Goal: Task Accomplishment & Management: Manage account settings

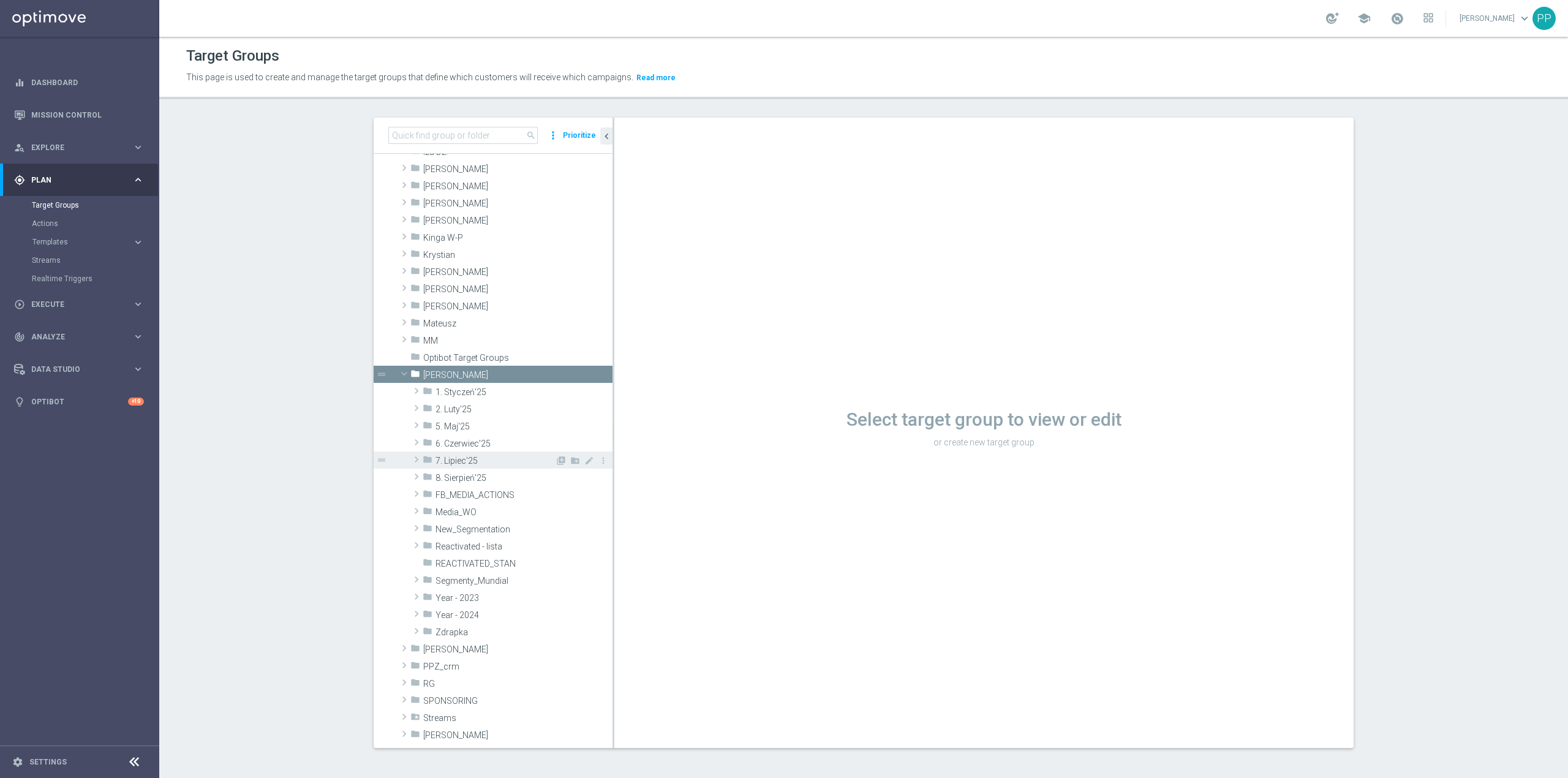
scroll to position [245, 0]
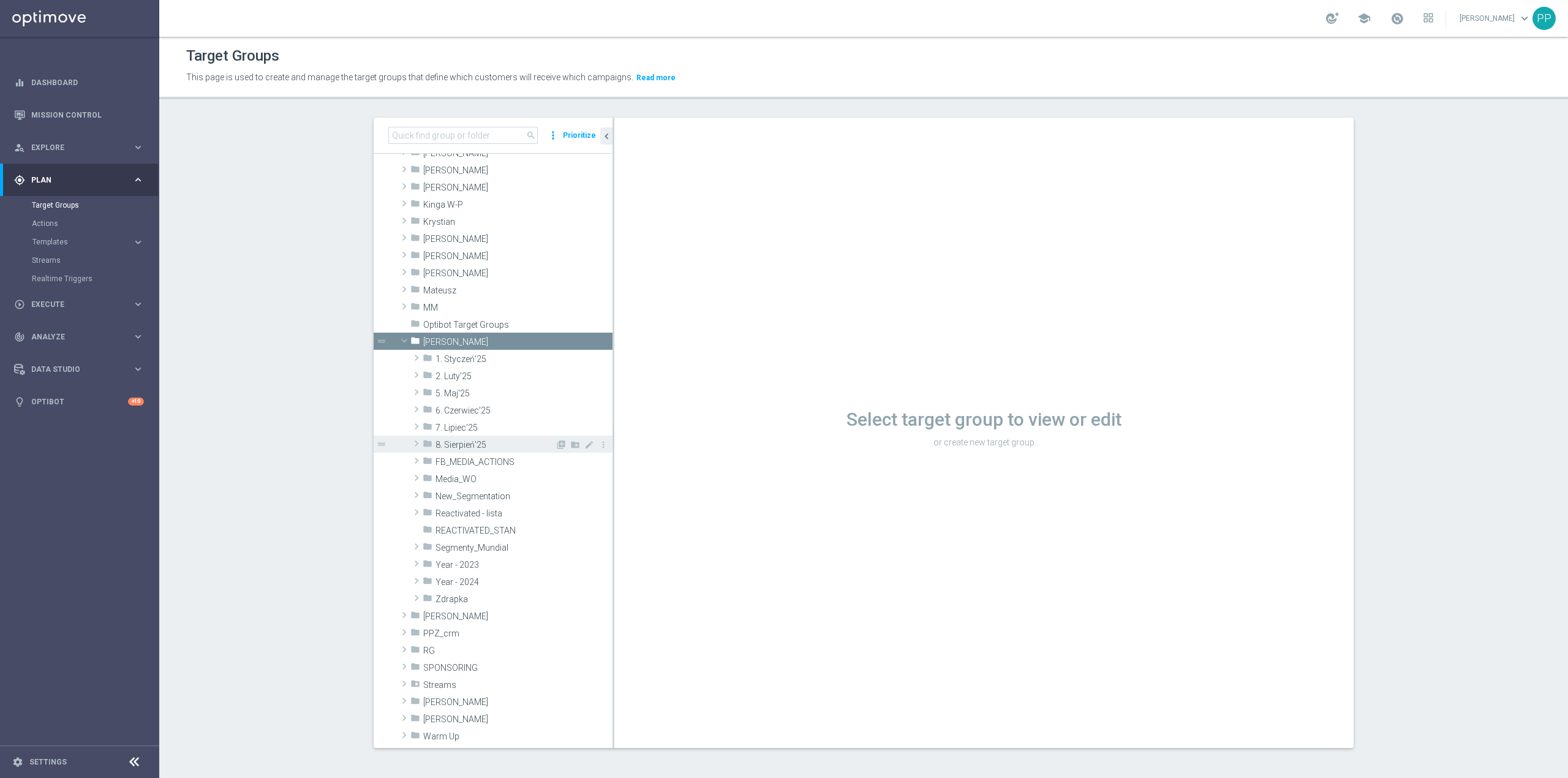
click at [470, 446] on span "8. Sierpień'25" at bounding box center [495, 445] width 120 height 11
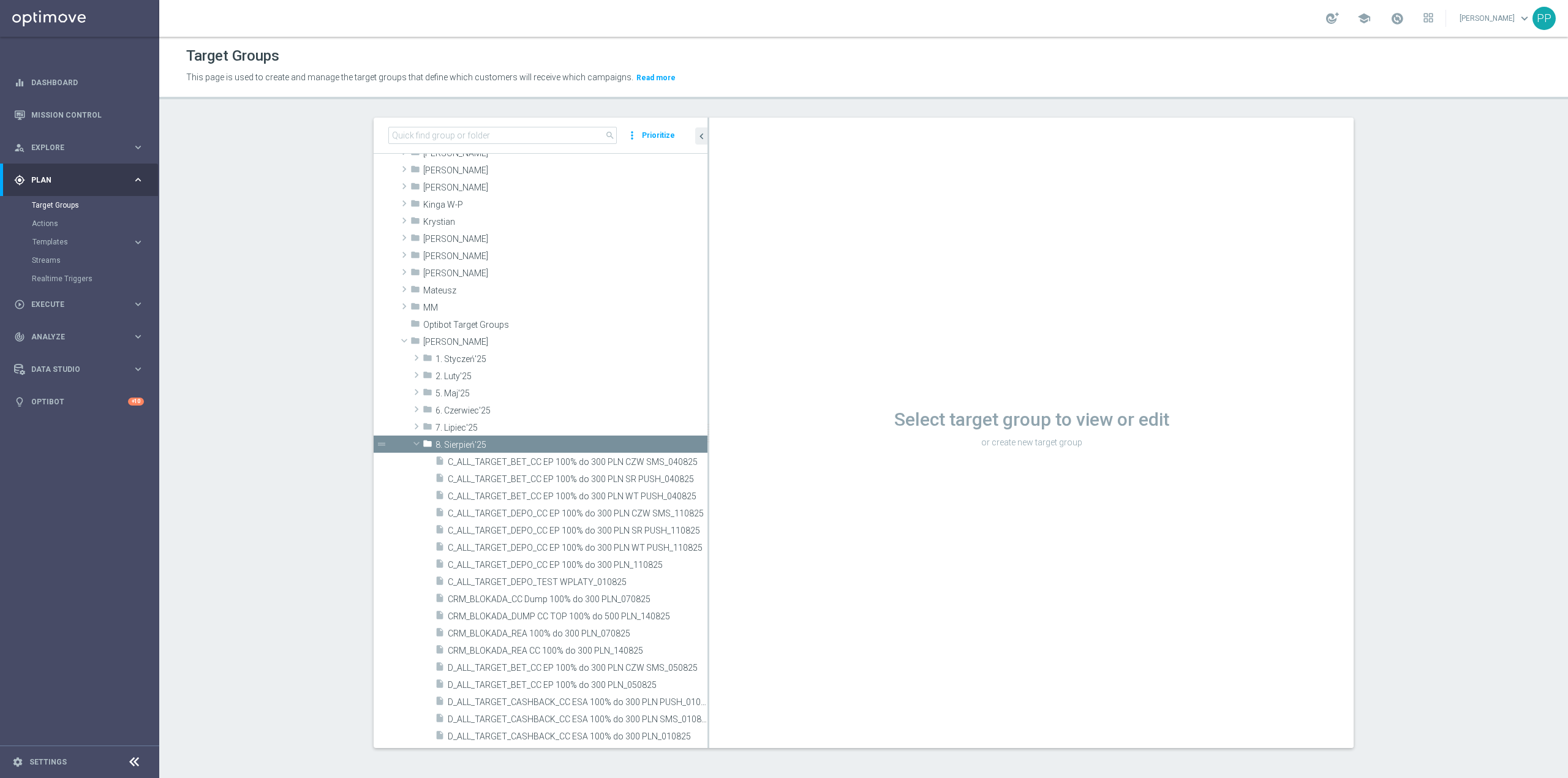
drag, startPoint x: 607, startPoint y: 443, endPoint x: 787, endPoint y: 452, distance: 180.2
click at [787, 452] on as-split "search more_vert Prioritize Customer Target Groups library_add create_new_folder" at bounding box center [864, 433] width 980 height 631
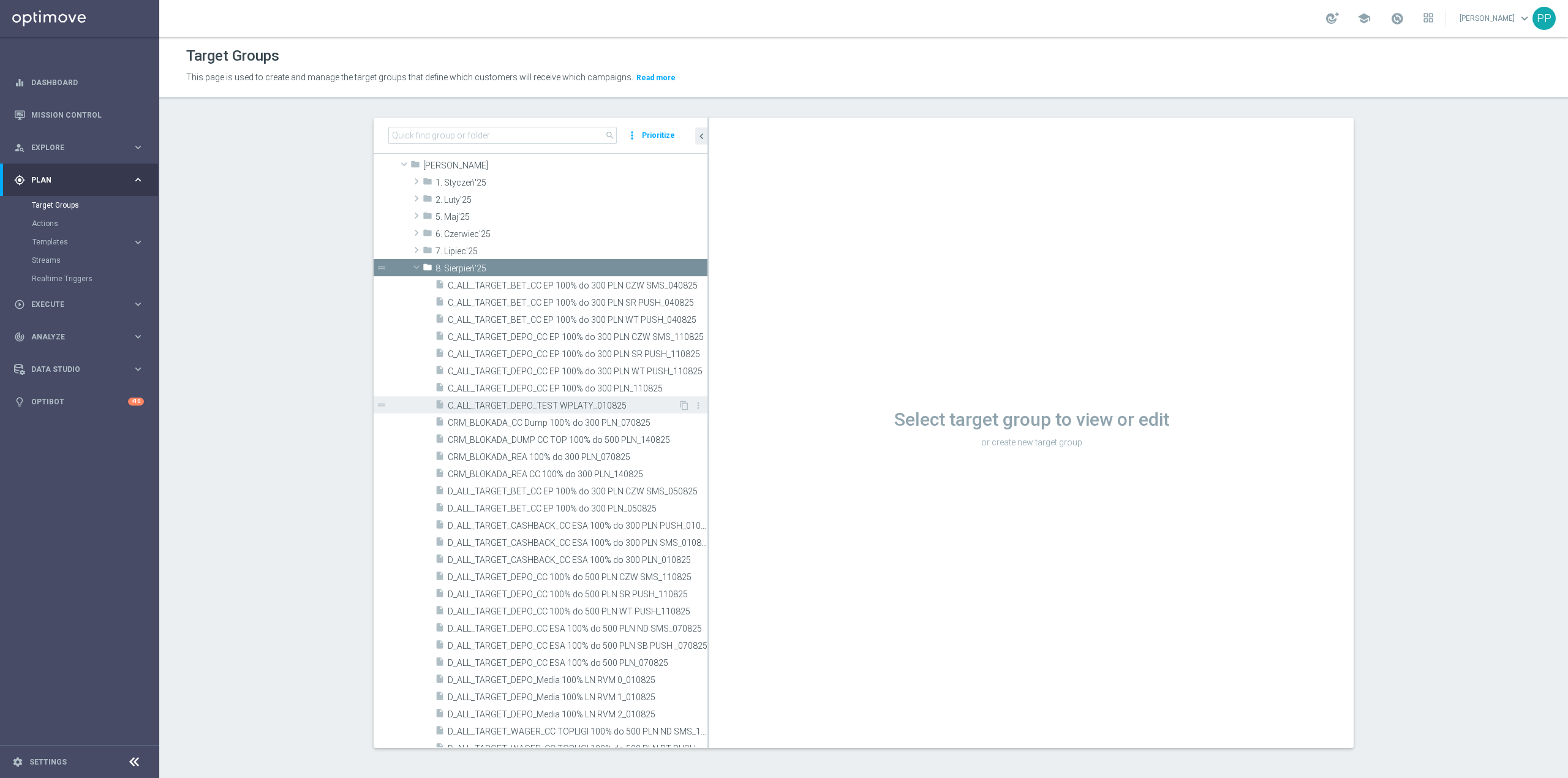
scroll to position [408, 0]
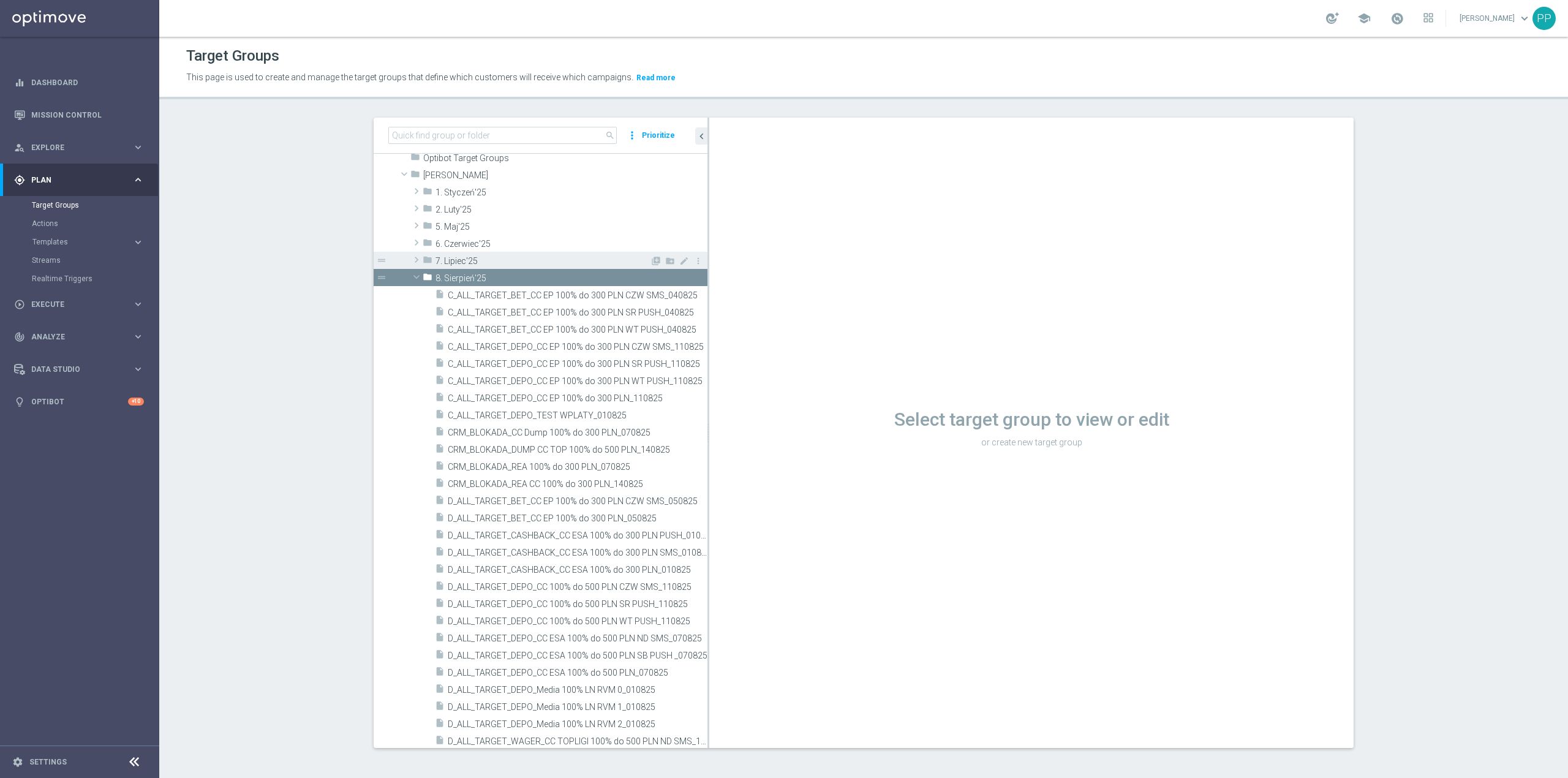
click at [469, 253] on div "folder 7. Lipiec'25" at bounding box center [536, 260] width 227 height 17
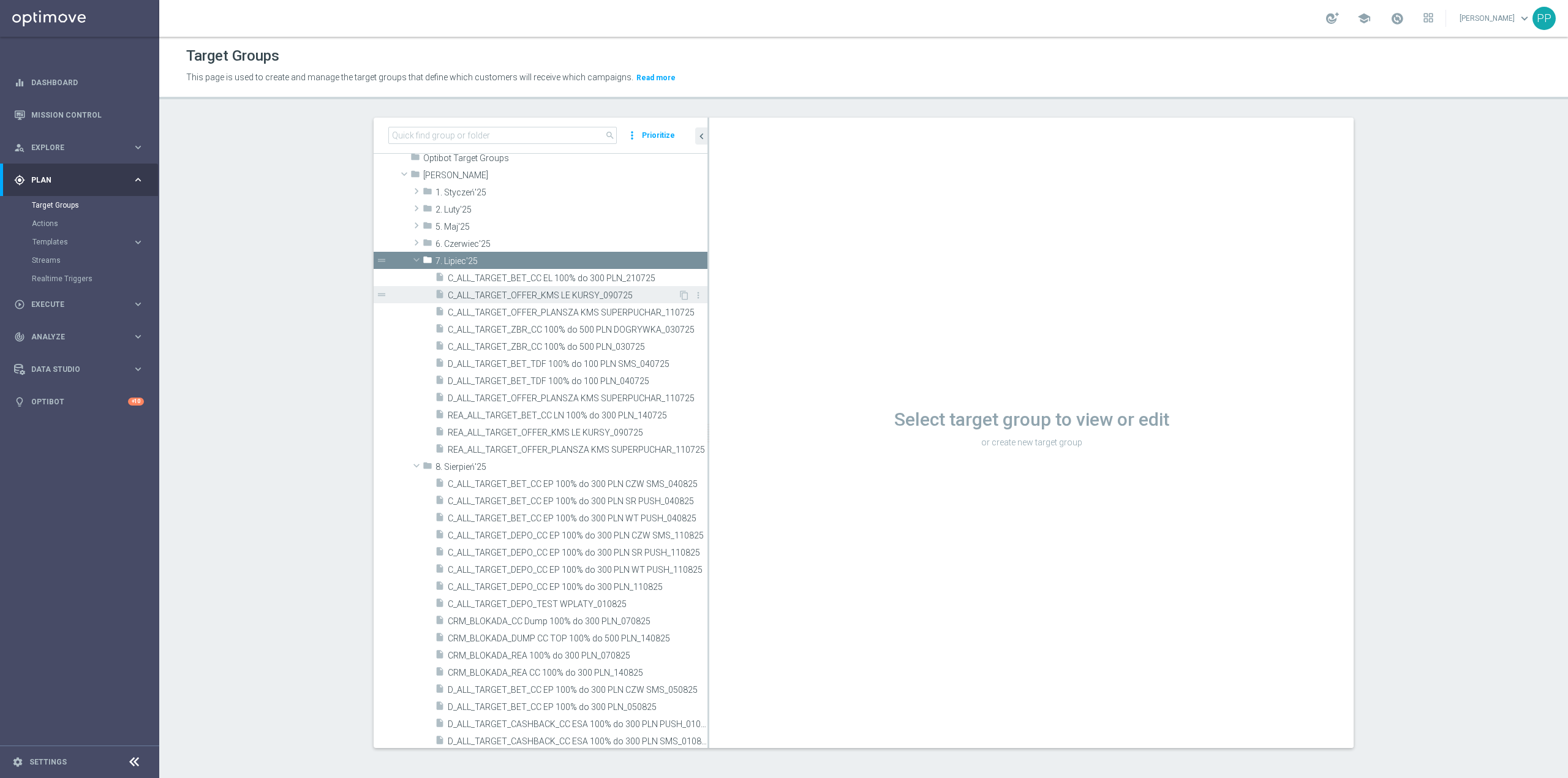
click at [491, 299] on span "C_ALL_TARGET_OFFER_KMS LE KURSY_090725" at bounding box center [563, 295] width 230 height 11
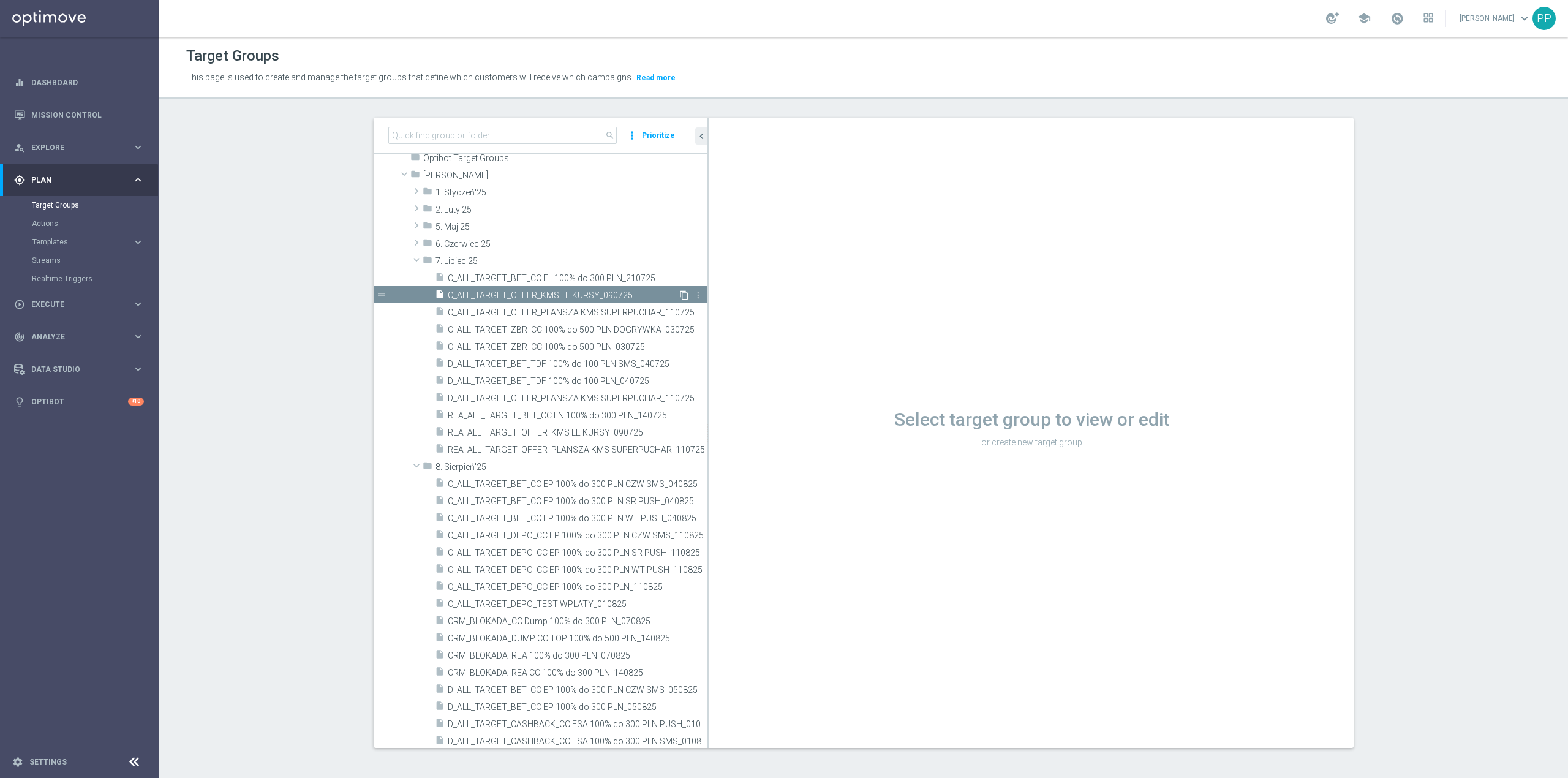
click at [679, 292] on icon "content_copy" at bounding box center [684, 295] width 10 height 10
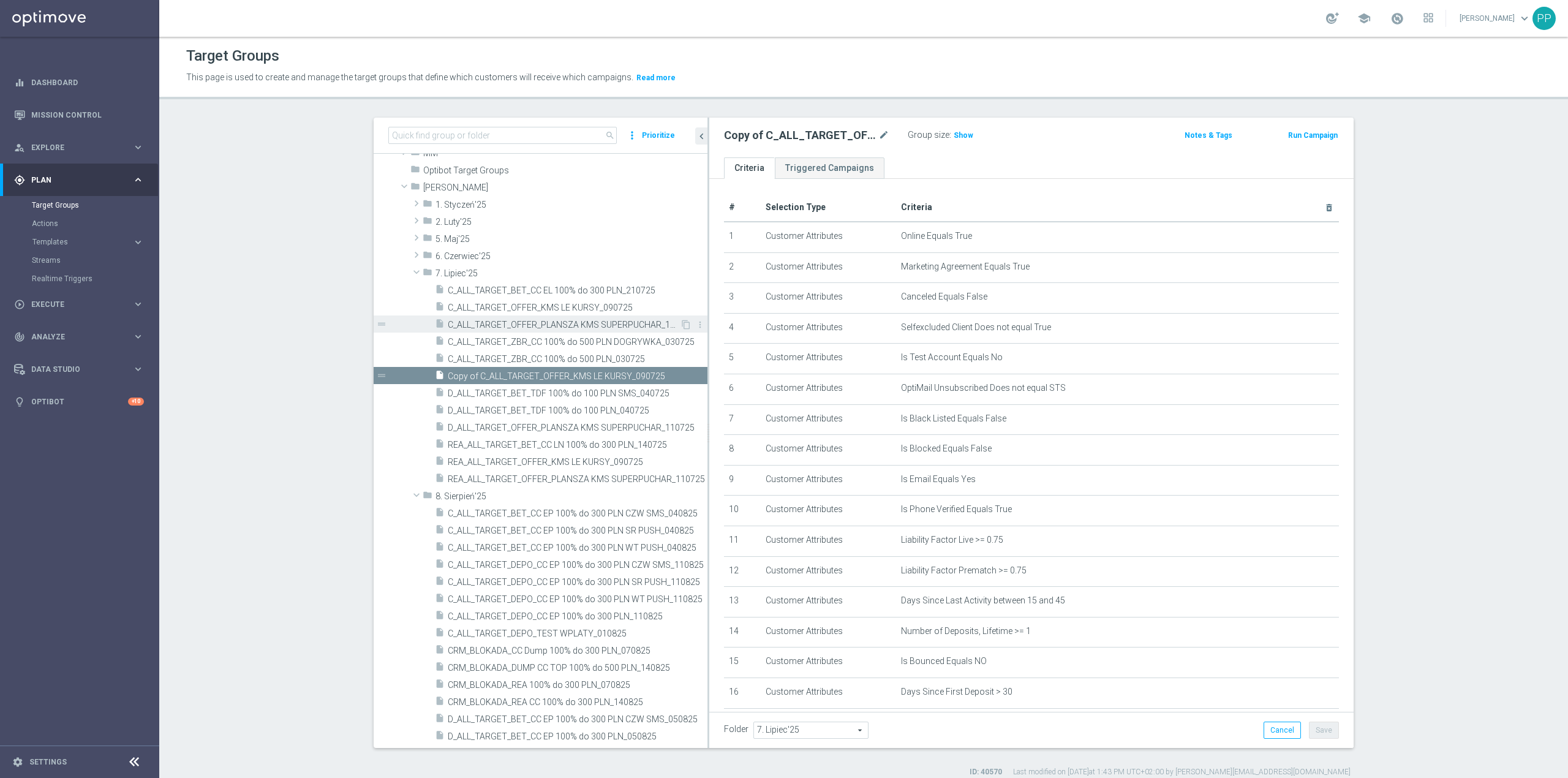
scroll to position [490, 0]
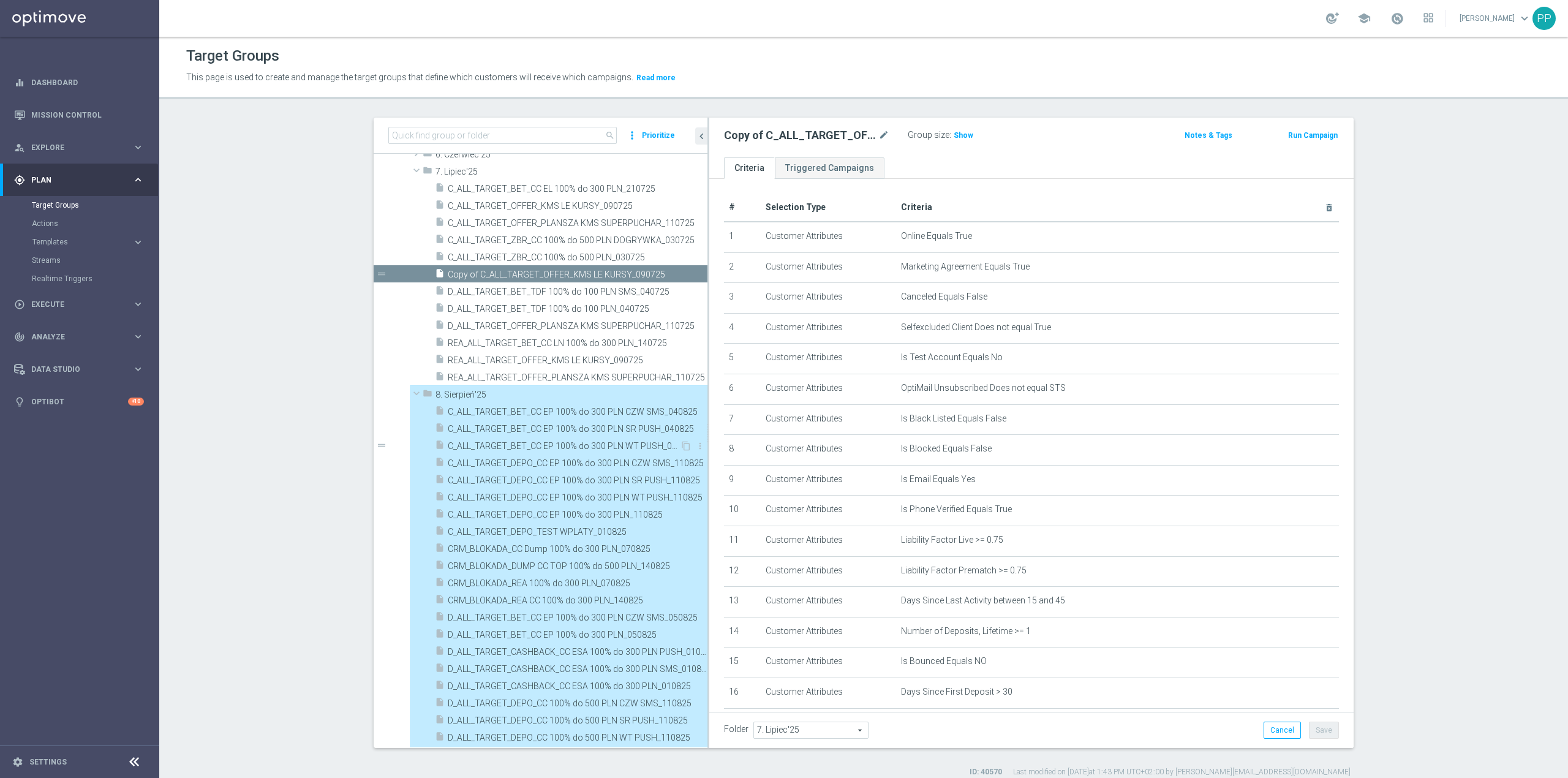
type input "8. Sierpień'25"
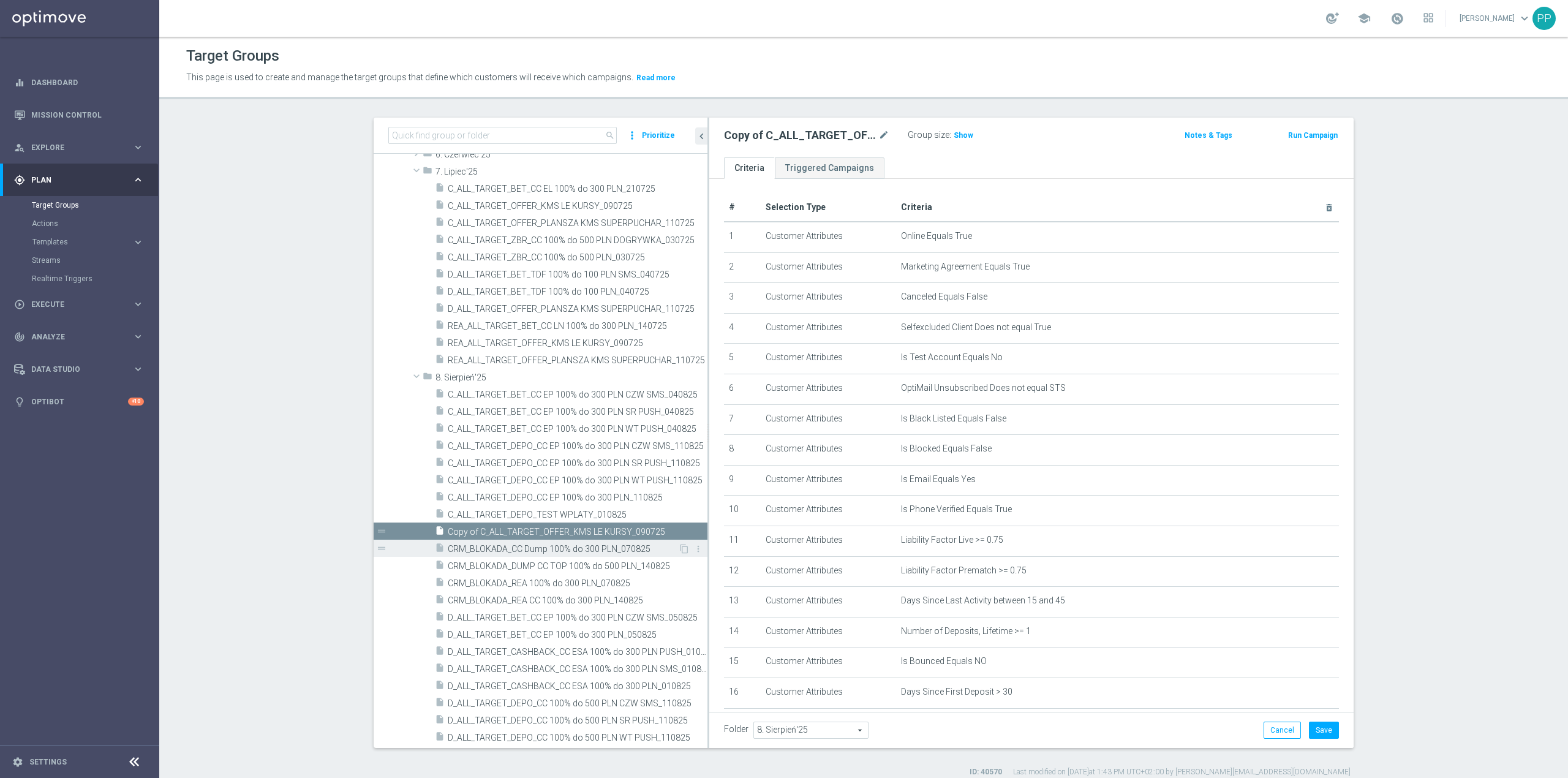
scroll to position [499, 0]
click at [880, 133] on icon "mode_edit" at bounding box center [884, 135] width 11 height 15
click at [816, 142] on input "Copy of C_ALL_TARGET_OFFER_KMS LE KURSY_090725" at bounding box center [807, 137] width 166 height 17
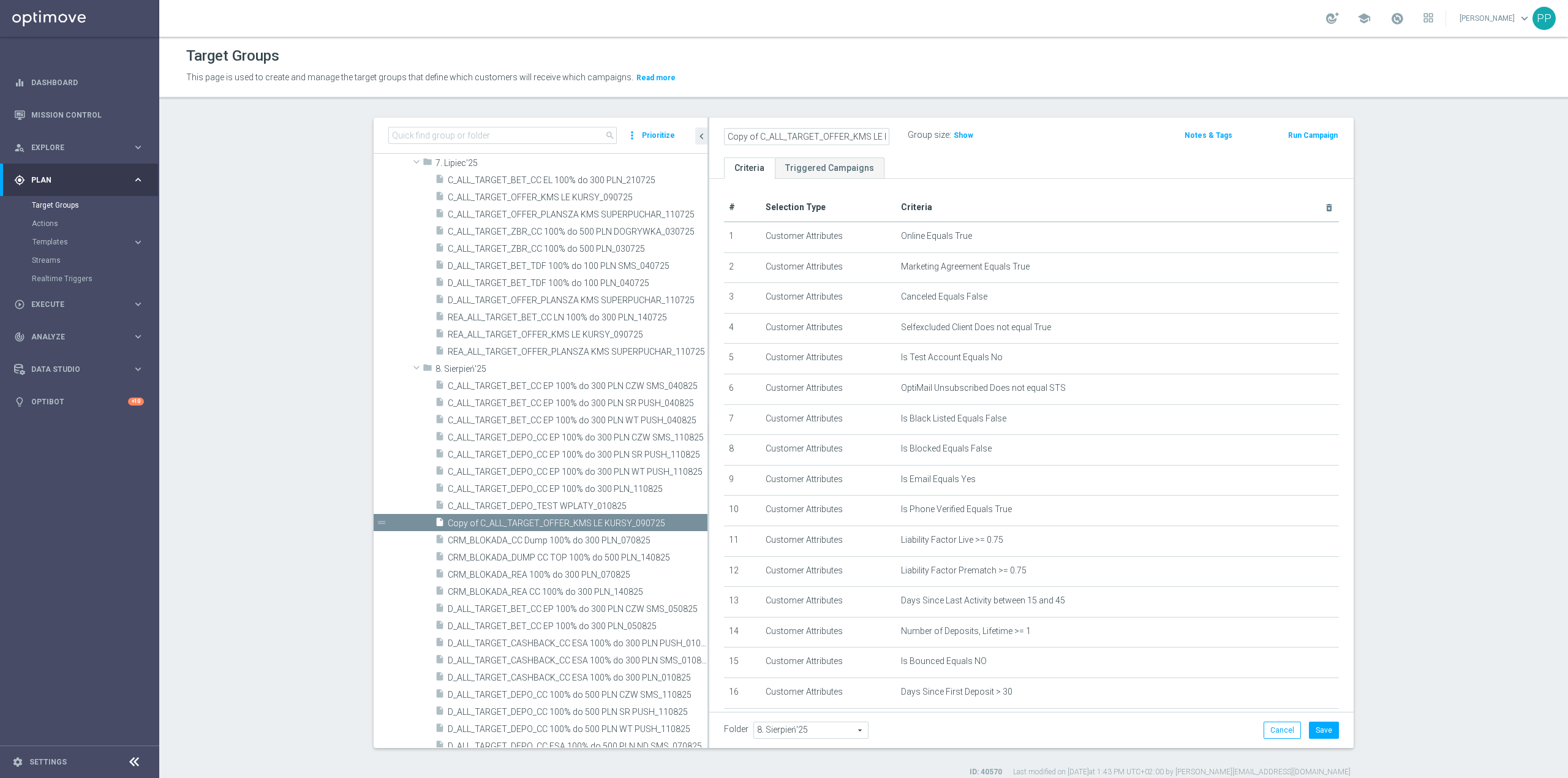
drag, startPoint x: 819, startPoint y: 140, endPoint x: 686, endPoint y: 140, distance: 133.0
click at [686, 140] on as-split "search more_vert Prioritize Customer Target Groups library_add create_new_folder" at bounding box center [864, 433] width 980 height 631
click at [752, 135] on input "Copy of C_ALL_TARGET_OFFER_KMS LE KURSY_090725" at bounding box center [807, 137] width 166 height 17
click at [755, 134] on input "Copy of C_ALL_TARGET_OFFER_KMS LE KURSY_090725" at bounding box center [807, 137] width 166 height 17
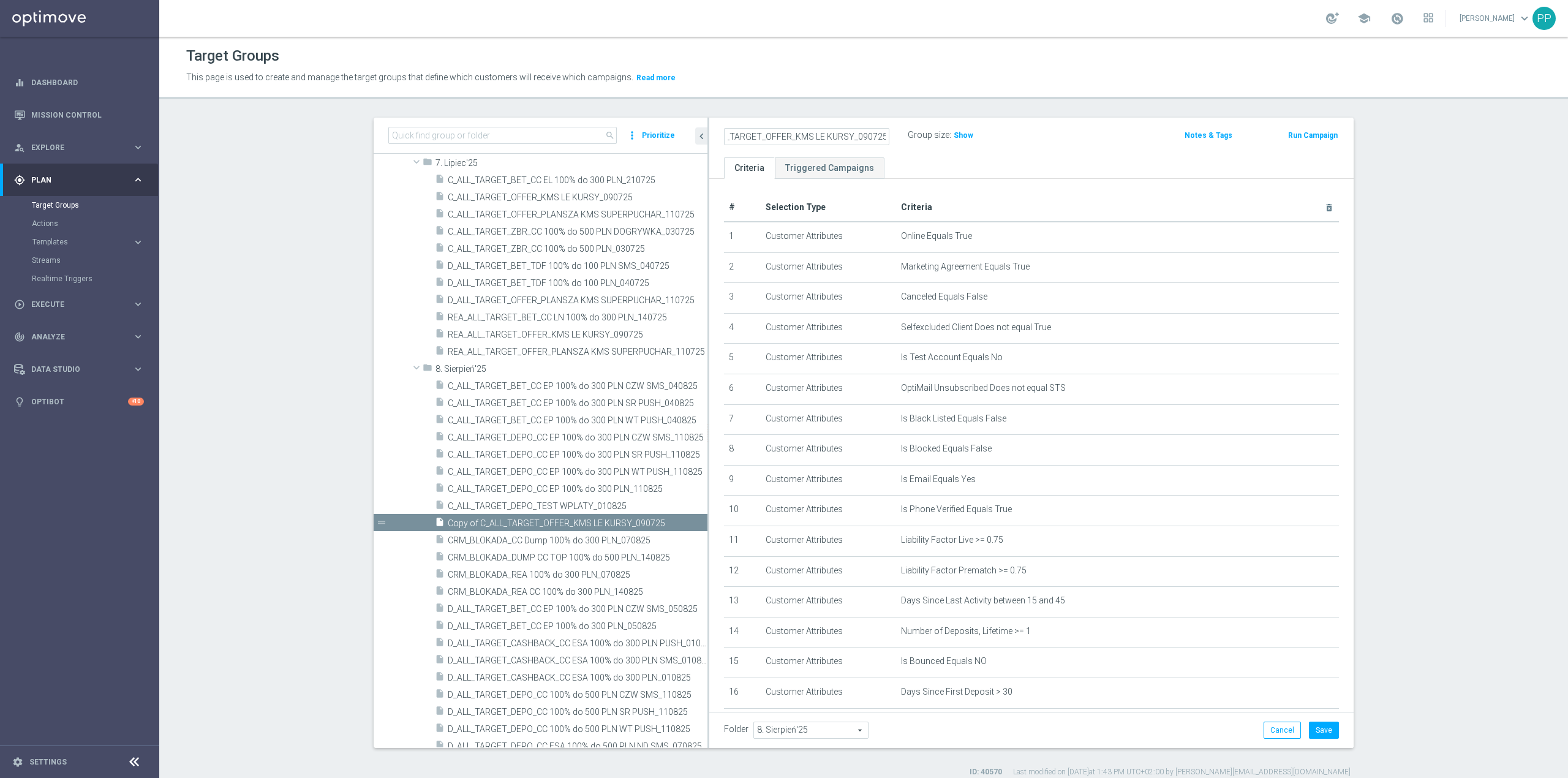
click at [818, 136] on input "C_ALL_TARGET_OFFER_KMS LE KURSY_090725" at bounding box center [807, 137] width 166 height 17
drag, startPoint x: 840, startPoint y: 136, endPoint x: 955, endPoint y: 126, distance: 115.4
click at [955, 127] on div "C_ALL_TARGET_OFFER_TOP LIGI KURSY_090725 Group size : Show" at bounding box center [926, 136] width 422 height 18
click at [858, 135] on input "C_ALL_TARGET_OFFER_TOP LIGI KURSY_090725" at bounding box center [807, 137] width 166 height 17
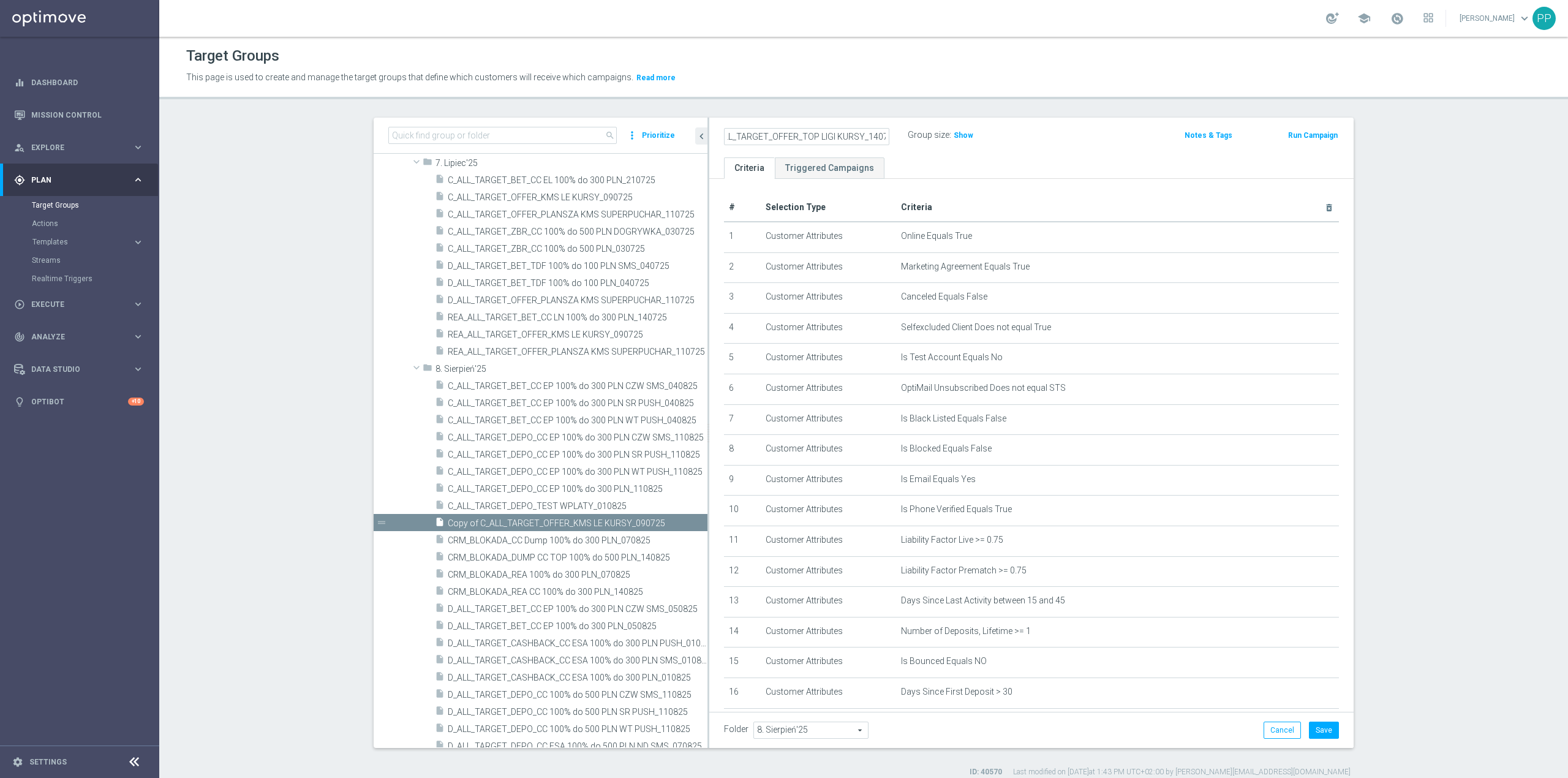
scroll to position [0, 20]
type input "C_ALL_TARGET_OFFER_TOP LIGI KURSY_140825"
click at [1331, 731] on button "Save" at bounding box center [1323, 731] width 30 height 17
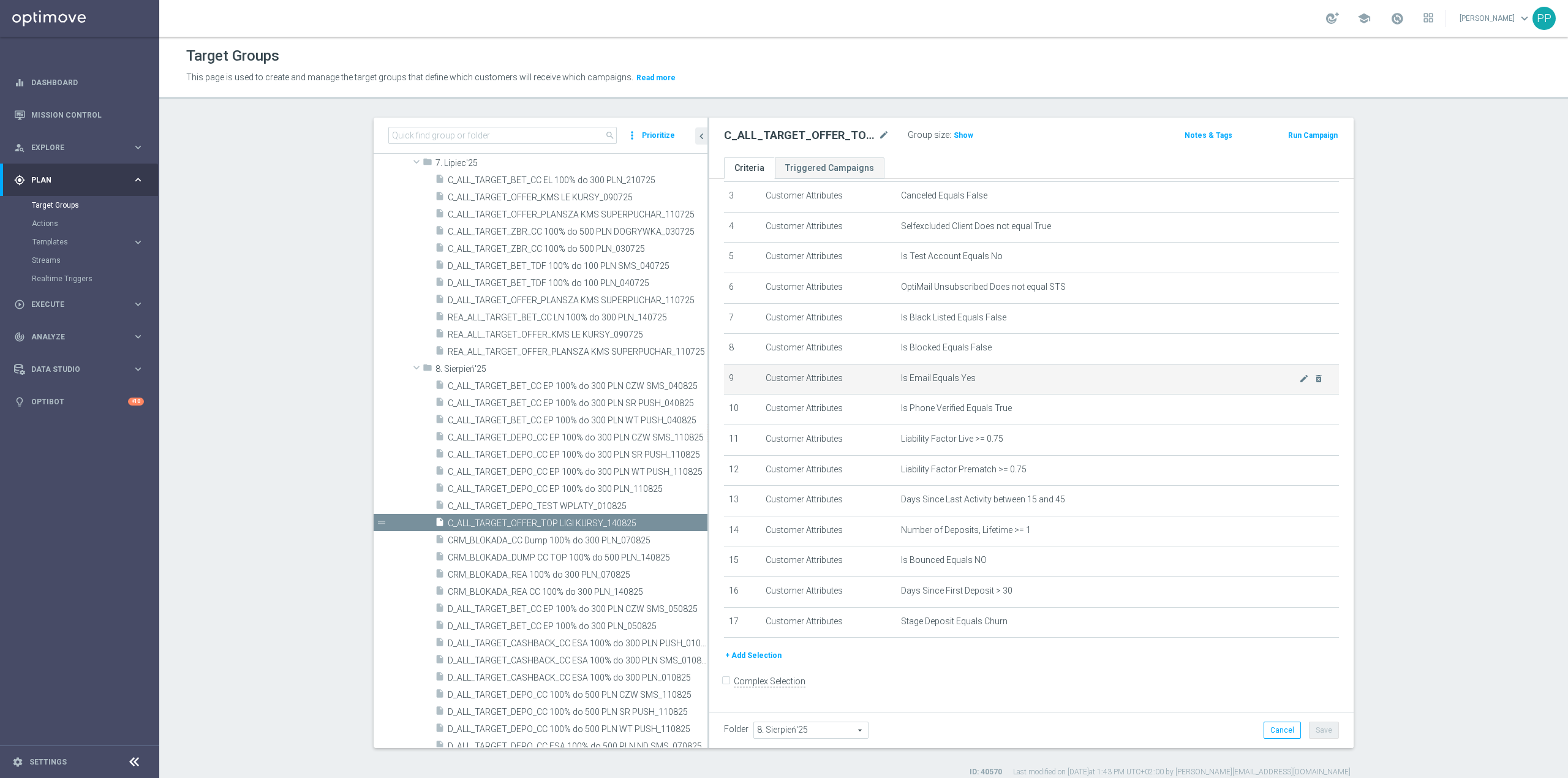
scroll to position [109, 0]
click at [961, 135] on span "Show" at bounding box center [964, 135] width 20 height 8
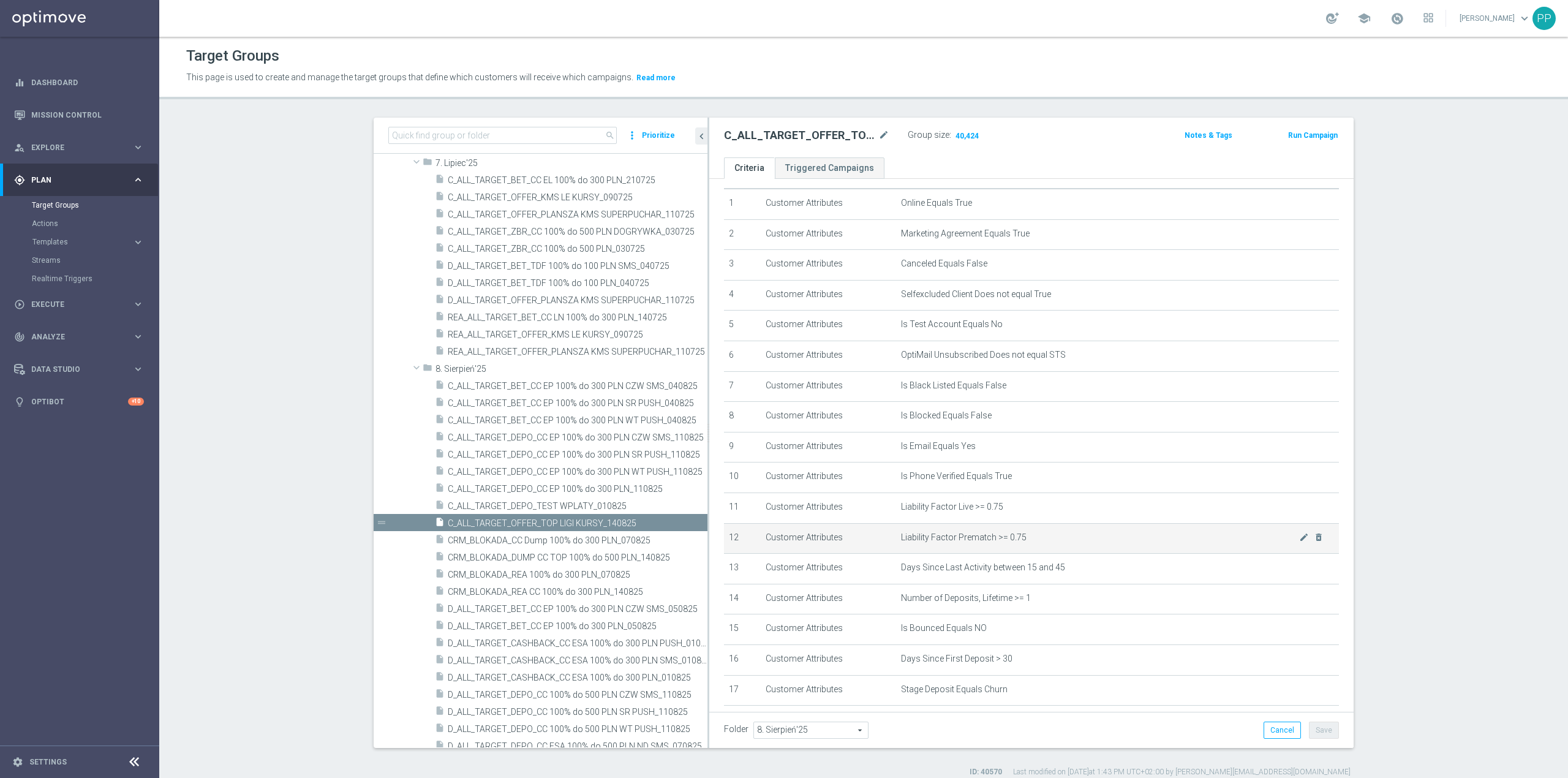
scroll to position [0, 0]
click at [995, 92] on header "Target Groups This page is used to create and manage the target groups that def…" at bounding box center [864, 68] width 1409 height 63
click at [679, 520] on icon "content_copy" at bounding box center [684, 523] width 10 height 10
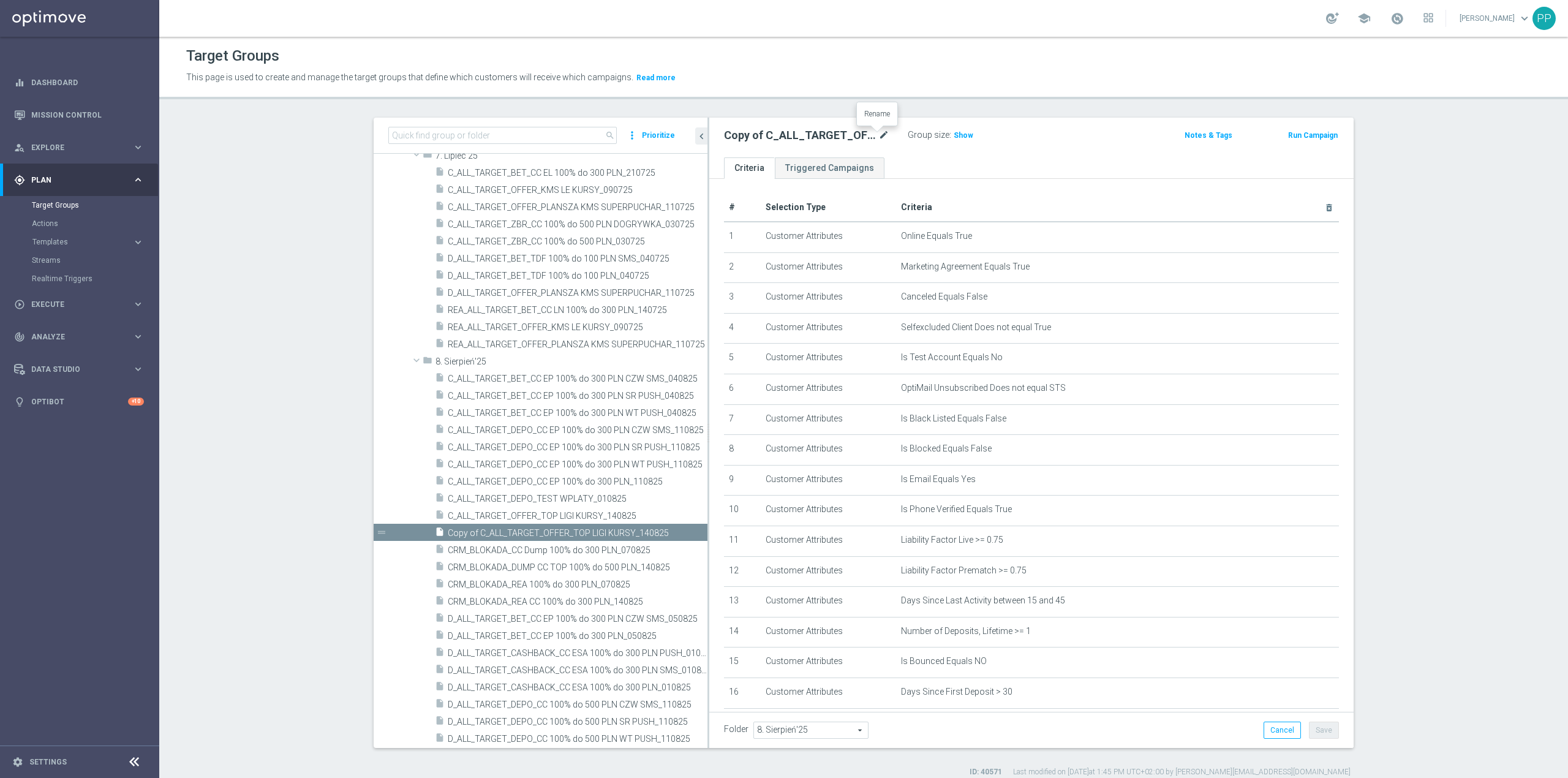
scroll to position [515, 0]
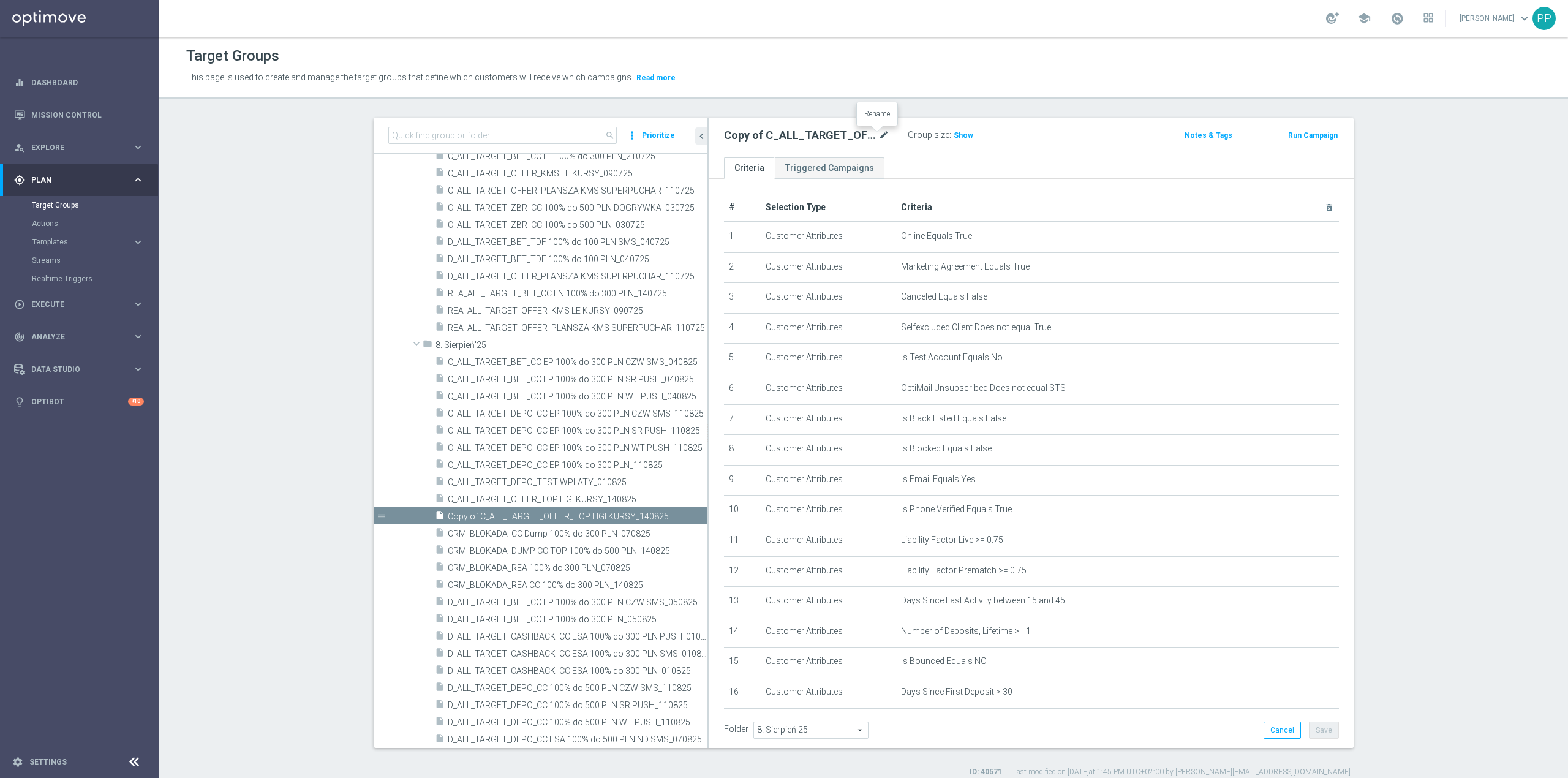
click at [878, 135] on icon "mode_edit" at bounding box center [884, 135] width 11 height 15
click at [813, 141] on input "Copy of C_ALL_TARGET_OFFER_TOP LIGI KURSY_140825" at bounding box center [807, 137] width 166 height 17
drag, startPoint x: 826, startPoint y: 140, endPoint x: 587, endPoint y: 138, distance: 239.0
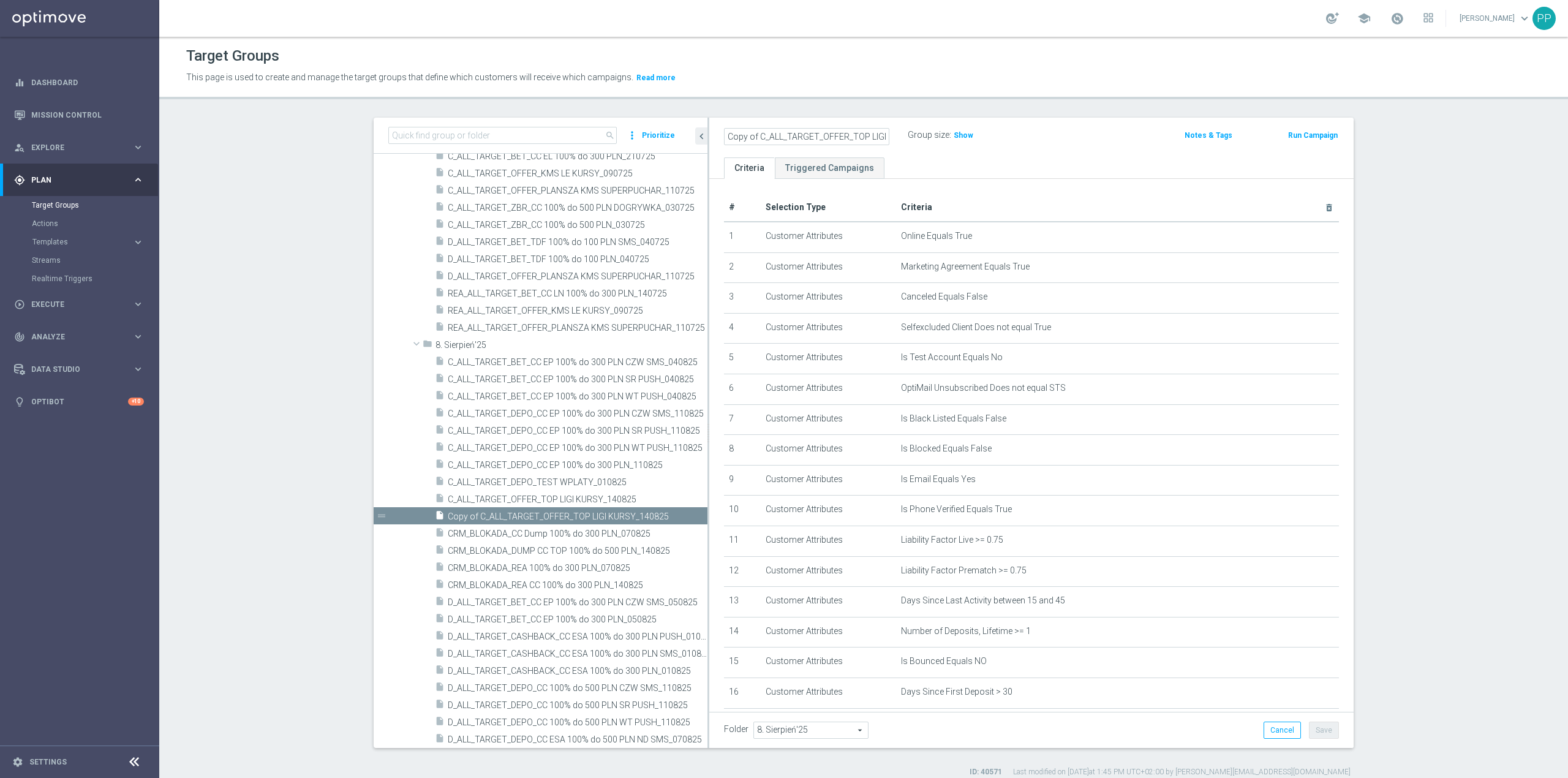
click at [587, 138] on as-split "search more_vert Prioritize Customer Target Groups library_add create_new_folder" at bounding box center [864, 433] width 980 height 631
click at [755, 135] on input "Copy of C_ALL_TARGET_OFFER_TOP LIGI KURSY_140825" at bounding box center [807, 137] width 166 height 17
drag, startPoint x: 758, startPoint y: 135, endPoint x: 701, endPoint y: 137, distance: 57.0
click at [701, 137] on as-split "search more_vert Prioritize Customer Target Groups library_add create_new_folder" at bounding box center [864, 433] width 980 height 631
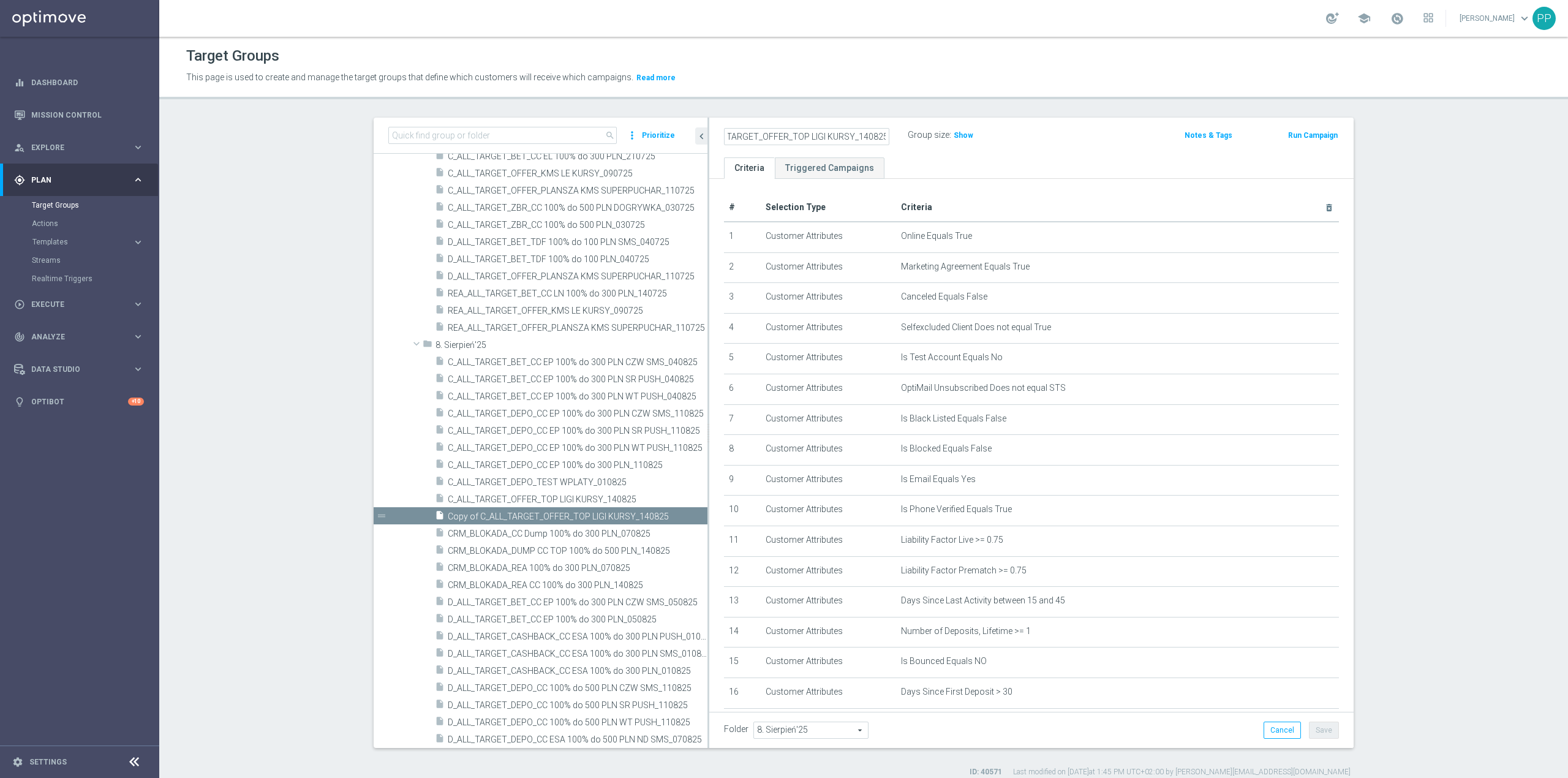
drag, startPoint x: 740, startPoint y: 138, endPoint x: 914, endPoint y: 128, distance: 174.3
click at [914, 130] on div "D_ALL_TARGET_OFFER_TOP LIGI KURSY_140825 Group size : Show" at bounding box center [926, 136] width 422 height 18
type input "D_ALL_TARGET_OFFER_TOP LIGI KURSY_140825"
click at [888, 81] on p "This page is used to create and manage the target groups that define which cust…" at bounding box center [692, 78] width 1012 height 14
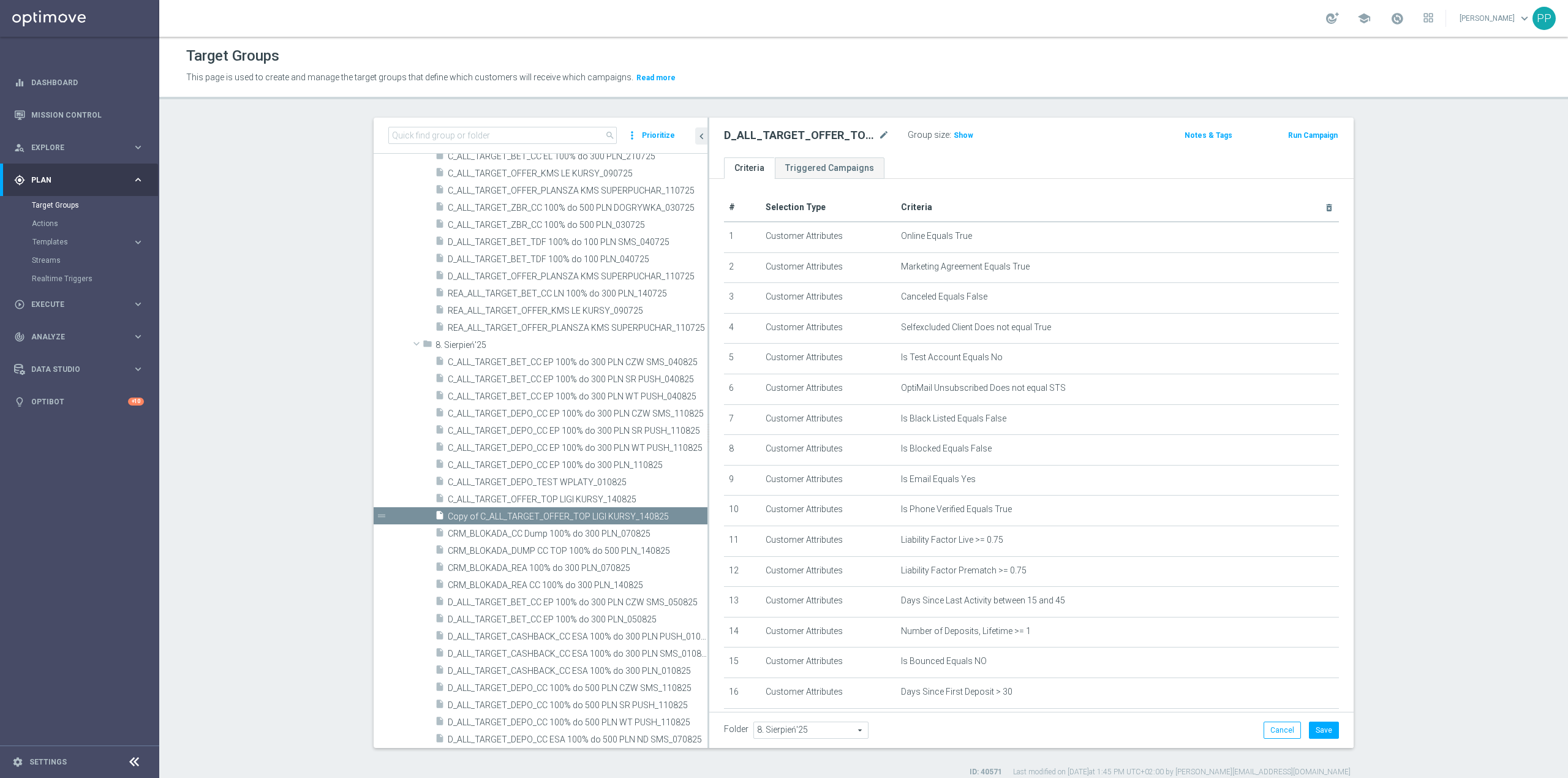
click at [1334, 738] on div "Folder 8. Sierpień'25 8. Sierpień'25 arrow_drop_down search Cancel Save Saving.…" at bounding box center [1031, 730] width 644 height 36
click at [1330, 735] on button "Save" at bounding box center [1323, 731] width 30 height 17
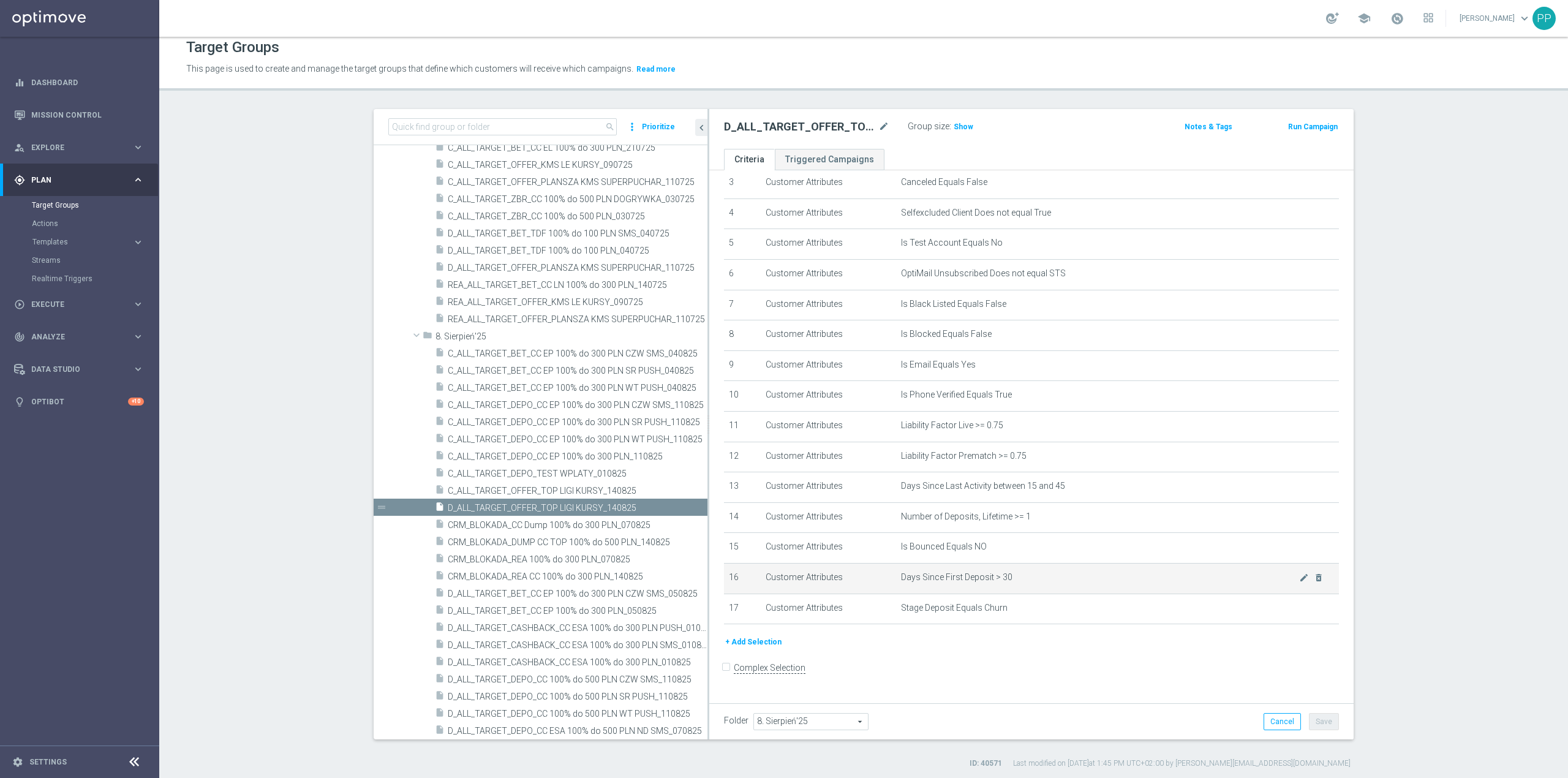
scroll to position [11, 0]
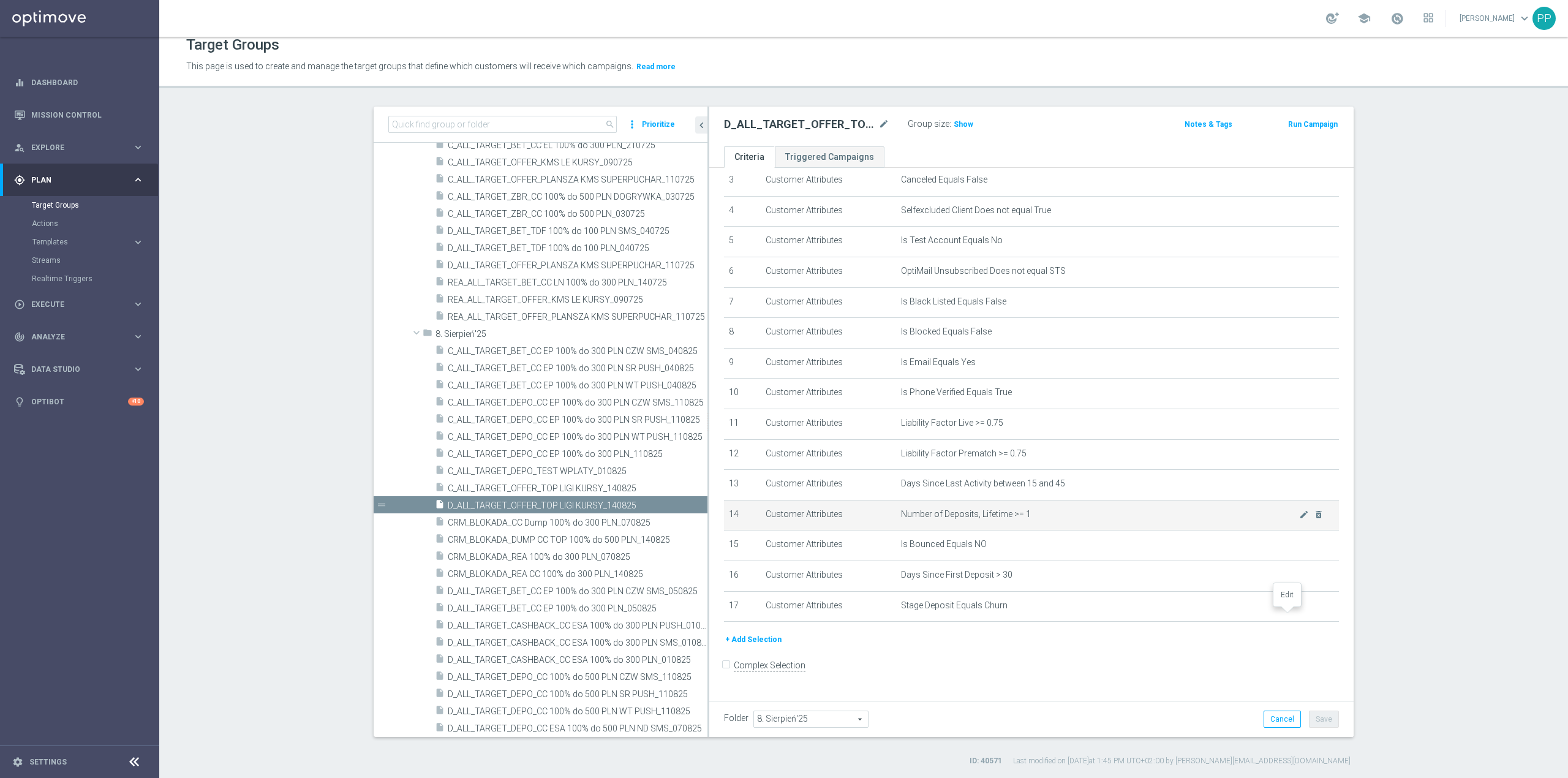
drag, startPoint x: 1283, startPoint y: 614, endPoint x: 1258, endPoint y: 537, distance: 81.0
click at [0, 0] on icon "mode_edit" at bounding box center [0, 0] width 0 height 0
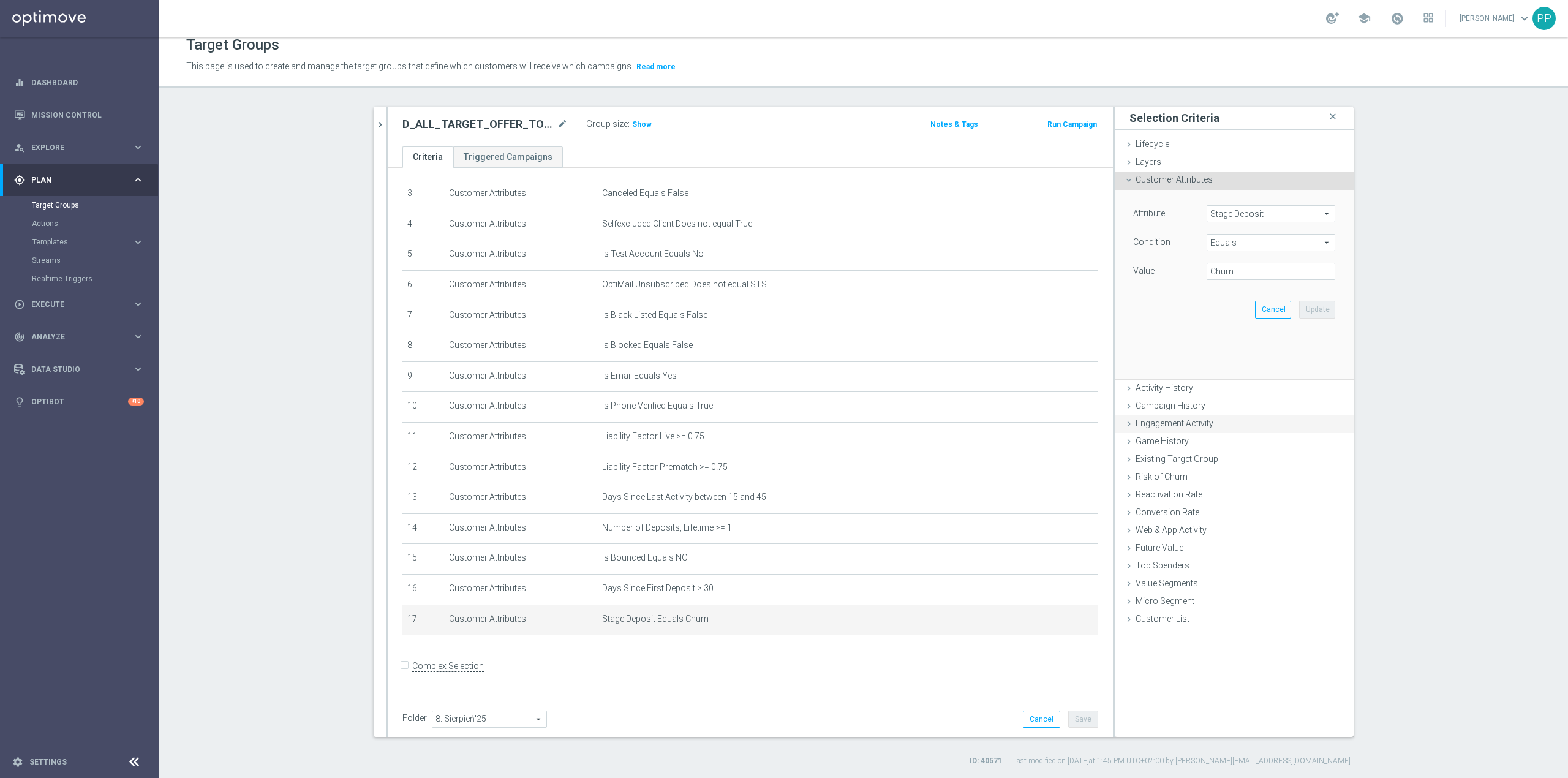
scroll to position [96, 0]
drag, startPoint x: 1231, startPoint y: 273, endPoint x: 1171, endPoint y: 273, distance: 60.0
click at [1171, 273] on div "Value Churn" at bounding box center [1234, 273] width 221 height 20
type input "Dump"
click at [1316, 306] on button "Update" at bounding box center [1316, 309] width 36 height 17
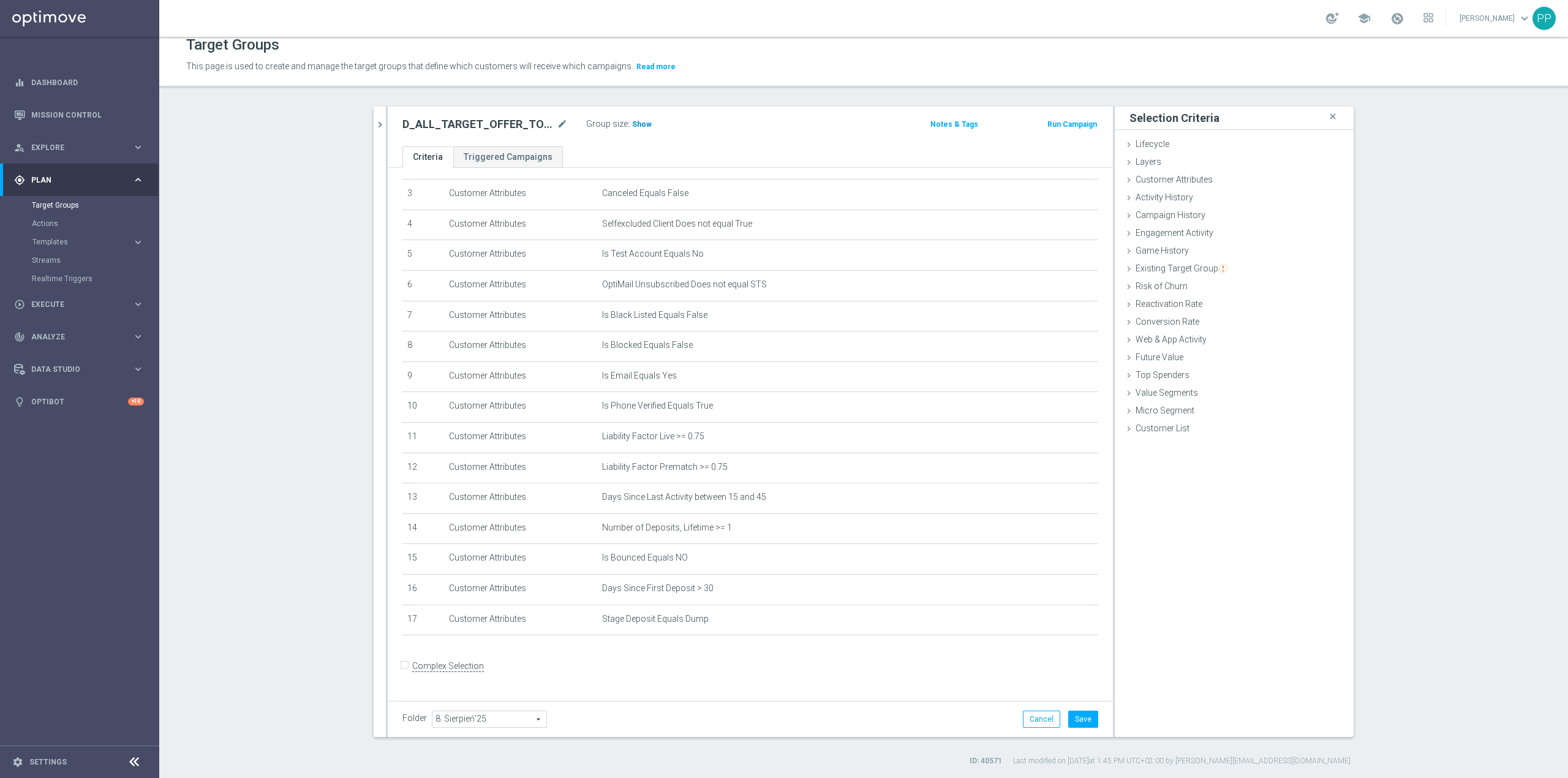
click at [638, 123] on span "Show" at bounding box center [642, 124] width 20 height 8
click at [1081, 722] on button "Save" at bounding box center [1083, 719] width 30 height 17
click at [0, 0] on icon "mode_edit" at bounding box center [0, 0] width 0 height 0
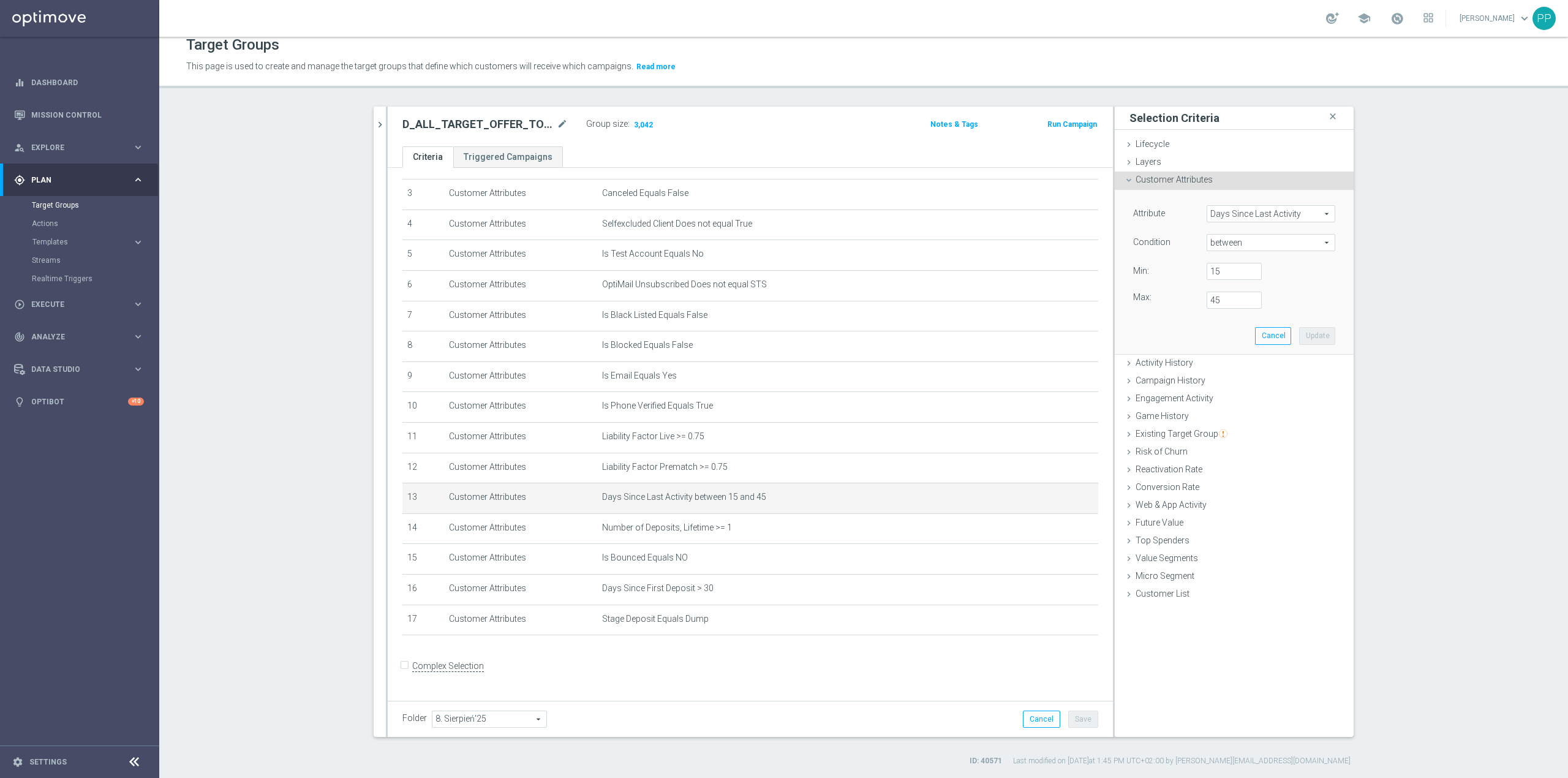
click at [1230, 247] on span "between" at bounding box center [1270, 242] width 127 height 16
click at [1216, 334] on label ">=" at bounding box center [1270, 341] width 129 height 16
type input ">="
click at [1223, 276] on input "number" at bounding box center [1234, 271] width 55 height 17
type input "46"
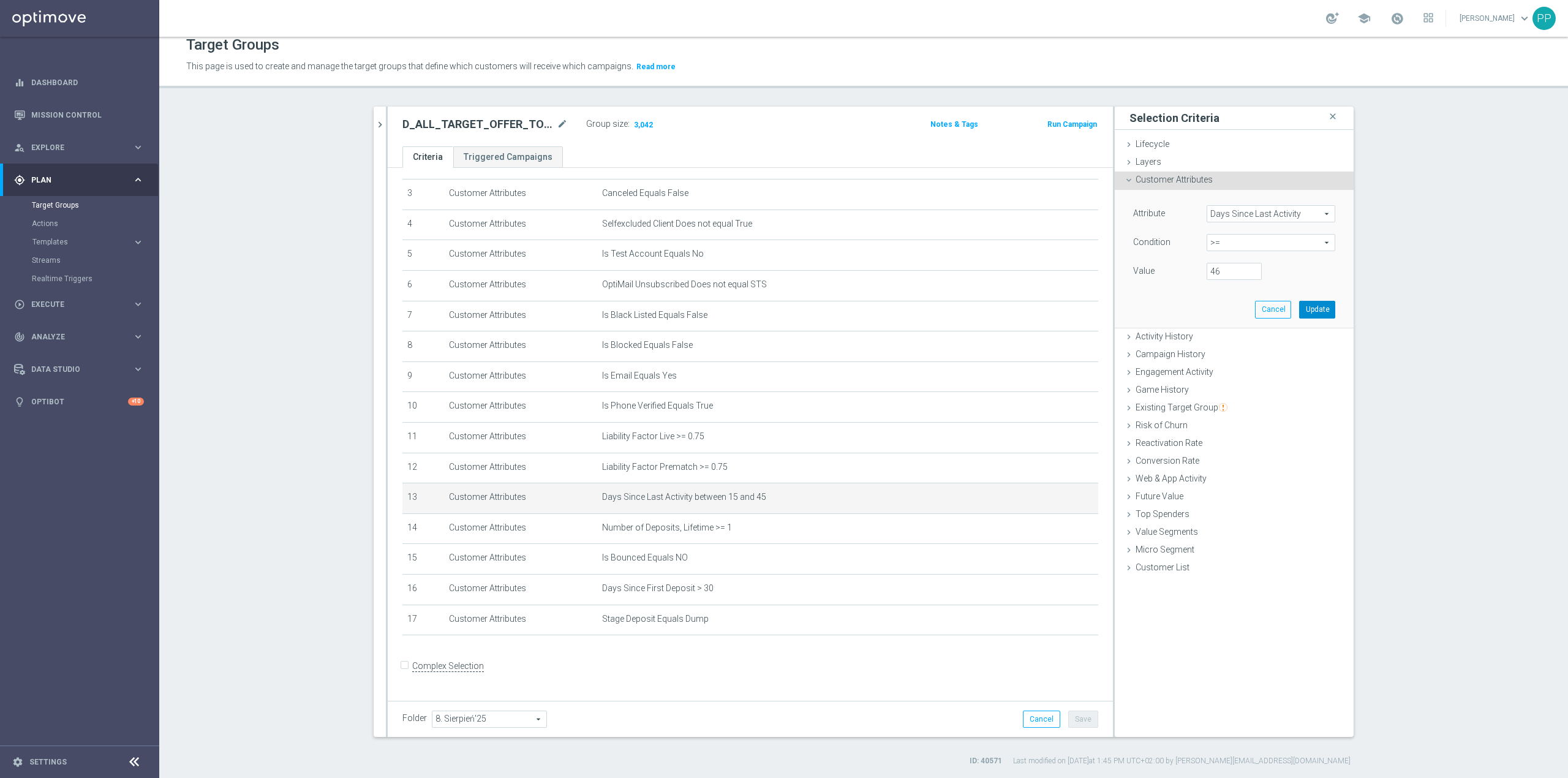
click at [1299, 308] on button "Update" at bounding box center [1316, 309] width 36 height 17
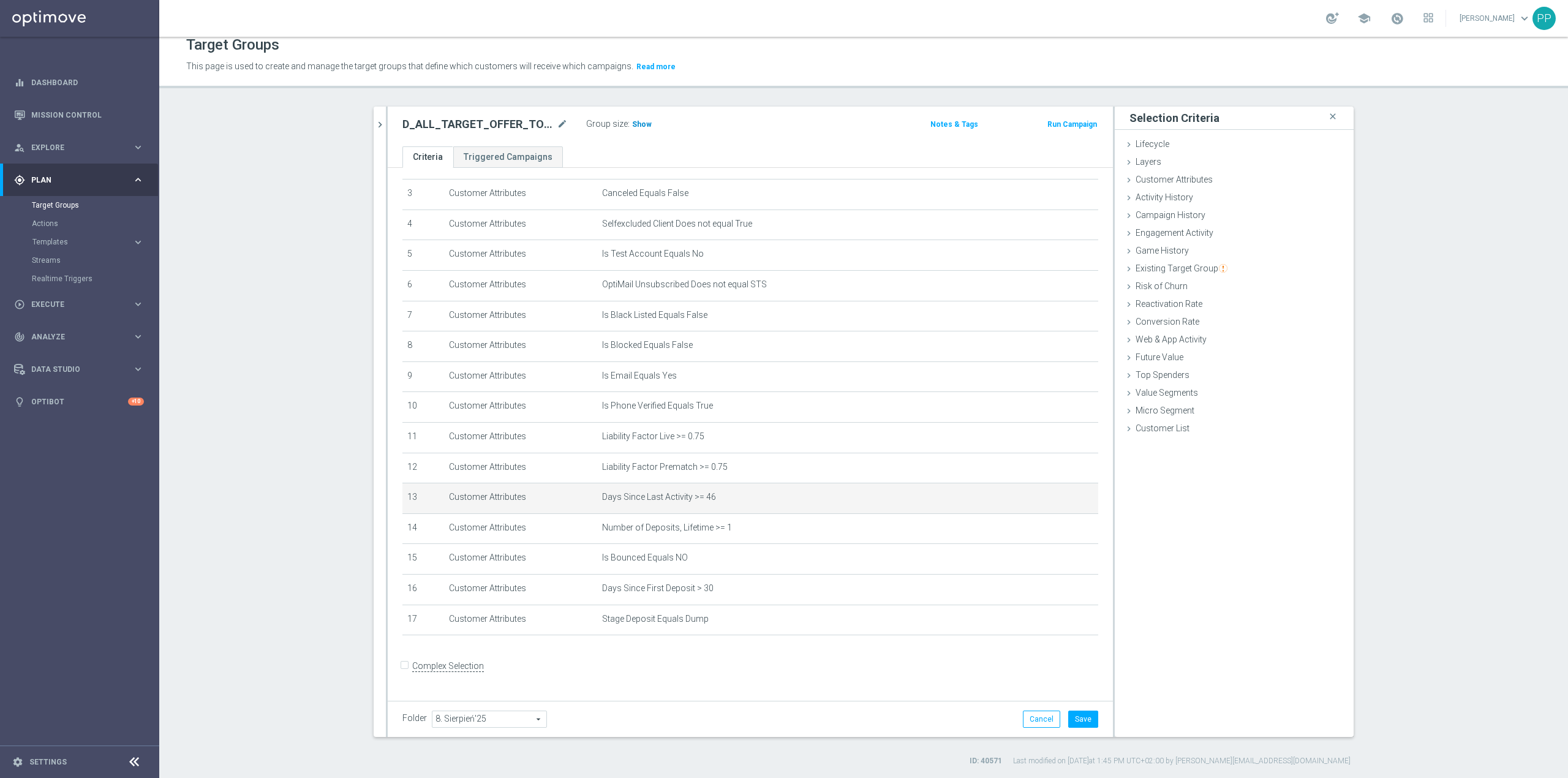
click at [638, 120] on span "Show" at bounding box center [642, 124] width 20 height 8
click at [1071, 717] on button "Save" at bounding box center [1083, 719] width 30 height 17
click at [376, 126] on icon "chevron_right" at bounding box center [379, 124] width 11 height 11
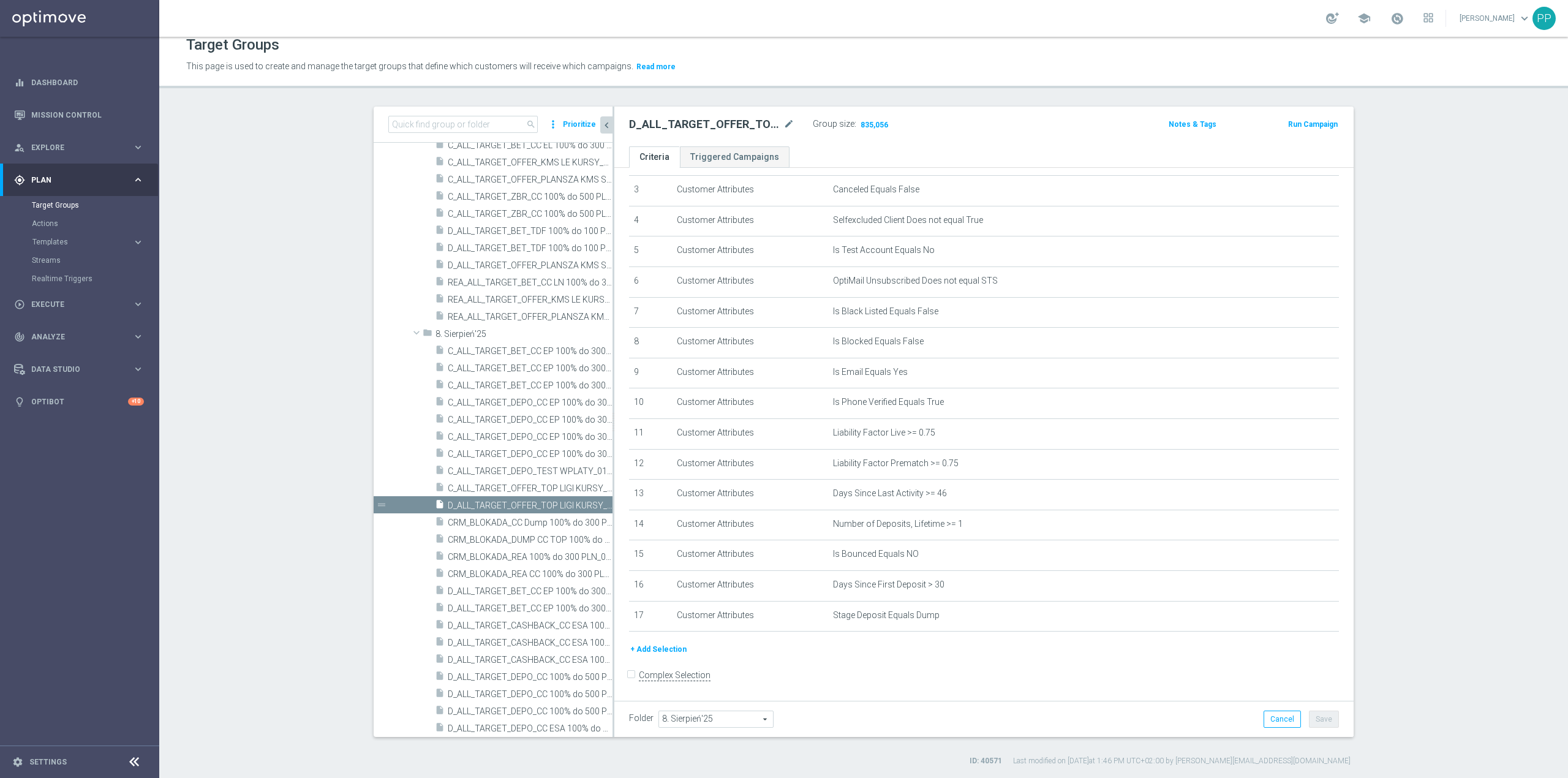
scroll to position [109, 0]
click at [586, 506] on icon "content_copy" at bounding box center [591, 505] width 10 height 10
click at [784, 123] on icon "mode_edit" at bounding box center [789, 124] width 11 height 15
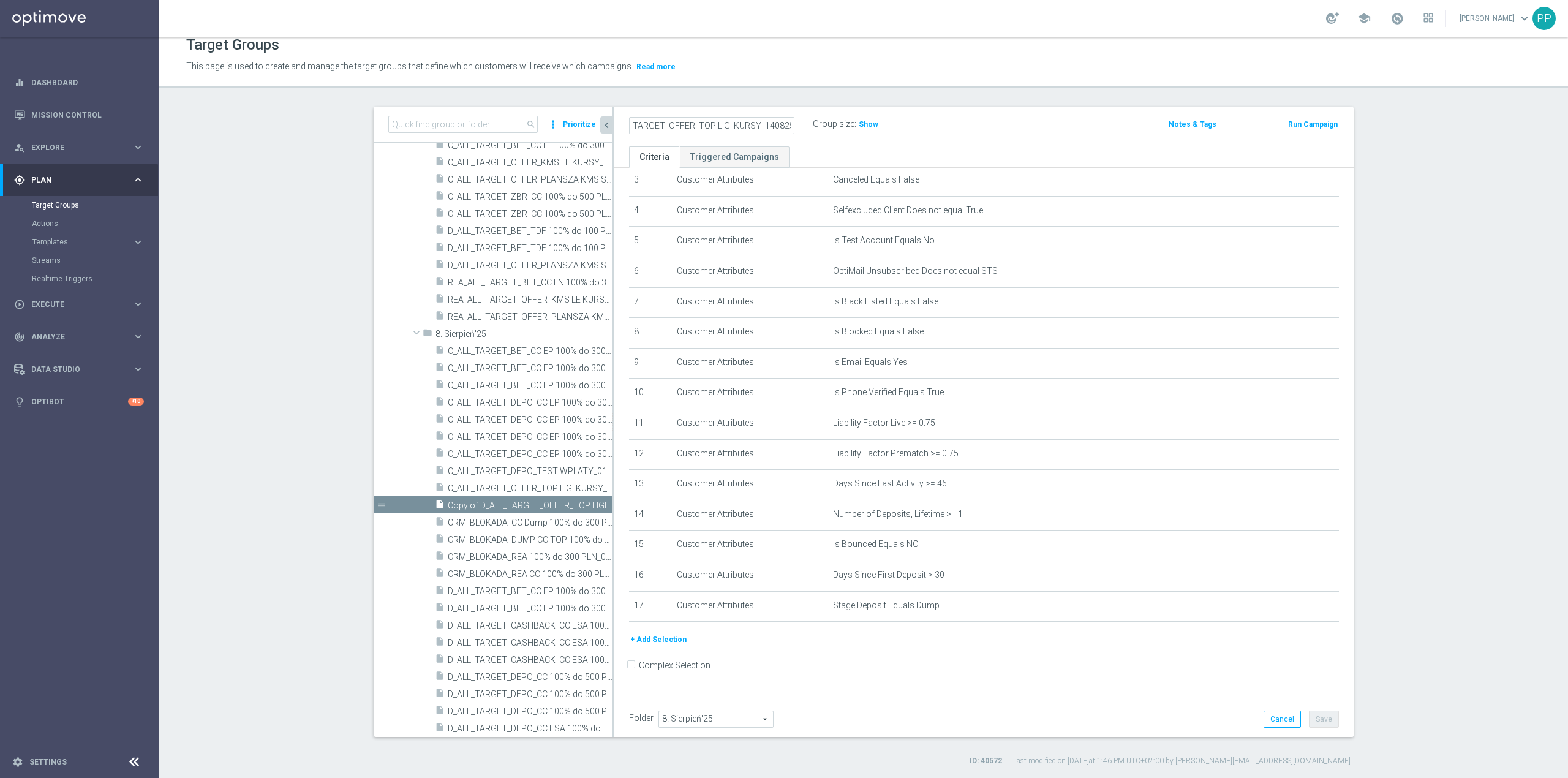
drag, startPoint x: 706, startPoint y: 121, endPoint x: 709, endPoint y: 126, distance: 5.8
click at [704, 121] on input "Copy of D_ALL_TARGET_OFFER_TOP LIGI KURSY_140825" at bounding box center [711, 125] width 166 height 17
click at [709, 126] on input "Copy of D_ALL_TARGET_OFFER_TOP LIGI KURSY_140825" at bounding box center [711, 125] width 166 height 17
drag, startPoint x: 739, startPoint y: 128, endPoint x: 599, endPoint y: 131, distance: 140.0
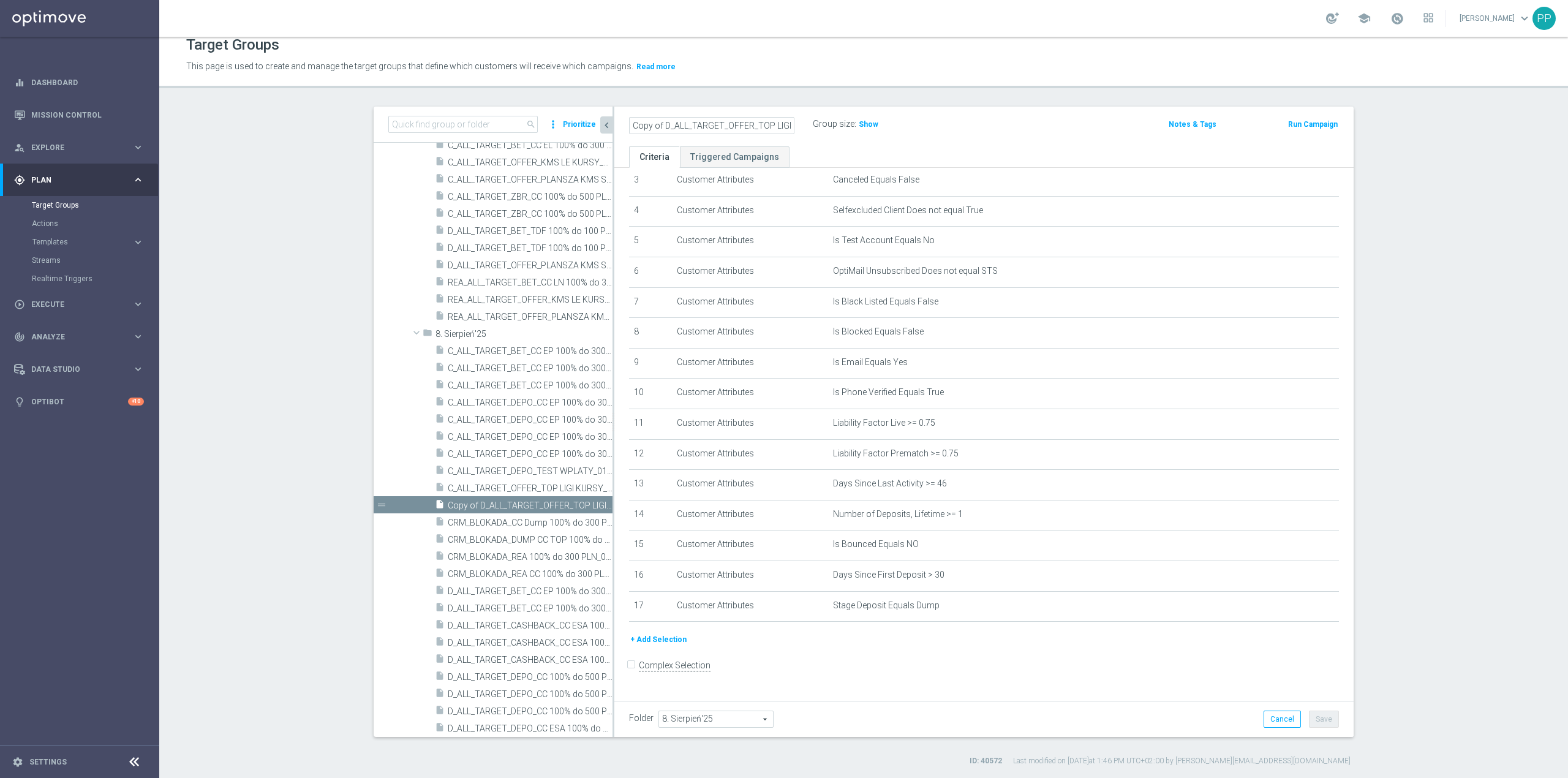
click at [599, 131] on as-split "search more_vert Prioritize Customer Target Groups library_add create_new_folder" at bounding box center [864, 422] width 980 height 631
click at [664, 124] on input "Copy of D_ALL_TARGET_OFFER_TOP LIGI KURSY_140825" at bounding box center [711, 125] width 166 height 17
drag, startPoint x: 664, startPoint y: 125, endPoint x: 593, endPoint y: 125, distance: 71.0
click at [593, 125] on as-split "search more_vert Prioritize Customer Target Groups library_add create_new_folder" at bounding box center [864, 422] width 980 height 631
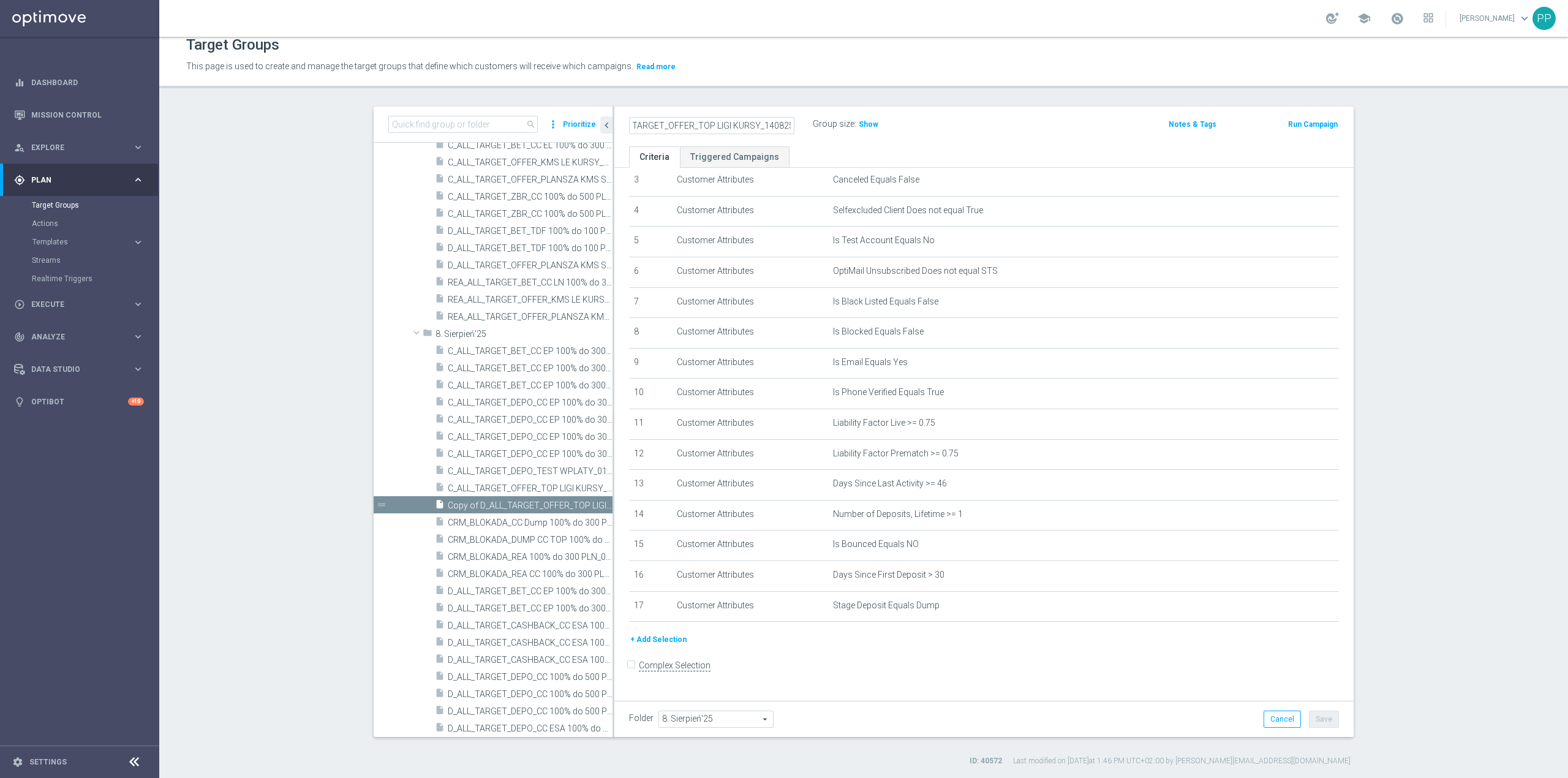
drag, startPoint x: 682, startPoint y: 128, endPoint x: 829, endPoint y: 121, distance: 147.2
click at [829, 121] on div "REA_ALL_TARGET_OFFER_TOP LIGI KURSY_140825 Group size : Show" at bounding box center [862, 125] width 486 height 18
type input "REA_ALL_TARGET_OFFER_TOP LIGI KURSY_140825"
click at [762, 74] on div "This page is used to create and manage the target groups that define which cust…" at bounding box center [692, 67] width 1030 height 20
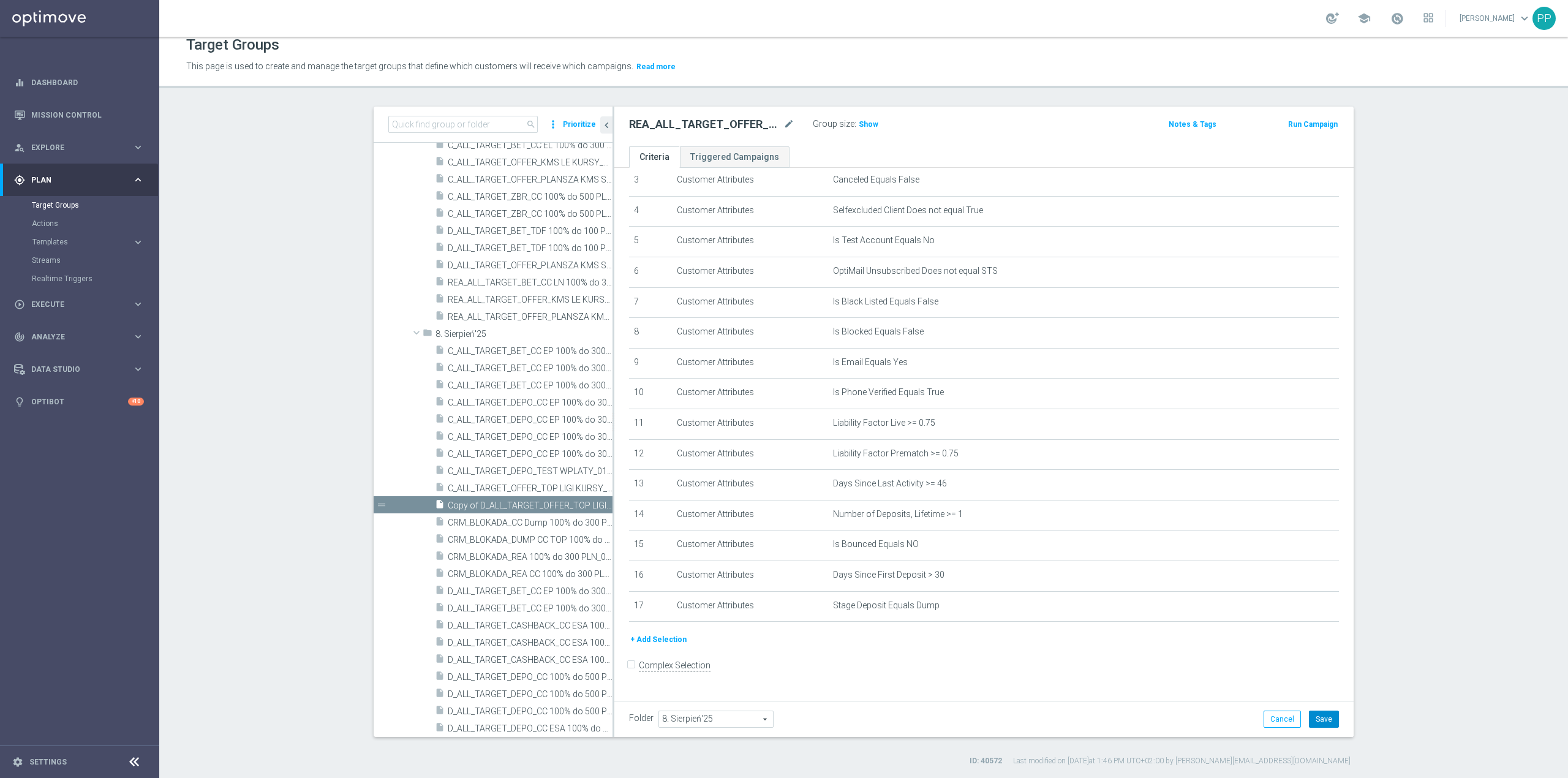
click at [1323, 723] on button "Save" at bounding box center [1323, 719] width 30 height 17
click at [1309, 489] on icon "delete_forever" at bounding box center [1313, 484] width 10 height 10
click at [1294, 611] on icon "mode_edit" at bounding box center [1299, 605] width 10 height 10
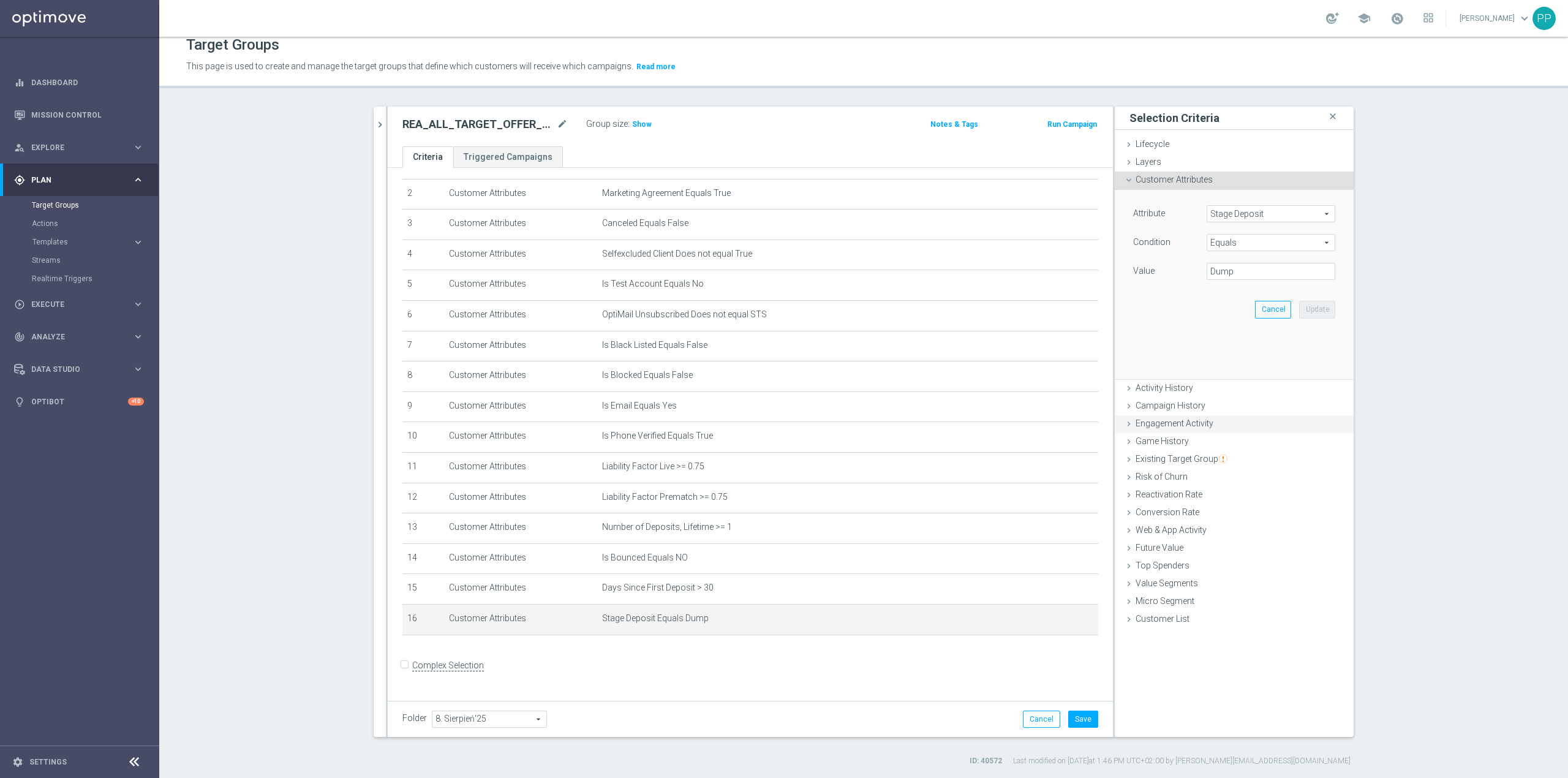
scroll to position [65, 0]
click at [1251, 272] on input "Dump" at bounding box center [1270, 271] width 129 height 17
click at [1186, 273] on div "Value Dump" at bounding box center [1234, 273] width 221 height 20
type input "Reactivated Churn, Reactivated Dump"
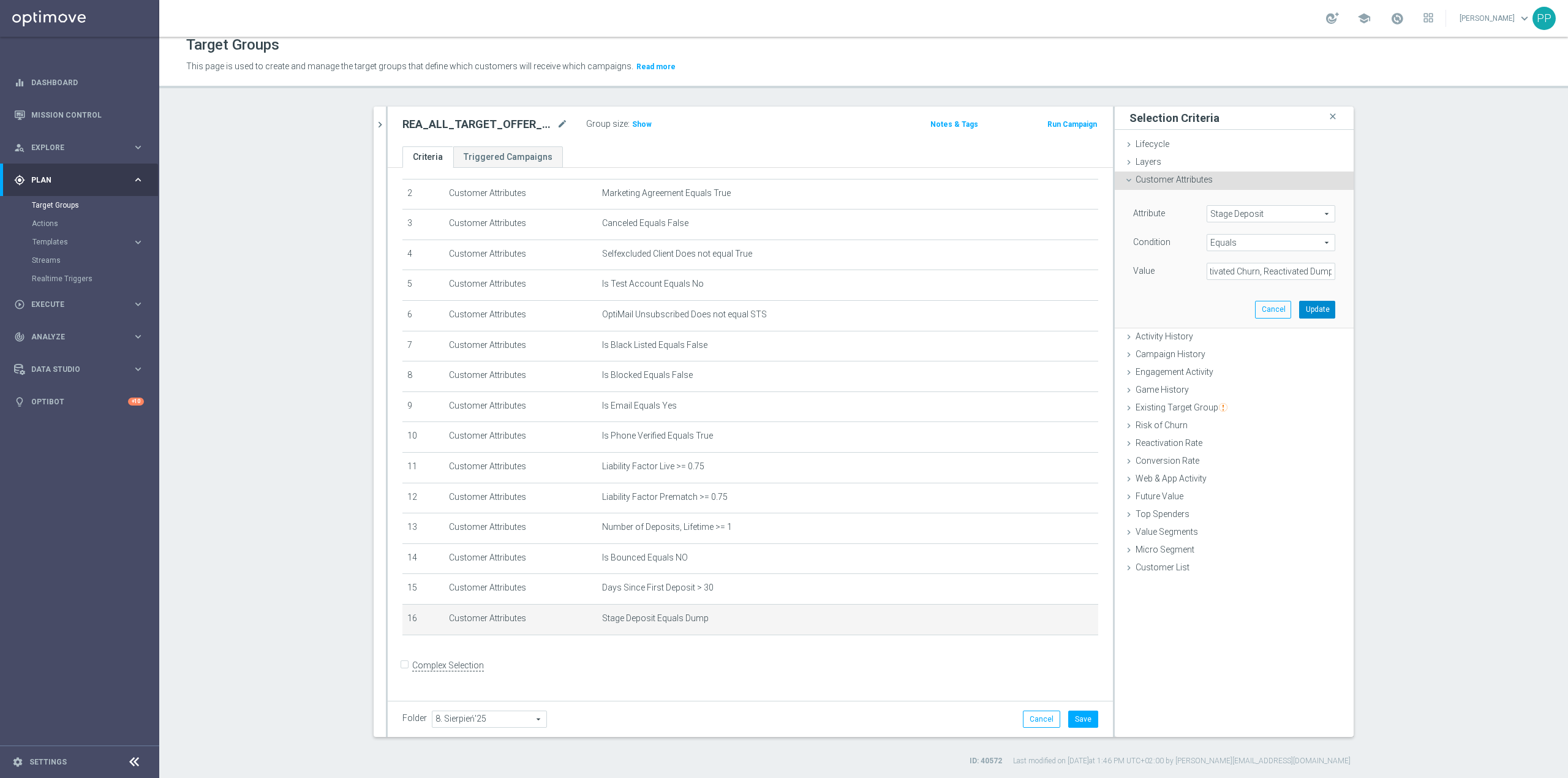
click at [1321, 317] on button "Update" at bounding box center [1316, 309] width 36 height 17
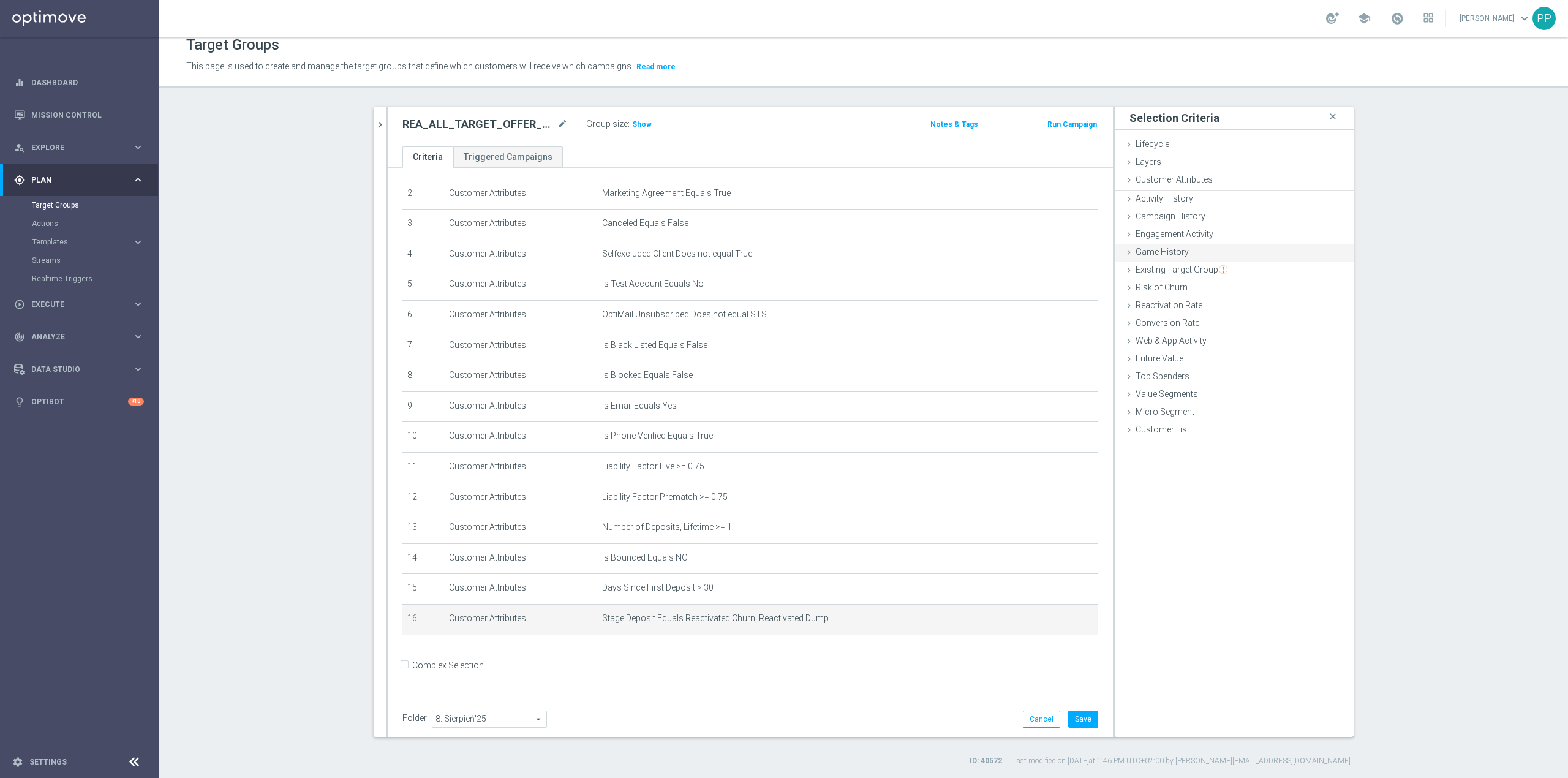
scroll to position [0, 0]
click at [1186, 289] on div "Risk of Churn done" at bounding box center [1234, 289] width 239 height 18
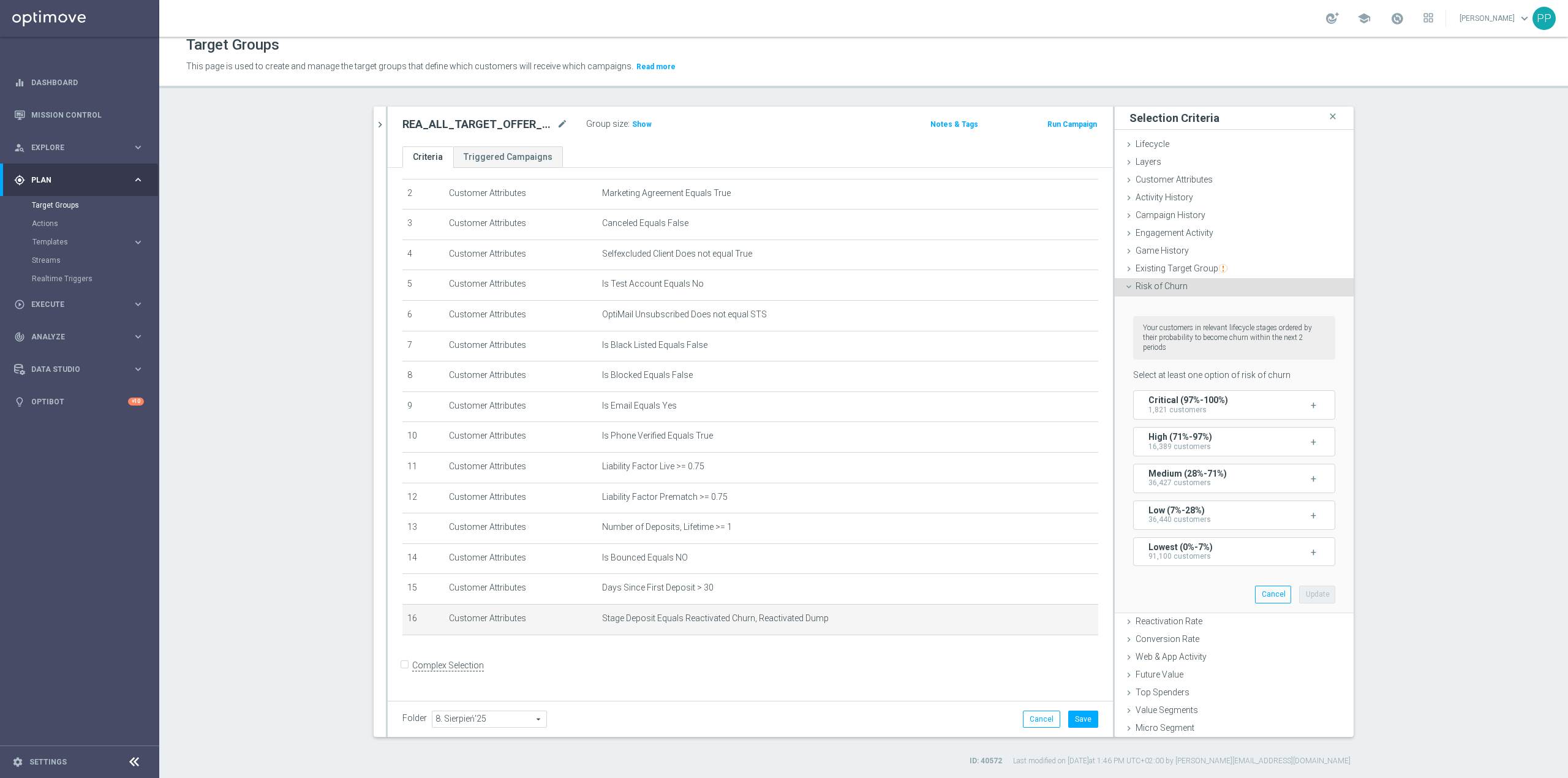
click at [1186, 289] on div "Risk of Churn done" at bounding box center [1234, 287] width 239 height 18
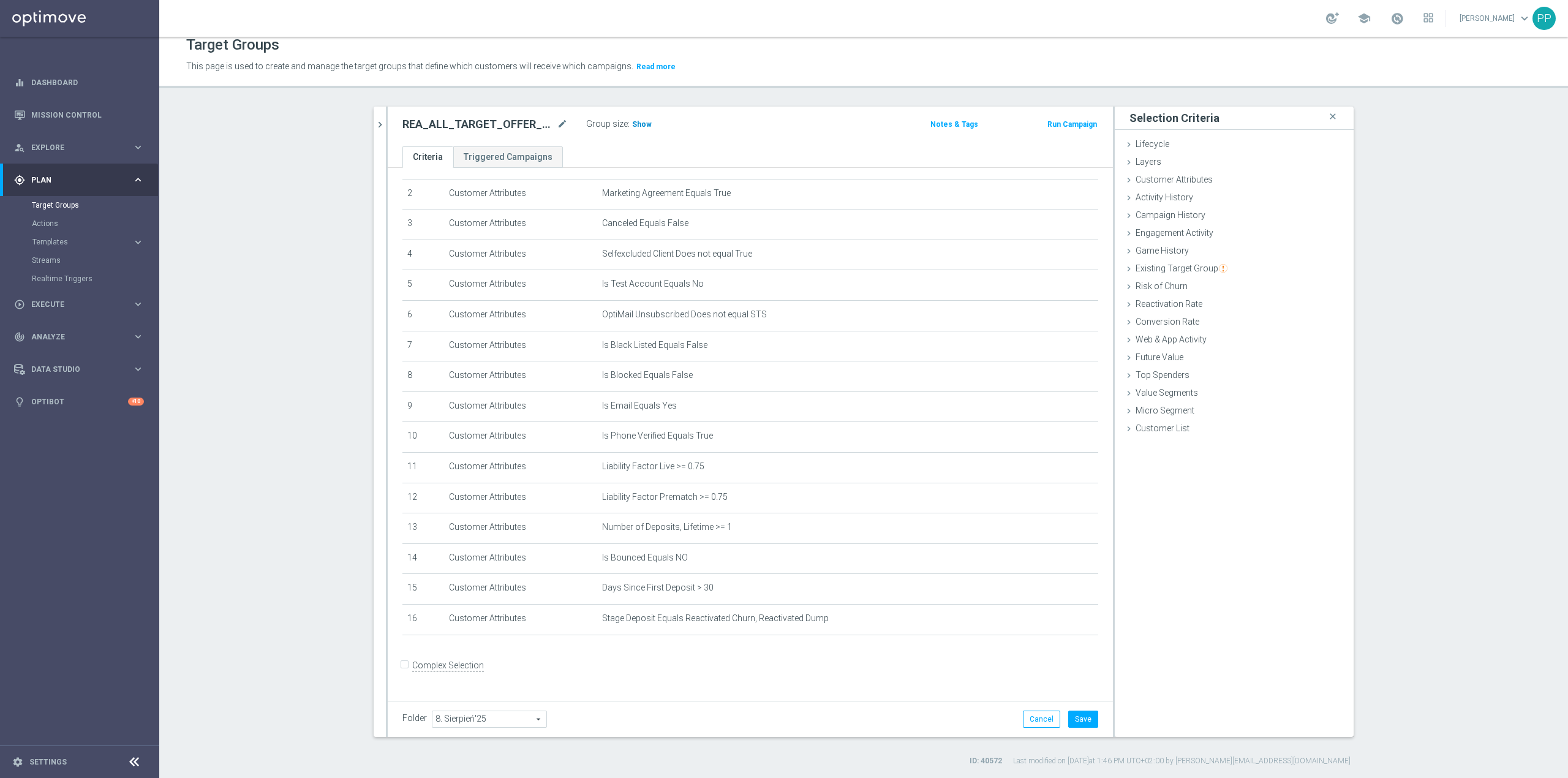
click at [638, 125] on span "Show" at bounding box center [642, 124] width 20 height 8
click at [1078, 712] on button "Save" at bounding box center [1083, 719] width 30 height 17
drag, startPoint x: 1042, startPoint y: 623, endPoint x: 1048, endPoint y: 613, distance: 11.7
click at [1042, 624] on div at bounding box center [1042, 624] width 12 height 6
click at [1054, 624] on icon "mode_edit" at bounding box center [1058, 618] width 10 height 10
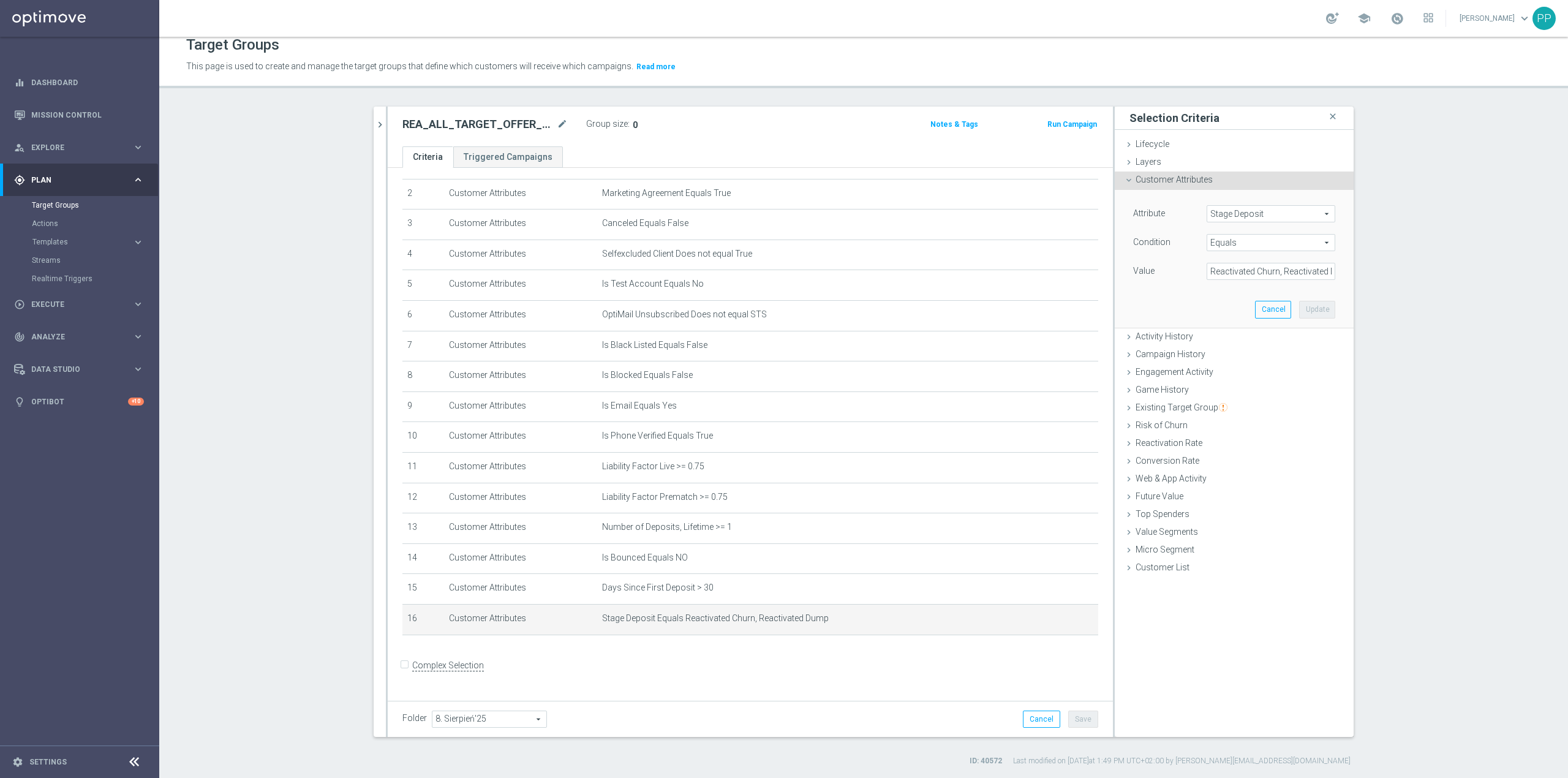
click at [1224, 237] on span "Equals" at bounding box center [1270, 242] width 127 height 16
click at [1235, 403] on span "One of" at bounding box center [1270, 404] width 117 height 10
type input "One of"
click at [1299, 321] on button "Update" at bounding box center [1316, 321] width 36 height 17
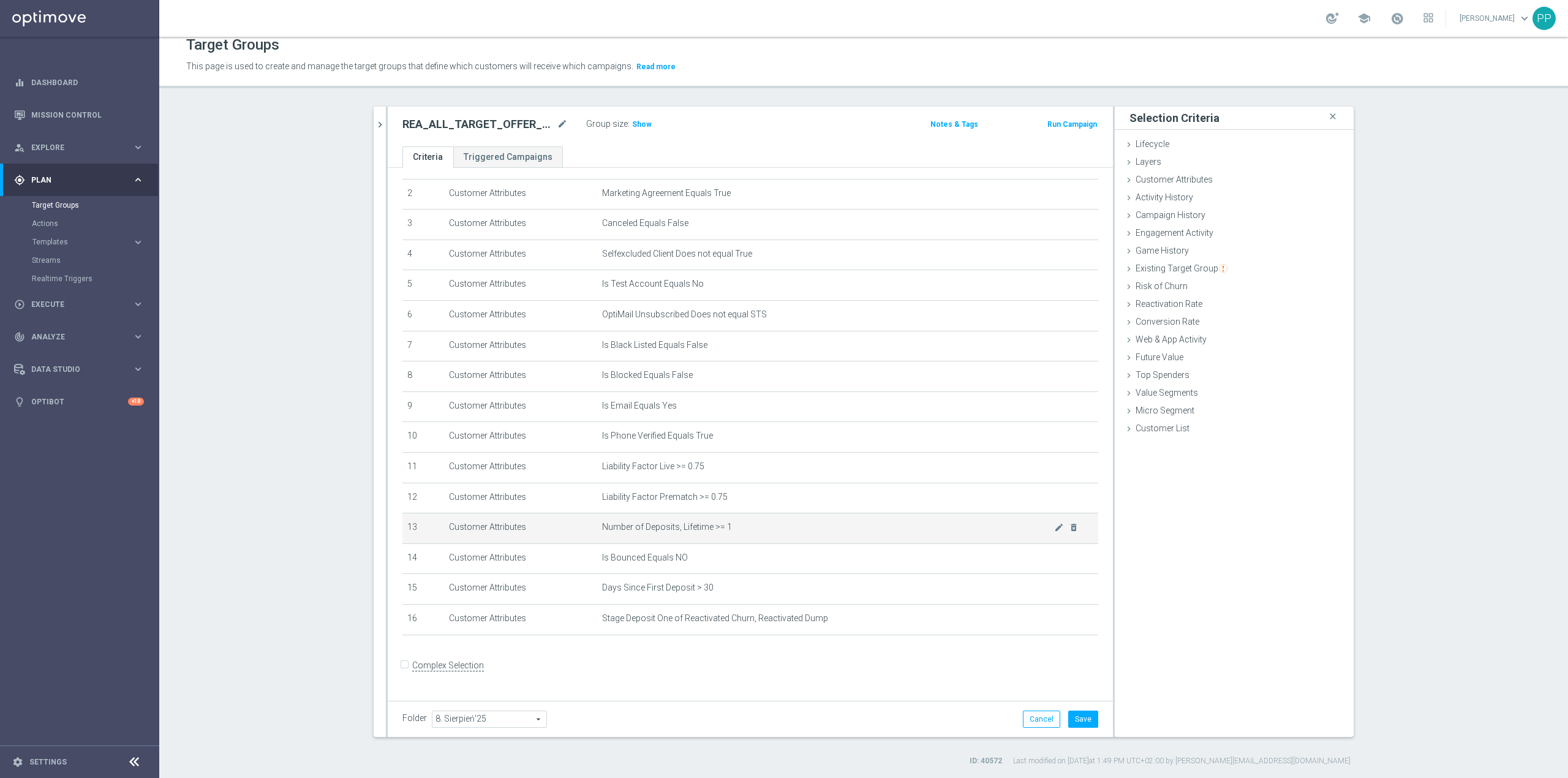
click at [639, 128] on span "Show" at bounding box center [642, 124] width 20 height 8
click at [1081, 713] on button "Save" at bounding box center [1083, 719] width 30 height 17
click at [557, 123] on icon "mode_edit" at bounding box center [562, 124] width 11 height 15
click at [567, 93] on div "Target Groups This page is used to create and manage the target groups that def…" at bounding box center [864, 407] width 1409 height 741
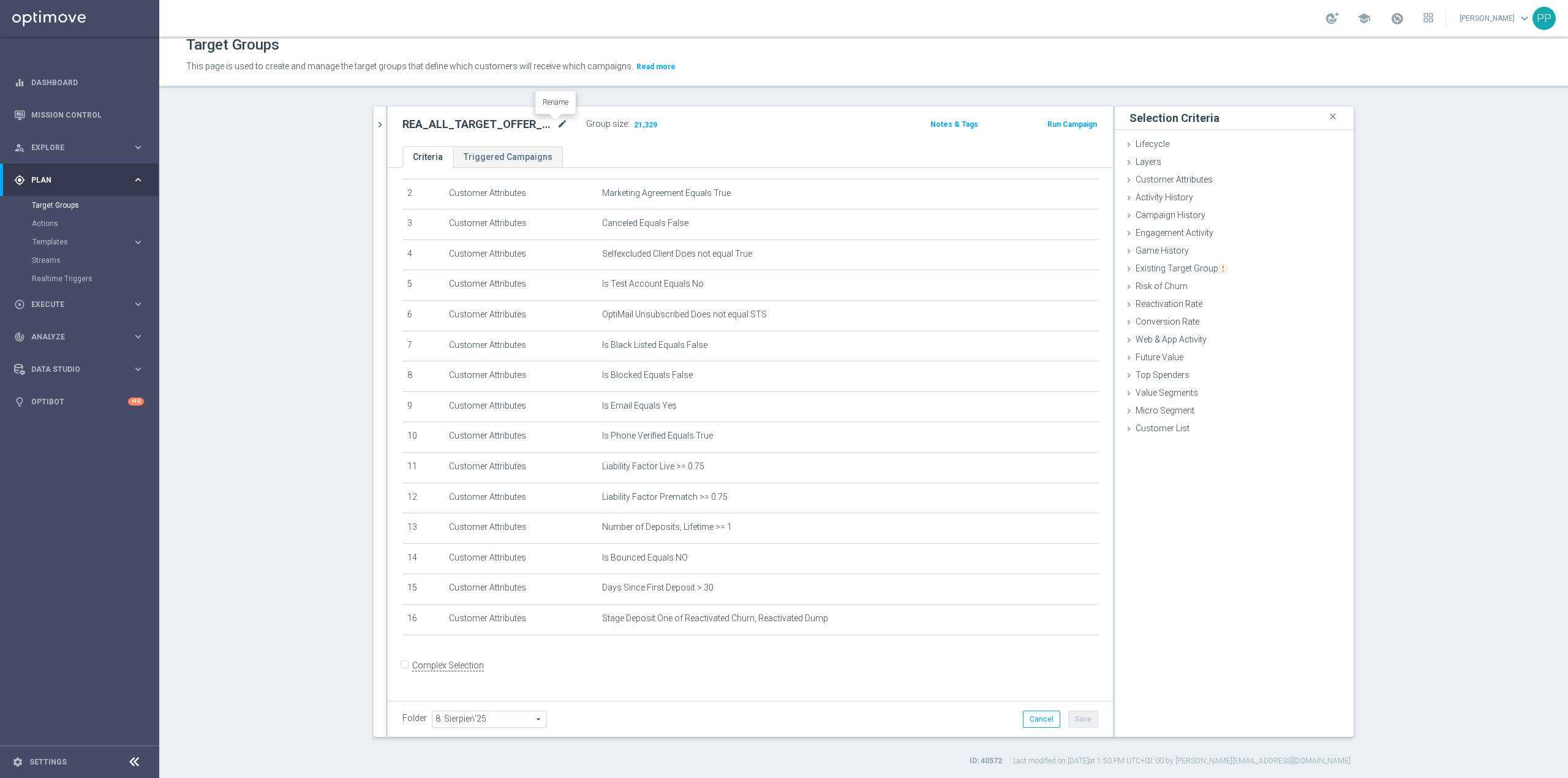
click at [559, 123] on icon "mode_edit" at bounding box center [562, 124] width 11 height 15
click at [89, 241] on span "Templates" at bounding box center [76, 242] width 88 height 8
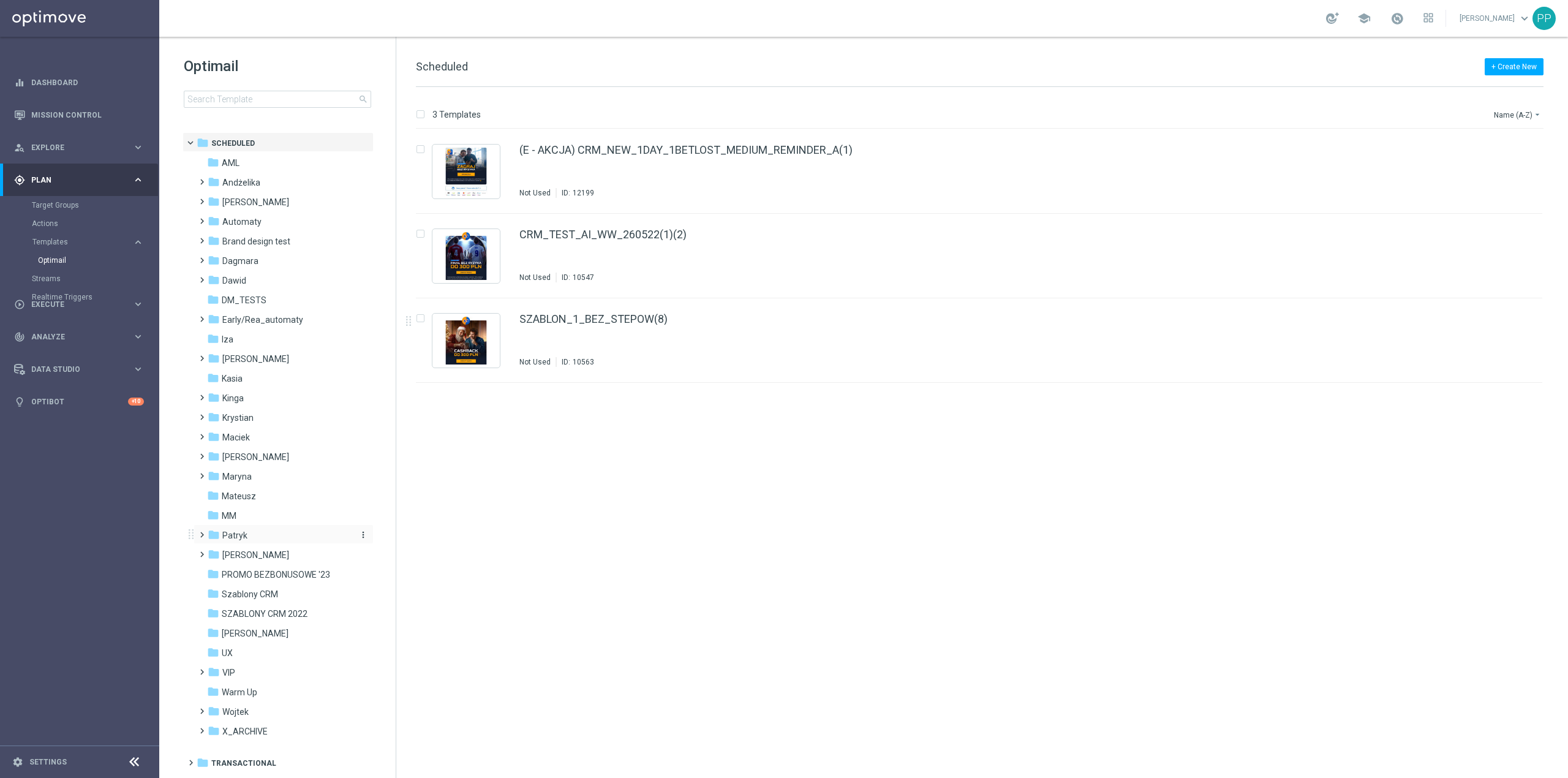
click at [240, 542] on div "folder Patryk" at bounding box center [278, 536] width 141 height 14
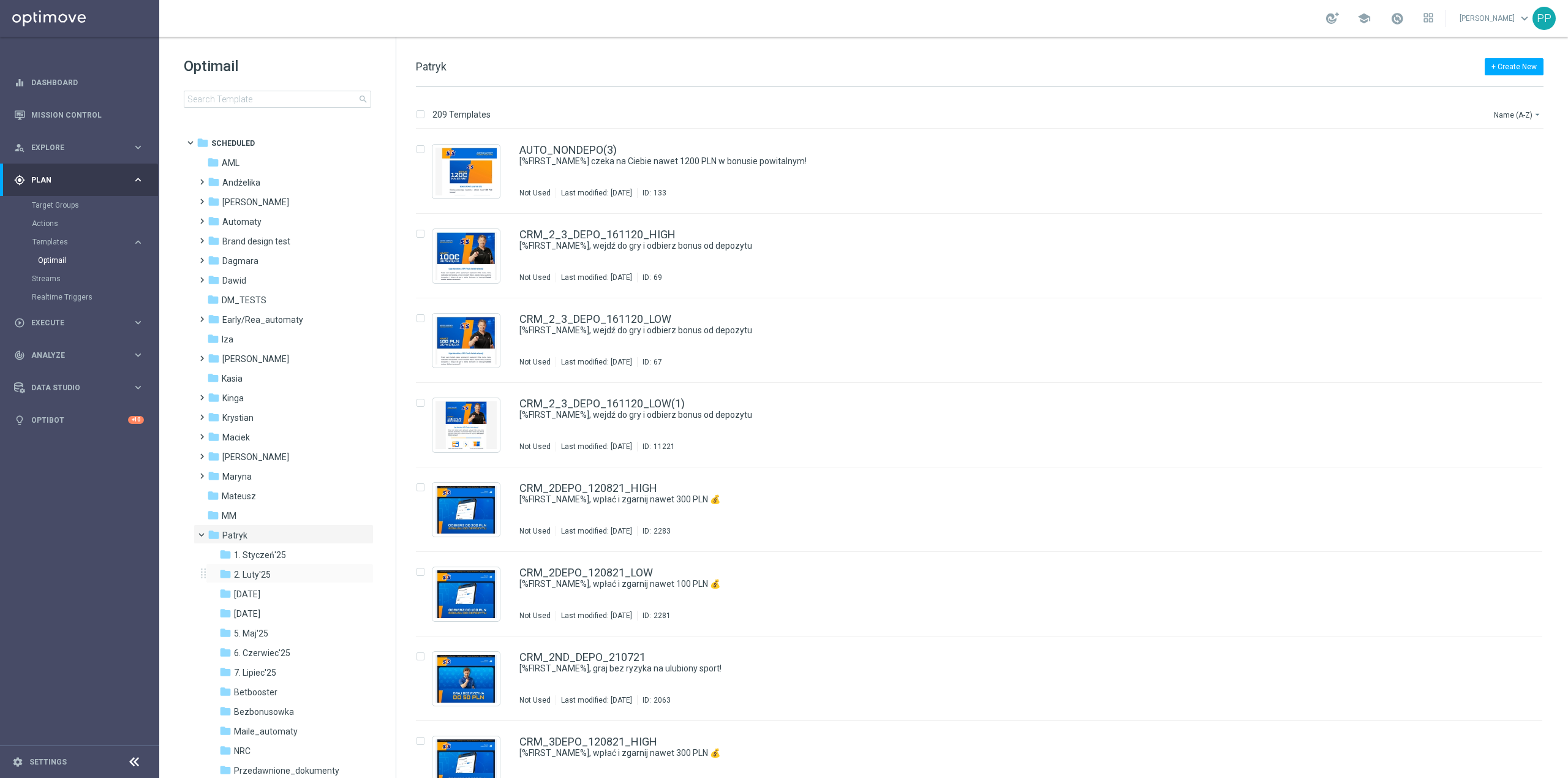
scroll to position [163, 0]
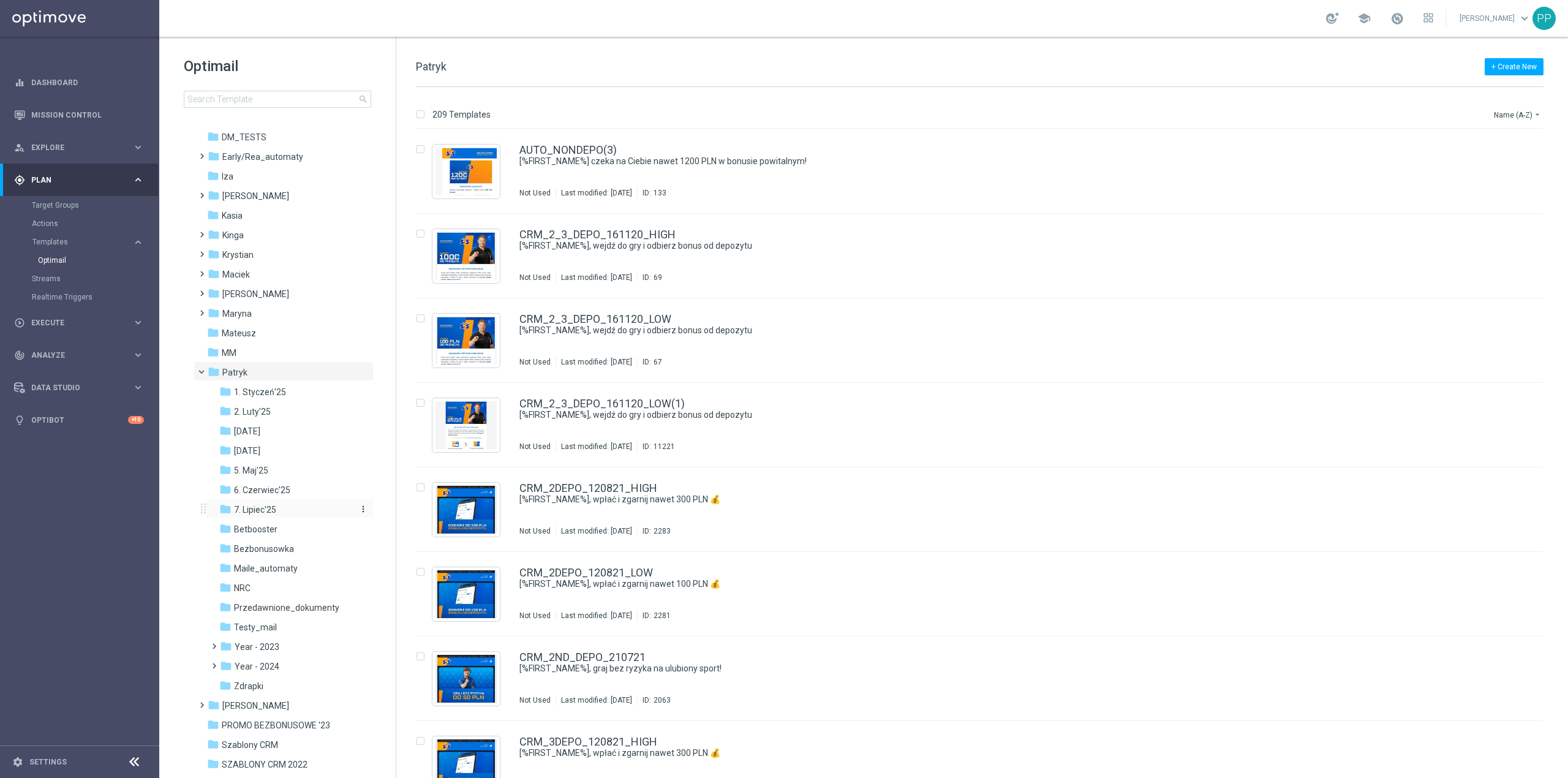
click at [267, 515] on span "7. Lipiec'25" at bounding box center [255, 510] width 42 height 11
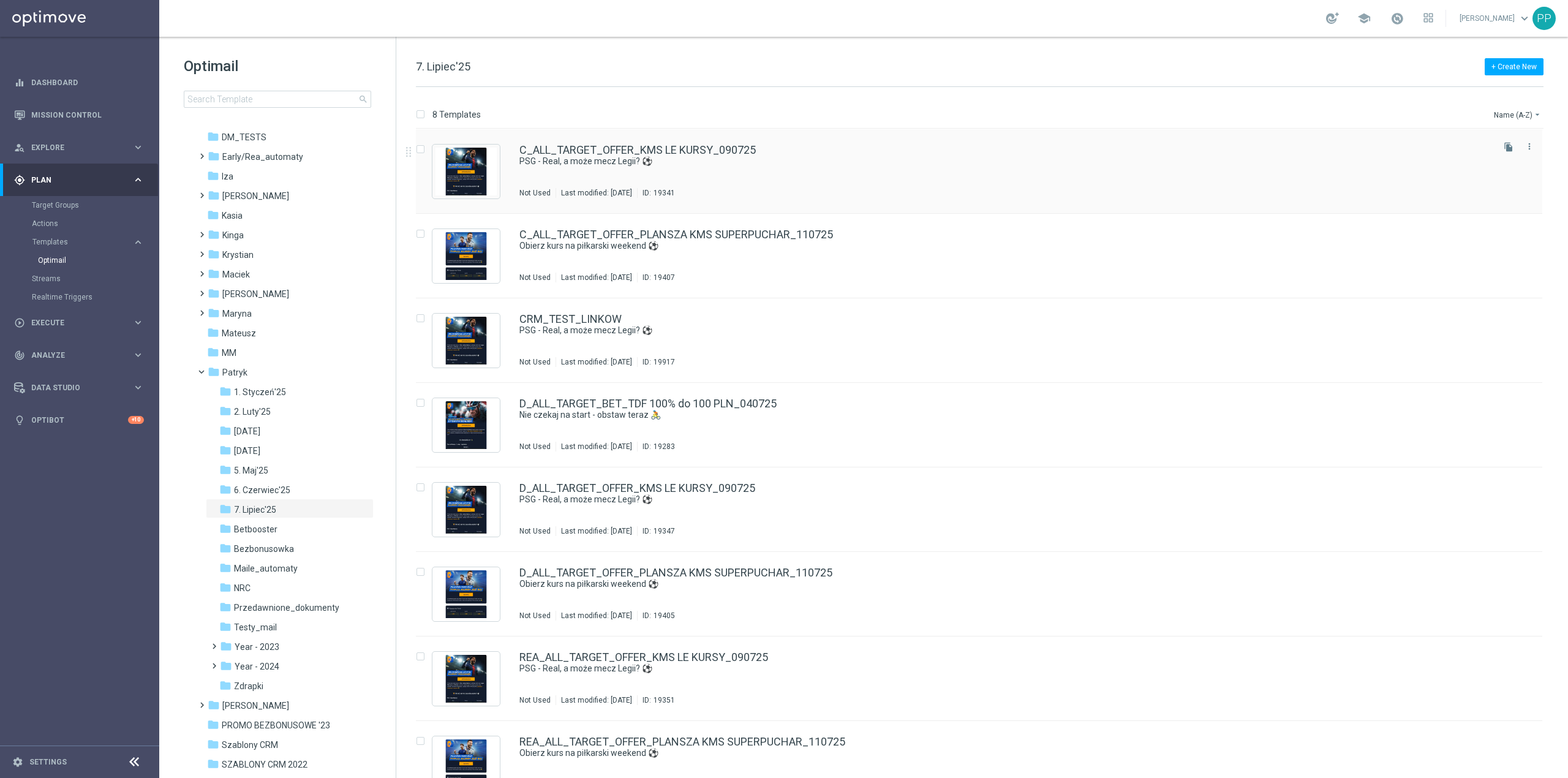
click at [737, 173] on div "C_ALL_TARGET_OFFER_KMS LE KURSY_090725 PSG - Real, a może mecz Legii? ⚽ Not Use…" at bounding box center [1005, 171] width 971 height 53
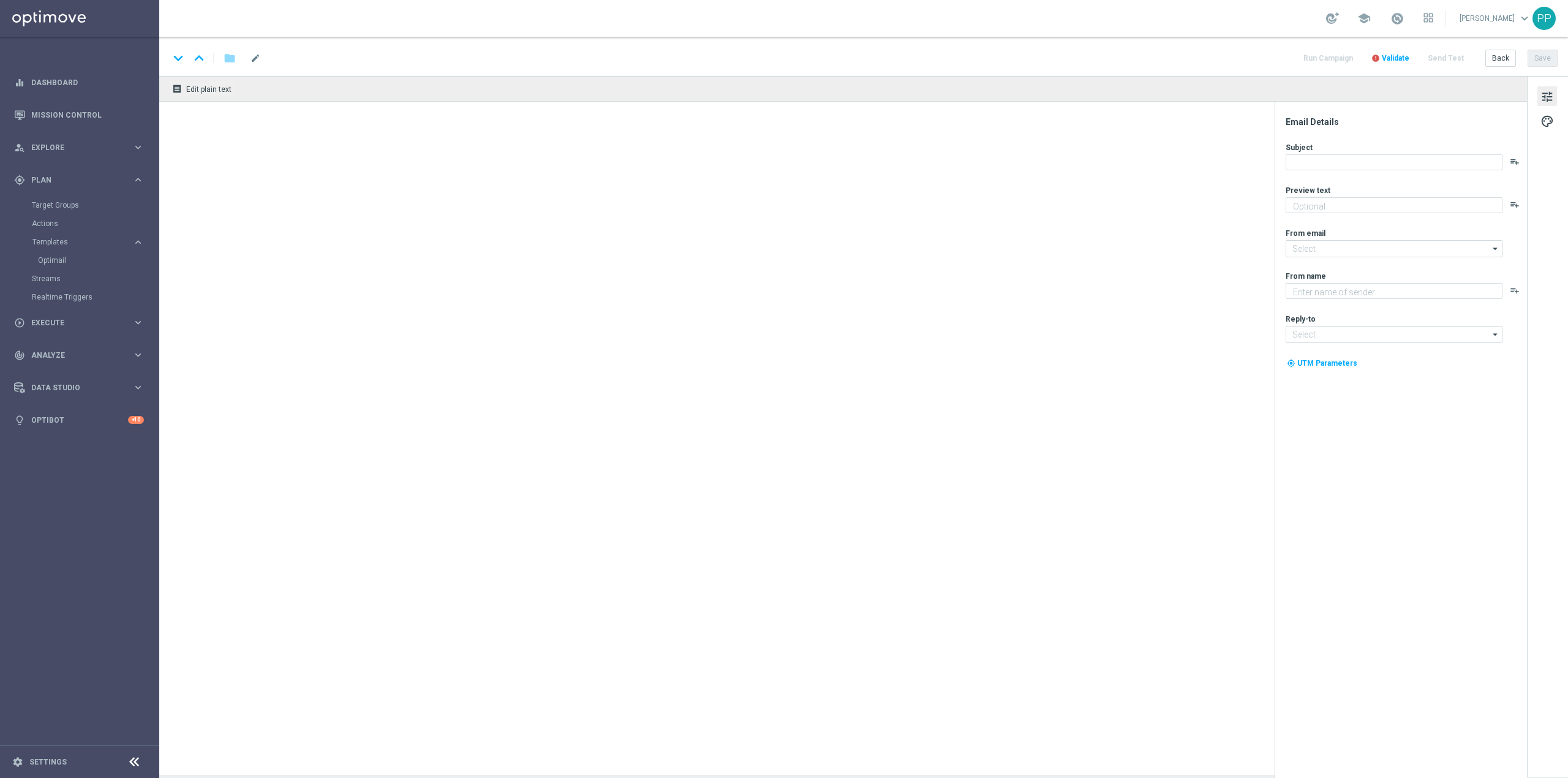
type textarea "Graj, na co chcesz z MEGA OFERTĄ!"
type textarea "STS"
type input "oferta@sts.pl"
type input "kontakt@sts.pl"
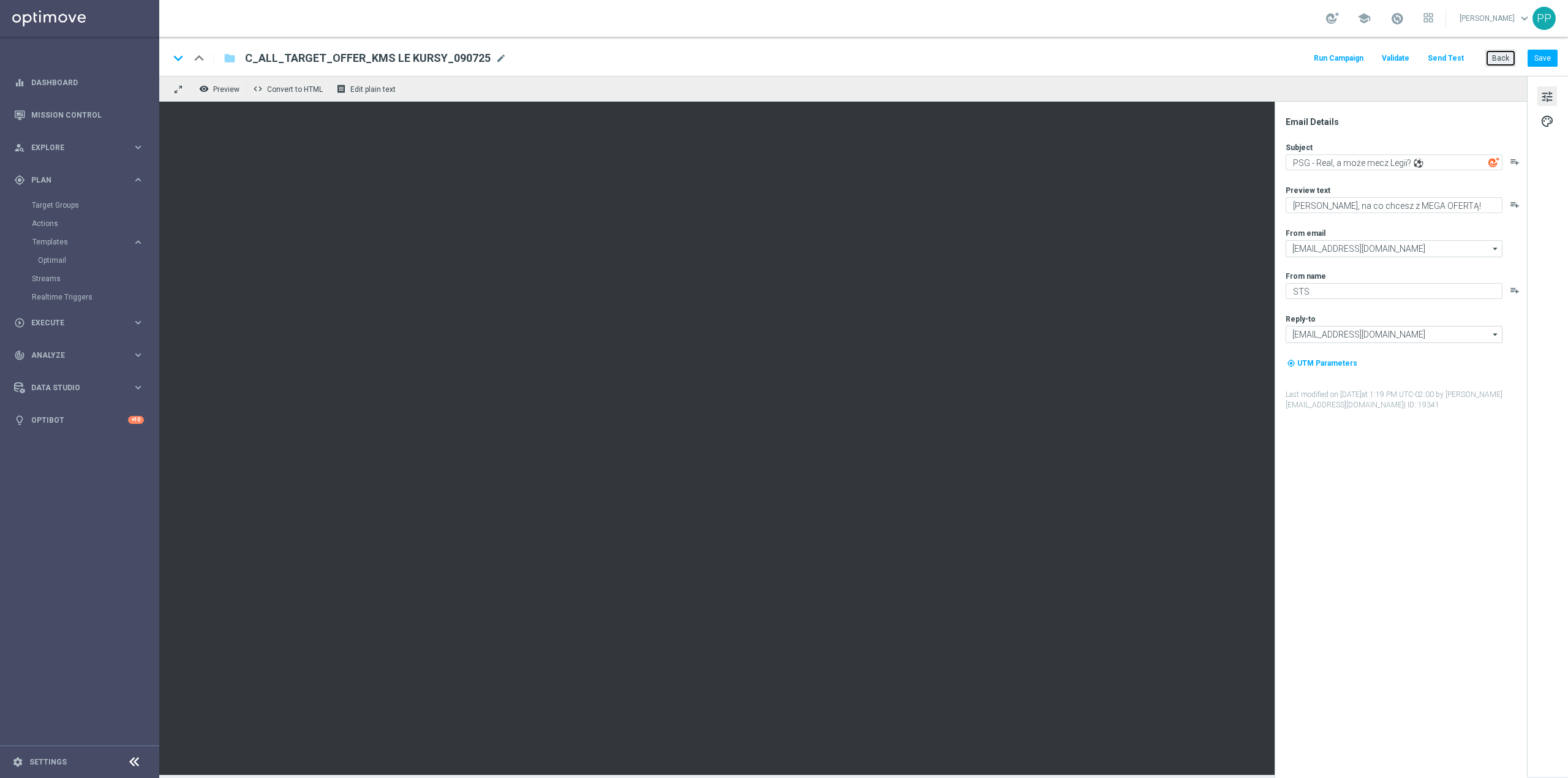
click at [1503, 66] on button "Back" at bounding box center [1500, 58] width 31 height 17
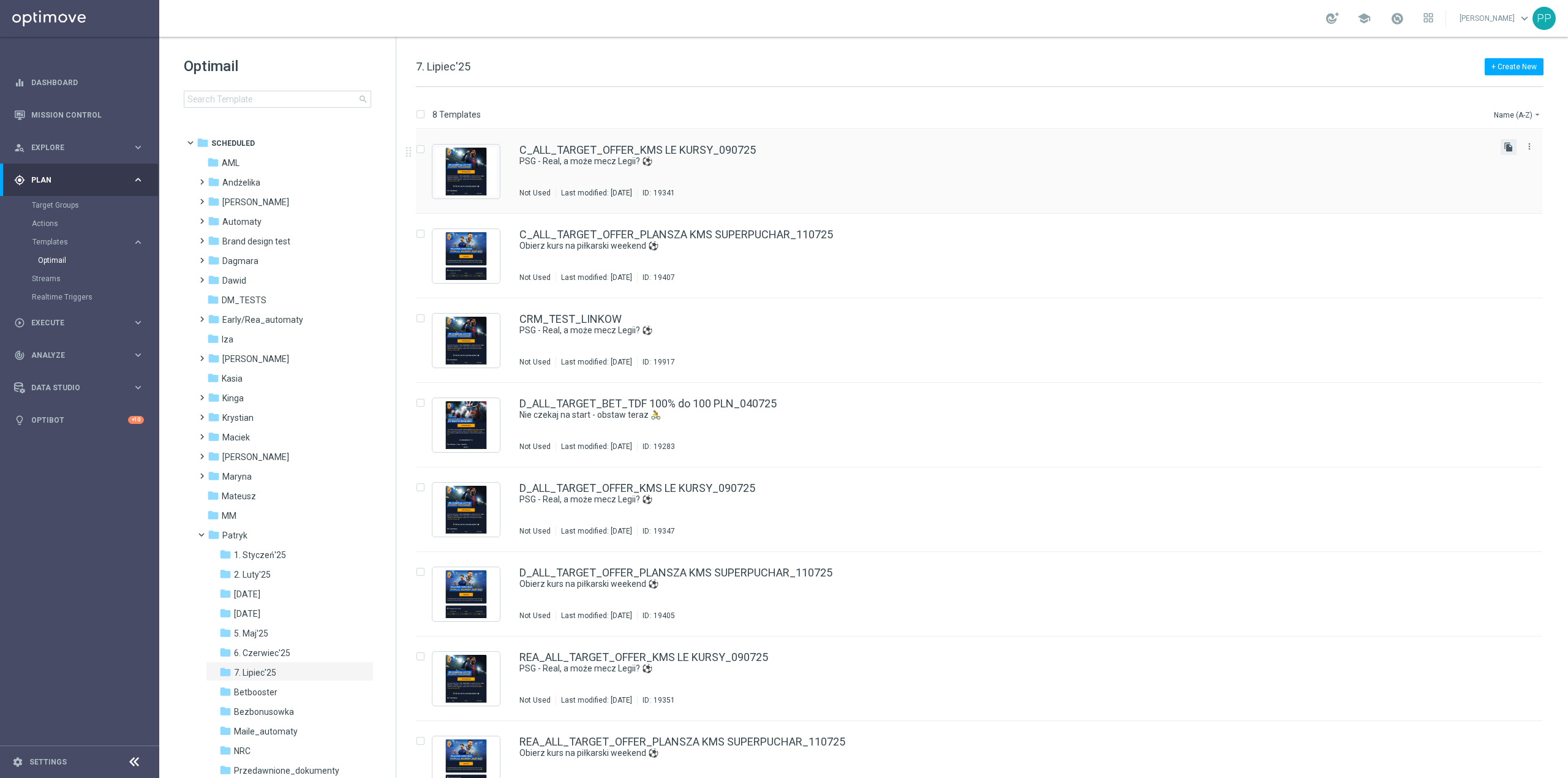
click at [1504, 152] on icon "file_copy" at bounding box center [1508, 147] width 10 height 10
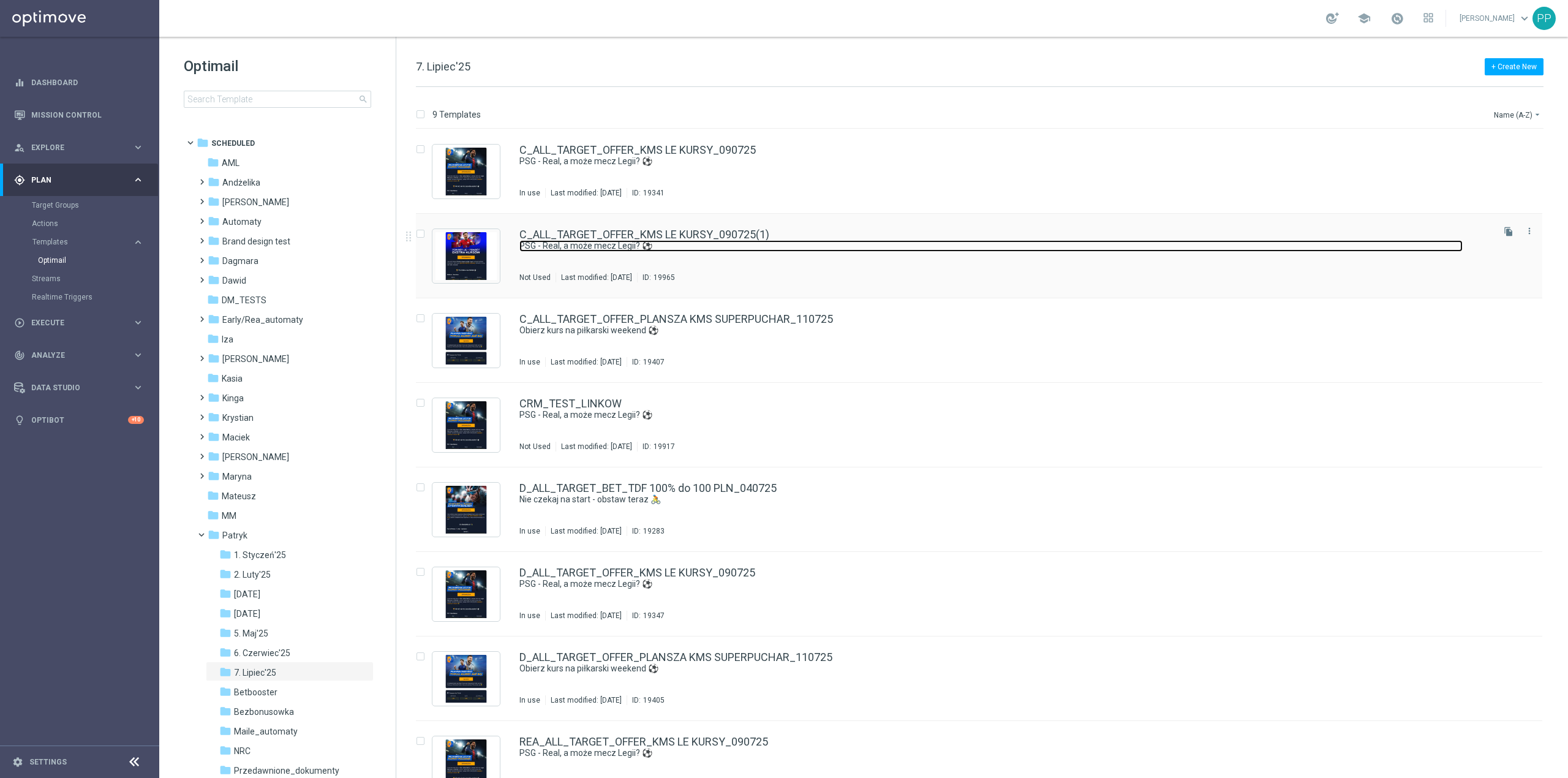
click at [758, 241] on link "PSG - Real, a może mecz Legii? ⚽" at bounding box center [991, 246] width 943 height 11
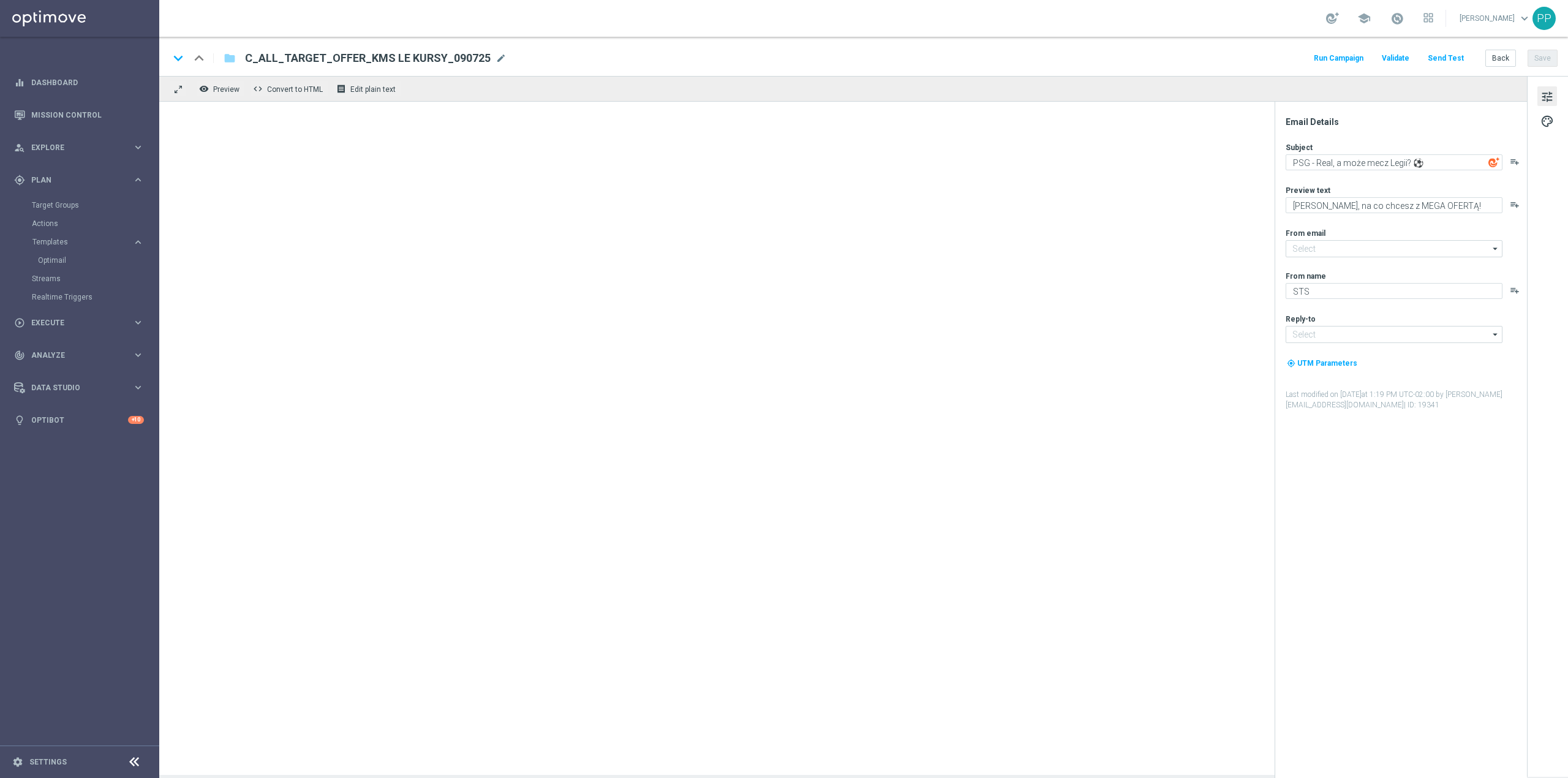
type input "oferta@sts.pl"
type input "kontakt@sts.pl"
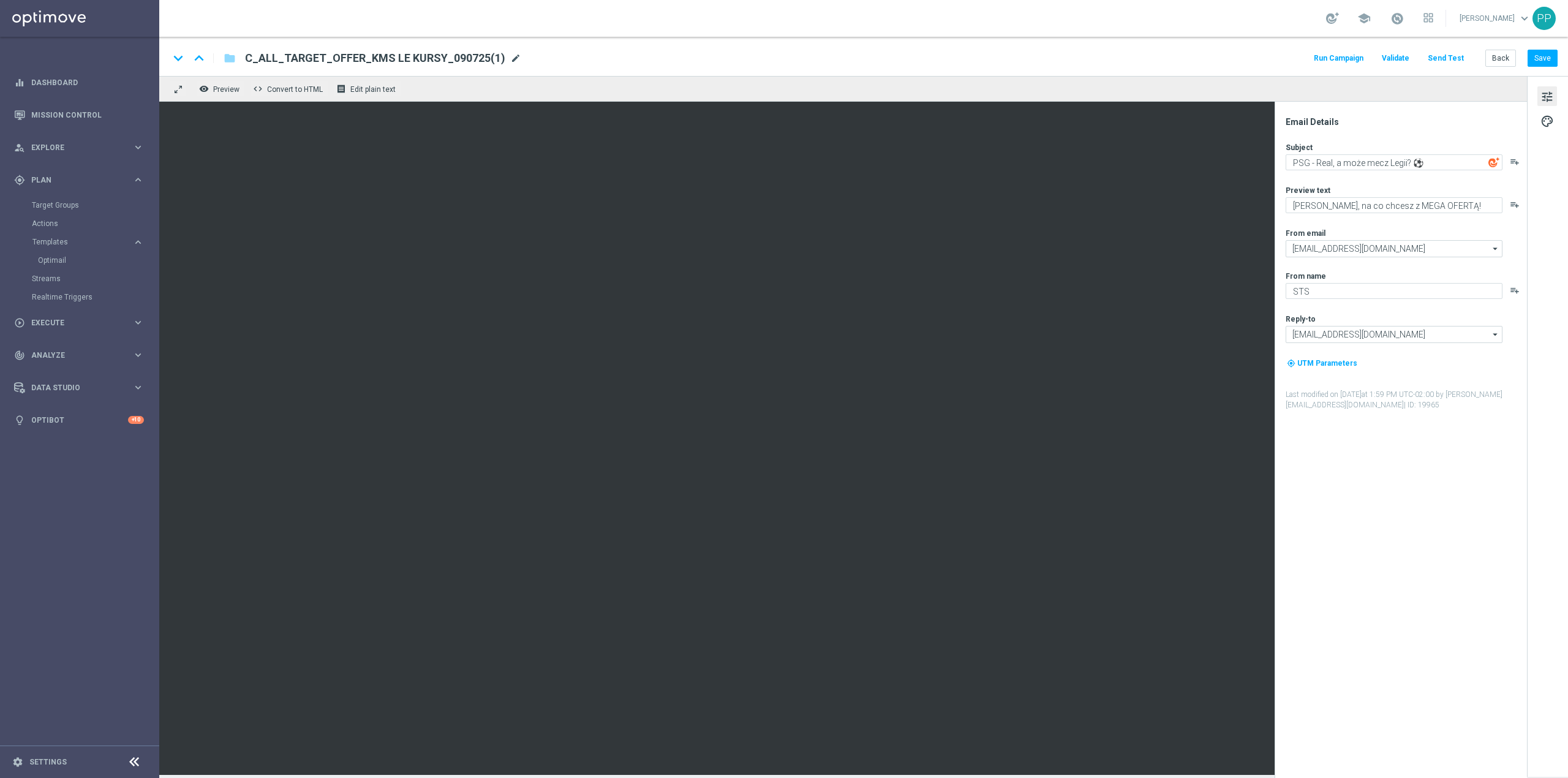
click at [513, 60] on span "mode_edit" at bounding box center [516, 58] width 11 height 11
paste input "REA_ALL_TARGET_OFFER_TOP LIGI KURSY_140825"
click at [513, 60] on input "C_ALL_TARGET_OFFER_KMS LE KURSY_090725(1)REA_ALL_TARGET_OFFER_TOP LIGI KURSY_14…" at bounding box center [397, 58] width 304 height 16
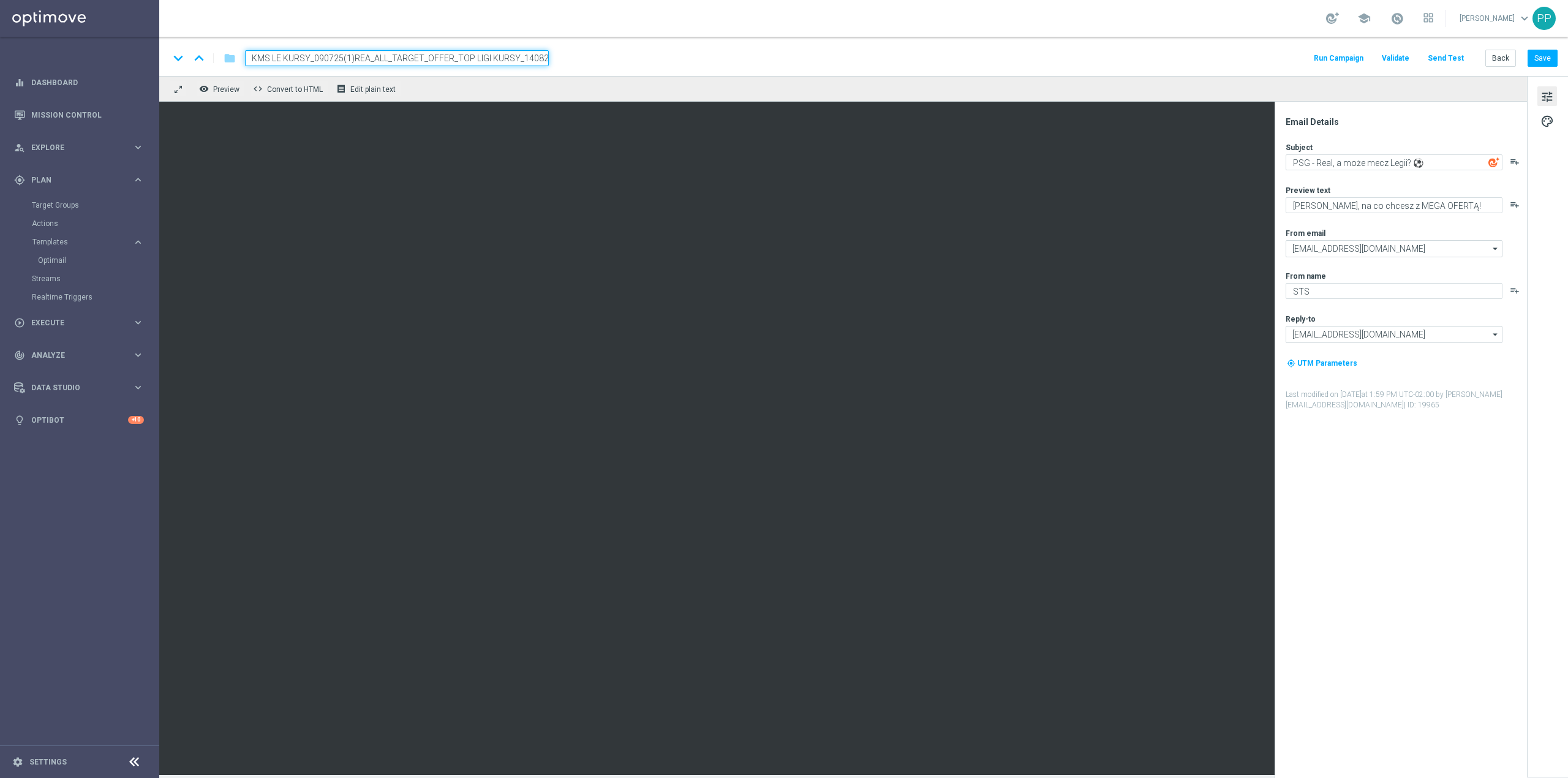
click at [513, 60] on input "C_ALL_TARGET_OFFER_KMS LE KURSY_090725(1)REA_ALL_TARGET_OFFER_TOP LIGI KURSY_14…" at bounding box center [397, 58] width 304 height 16
paste input
type input "REA_ALL_TARGET_OFFER_TOP LIGI KURSY_140825"
click at [504, 55] on input "REA_ALL_TARGET_OFFER_TOP LIGI KURSY_140825" at bounding box center [397, 58] width 304 height 16
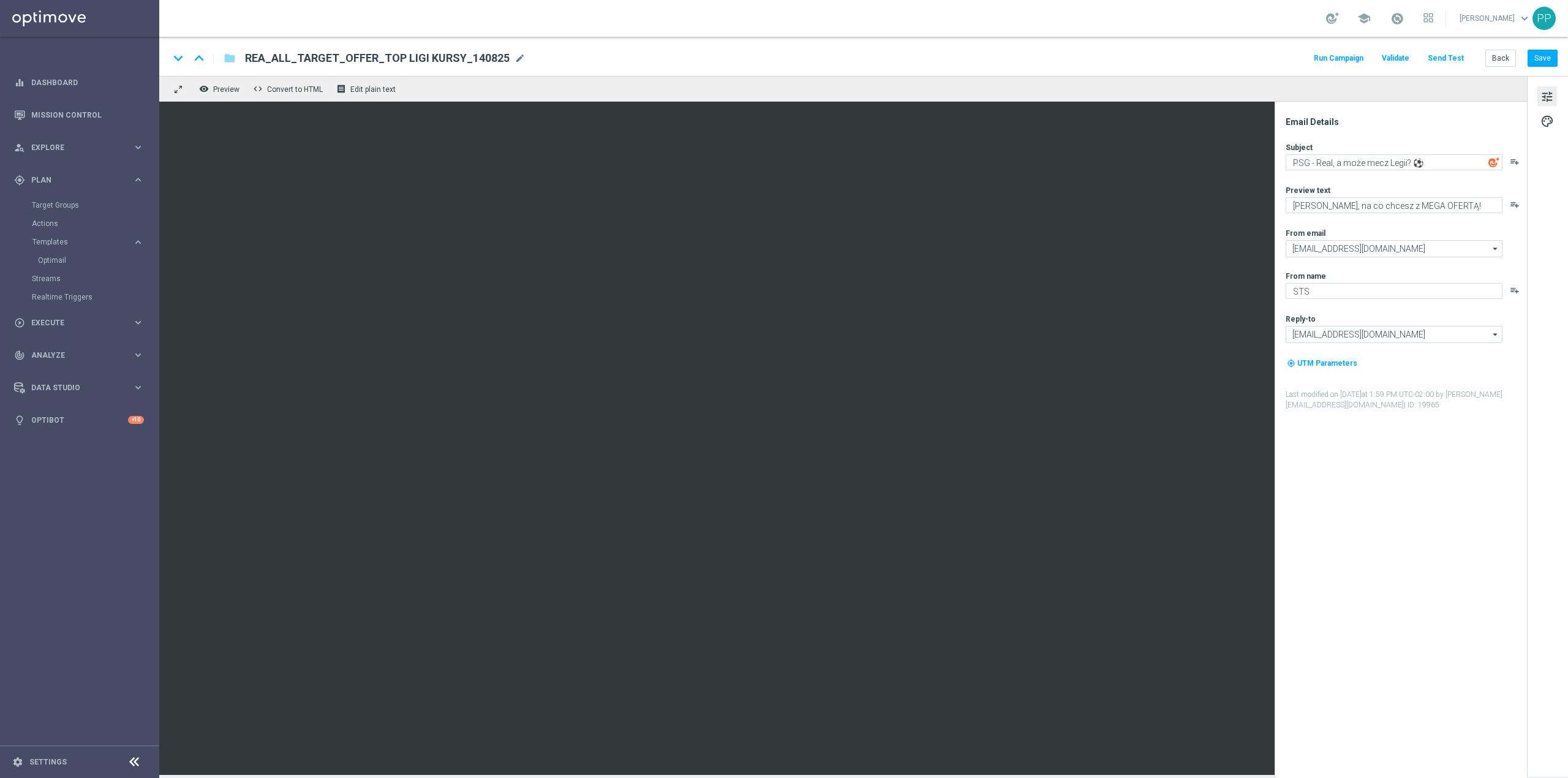
click at [629, 55] on div "keyboard_arrow_down keyboard_arrow_up folder REA_ALL_TARGET_OFFER_TOP LIGI KURS…" at bounding box center [864, 58] width 1389 height 16
click at [1551, 61] on button "Save" at bounding box center [1542, 58] width 30 height 17
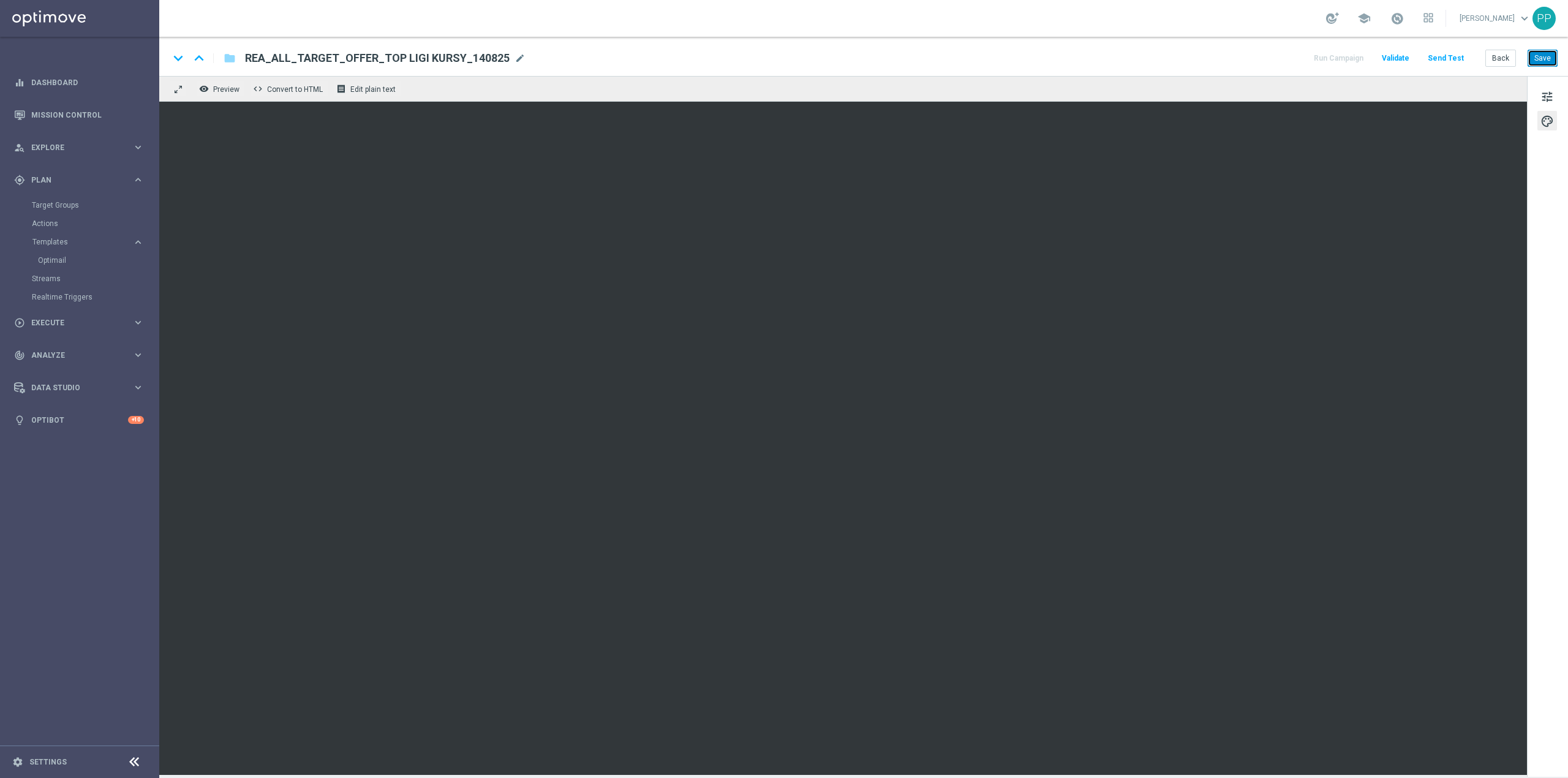
click at [1552, 53] on button "Save" at bounding box center [1542, 58] width 30 height 17
click at [1538, 63] on button "Save" at bounding box center [1542, 58] width 30 height 17
click at [1541, 97] on span "tune" at bounding box center [1547, 96] width 14 height 16
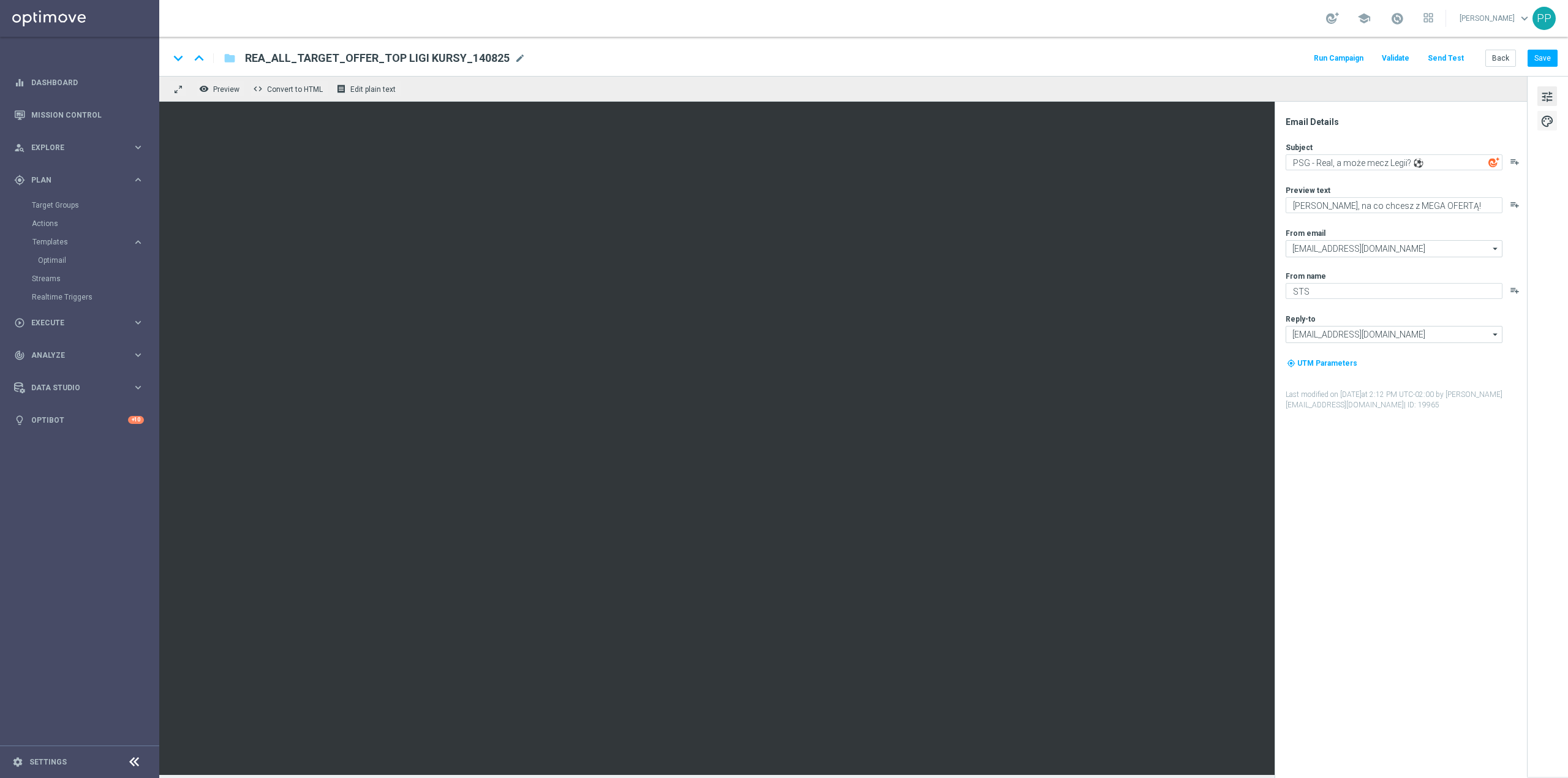
click at [1544, 125] on span "palette" at bounding box center [1547, 121] width 14 height 16
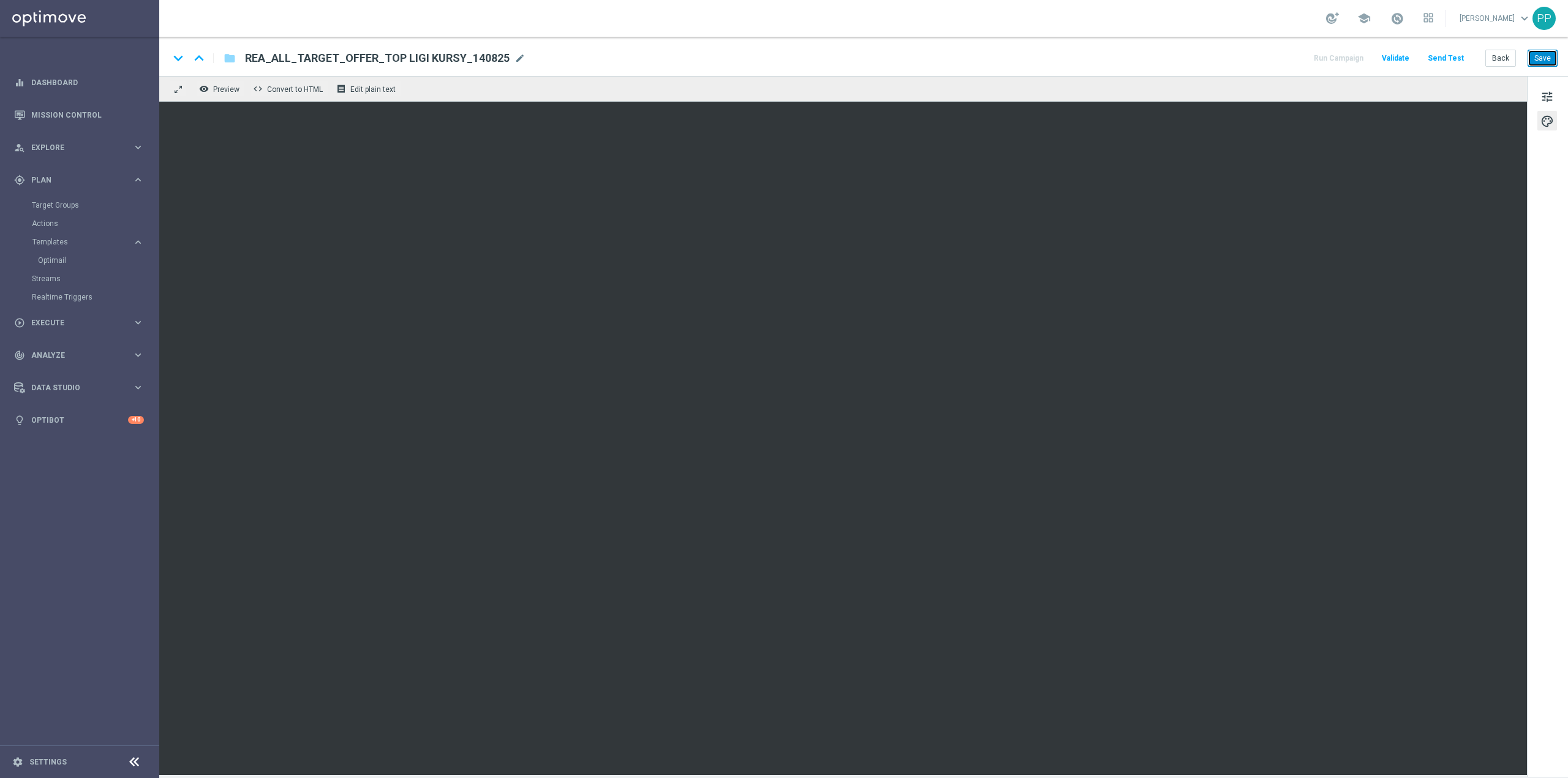
click at [1541, 59] on button "Save" at bounding box center [1542, 58] width 30 height 17
click at [1544, 99] on span "tune" at bounding box center [1547, 96] width 14 height 16
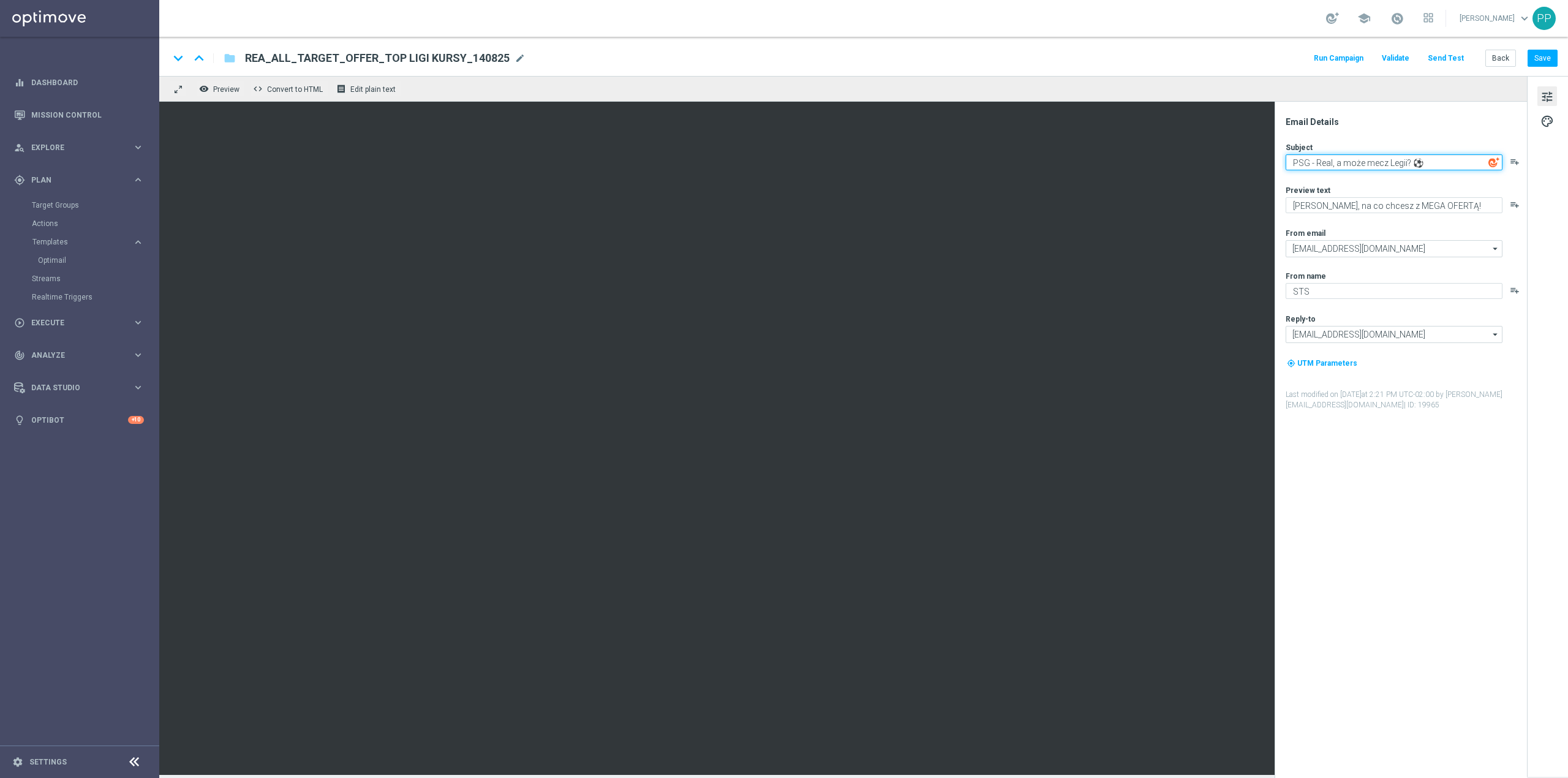
click at [1325, 166] on textarea "PSG - Real, a może mecz Legii? ⚽" at bounding box center [1394, 162] width 217 height 16
click at [1392, 163] on textarea "PSG - Real, a może mecz Legii? ⚽" at bounding box center [1394, 162] width 217 height 16
click at [1406, 163] on textarea "PSG - Real, a może mecz Legii? ⚽" at bounding box center [1394, 162] width 217 height 16
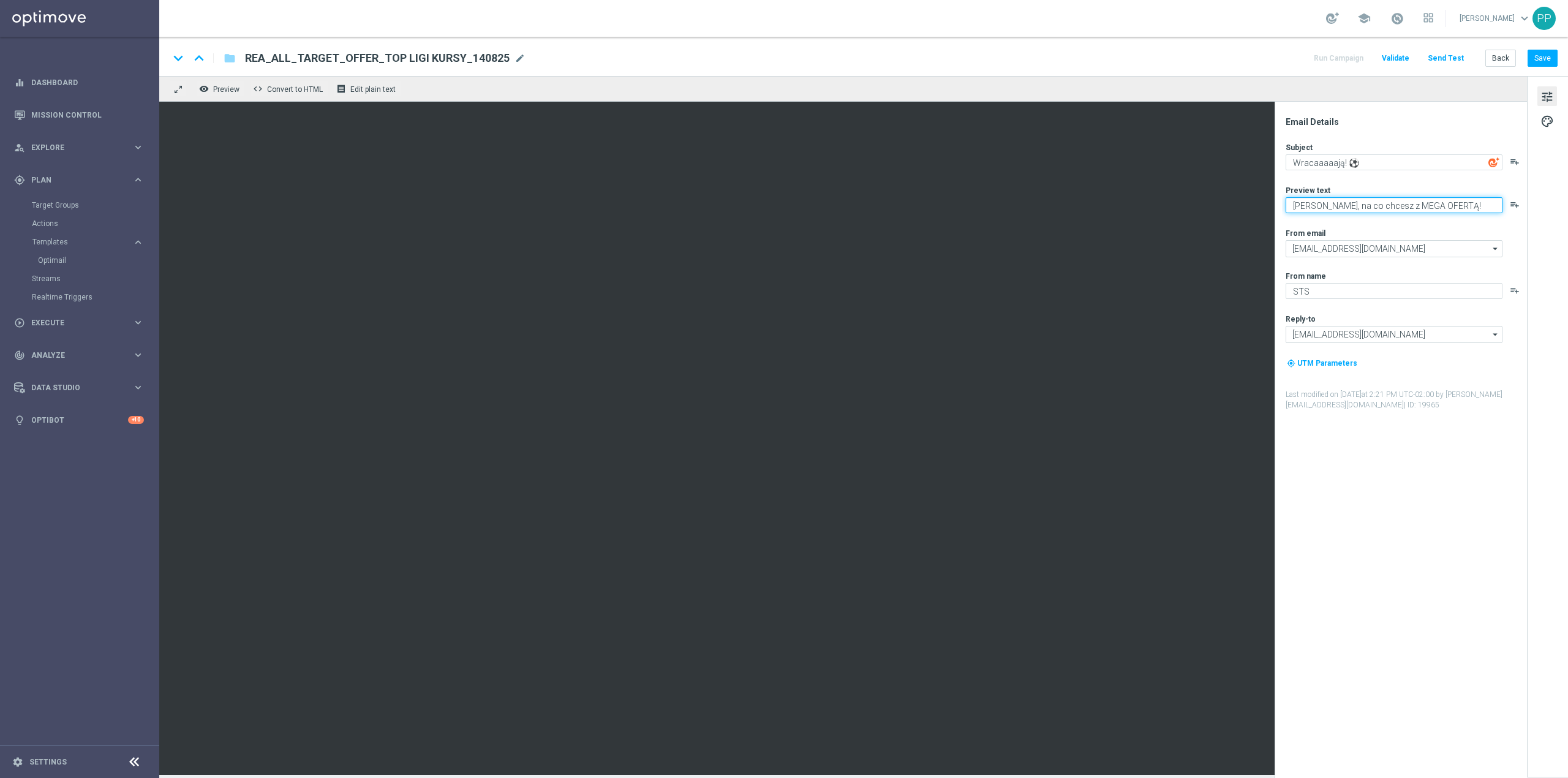
click at [1328, 208] on textarea "Graj, na co chcesz z MEGA OFERTĄ!" at bounding box center [1394, 205] width 217 height 16
click at [1409, 205] on textarea "Graj, na co chcesz z MEGA OFERTĄ!" at bounding box center [1394, 205] width 217 height 16
click at [1417, 205] on textarea "Graj, na co chcesz z MEGA OFERTĄ!" at bounding box center [1394, 205] width 217 height 16
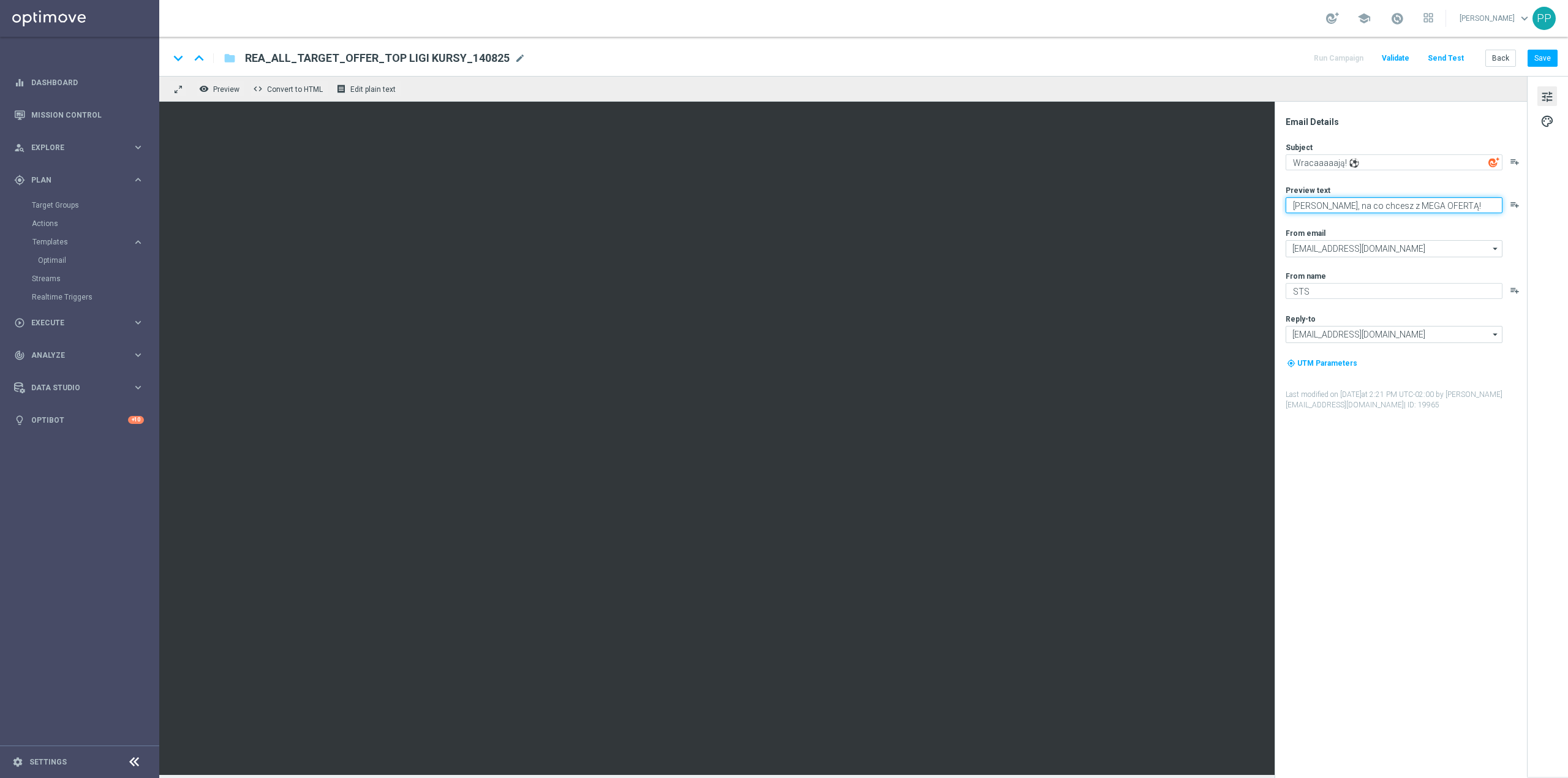
click at [1417, 205] on textarea "Graj, na co chcesz z MEGA OFERTĄ!" at bounding box center [1394, 205] width 217 height 16
click at [1444, 207] on textarea "Graj, na co chcesz z MEGA OFERTĄ!" at bounding box center [1394, 205] width 217 height 16
click at [1342, 160] on textarea "Wracaaaaają! ⚽" at bounding box center [1394, 162] width 217 height 16
click at [1345, 163] on textarea "Wracaaaaają! ⚽" at bounding box center [1394, 162] width 217 height 16
click at [1346, 207] on textarea "Graj, na co chcesz z MEGA OFERTĄ!" at bounding box center [1394, 205] width 217 height 16
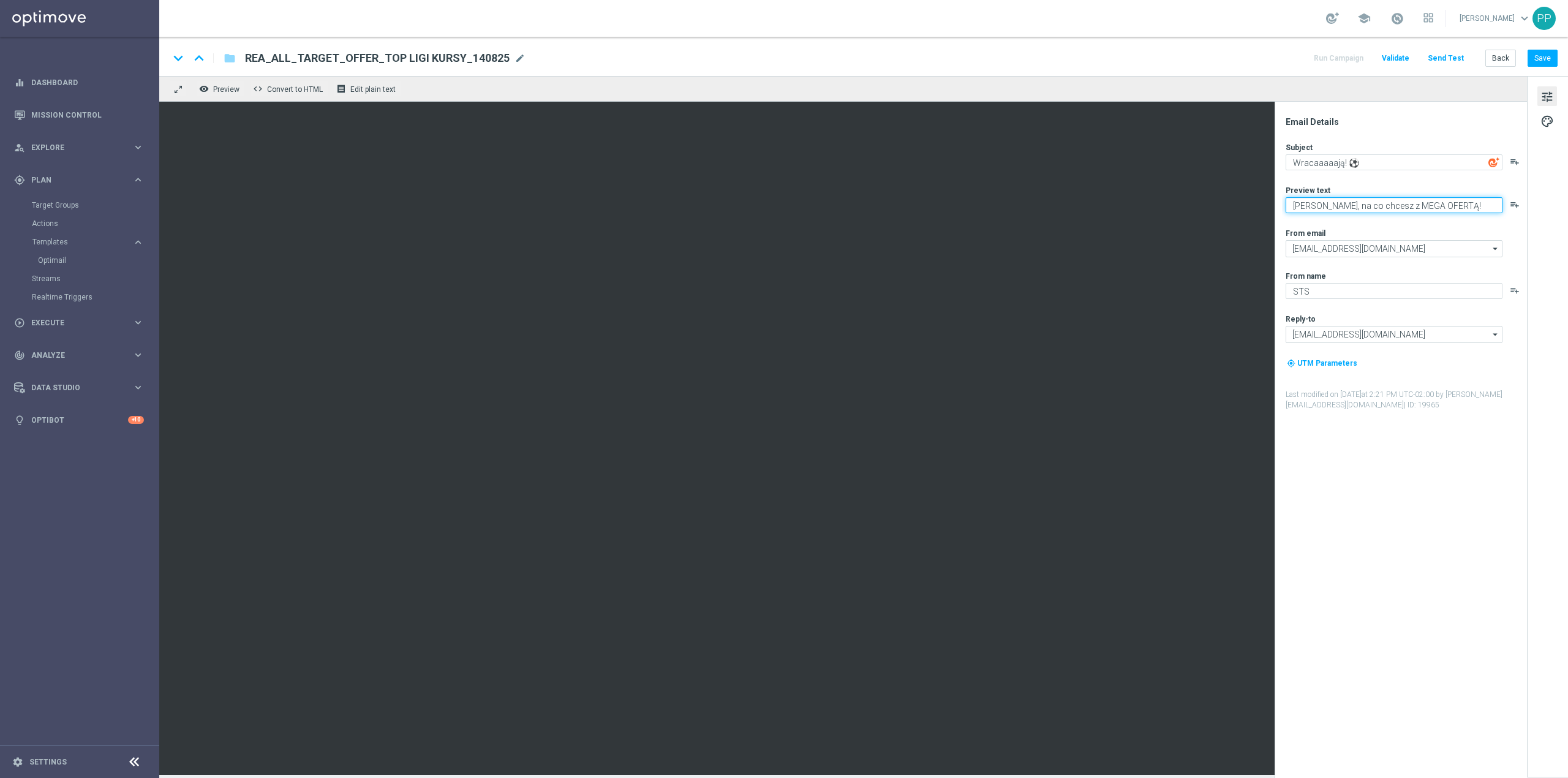
click at [1346, 207] on textarea "Graj, na co chcesz z MEGA OFERTĄ!" at bounding box center [1394, 205] width 217 height 16
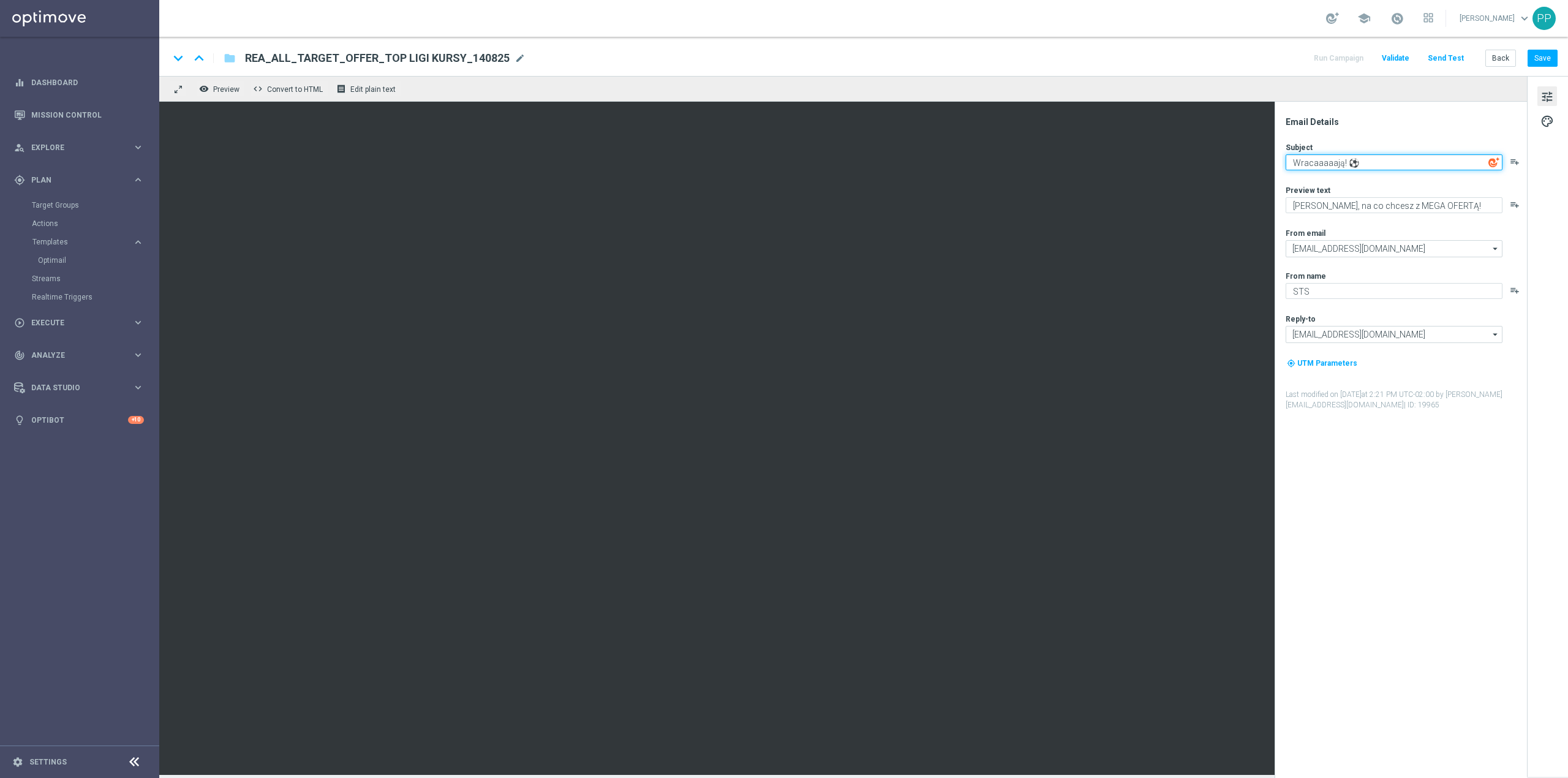
click at [1342, 164] on textarea "Wracaaaaają! ⚽" at bounding box center [1394, 162] width 217 height 16
click at [1358, 160] on textarea "Wracaaaaają! ⚽" at bounding box center [1394, 162] width 217 height 16
click at [1345, 165] on textarea "Wracaaaaają! ⚽" at bounding box center [1394, 162] width 217 height 16
drag, startPoint x: 1358, startPoint y: 163, endPoint x: 1347, endPoint y: 166, distance: 11.4
click at [1347, 166] on textarea "Wracaaaaają ⚽" at bounding box center [1394, 162] width 217 height 16
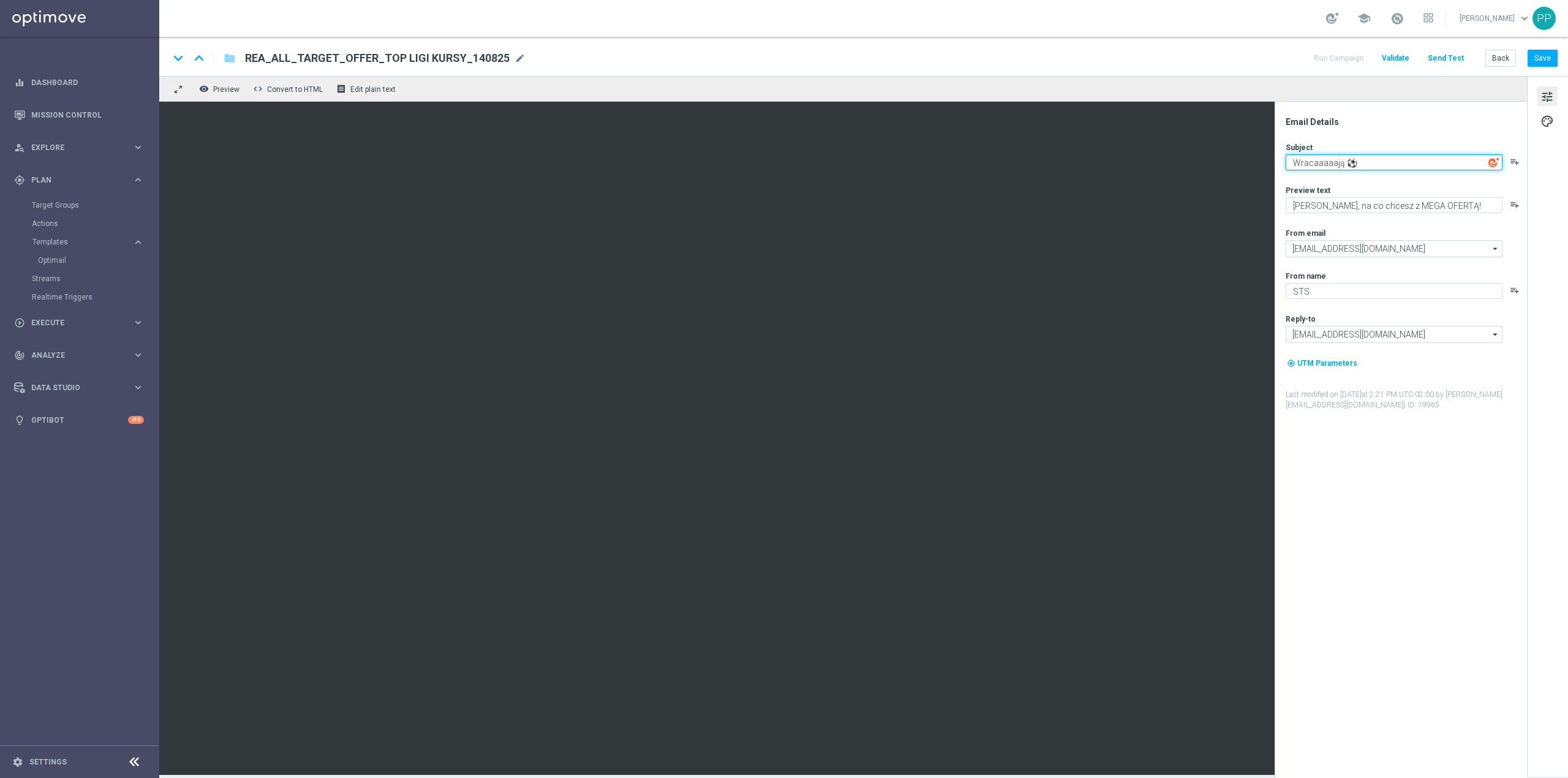
click at [1366, 163] on textarea "Wracaaaaają ⚽" at bounding box center [1394, 162] width 217 height 16
paste textarea "⚽"
click at [1373, 163] on textarea "Wracaaaaają ⚽ ⚽" at bounding box center [1394, 162] width 217 height 16
click at [1360, 163] on textarea "Wracaaaaają ⚽ ⚽" at bounding box center [1394, 162] width 217 height 16
click at [1382, 163] on textarea "Wracaaaaają ⚽⚽" at bounding box center [1394, 162] width 217 height 16
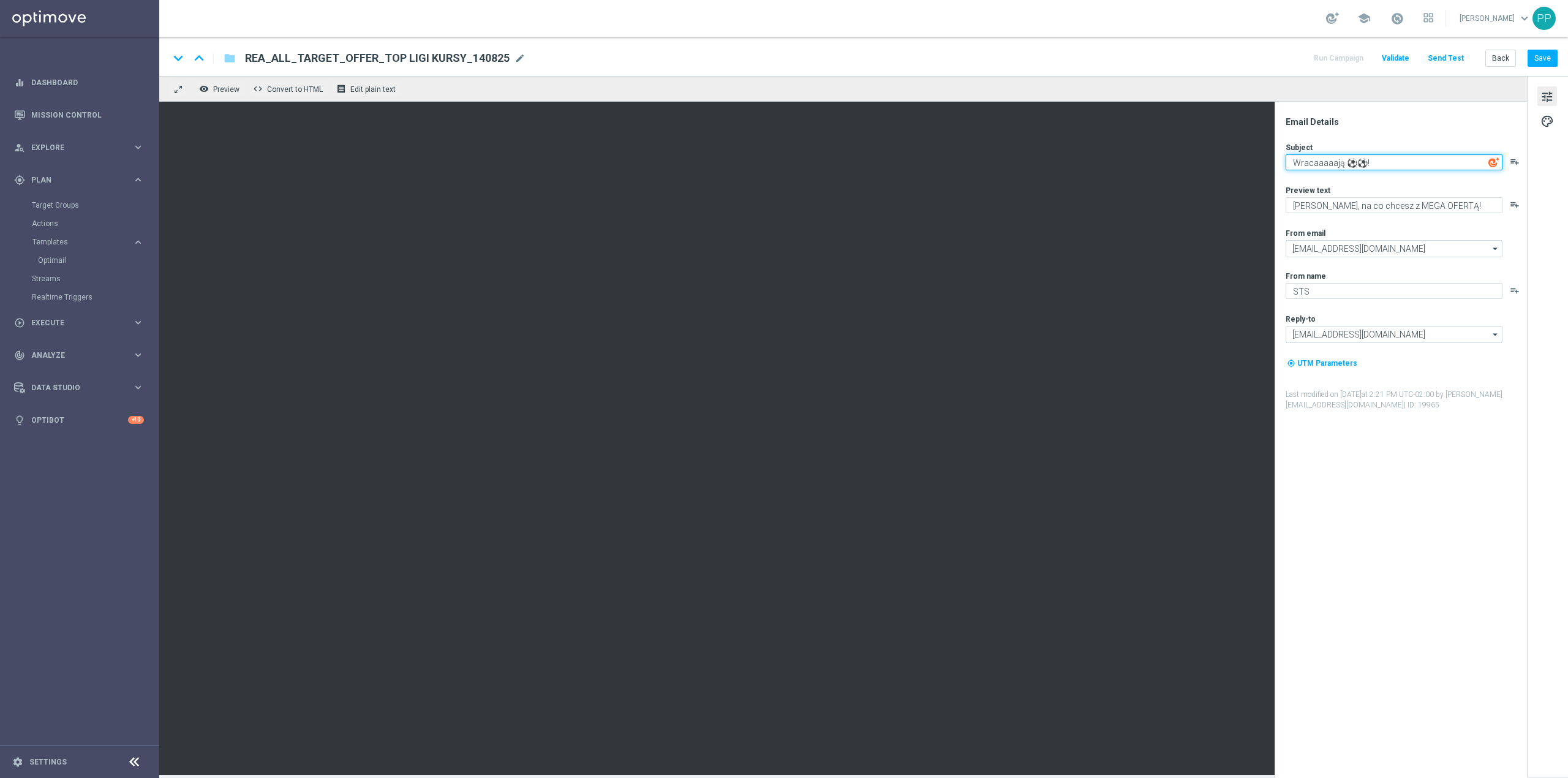
type textarea "Wracaaaaają ⚽⚽!"
click at [1386, 194] on div "Preview text" at bounding box center [1405, 189] width 240 height 10
click at [1384, 207] on textarea "Graj, na co chcesz z MEGA OFERTĄ!" at bounding box center [1394, 205] width 217 height 16
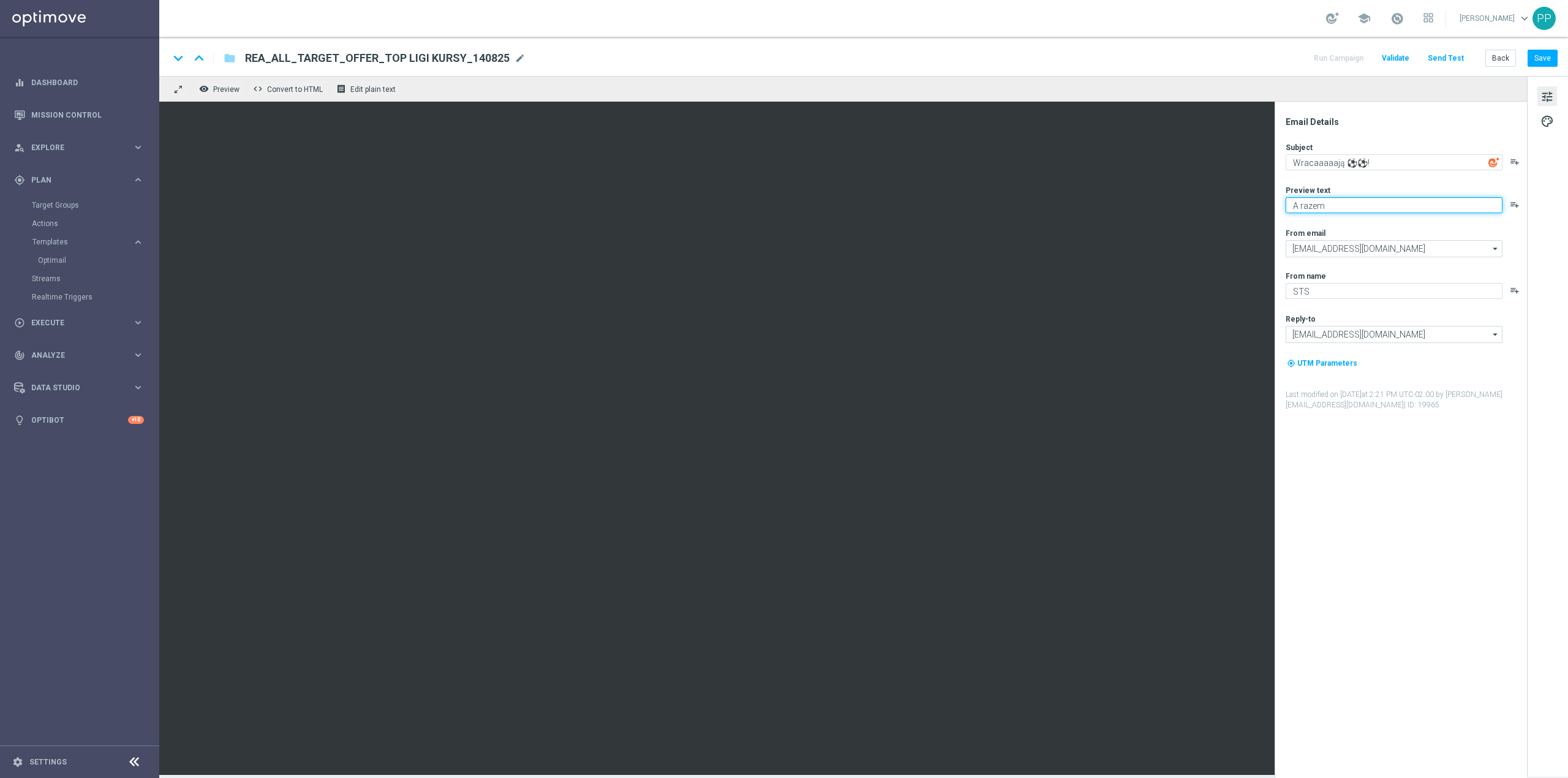
type textarea "A razem"
click at [1344, 165] on textarea "Wracaaaaają ⚽⚽!" at bounding box center [1394, 162] width 217 height 16
type textarea "Wracaaaaają Ligi ⚽⚽!"
click at [1329, 207] on textarea "A razem" at bounding box center [1394, 205] width 217 height 16
type textarea "A razem z nimi EKSTRA KURSY!"
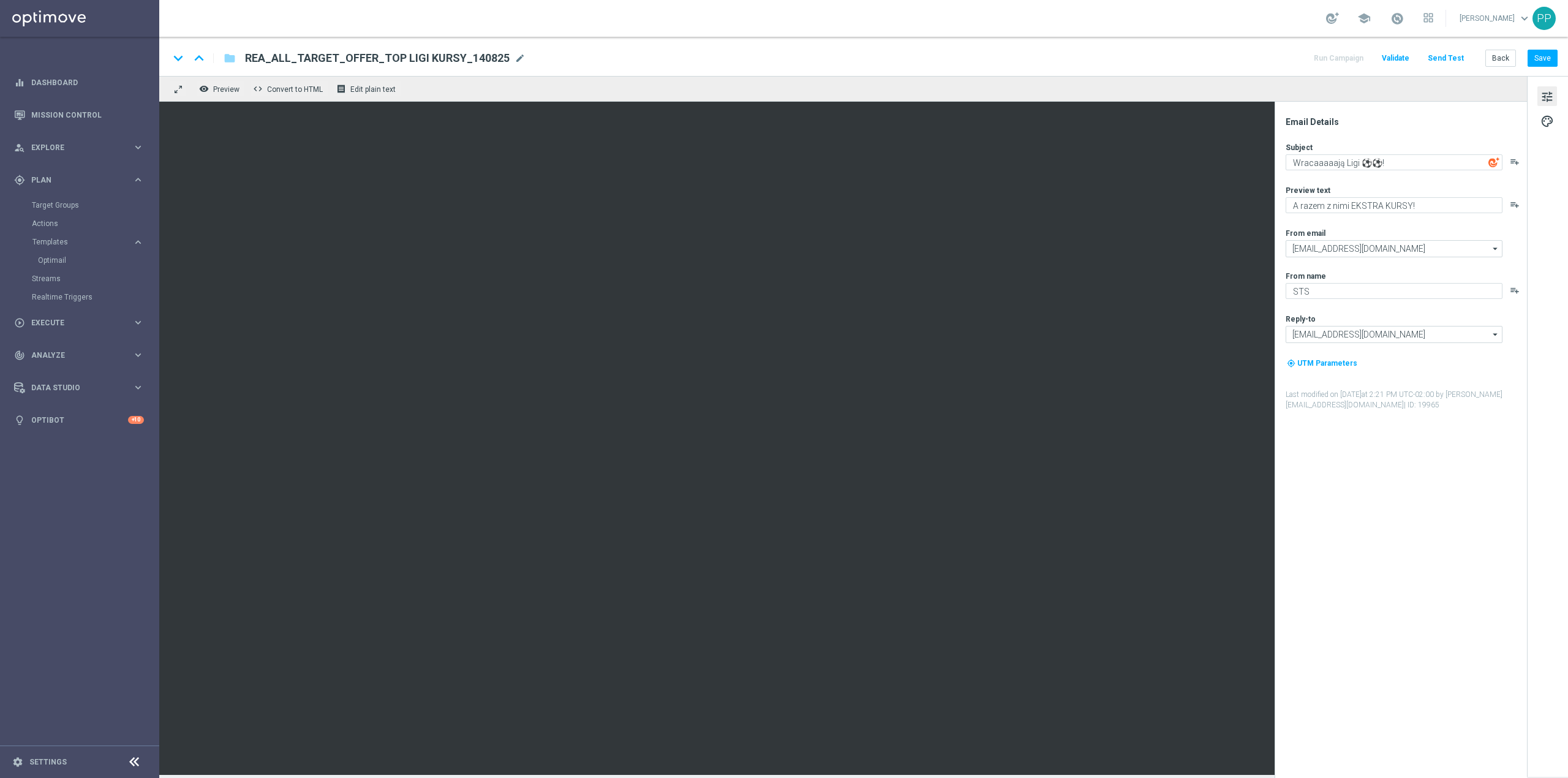
click at [1397, 140] on div "Email Details Subject Wracaaaaają Ligi ⚽⚽! playlist_add Preview text A razem z …" at bounding box center [1403, 447] width 243 height 662
click at [1549, 66] on button "Save" at bounding box center [1542, 58] width 30 height 17
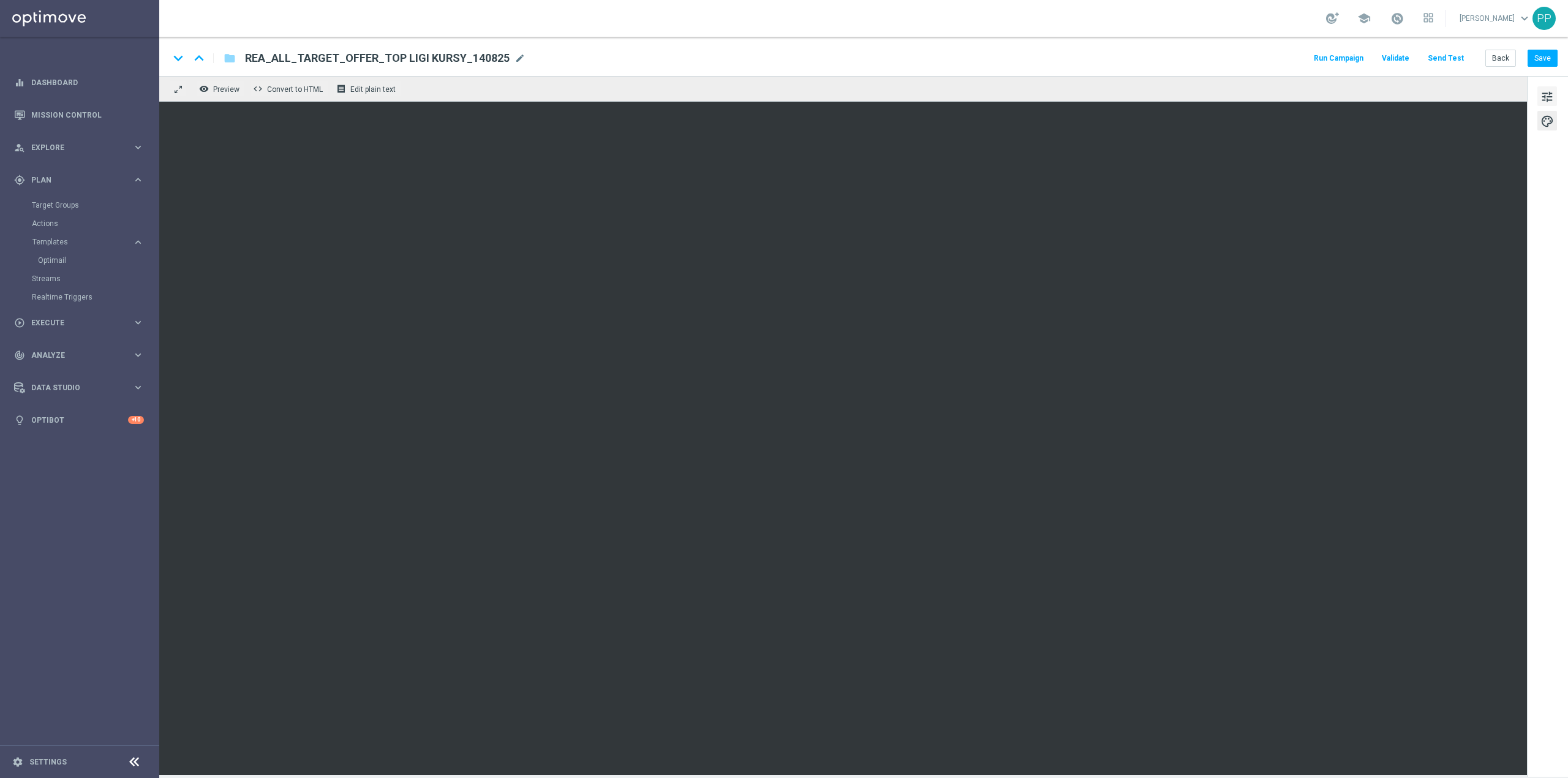
click at [1549, 95] on span "tune" at bounding box center [1547, 96] width 14 height 16
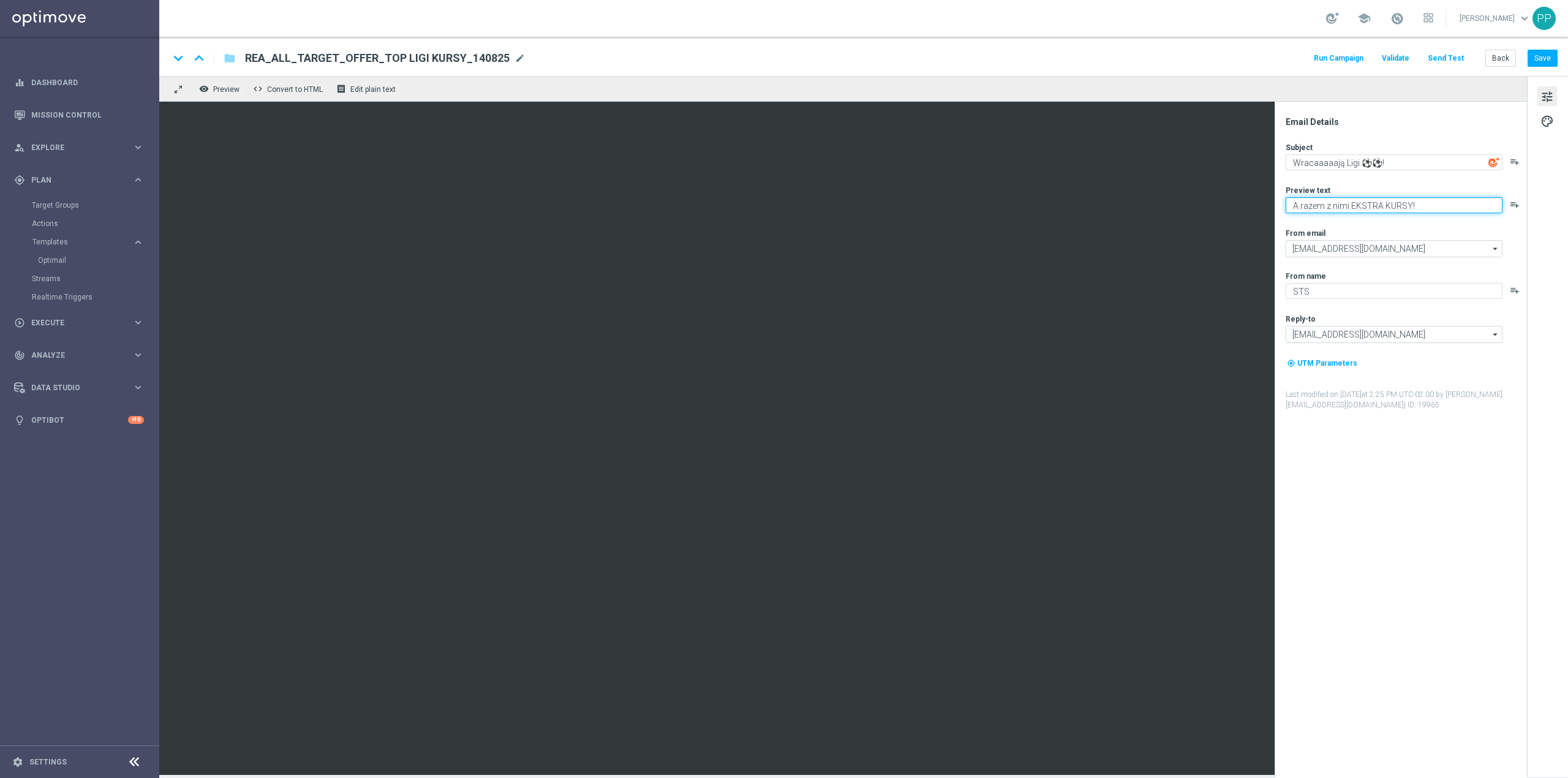
drag, startPoint x: 1441, startPoint y: 205, endPoint x: 1292, endPoint y: 199, distance: 149.1
click at [1292, 199] on textarea "A razem z nimi EKSTRA KURSY!" at bounding box center [1394, 205] width 217 height 16
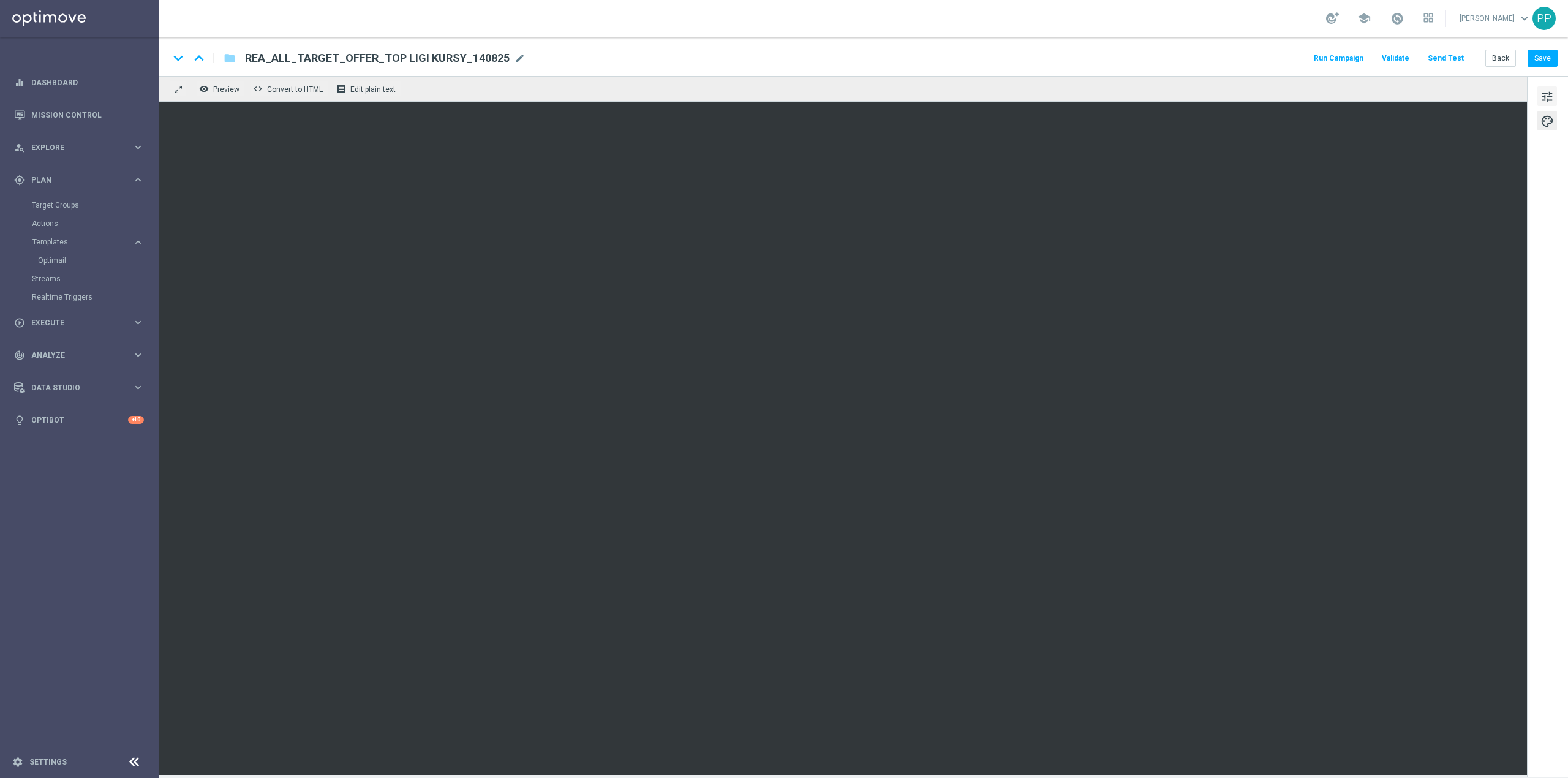
click at [1544, 93] on span "tune" at bounding box center [1547, 96] width 14 height 16
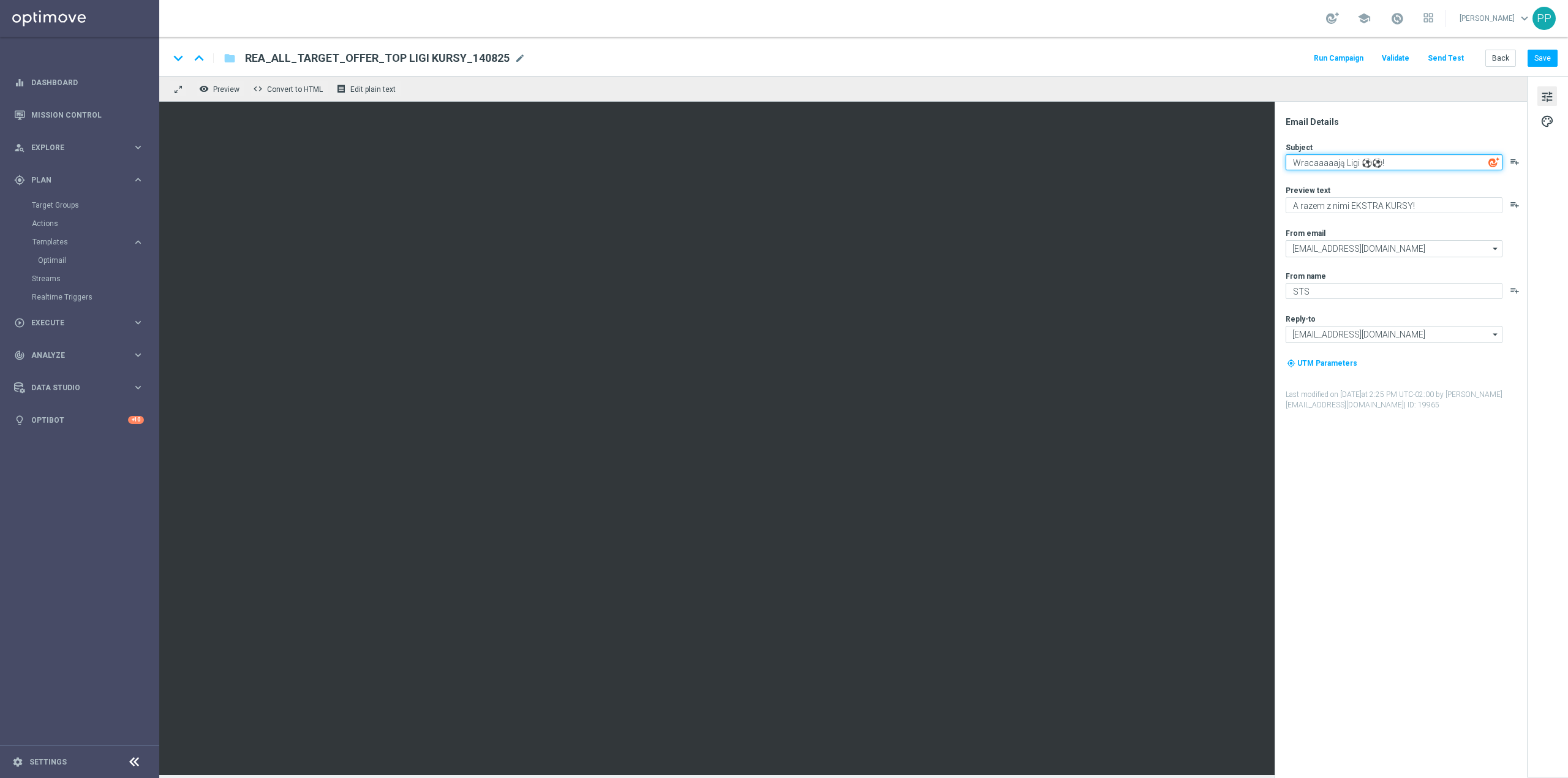
drag, startPoint x: 1412, startPoint y: 165, endPoint x: 1289, endPoint y: 160, distance: 123.1
click at [1289, 160] on textarea "Wracaaaaają Ligi ⚽⚽!" at bounding box center [1394, 162] width 217 height 16
click at [1350, 204] on textarea "A razem z nimi EKSTRA KURSY!" at bounding box center [1394, 205] width 217 height 16
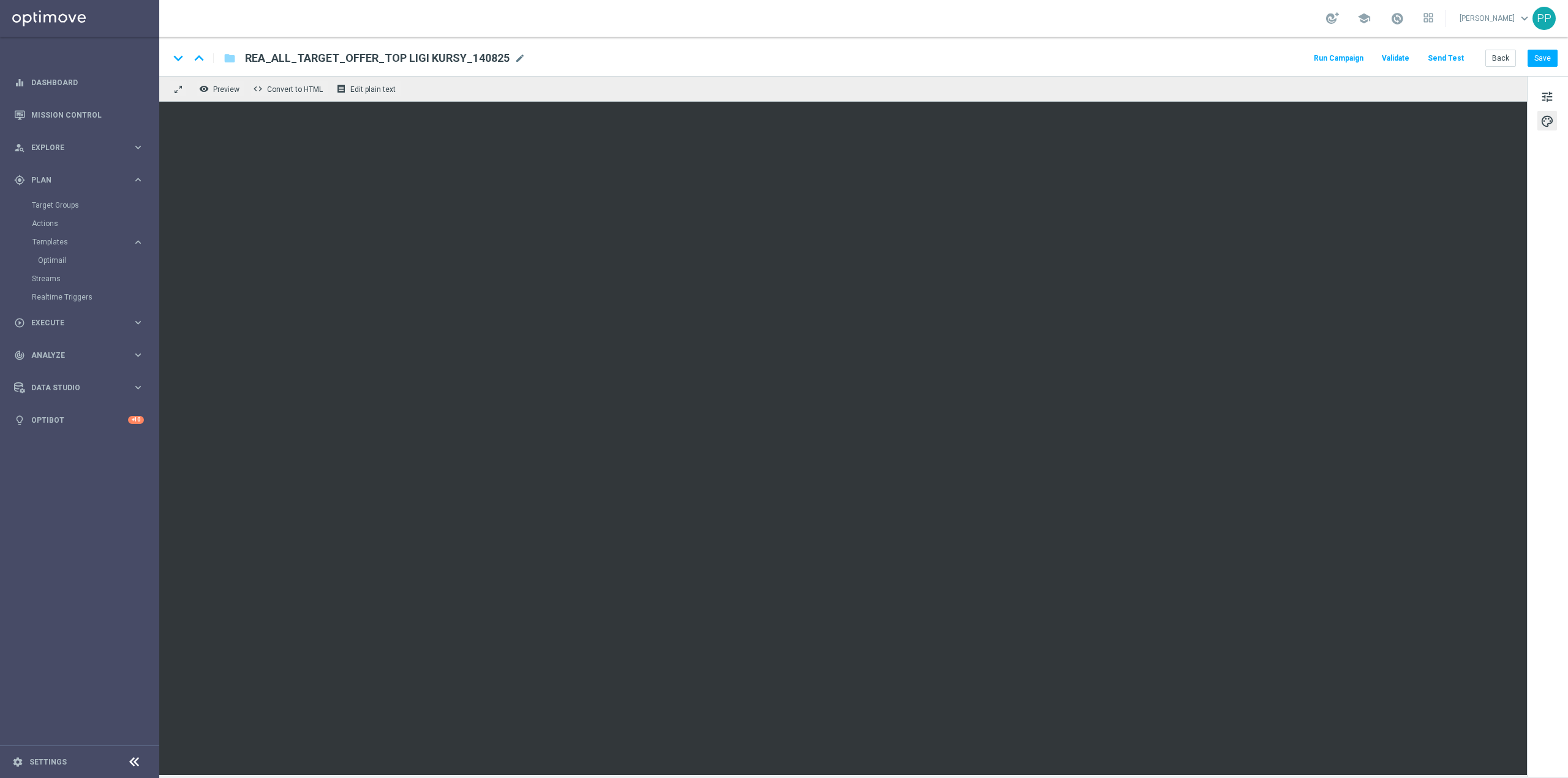
click at [1449, 61] on button "Send Test" at bounding box center [1446, 59] width 40 height 17
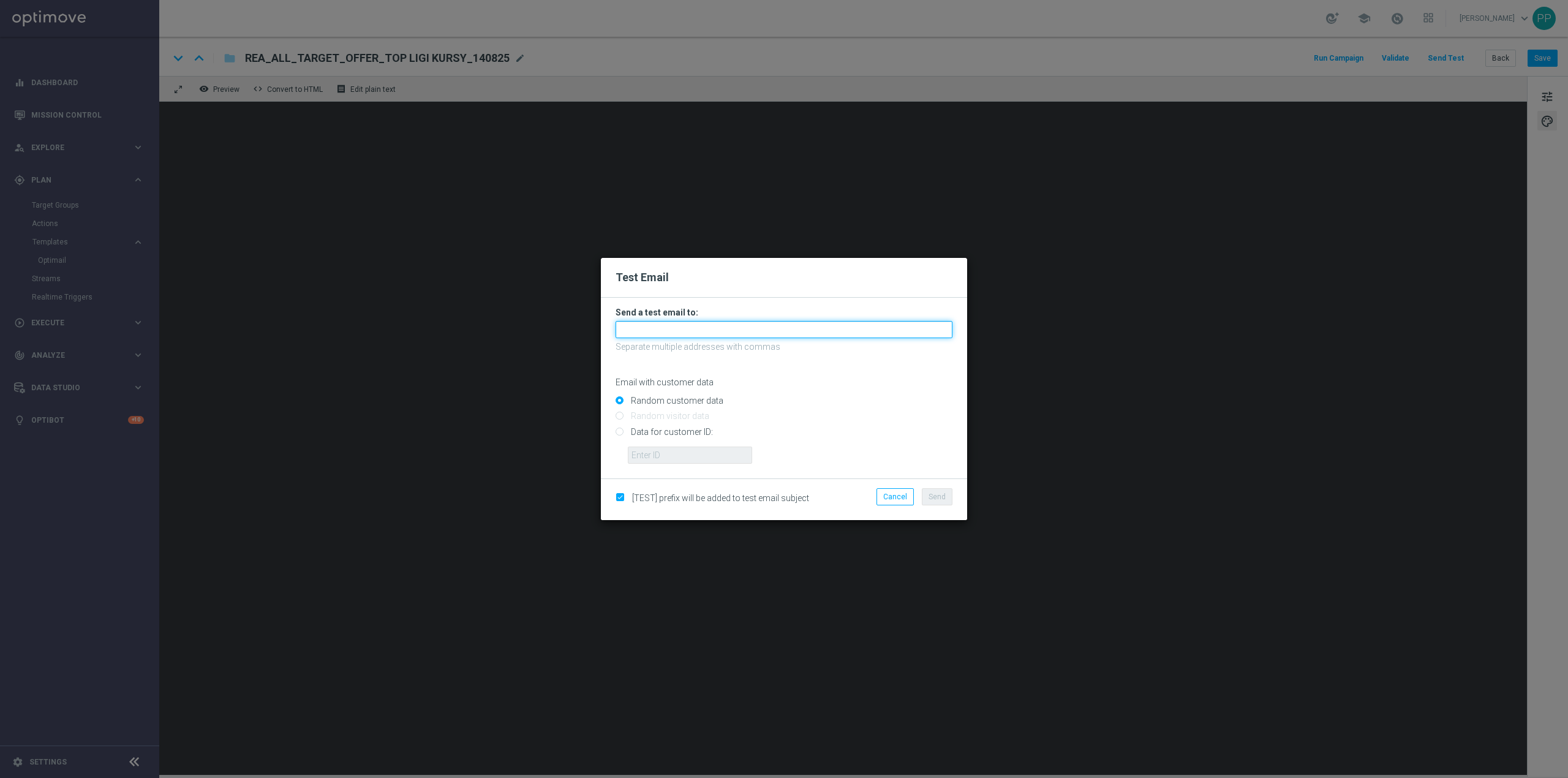
click at [662, 328] on input "text" at bounding box center [784, 330] width 336 height 17
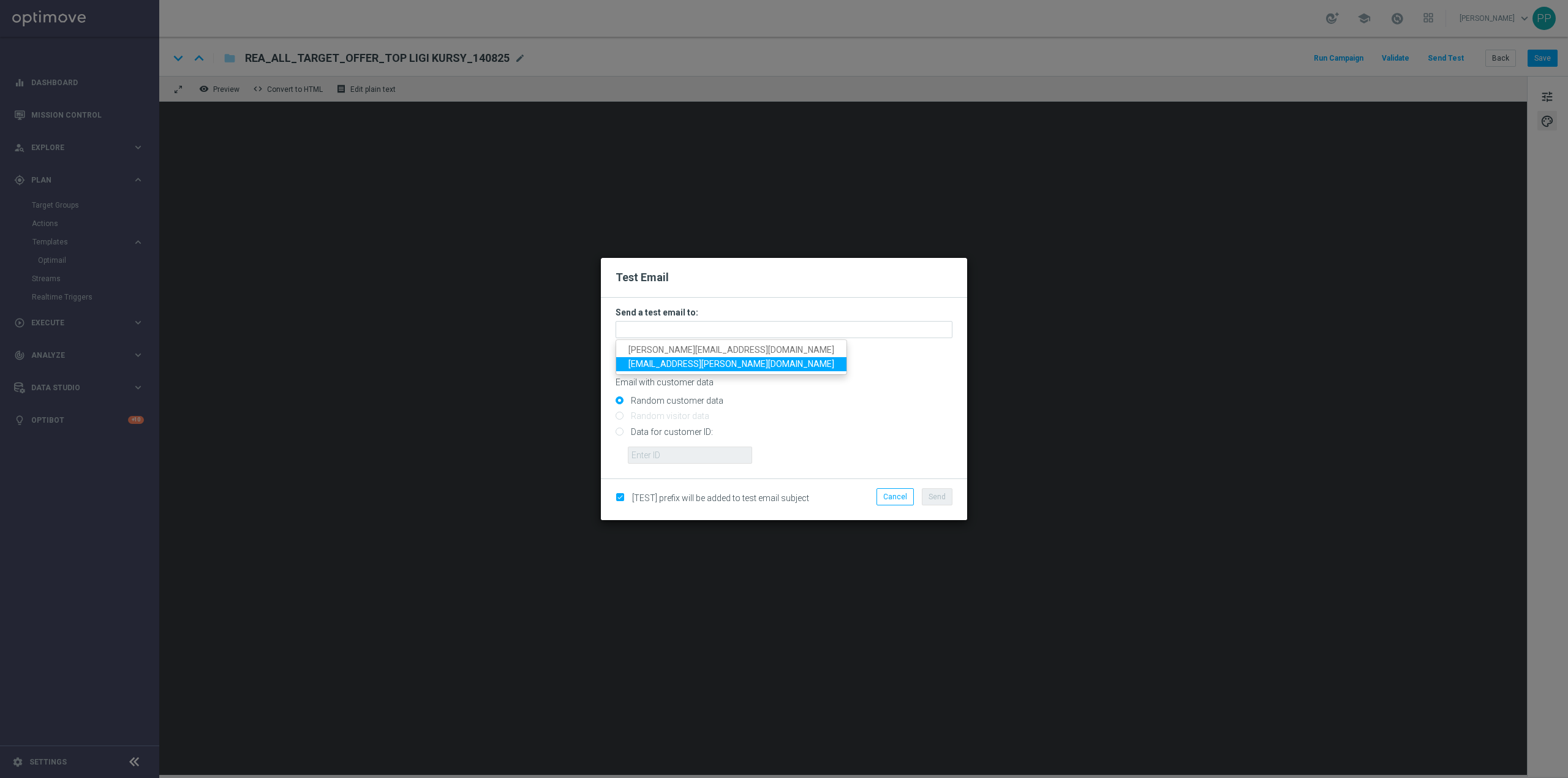
click at [669, 361] on span "patryk.przybolewski@sts.pl" at bounding box center [732, 363] width 206 height 10
type input "patryk.przybolewski@sts.pl"
click at [939, 502] on button "Send" at bounding box center [937, 497] width 31 height 17
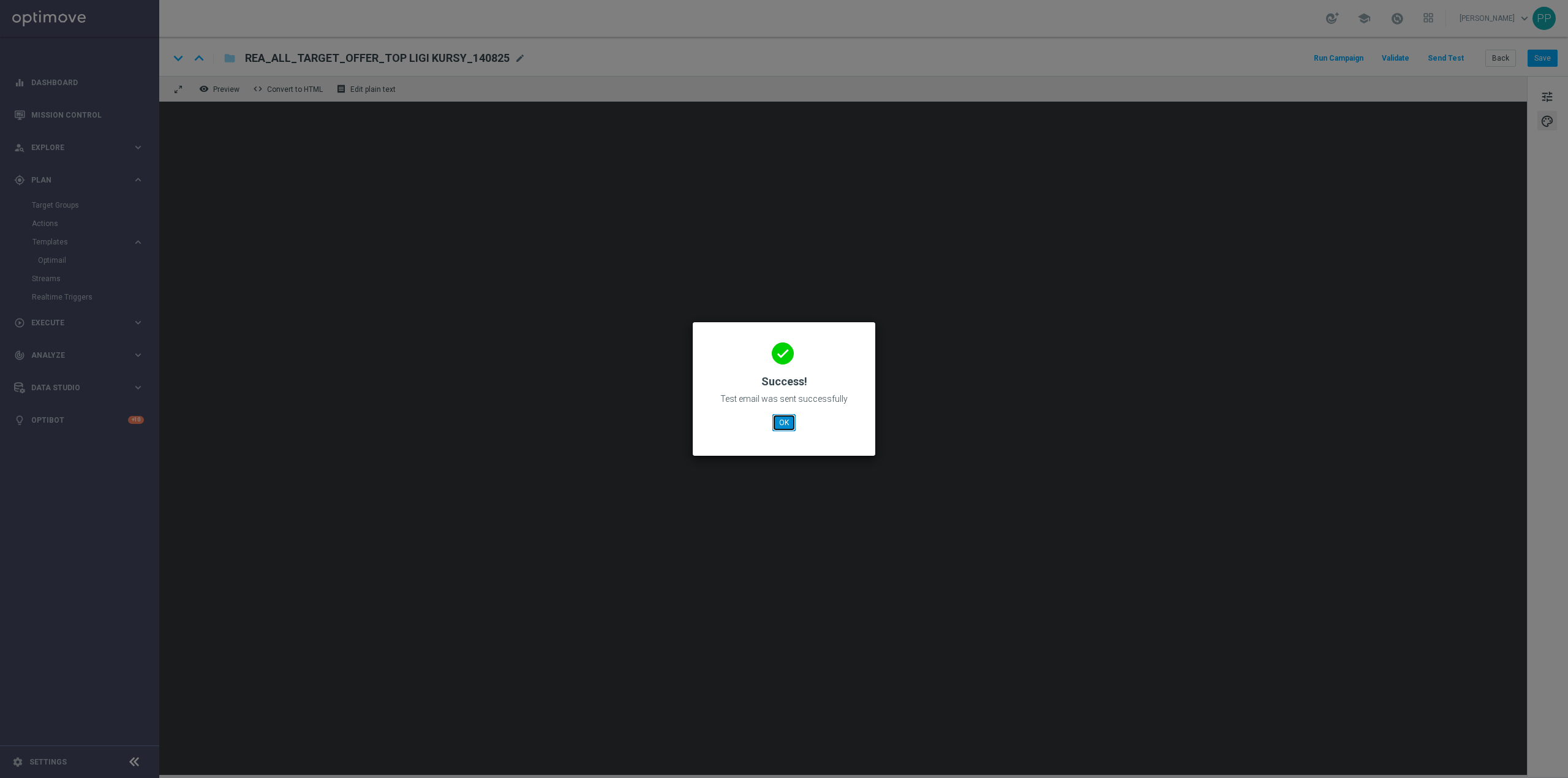
click at [790, 423] on button "OK" at bounding box center [784, 423] width 24 height 17
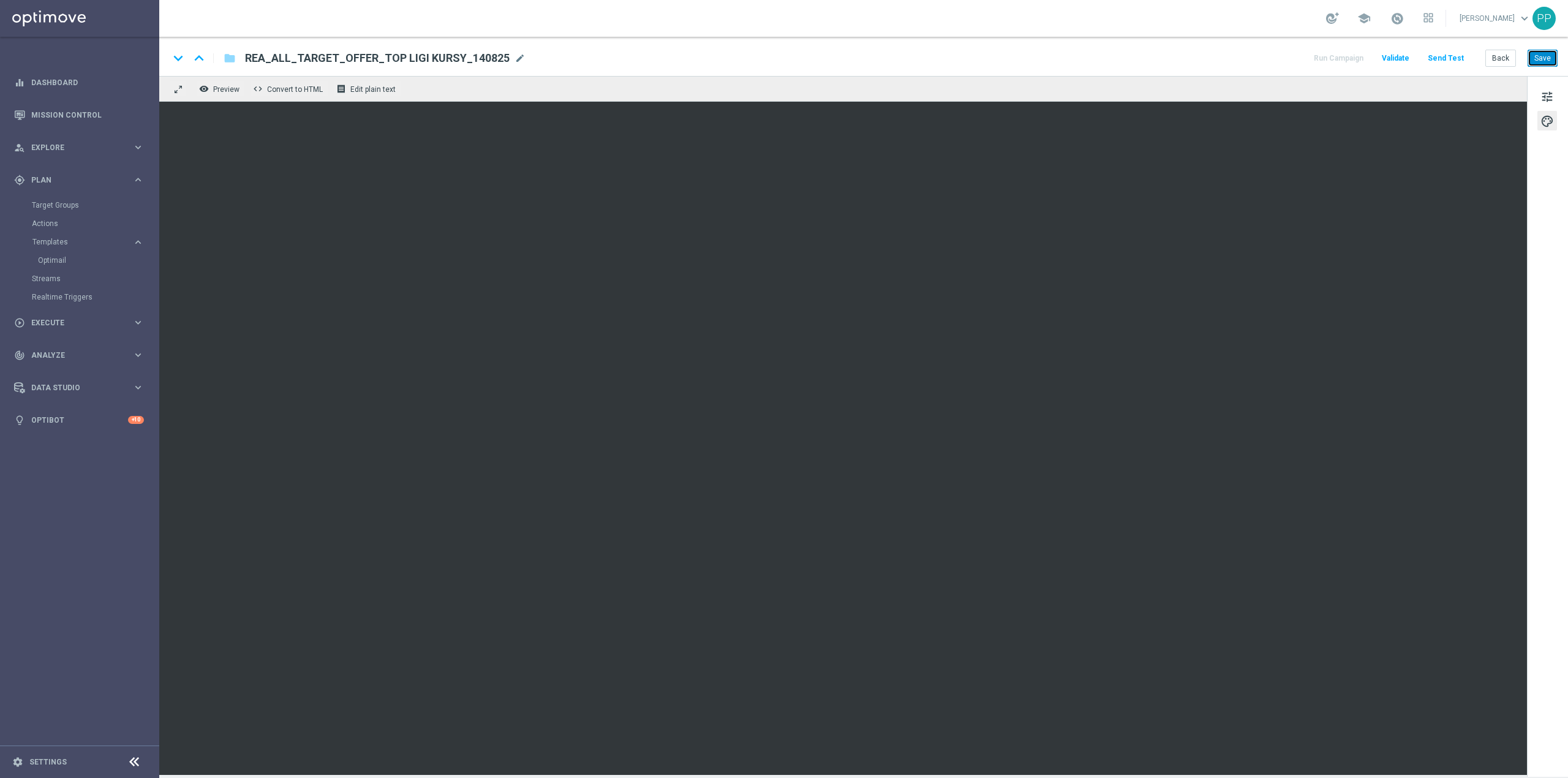
click at [1537, 63] on button "Save" at bounding box center [1542, 58] width 30 height 17
click at [1449, 64] on button "Send Test" at bounding box center [1446, 59] width 40 height 17
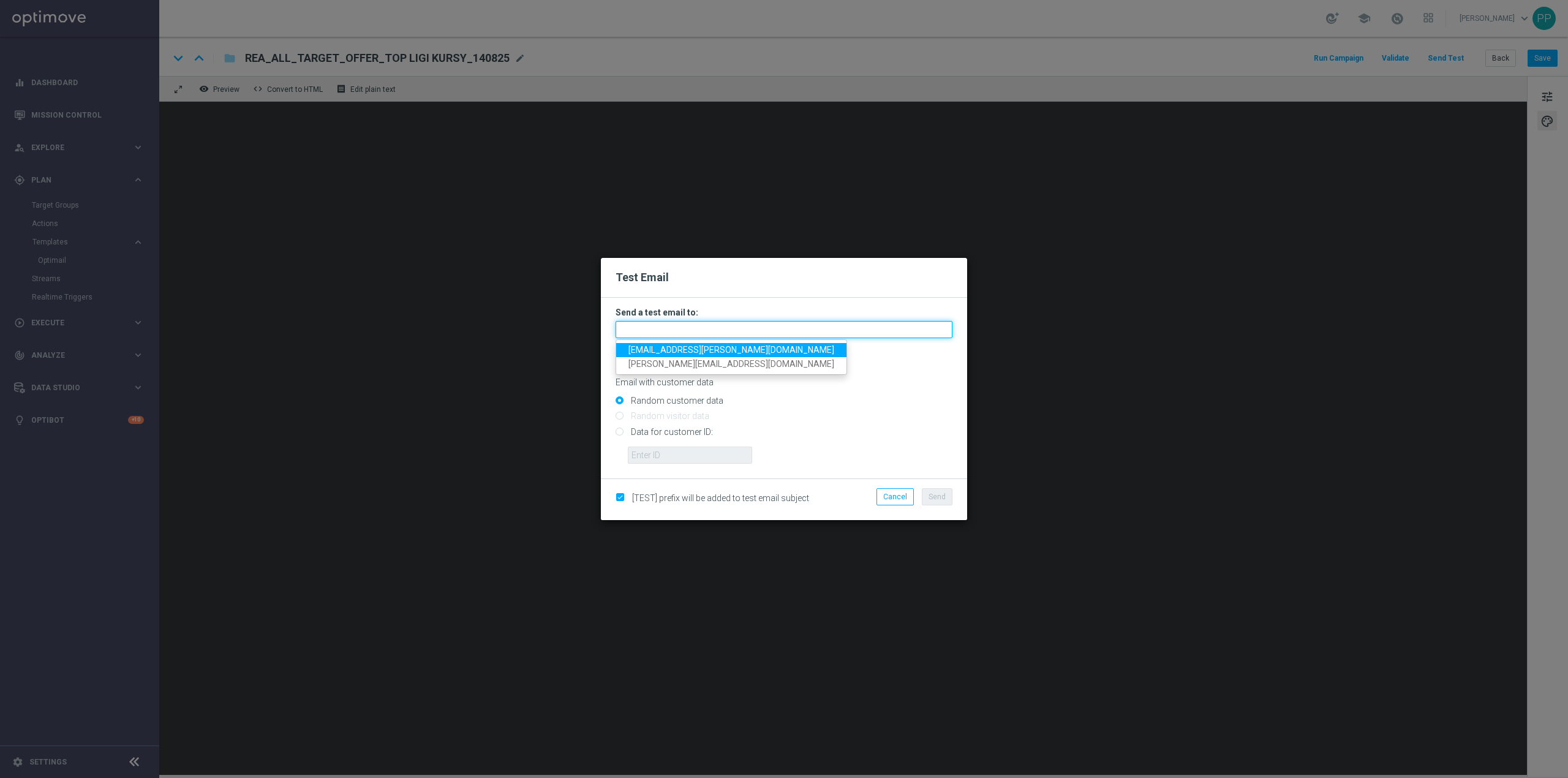
click at [687, 328] on input "text" at bounding box center [784, 330] width 336 height 17
click at [682, 348] on span "patryk.przybolewski@sts.pl" at bounding box center [732, 350] width 206 height 10
click at [734, 327] on input "patryk.przybolewski@sts.pl" at bounding box center [784, 330] width 336 height 17
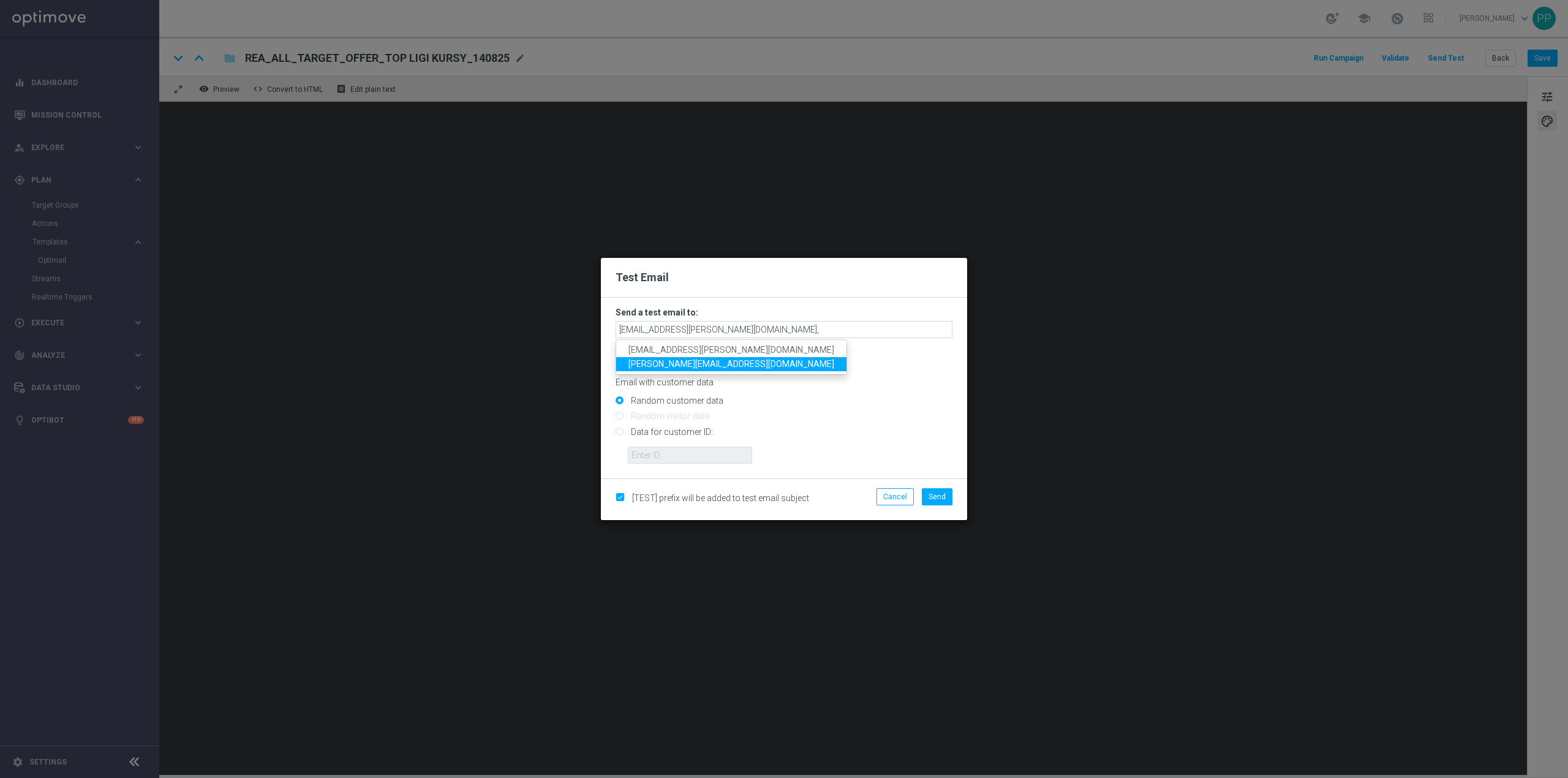
click at [718, 364] on span "krystian.potoczny@sts.pl" at bounding box center [732, 363] width 206 height 10
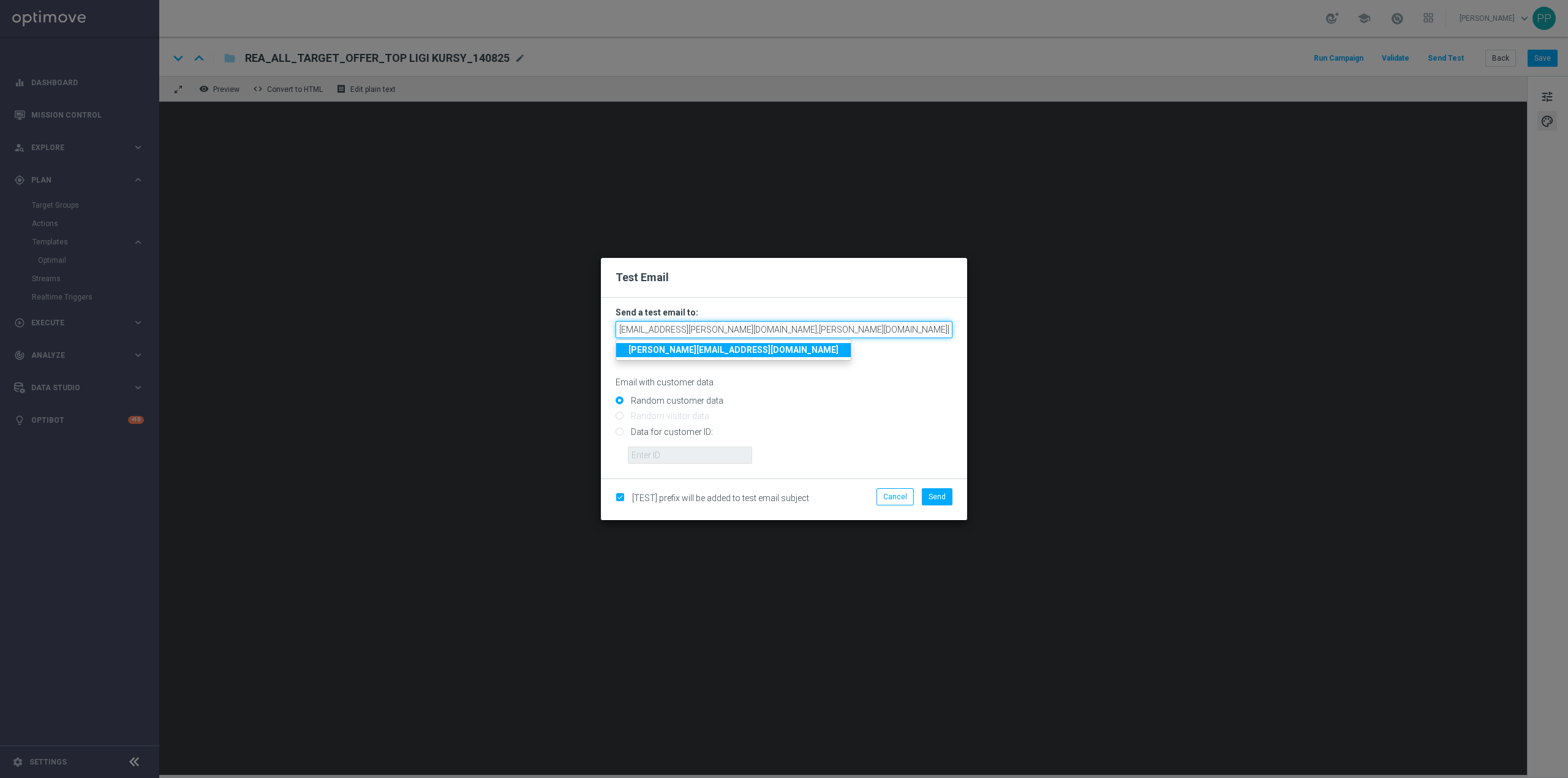
click at [836, 331] on input "patryk.przybolewski@sts.pl,krystian.potoczny@sts.pl" at bounding box center [784, 330] width 336 height 17
type input "patryk.przybolewski@sts.pl,krystian.potoczny@sts.pl,katarzyna.kaminska@sts.pl,a…"
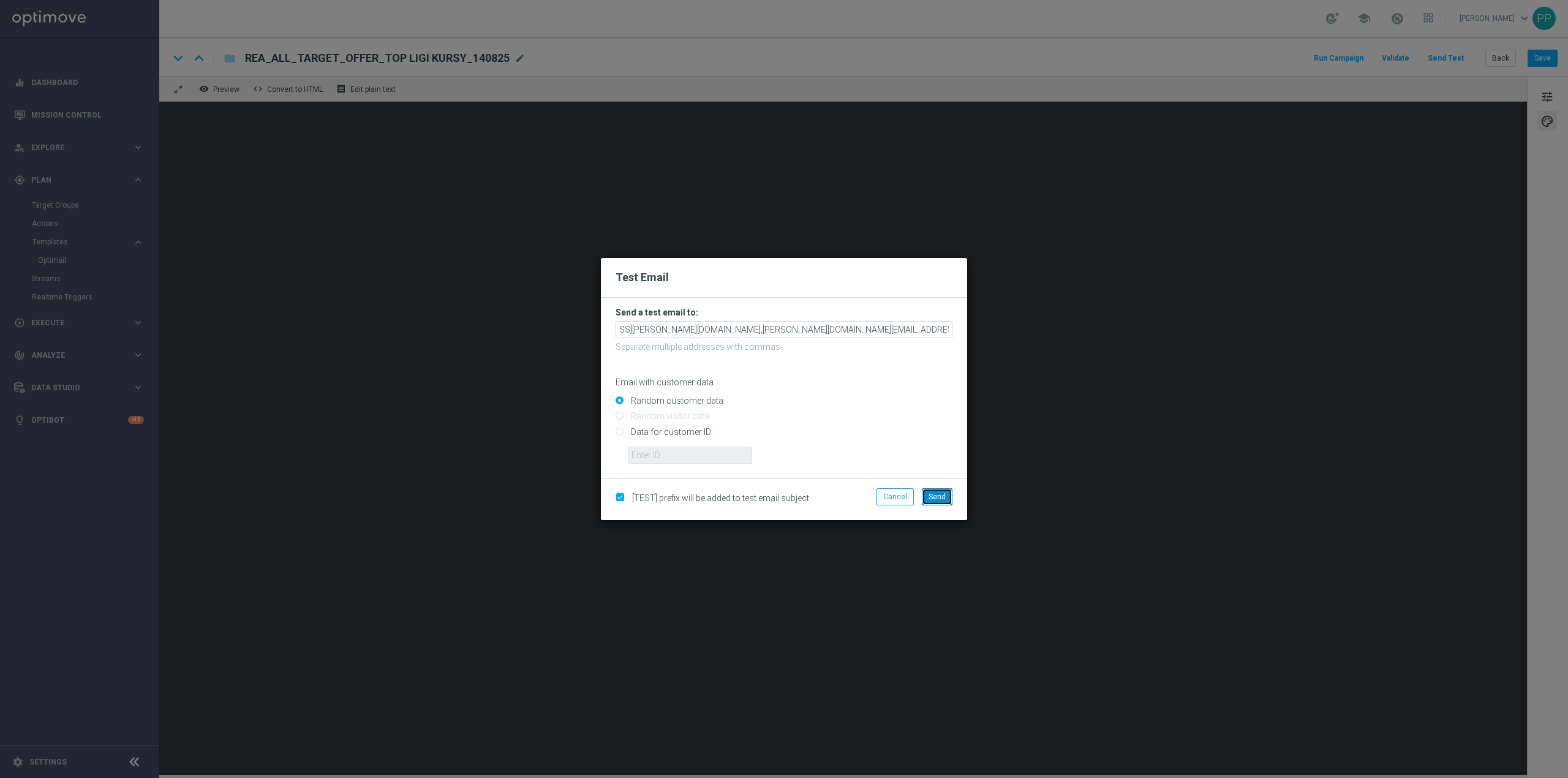
click at [942, 505] on button "Send" at bounding box center [937, 497] width 31 height 17
click at [939, 499] on span "Send" at bounding box center [937, 496] width 17 height 8
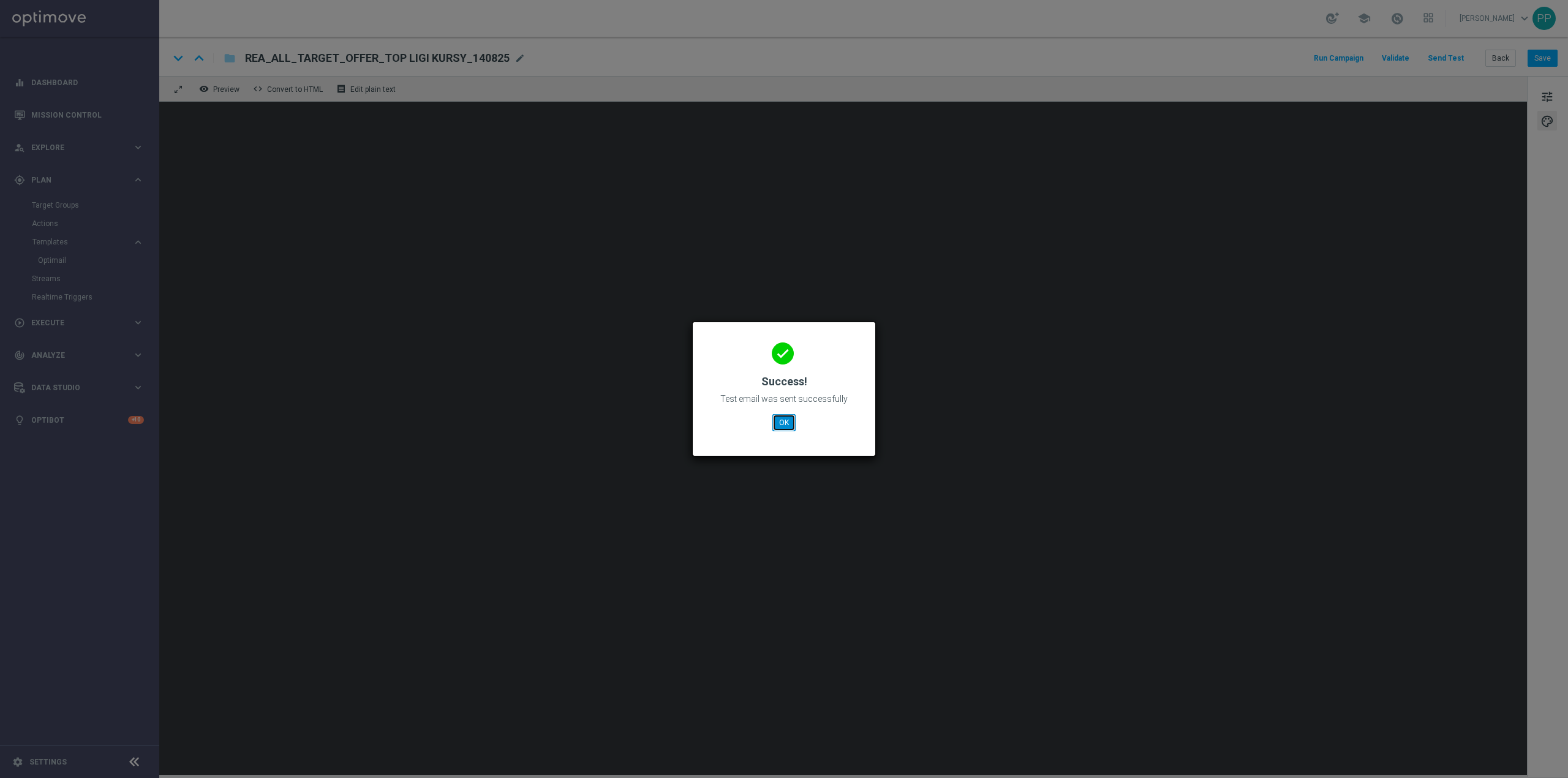
drag, startPoint x: 793, startPoint y: 427, endPoint x: 874, endPoint y: 386, distance: 90.8
click at [793, 427] on button "OK" at bounding box center [784, 423] width 24 height 17
click at [787, 422] on button "OK" at bounding box center [784, 423] width 24 height 17
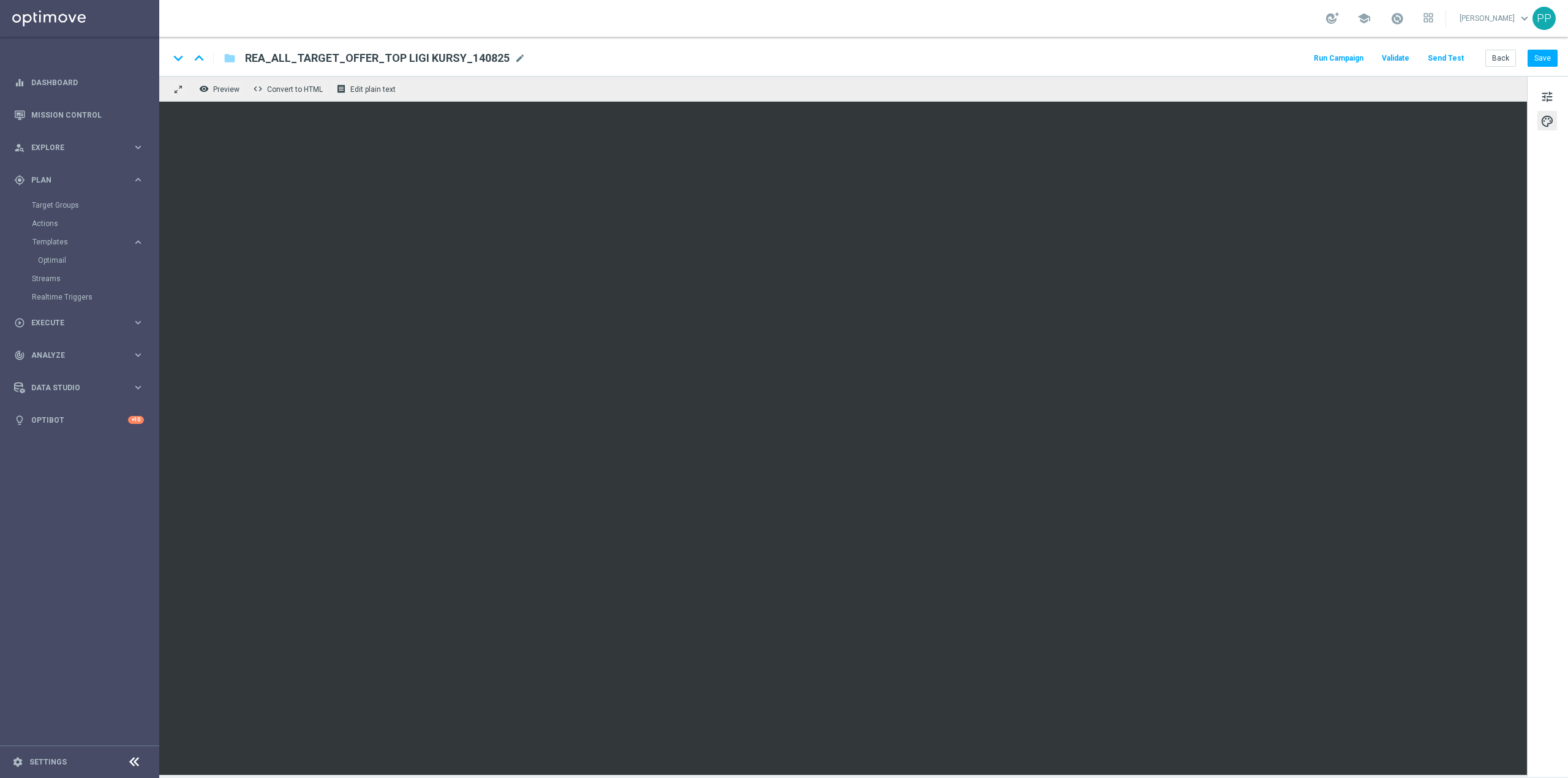
click at [886, 33] on div "school Patryk Przybolewski keyboard_arrow_down PP" at bounding box center [864, 18] width 1409 height 37
click at [1554, 50] on button "Save" at bounding box center [1542, 58] width 30 height 17
click at [1541, 60] on button "Save" at bounding box center [1542, 58] width 30 height 17
click at [1549, 93] on span "tune" at bounding box center [1547, 96] width 14 height 16
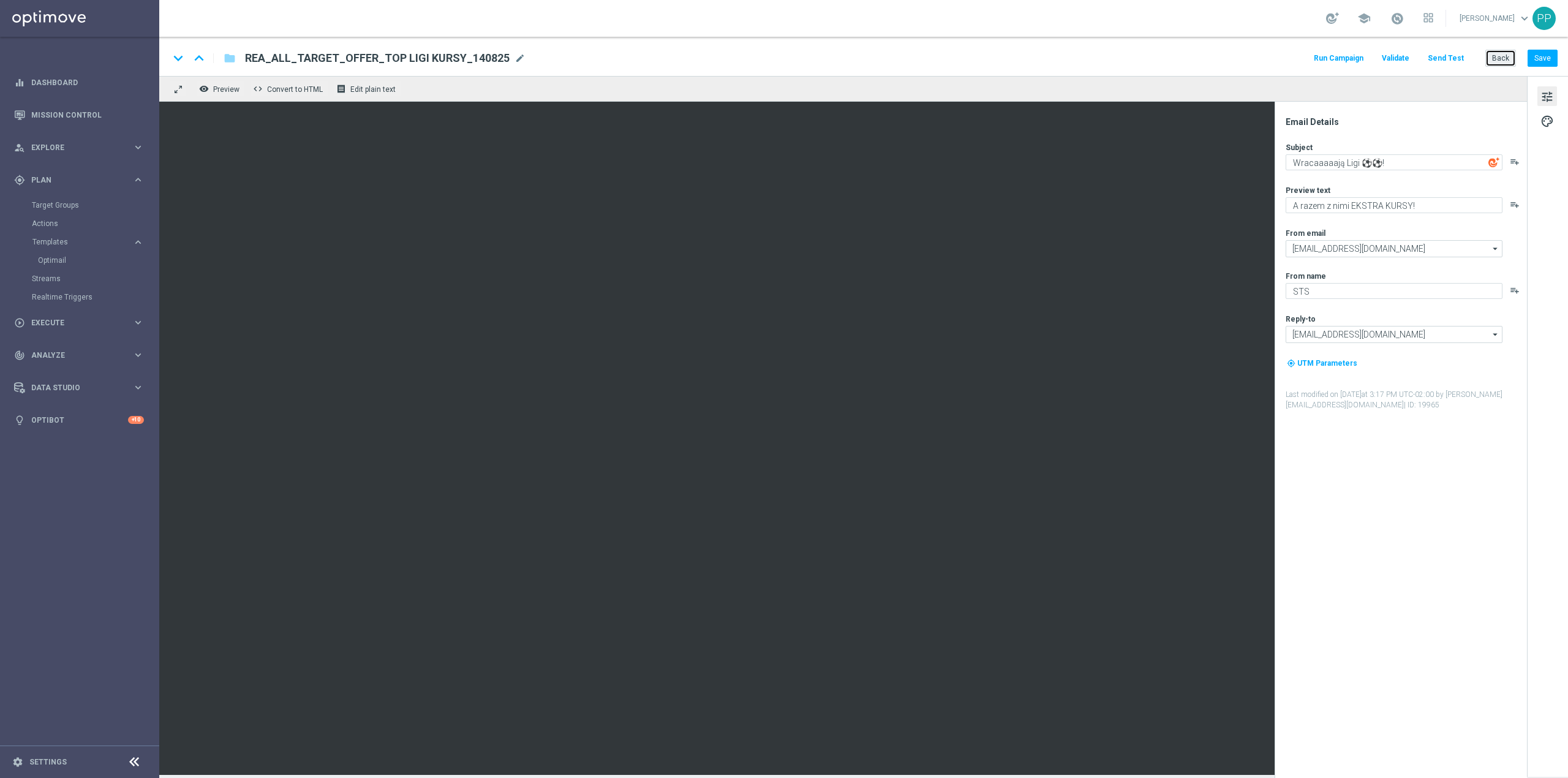
click at [1493, 57] on button "Back" at bounding box center [1500, 58] width 31 height 17
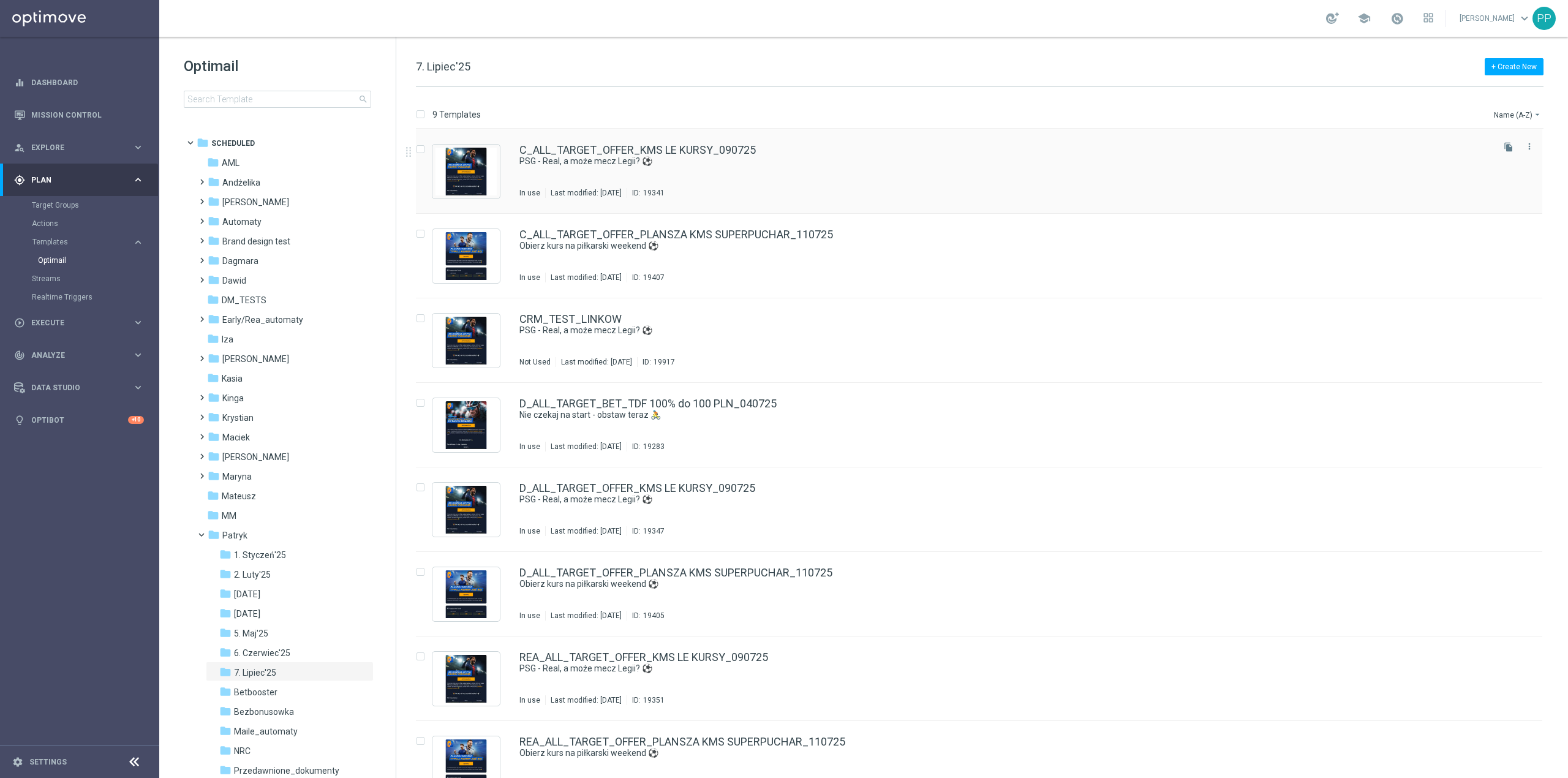
scroll to position [111, 0]
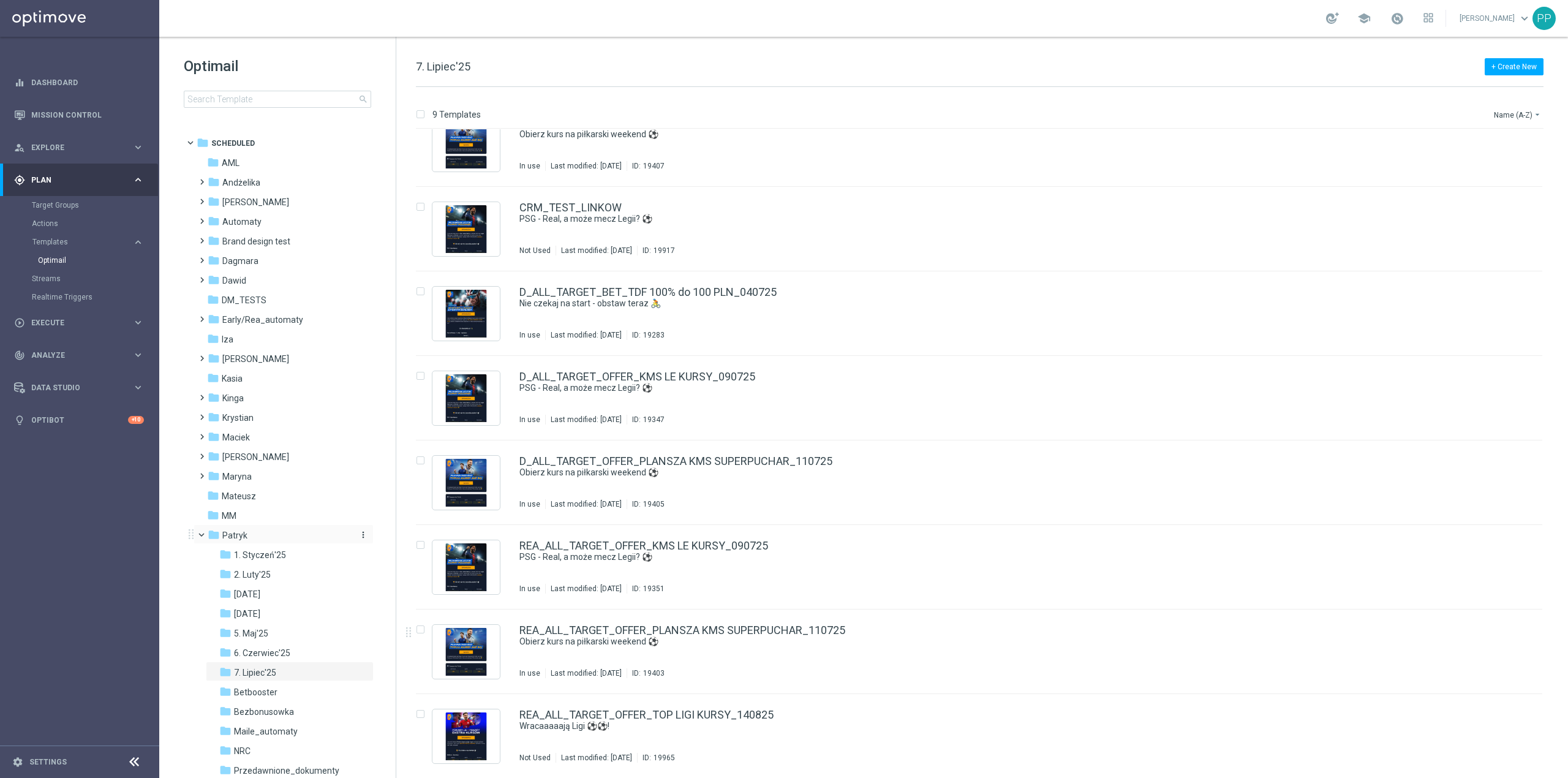
click at [360, 534] on icon "more_vert" at bounding box center [363, 534] width 10 height 10
click at [412, 523] on span "New Folder" at bounding box center [411, 521] width 37 height 10
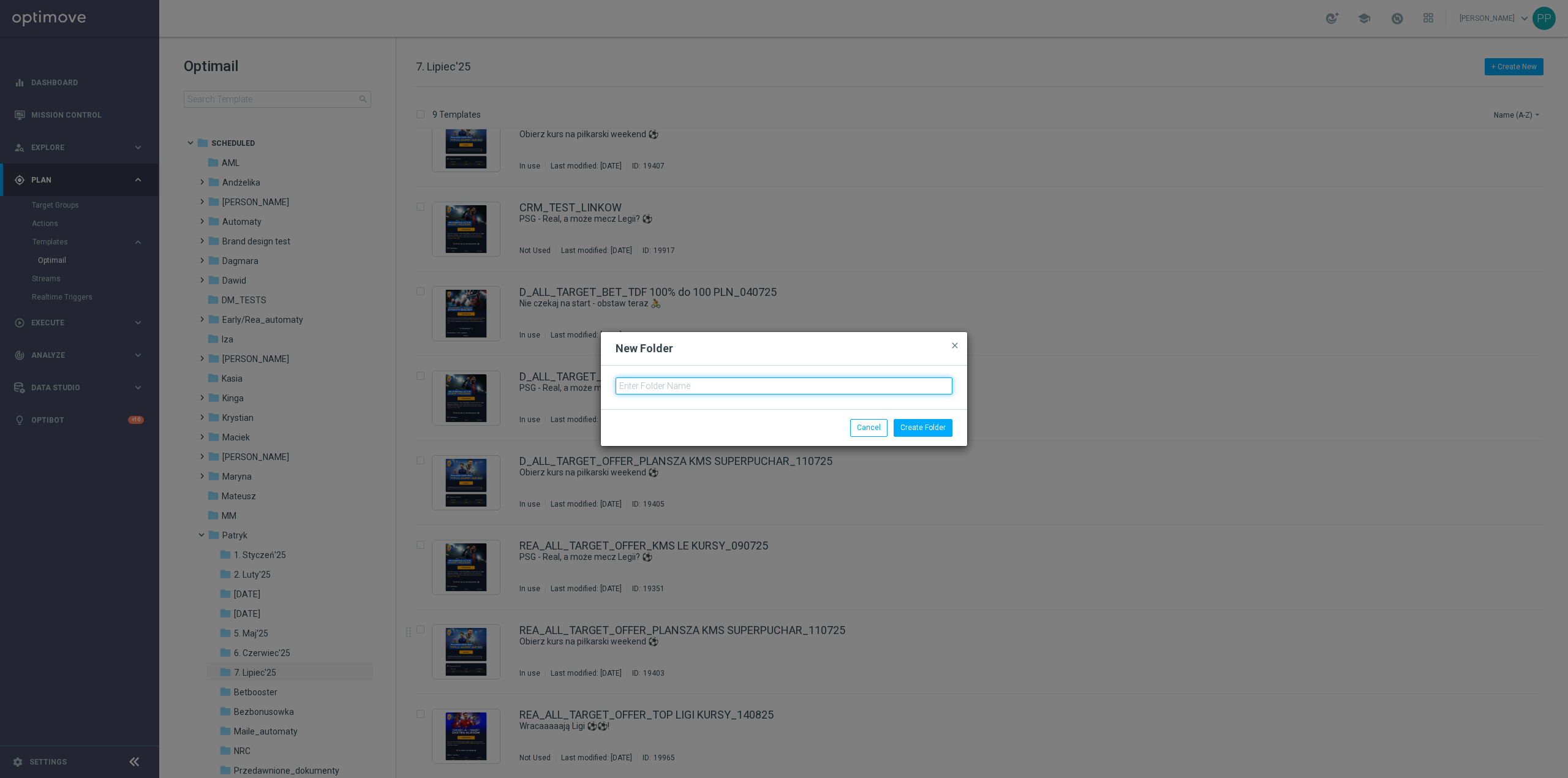
click at [732, 393] on input "text" at bounding box center [784, 386] width 336 height 17
type input "8. Sierpień'25"
click at [926, 428] on button "Create Folder" at bounding box center [922, 428] width 59 height 17
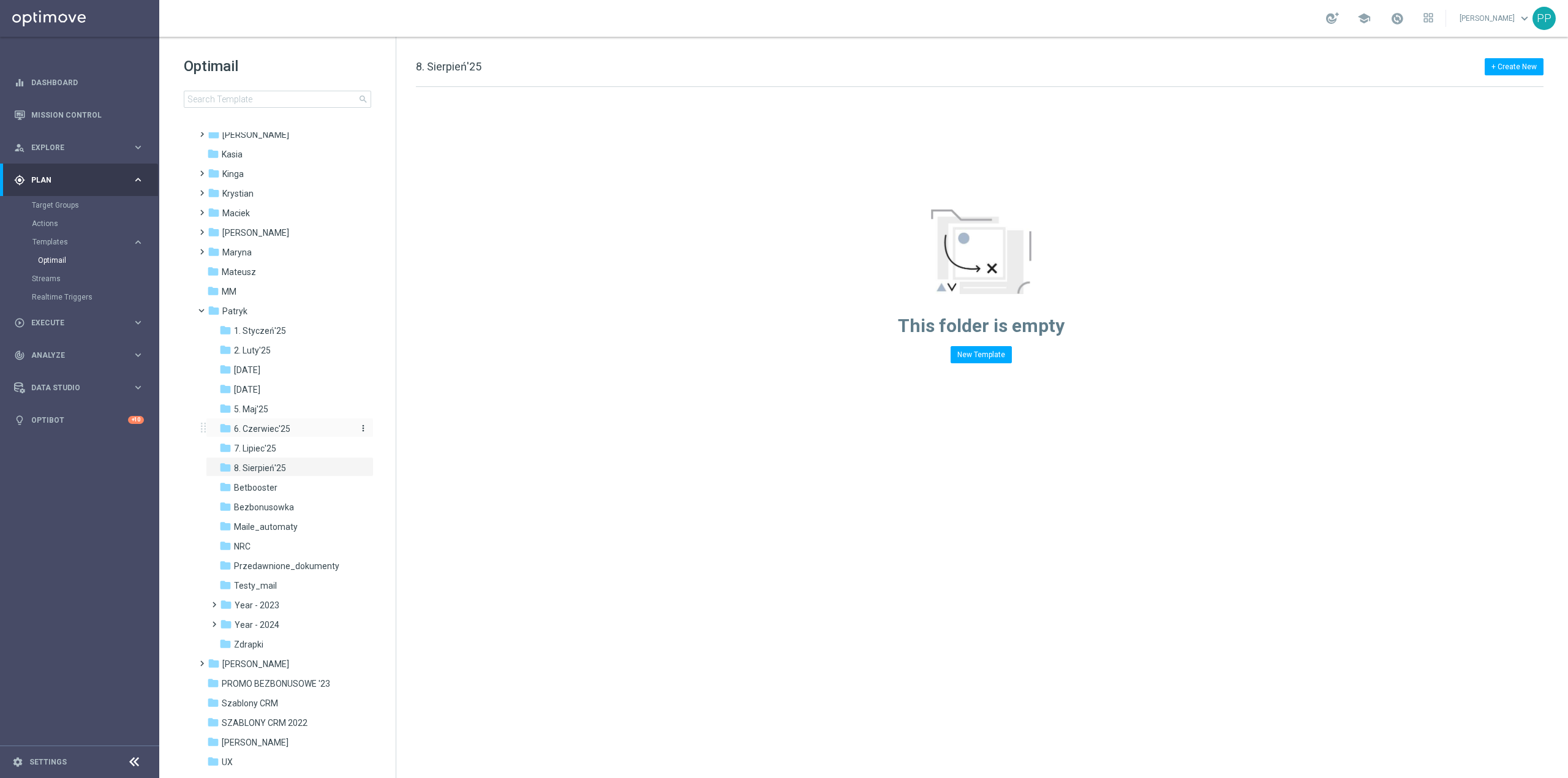
scroll to position [245, 0]
click at [282, 420] on div "folder 7. Lipiec'25 more_vert" at bounding box center [290, 427] width 168 height 20
click at [280, 425] on div "folder 7. Lipiec'25" at bounding box center [284, 428] width 130 height 14
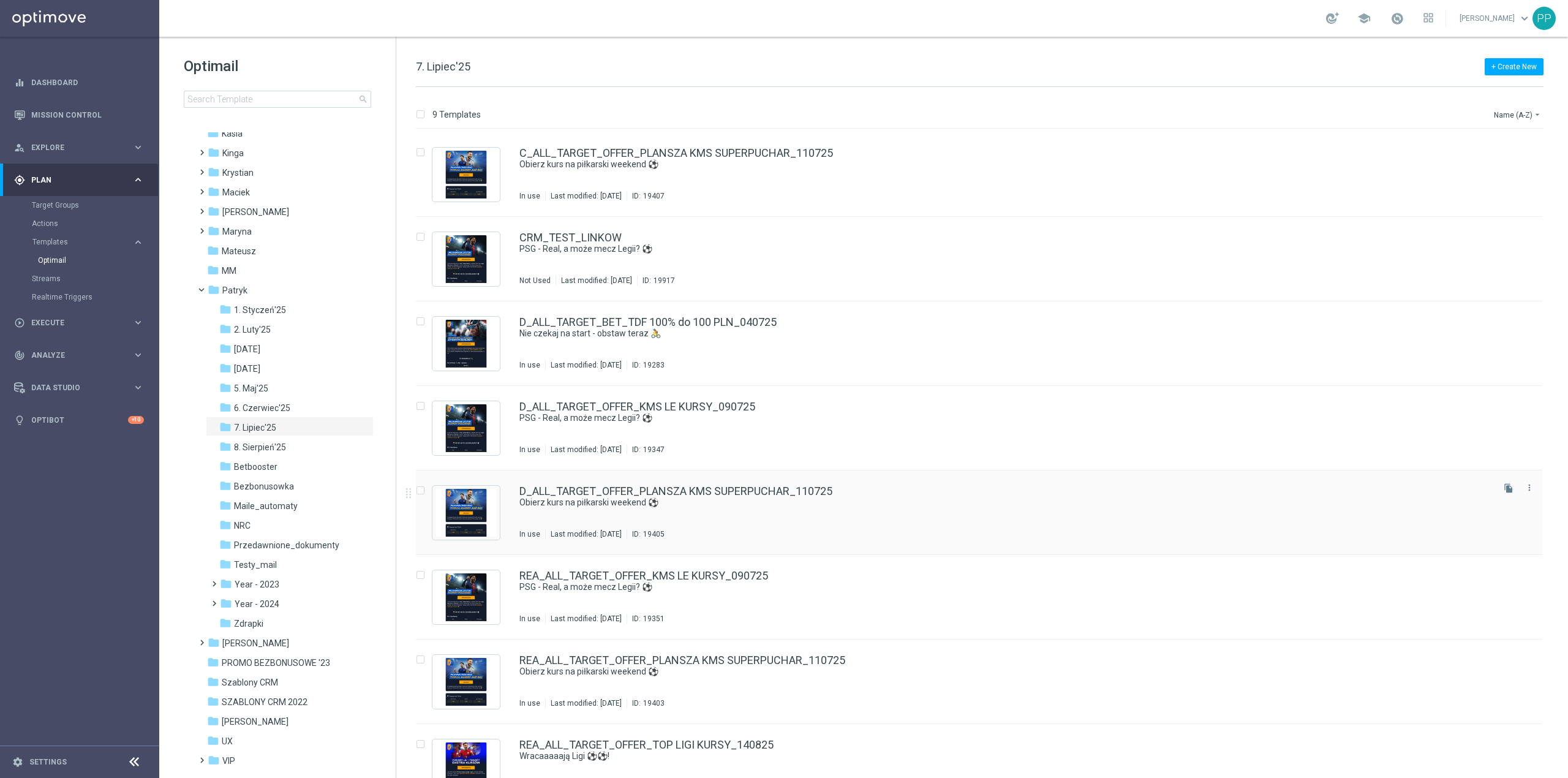
scroll to position [111, 0]
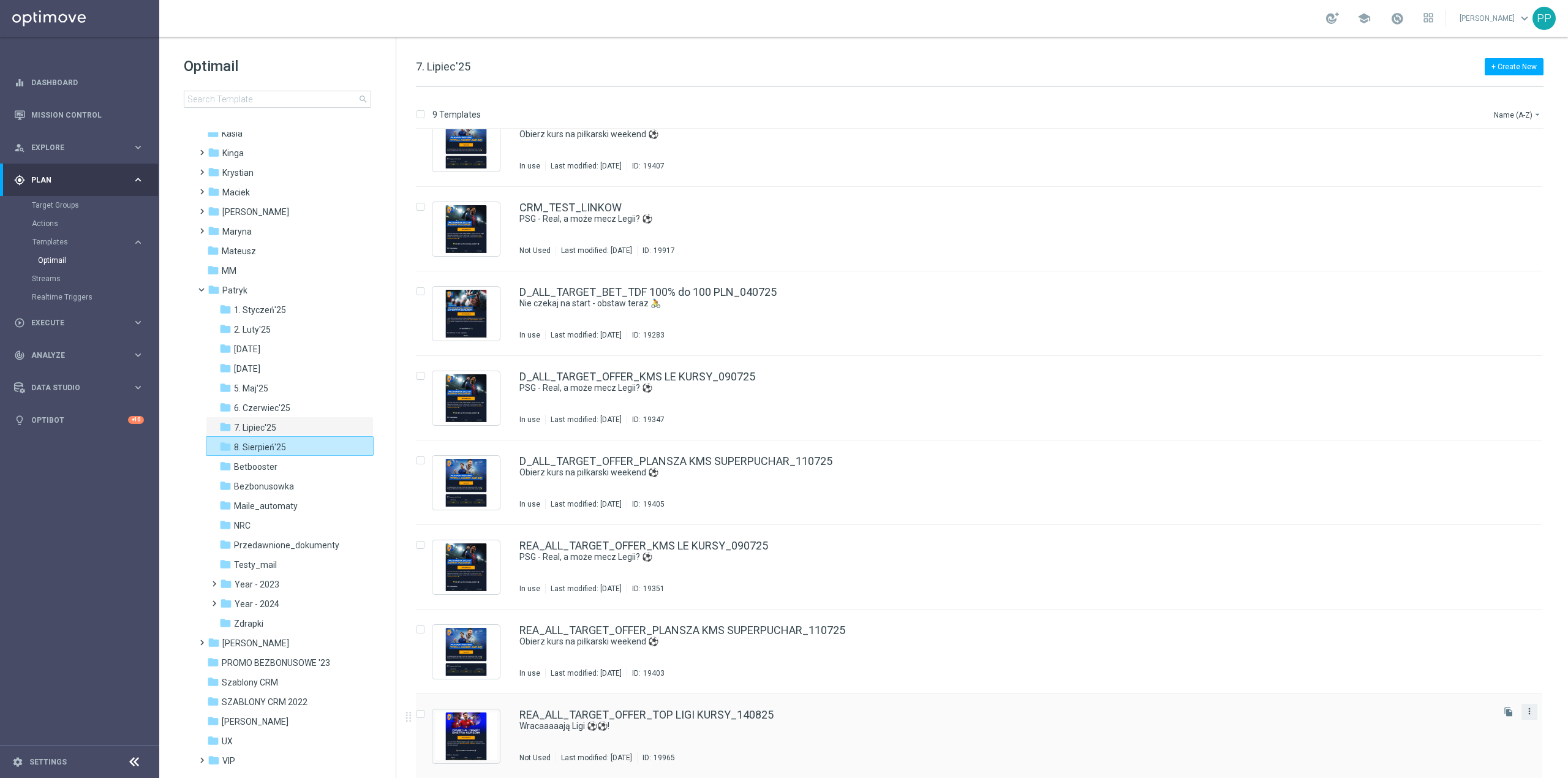
click at [1531, 711] on icon "more_vert" at bounding box center [1529, 711] width 10 height 10
click at [1470, 725] on div "Move" at bounding box center [1478, 725] width 74 height 8
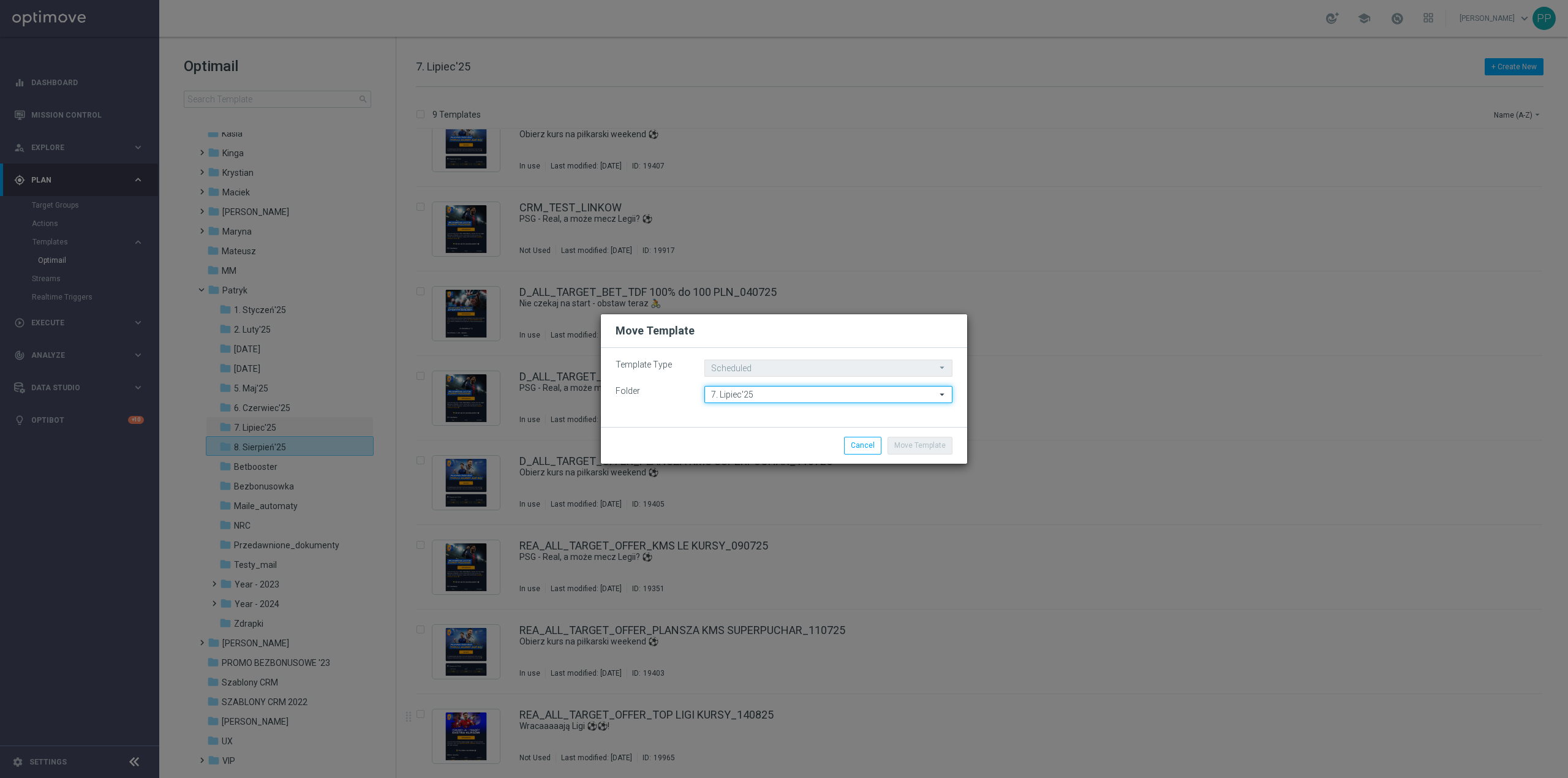
click at [762, 393] on input "7. Lipiec'25" at bounding box center [828, 395] width 248 height 17
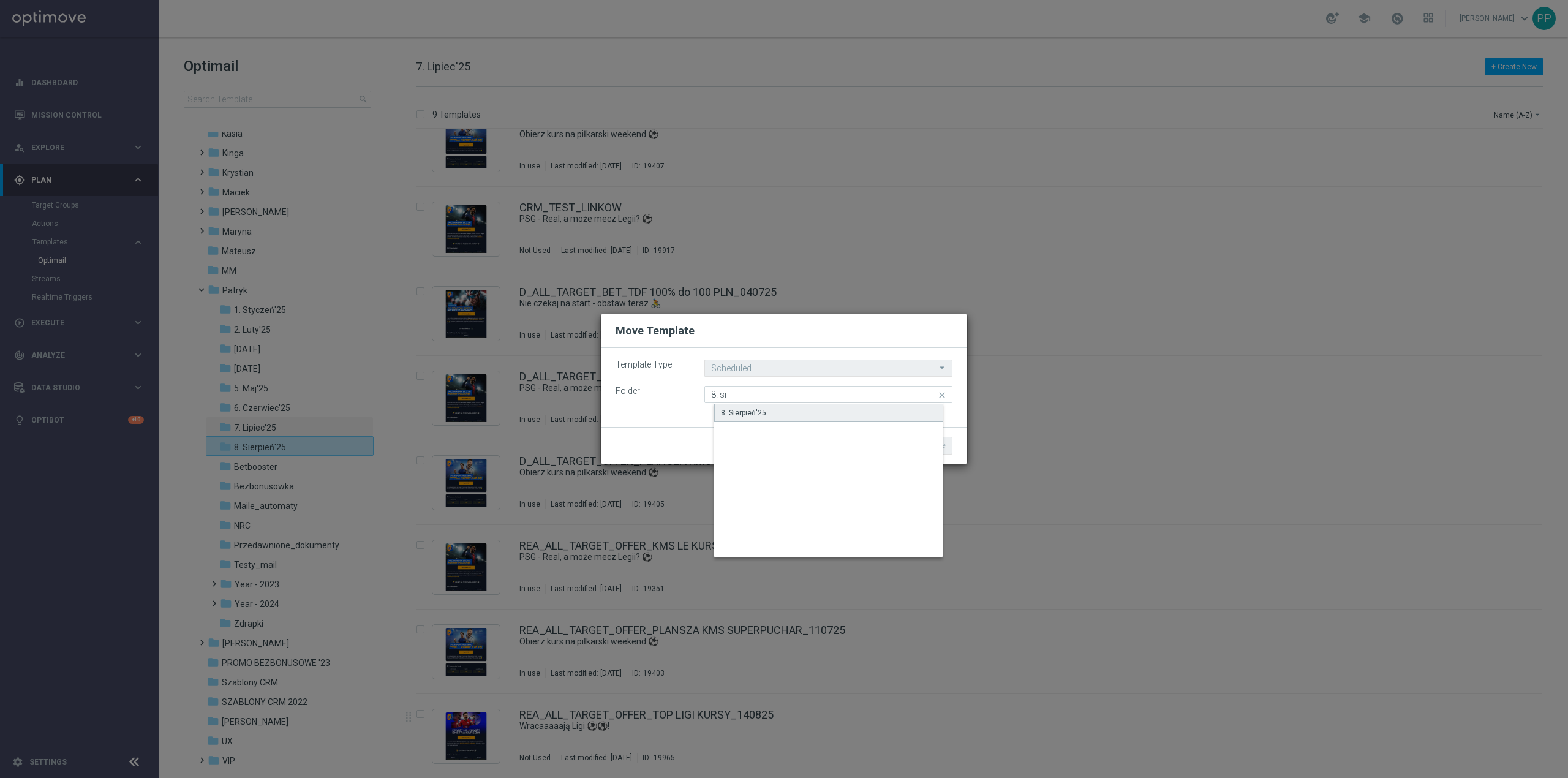
click at [758, 418] on div "8. Sierpień'25" at bounding box center [743, 413] width 45 height 11
type input "8. Sierpień'25"
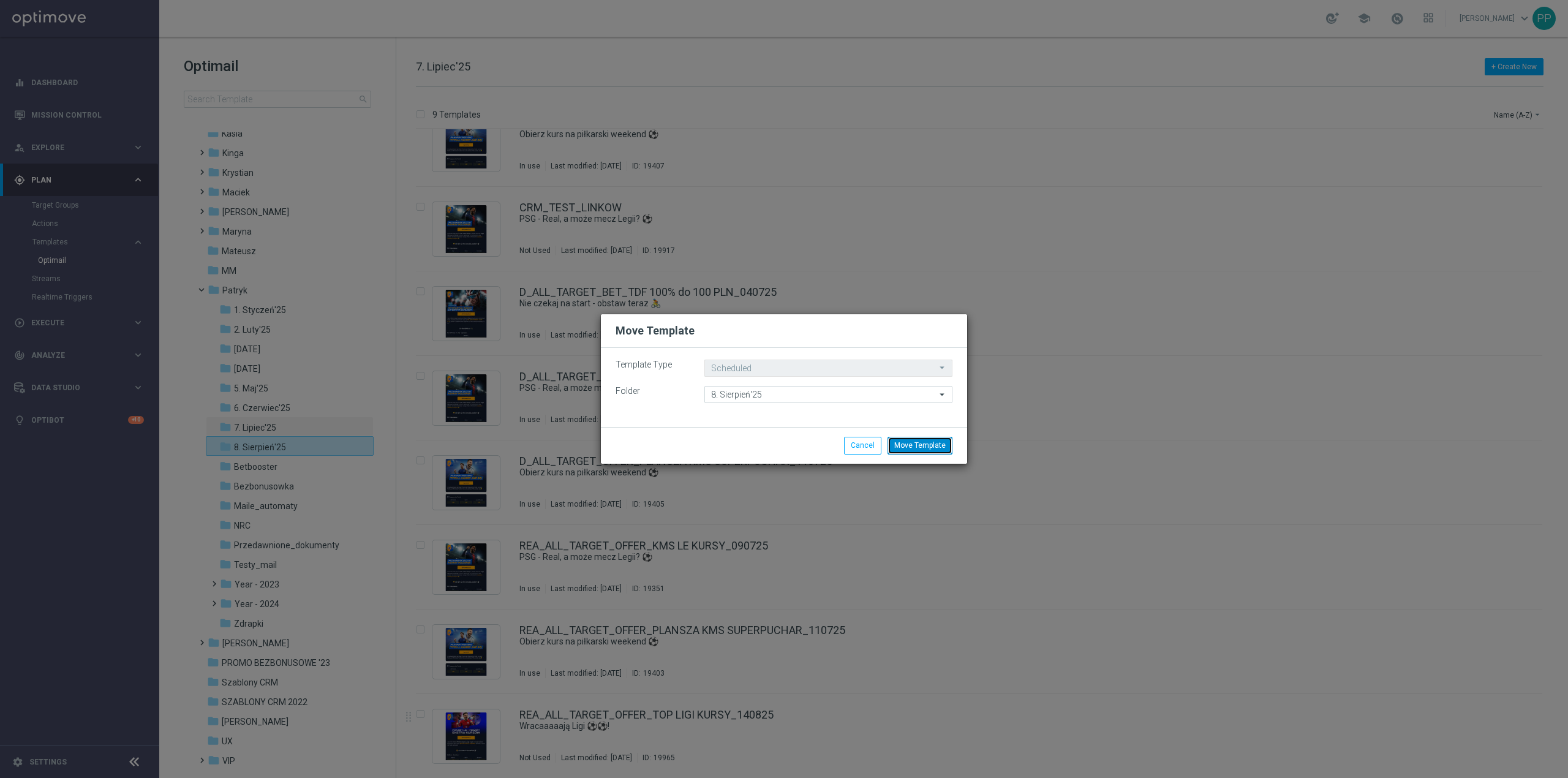
click at [932, 450] on button "Move Template" at bounding box center [919, 445] width 65 height 17
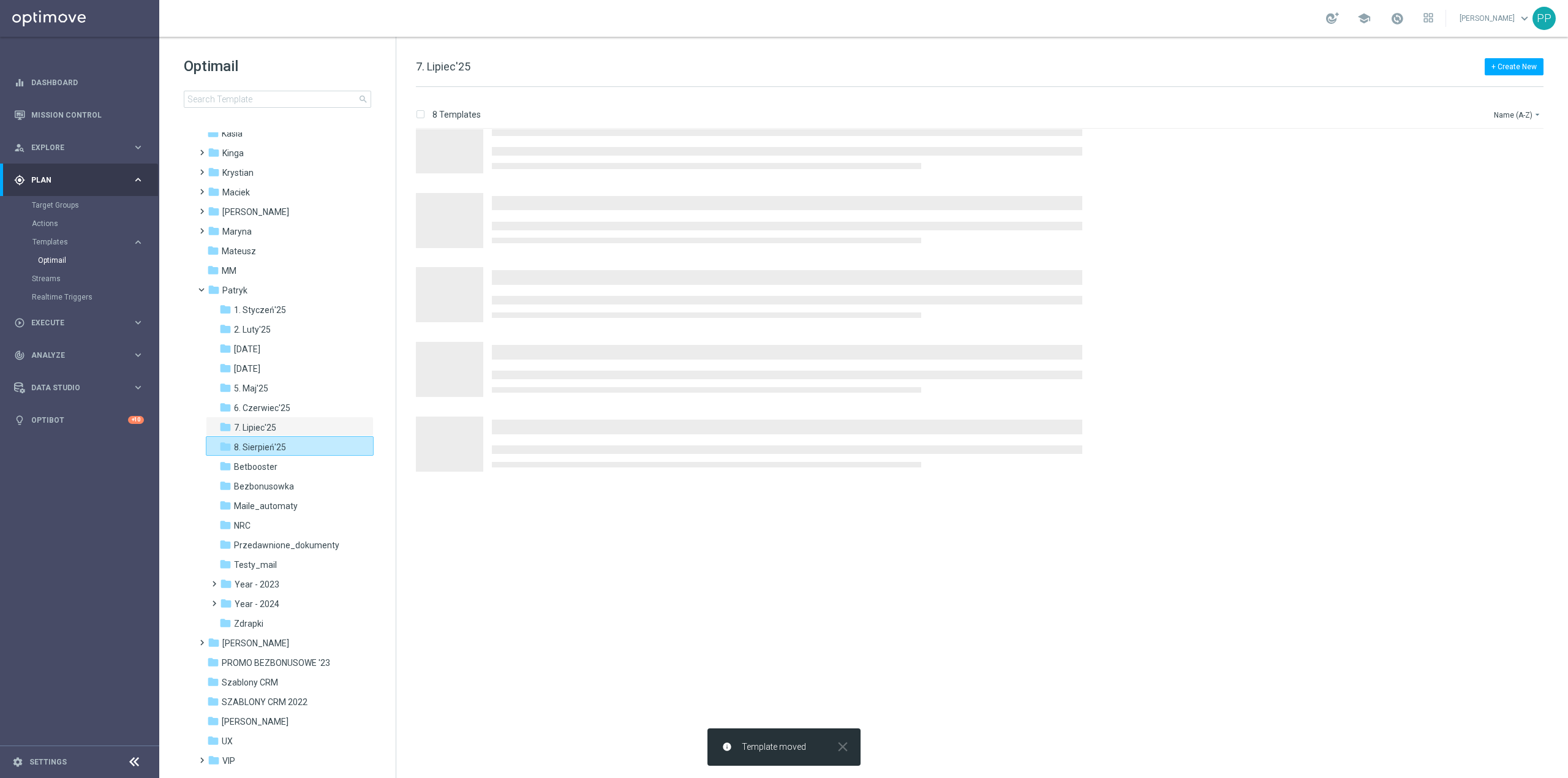
scroll to position [0, 0]
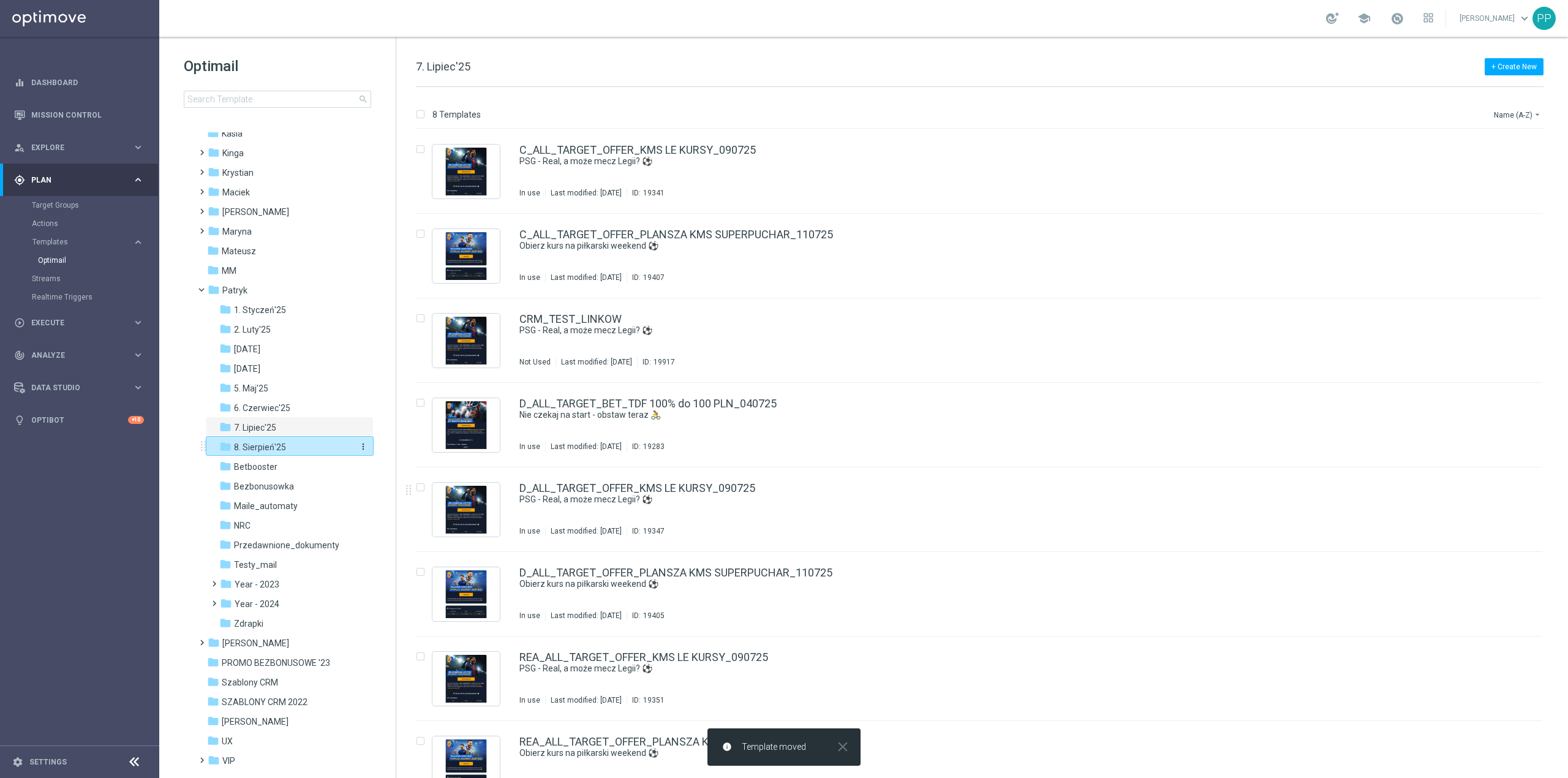
click at [309, 446] on div "folder 8. Sierpień'25" at bounding box center [284, 447] width 130 height 14
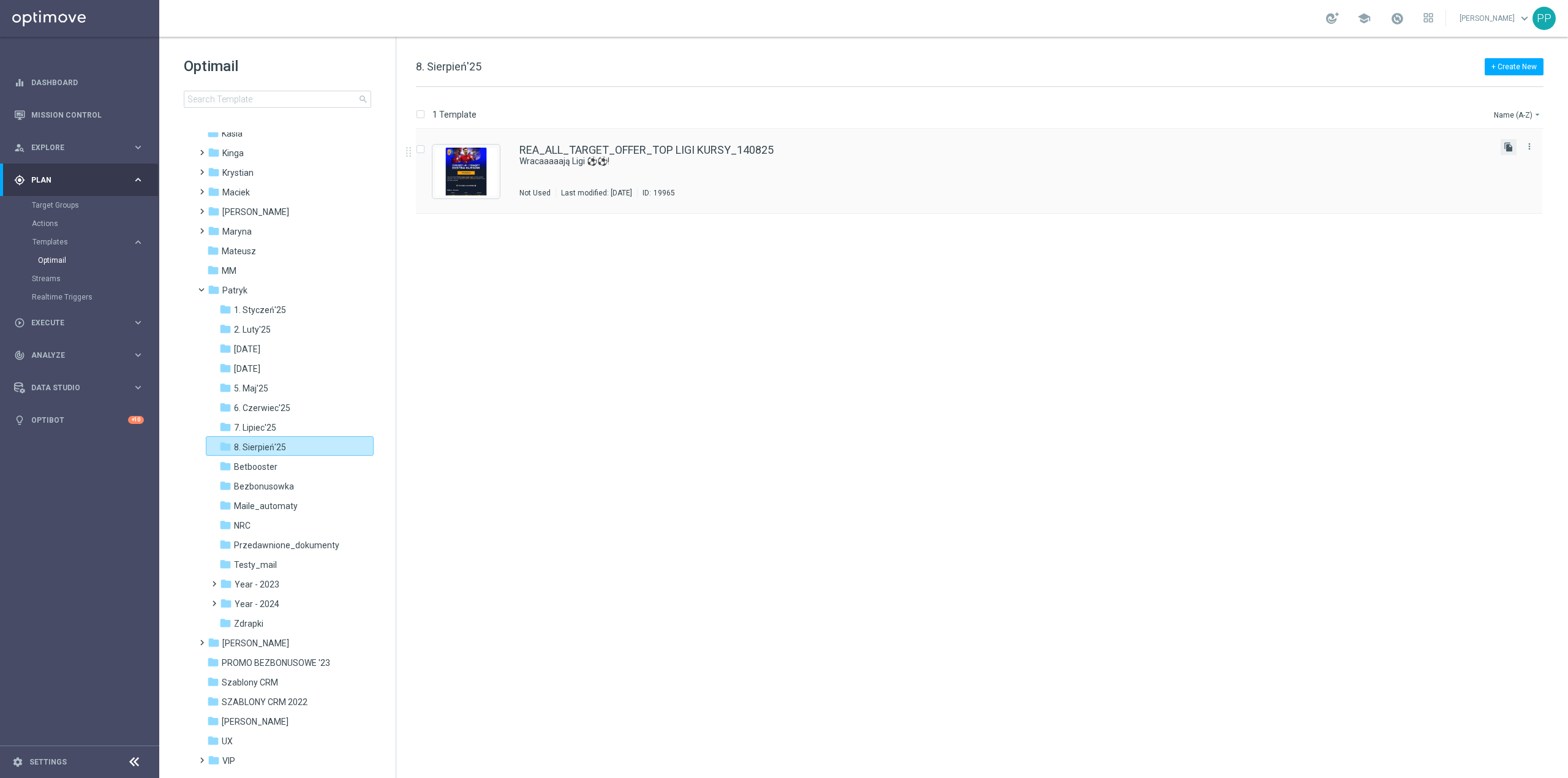
click at [1510, 147] on icon "file_copy" at bounding box center [1508, 147] width 10 height 10
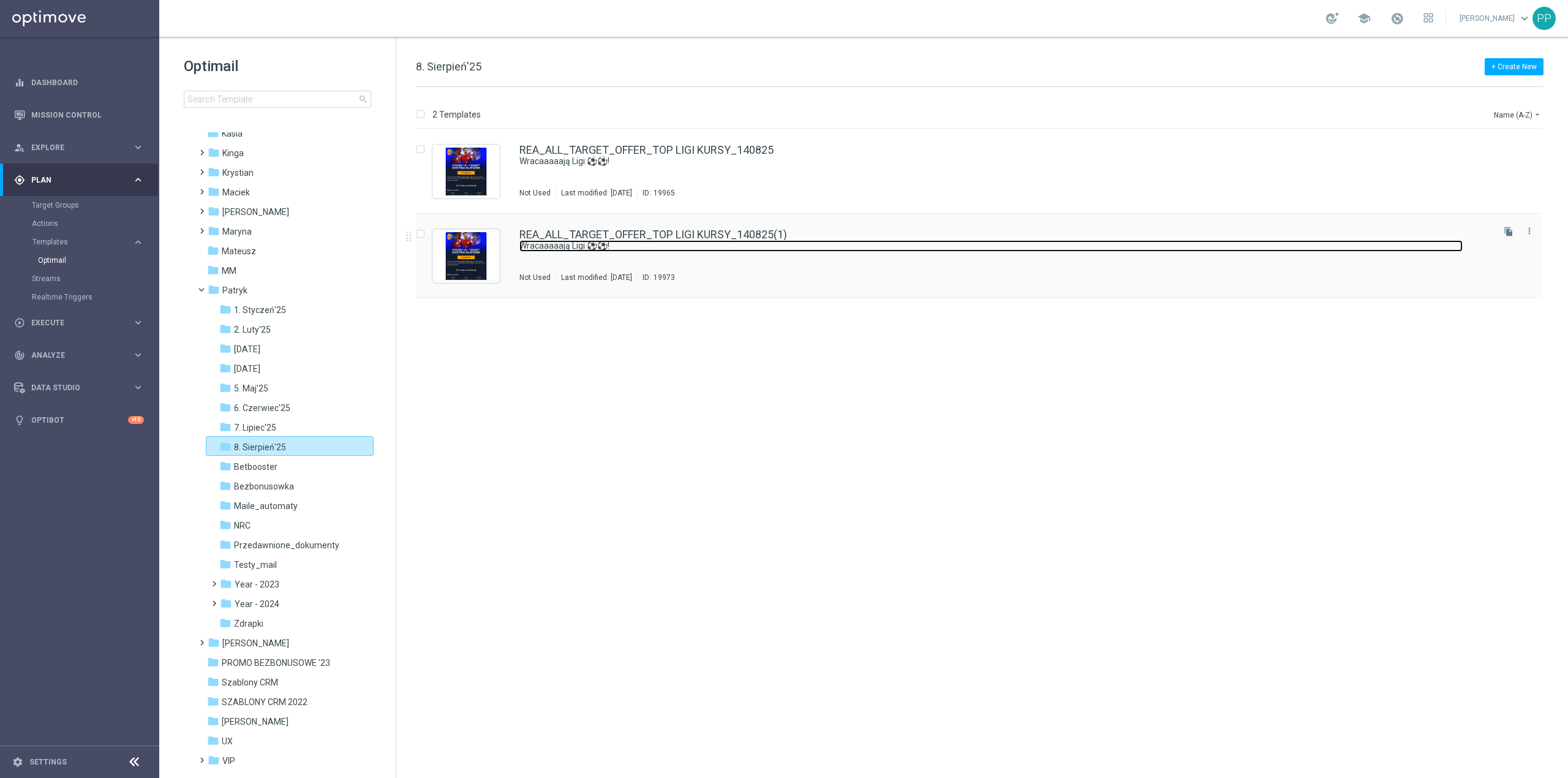
click at [1312, 249] on link "Wracaaaaają Ligi ⚽⚽!" at bounding box center [991, 246] width 943 height 11
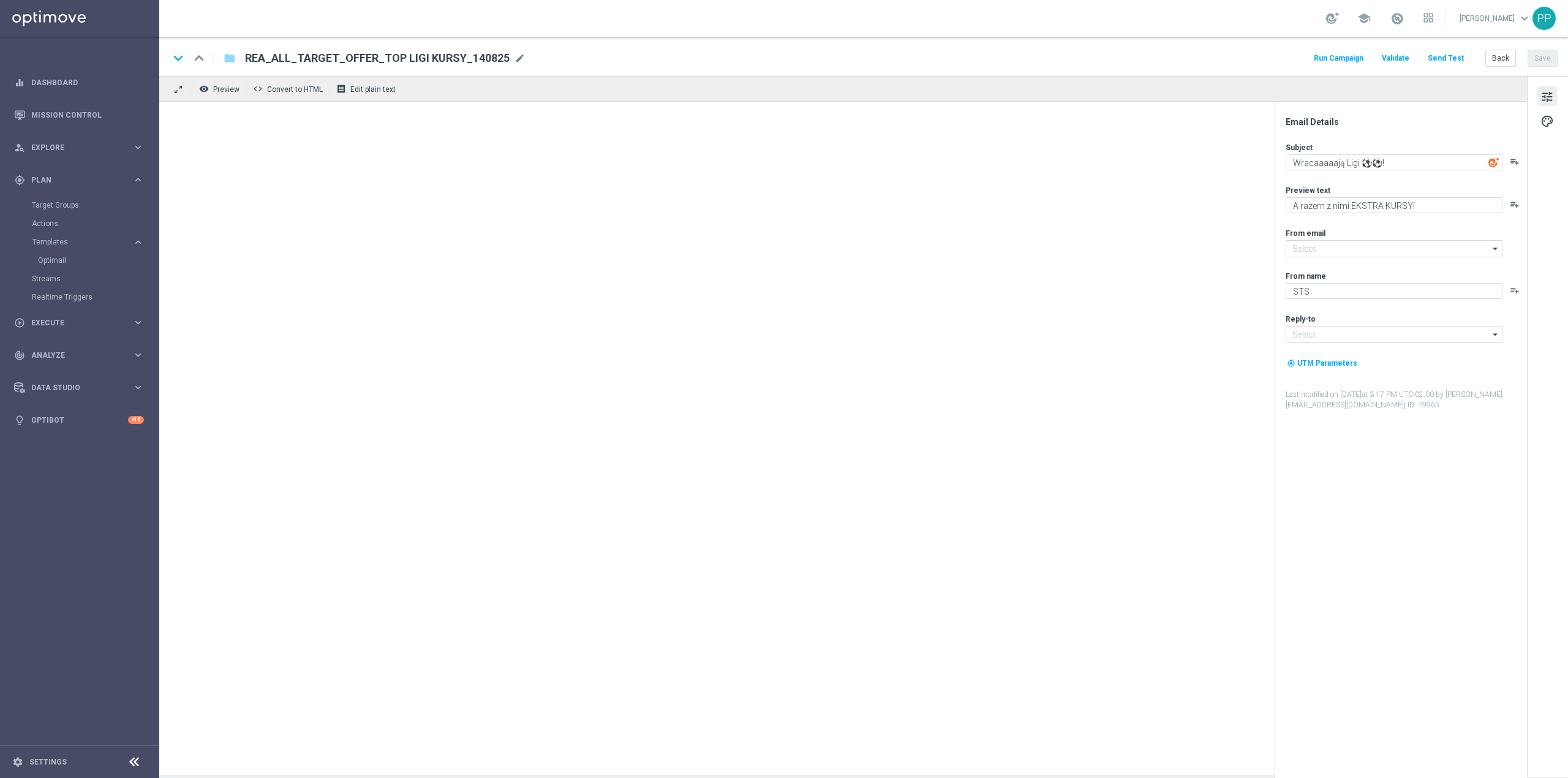
type input "REA_ALL_TARGET_OFFER_TOP LIGI KURSY_140825(1)"
type input "oferta@sts.pl"
type input "kontakt@sts.pl"
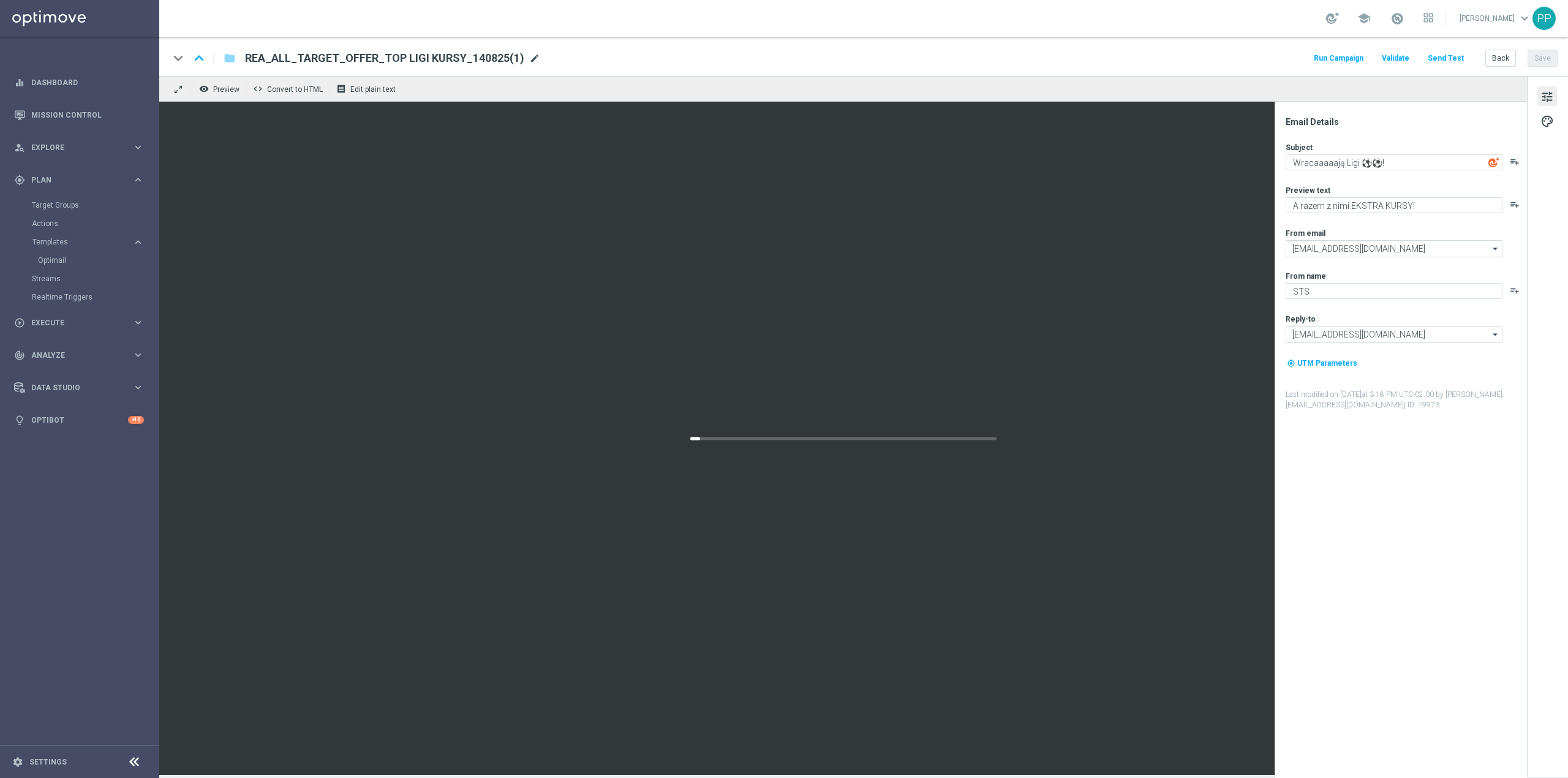
click at [530, 57] on span "mode_edit" at bounding box center [535, 58] width 11 height 11
drag, startPoint x: 501, startPoint y: 59, endPoint x: 135, endPoint y: 48, distance: 366.2
click at [135, 48] on main "equalizer Dashboard Mission Control" at bounding box center [784, 389] width 1568 height 778
paste input "C_ALL_TARGET_OFFER_TOP LIGI KURSY_140825"
click at [320, 54] on input "C_ALL_TARGET_OFFER_TOP LIGI KURSY_140825" at bounding box center [397, 58] width 304 height 16
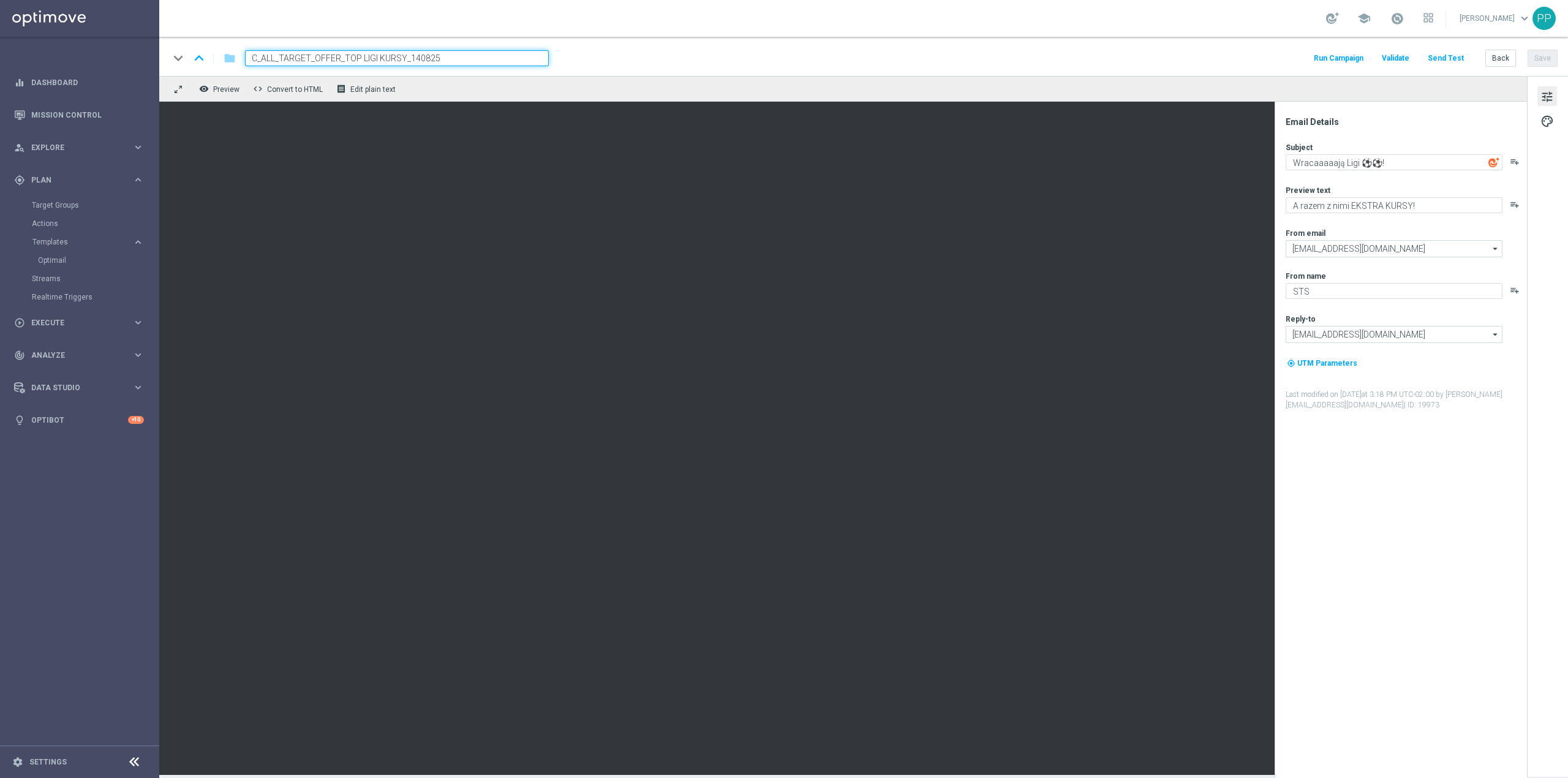
type input "C_ALL_TARGET_OFFER_TOP LIGI KURSY_140825"
click at [1534, 60] on button "Save" at bounding box center [1542, 58] width 30 height 17
click at [378, 59] on input "C_ALL_TARGET_OFFER_TOP LIGI KURSY_140825" at bounding box center [397, 58] width 304 height 16
click at [1546, 59] on button "Save" at bounding box center [1542, 58] width 30 height 17
click at [1497, 56] on button "Back" at bounding box center [1500, 58] width 31 height 17
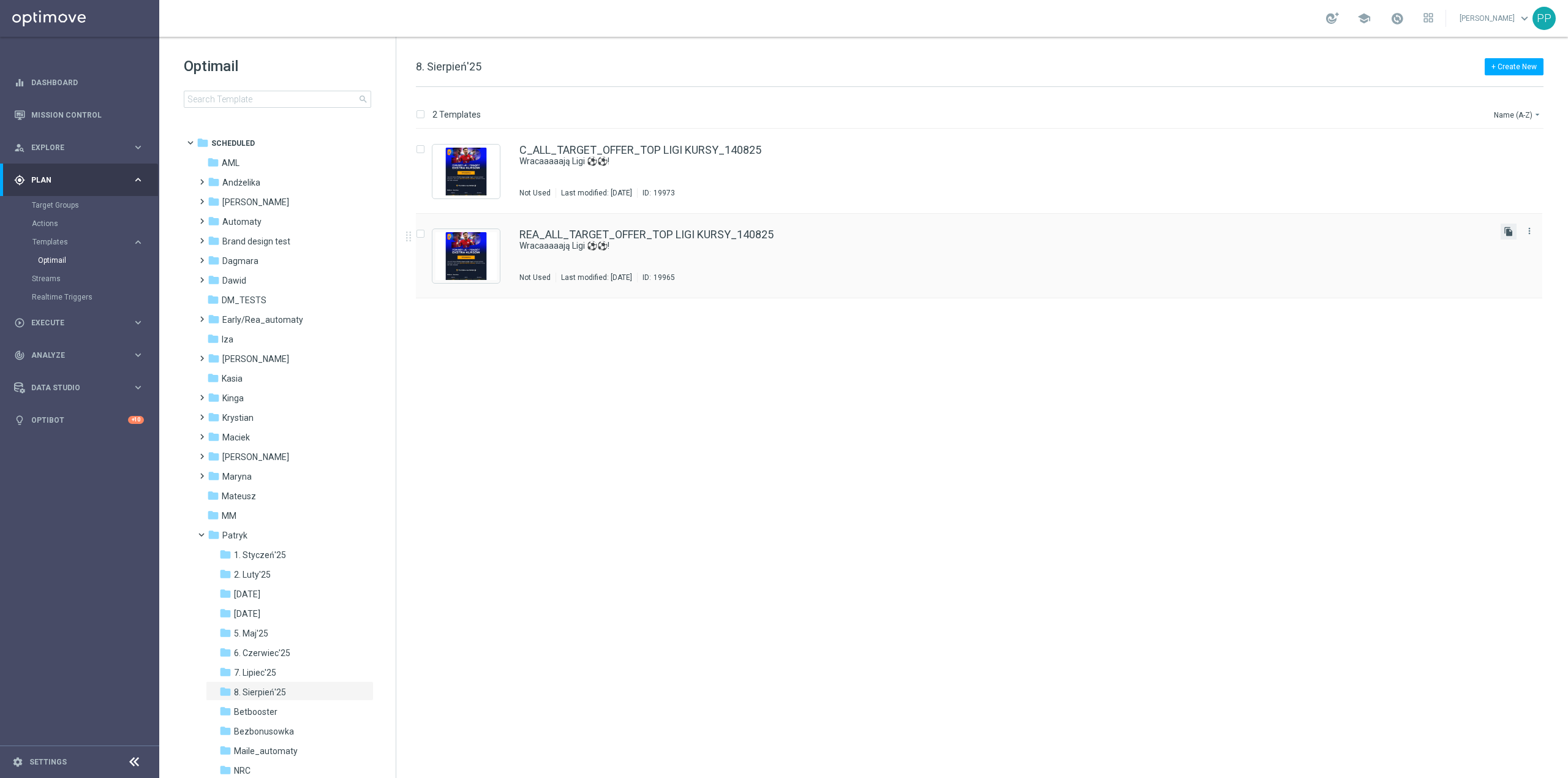
click at [1505, 234] on icon "file_copy" at bounding box center [1508, 231] width 10 height 10
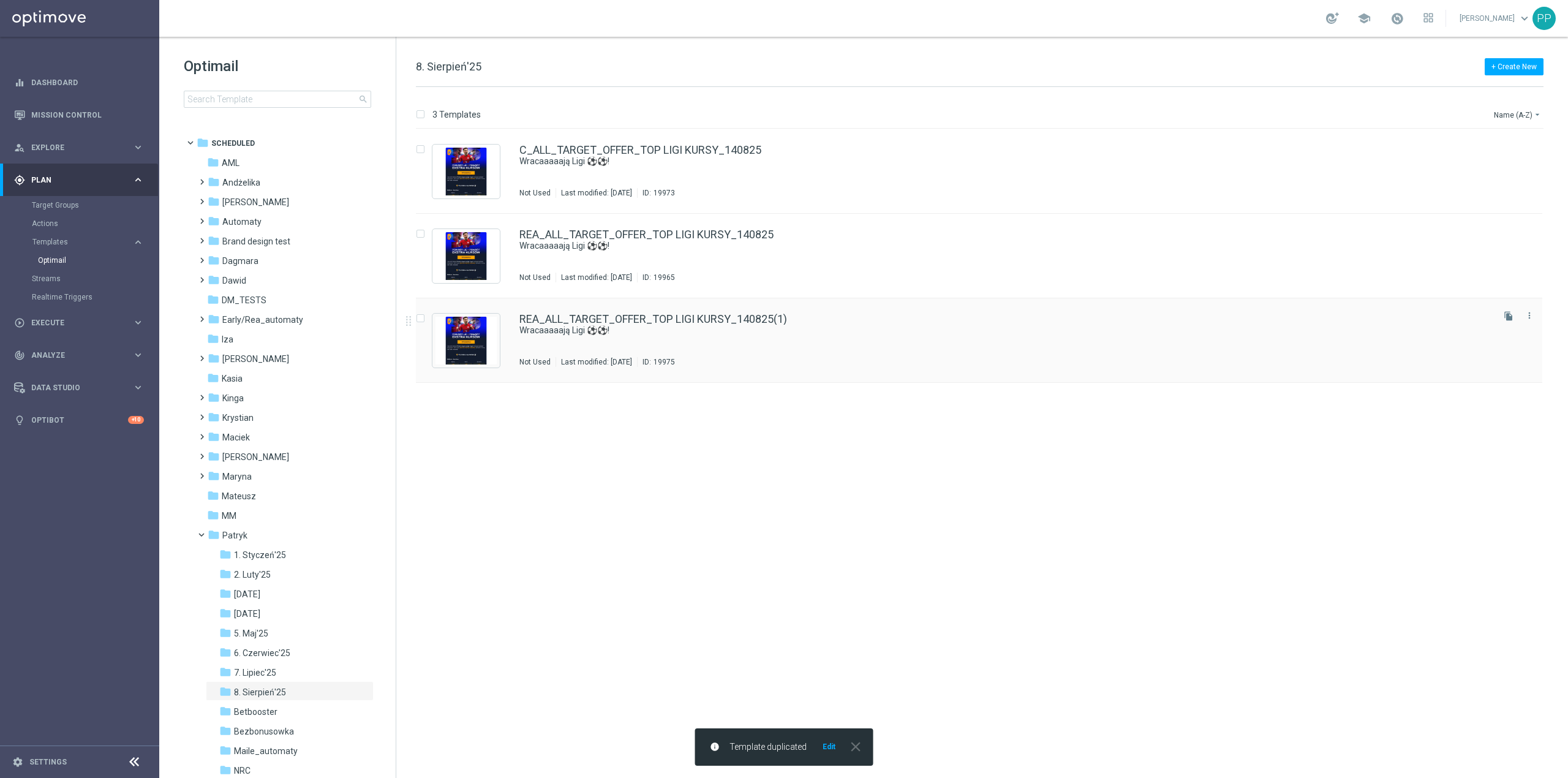
click at [1028, 318] on div "REA_ALL_TARGET_OFFER_TOP LIGI KURSY_140825(1)" at bounding box center [1005, 319] width 971 height 11
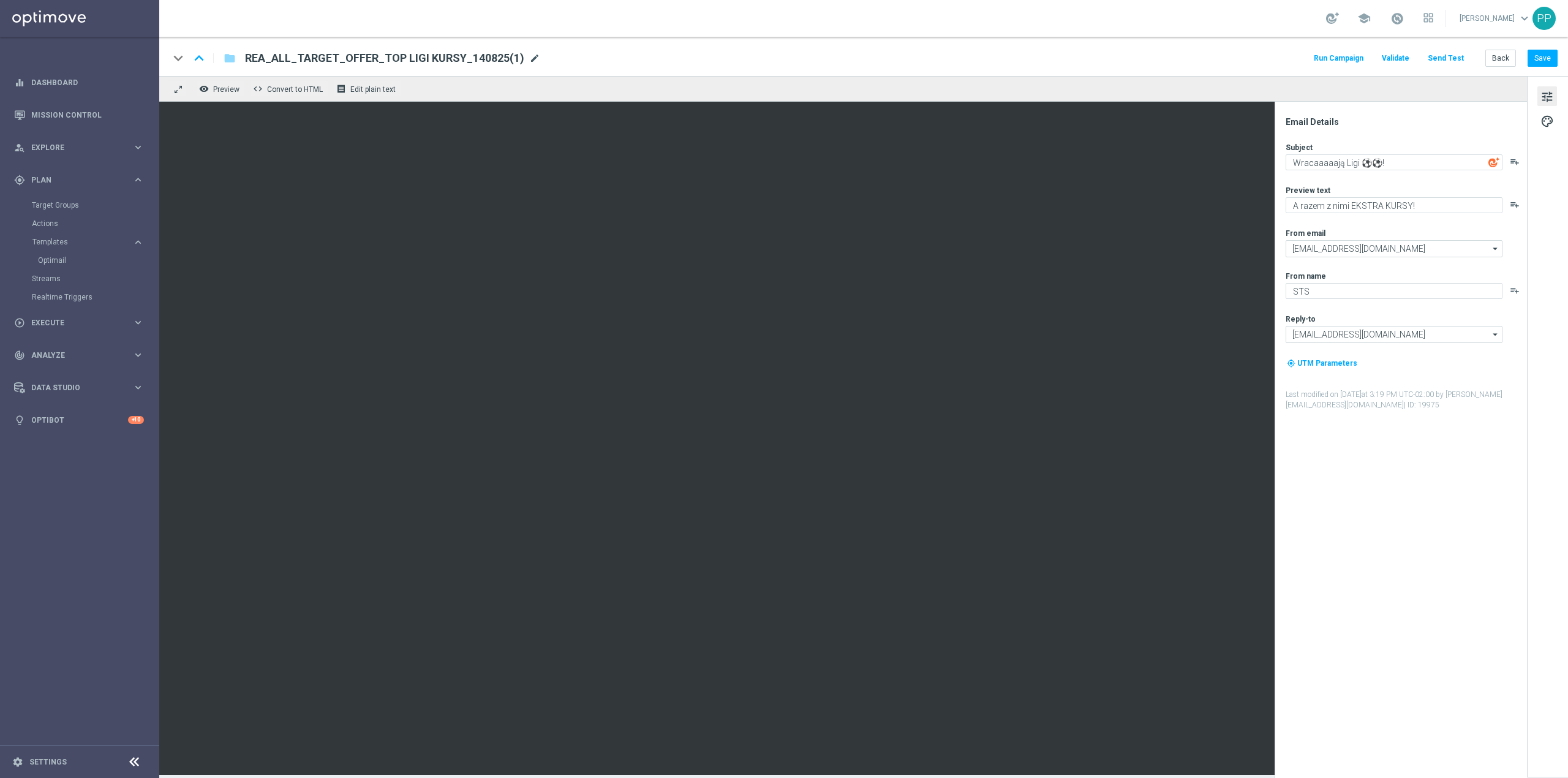
click at [530, 57] on span "mode_edit" at bounding box center [535, 58] width 11 height 11
click at [507, 57] on input "REA_ALL_TARGET_OFFER_TOP LIGI KURSY_140825(1)" at bounding box center [397, 58] width 304 height 16
paste input "D_ALL_TARGET_OFFER_TOP LIGI KURSY_140825"
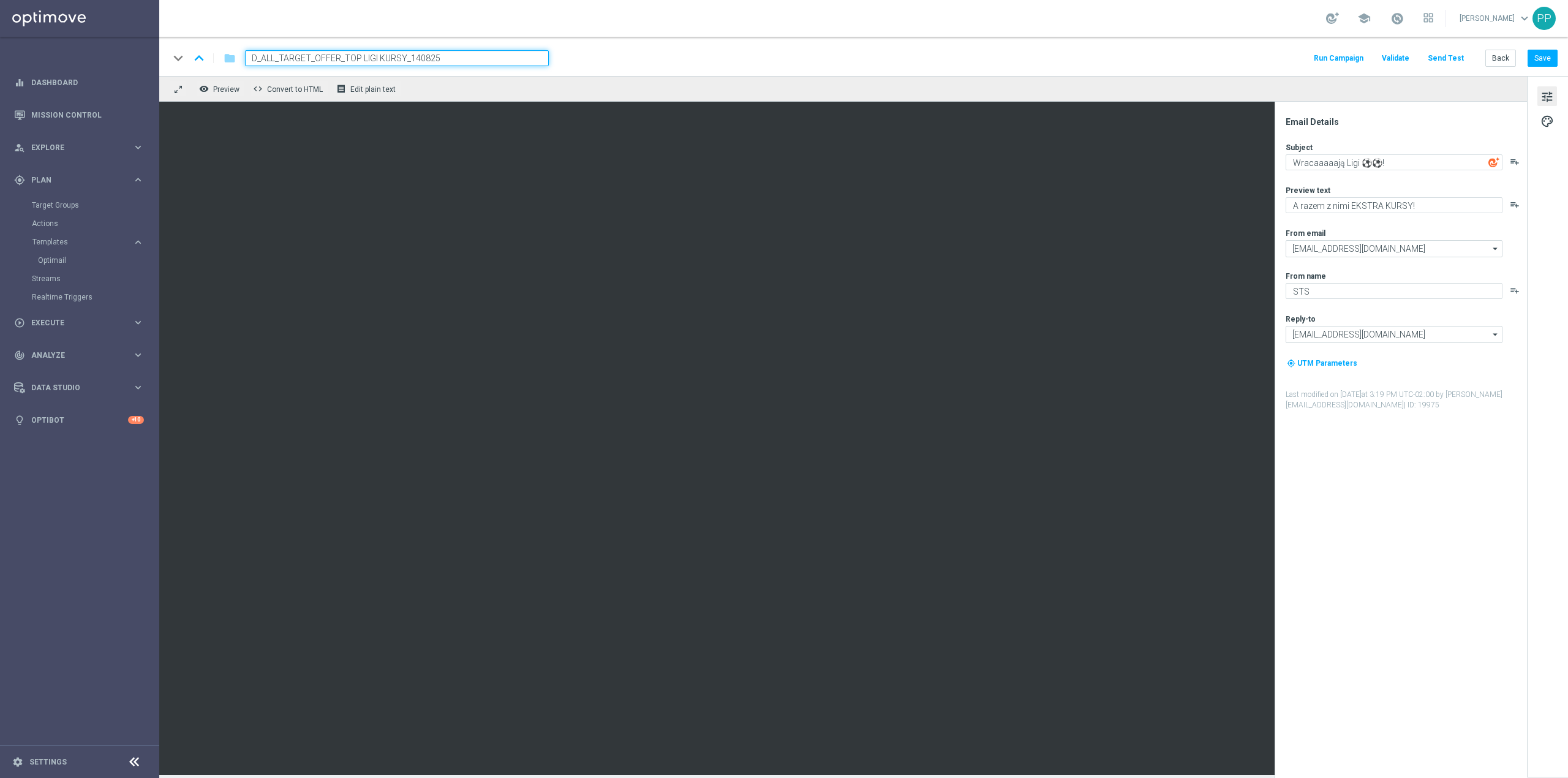
type input "D_ALL_TARGET_OFFER_TOP LIGI KURSY_140825"
click at [550, 18] on div "school Patryk Przybolewski keyboard_arrow_down PP" at bounding box center [864, 18] width 1409 height 37
click at [473, 63] on input "D_ALL_TARGET_OFFER_TOP LIGI KURSY_140825" at bounding box center [397, 58] width 304 height 16
click at [452, 59] on input "D_ALL_TARGET_OFFER_TOP LIGI KURSY_140825" at bounding box center [397, 58] width 304 height 16
click at [468, 27] on div "school Patryk Przybolewski keyboard_arrow_down PP" at bounding box center [864, 18] width 1409 height 37
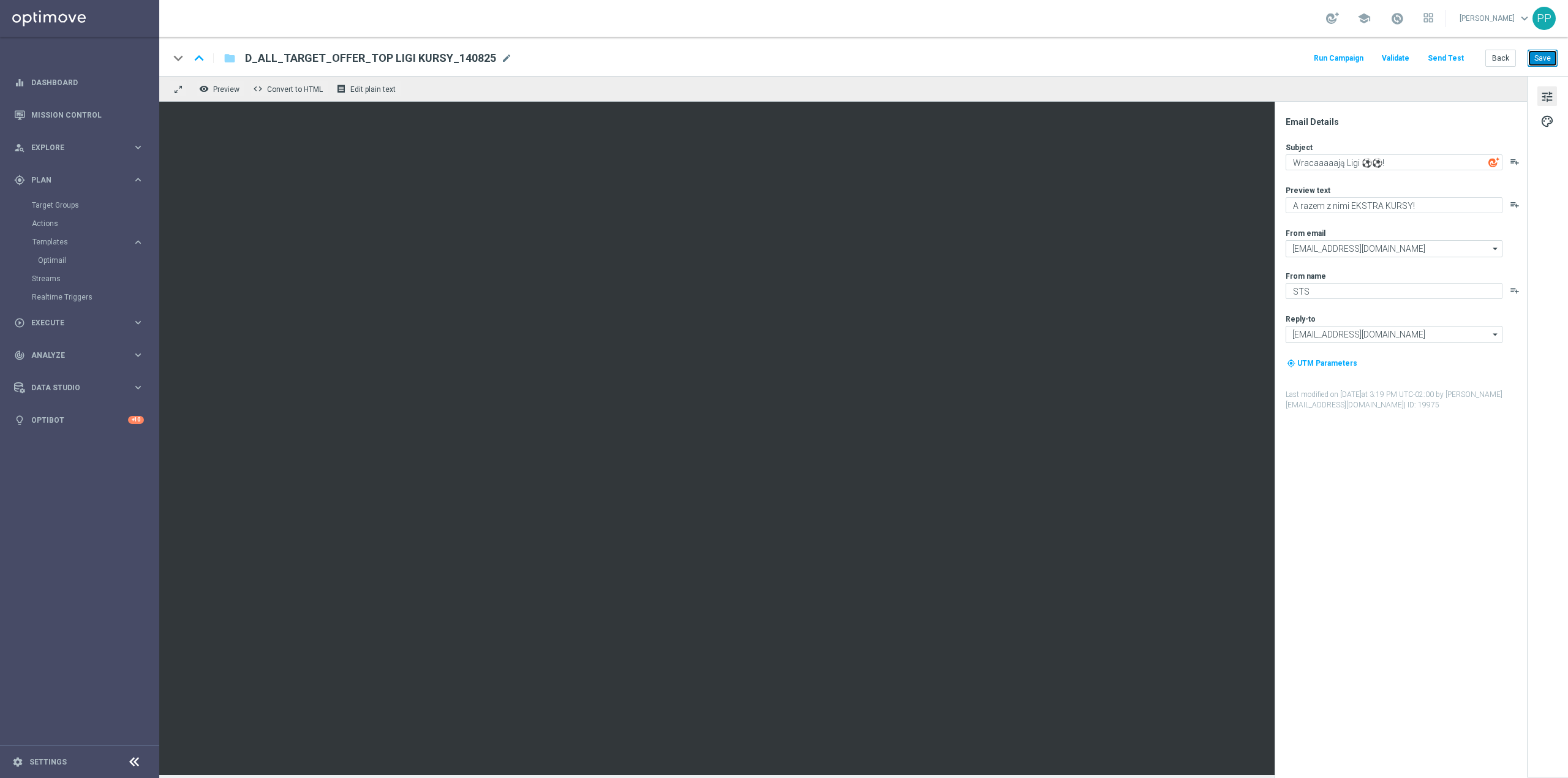
click at [1542, 55] on button "Save" at bounding box center [1542, 58] width 30 height 17
click at [1498, 60] on button "Back" at bounding box center [1500, 58] width 31 height 17
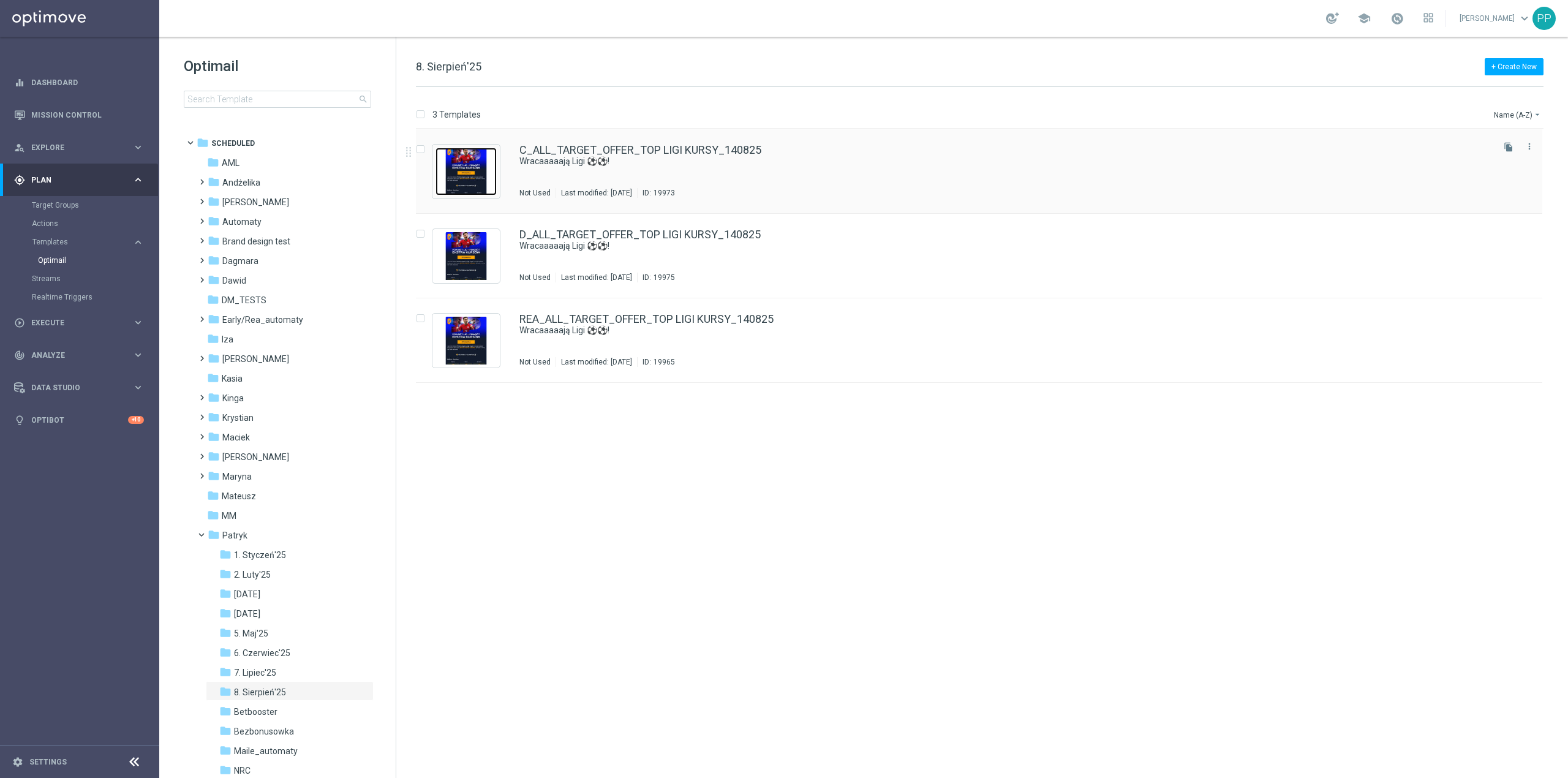
click at [466, 173] on img "Press SPACE to select this row." at bounding box center [466, 171] width 61 height 48
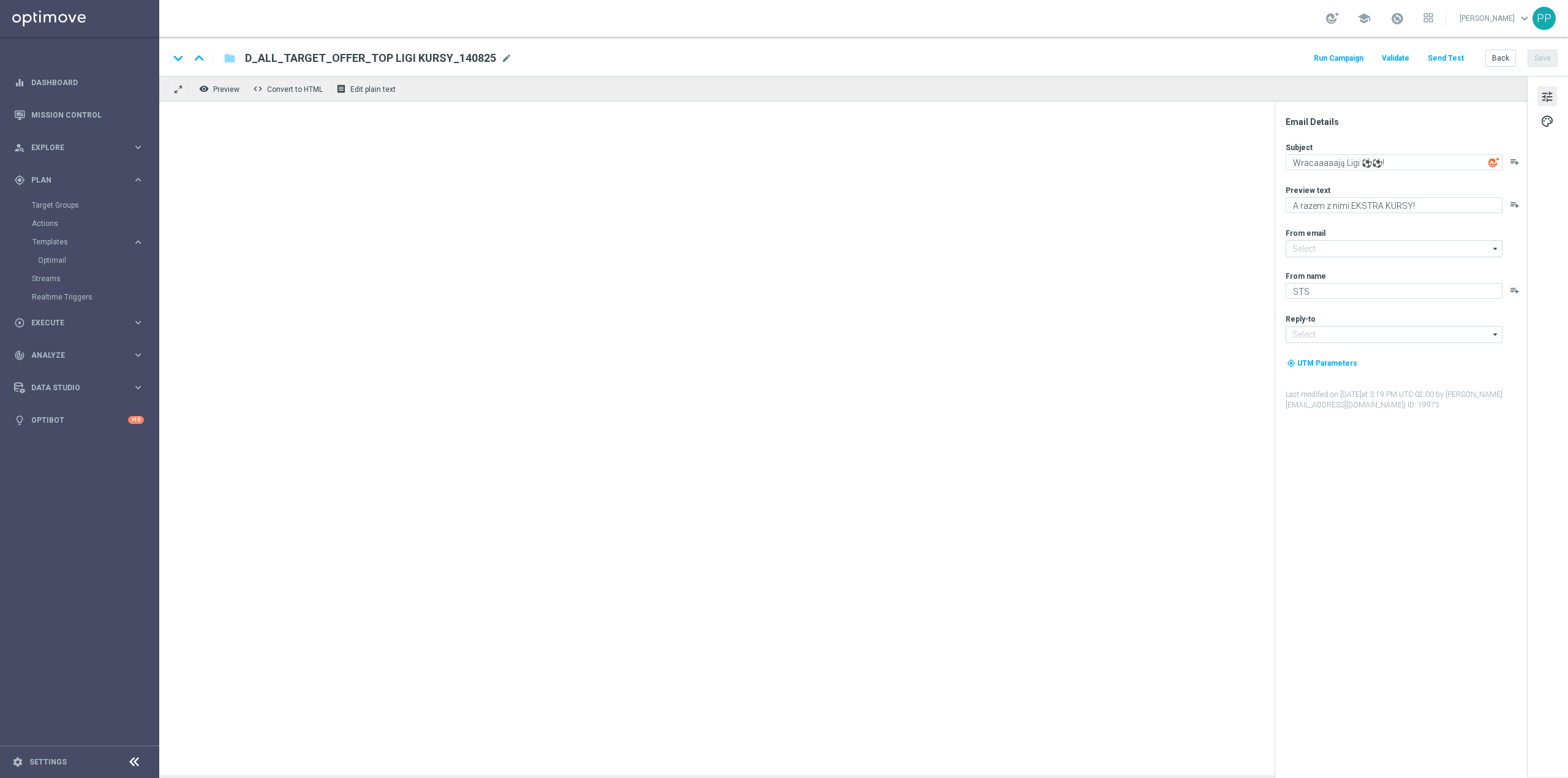
type input "oferta@sts.pl"
type input "kontakt@sts.pl"
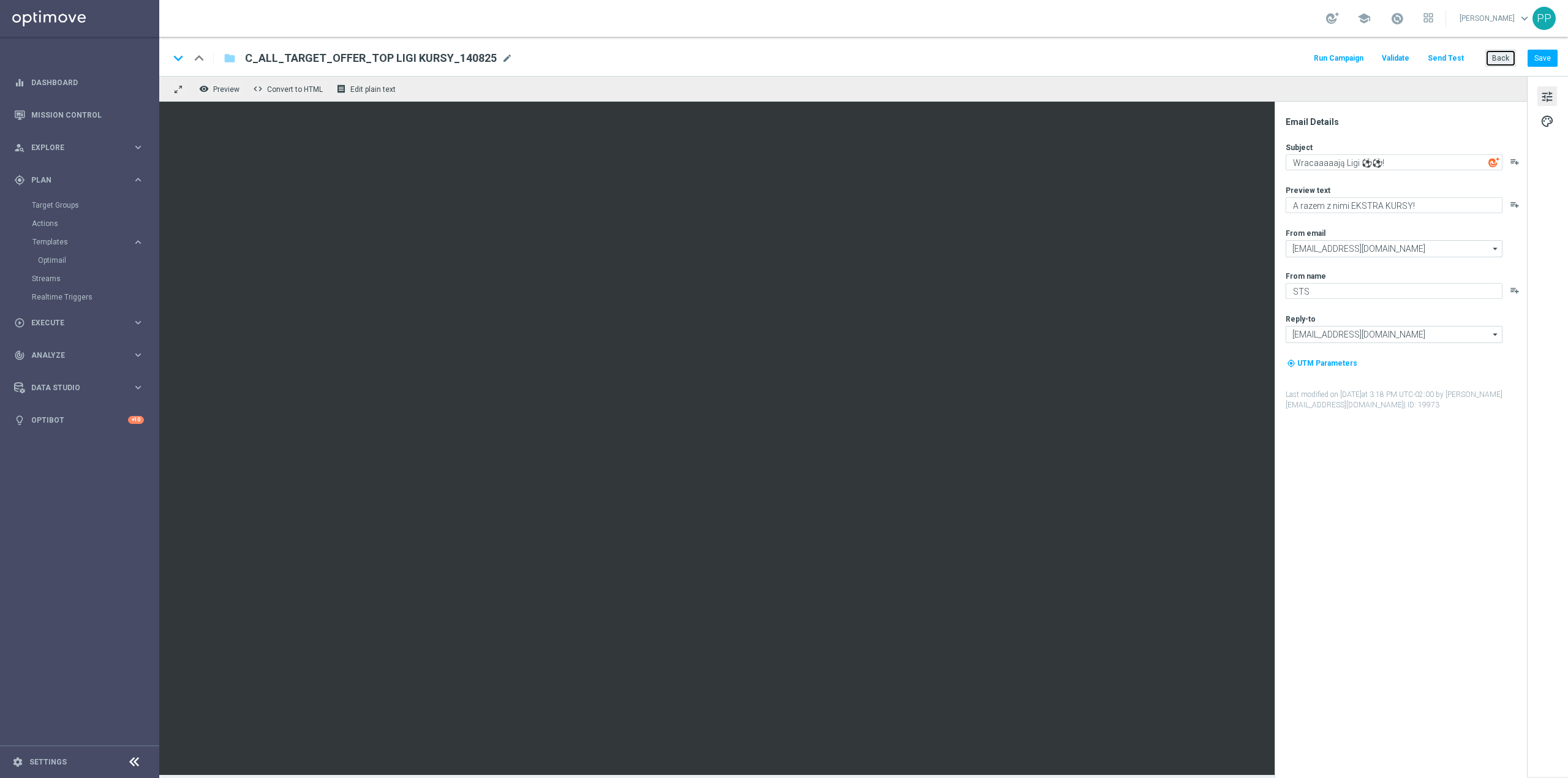
click at [1502, 61] on button "Back" at bounding box center [1500, 58] width 31 height 17
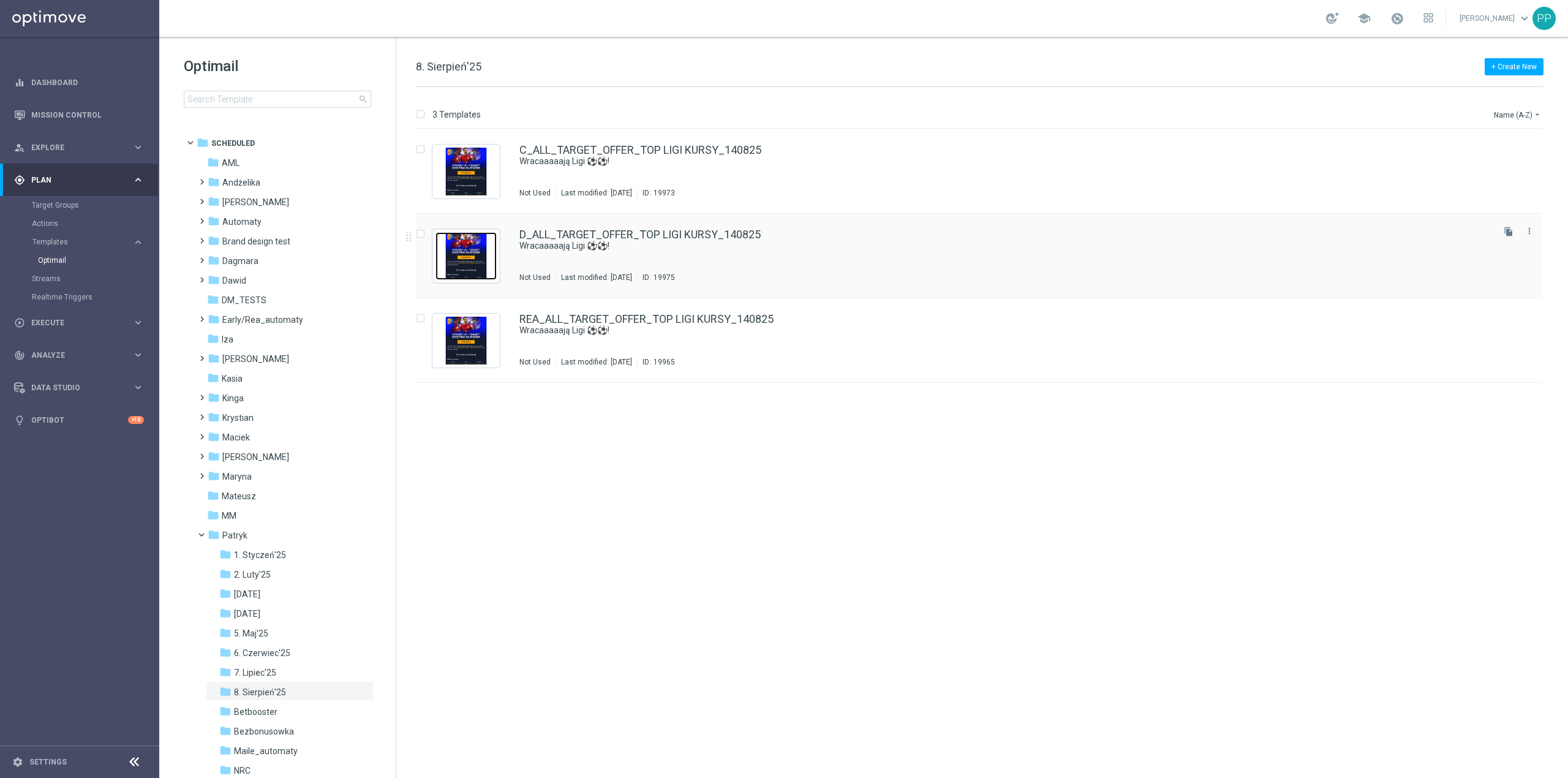
click at [461, 275] on img "Press SPACE to select this row." at bounding box center [466, 256] width 61 height 48
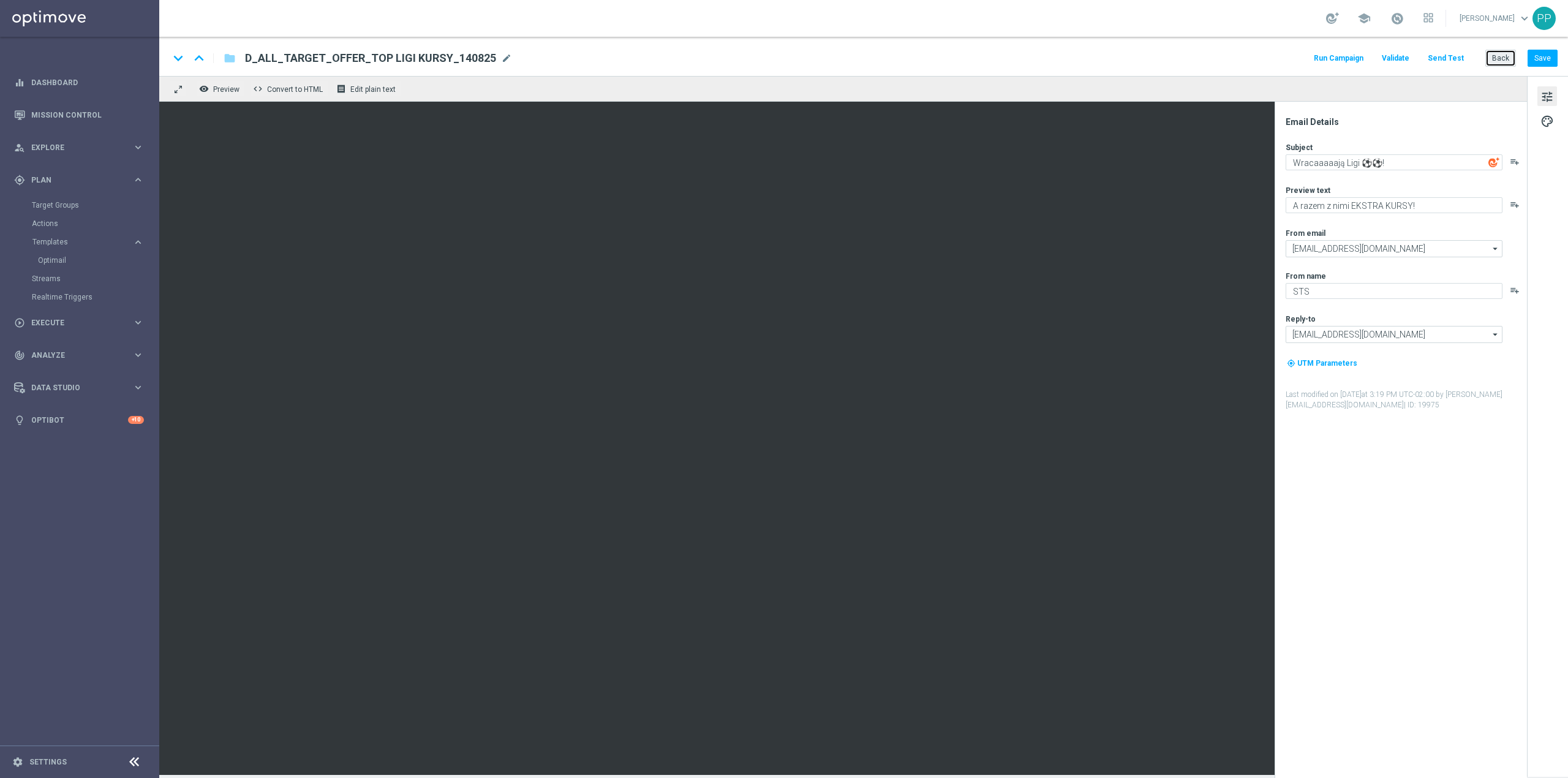
click at [1492, 59] on button "Back" at bounding box center [1500, 58] width 31 height 17
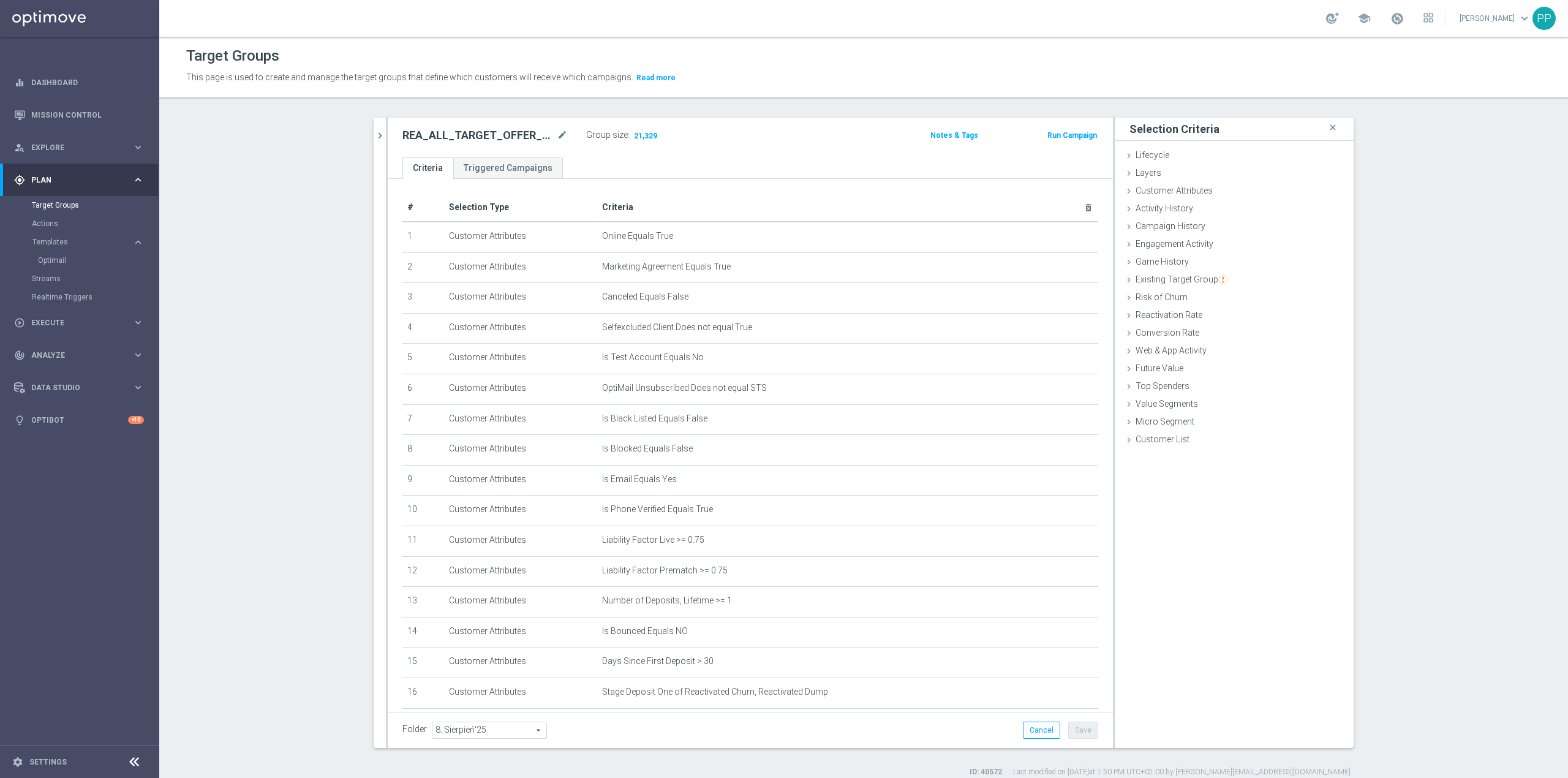
scroll to position [65, 0]
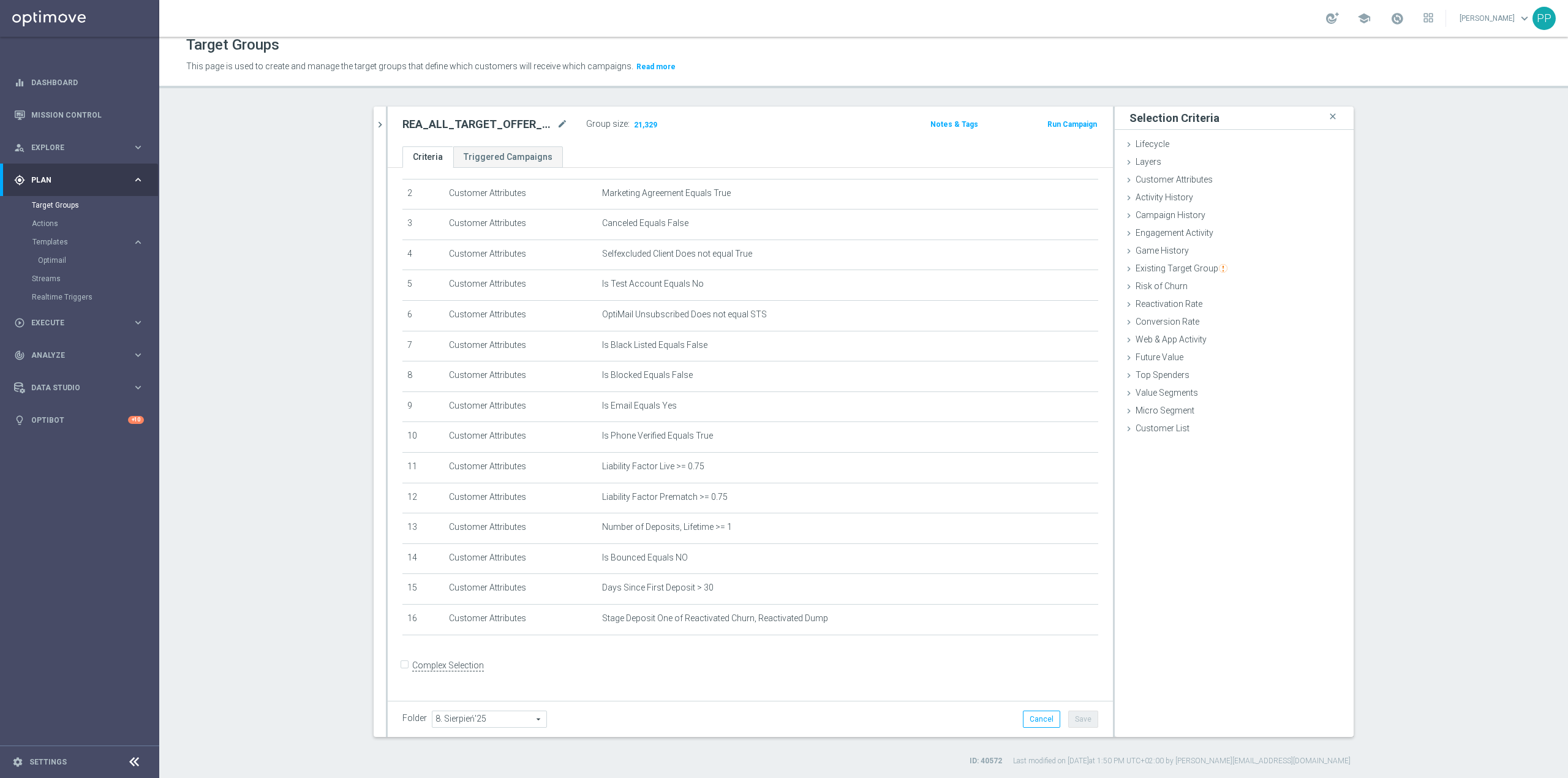
drag, startPoint x: 309, startPoint y: 261, endPoint x: 469, endPoint y: 8, distance: 299.3
click at [309, 260] on section "search more_vert Prioritize Customer Target Groups library_add create_new_folder" at bounding box center [864, 437] width 1409 height 660
click at [72, 138] on div "person_search Explore keyboard_arrow_right" at bounding box center [79, 147] width 158 height 33
click at [557, 121] on icon "mode_edit" at bounding box center [562, 124] width 11 height 15
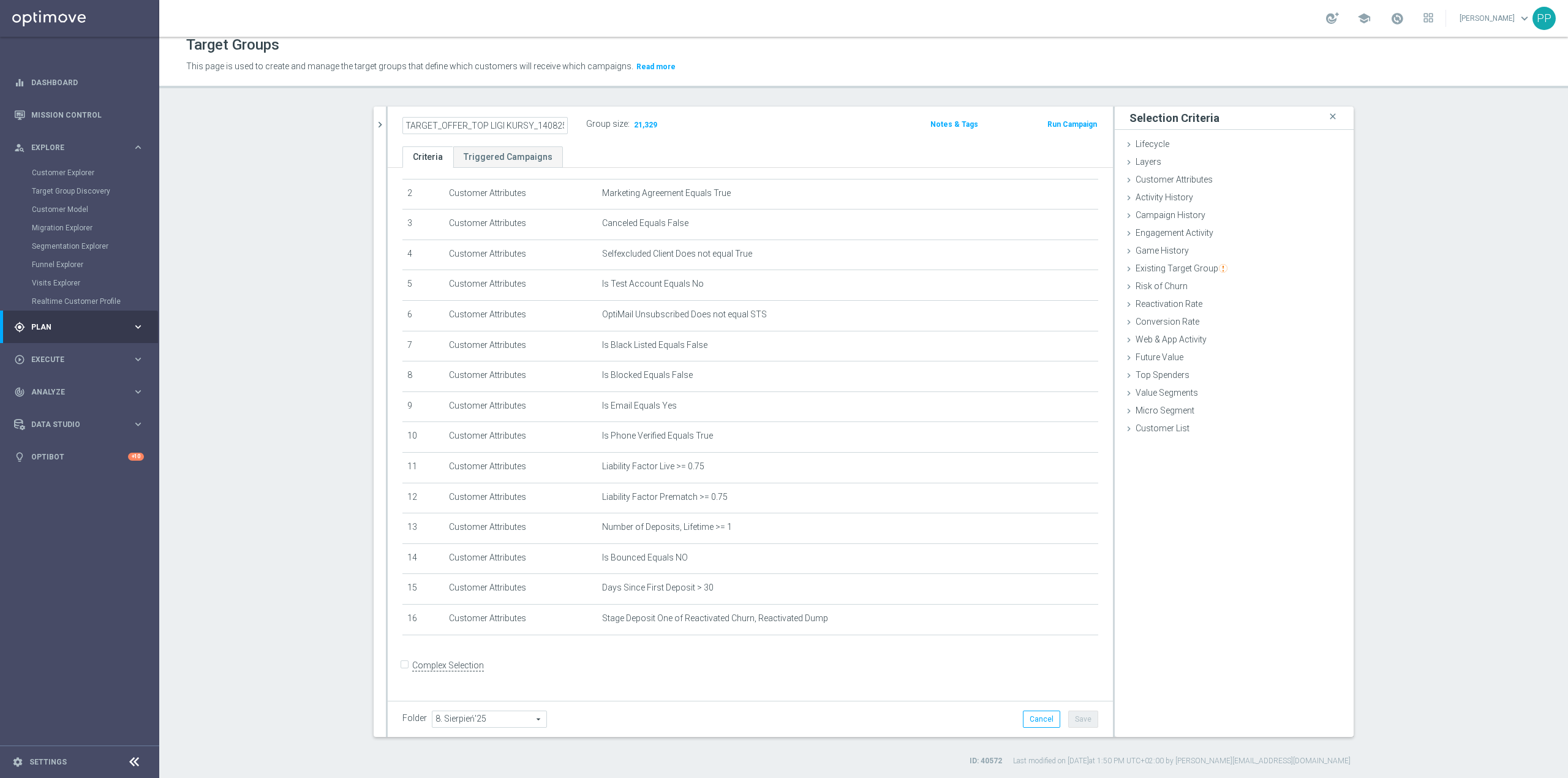
click at [554, 103] on div "Target Groups This page is used to create and manage the target groups that def…" at bounding box center [864, 407] width 1409 height 741
click at [1180, 176] on span "Customer Attributes" at bounding box center [1174, 179] width 77 height 10
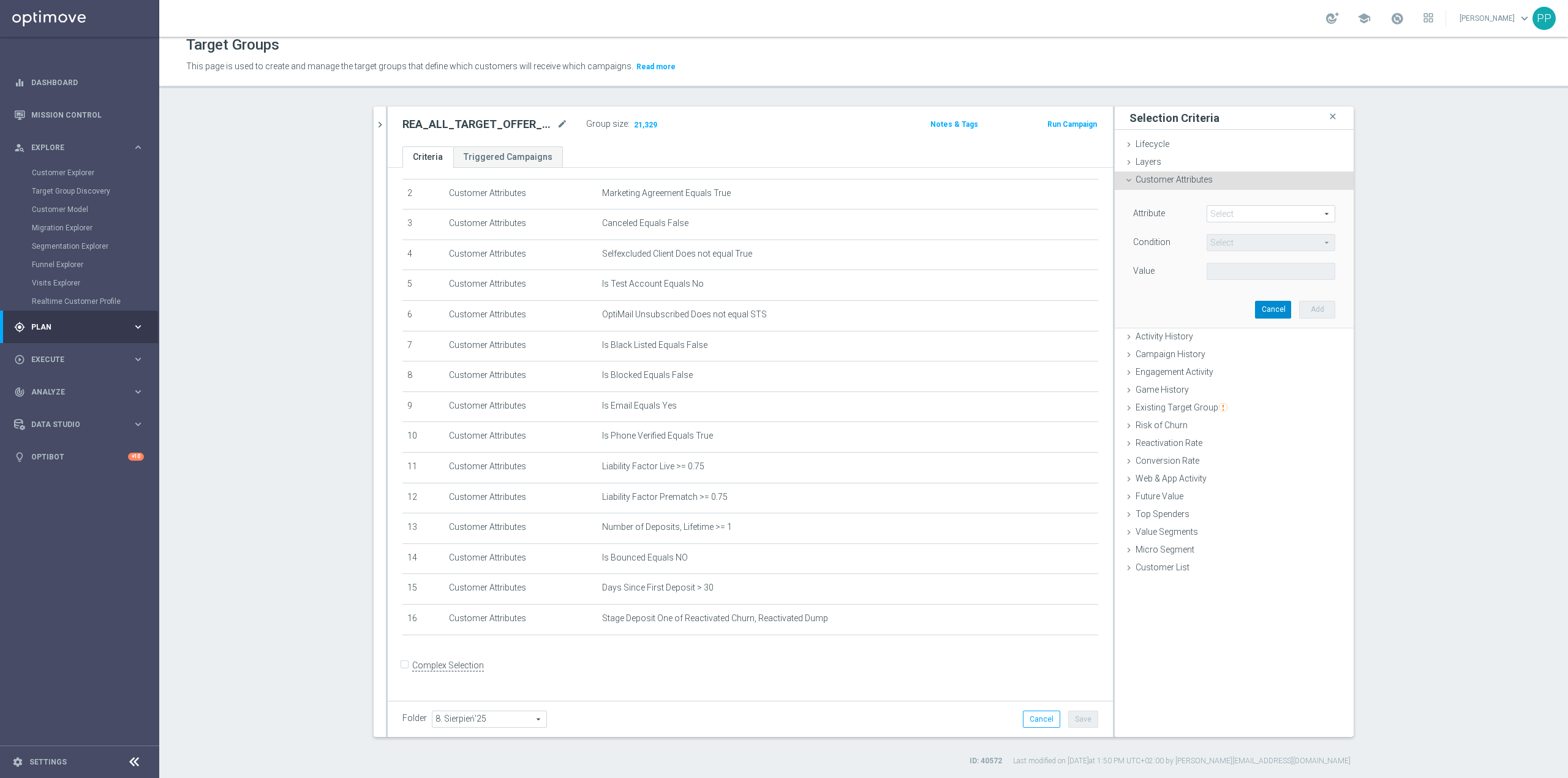
click at [1271, 306] on button "Cancel" at bounding box center [1273, 309] width 36 height 17
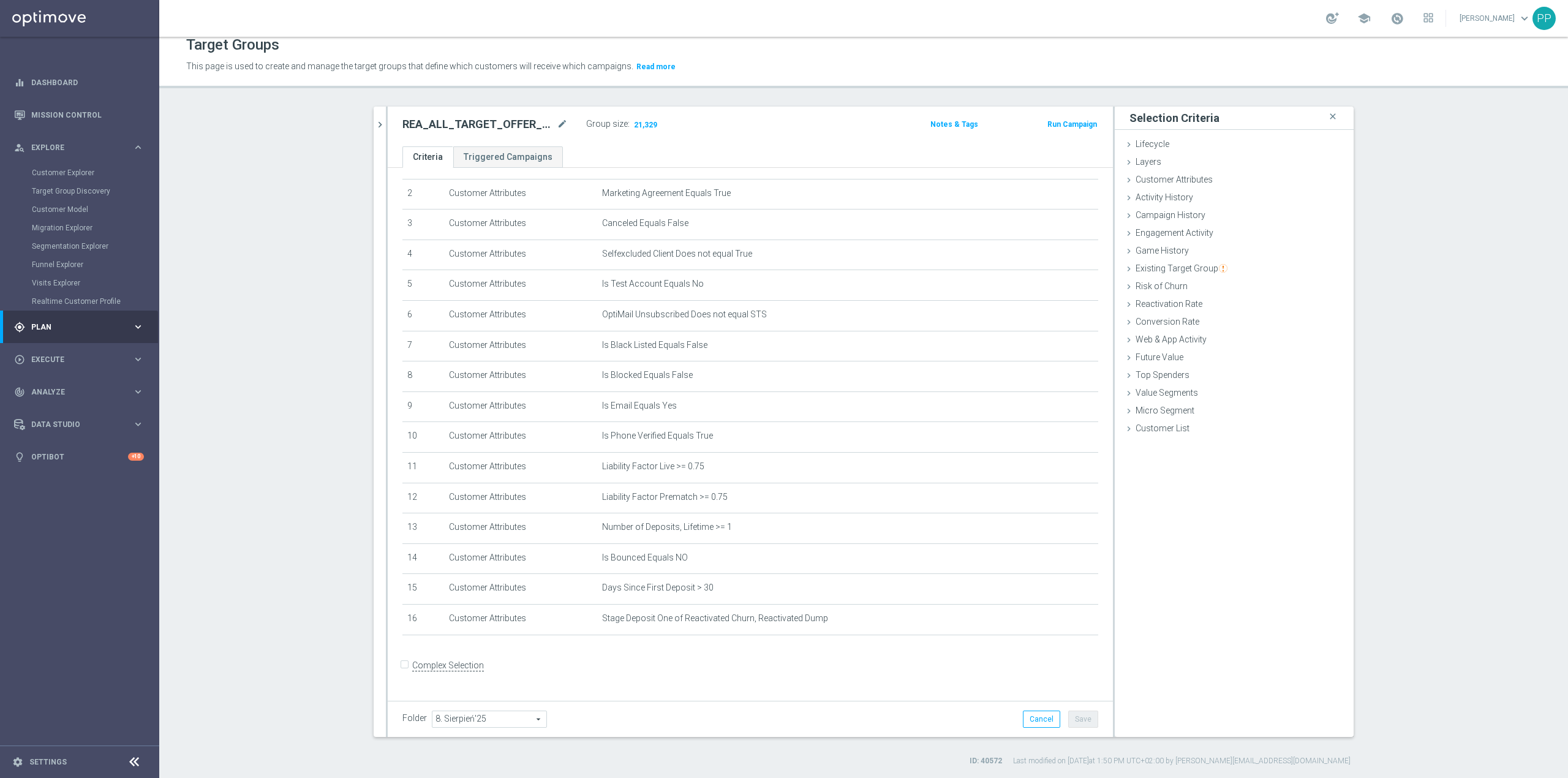
click at [883, 60] on p "This page is used to create and manage the target groups that define which cust…" at bounding box center [692, 67] width 1012 height 14
click at [374, 126] on icon "chevron_right" at bounding box center [379, 124] width 11 height 11
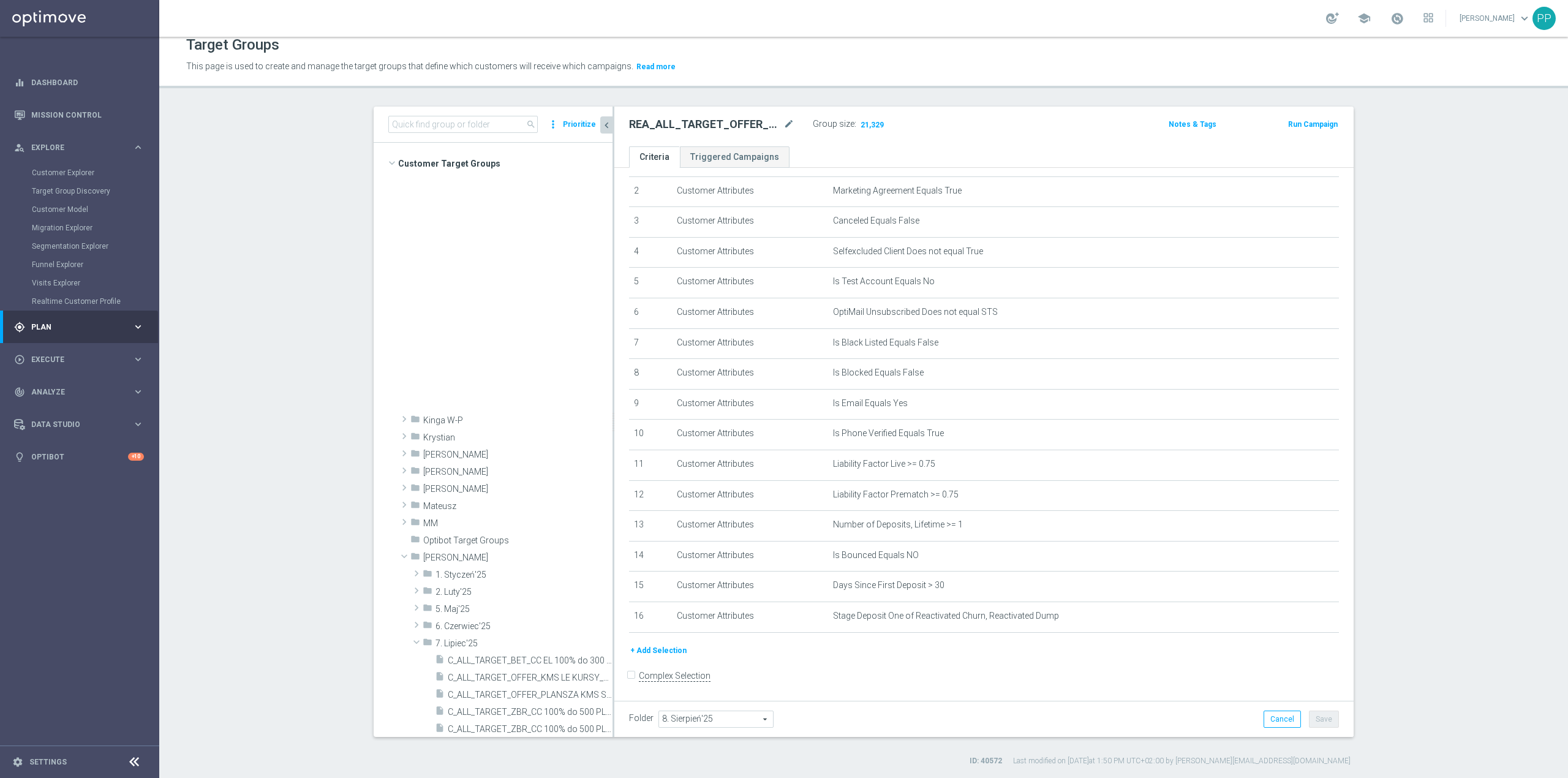
scroll to position [79, 0]
click at [419, 121] on input at bounding box center [463, 124] width 150 height 17
paste input "C_ALL_TARGET_OFFER_TOP LIGI KURSY_140825"
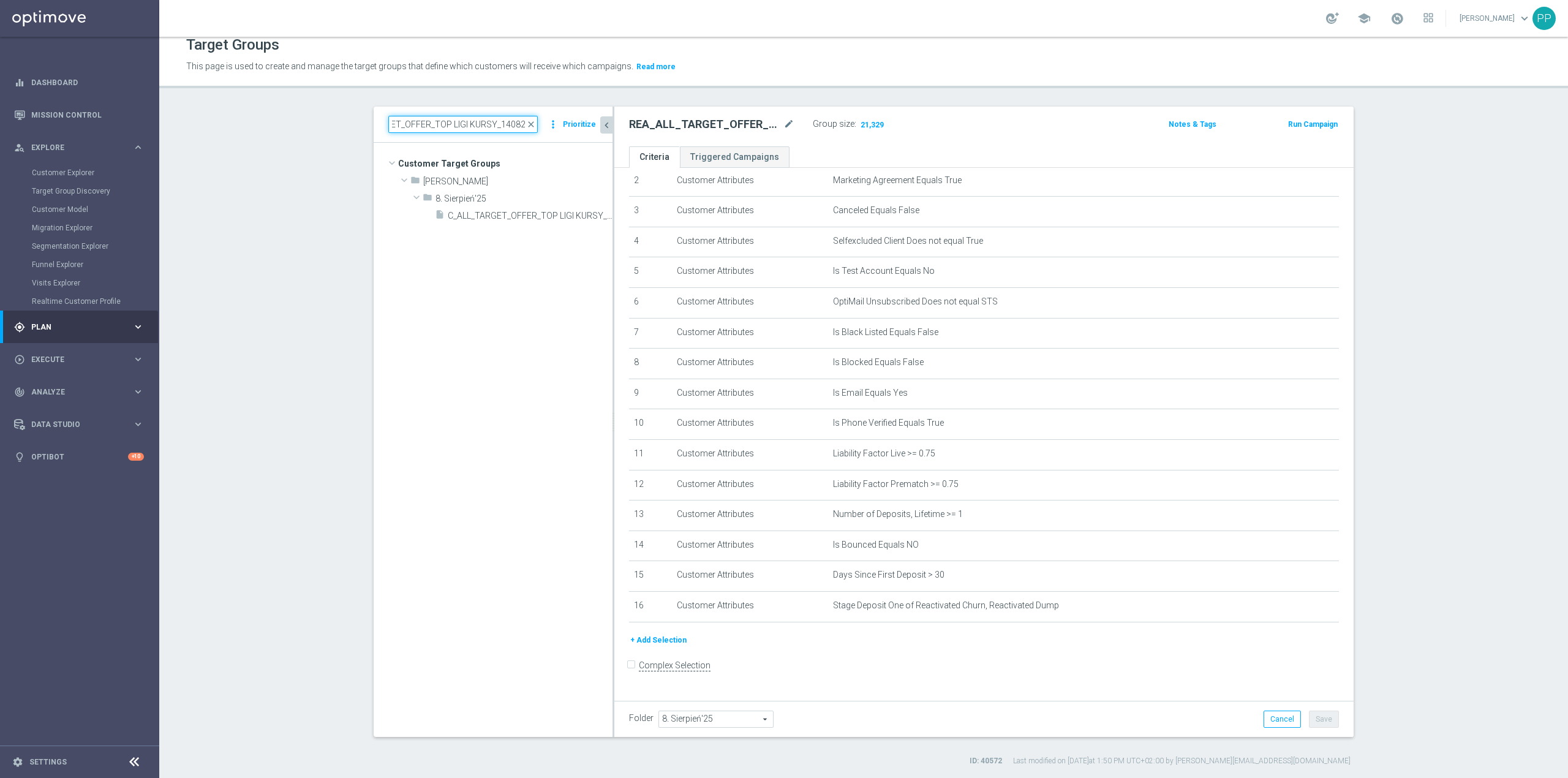
scroll to position [0, 0]
type input "C_ALL_TARGET_OFFER_TOP LIGI KURSY_140825"
click at [475, 214] on span "C_ALL_TARGET_OFFER_TOP LIGI KURSY_140825" at bounding box center [517, 216] width 137 height 11
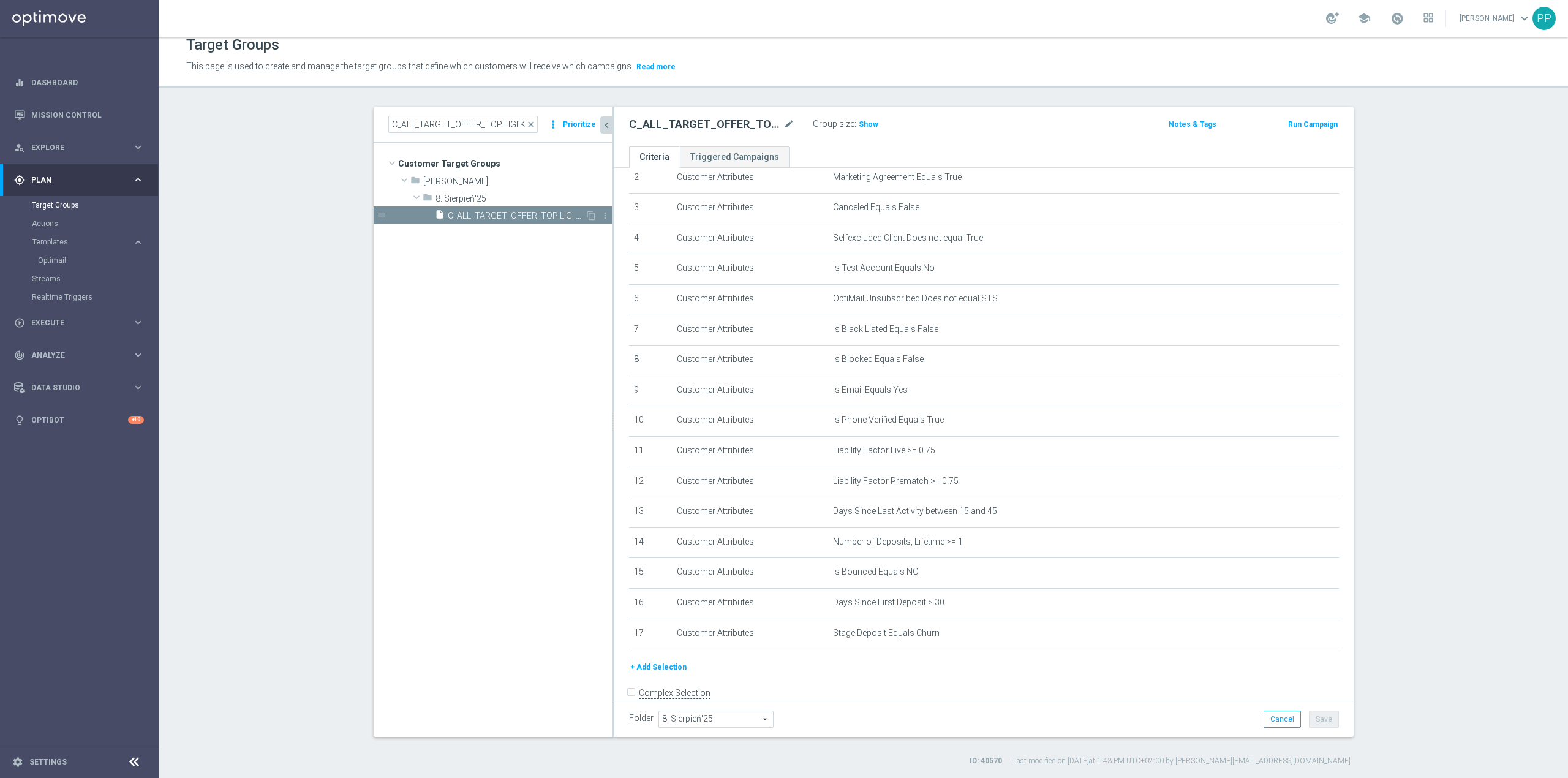
scroll to position [109, 0]
click at [861, 125] on span "Show" at bounding box center [868, 124] width 20 height 8
click at [508, 309] on tree-viewport "Customer Target Groups library_add create_new_folder folder" at bounding box center [493, 440] width 239 height 594
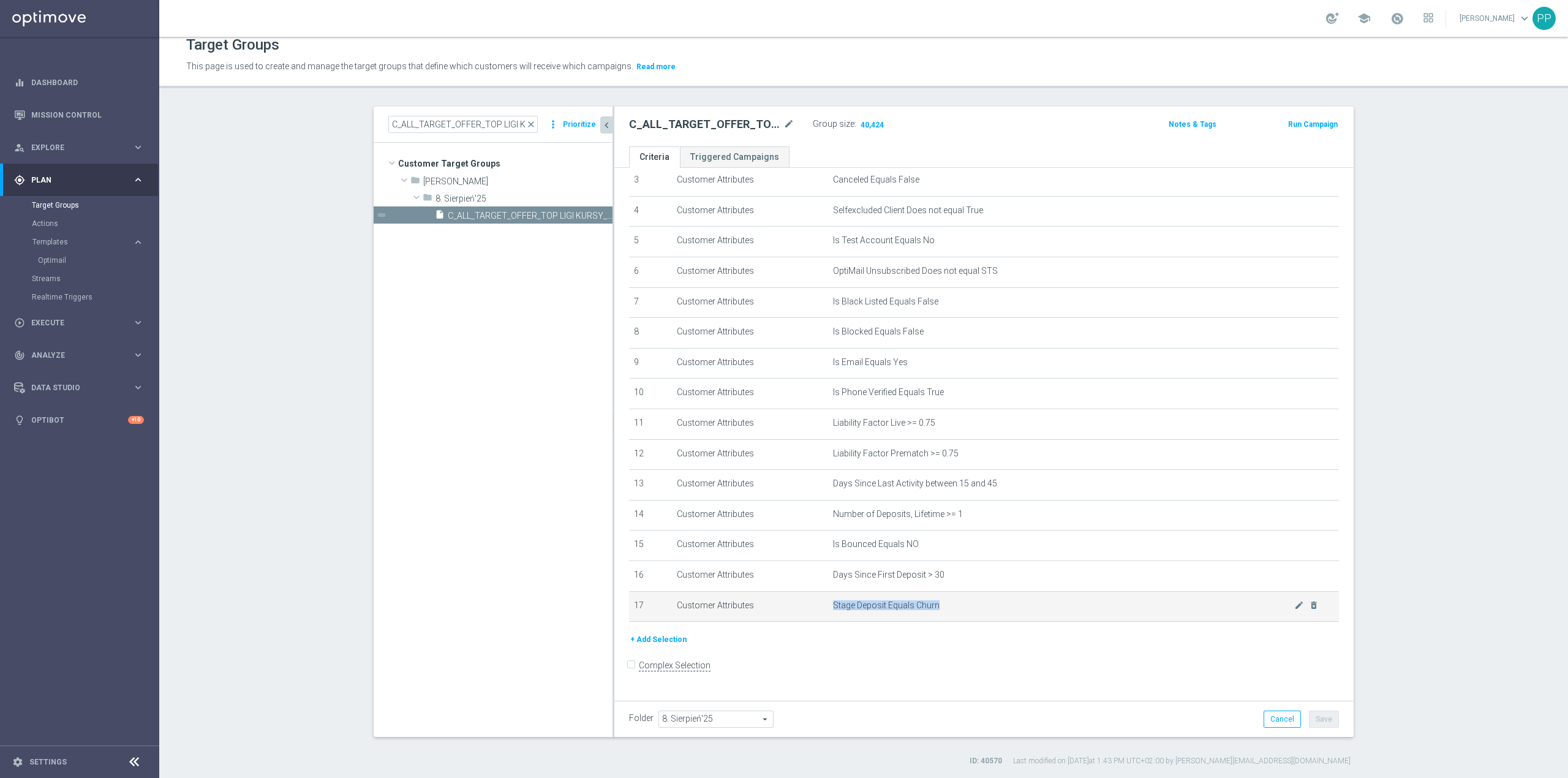
drag, startPoint x: 824, startPoint y: 618, endPoint x: 964, endPoint y: 624, distance: 140.1
click at [964, 622] on td "Stage Deposit Equals Churn mode_edit delete_forever" at bounding box center [1083, 607] width 511 height 31
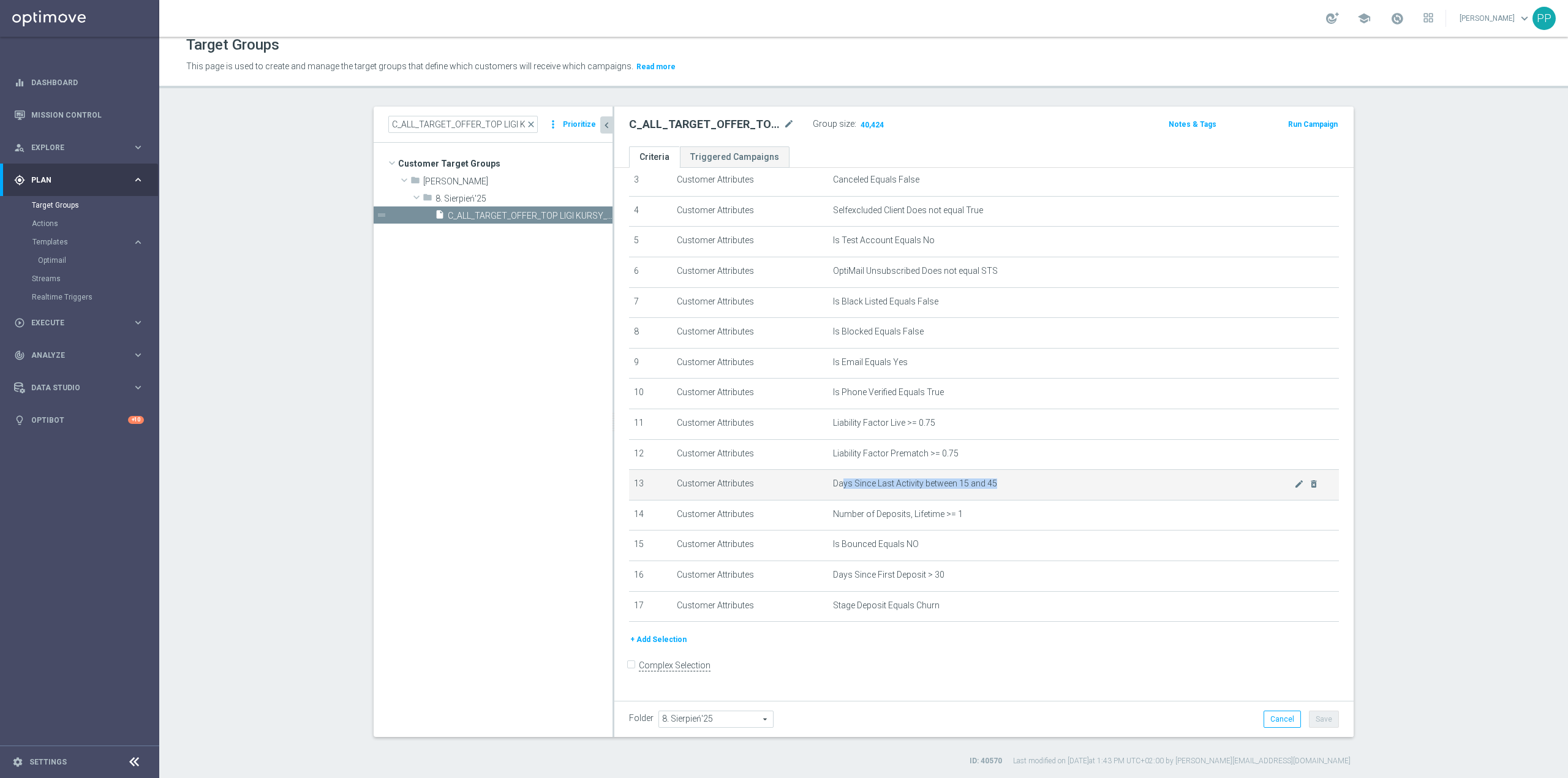
drag, startPoint x: 833, startPoint y: 488, endPoint x: 1006, endPoint y: 489, distance: 173.0
click at [1006, 489] on span "Days Since Last Activity between 15 and 45" at bounding box center [1064, 484] width 461 height 11
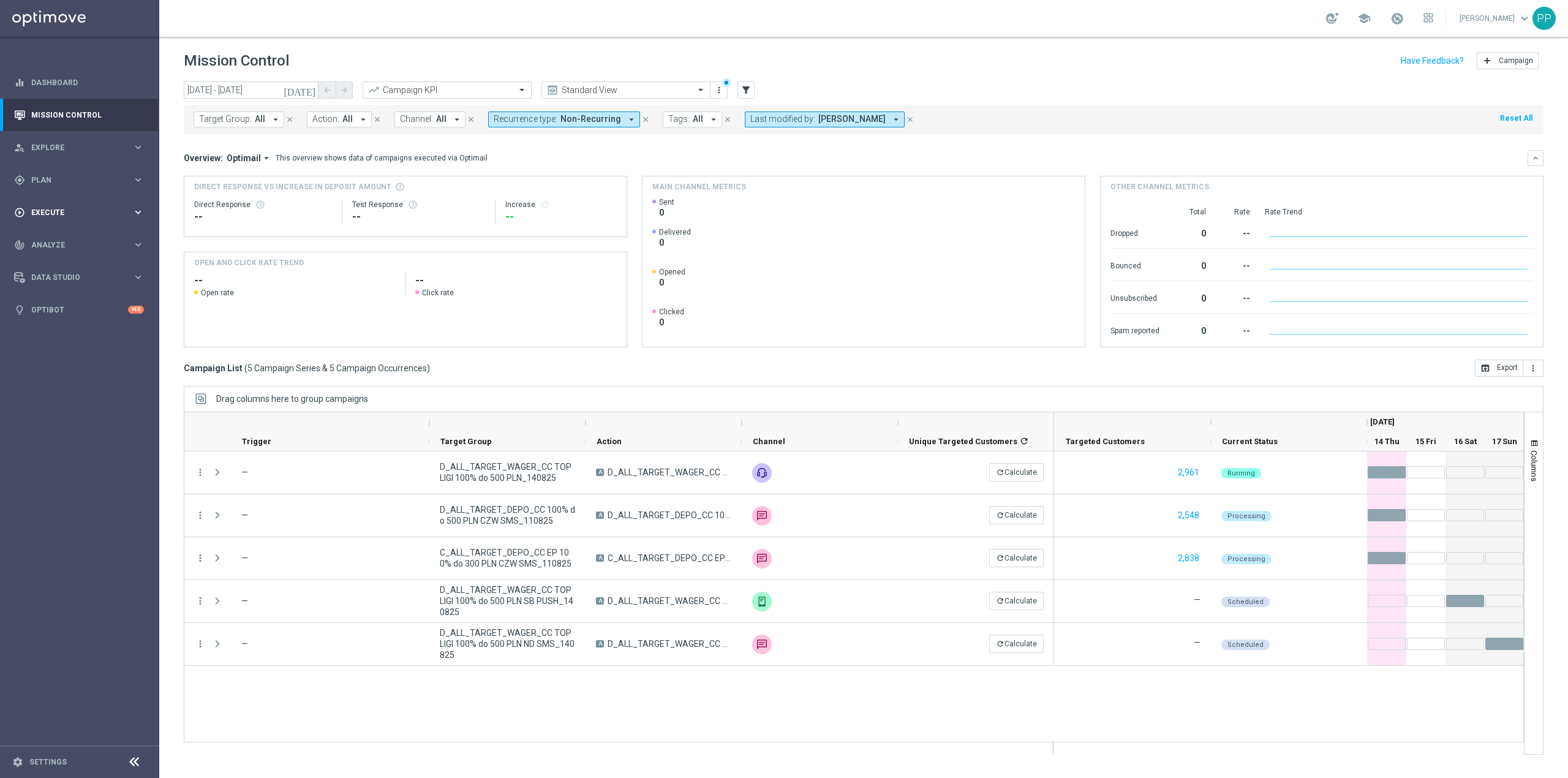
click at [56, 219] on div "play_circle_outline Execute keyboard_arrow_right" at bounding box center [79, 212] width 158 height 33
click at [63, 182] on span "Plan" at bounding box center [82, 180] width 101 height 8
click at [74, 202] on link "Target Groups" at bounding box center [79, 205] width 95 height 10
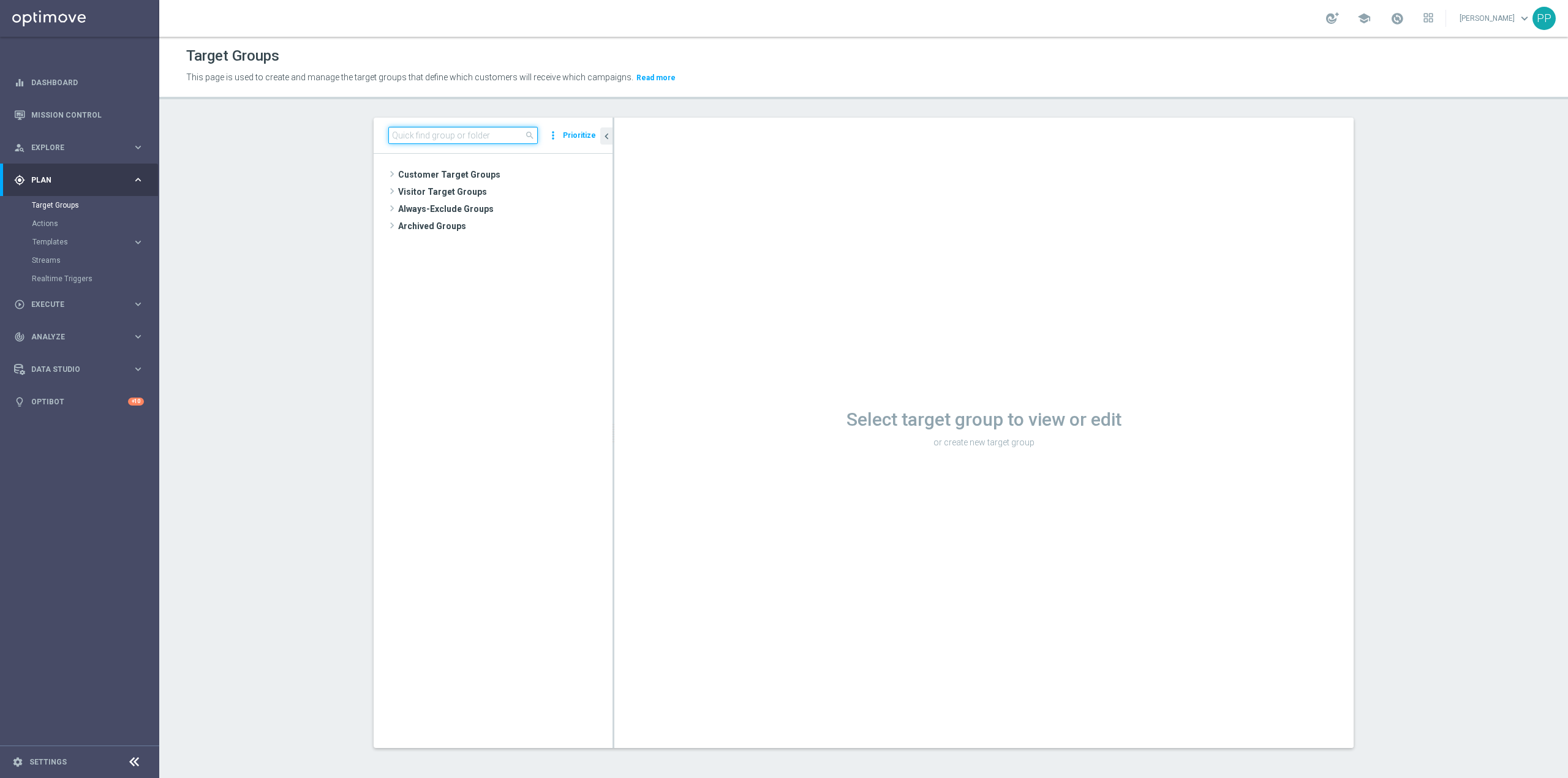
click at [501, 128] on input at bounding box center [463, 135] width 150 height 17
paste input "D_ALL_TARGET_WAGER_CC TOPLIGI 100% do 500 PLN PT PUSH_140825"
click at [485, 135] on input "D_ALL_TARGET_WAGER_CC TOPLIGI 100% do 500 PLN PT PUSH_140825" at bounding box center [463, 135] width 150 height 17
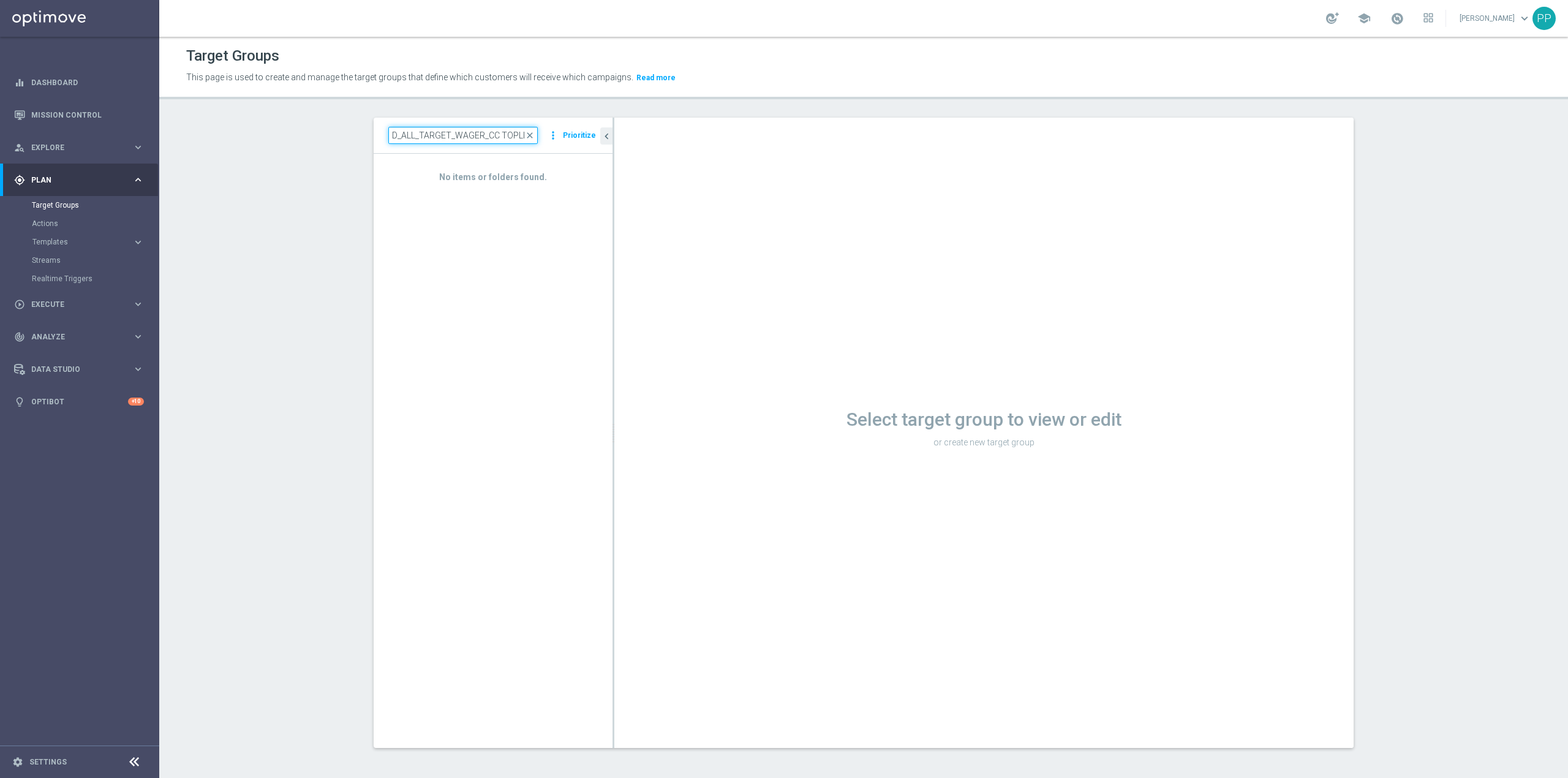
drag, startPoint x: 492, startPoint y: 133, endPoint x: 375, endPoint y: 142, distance: 117.3
click at [375, 142] on div "D_ALL_TARGET_WAGER_CC TOPLIGI 100% do 500 PLN PT PUSH_140825 close more_vert Pr…" at bounding box center [493, 135] width 239 height 36
type input "D_ALL_TARGET_WAGER_CC TOPLIGI 100% do 500 PLN PT PUSH_140825"
click at [354, 168] on div "D_ALL_TARGET_WAGER_CC TOPLIGI 100% do 500 PLN PT PUSH_140825 close more_vert Pr…" at bounding box center [864, 442] width 1029 height 650
click at [468, 137] on input "D_ALL_TARGET_WAGER_CC TOPLIGI 100% do 500 PLN PT PUSH_140825" at bounding box center [463, 135] width 150 height 17
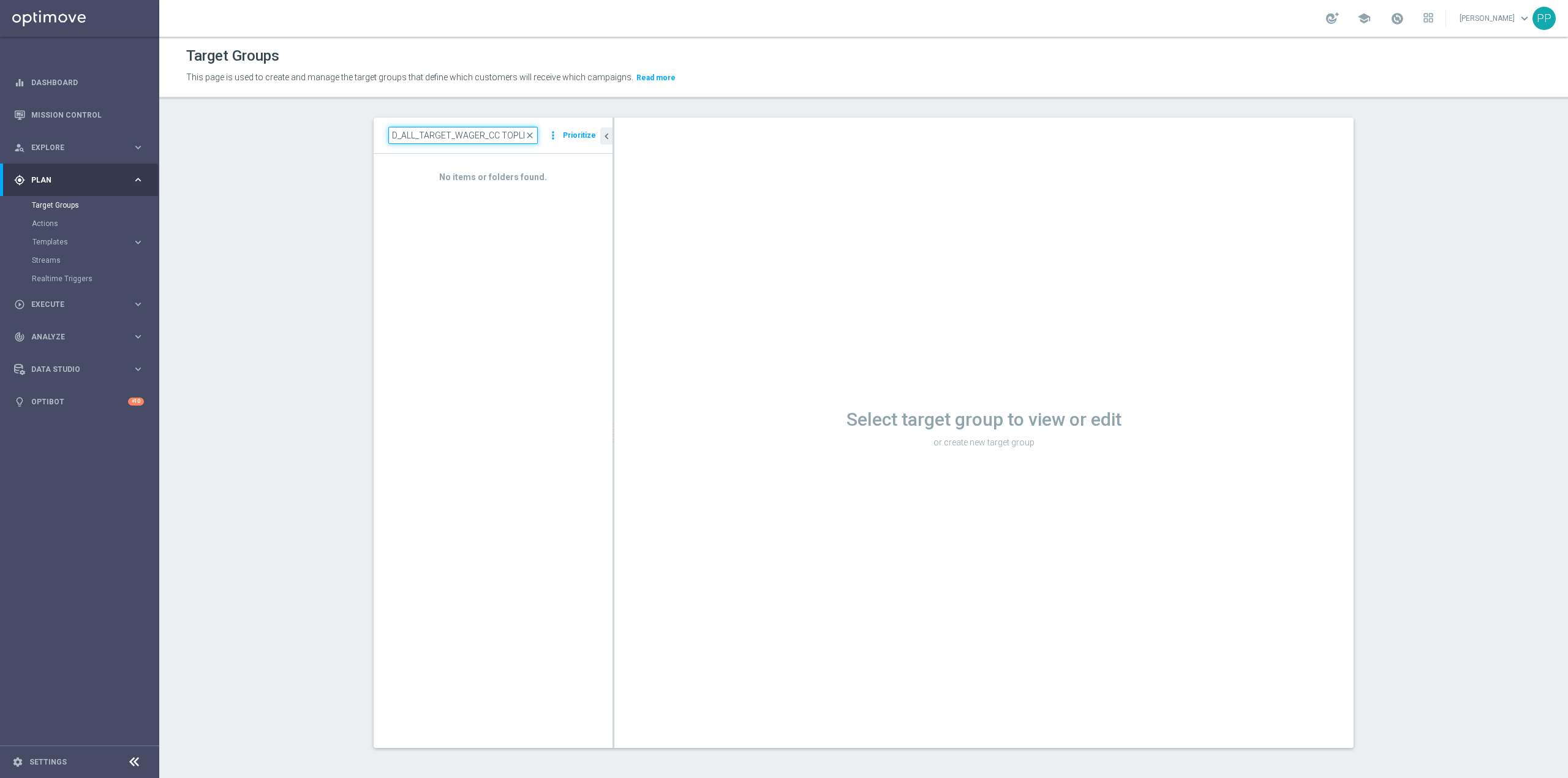
click at [468, 137] on input "D_ALL_TARGET_WAGER_CC TOPLIGI 100% do 500 PLN PT PUSH_140825" at bounding box center [463, 135] width 150 height 17
paste input
click at [468, 137] on input "D_ALL_TARGET_WAGER_CC TOPLIGI 100% do 500 PLN PT PUSH_140825" at bounding box center [463, 135] width 150 height 17
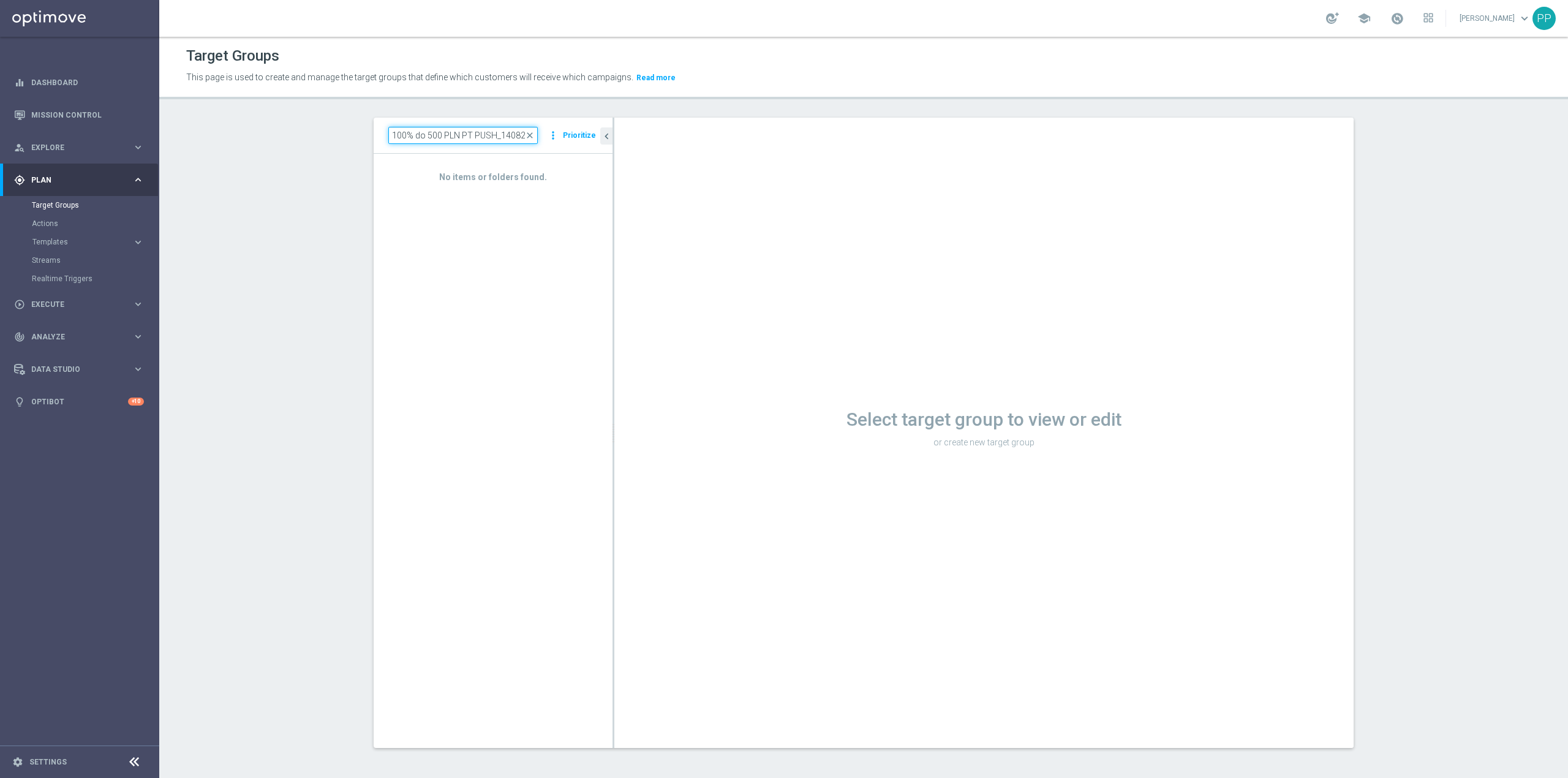
click at [468, 137] on input "D_ALL_TARGET_WAGER_CC TOPLIGI 100% do 500 PLN PT PUSH_140825" at bounding box center [463, 135] width 150 height 17
drag, startPoint x: 321, startPoint y: 160, endPoint x: 420, endPoint y: 157, distance: 99.0
click at [324, 160] on section "search more_vert Prioritize Customer Target Groups library_add create_new_folder" at bounding box center [864, 442] width 1409 height 650
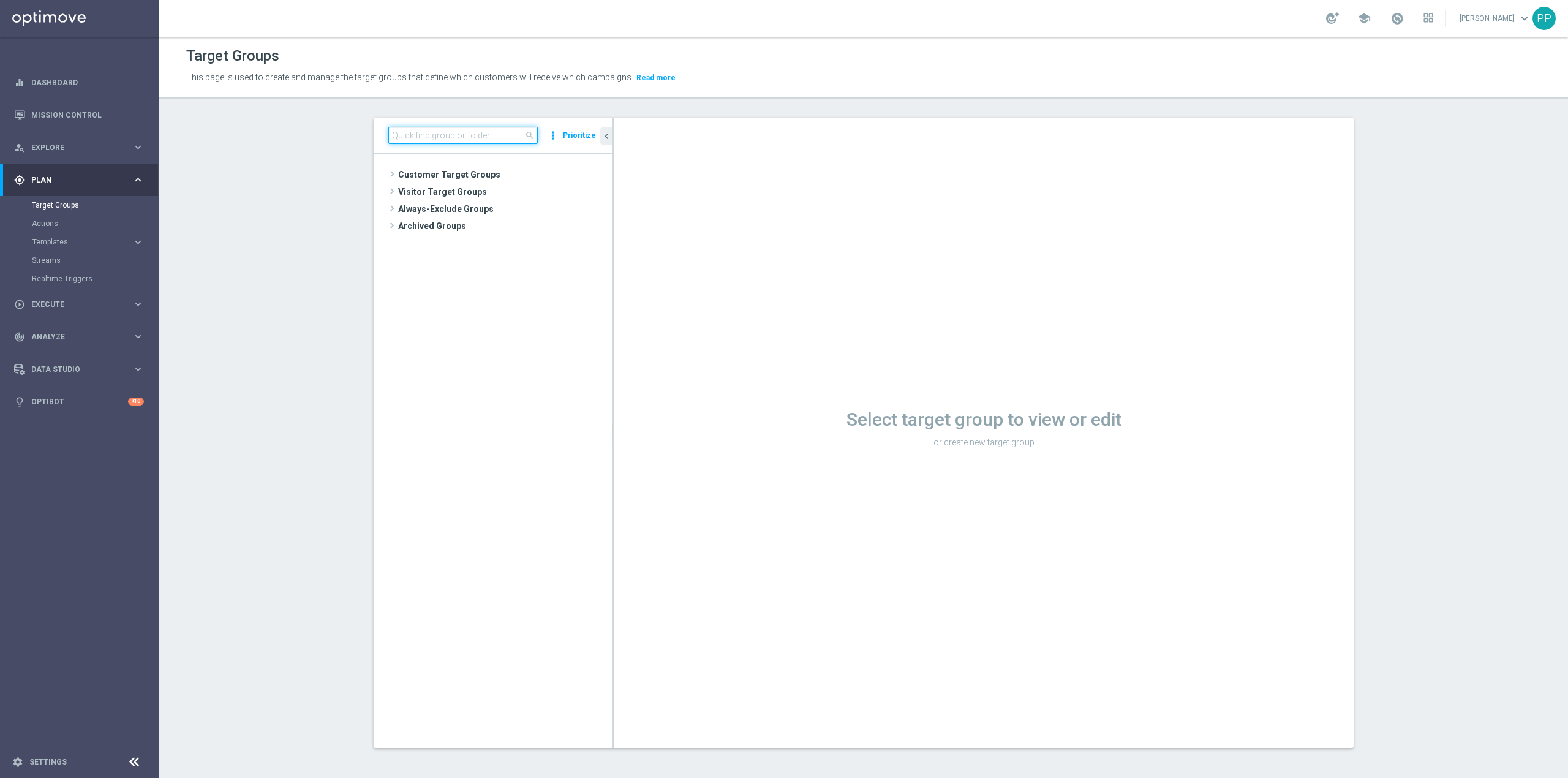
click at [420, 140] on input at bounding box center [463, 135] width 150 height 17
paste input "D_ALL_TARGET_WAGER_CC TOPLIGI 100% do 500 PLN PT PUSH_140825"
type input "D_ALL_TARGET_WAGER_CC TOPLIGI 100% do 500 PLN PT PUSH_140825"
click at [528, 137] on span "close" at bounding box center [530, 135] width 10 height 10
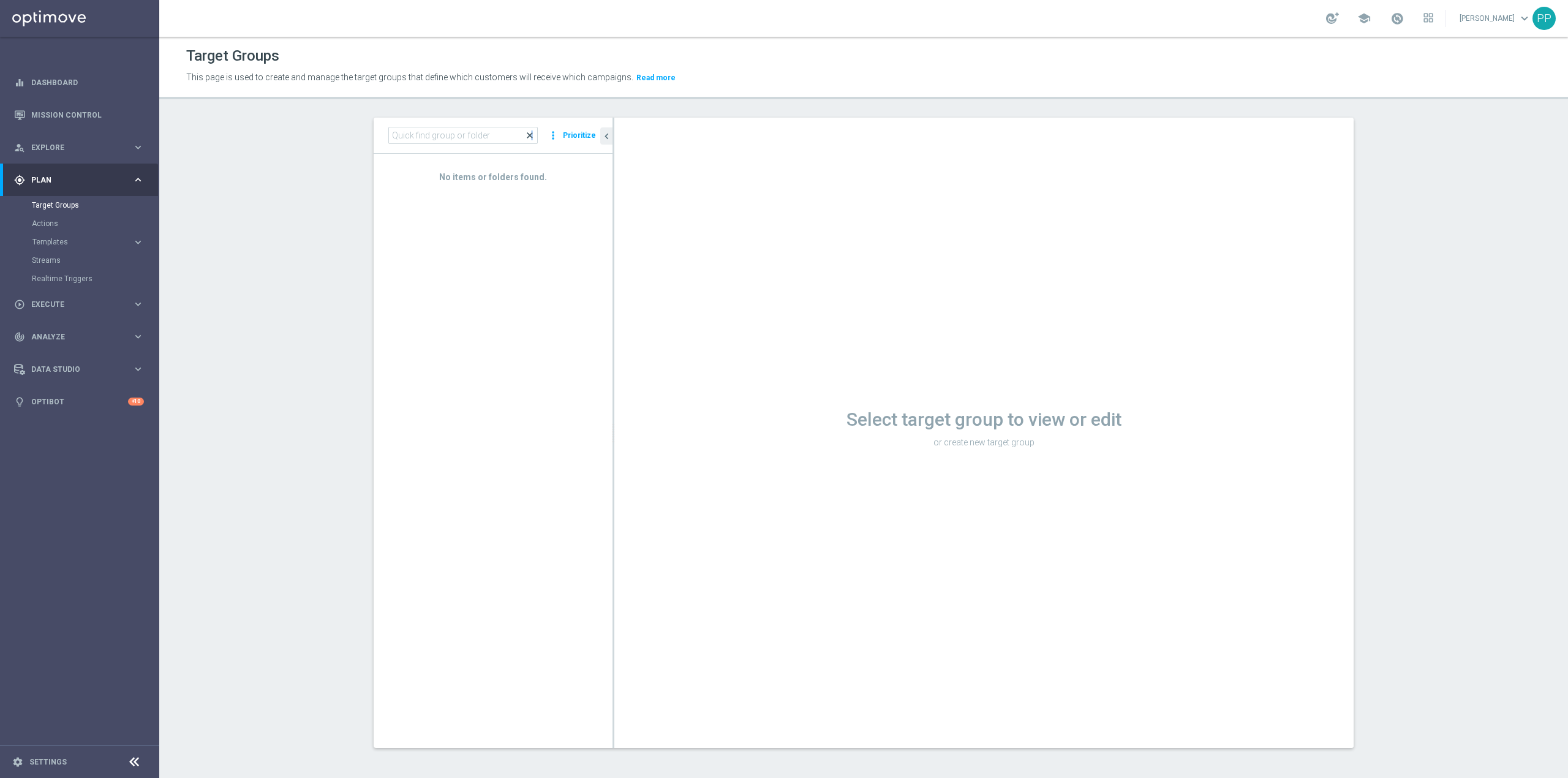
scroll to position [0, 0]
click at [465, 134] on input at bounding box center [463, 135] width 150 height 17
paste input "D_ALL_TARGET_WAGER_CC TOPLIGI 100% do 500 PLN PT PUSH_140825"
click at [353, 186] on div "D_ALL_TARGET_WAGER_CC TOPLIGI 100% do 500 PLN close more_vert Prioritize No ite…" at bounding box center [864, 442] width 1029 height 650
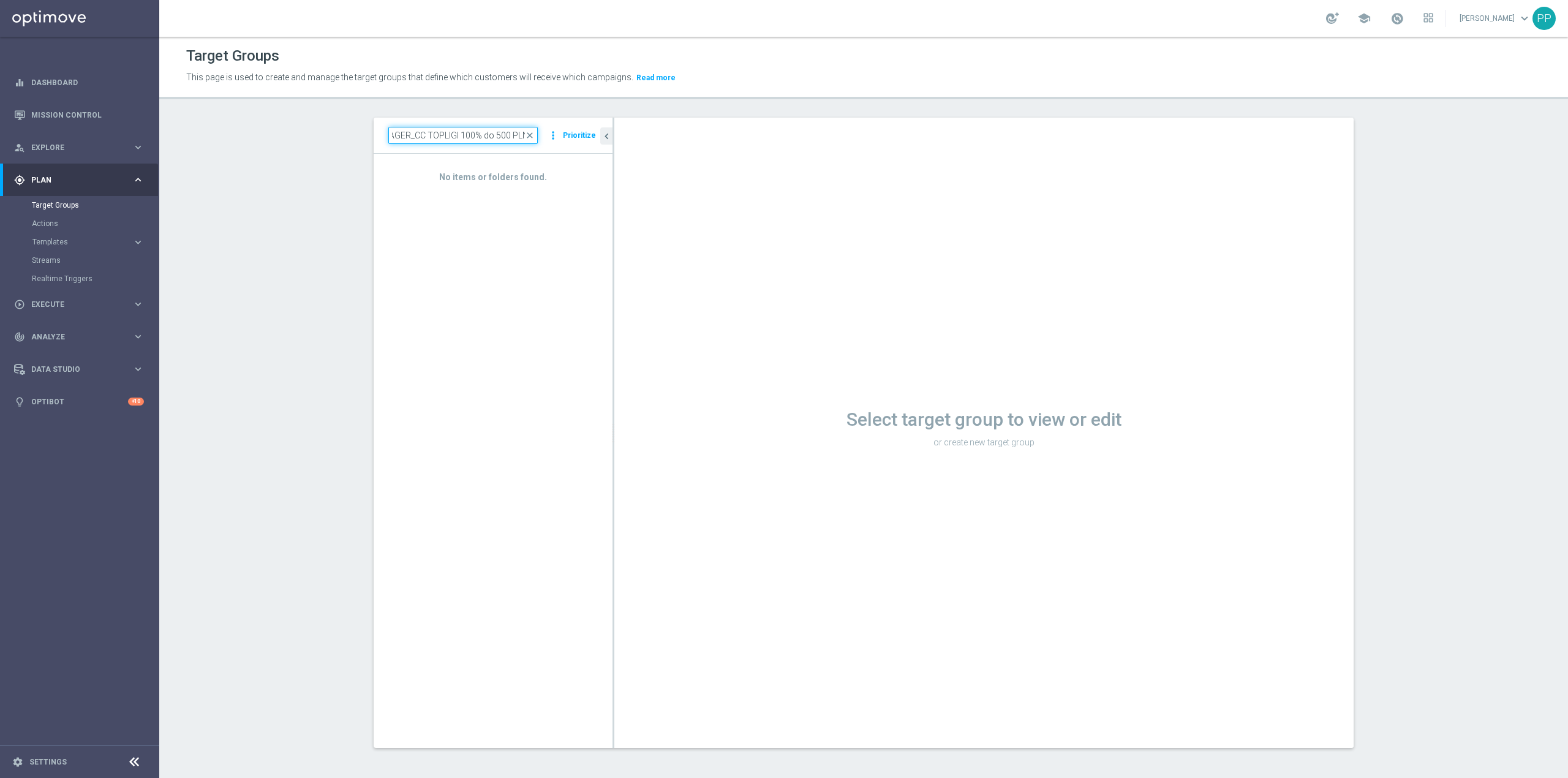
drag, startPoint x: 398, startPoint y: 136, endPoint x: 621, endPoint y: 129, distance: 223.1
click at [621, 129] on as-split "D_ALL_TARGET_WAGER_CC TOPLIGI 100% do 500 PLN close more_vert Prioritize No ite…" at bounding box center [864, 433] width 980 height 631
click at [486, 143] on input "D_ALL_TARGET_WAGER_CC TOPLIGI 100% do 500 PLN" at bounding box center [463, 135] width 150 height 17
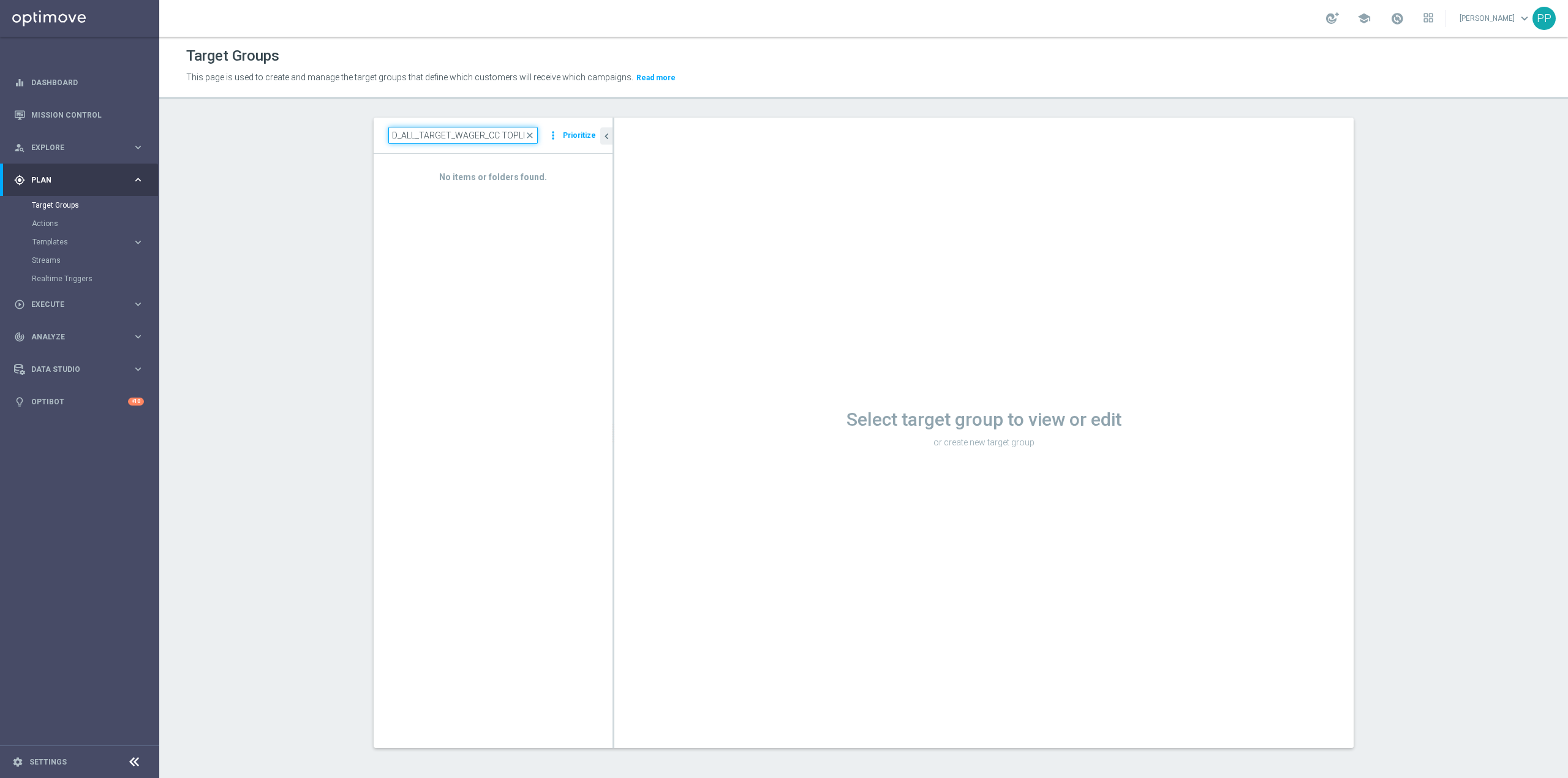
click at [486, 143] on input "D_ALL_TARGET_WAGER_CC TOPLIGI 100% do 500 PLN" at bounding box center [463, 135] width 150 height 17
paste input "D_ALL_TARGET_WAGER_CC TOPLIGI 100% do 500 PLN PT PUSH_140825"
type input "D_ALL_TARGET_WAGER_CC TOPLIGI 100% do 500 PLN PT PUSH_140825"
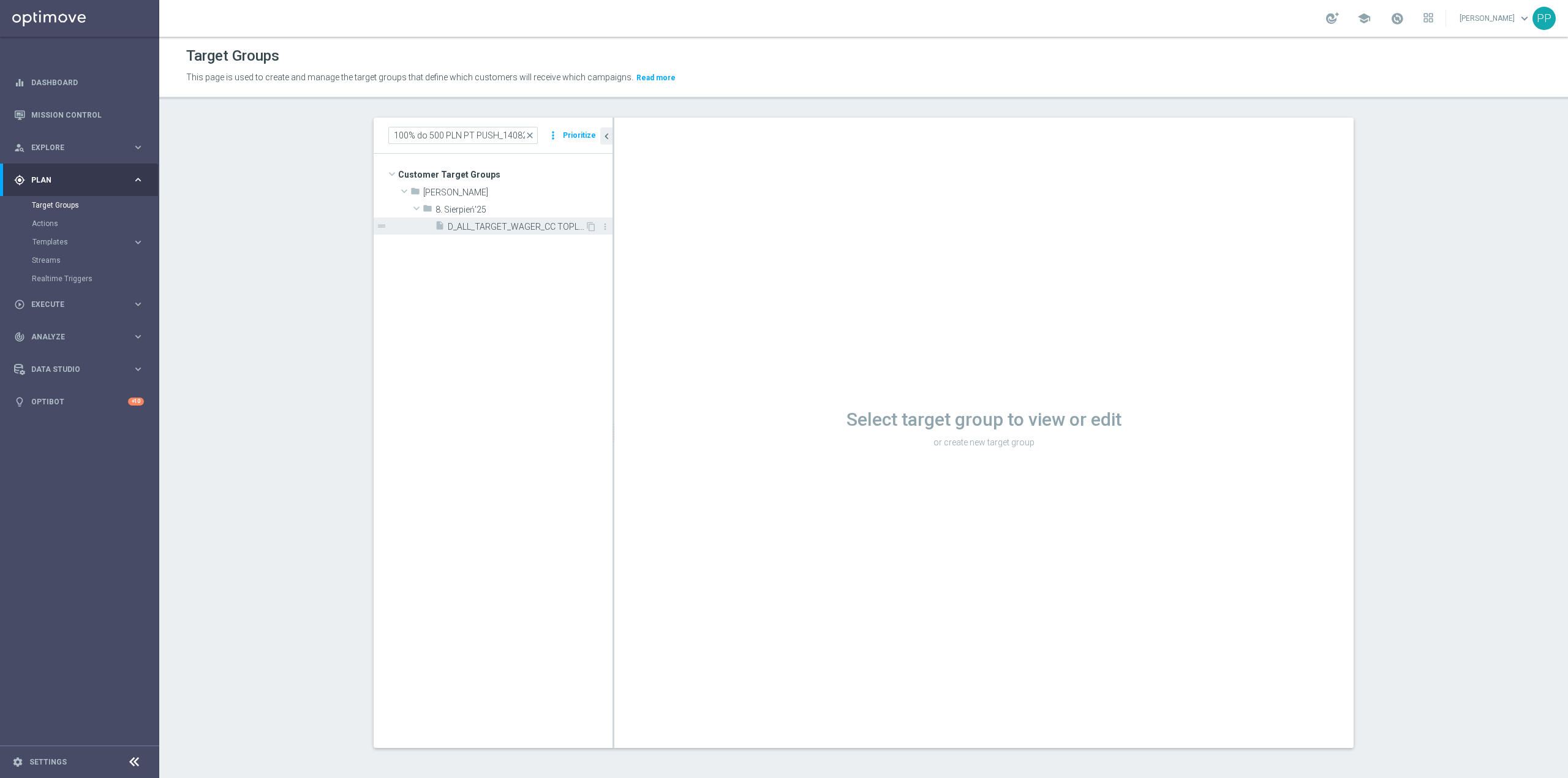
click at [524, 231] on span "D_ALL_TARGET_WAGER_CC TOPLIGI 100% do 500 PLN PT PUSH_140825" at bounding box center [517, 228] width 137 height 11
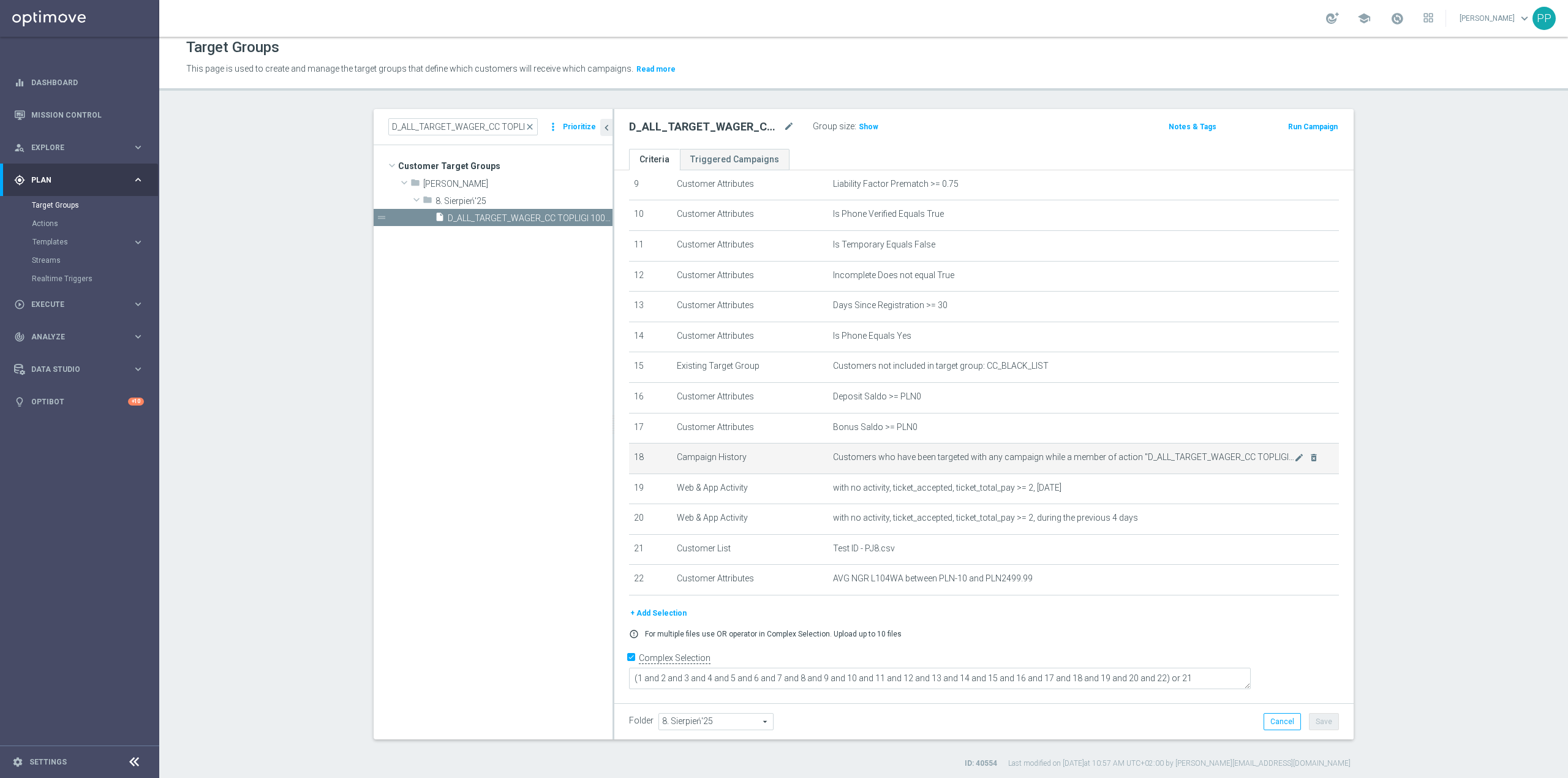
scroll to position [11, 0]
click at [665, 618] on button "+ Add Selection" at bounding box center [658, 611] width 59 height 14
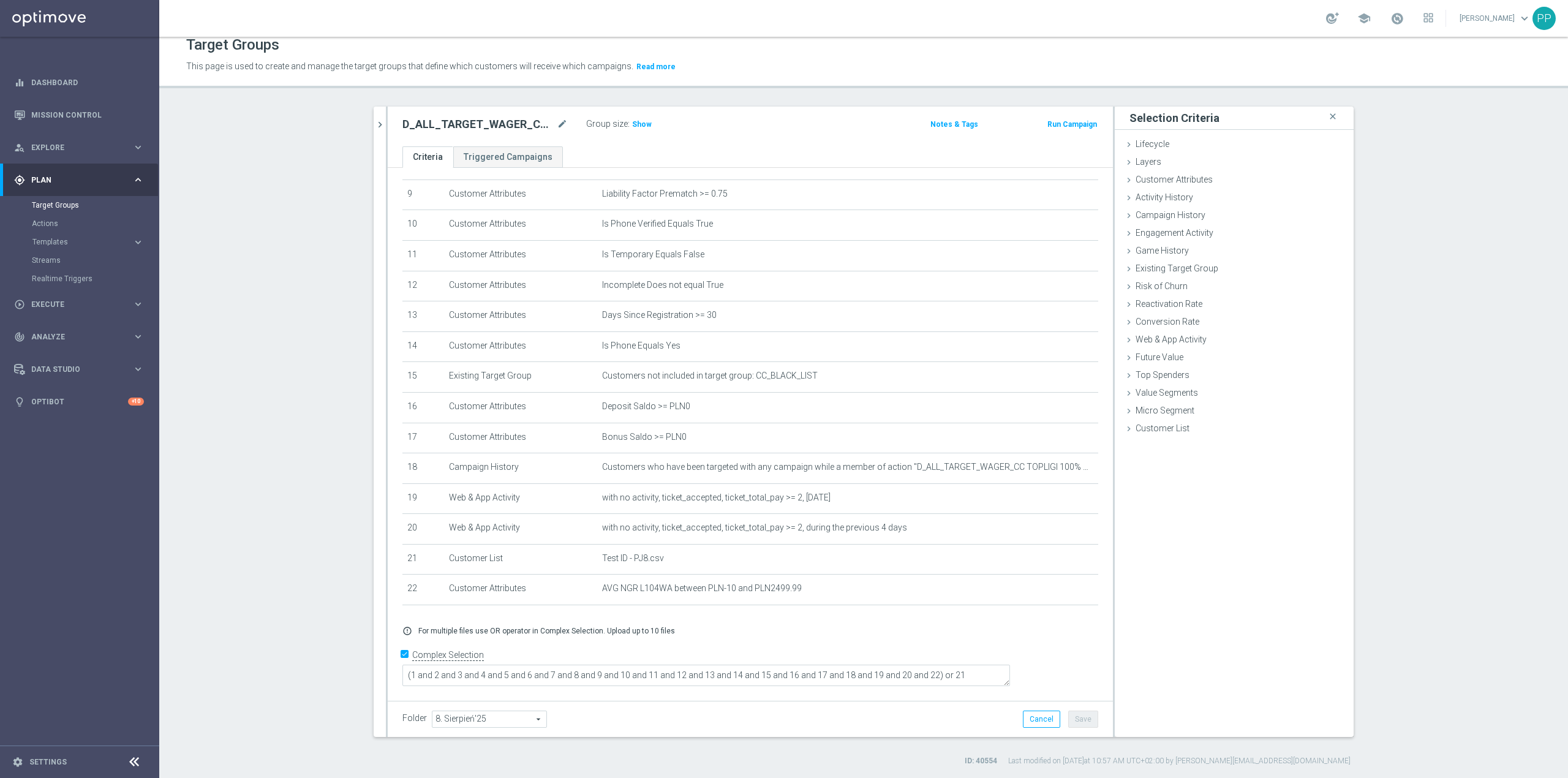
scroll to position [273, 0]
click at [1154, 428] on span "Customer List" at bounding box center [1162, 428] width 54 height 10
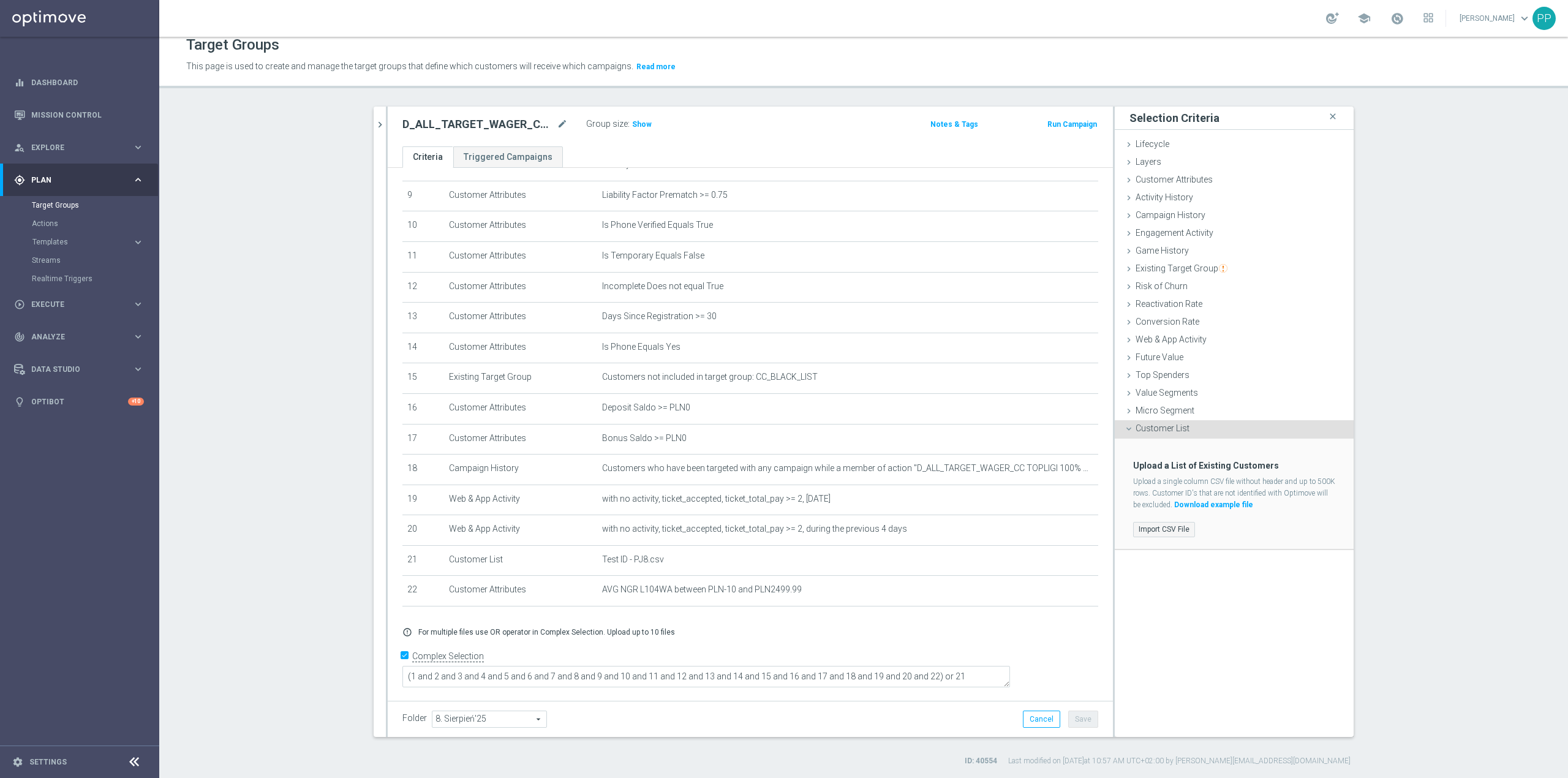
click at [1164, 525] on label "Import CSV File" at bounding box center [1164, 530] width 62 height 15
click at [0, 0] on input "Import CSV File" at bounding box center [0, 0] width 0 height 0
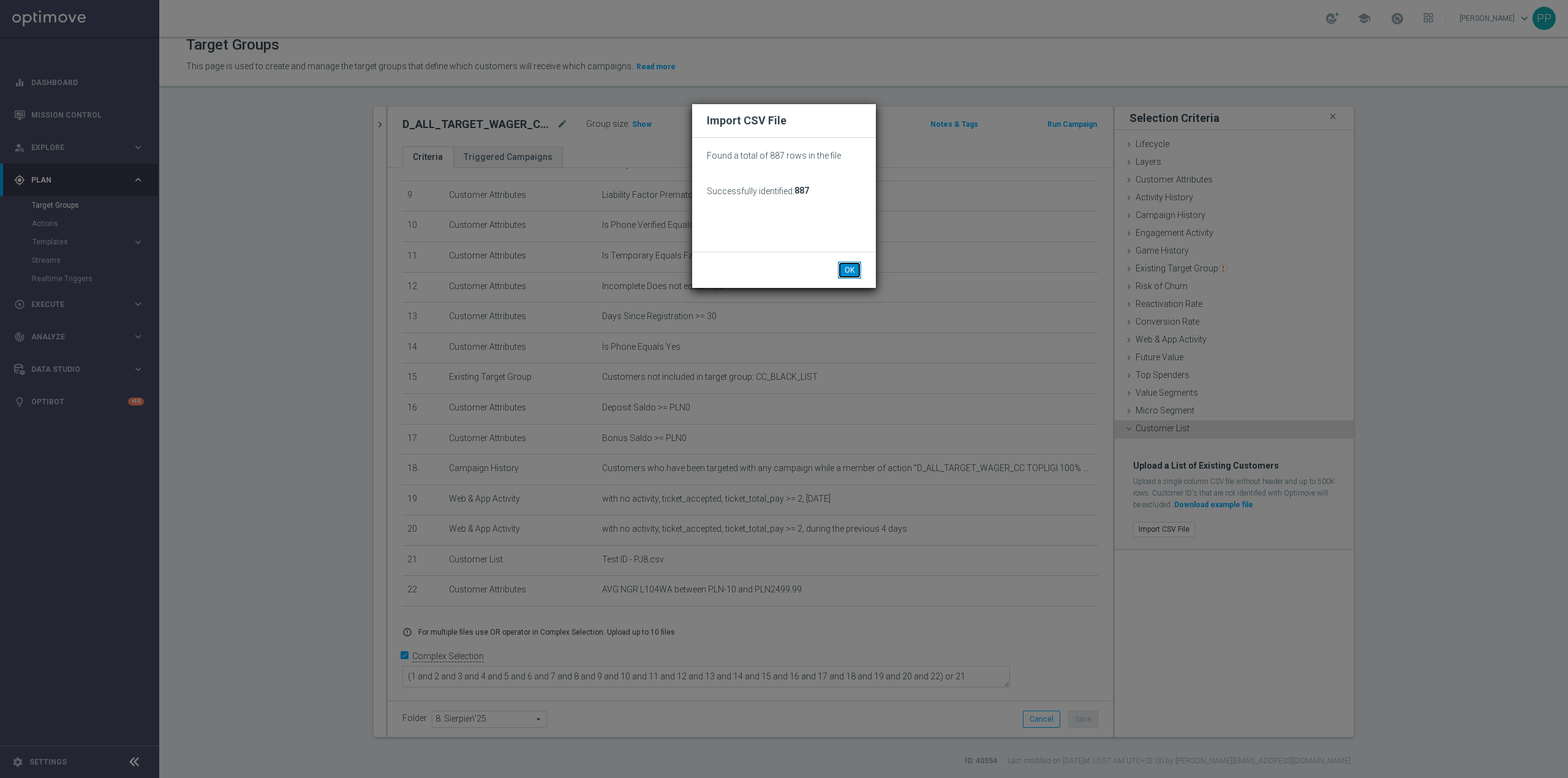
click at [849, 272] on button "OK" at bounding box center [849, 270] width 24 height 17
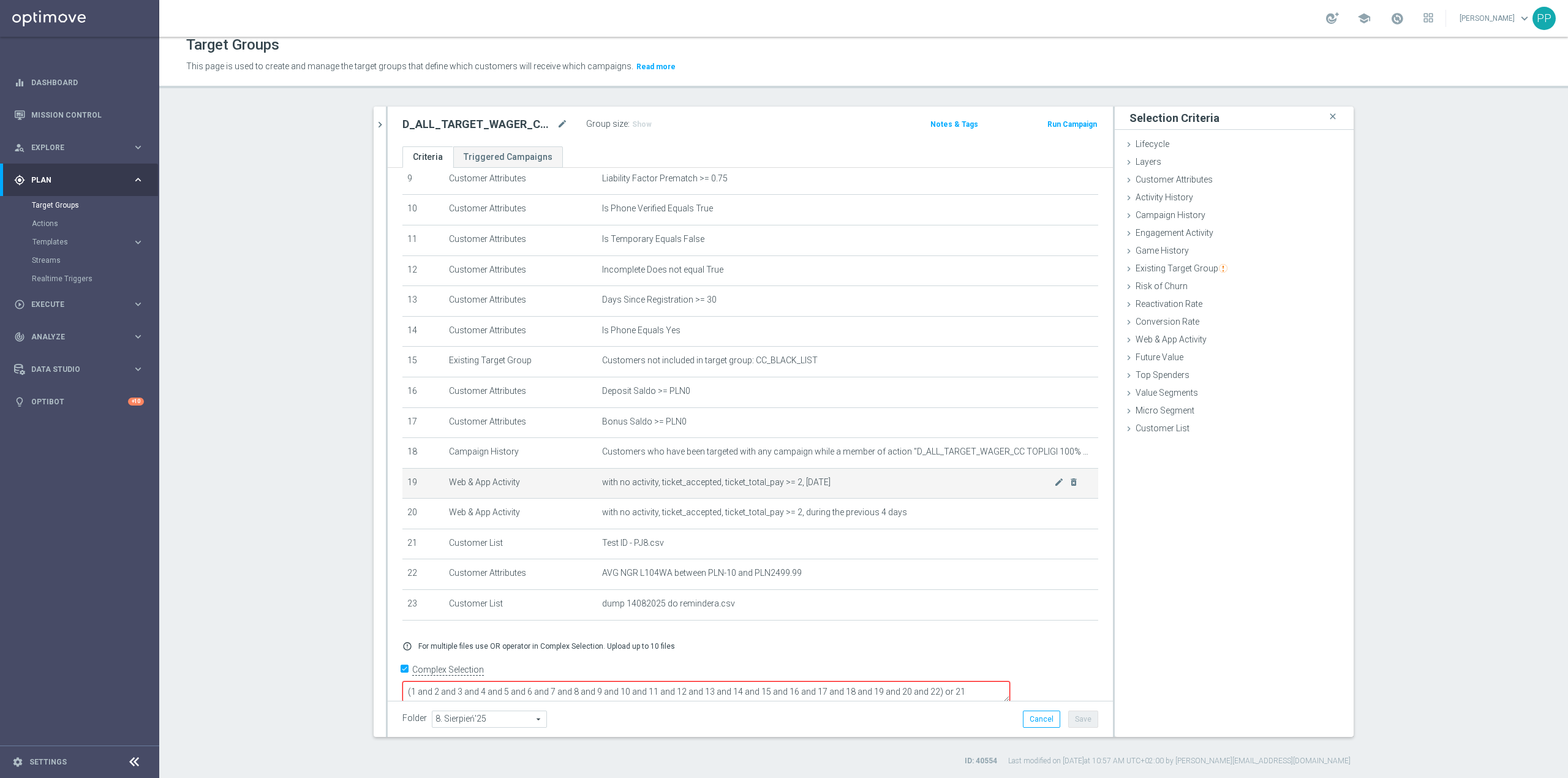
scroll to position [305, 0]
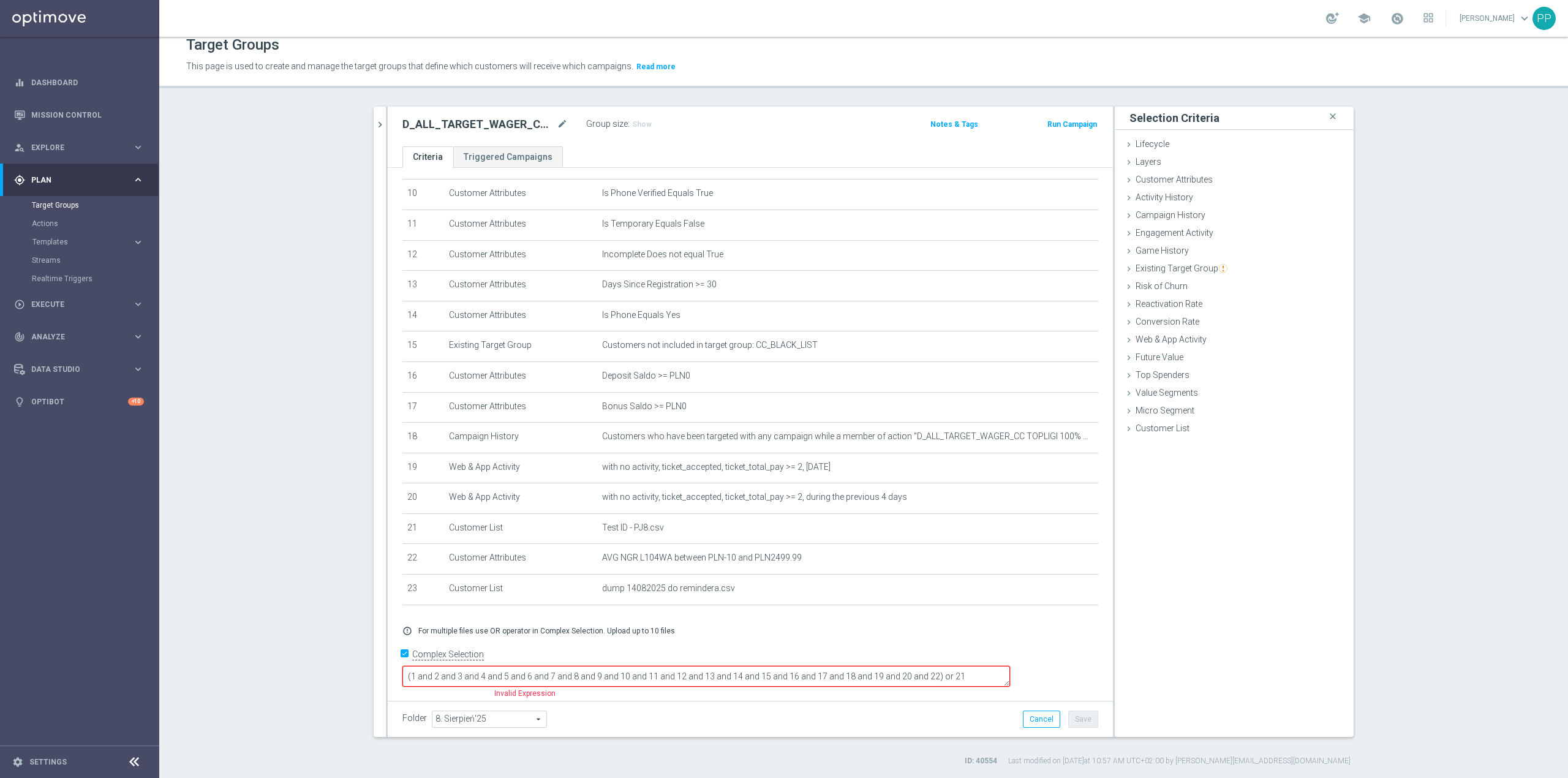
click at [1010, 674] on textarea "(1 and 2 and 3 and 4 and 5 and 6 and 7 and 8 and 9 and 10 and 11 and 12 and 13 …" at bounding box center [706, 677] width 607 height 21
type textarea "(1 and 2 and 3 and 4 and 5 and 6 and 7 and 8 and 9 and 10 and 11 and 12 and 13 …"
click at [1086, 719] on button "Save" at bounding box center [1083, 719] width 30 height 17
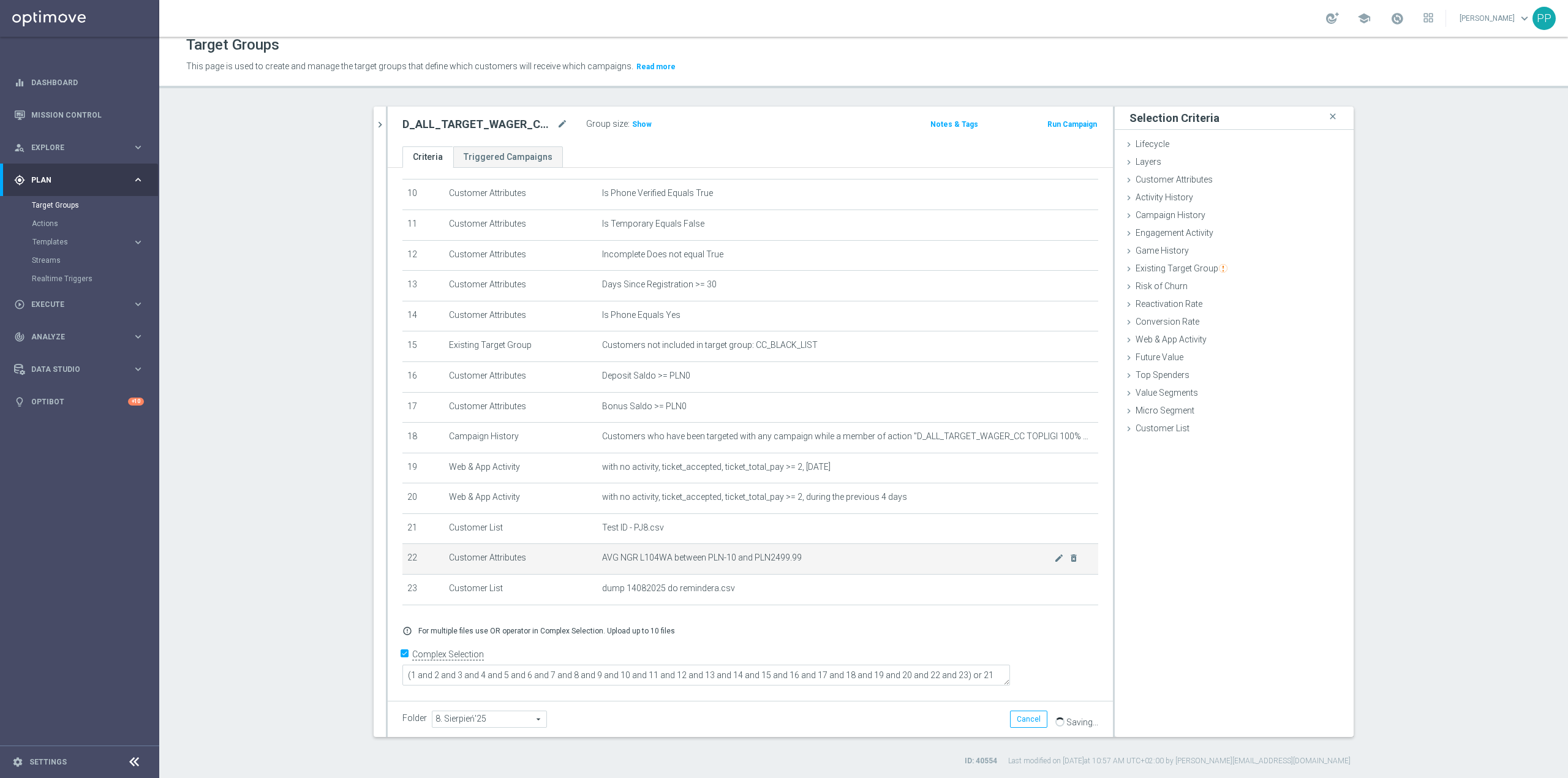
scroll to position [305, 0]
click at [635, 123] on span "Show" at bounding box center [642, 124] width 20 height 8
click at [50, 305] on span "Execute" at bounding box center [82, 305] width 101 height 8
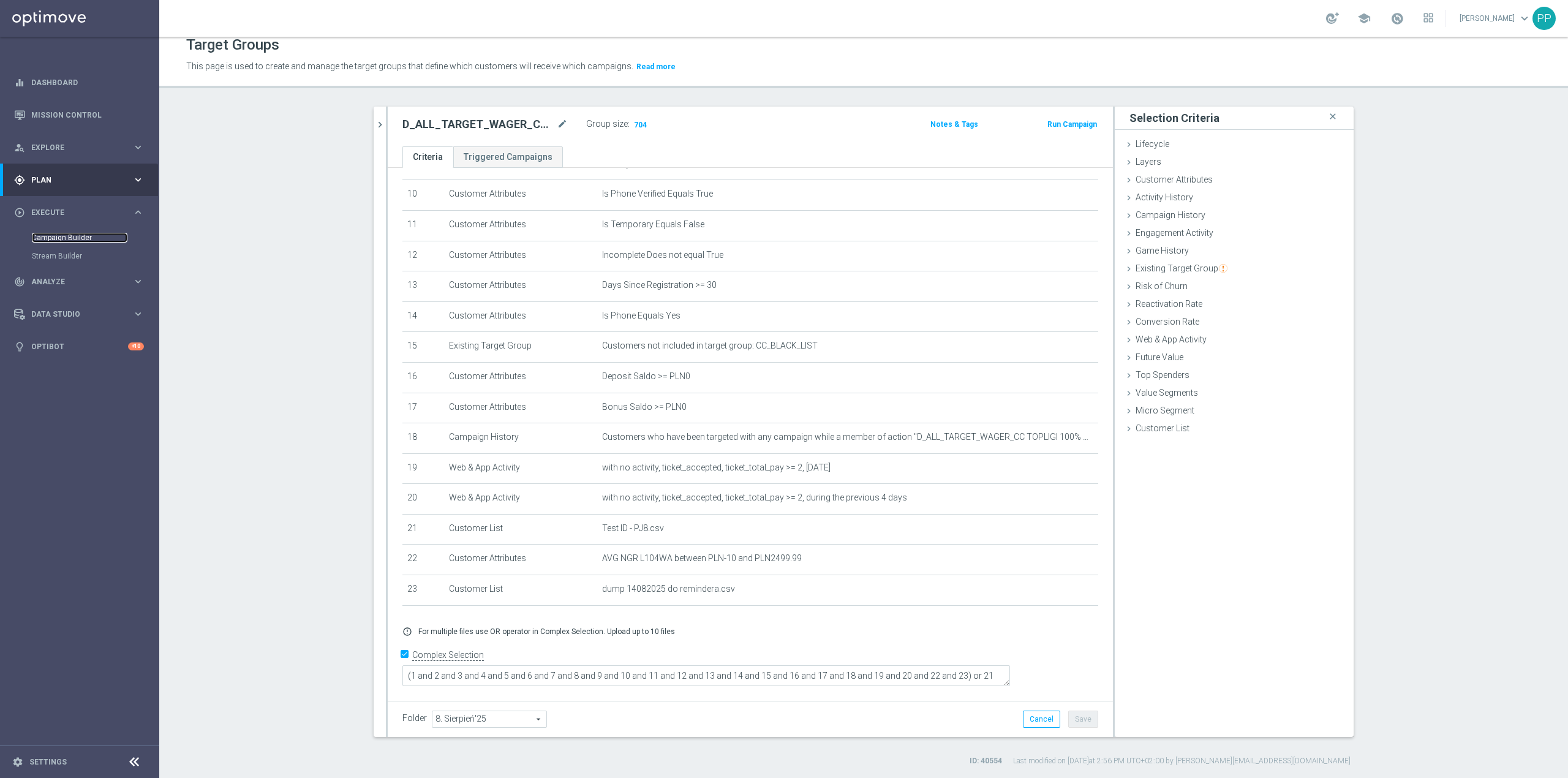
click at [72, 237] on link "Campaign Builder" at bounding box center [79, 237] width 95 height 10
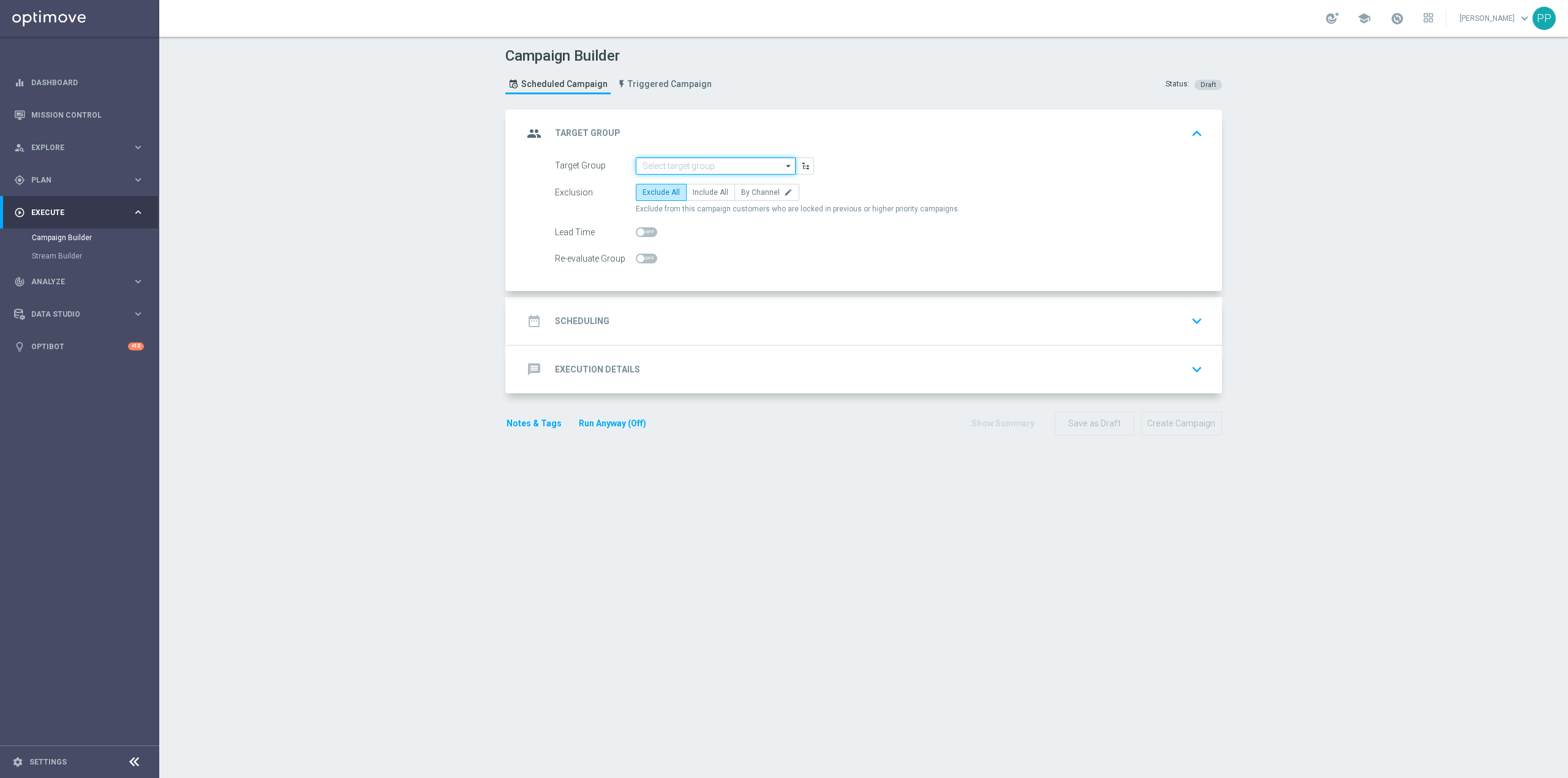
click at [681, 165] on input at bounding box center [715, 166] width 159 height 17
paste input "D_ALL_TARGET_WAGER_CC TOPLIGI 100% do 500 PLN PT PUSH_140825"
click at [694, 189] on div "D_ALL_TARGET_WAGER_CC TOPLIGI 100% do 500 PLN PT PUSH_140825" at bounding box center [726, 189] width 148 height 22
type input "D_ALL_TARGET_WAGER_CC TOPLIGI 100% do 500 PLN PT PUSH_140825"
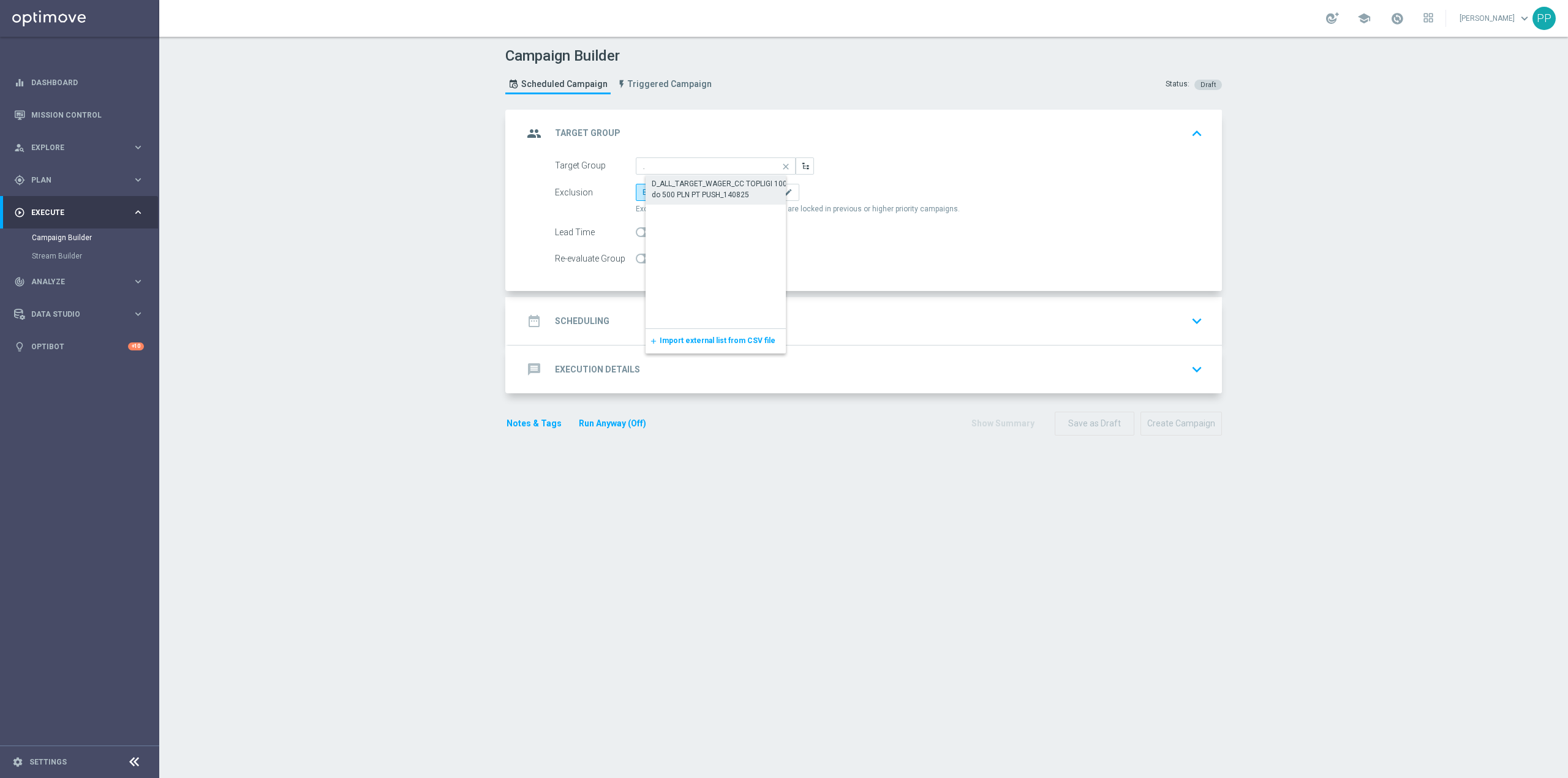
scroll to position [0, 0]
checkbox input "true"
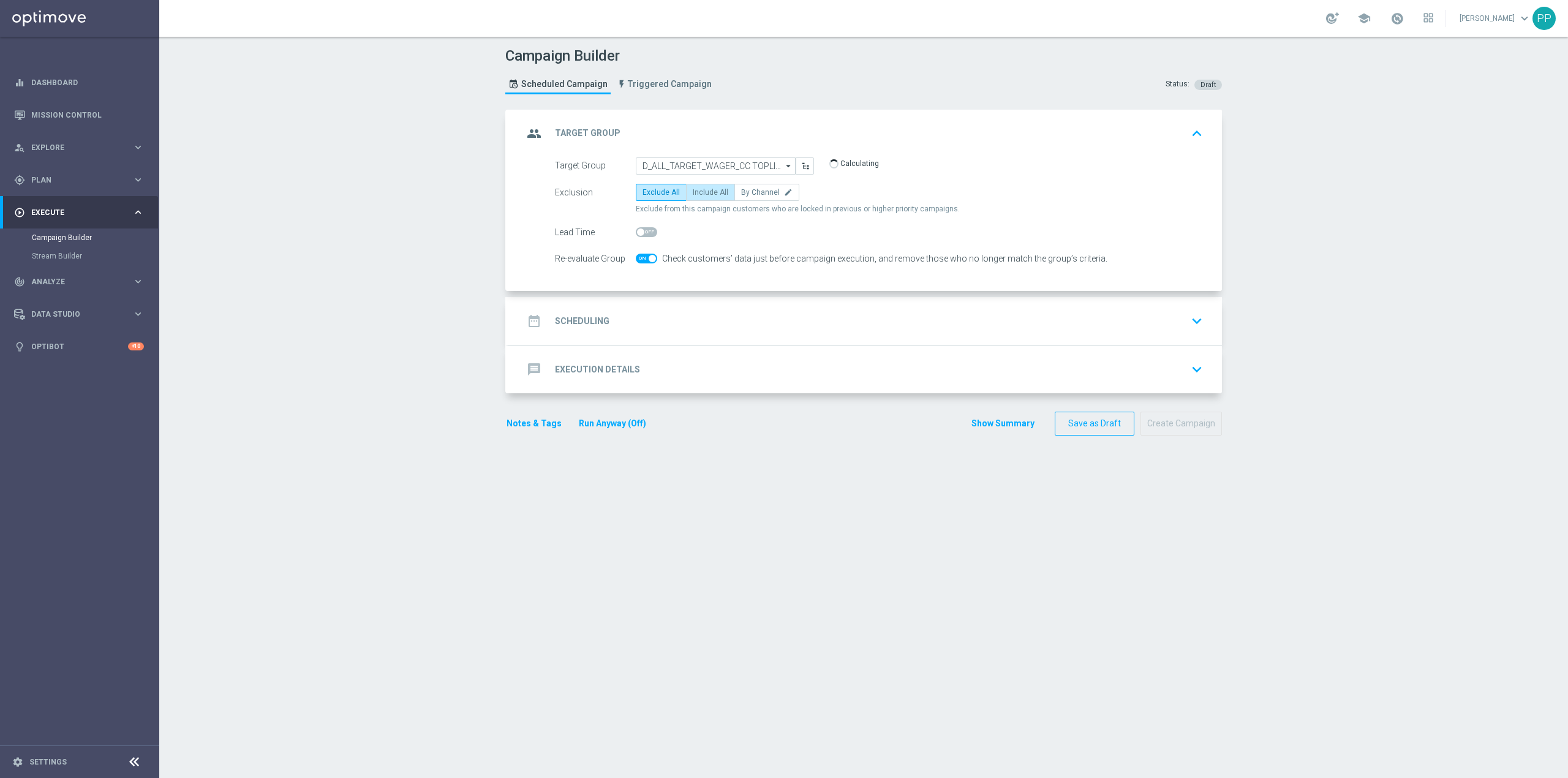
click at [702, 196] on span "Include All" at bounding box center [710, 192] width 36 height 8
click at [700, 196] on input "Include All" at bounding box center [697, 195] width 8 height 8
radio input "true"
click at [694, 309] on div "date_range Scheduling keyboard_arrow_down" at bounding box center [864, 321] width 684 height 24
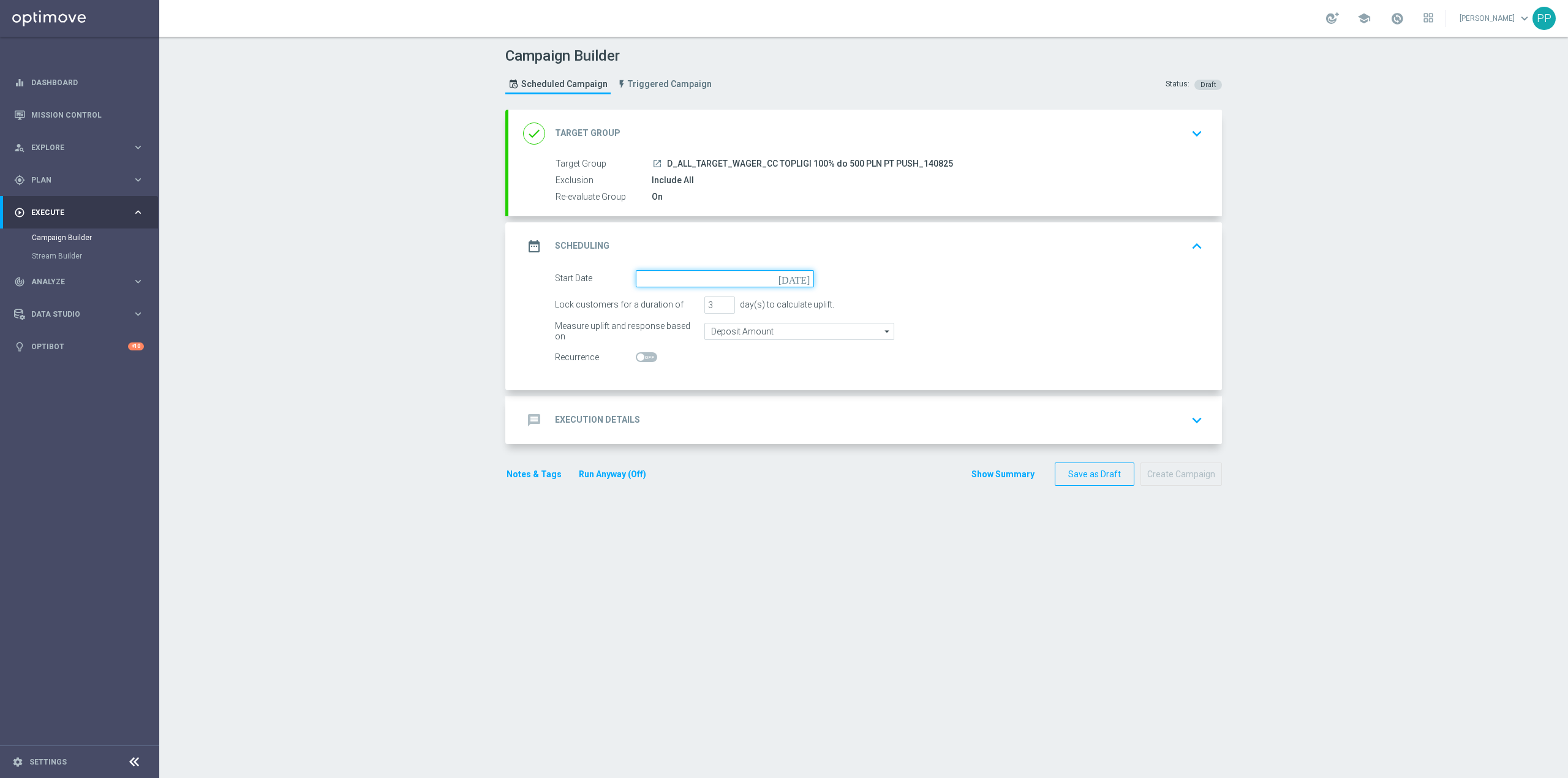
click at [677, 281] on input at bounding box center [725, 279] width 179 height 17
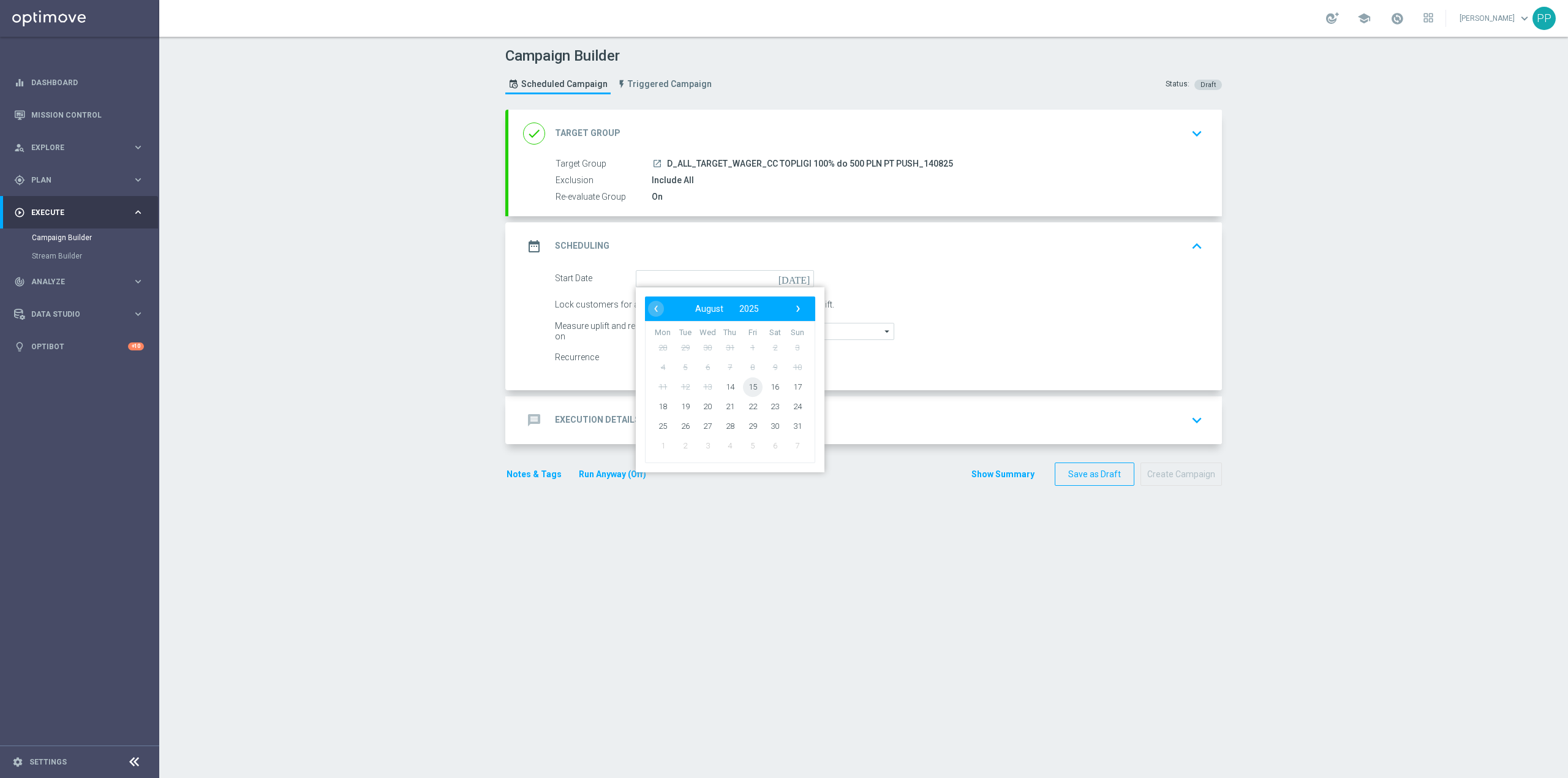
click at [746, 388] on span "15" at bounding box center [753, 387] width 20 height 20
type input "15 Aug 2025"
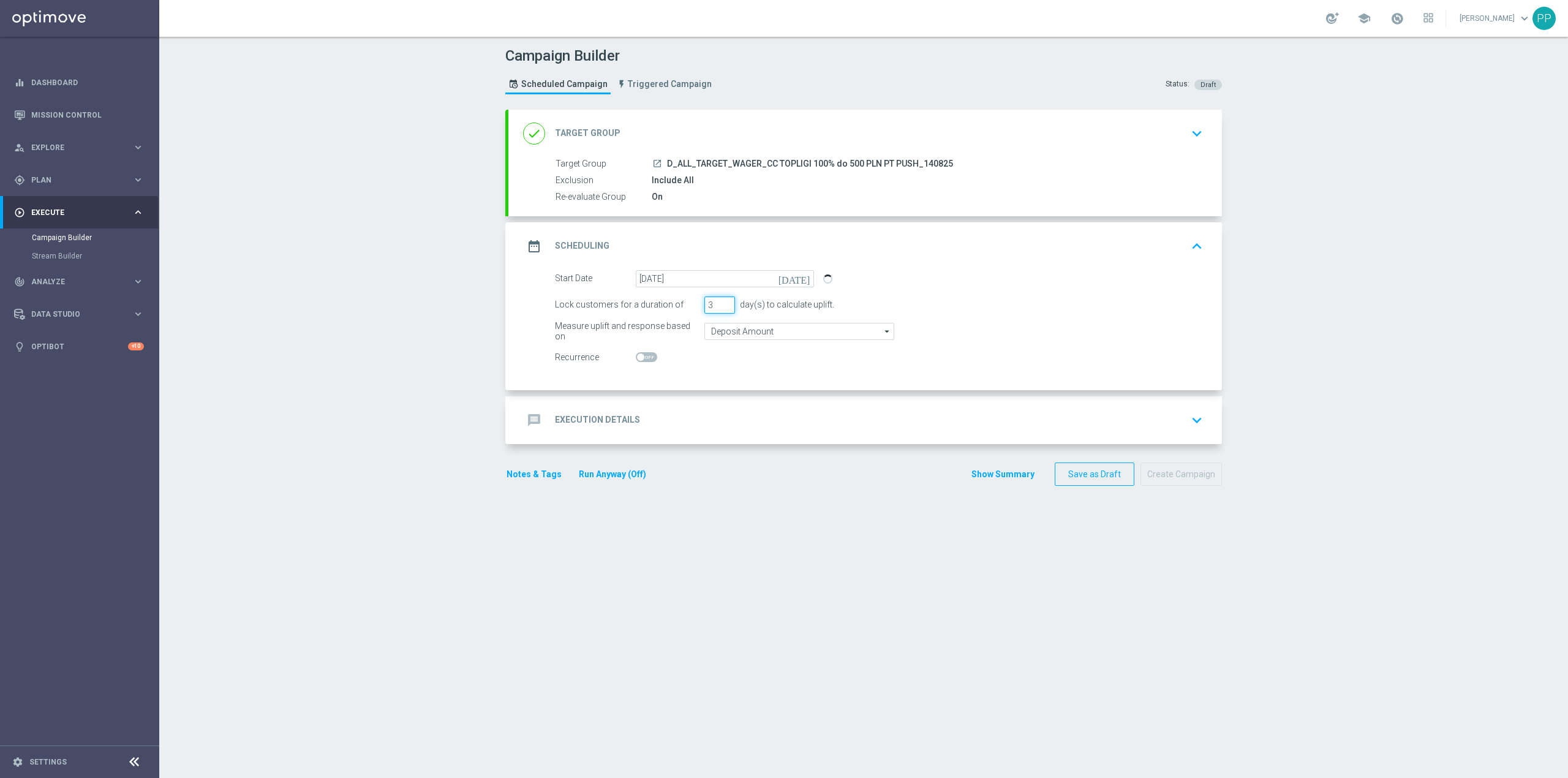
click at [692, 309] on div "Lock customers for a duration of 3 day(s) to calculate uplift." at bounding box center [878, 305] width 666 height 17
type input "1"
click at [726, 331] on input "Deposit Amount" at bounding box center [799, 331] width 190 height 17
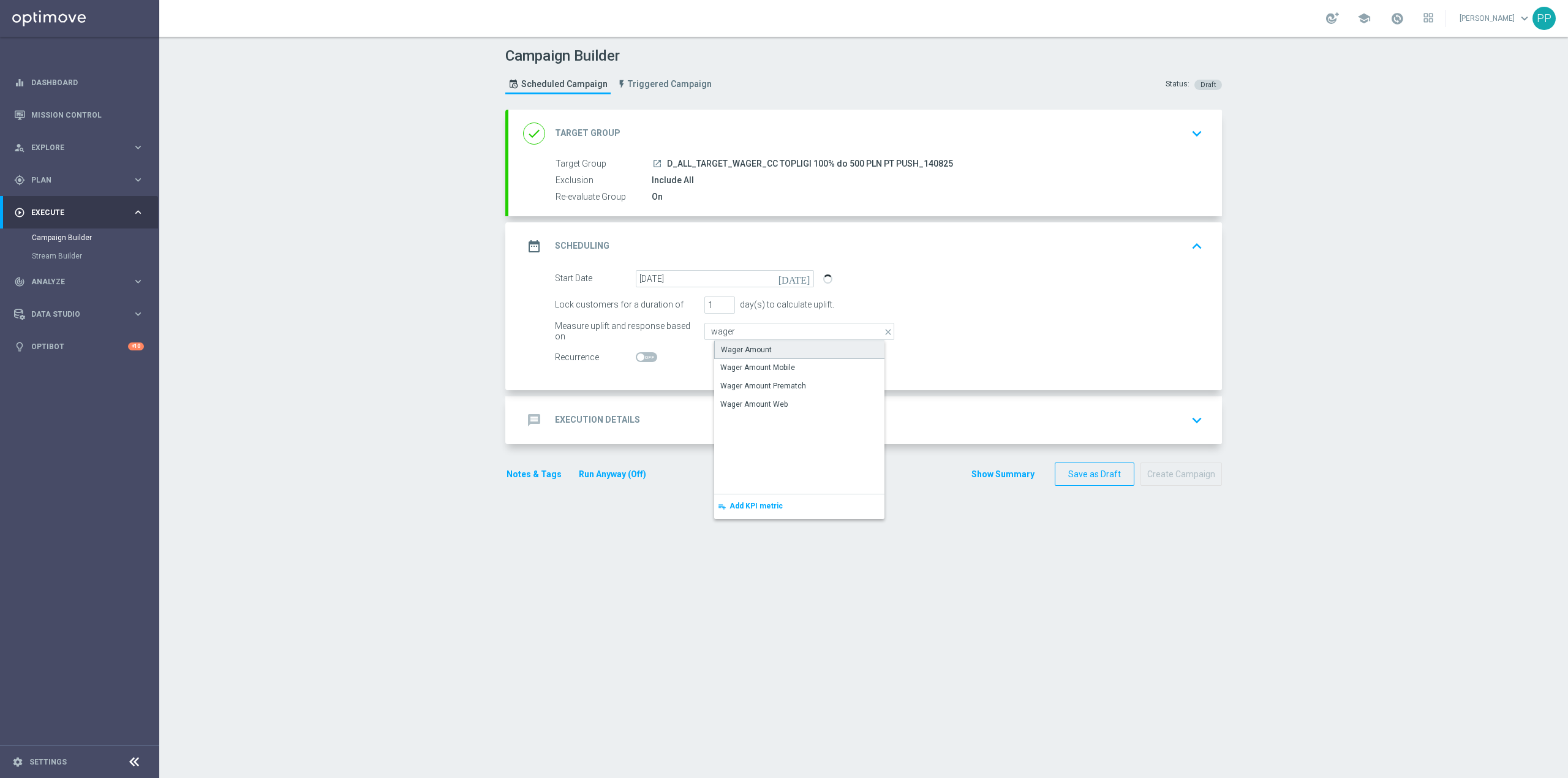
click at [732, 347] on div "Wager Amount" at bounding box center [746, 350] width 51 height 11
type input "Wager Amount"
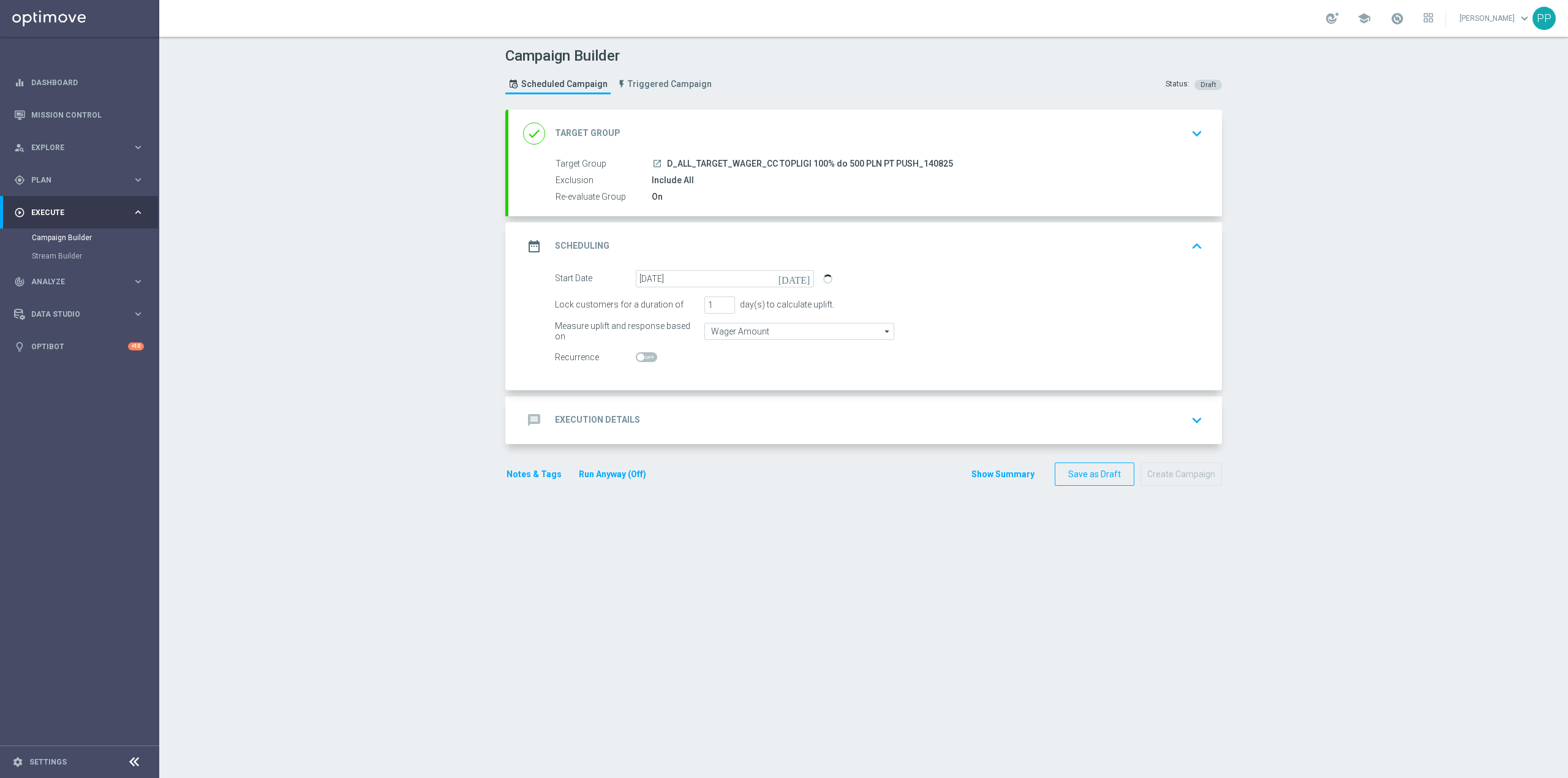
click at [676, 418] on div "message Execution Details keyboard_arrow_down" at bounding box center [864, 420] width 684 height 24
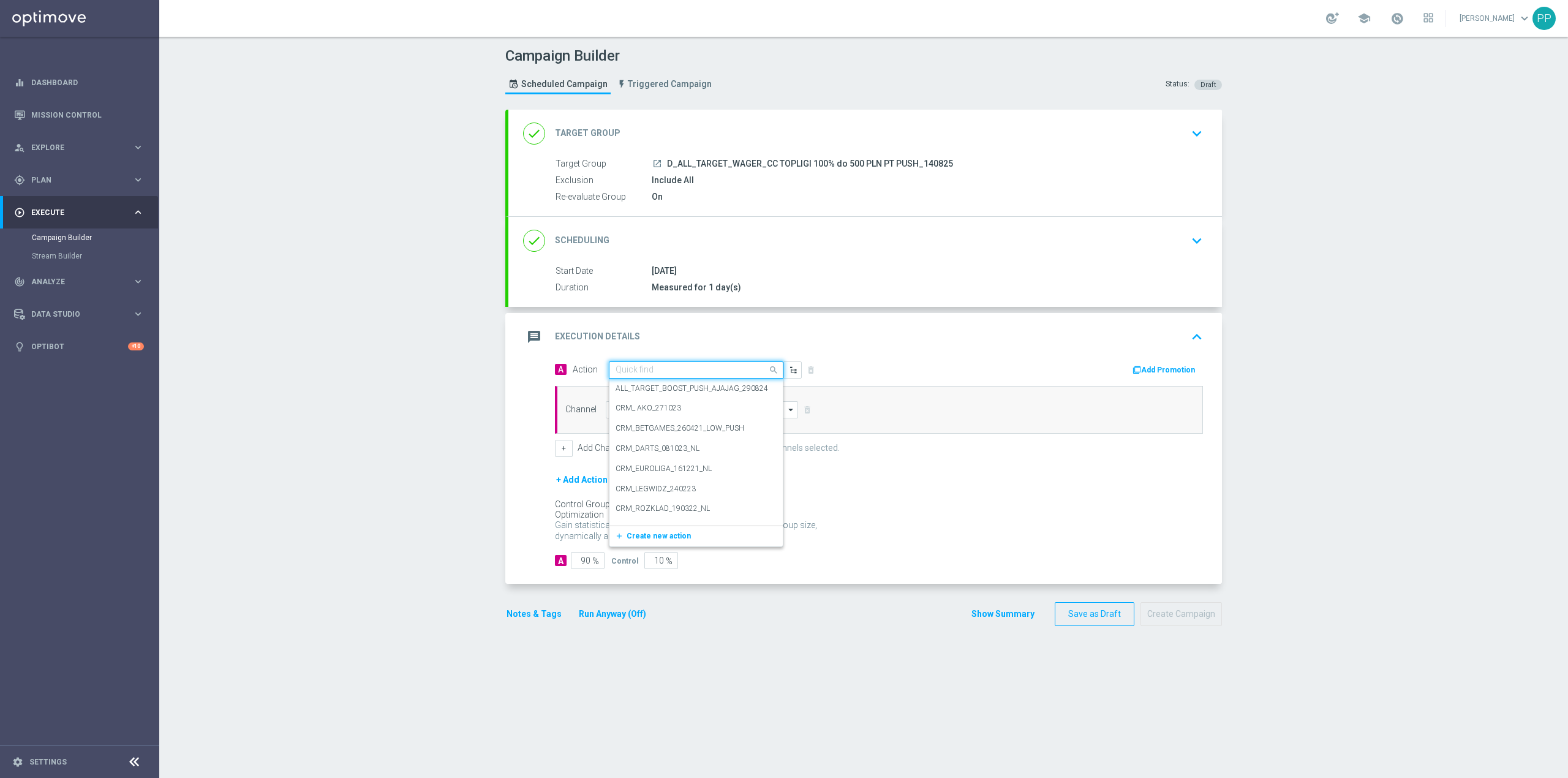
click at [654, 373] on input "text" at bounding box center [684, 370] width 137 height 11
click at [654, 539] on span "Create new action" at bounding box center [658, 536] width 64 height 8
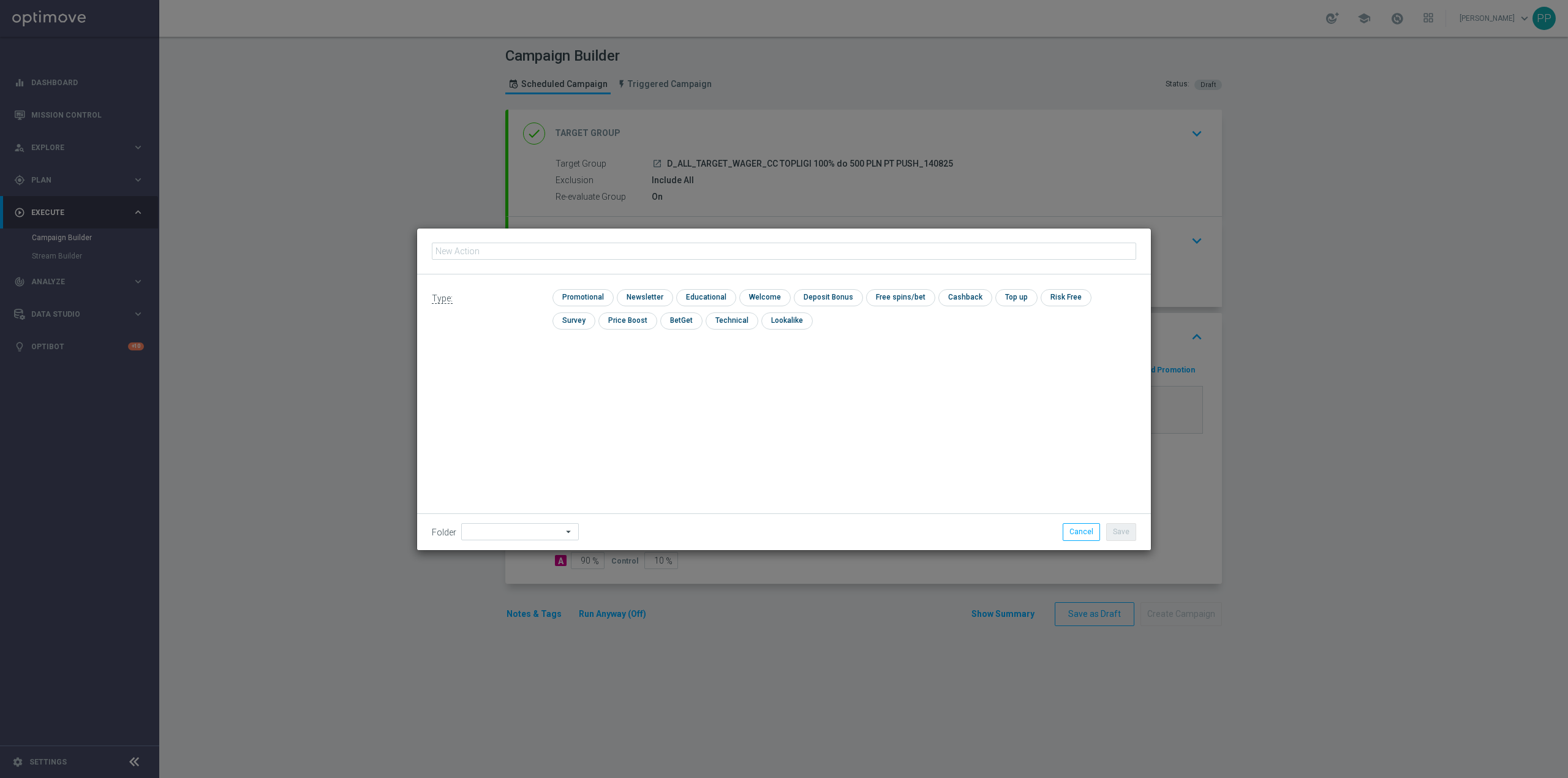
type input "D_ALL_TARGET_WAGER_CC TOPLIGI 100% do 500 PLN PT PUSH_140825"
click at [581, 293] on input "checkbox" at bounding box center [581, 298] width 58 height 17
checkbox input "true"
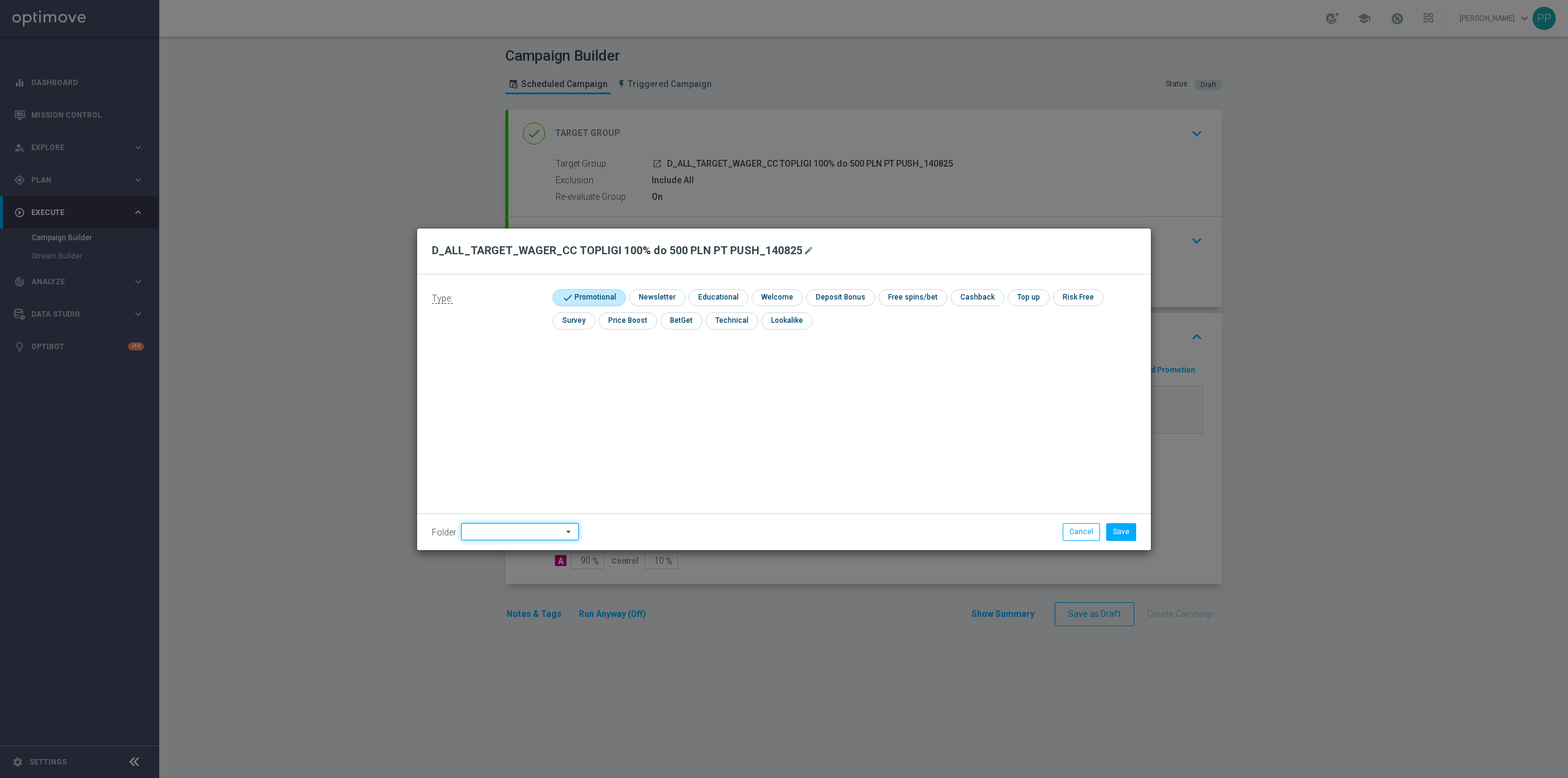
click at [524, 531] on input at bounding box center [520, 531] width 118 height 17
click at [524, 383] on div "8. Sierpień 2025" at bounding box center [504, 378] width 54 height 11
type input "8. Sierpień 2025"
click at [1125, 536] on button "Save" at bounding box center [1121, 531] width 30 height 17
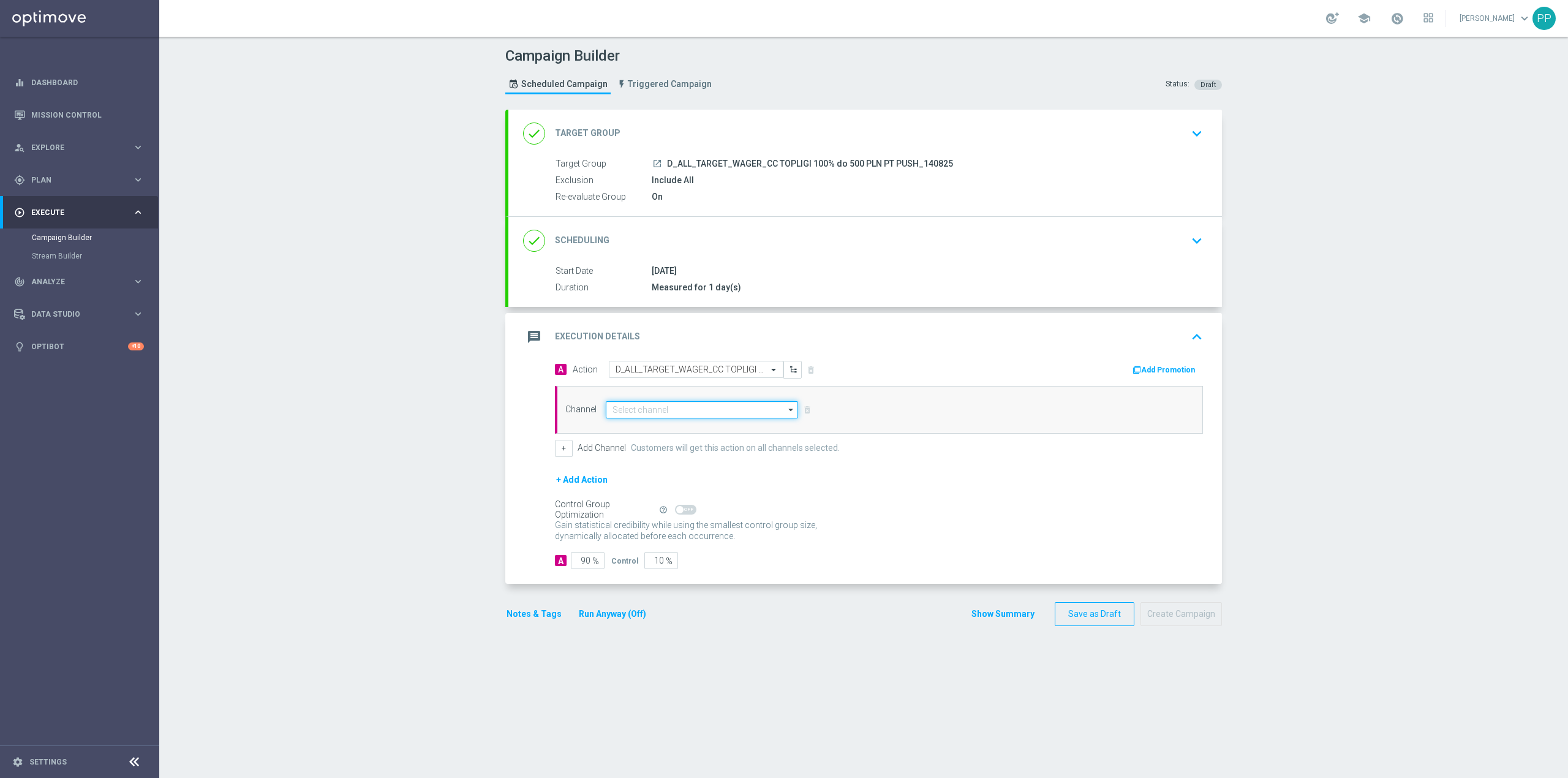
click at [702, 412] on input at bounding box center [702, 410] width 192 height 17
click at [652, 456] on div "XtremePush" at bounding box center [643, 454] width 42 height 11
type input "XtremePush"
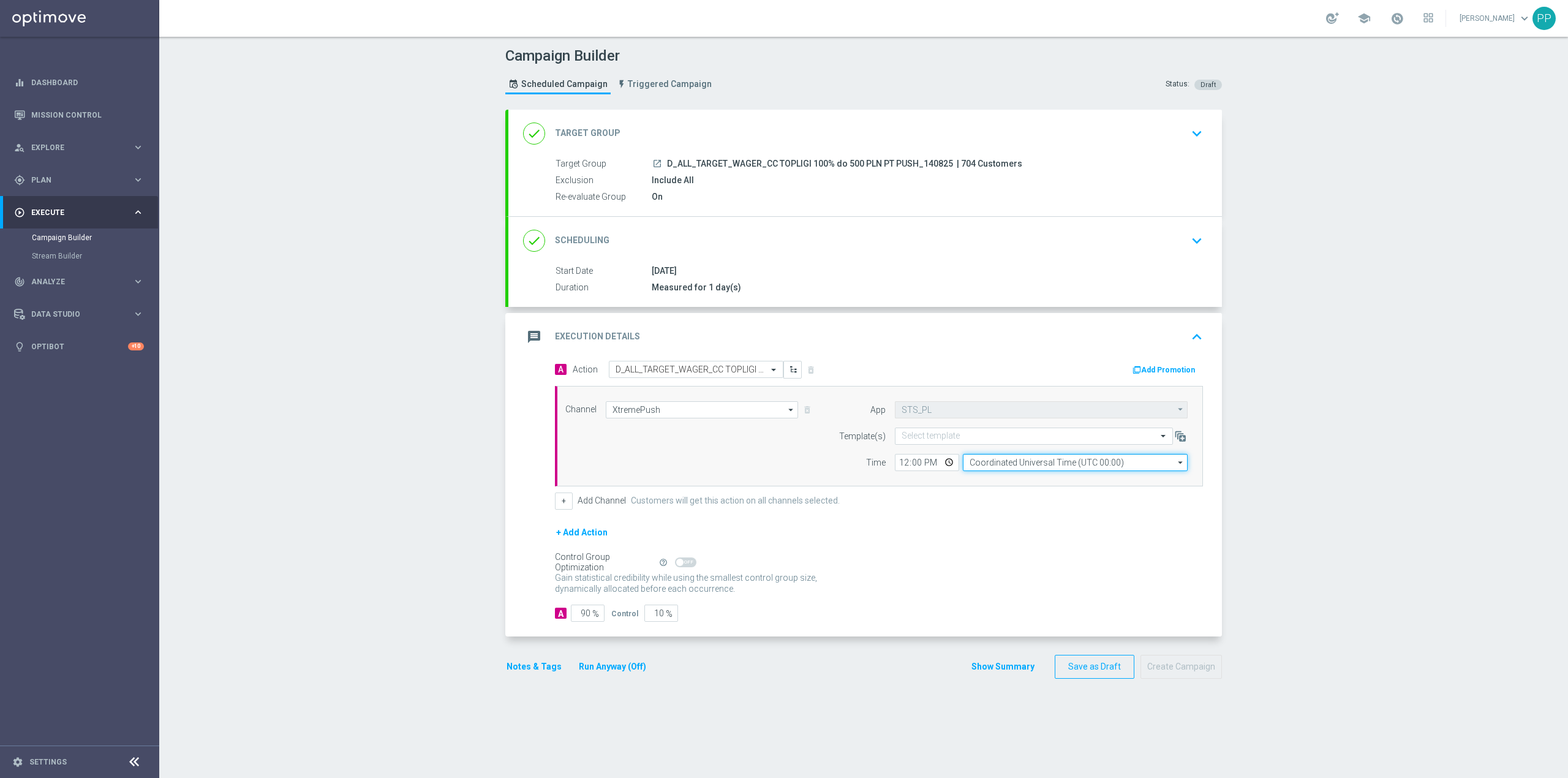
click at [1000, 467] on input "Coordinated Universal Time (UTC 00:00)" at bounding box center [1075, 463] width 225 height 17
click at [1001, 486] on div "Central European Time (Warsaw) (UTC +02:00)" at bounding box center [1079, 480] width 200 height 11
type input "Central European Time (Warsaw) (UTC +02:00)"
click at [964, 433] on input "text" at bounding box center [1022, 437] width 240 height 11
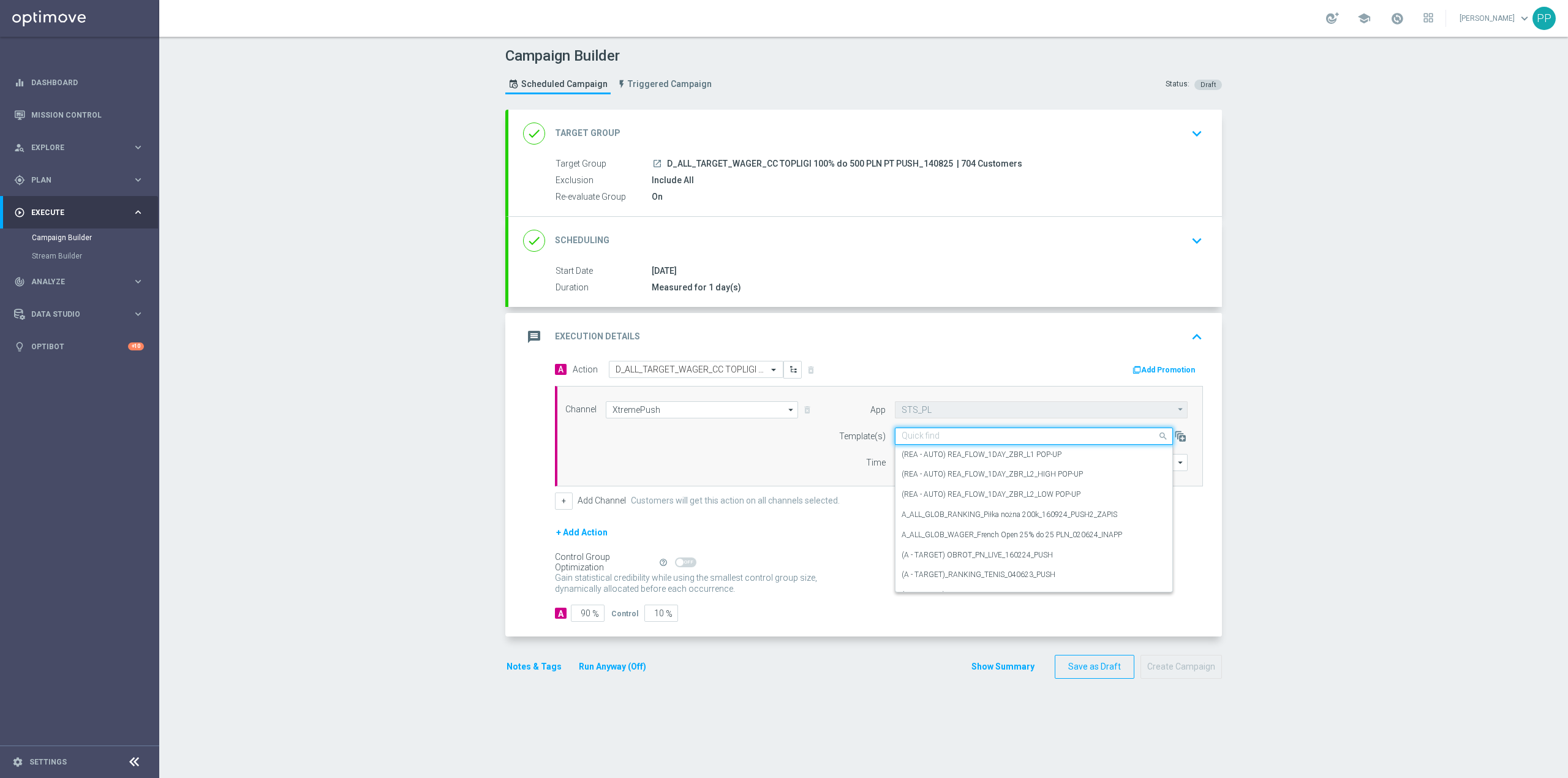
paste input "D_ALL_TARGET_WAGER_CC TOPLIGI 100% do 500 PLN PT PUSH_140825"
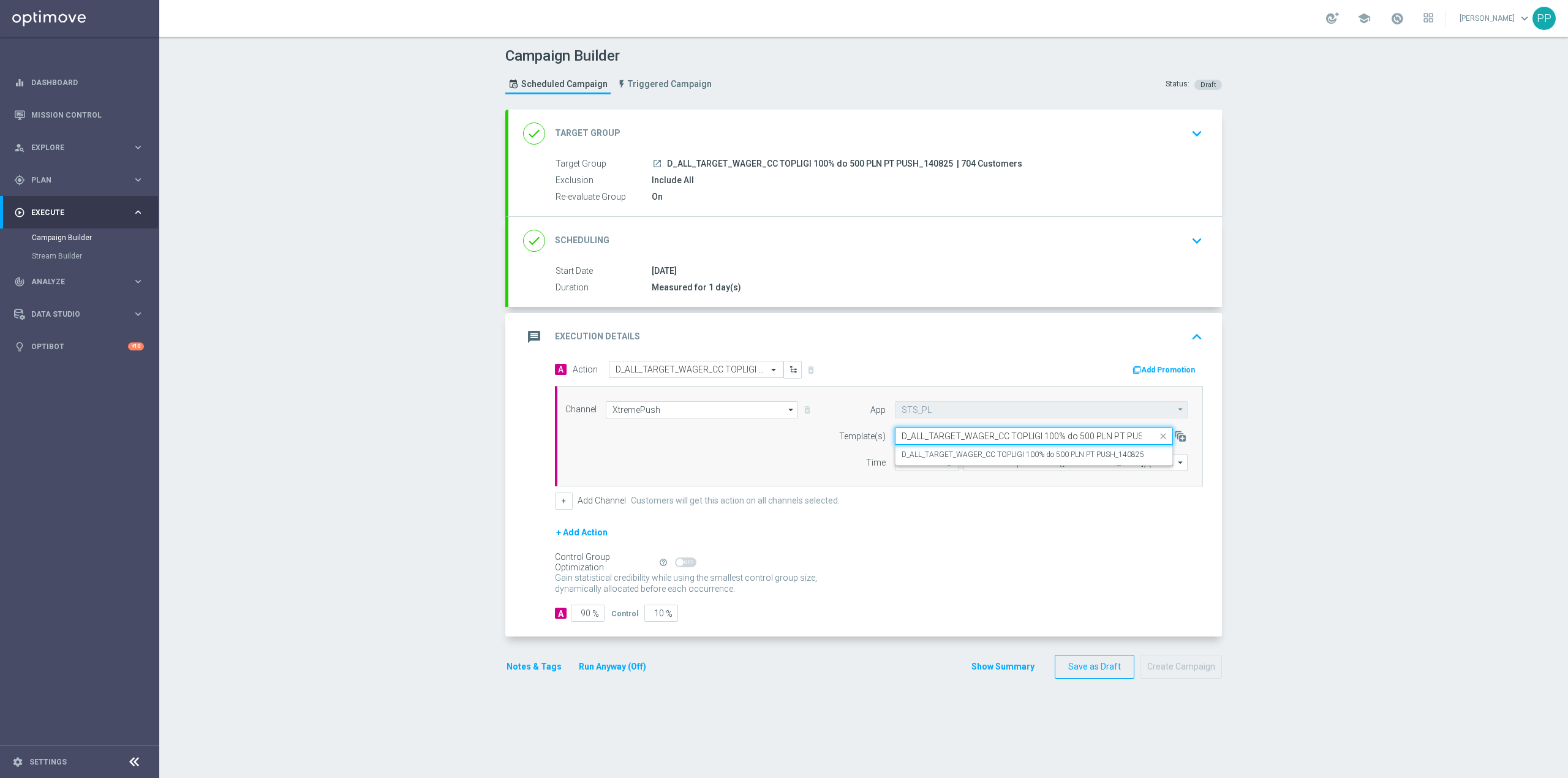
scroll to position [0, 37]
click at [964, 454] on label "D_ALL_TARGET_WAGER_CC TOPLIGI 100% do 500 PLN PT PUSH_140825" at bounding box center [1023, 455] width 243 height 11
type input "D_ALL_TARGET_WAGER_CC TOPLIGI 100% do 500 PLN PT PUSH_140825"
click at [896, 467] on input "12:00" at bounding box center [927, 463] width 64 height 17
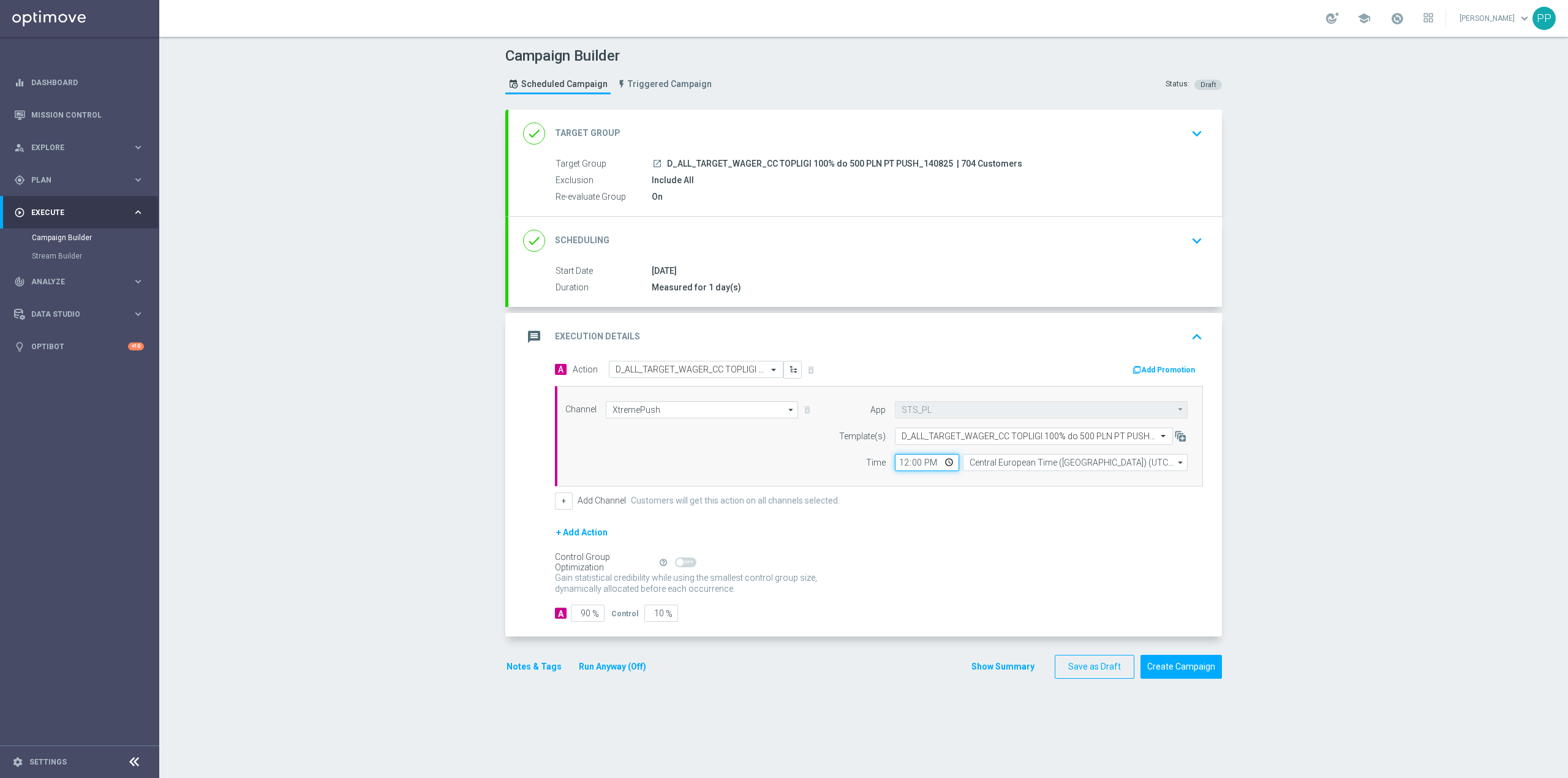
click at [902, 464] on input "12:00" at bounding box center [927, 463] width 64 height 17
type input "17:11"
click at [388, 574] on div "Campaign Builder Scheduled Campaign Triggered Campaign Status: Draft done Targe…" at bounding box center [864, 407] width 1409 height 741
click at [581, 619] on input "90" at bounding box center [588, 613] width 34 height 17
click at [579, 618] on input "90" at bounding box center [588, 613] width 34 height 17
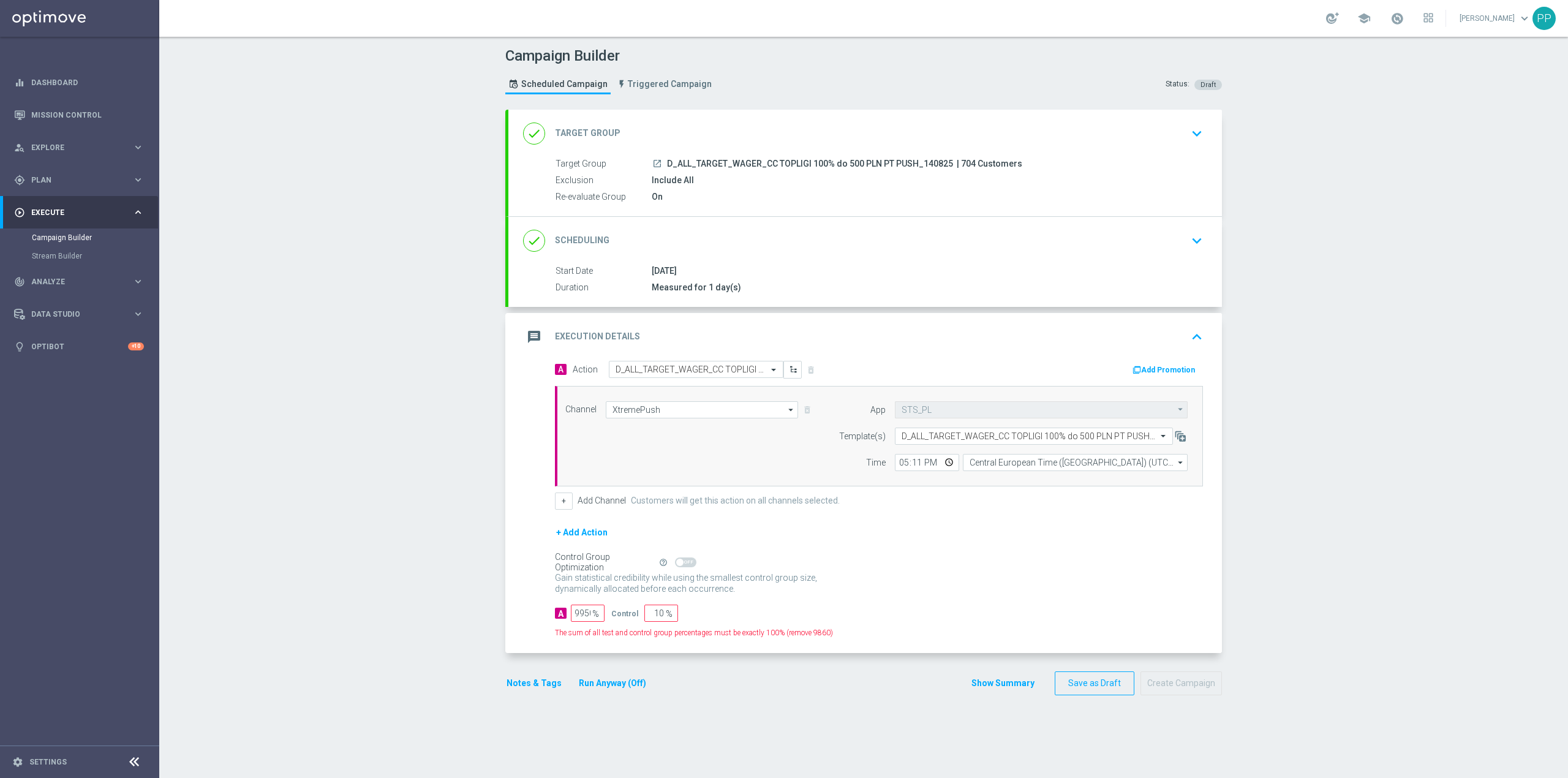
click at [430, 584] on div "Campaign Builder Scheduled Campaign Triggered Campaign Status: Draft done Targe…" at bounding box center [864, 407] width 1409 height 741
click at [579, 618] on input "9950" at bounding box center [588, 613] width 34 height 17
click at [578, 618] on input "9950" at bounding box center [588, 613] width 34 height 17
type input "9"
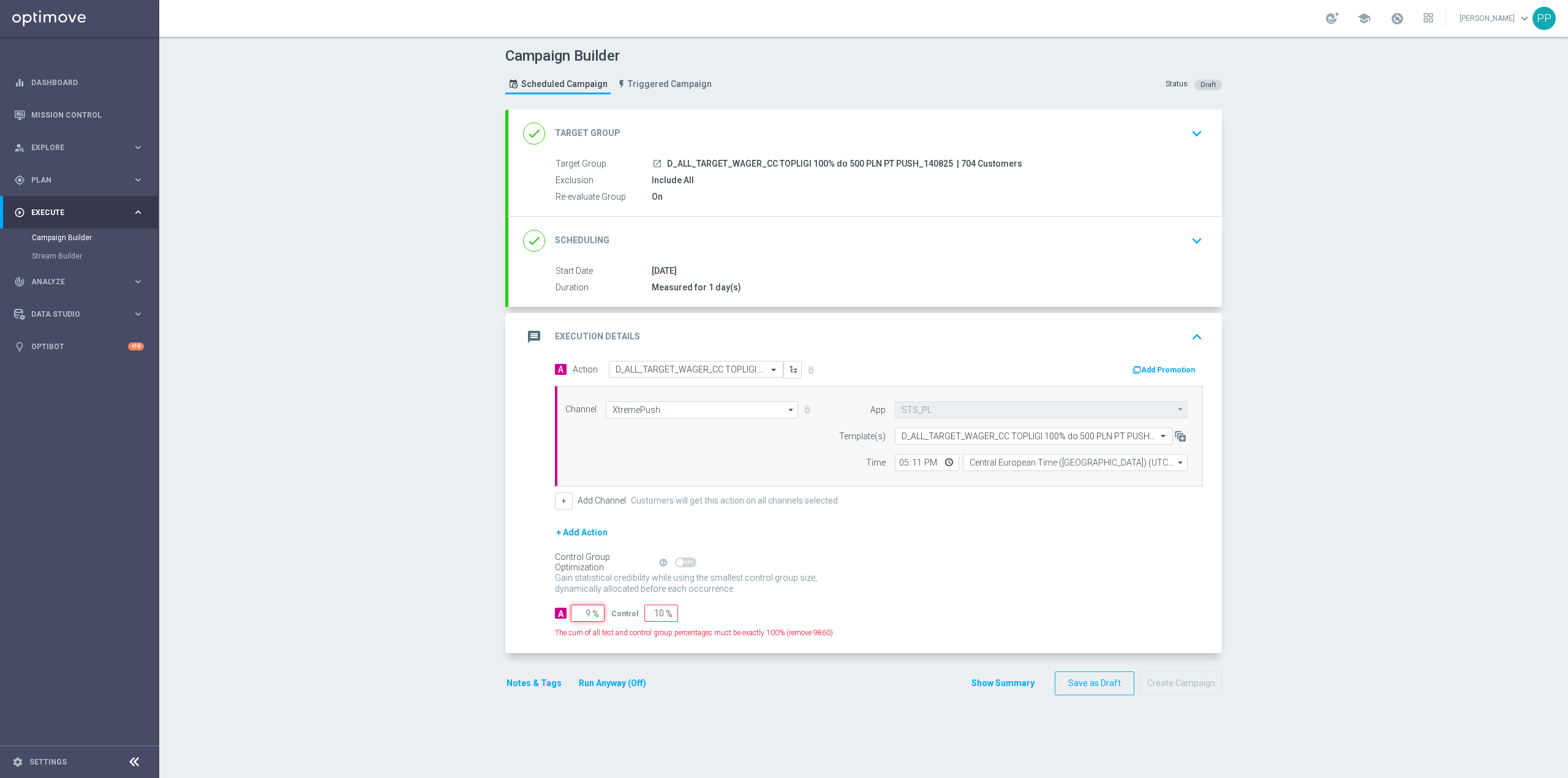
type input "91"
type input "95"
type input "5"
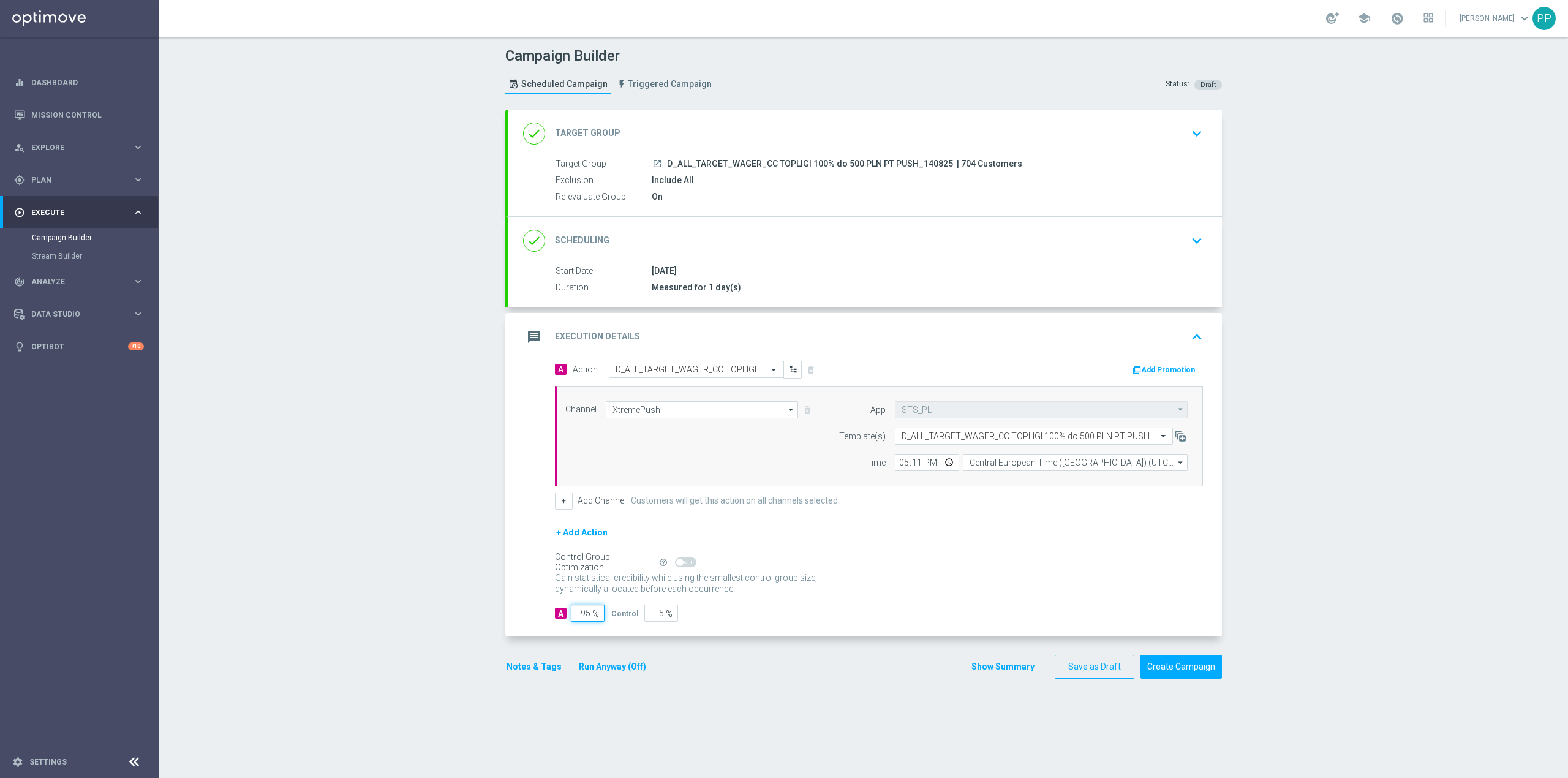
type input "95"
click at [508, 616] on div "A Action Select action D_ALL_TARGET_WAGER_CC TOPLIGI 100% do 500 PLN PT PUSH_14…" at bounding box center [864, 499] width 713 height 276
click at [527, 667] on button "Notes & Tags" at bounding box center [533, 667] width 57 height 15
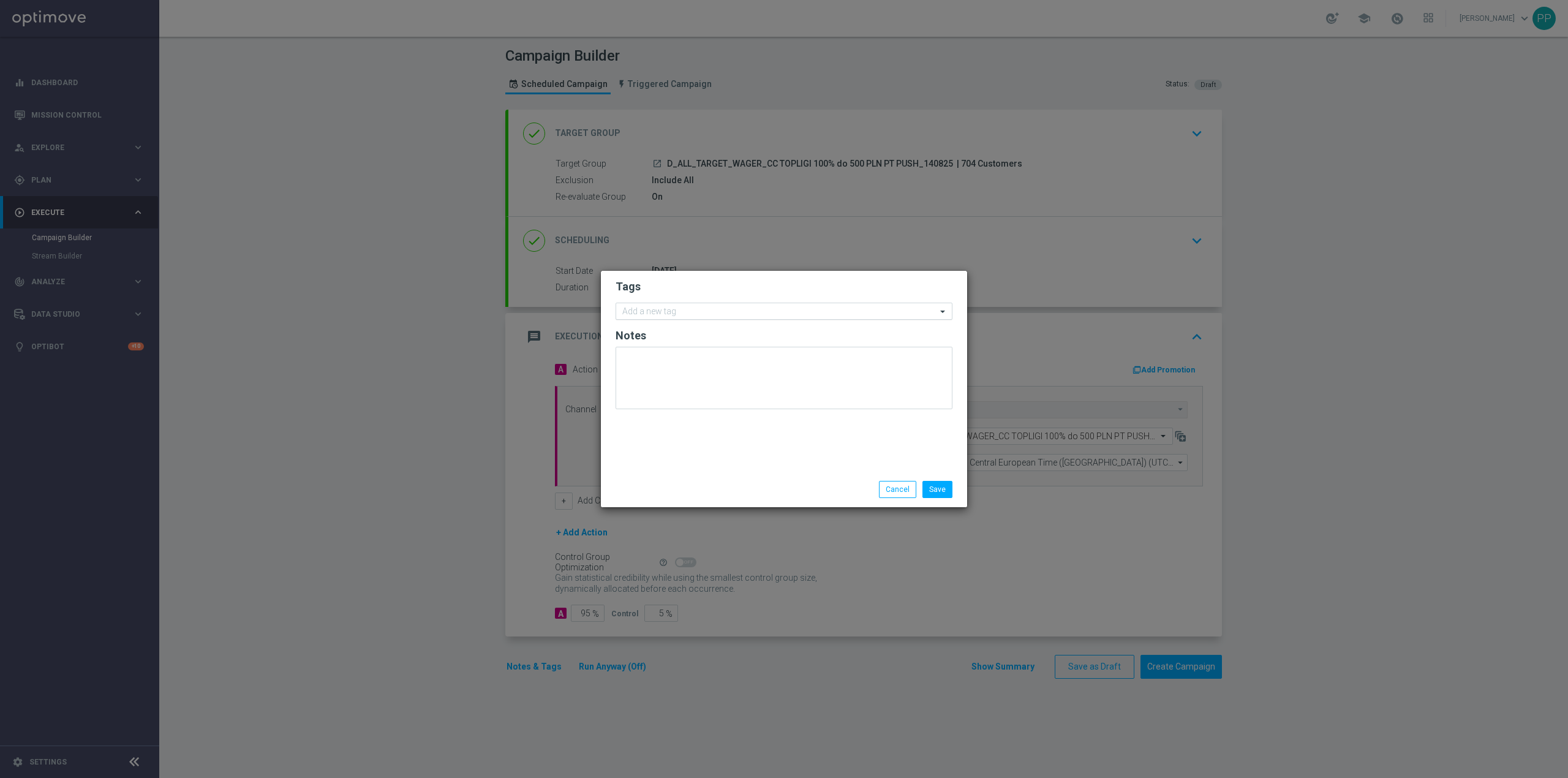
click at [679, 314] on input "text" at bounding box center [780, 312] width 314 height 11
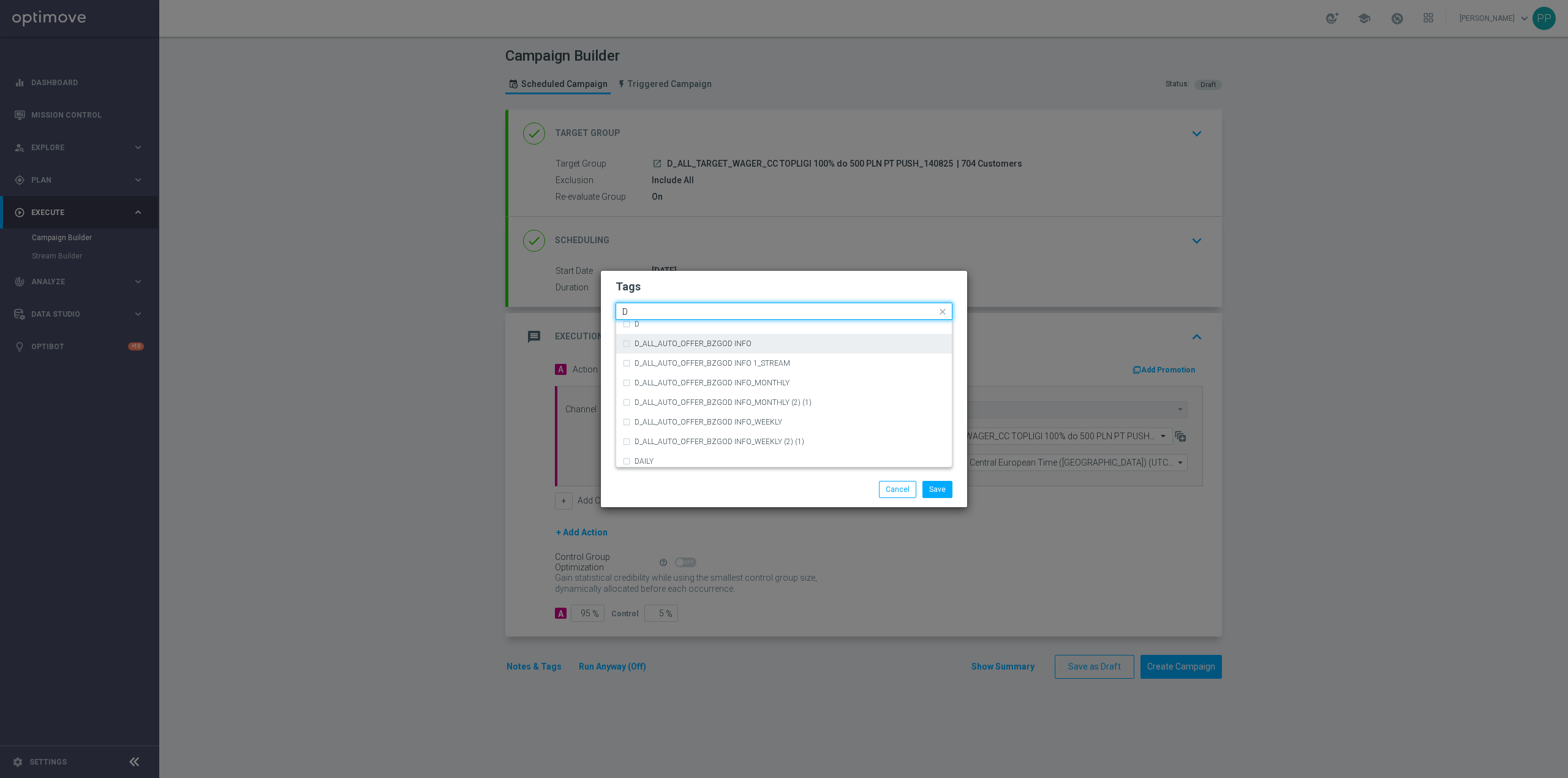
scroll to position [1389, 0]
click at [672, 352] on div "D" at bounding box center [790, 353] width 311 height 8
type input "D"
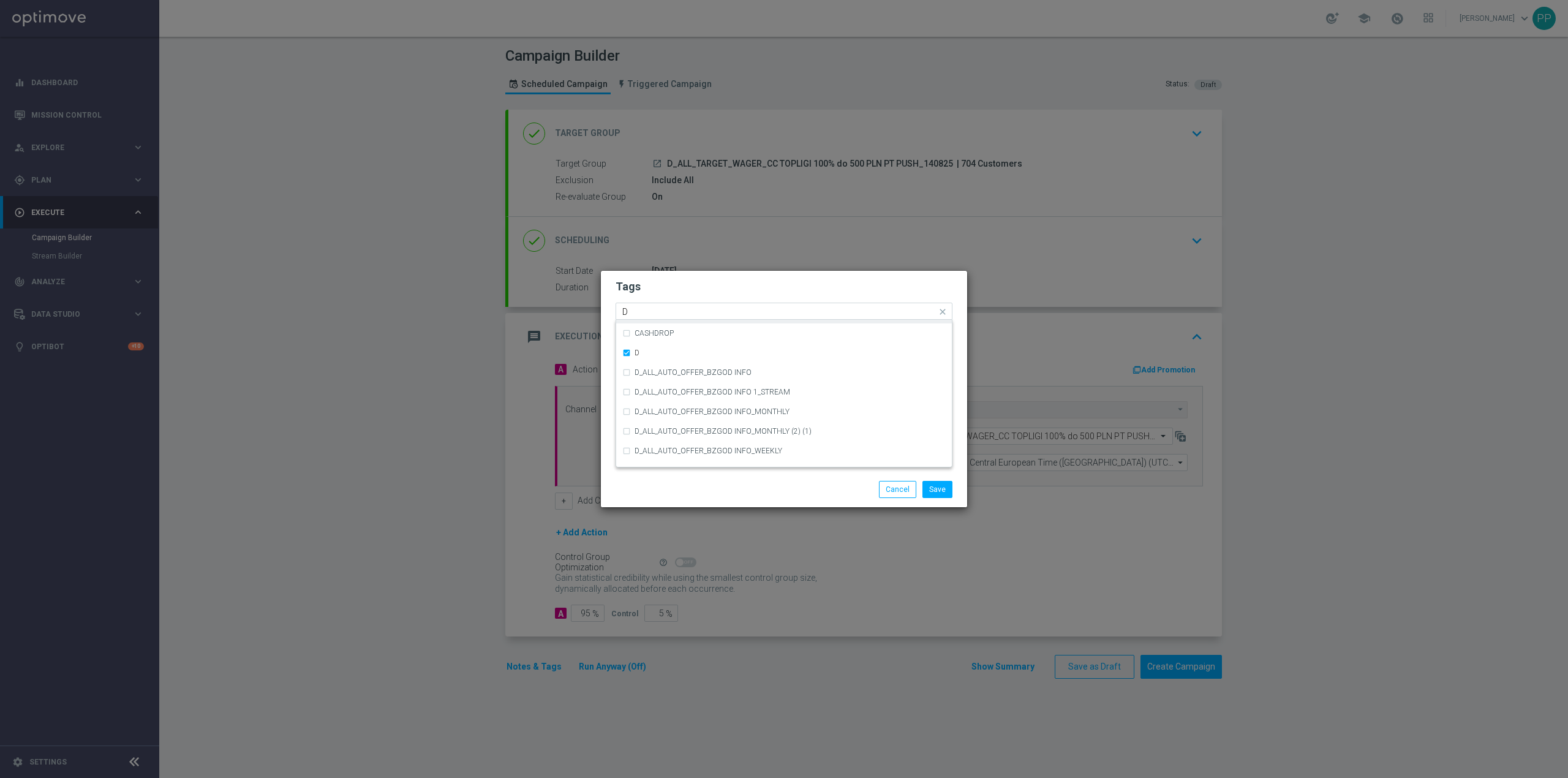
click at [662, 309] on input "D" at bounding box center [780, 312] width 314 height 11
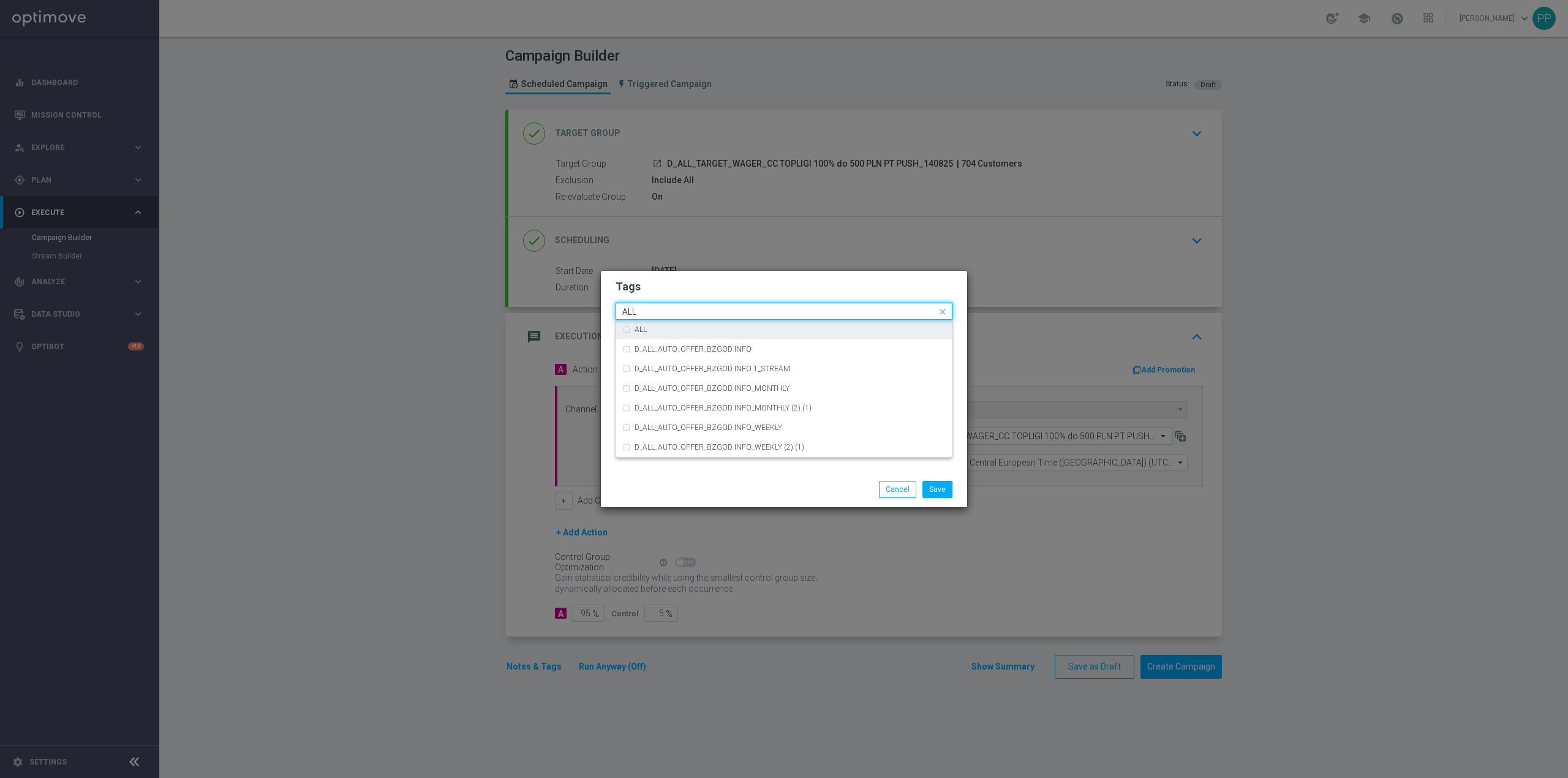
click at [682, 328] on div "ALL" at bounding box center [790, 330] width 311 height 8
click at [675, 312] on input "ALL" at bounding box center [780, 312] width 314 height 11
type input "A"
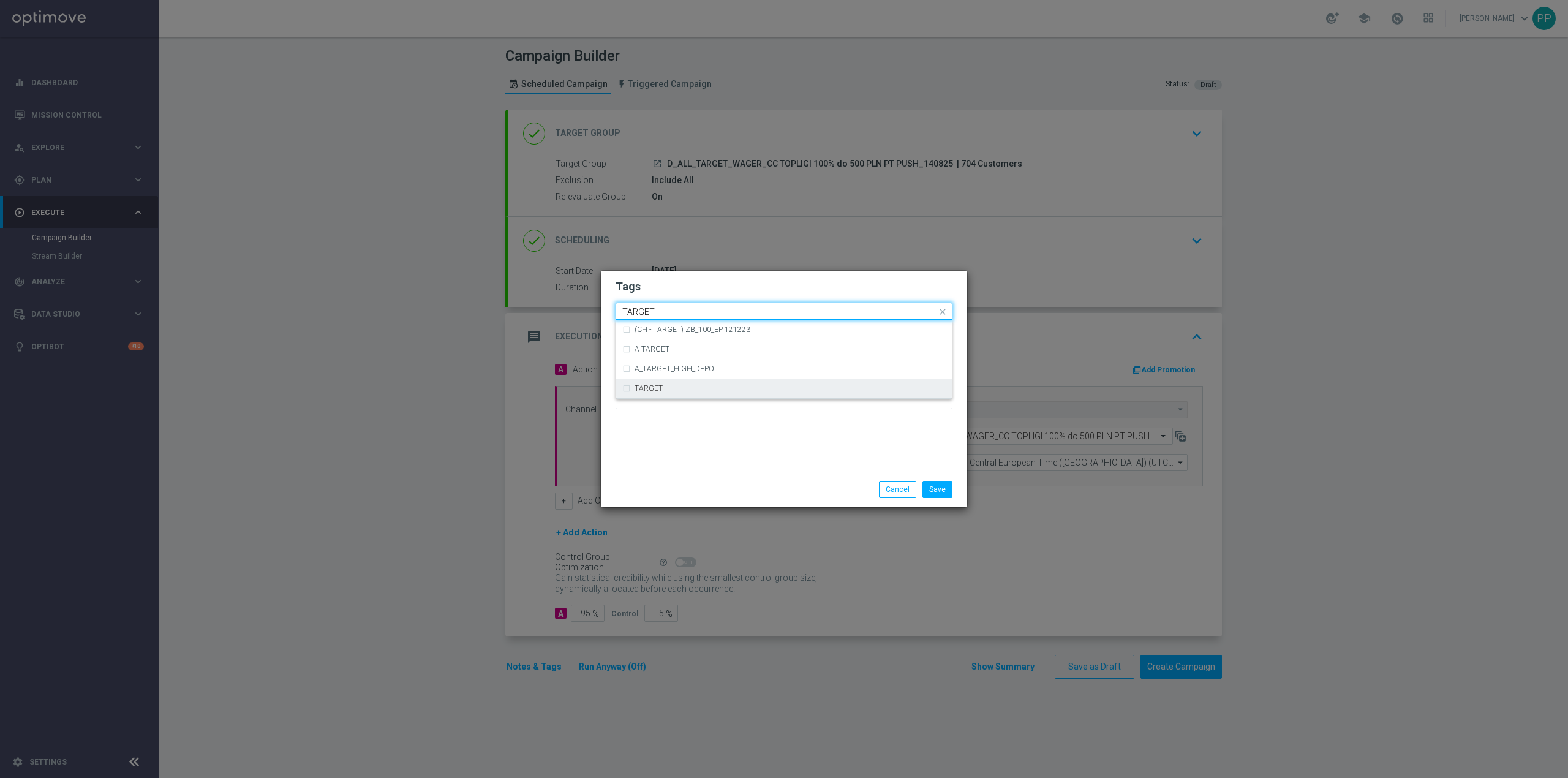
click at [658, 390] on label "TARGET" at bounding box center [649, 389] width 28 height 8
click at [669, 312] on input "TARGET" at bounding box center [780, 312] width 314 height 11
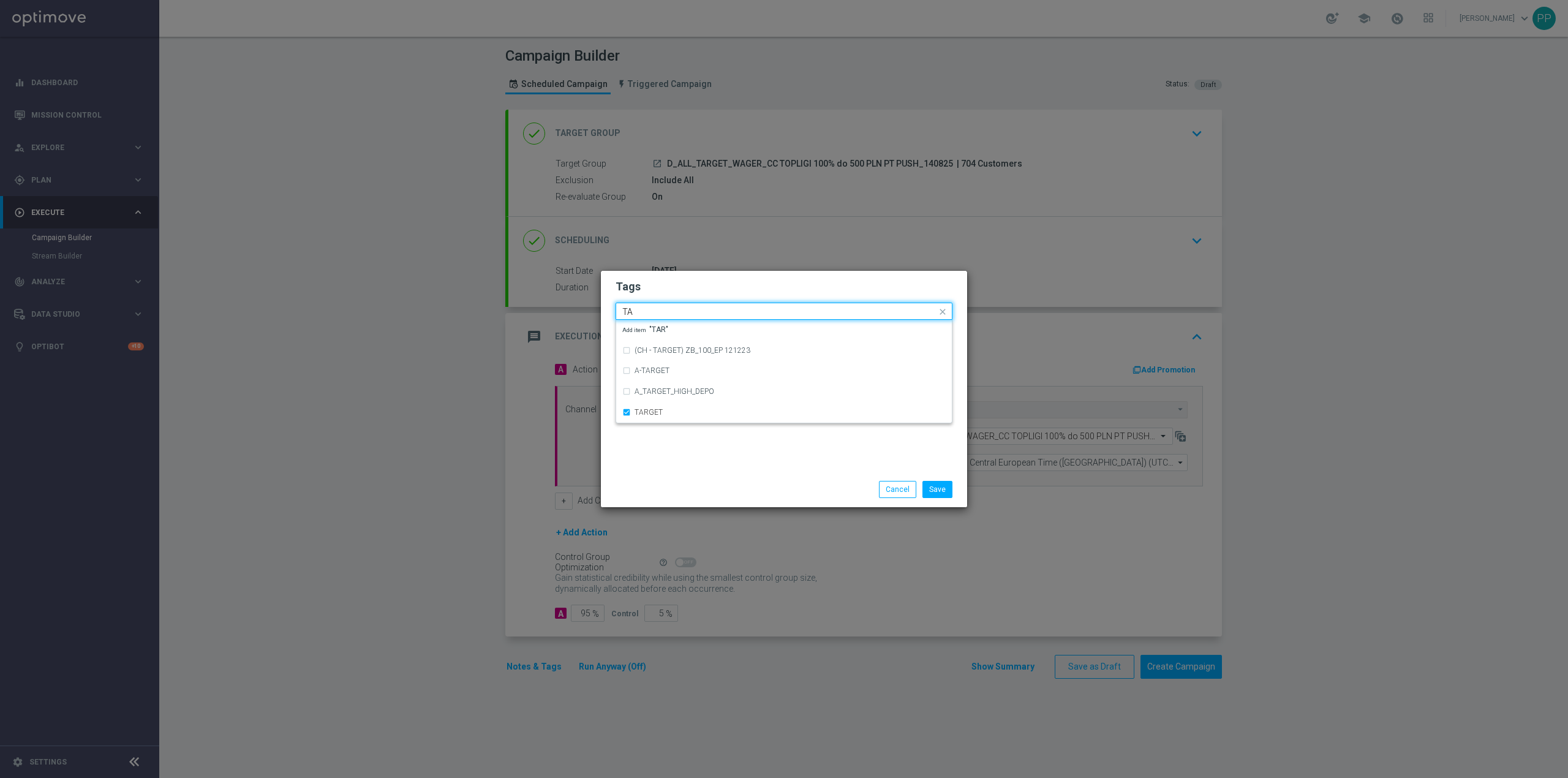
type input "T"
click at [670, 327] on div "WAGER" at bounding box center [790, 330] width 311 height 8
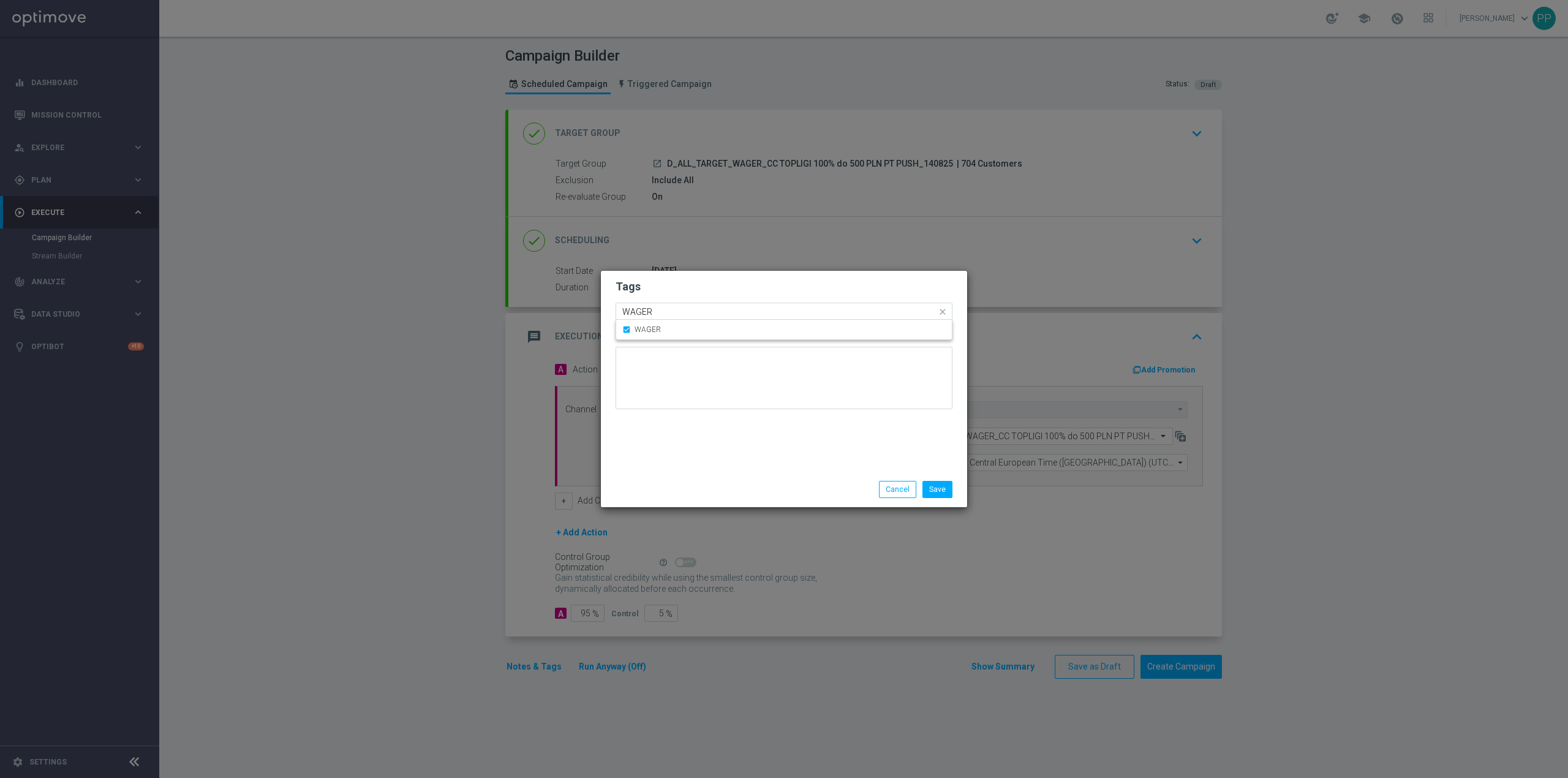
click at [672, 314] on input "WAGER" at bounding box center [780, 312] width 314 height 11
type input "W"
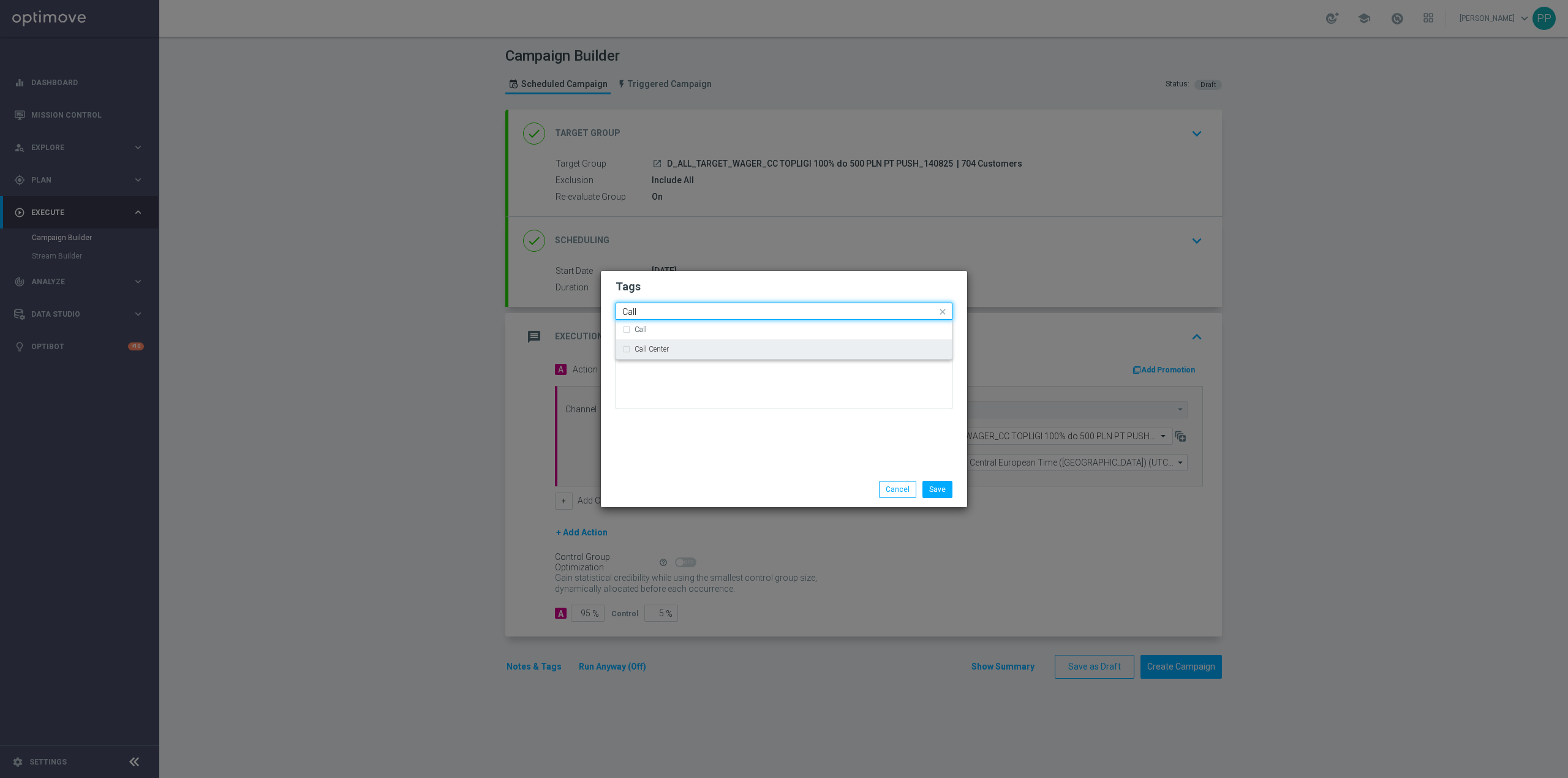
click at [675, 340] on div "Call Center" at bounding box center [784, 350] width 324 height 20
type input "Call"
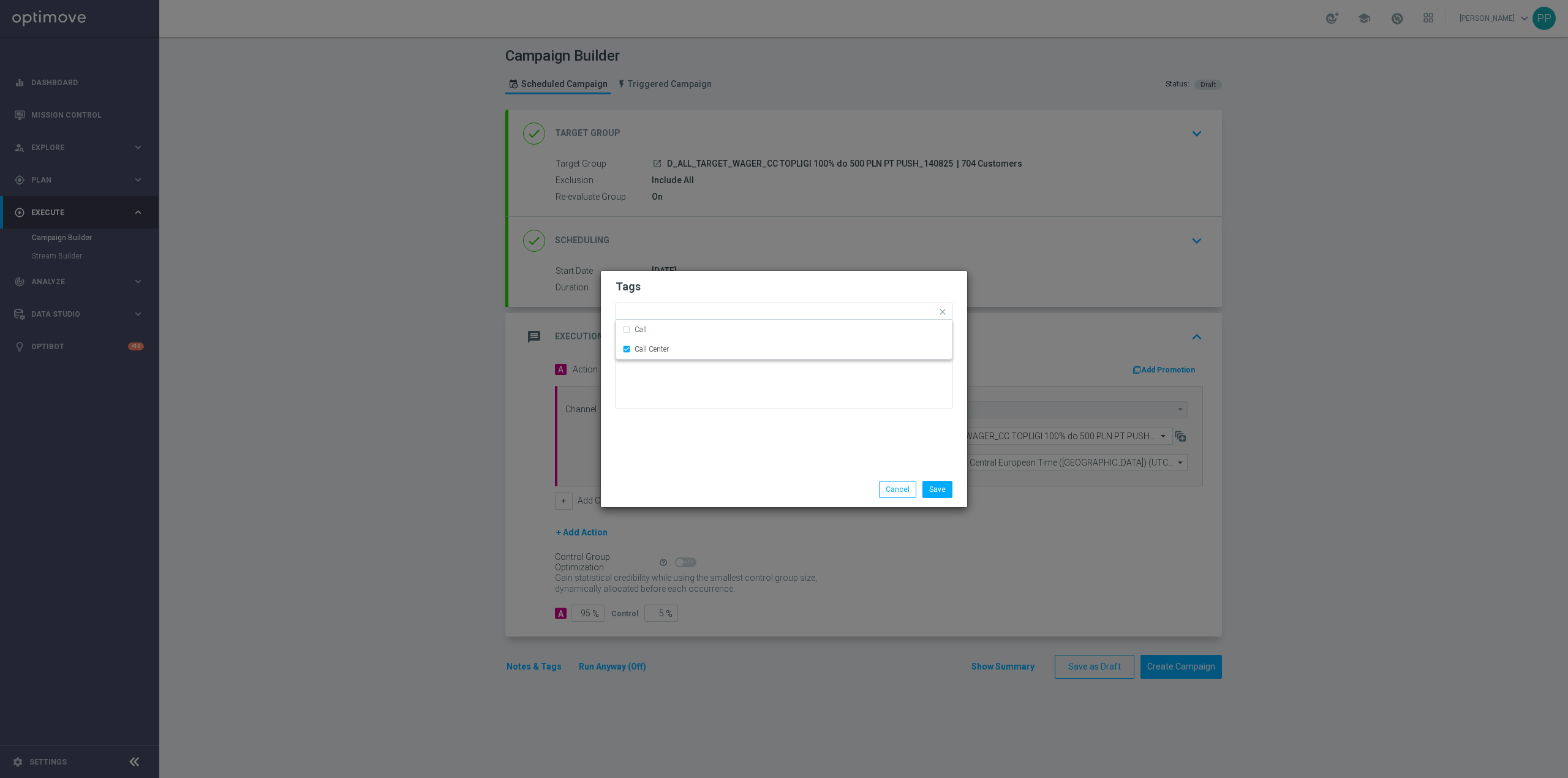
click at [681, 415] on div at bounding box center [784, 383] width 336 height 72
click at [939, 489] on button "Save" at bounding box center [937, 489] width 30 height 17
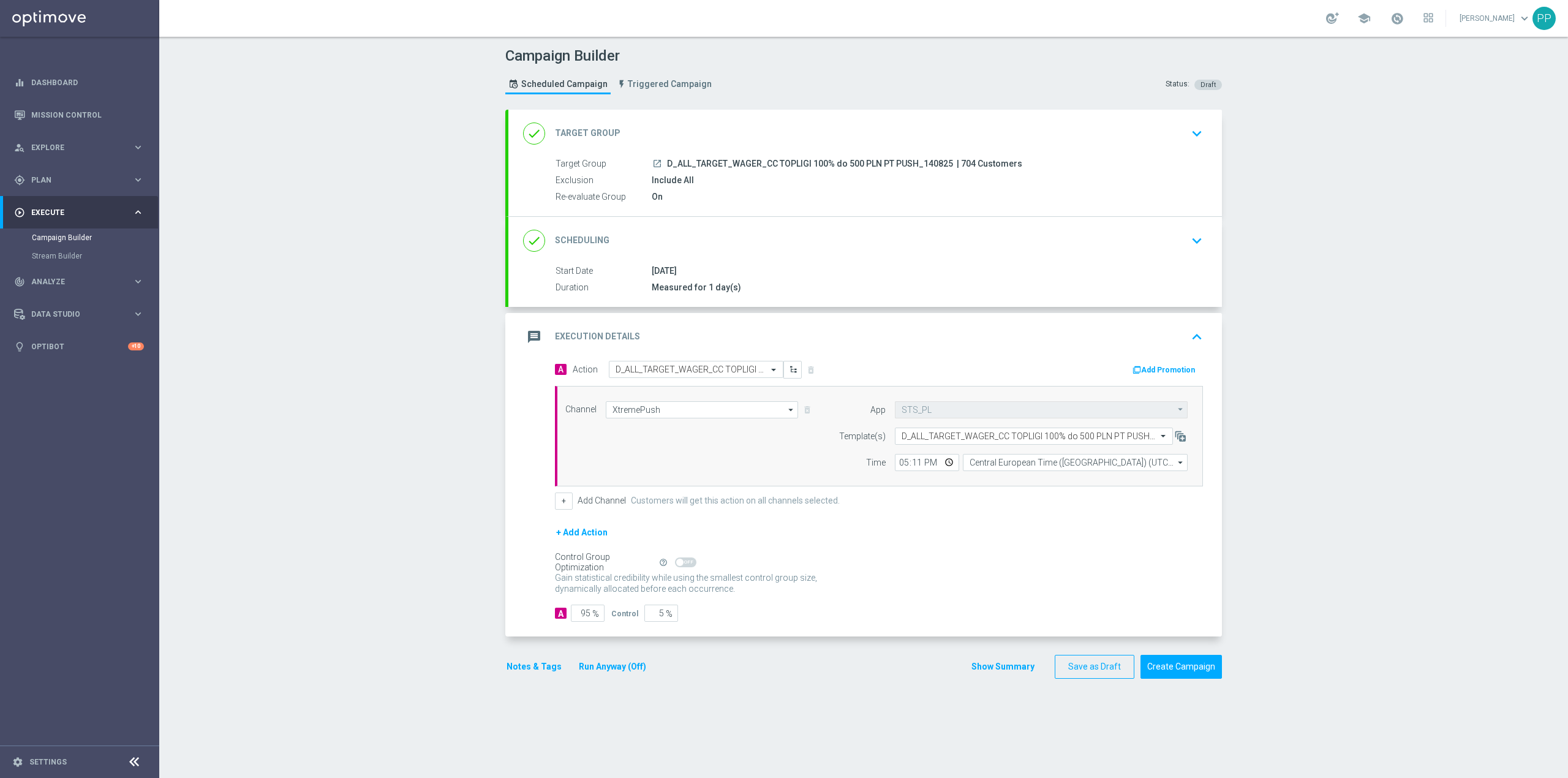
click at [1002, 350] on div "message Execution Details keyboard_arrow_up" at bounding box center [864, 337] width 713 height 48
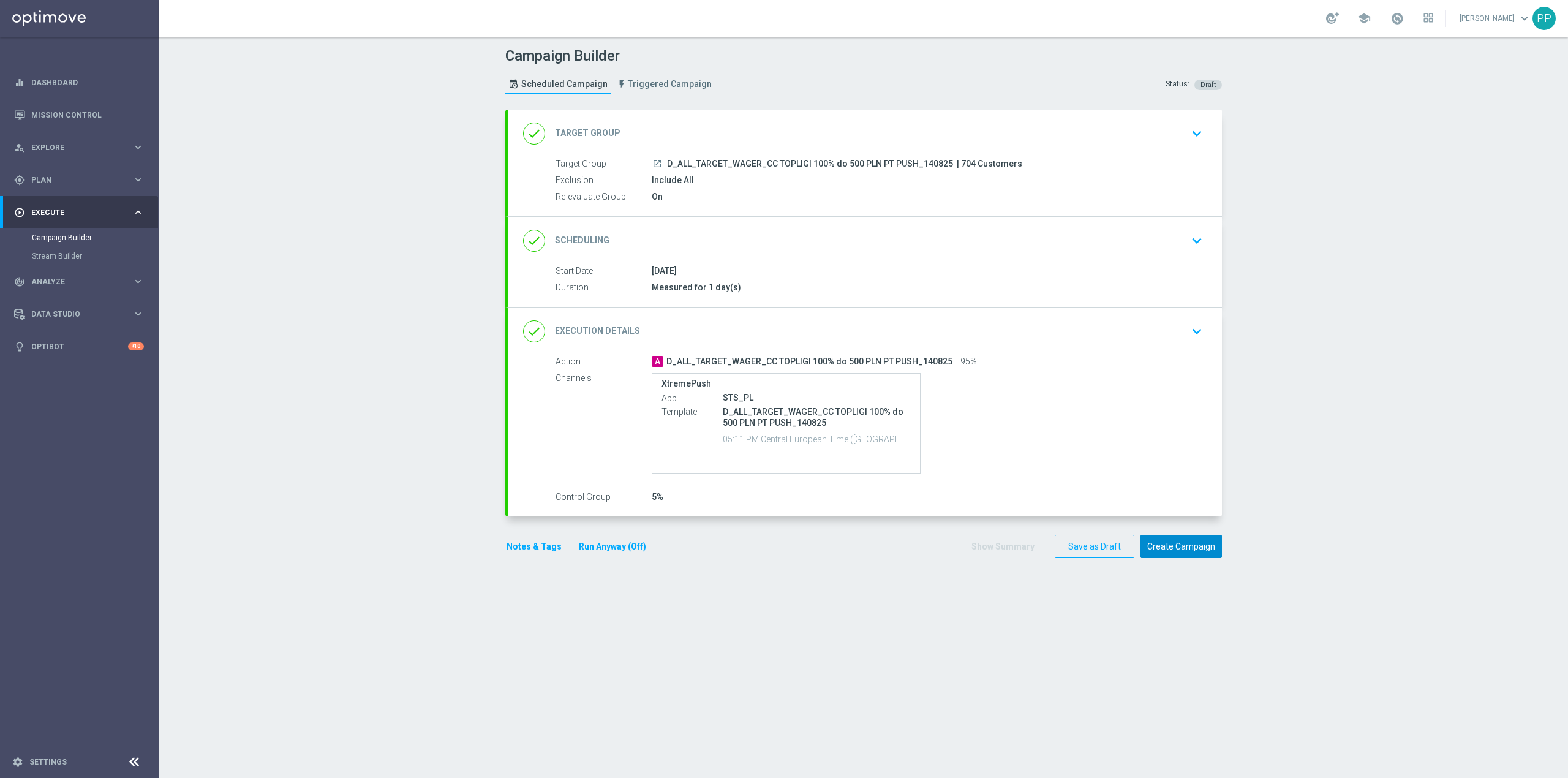
click at [1155, 538] on button "Create Campaign" at bounding box center [1181, 547] width 82 height 24
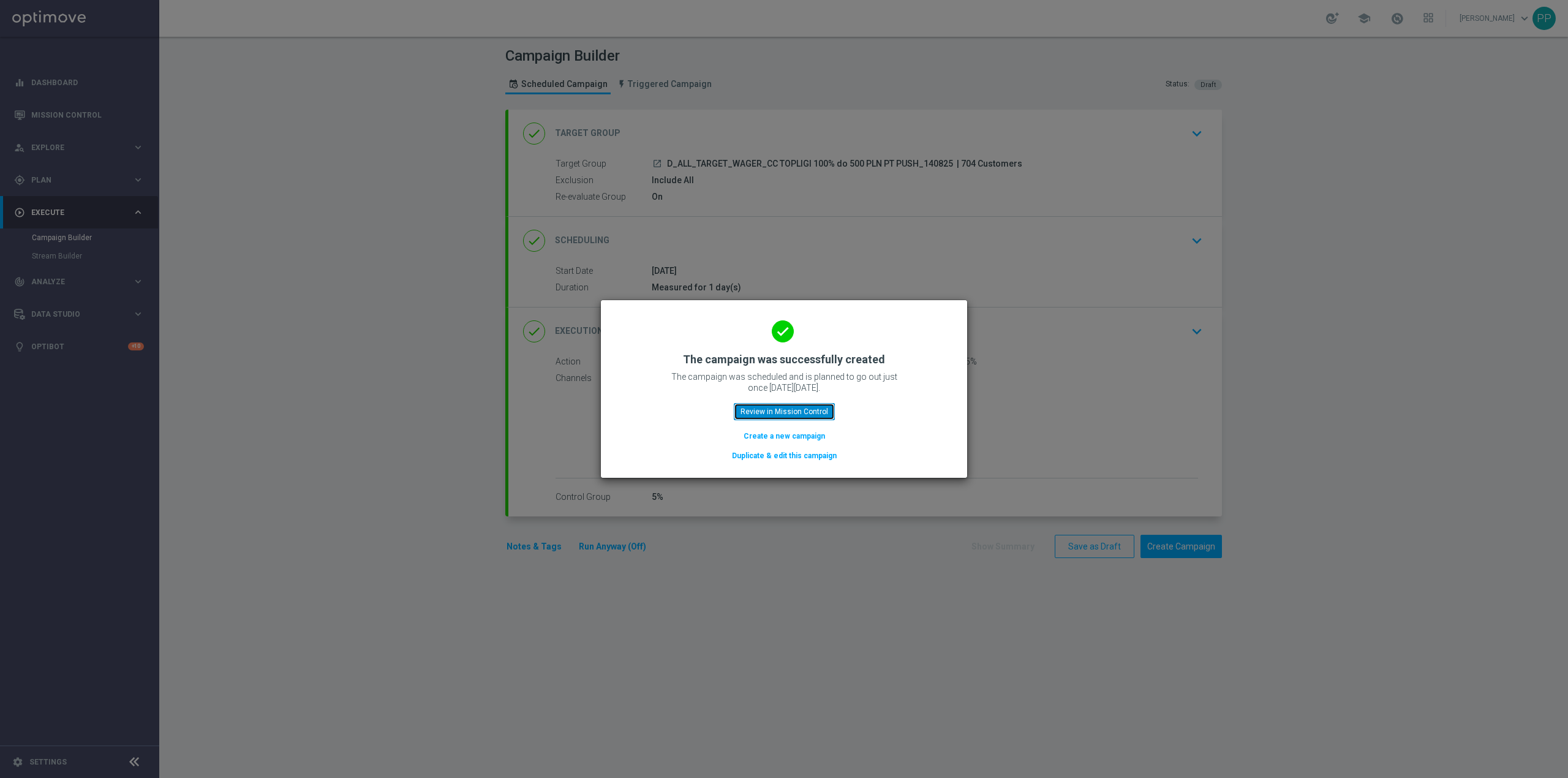
click at [805, 415] on button "Review in Mission Control" at bounding box center [784, 412] width 101 height 17
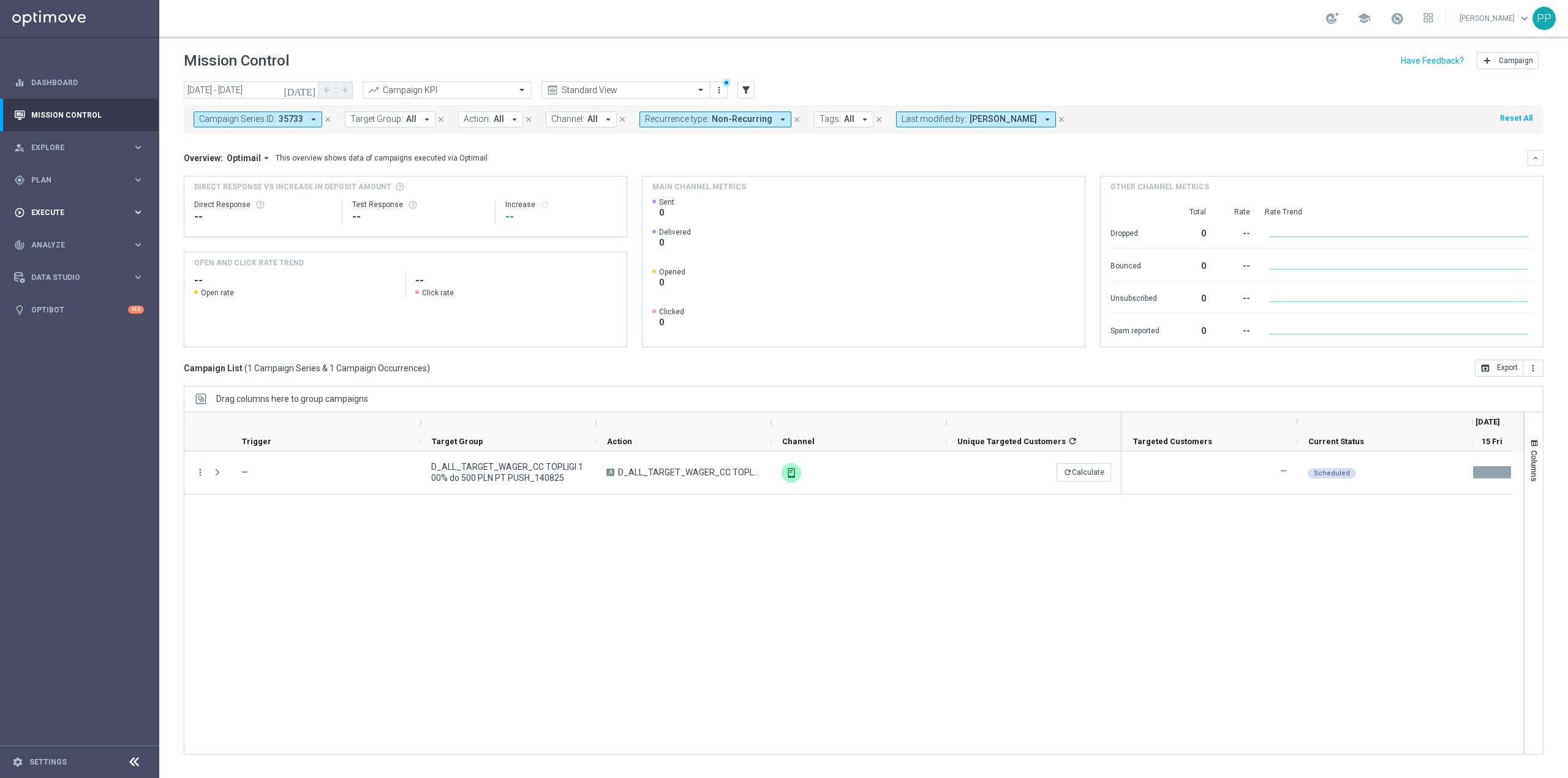
click at [79, 206] on div "play_circle_outline Execute keyboard_arrow_right" at bounding box center [79, 212] width 158 height 33
click at [65, 236] on link "Campaign Builder" at bounding box center [79, 237] width 95 height 10
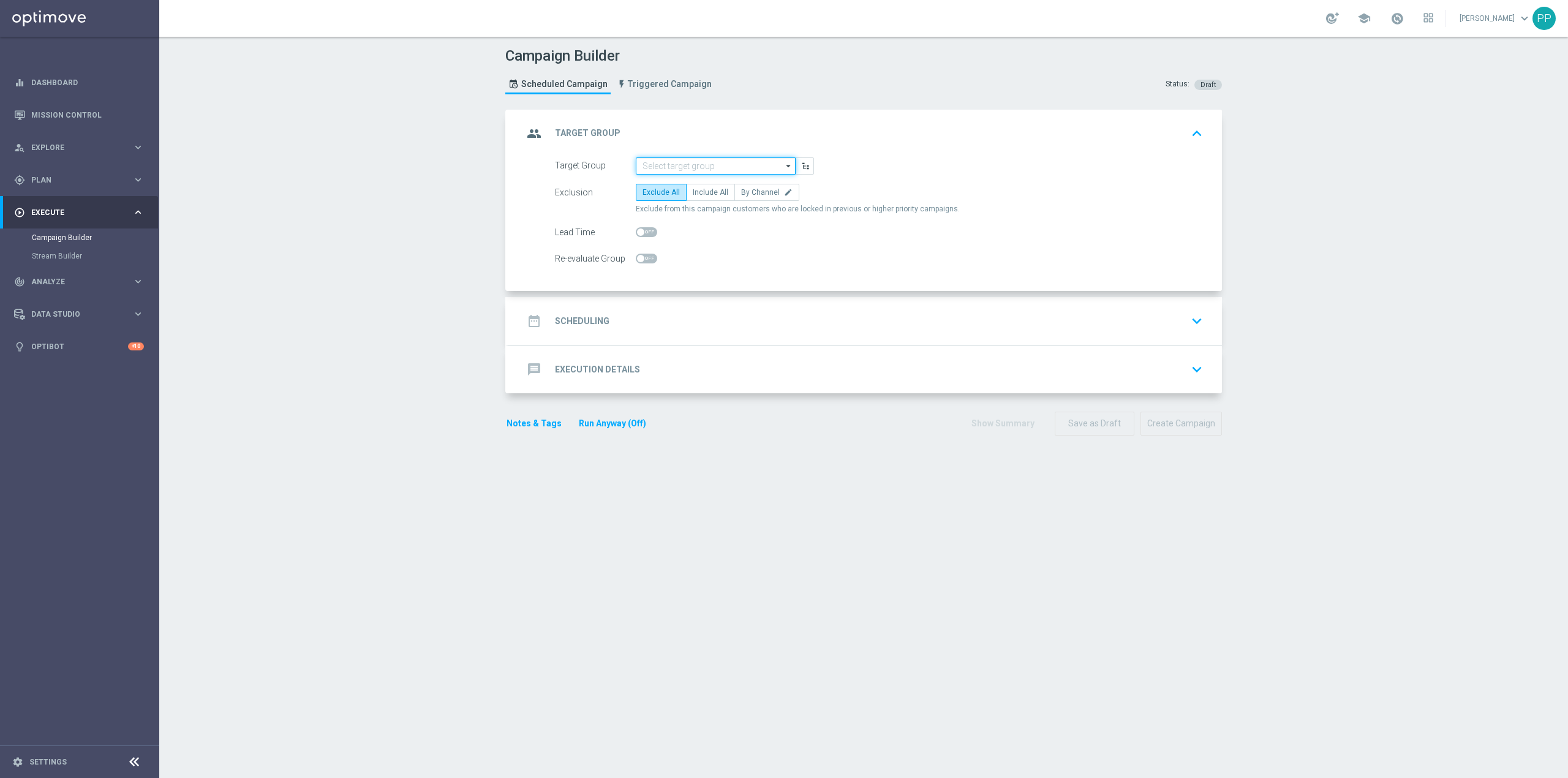
click at [726, 168] on input at bounding box center [715, 166] width 159 height 17
paste input "REA_ALL_TARGET_OFFER_TOP LIGI KURSY_140825"
click at [718, 186] on div "REA_ALL_TARGET_OFFER_TOP LIGI KURSY_140825" at bounding box center [726, 189] width 147 height 22
type input "REA_ALL_TARGET_OFFER_TOP LIGI KURSY_140825"
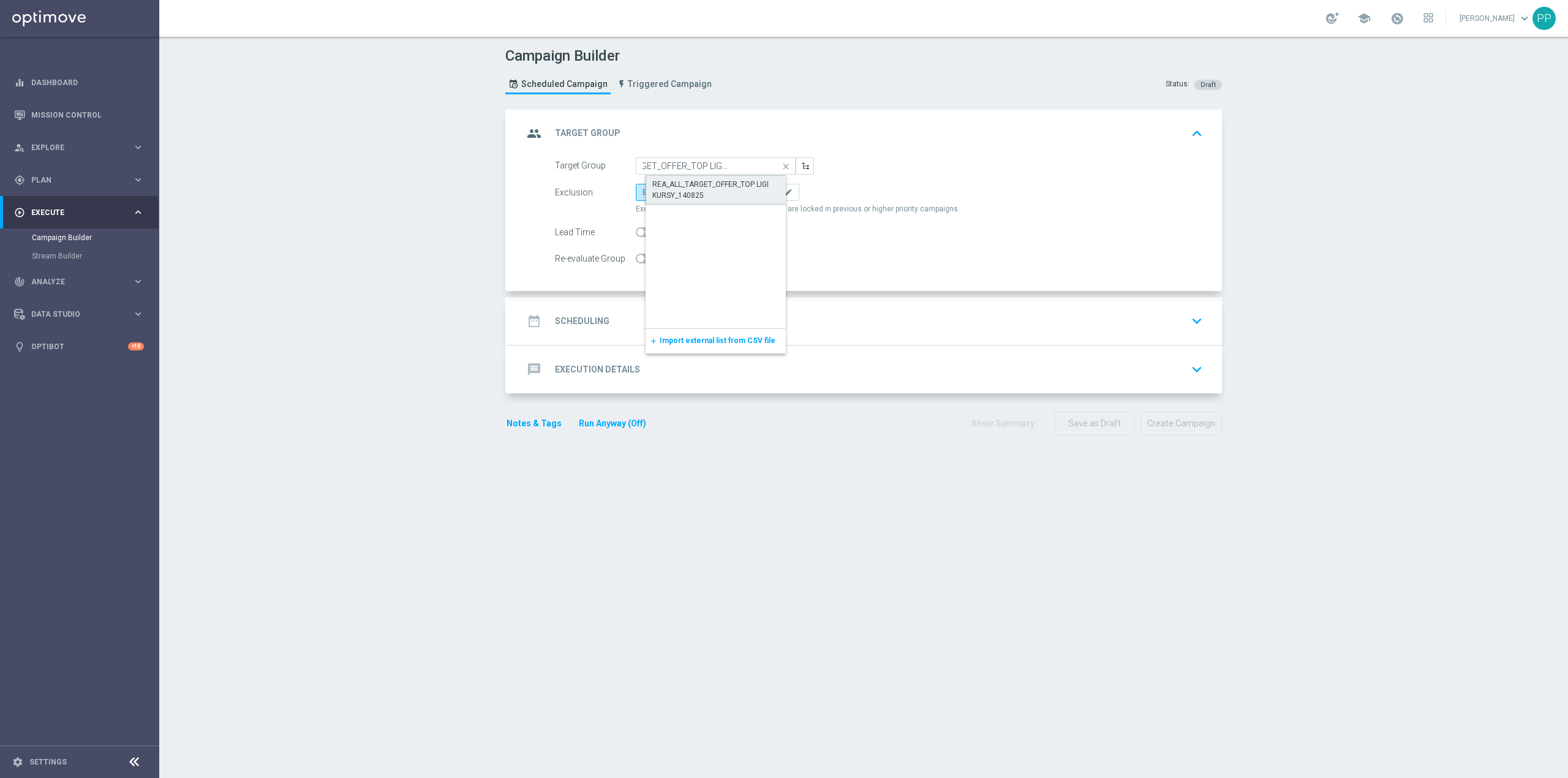
scroll to position [0, 0]
click at [643, 260] on span at bounding box center [646, 258] width 21 height 10
click at [643, 260] on input "checkbox" at bounding box center [646, 258] width 21 height 10
checkbox input "true"
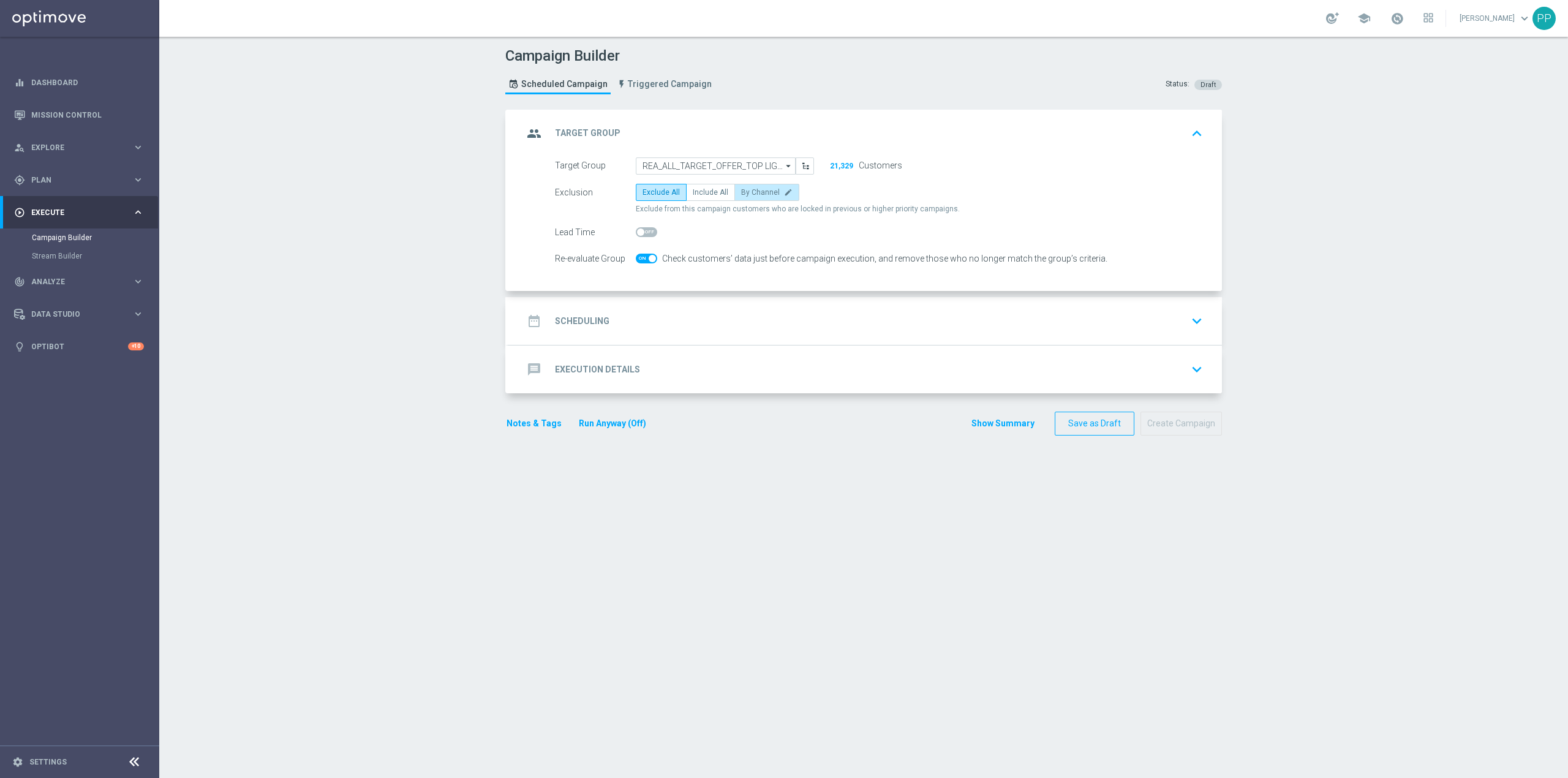
click at [741, 189] on span "By Channel" at bounding box center [760, 192] width 39 height 8
click at [741, 191] on input "By Channel edit" at bounding box center [745, 195] width 8 height 8
radio input "true"
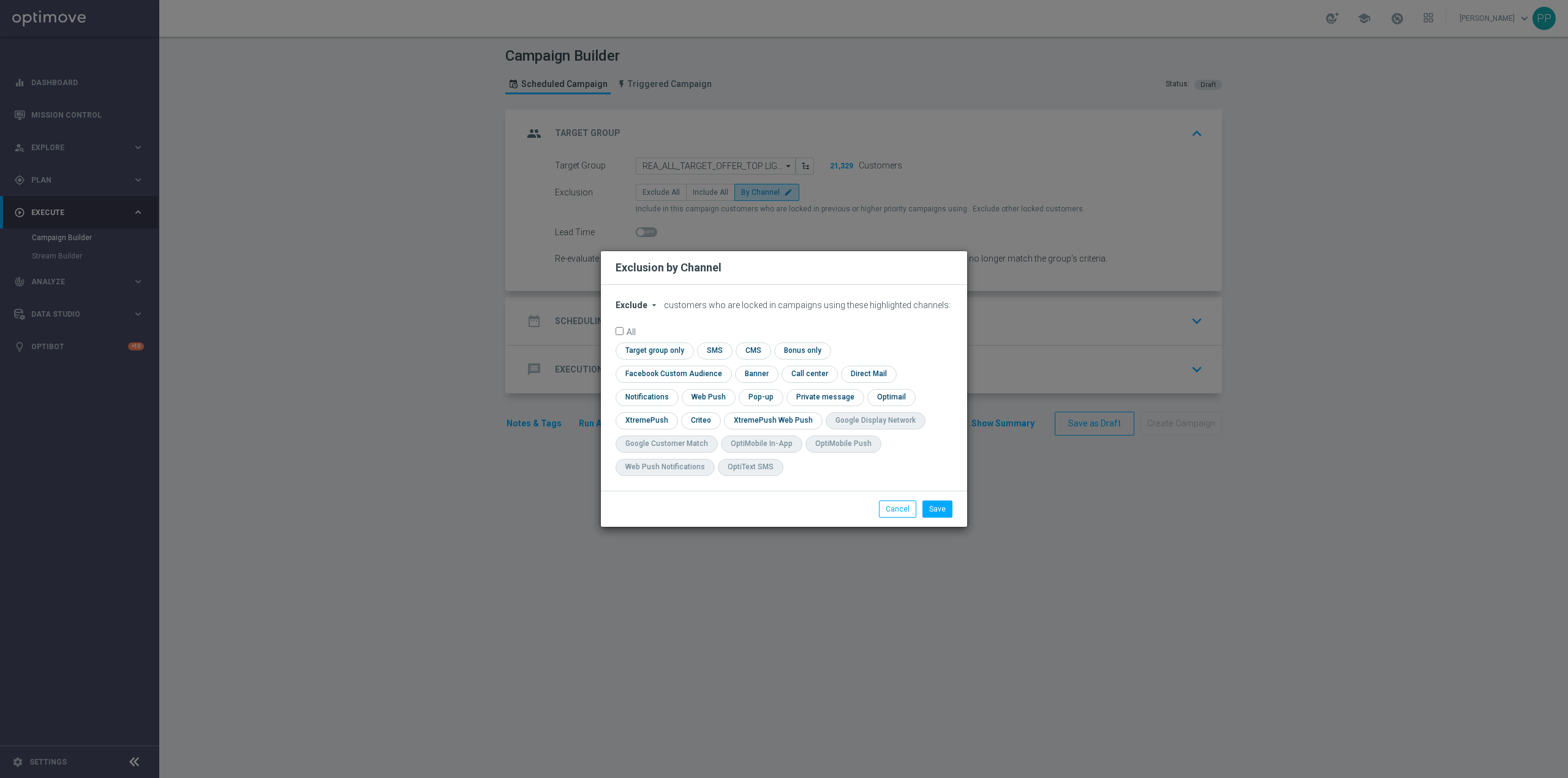
click at [631, 310] on span "Exclude" at bounding box center [632, 305] width 32 height 10
click at [0, 0] on span "Include" at bounding box center [0, 0] width 0 height 0
click at [640, 359] on input "checkbox" at bounding box center [653, 351] width 75 height 17
checkbox input "true"
click at [737, 420] on input "checkbox" at bounding box center [771, 421] width 94 height 17
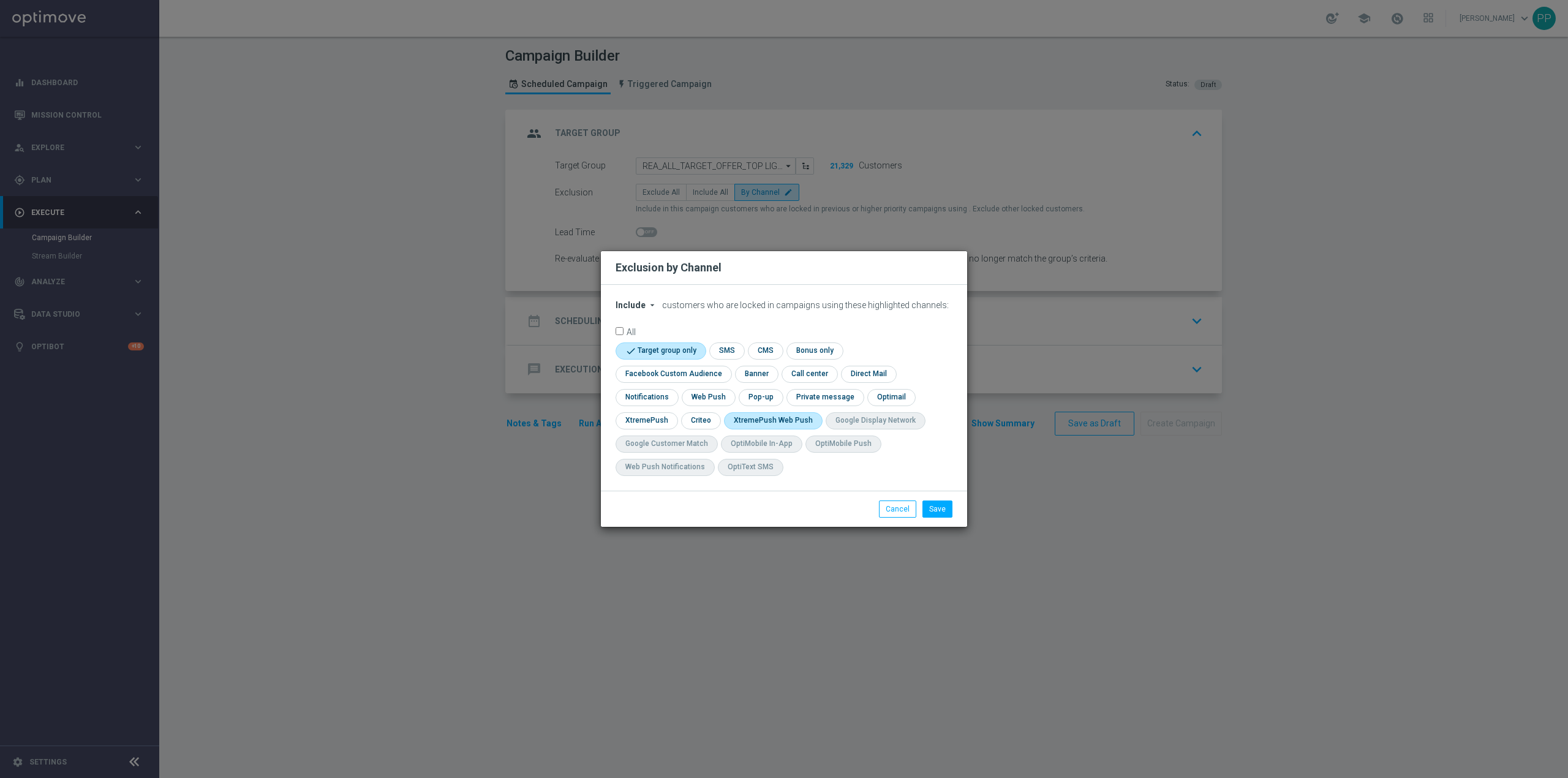
checkbox input "true"
click at [945, 508] on button "Save" at bounding box center [937, 509] width 30 height 17
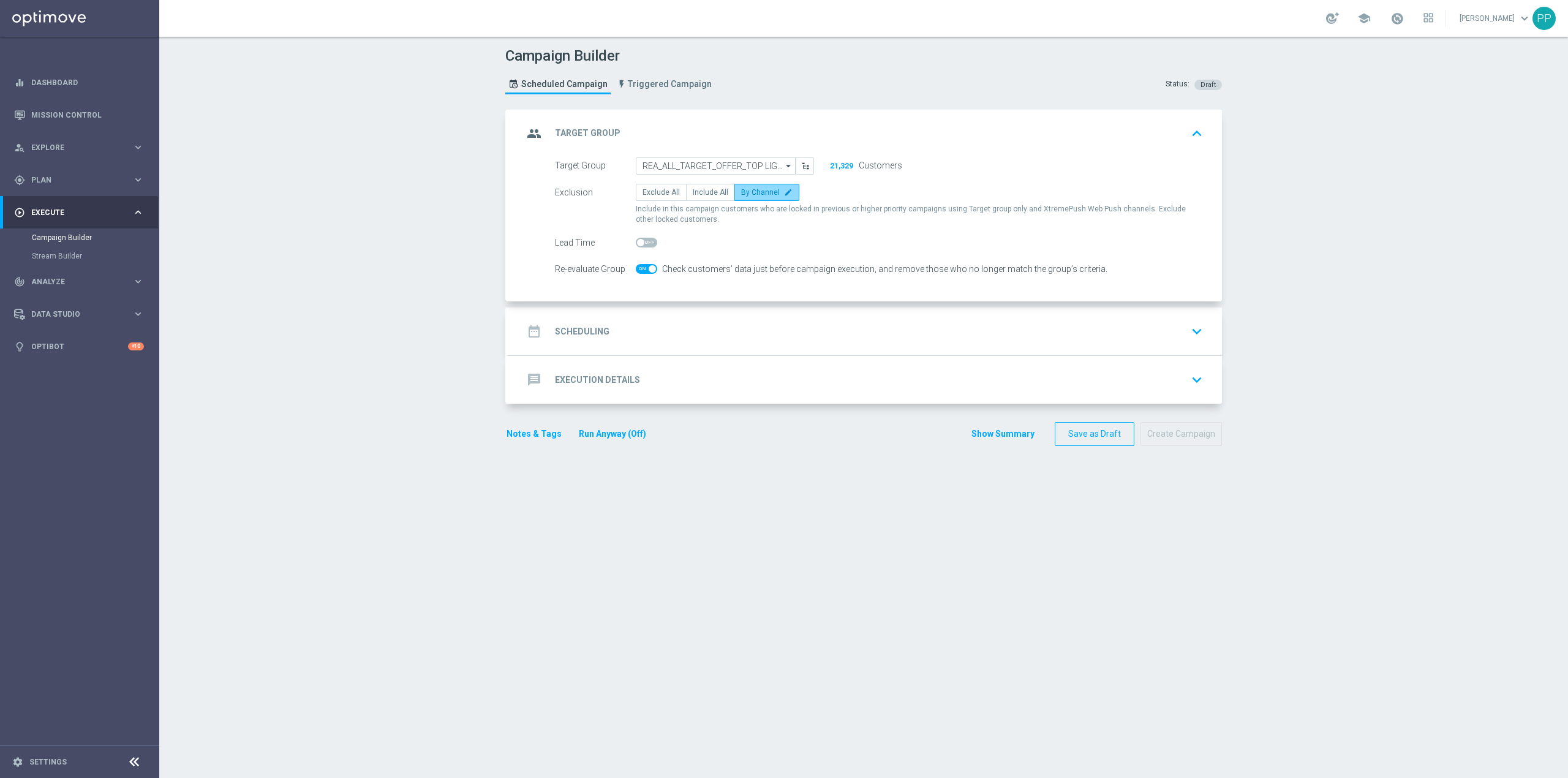
click at [757, 201] on label "By Channel edit" at bounding box center [766, 192] width 65 height 17
click at [749, 199] on input "By Channel edit" at bounding box center [745, 195] width 8 height 8
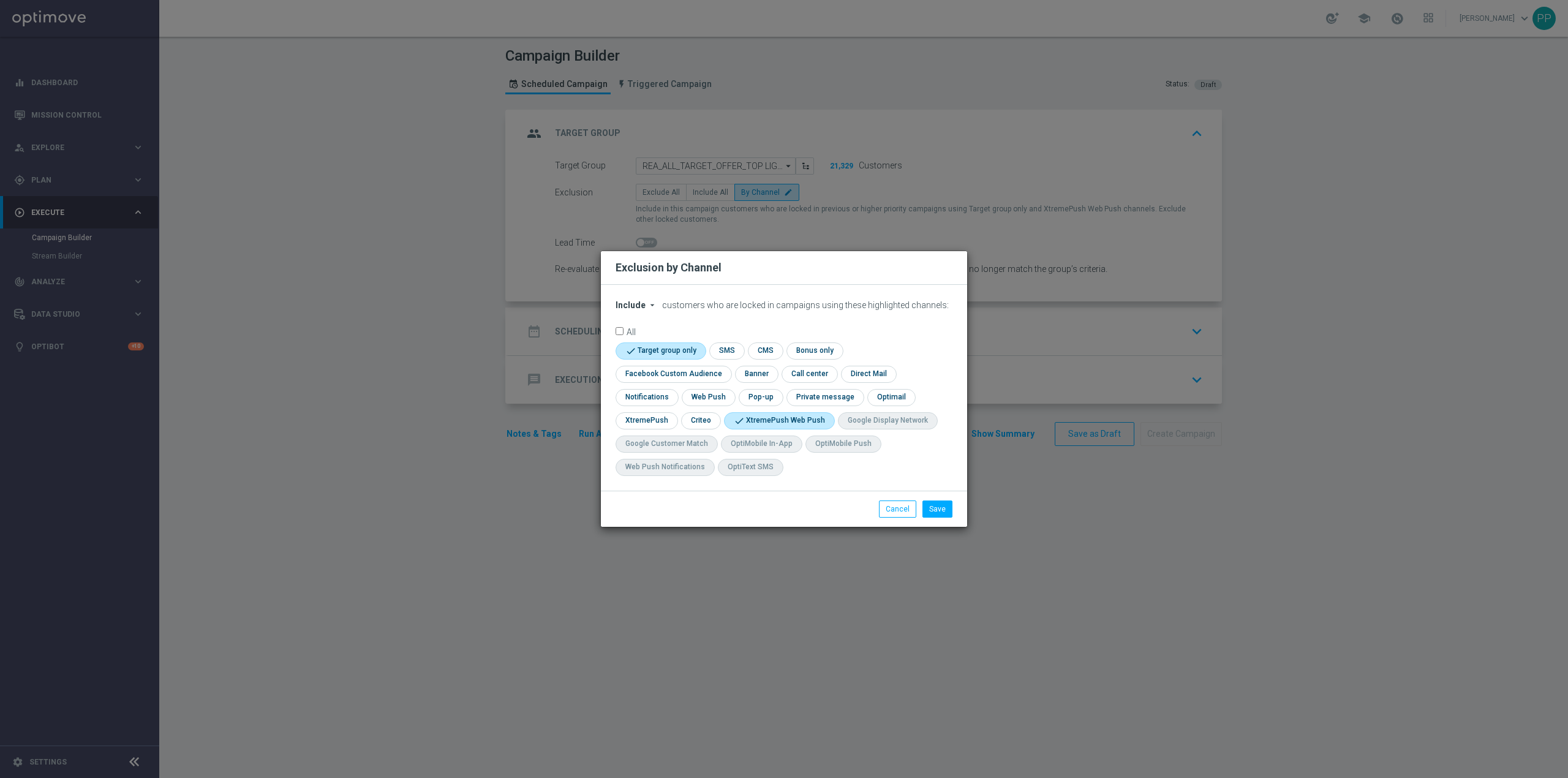
drag, startPoint x: 757, startPoint y: 417, endPoint x: 723, endPoint y: 425, distance: 34.9
click at [755, 417] on input "checkbox" at bounding box center [777, 421] width 105 height 17
checkbox input "false"
drag, startPoint x: 703, startPoint y: 424, endPoint x: 866, endPoint y: 496, distance: 178.2
click at [703, 423] on input "checkbox" at bounding box center [700, 421] width 38 height 17
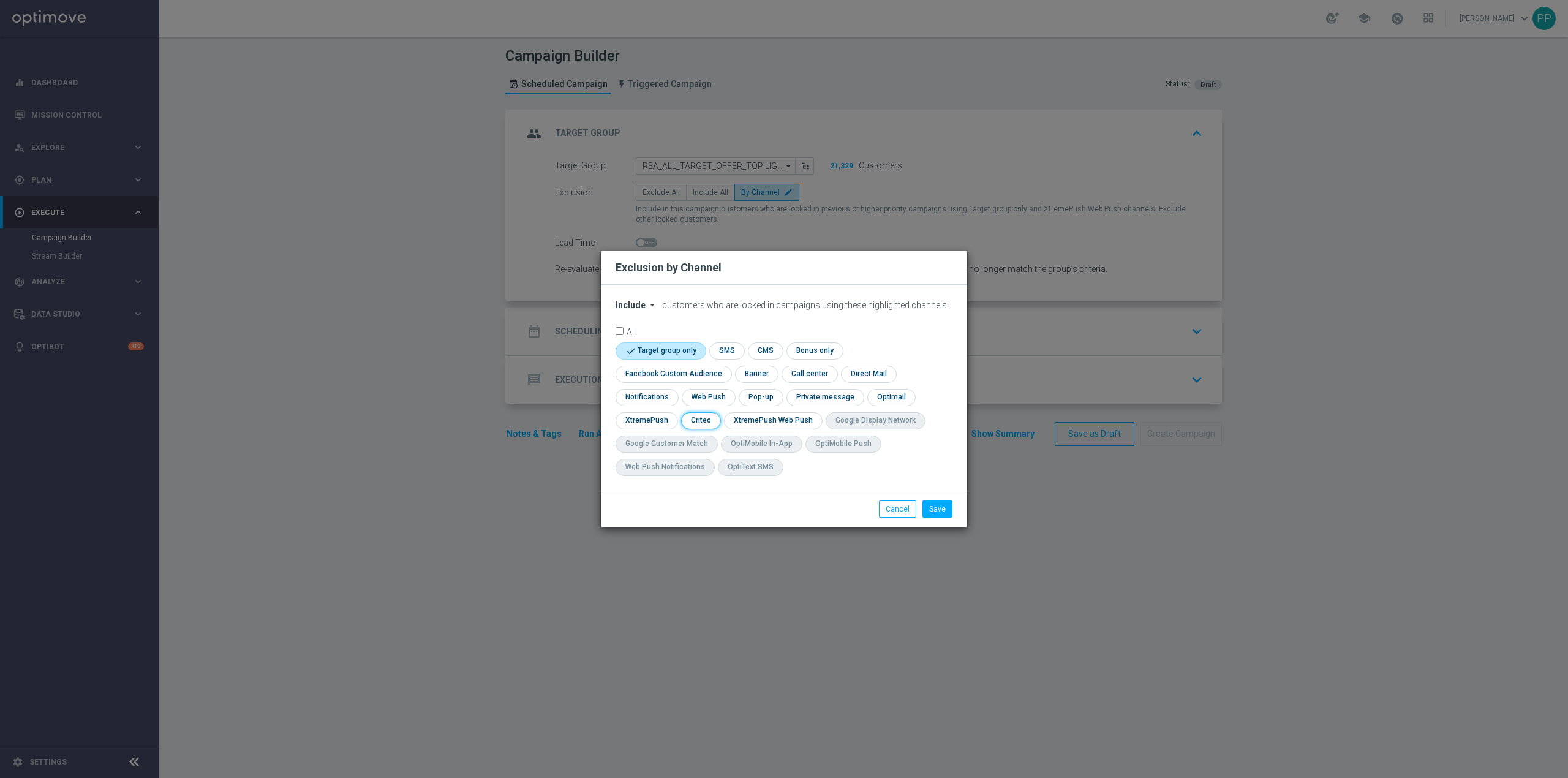
checkbox input "true"
click at [929, 512] on button "Save" at bounding box center [937, 509] width 30 height 17
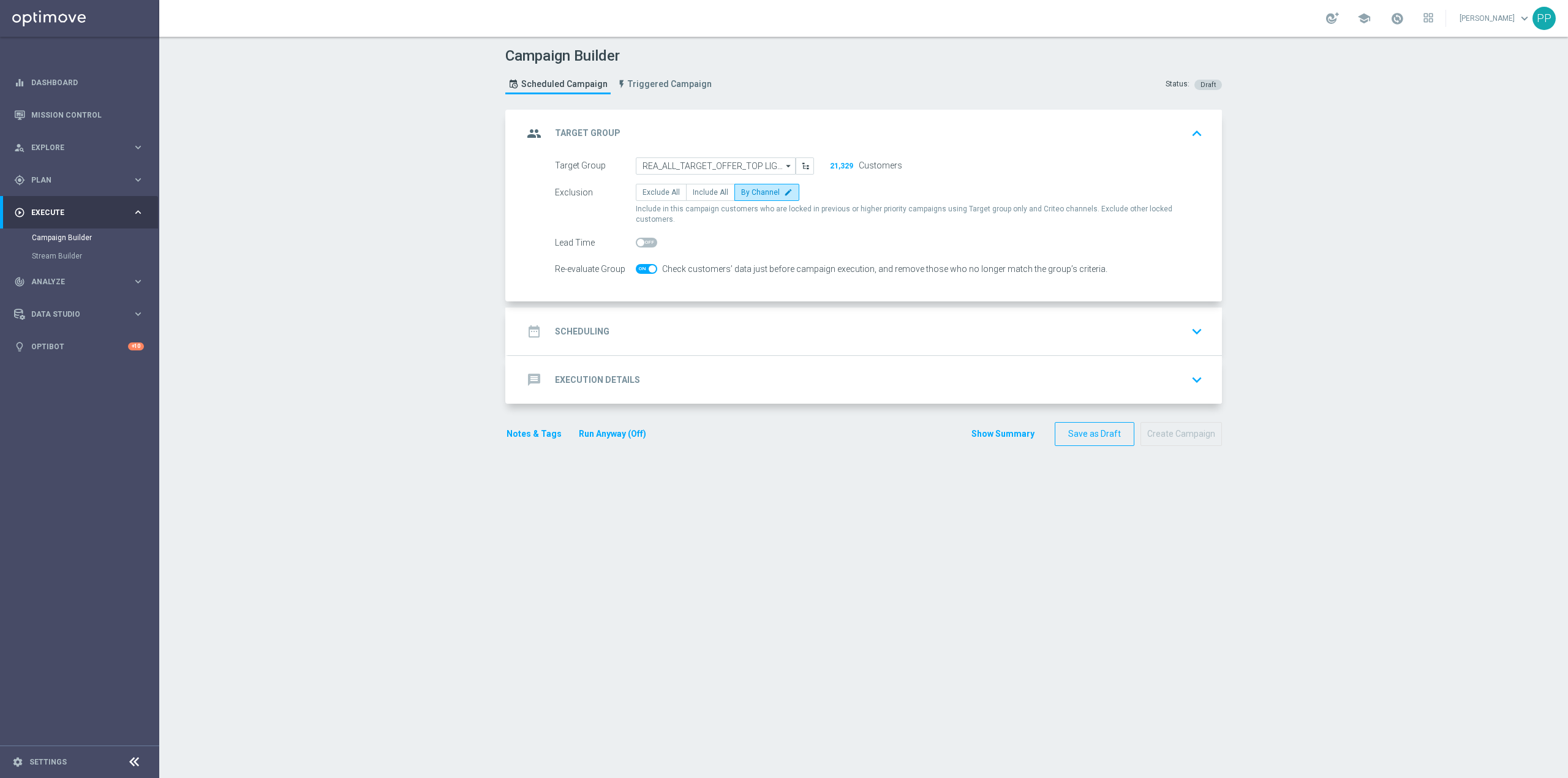
click at [740, 320] on div "date_range Scheduling keyboard_arrow_down" at bounding box center [864, 331] width 684 height 24
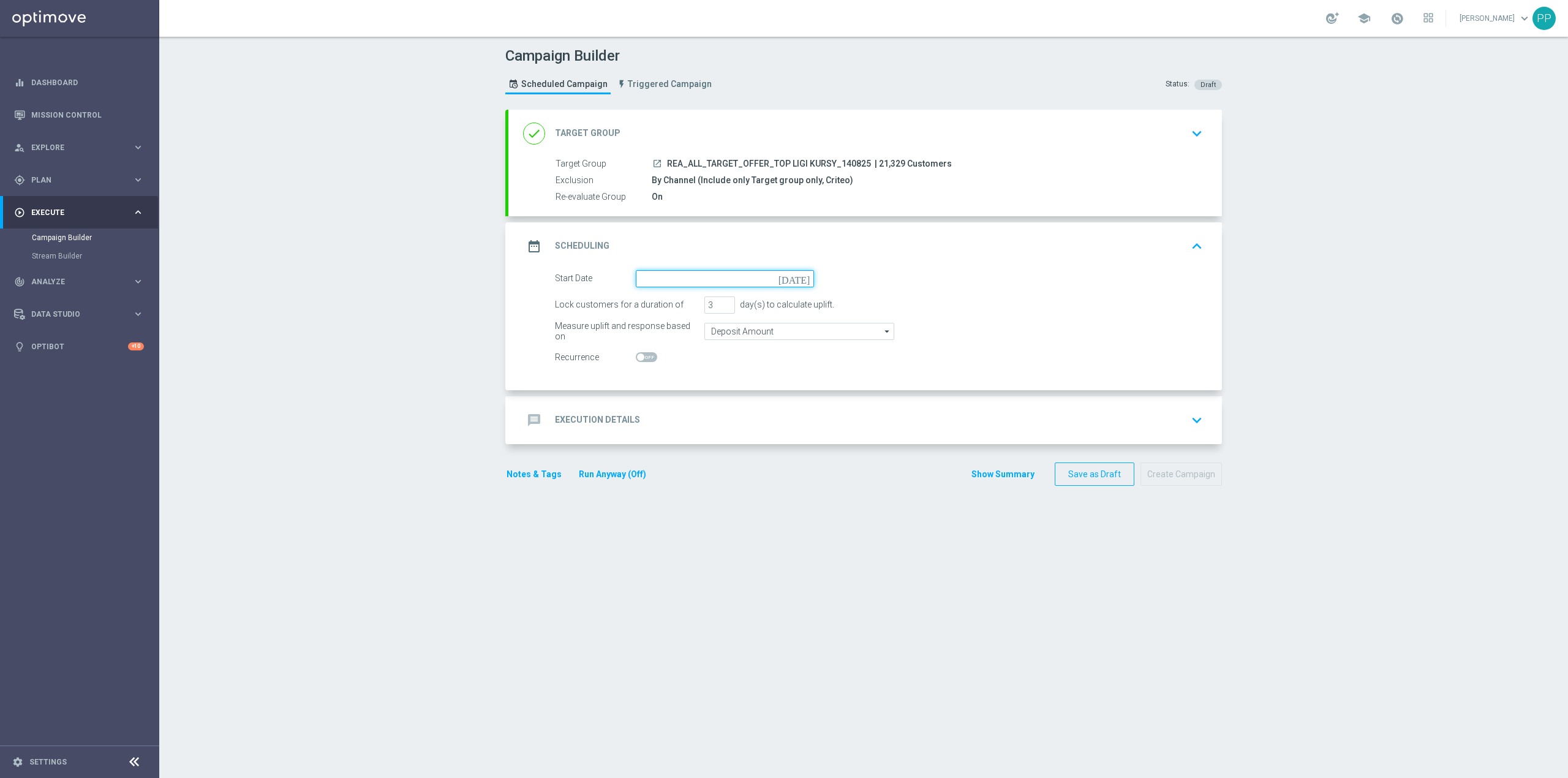
click at [706, 275] on input at bounding box center [725, 279] width 179 height 17
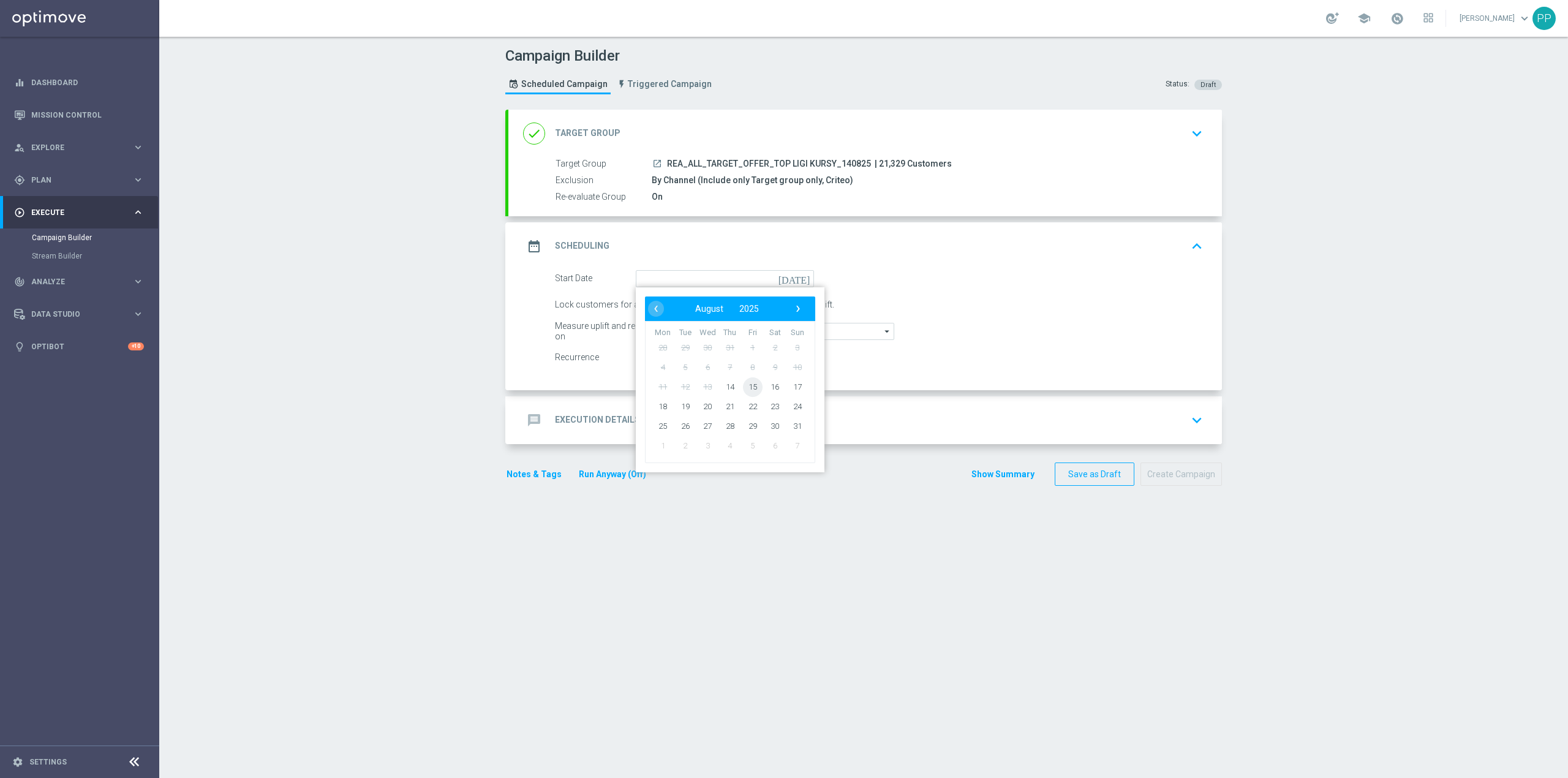
click at [743, 385] on span "15" at bounding box center [753, 387] width 20 height 20
type input "[DATE]"
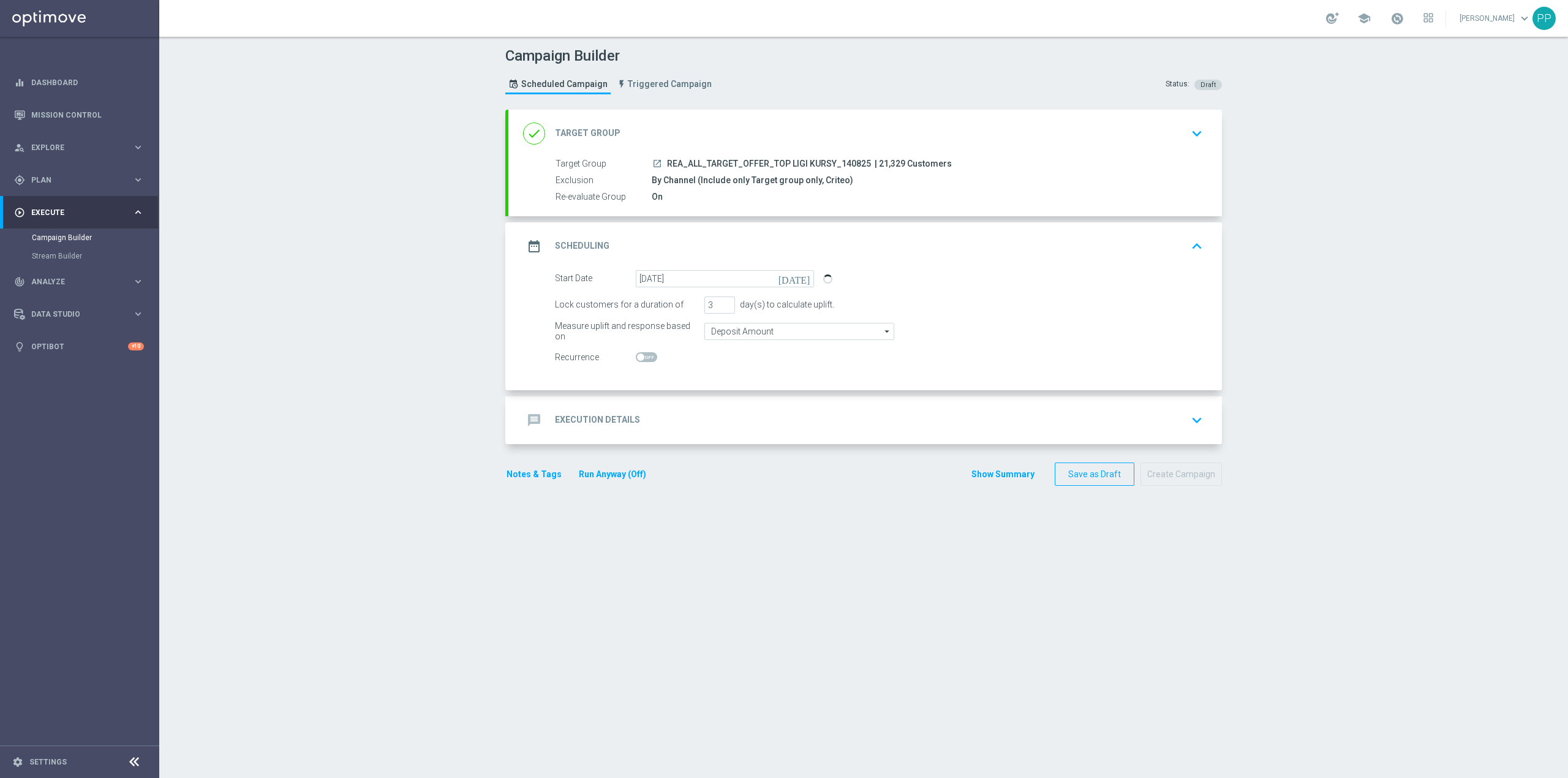
click at [668, 412] on div "message Execution Details keyboard_arrow_down" at bounding box center [864, 420] width 684 height 24
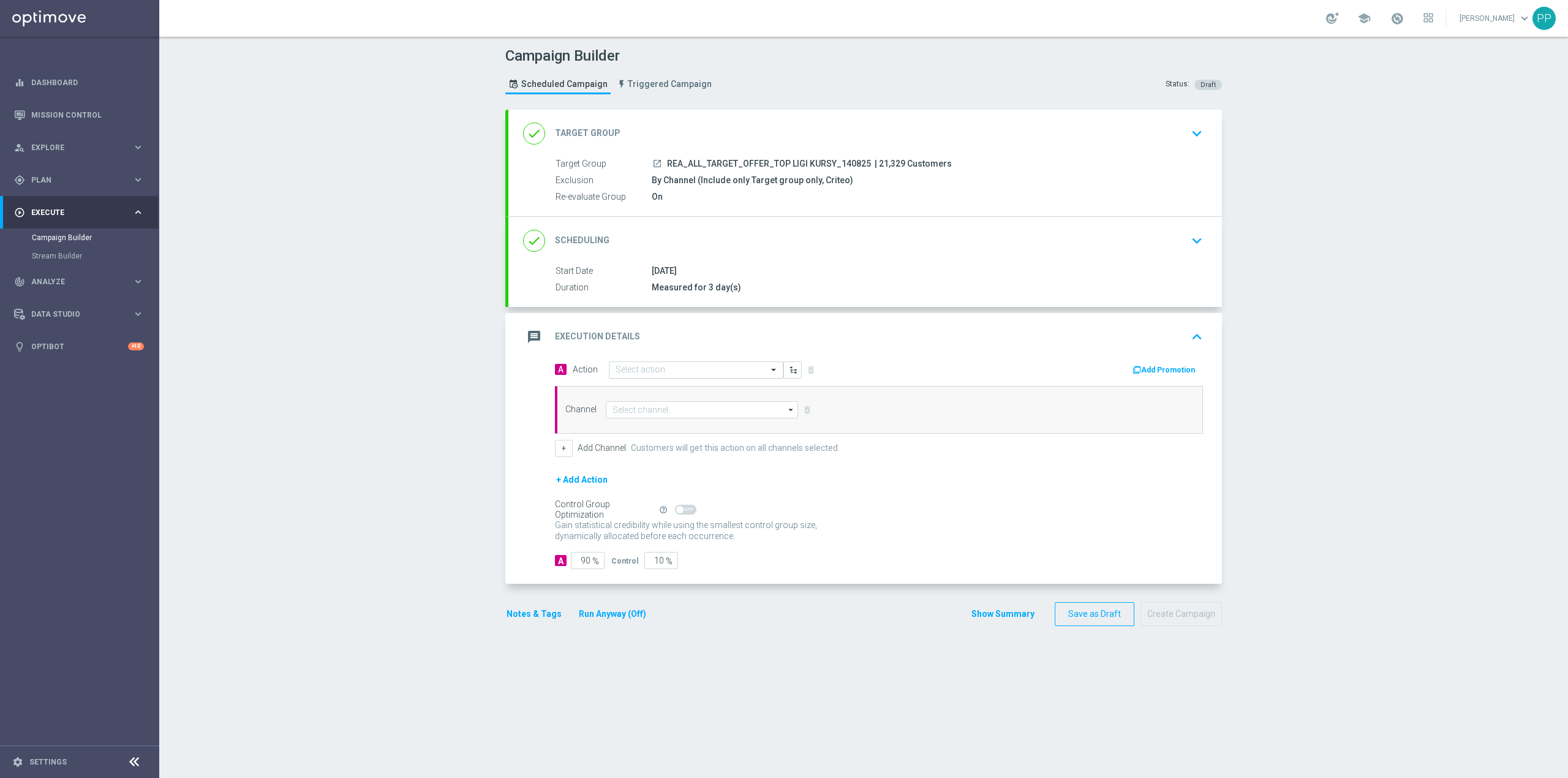
click at [654, 374] on input "text" at bounding box center [684, 370] width 137 height 11
click at [650, 539] on span "Create new action" at bounding box center [658, 536] width 64 height 8
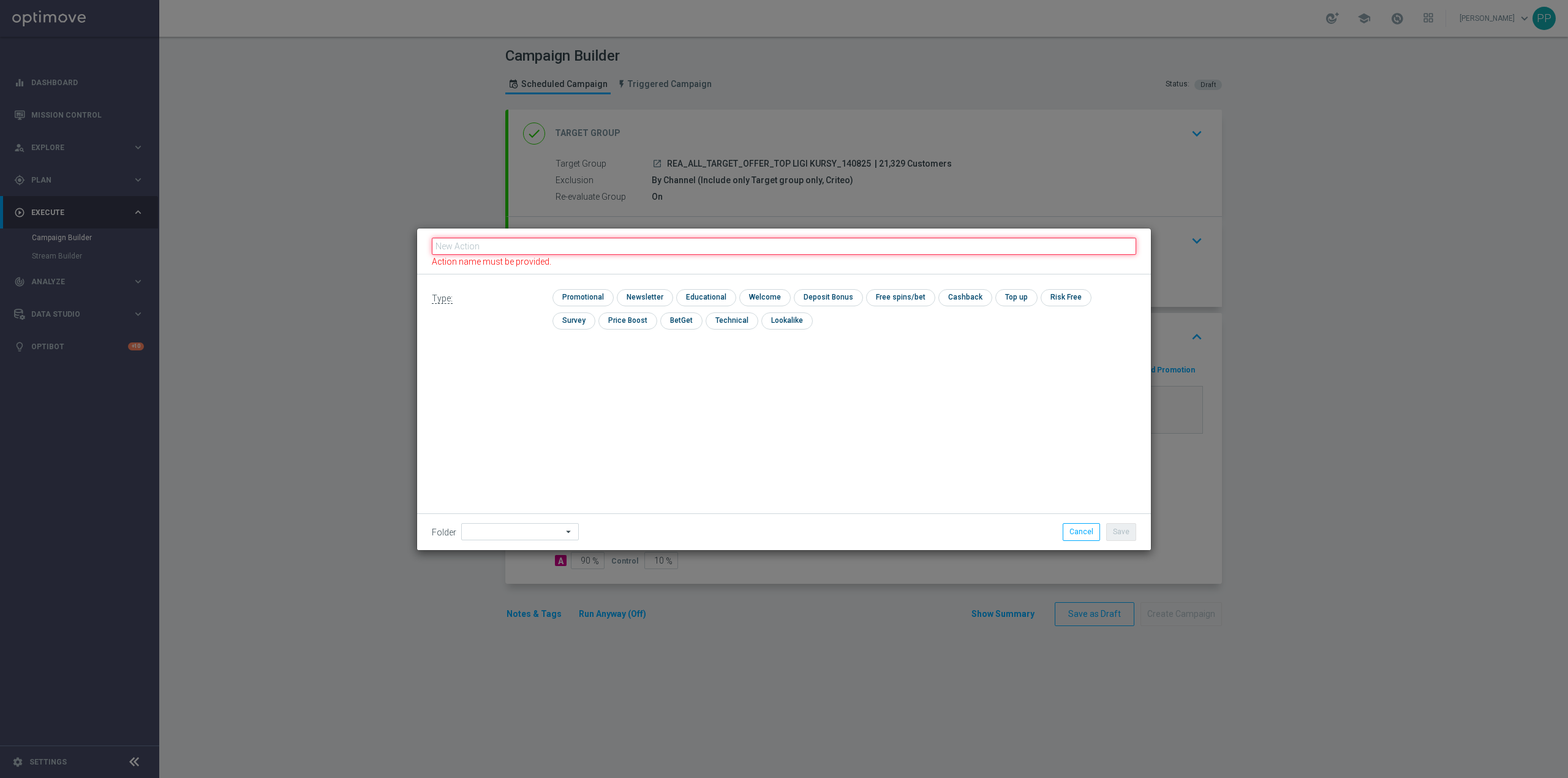
click at [564, 247] on input "text" at bounding box center [784, 246] width 704 height 17
paste input "REA_ALL_TARGET_OFFER_TOP LIGI KURSY_140825"
type input "REA_ALL_TARGET_OFFER_TOP LIGI KURSY_140825"
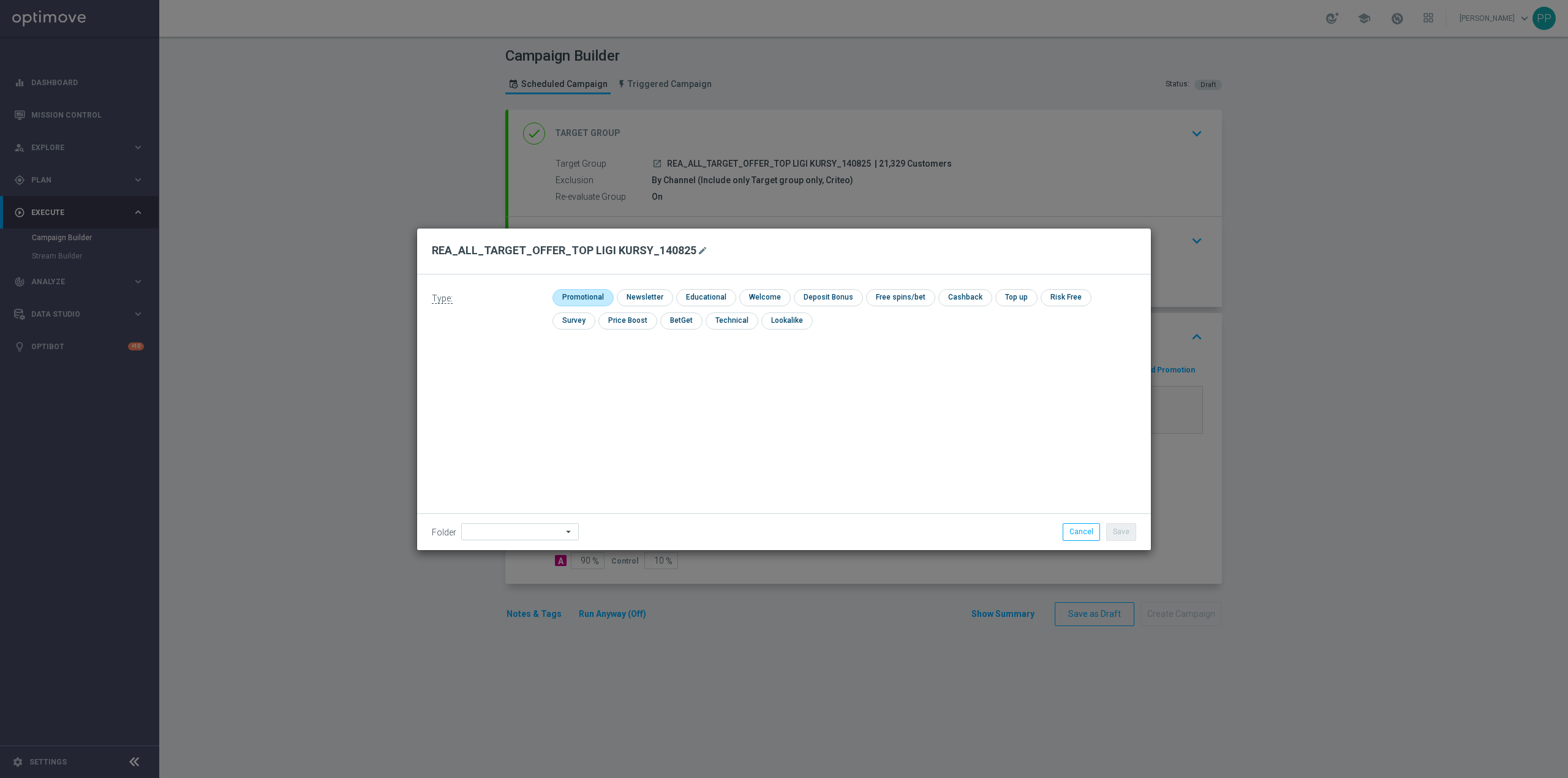
click at [560, 300] on input "checkbox" at bounding box center [581, 298] width 58 height 17
checkbox input "true"
click at [536, 536] on input at bounding box center [520, 531] width 118 height 17
click at [513, 373] on div "8. Sierpień 2025" at bounding box center [504, 378] width 54 height 11
type input "8. Sierpień 2025"
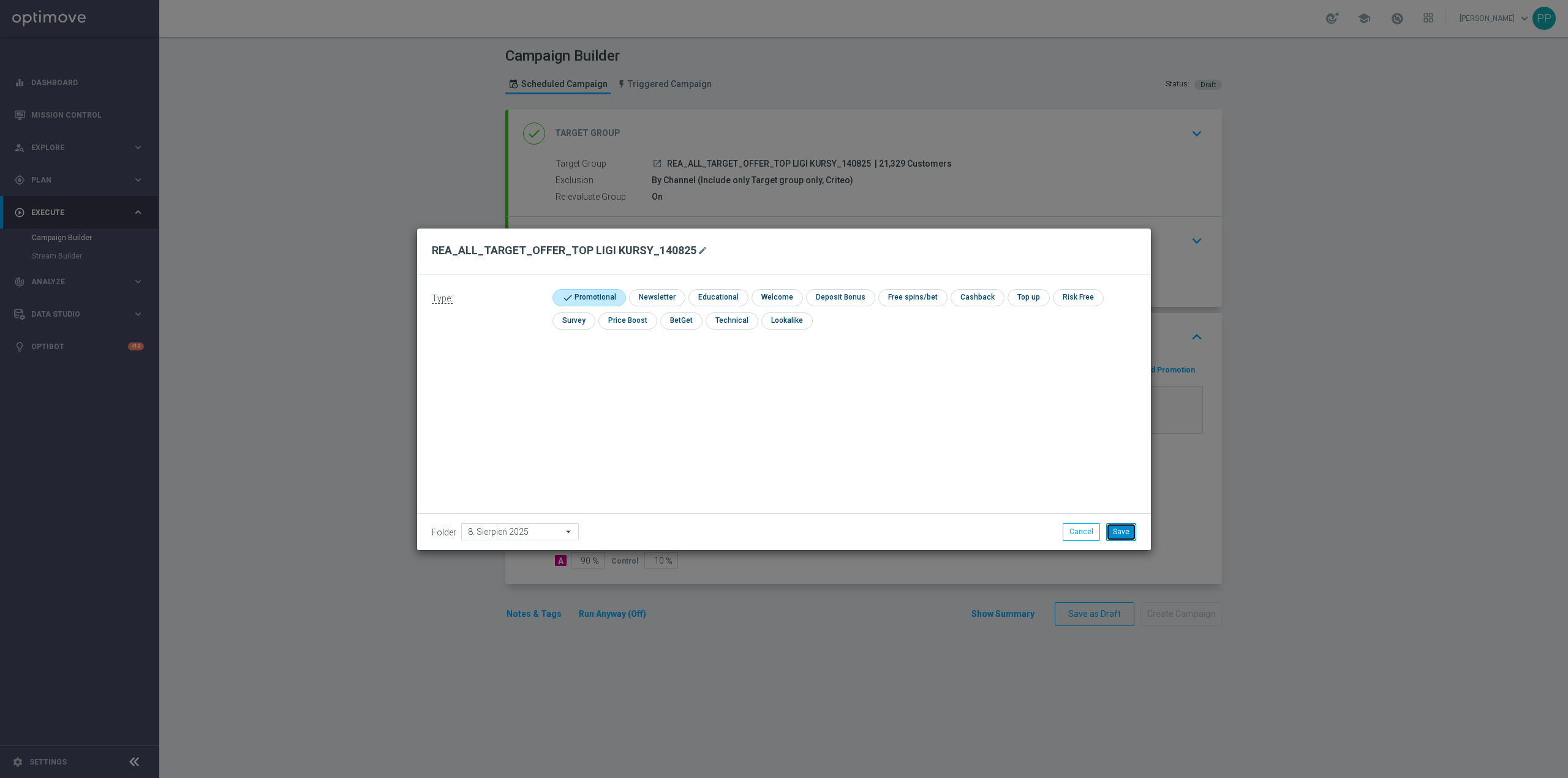
click at [1125, 533] on button "Save" at bounding box center [1121, 531] width 30 height 17
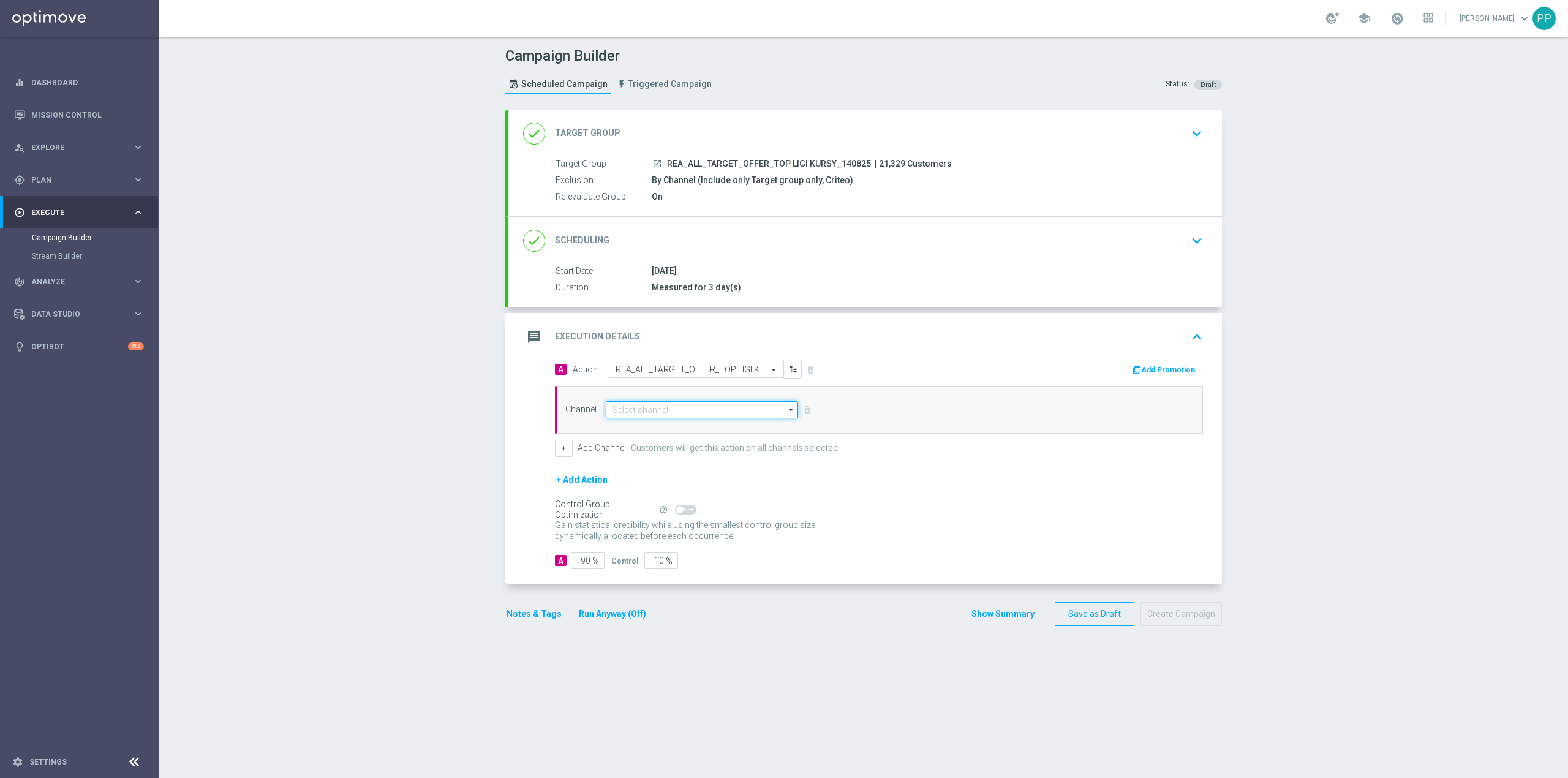
click at [701, 407] on input at bounding box center [702, 410] width 192 height 17
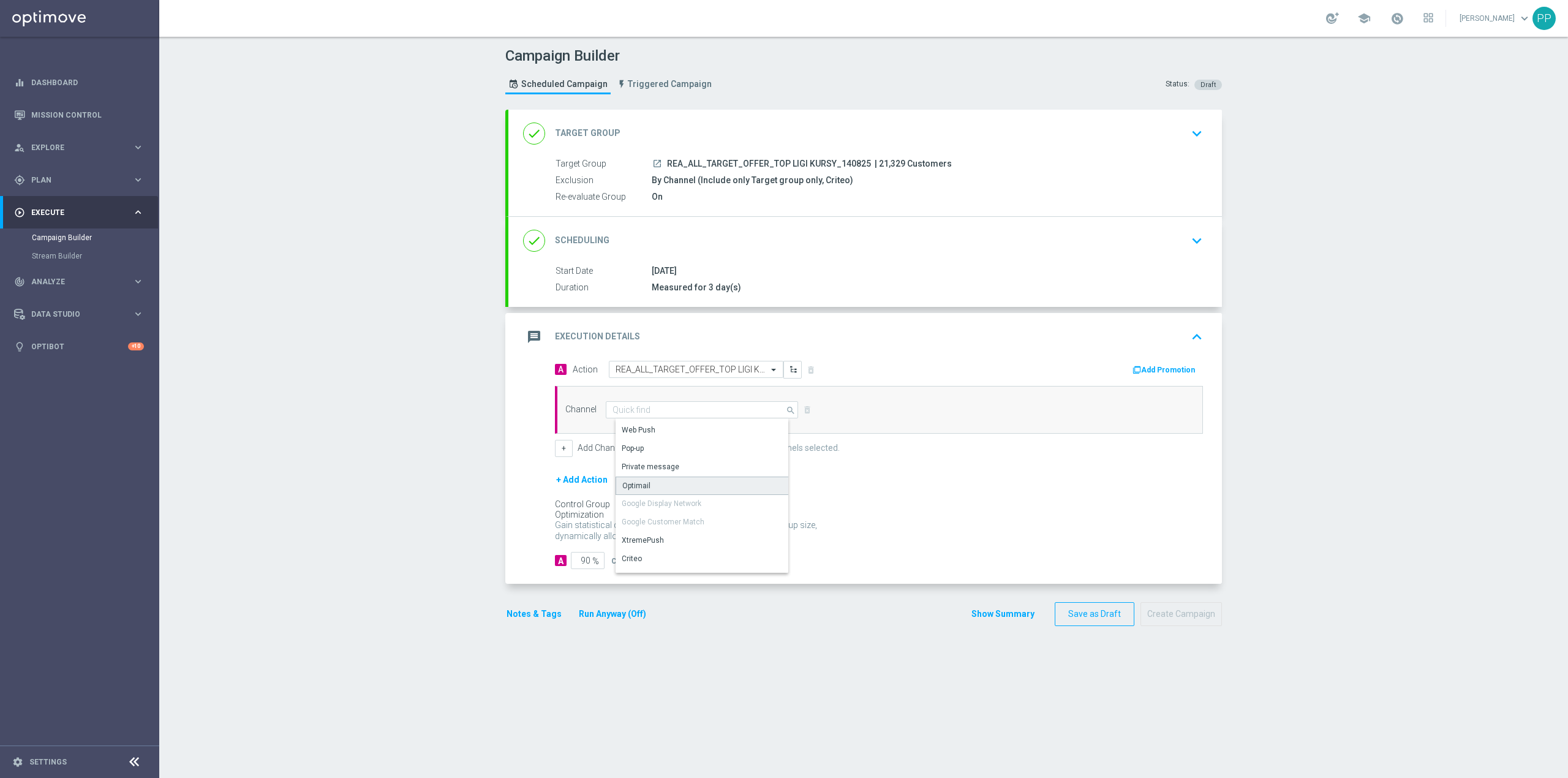
click at [657, 479] on div "Optimail" at bounding box center [707, 486] width 182 height 18
type input "Optimail"
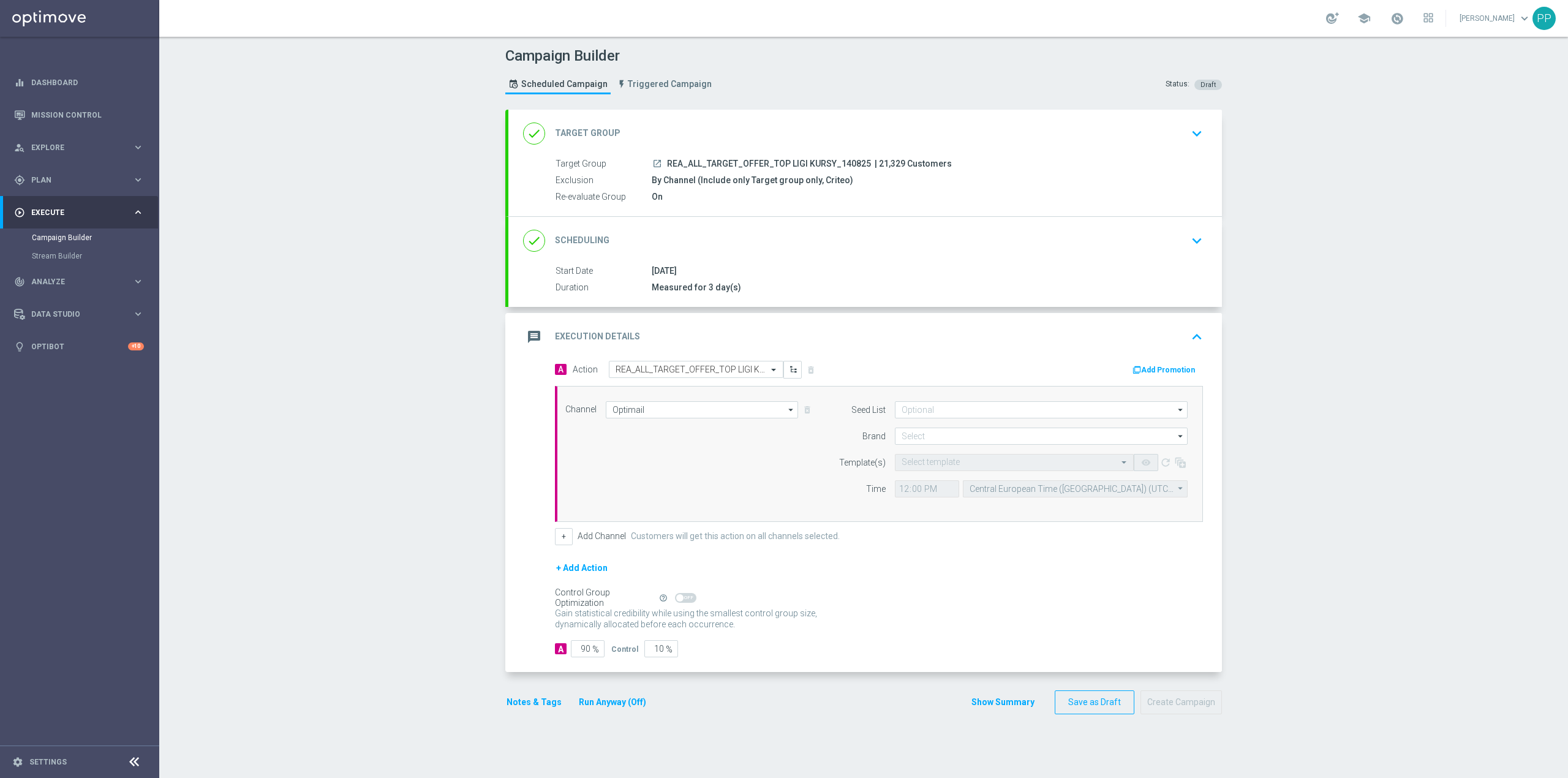
click at [556, 455] on div "Channel Optimail Optimail arrow_drop_down Drag here to set row groups Drag here…" at bounding box center [877, 454] width 641 height 105
type input "STS"
click at [557, 540] on button "+" at bounding box center [563, 537] width 18 height 17
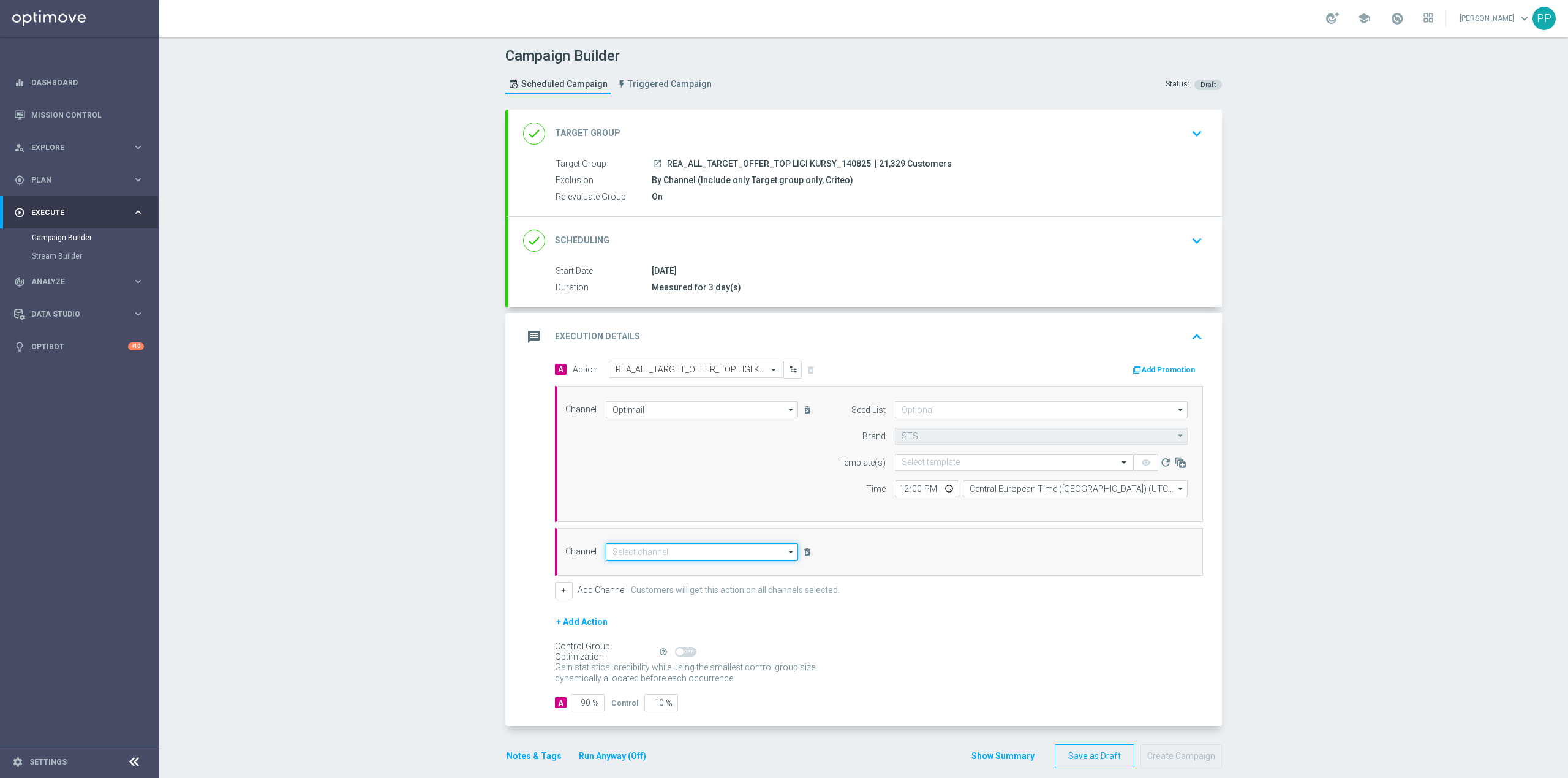
click at [665, 557] on input at bounding box center [702, 552] width 192 height 17
click at [670, 615] on div "Private message" at bounding box center [707, 609] width 182 height 17
type input "Private message"
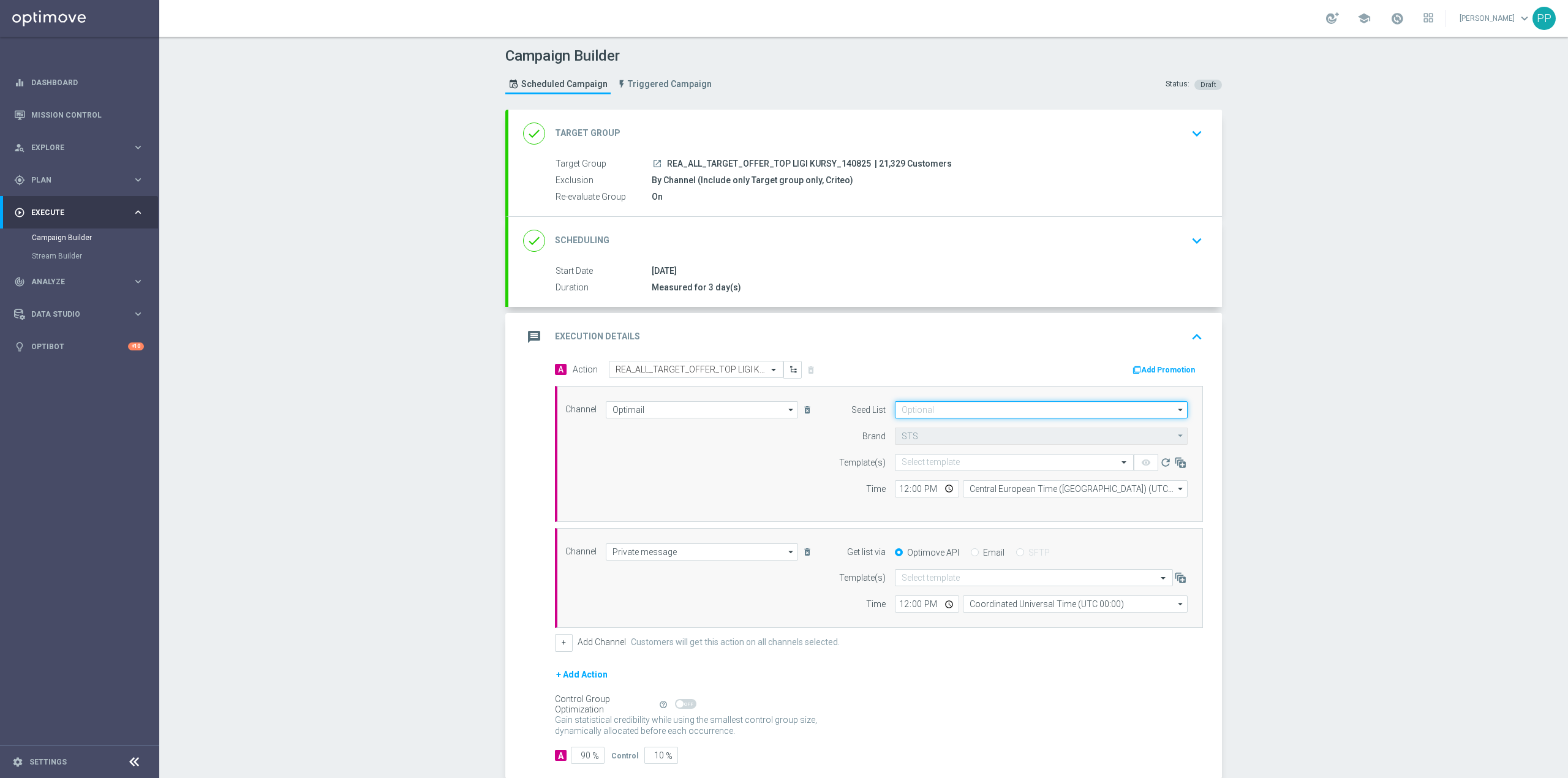
click at [917, 405] on input at bounding box center [1042, 410] width 293 height 17
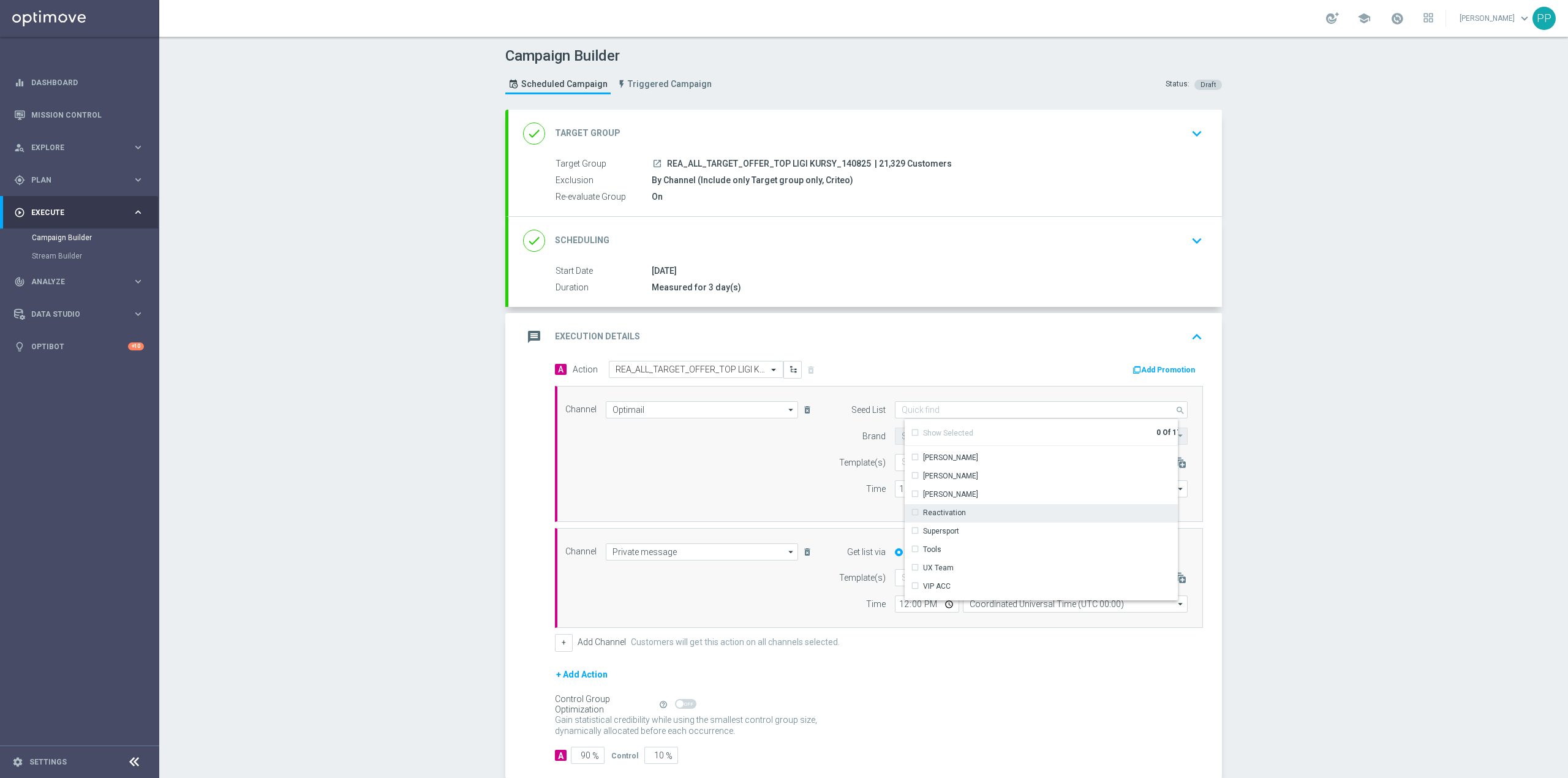
click at [951, 510] on div "Reactivation" at bounding box center [945, 513] width 43 height 11
click at [723, 502] on div "Channel Optimail Optimail arrow_drop_down Drag here to set row groups Drag here…" at bounding box center [877, 454] width 641 height 105
type input "Reactivation"
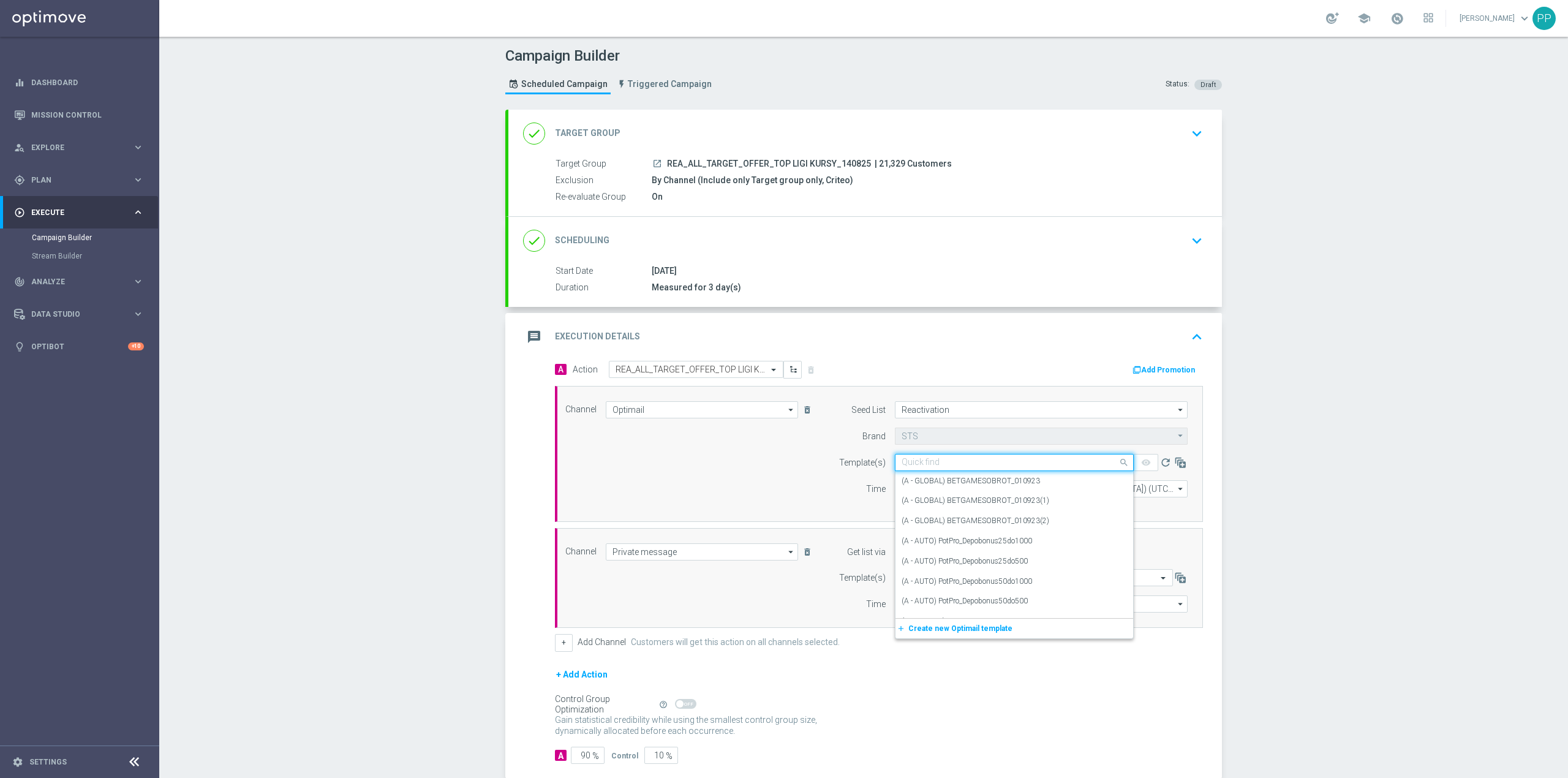
click at [935, 461] on input "text" at bounding box center [1002, 463] width 201 height 11
paste input "2706141"
type input "2706141"
click at [1119, 466] on span at bounding box center [1125, 463] width 15 height 11
click at [1001, 463] on input "text" at bounding box center [1002, 463] width 201 height 11
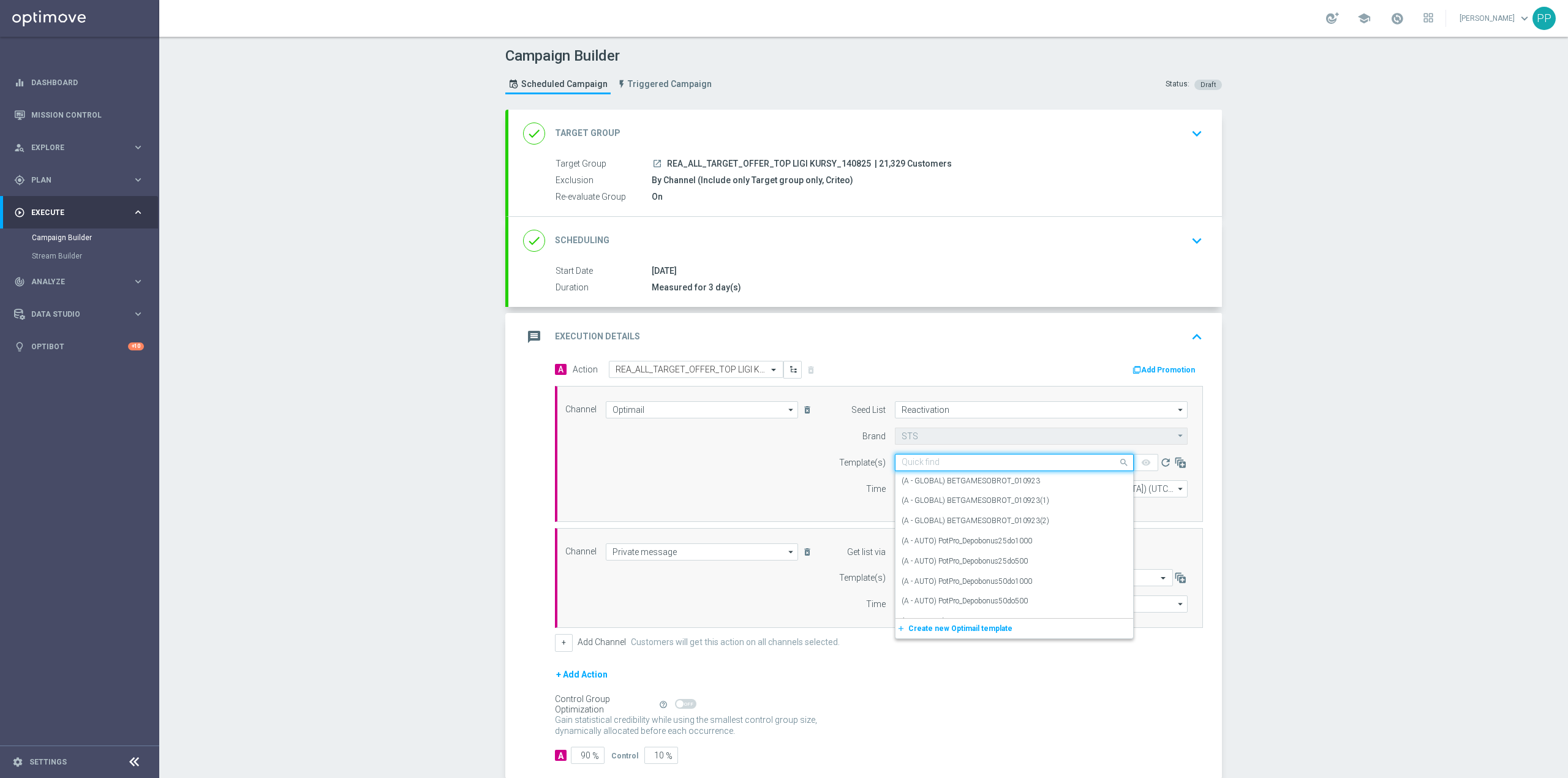
paste input "REA_ALL_TARGET_OFFER_TOP LIGI KURSY_140825"
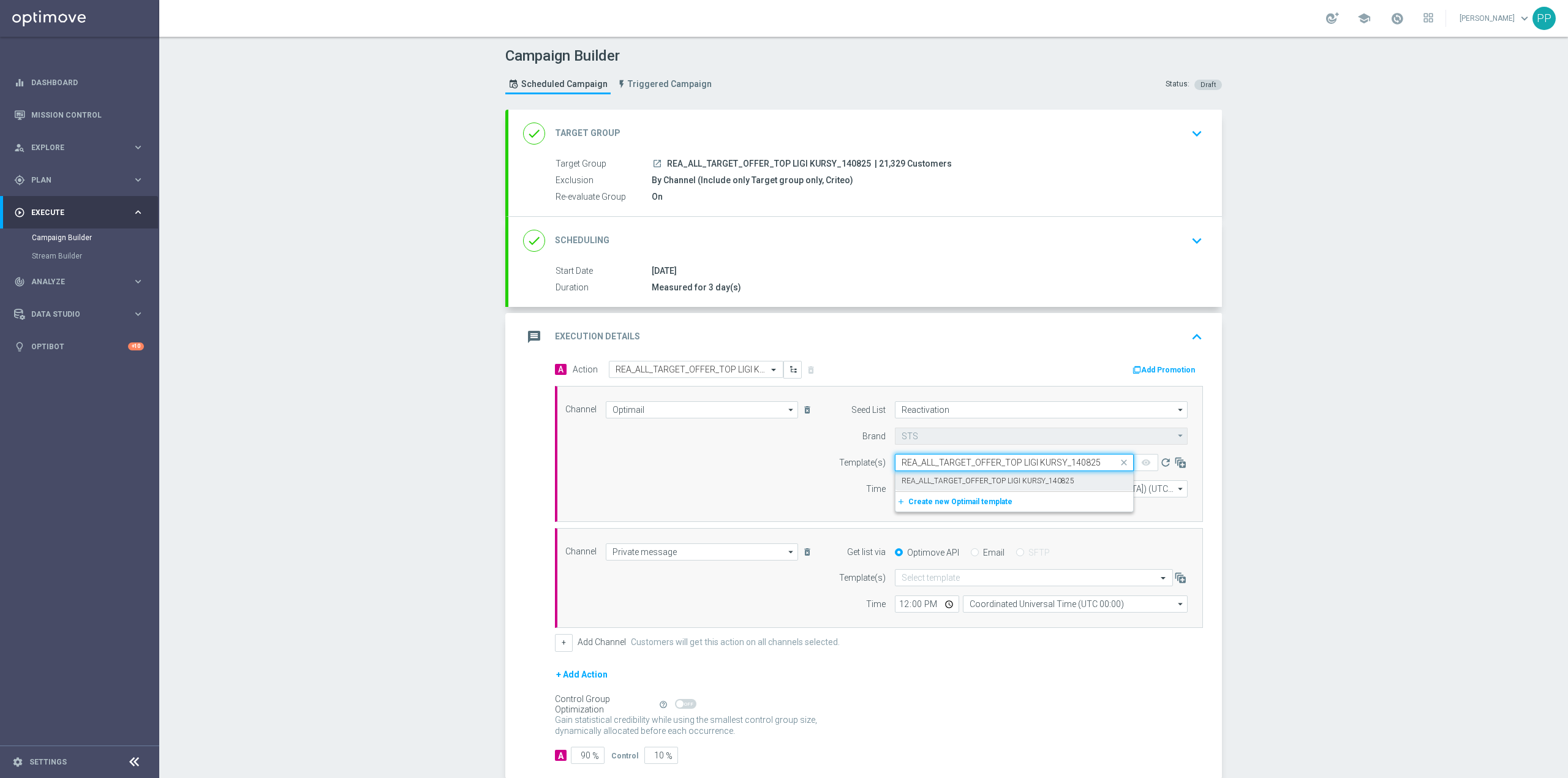
click at [990, 486] on label "REA_ALL_TARGET_OFFER_TOP LIGI KURSY_140825" at bounding box center [988, 482] width 172 height 11
type input "REA_ALL_TARGET_OFFER_TOP LIGI KURSY_140825"
click at [895, 490] on input "12:00" at bounding box center [927, 489] width 64 height 17
type input "16:45"
click at [936, 579] on input "text" at bounding box center [1022, 578] width 240 height 11
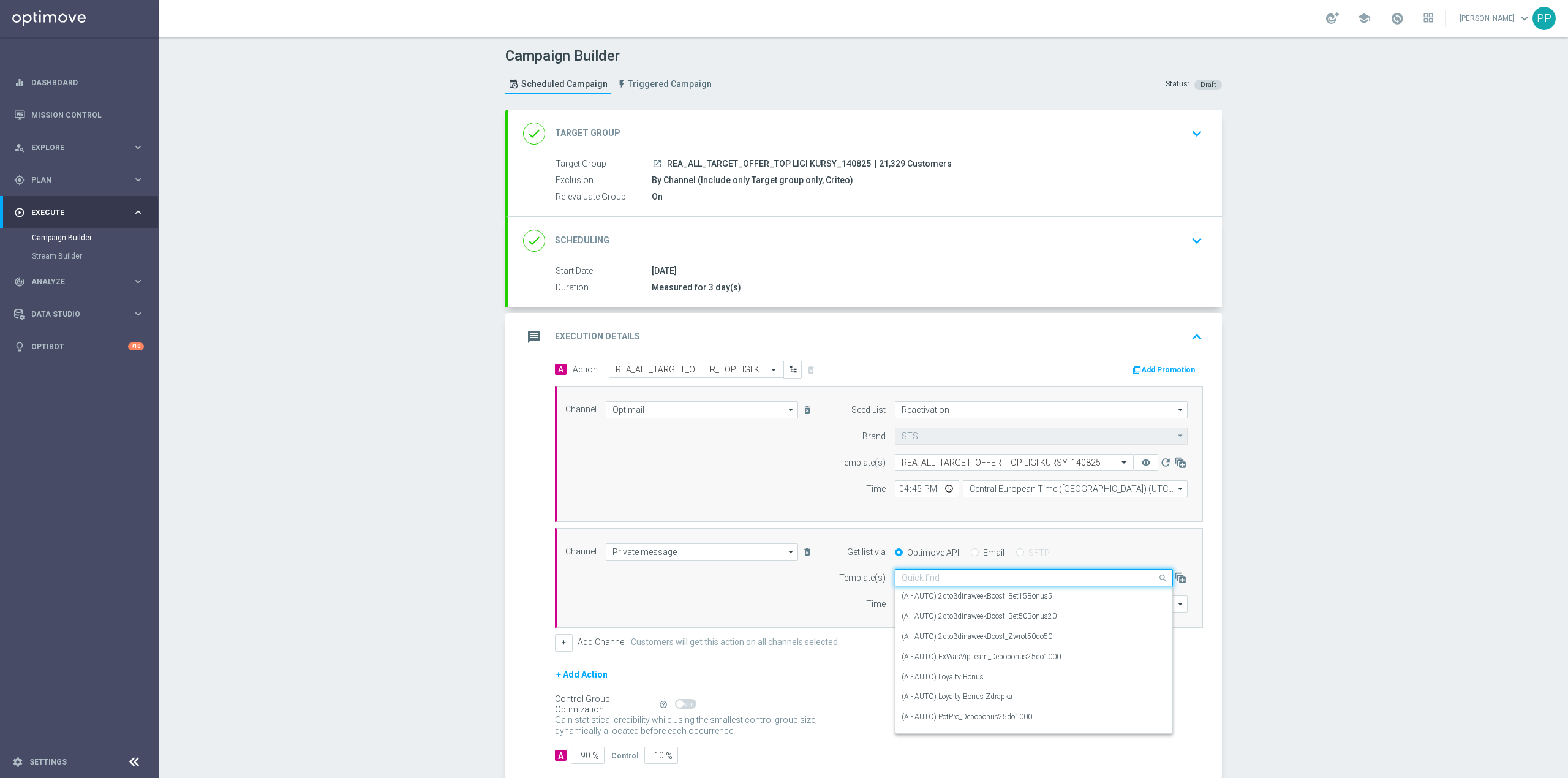
paste input "REA_ALL_TARGET_OFFER_TOP LIGI KURSY_140825"
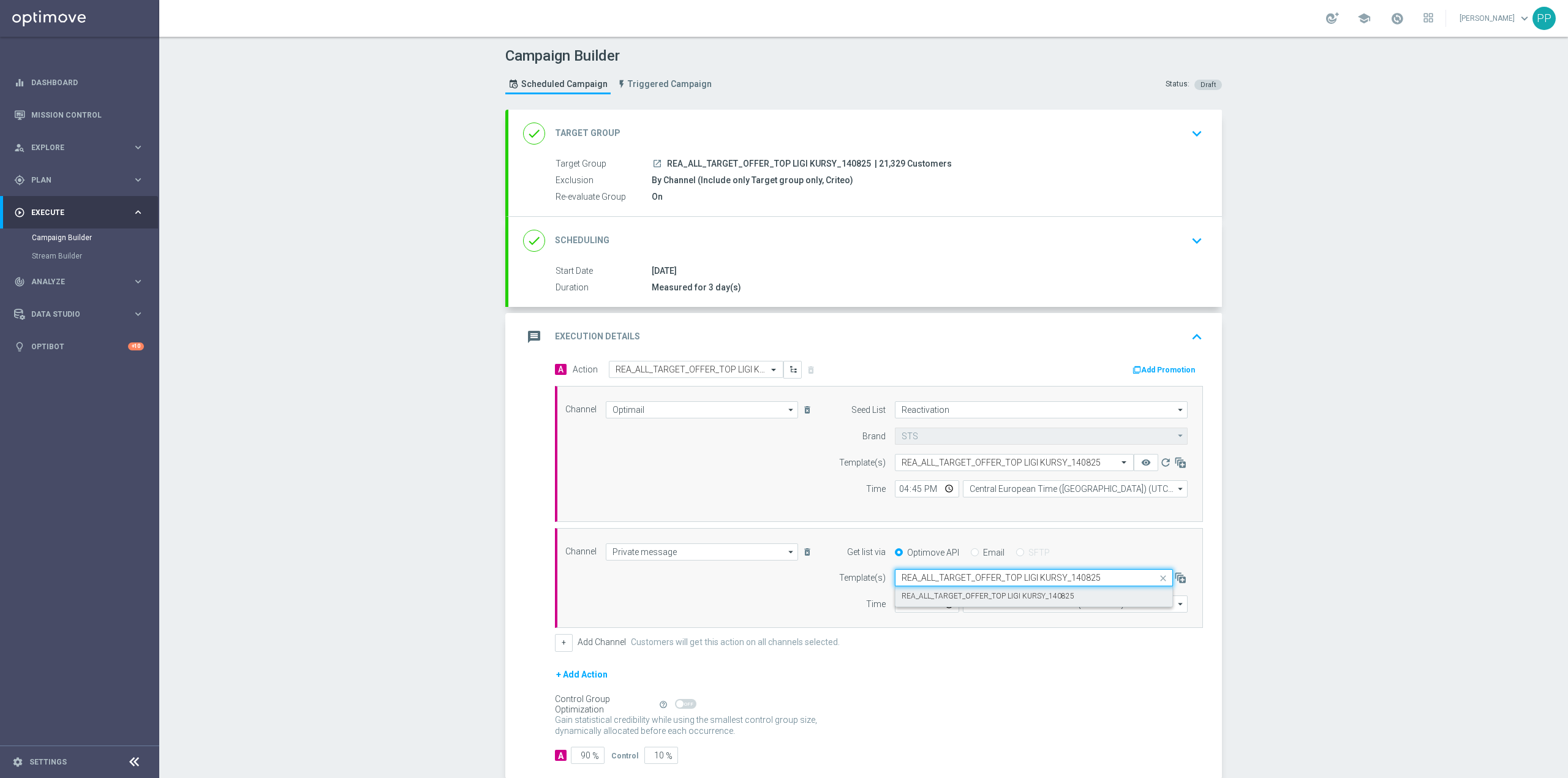
click at [937, 596] on label "REA_ALL_TARGET_OFFER_TOP LIGI KURSY_140825" at bounding box center [988, 597] width 172 height 11
type input "REA_ALL_TARGET_OFFER_TOP LIGI KURSY_140825"
click at [897, 609] on input "12:00" at bounding box center [927, 604] width 64 height 17
type input "16:45"
click at [982, 604] on input "Coordinated Universal Time (UTC 00:00)" at bounding box center [1075, 604] width 225 height 17
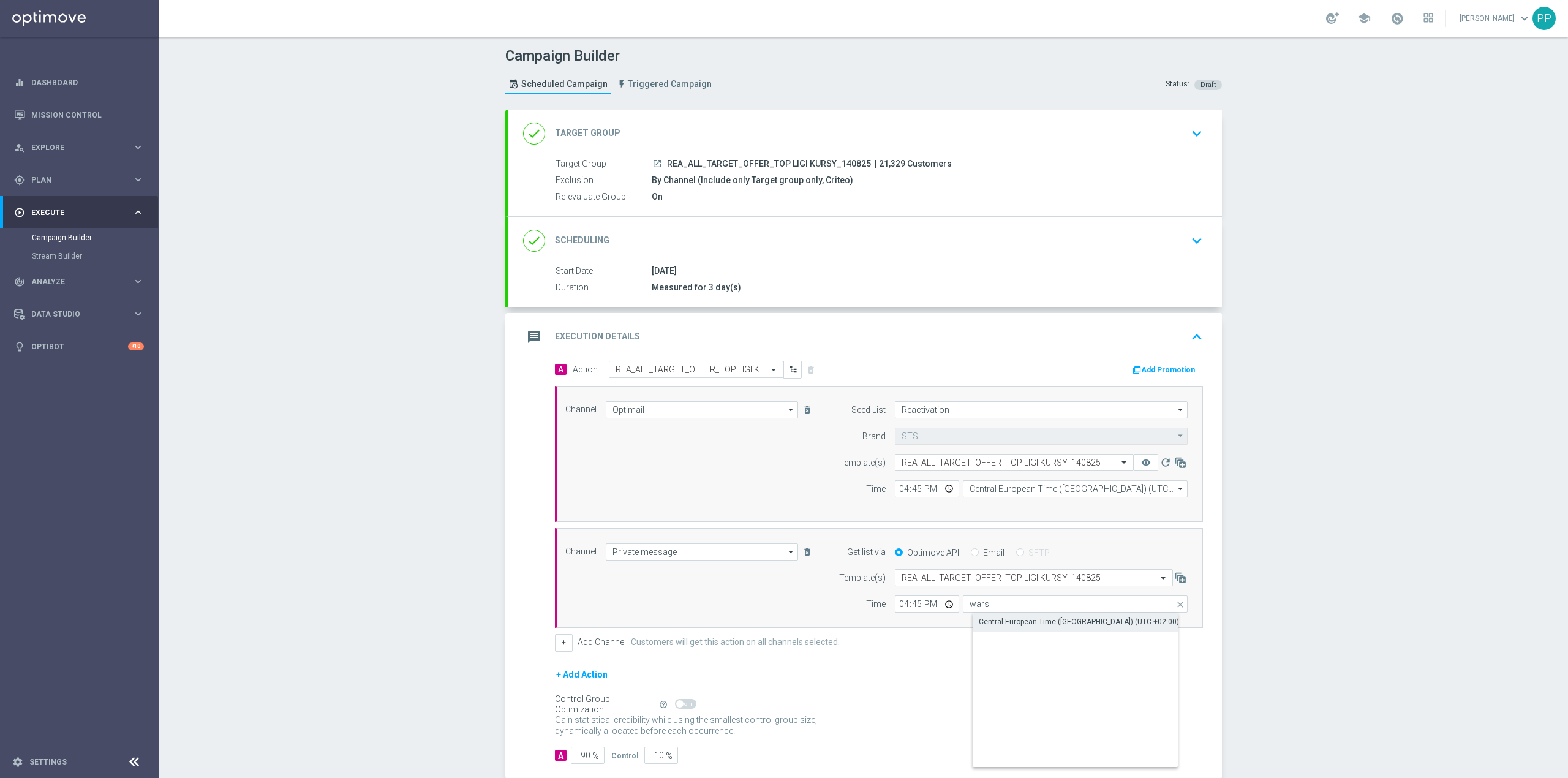
click at [1016, 631] on div "Central European Time ([GEOGRAPHIC_DATA]) (UTC +02:00)" at bounding box center [1085, 621] width 225 height 17
type input "Central European Time ([GEOGRAPHIC_DATA]) (UTC +02:00)"
click at [459, 536] on div "Campaign Builder Scheduled Campaign Triggered Campaign Status: Draft done Targe…" at bounding box center [864, 407] width 1409 height 741
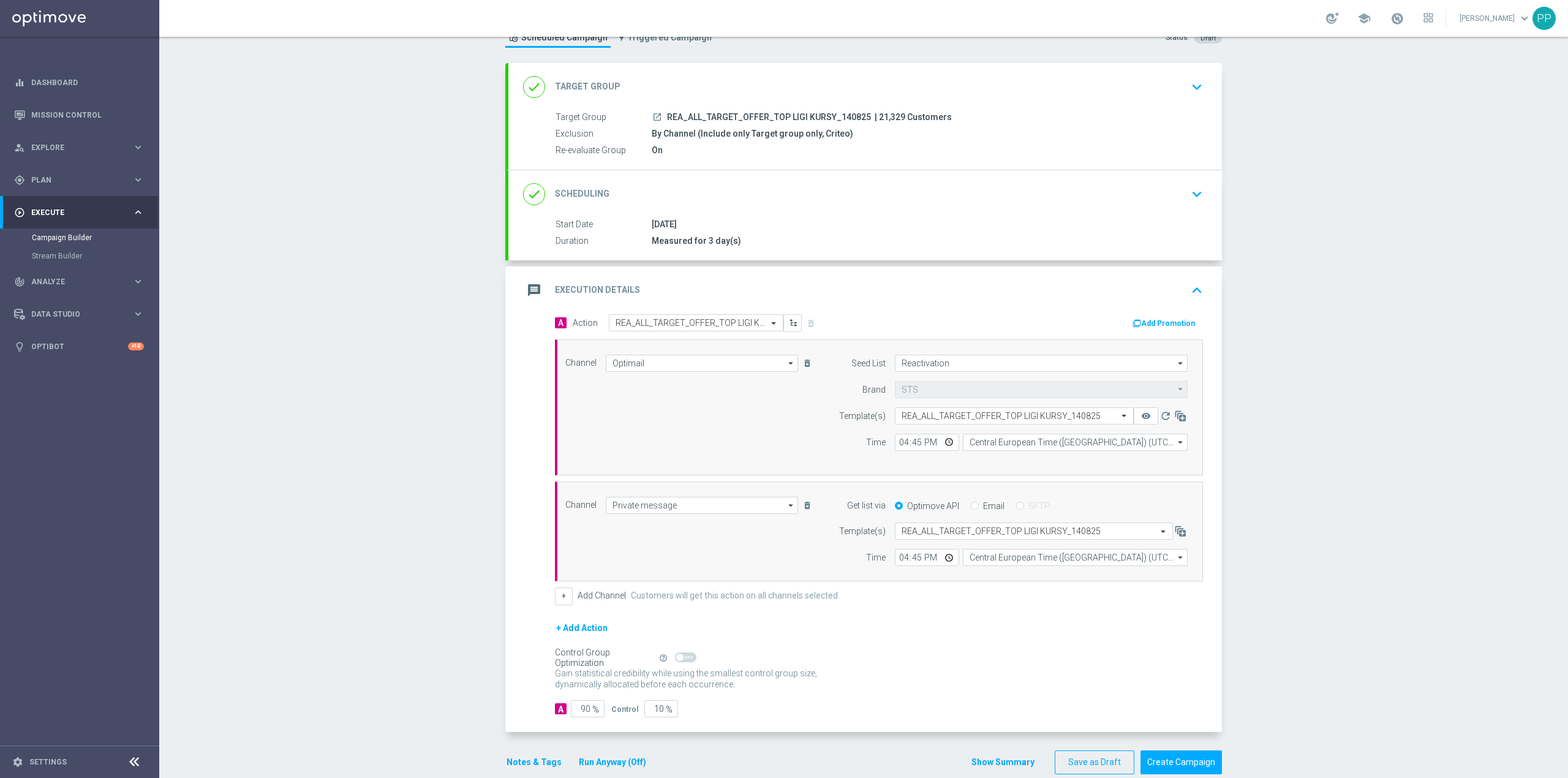
scroll to position [71, 0]
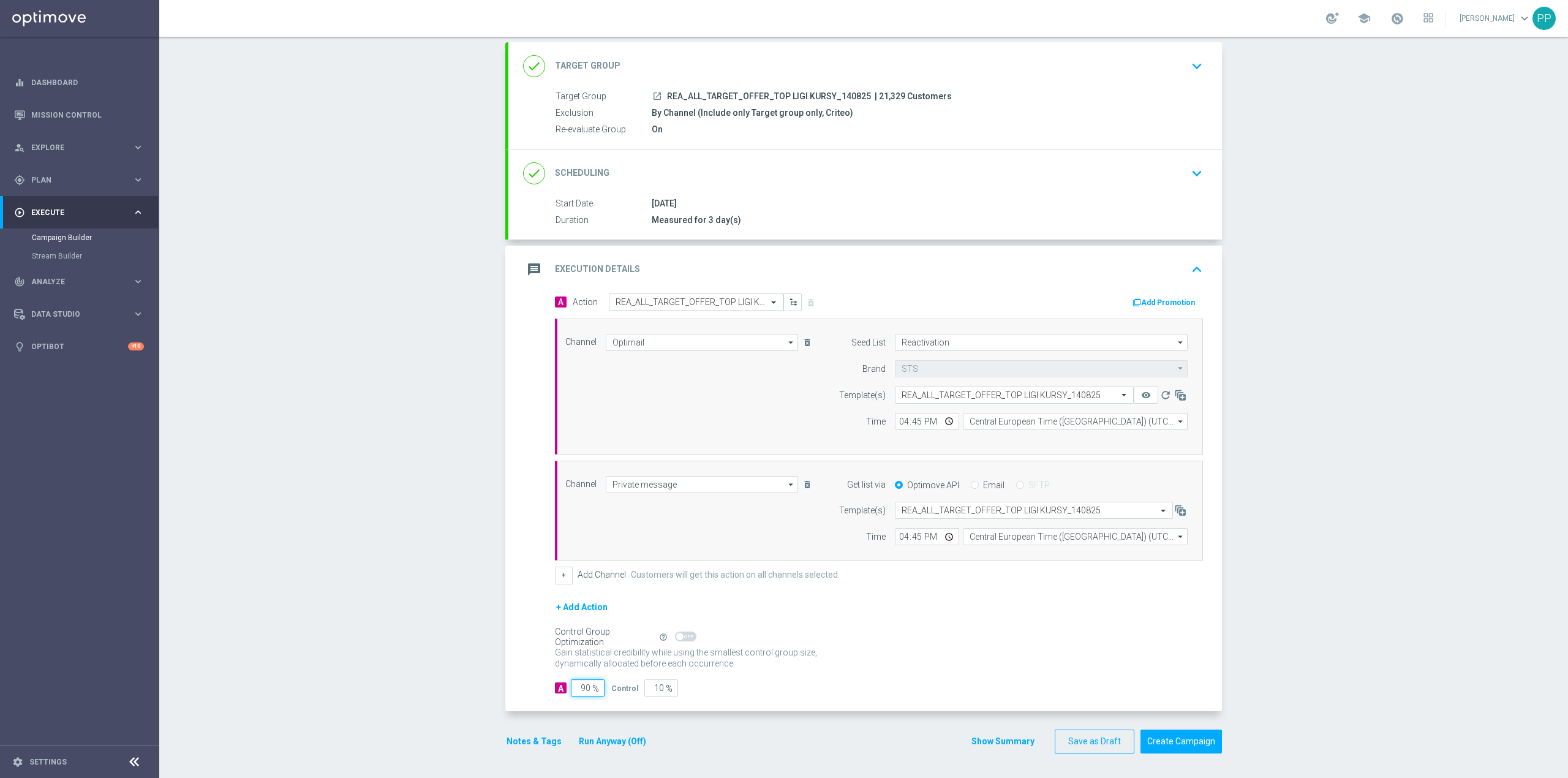
click at [579, 686] on input "90" at bounding box center [588, 688] width 34 height 17
type input "9"
type input "91"
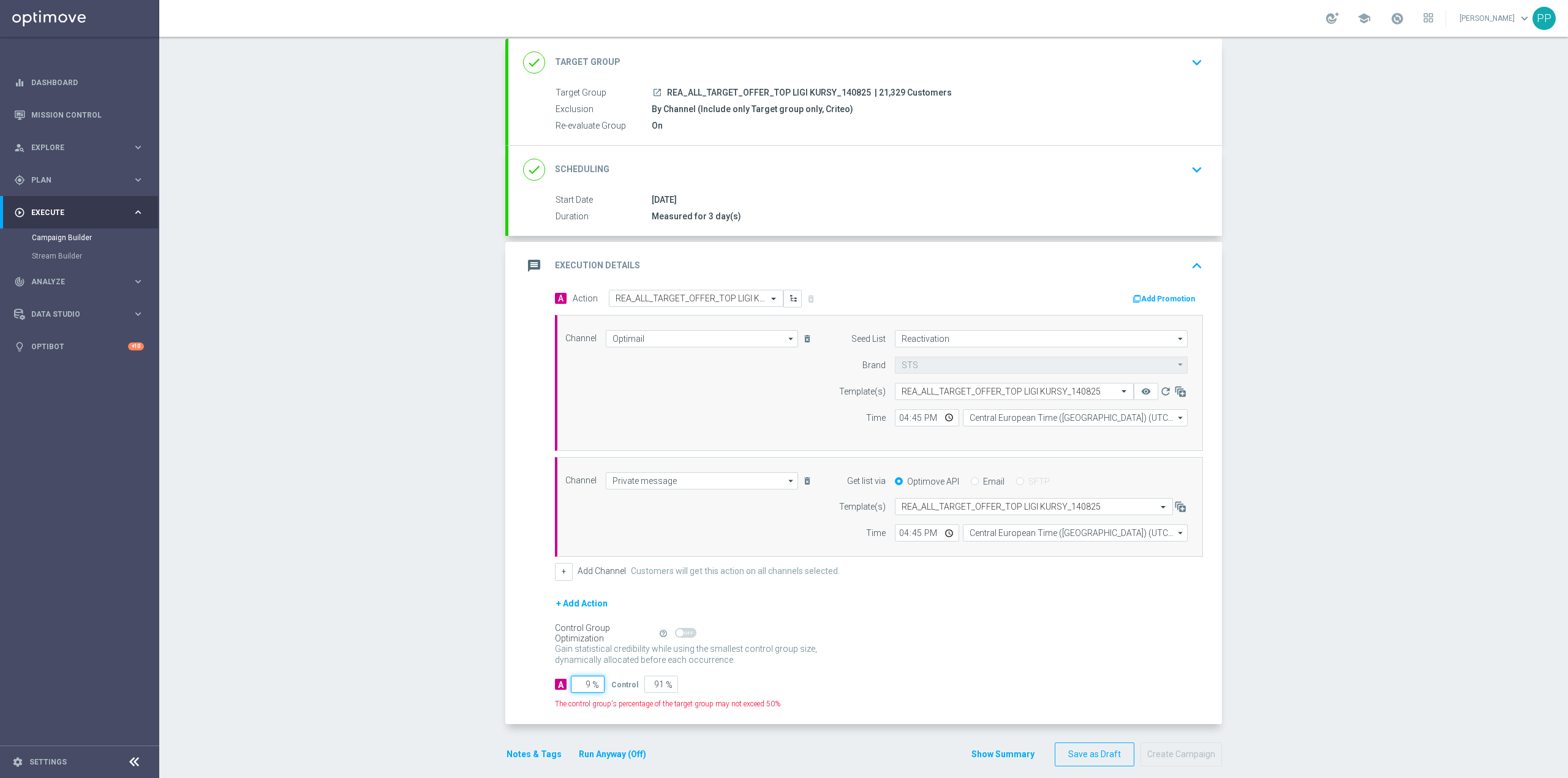
type input "95"
type input "5"
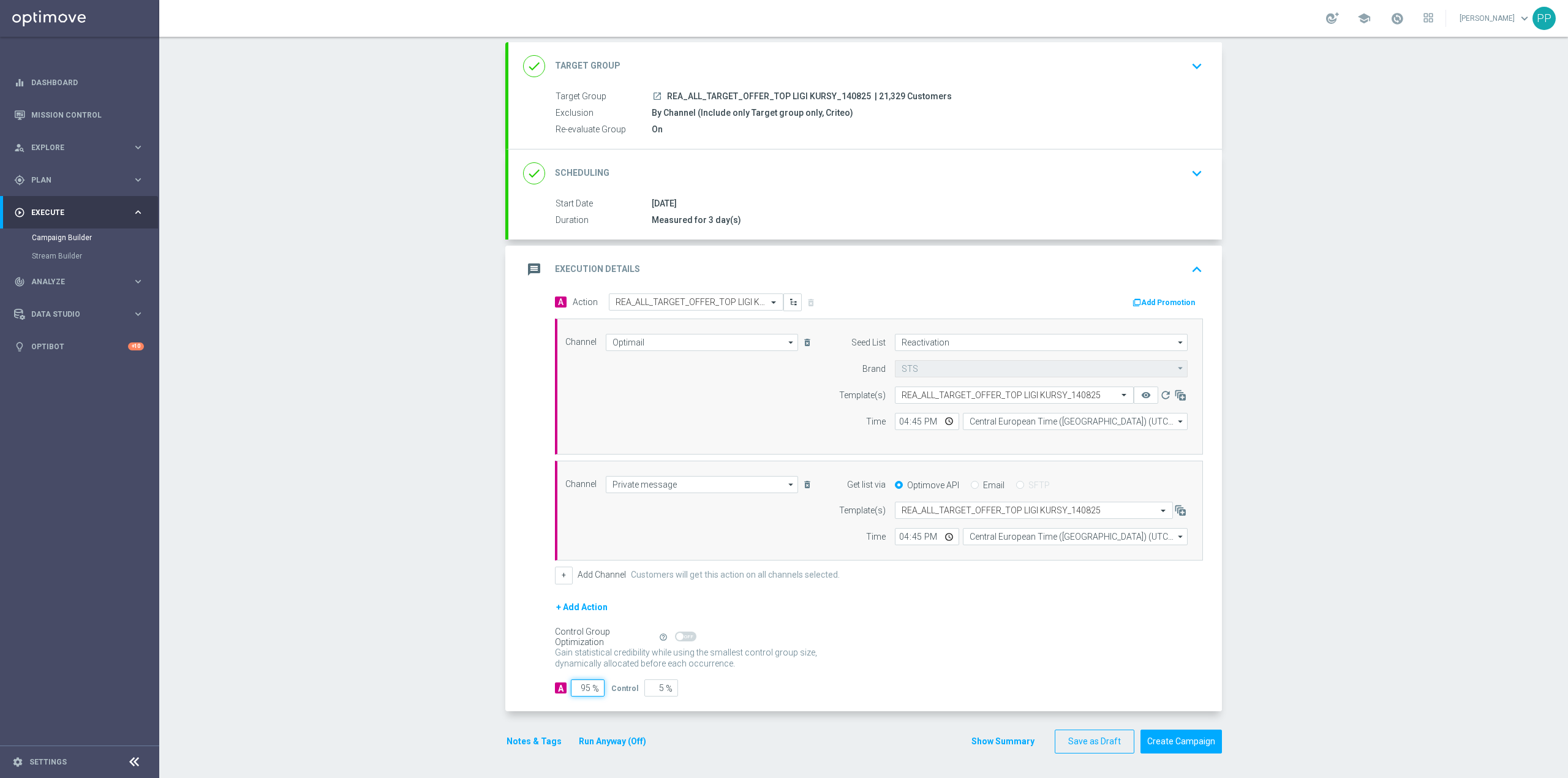
type input "95"
drag, startPoint x: 461, startPoint y: 579, endPoint x: 554, endPoint y: 360, distance: 237.9
click at [461, 576] on div "Campaign Builder Scheduled Campaign Triggered Campaign Status: Draft done Targe…" at bounding box center [864, 407] width 1409 height 741
click at [730, 156] on div "done Scheduling keyboard_arrow_down" at bounding box center [864, 173] width 713 height 48
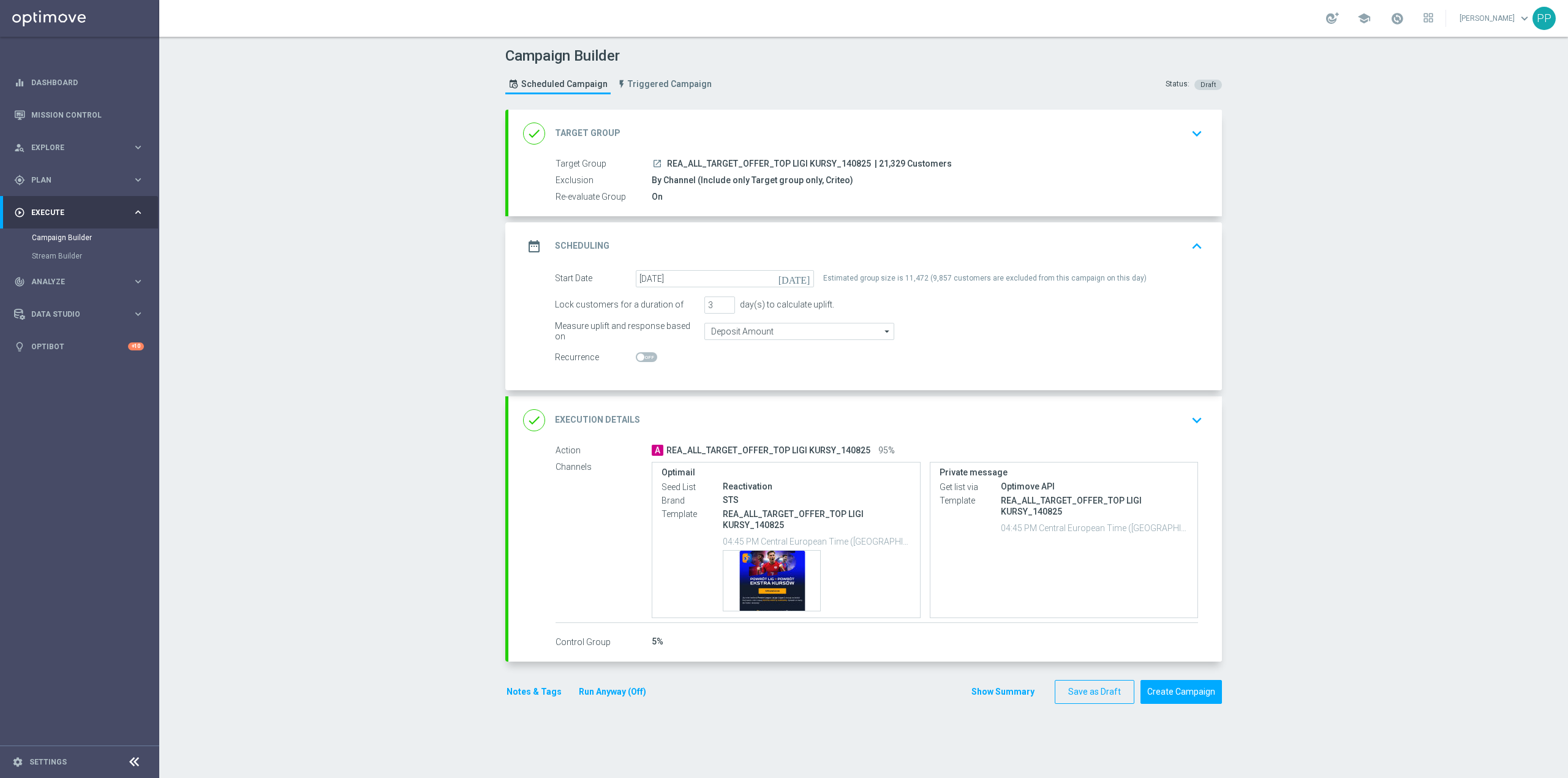
scroll to position [0, 0]
click at [787, 135] on div "done Target Group keyboard_arrow_down" at bounding box center [864, 134] width 684 height 24
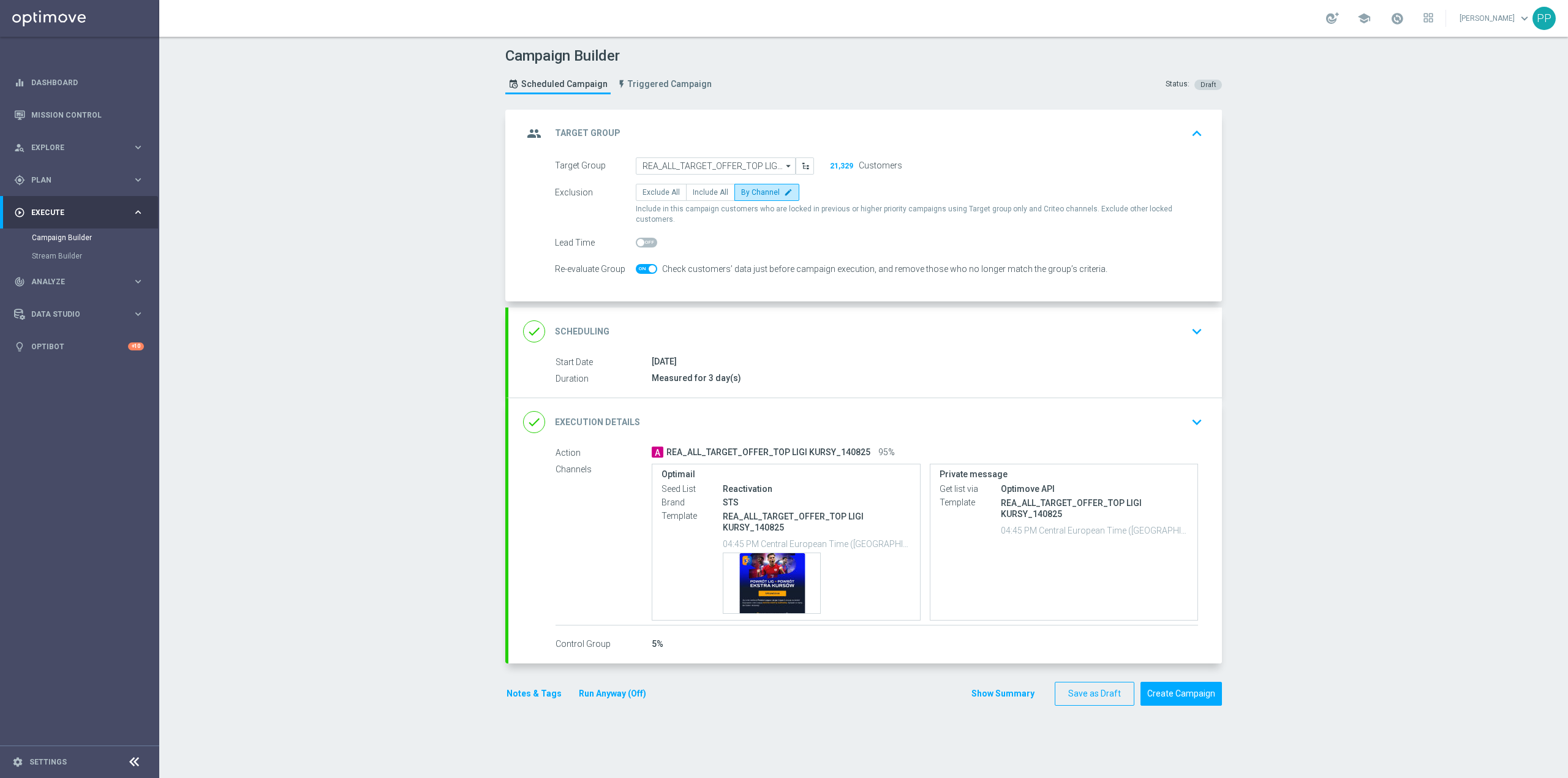
click at [778, 320] on div "done Scheduling keyboard_arrow_down" at bounding box center [864, 331] width 684 height 24
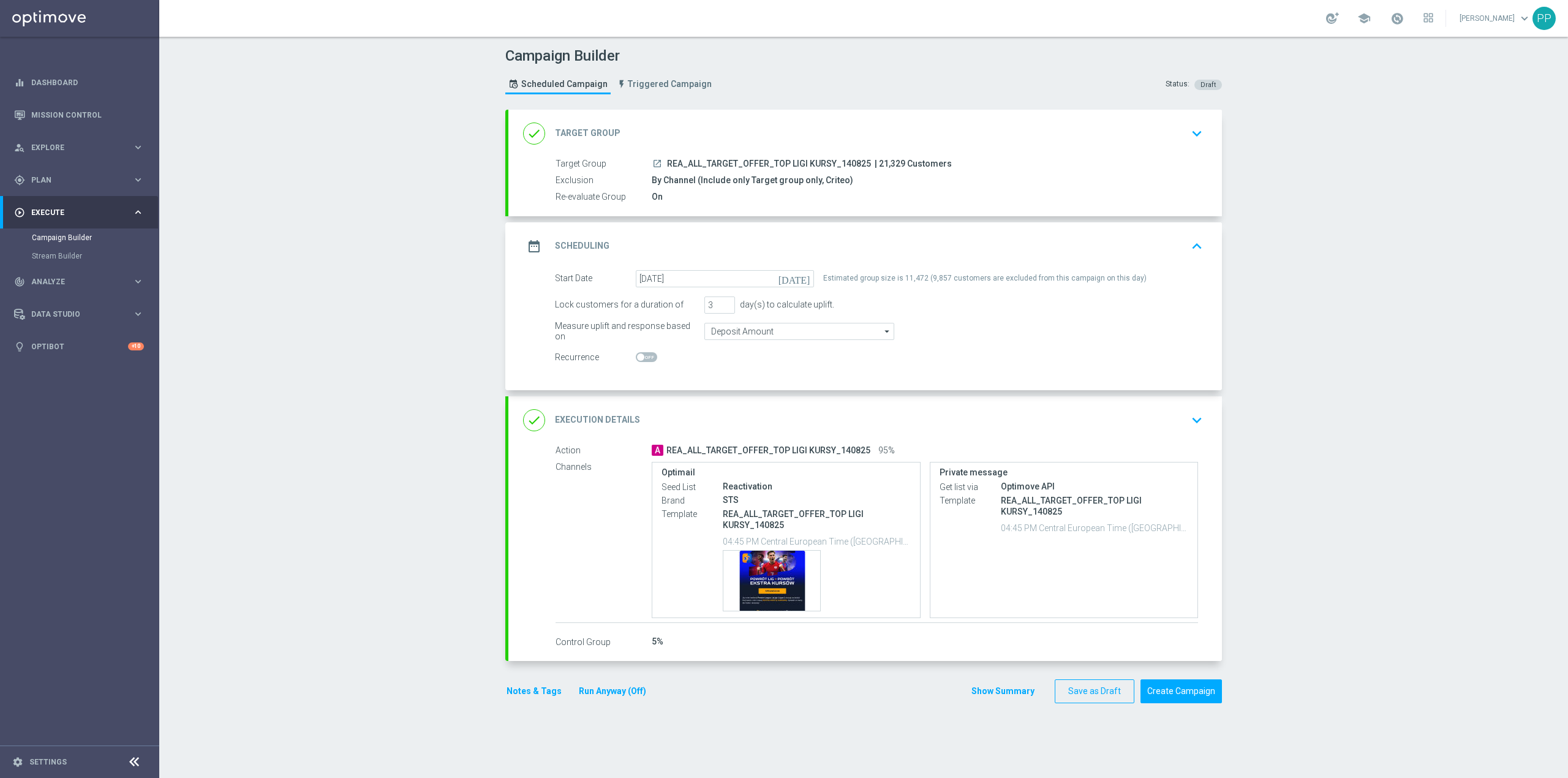
click at [700, 123] on div "done Target Group keyboard_arrow_down" at bounding box center [864, 134] width 684 height 24
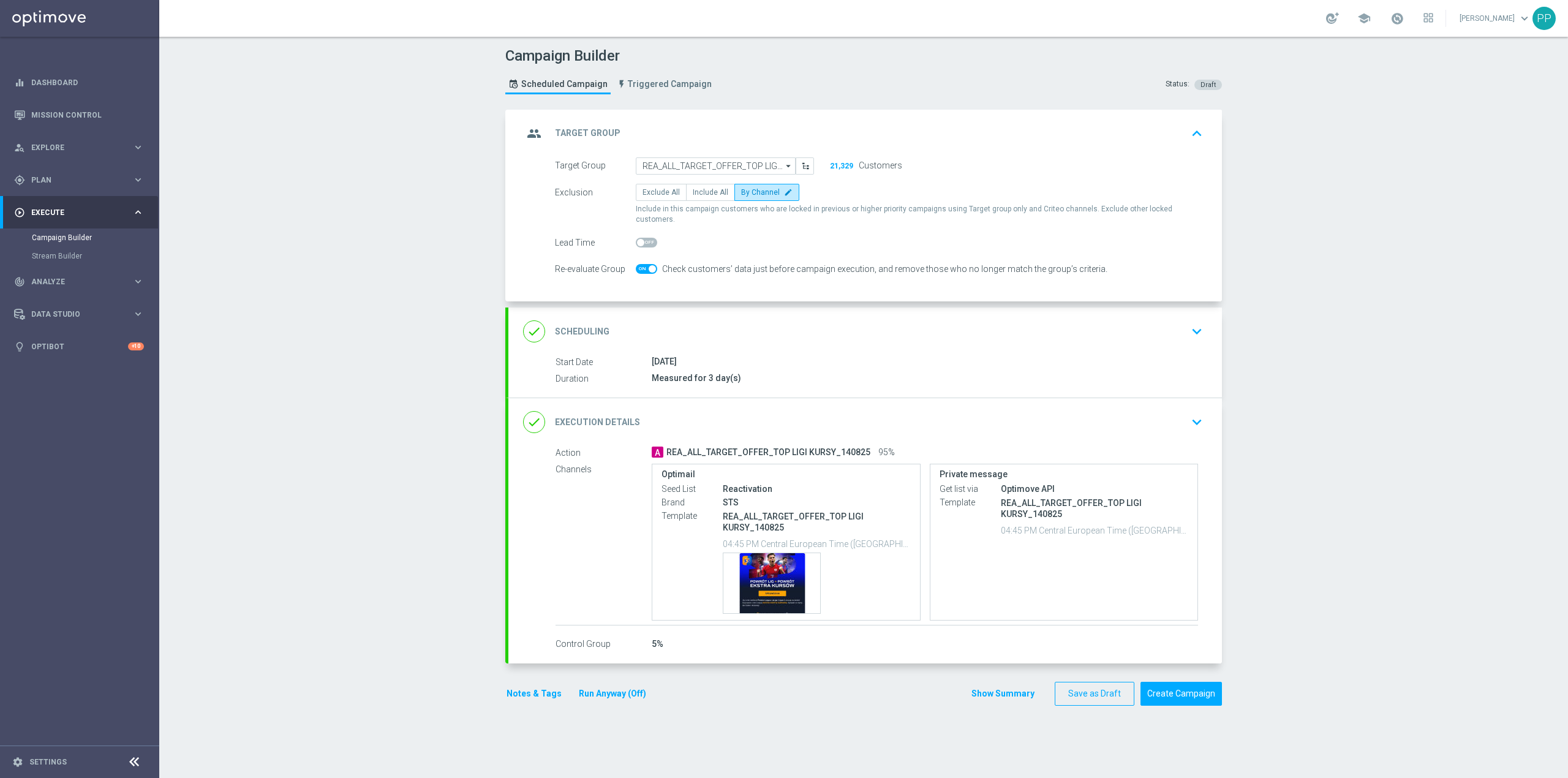
click at [649, 266] on span at bounding box center [652, 270] width 8 height 8
click at [647, 264] on input "checkbox" at bounding box center [646, 269] width 21 height 10
checkbox input "false"
click at [935, 123] on div "group Target Group keyboard_arrow_up" at bounding box center [864, 134] width 684 height 24
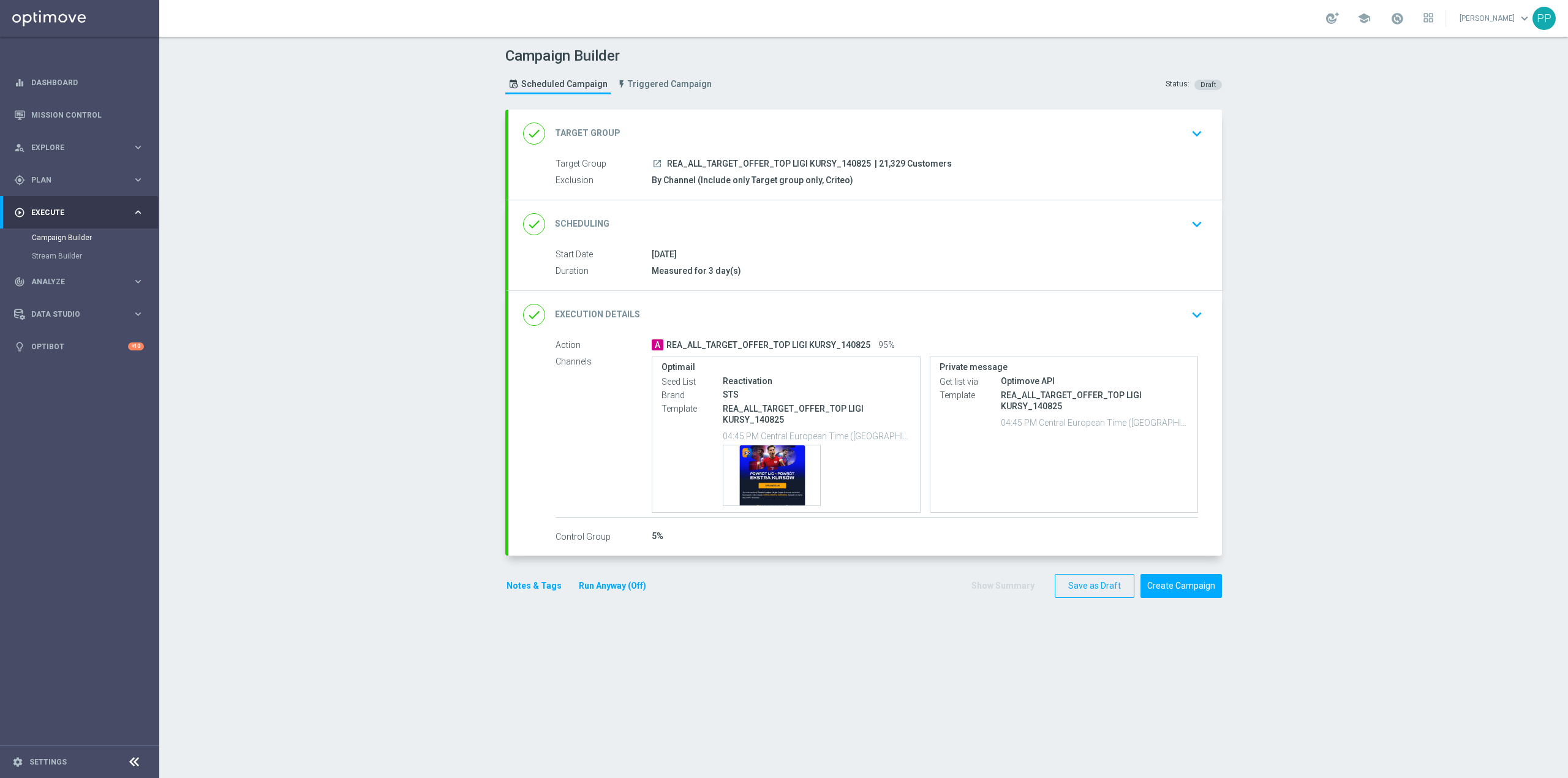
click at [807, 315] on div "done Execution Details keyboard_arrow_down" at bounding box center [864, 315] width 684 height 24
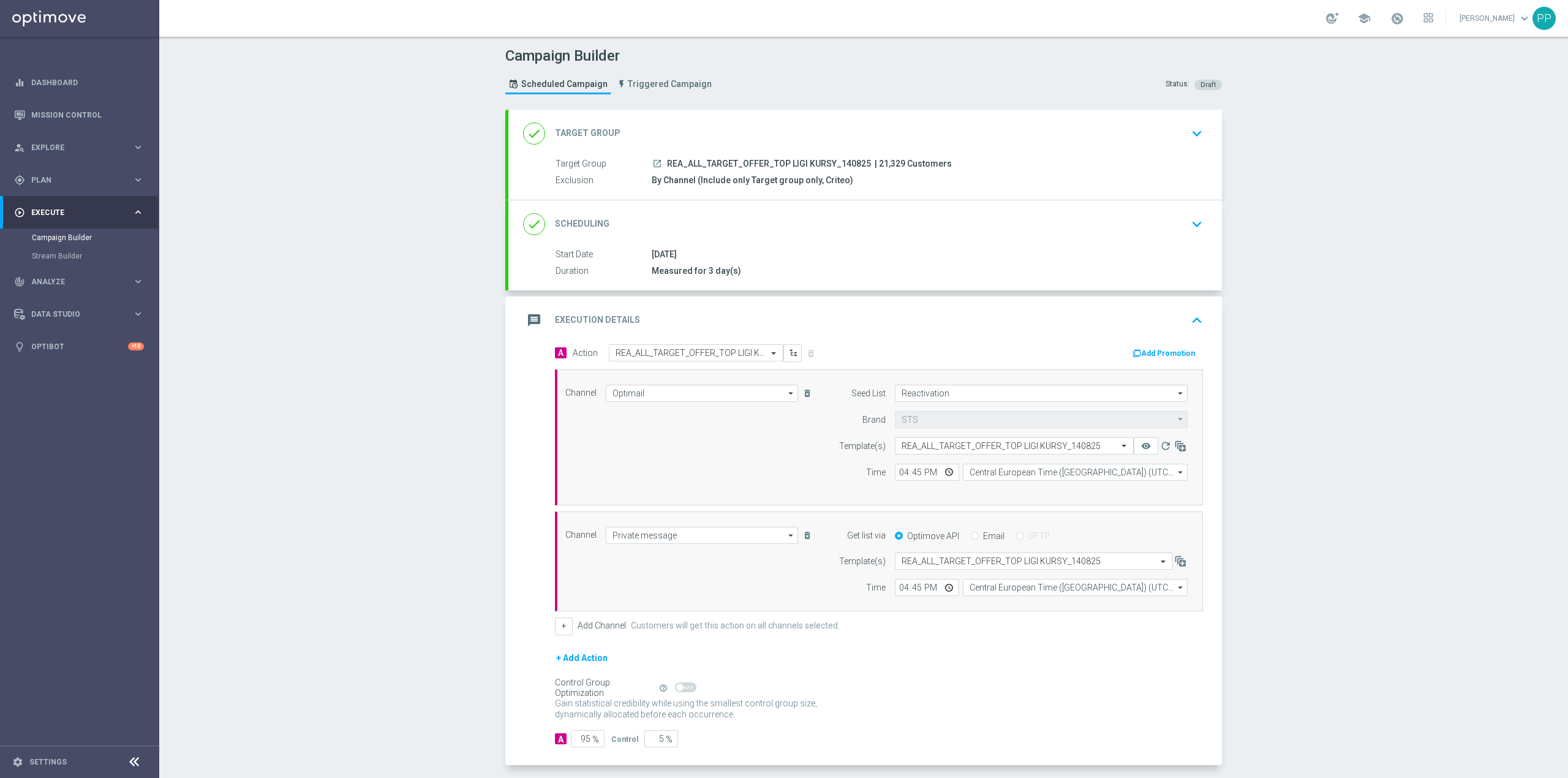
click at [807, 315] on div "message Execution Details keyboard_arrow_up" at bounding box center [864, 321] width 684 height 24
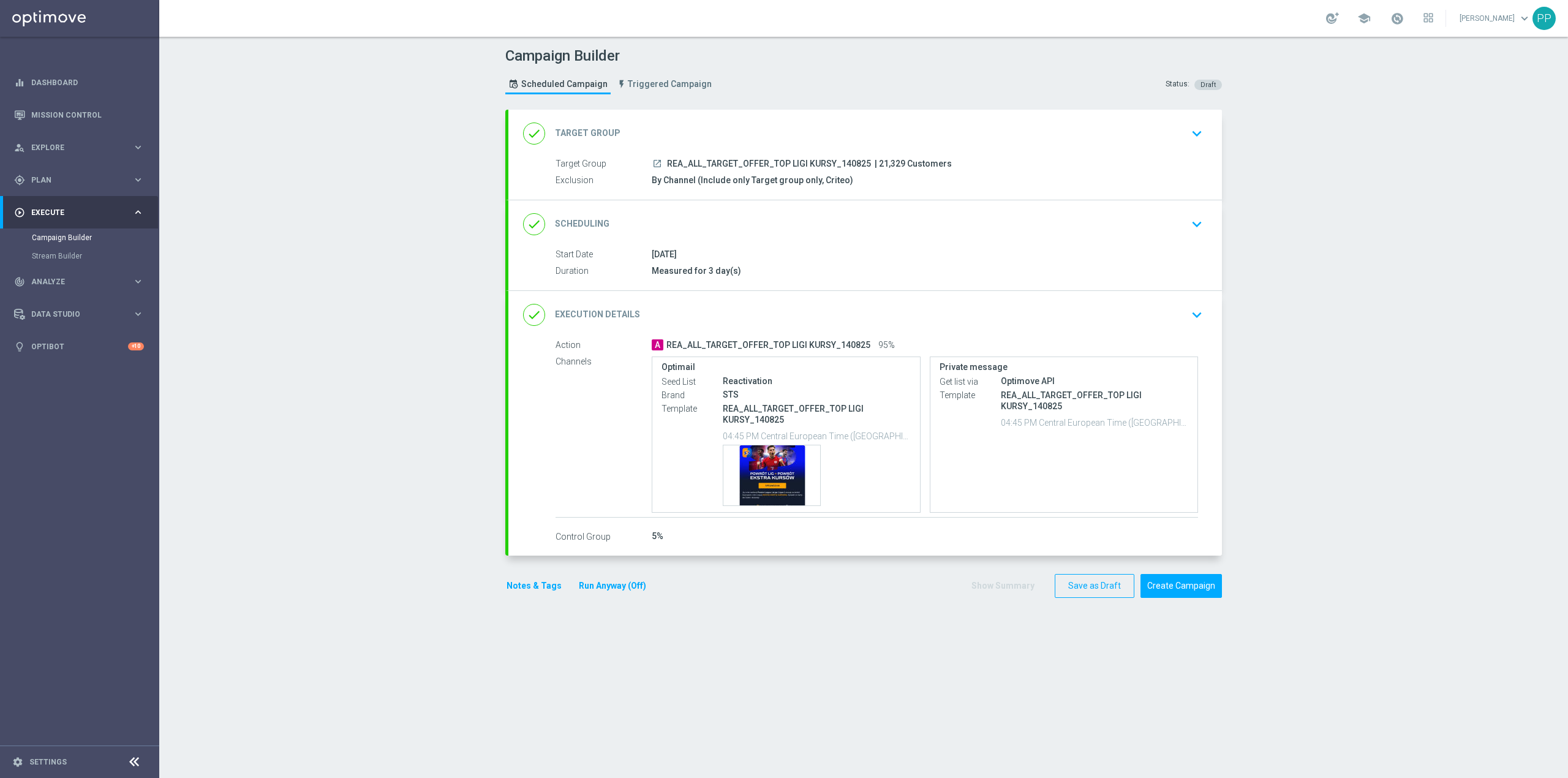
click at [761, 233] on div "done Scheduling keyboard_arrow_down" at bounding box center [864, 224] width 684 height 24
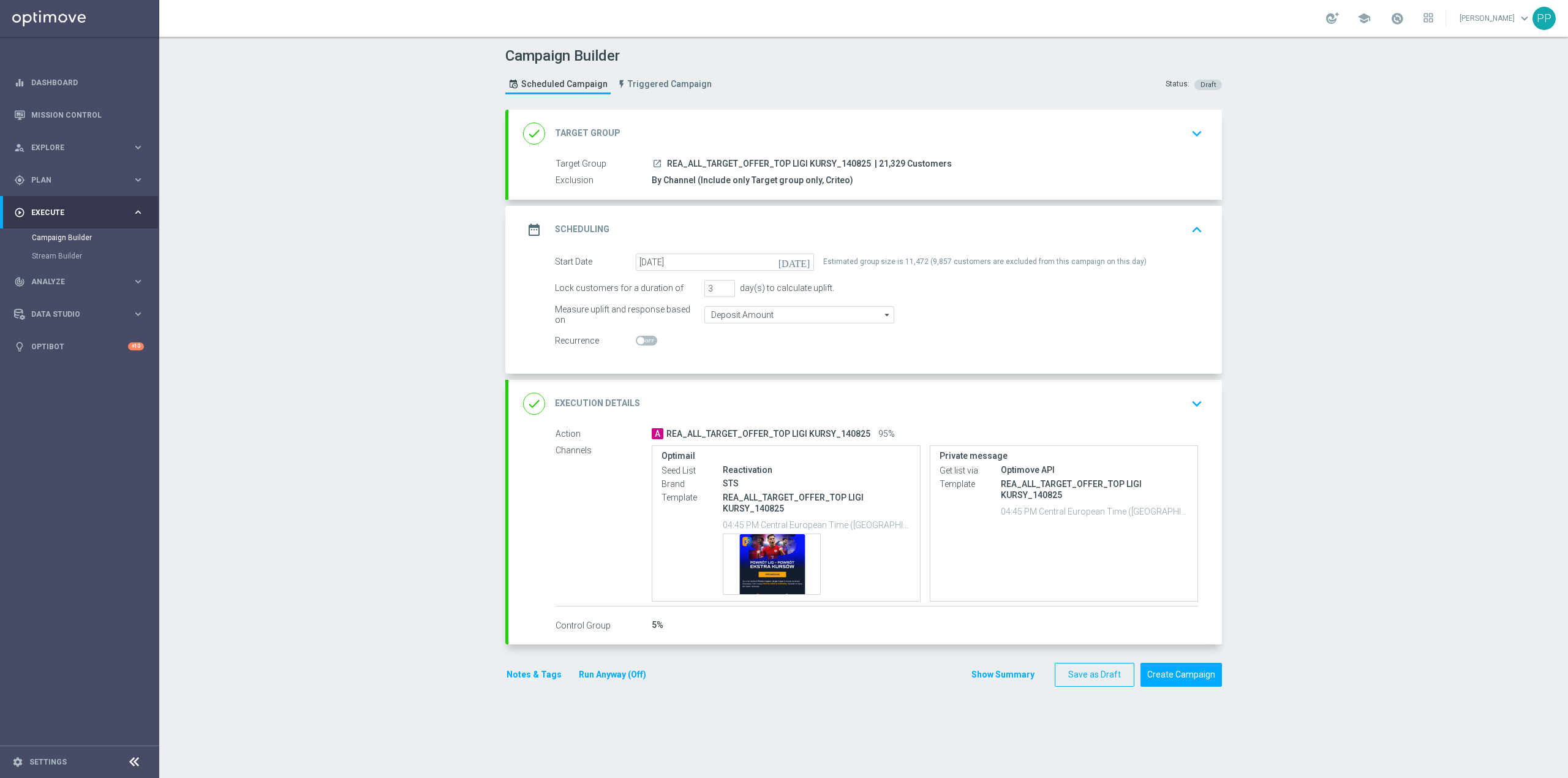
click at [767, 219] on div "date_range Scheduling keyboard_arrow_up" at bounding box center [864, 230] width 684 height 24
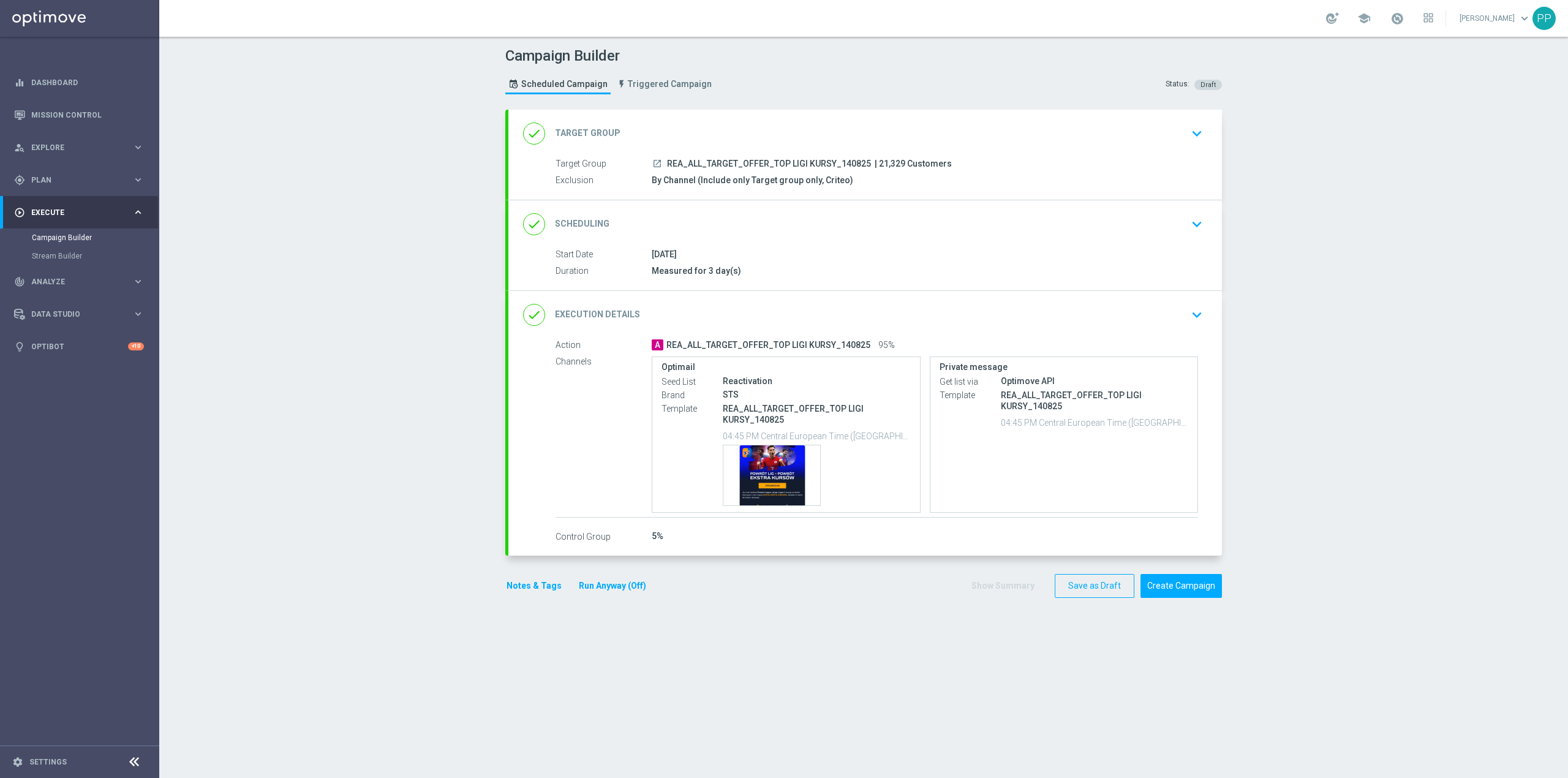
click at [745, 135] on div "done Target Group keyboard_arrow_down" at bounding box center [864, 134] width 684 height 24
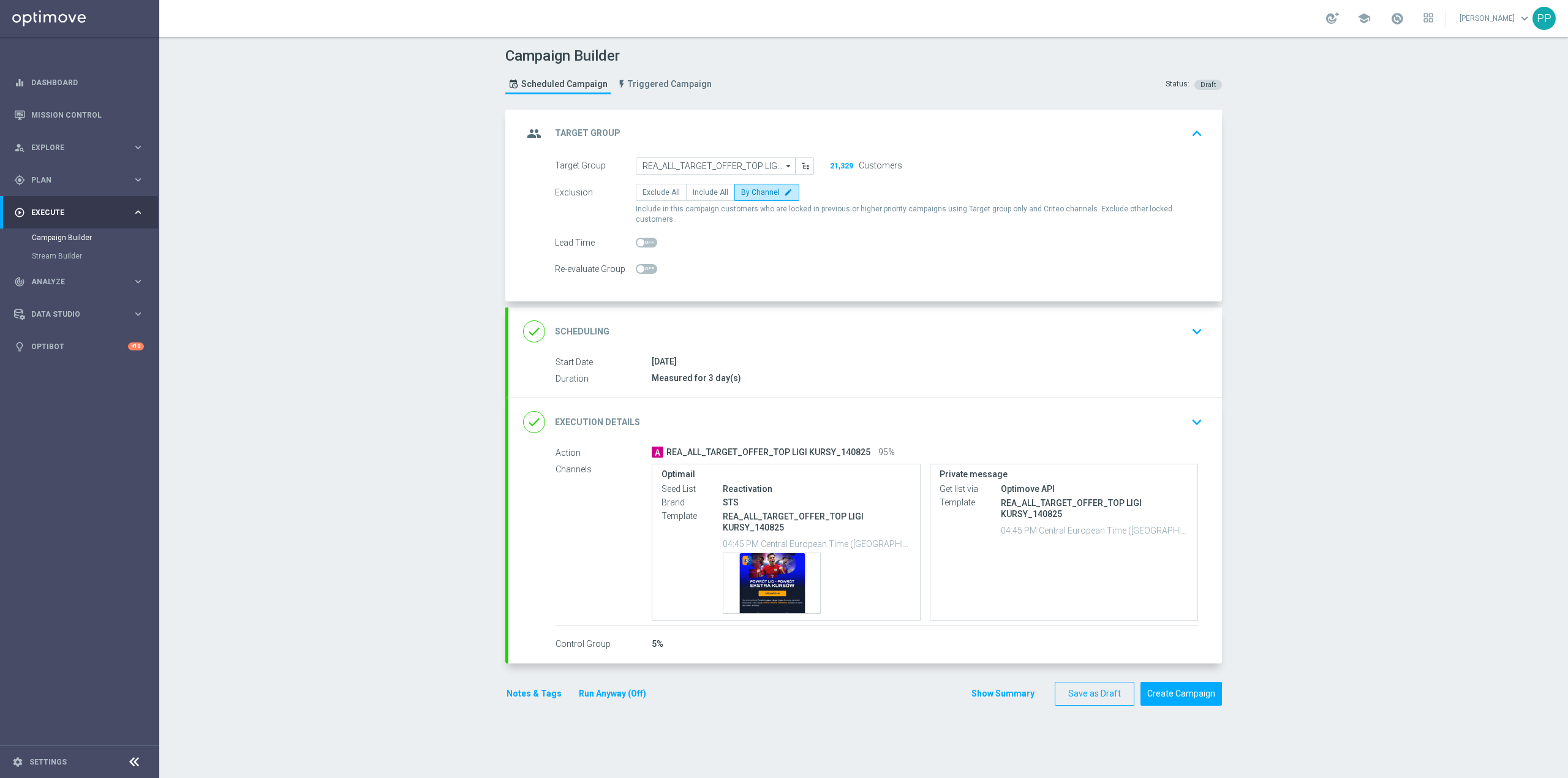
click at [755, 132] on div "group Target Group keyboard_arrow_up" at bounding box center [864, 134] width 684 height 24
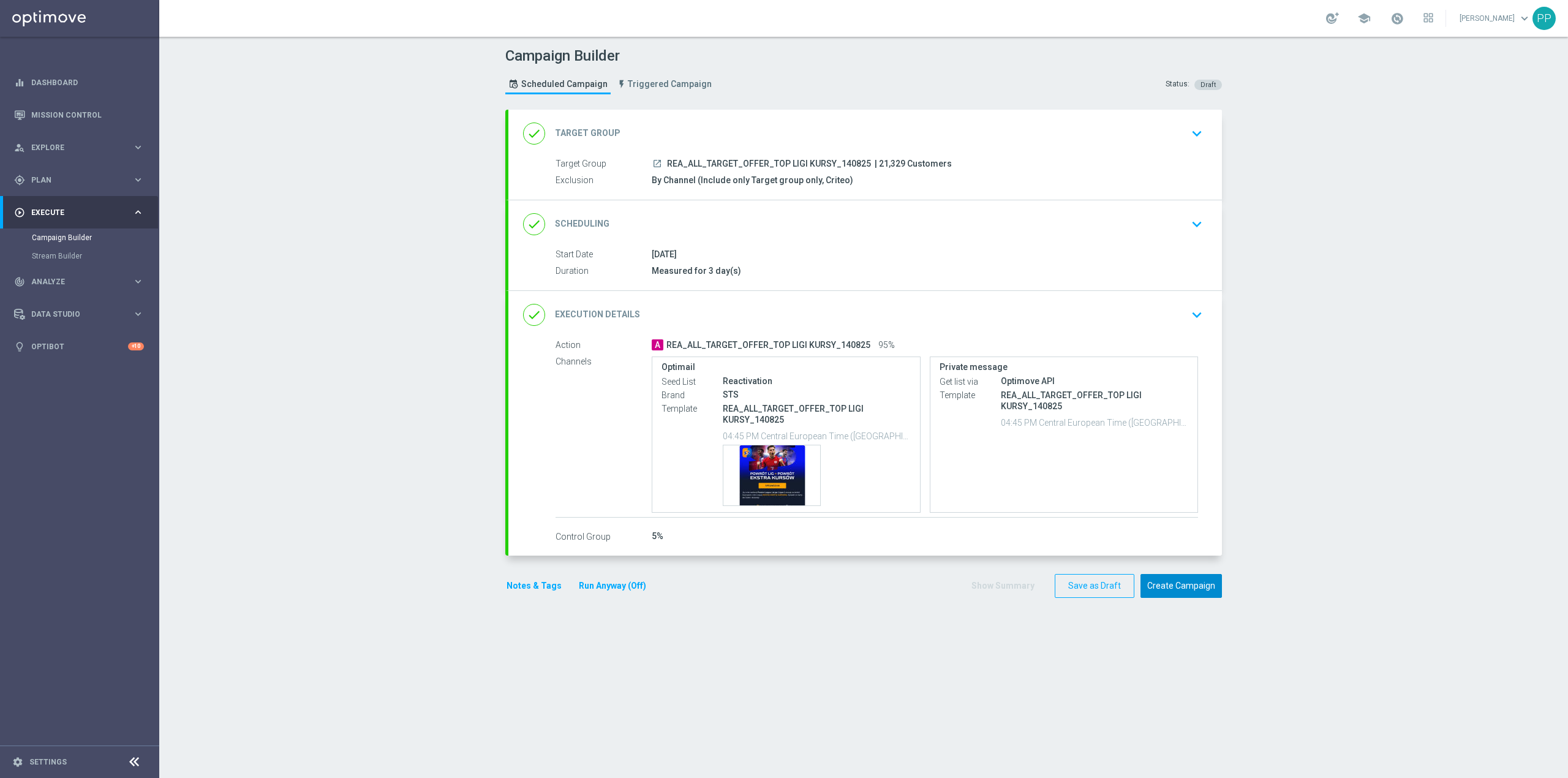
click at [1174, 591] on button "Create Campaign" at bounding box center [1181, 586] width 82 height 24
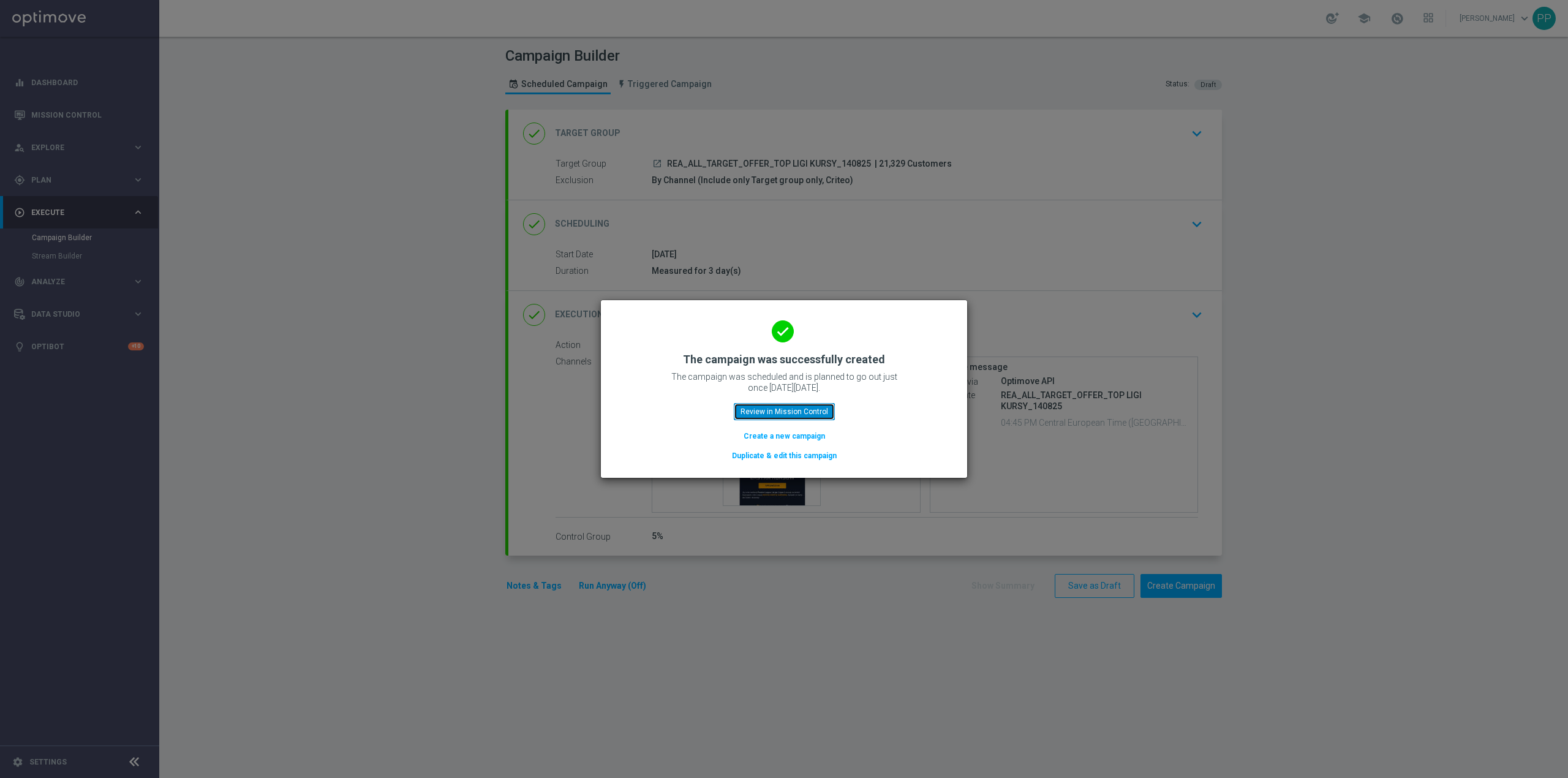
click at [807, 411] on button "Review in Mission Control" at bounding box center [784, 412] width 101 height 17
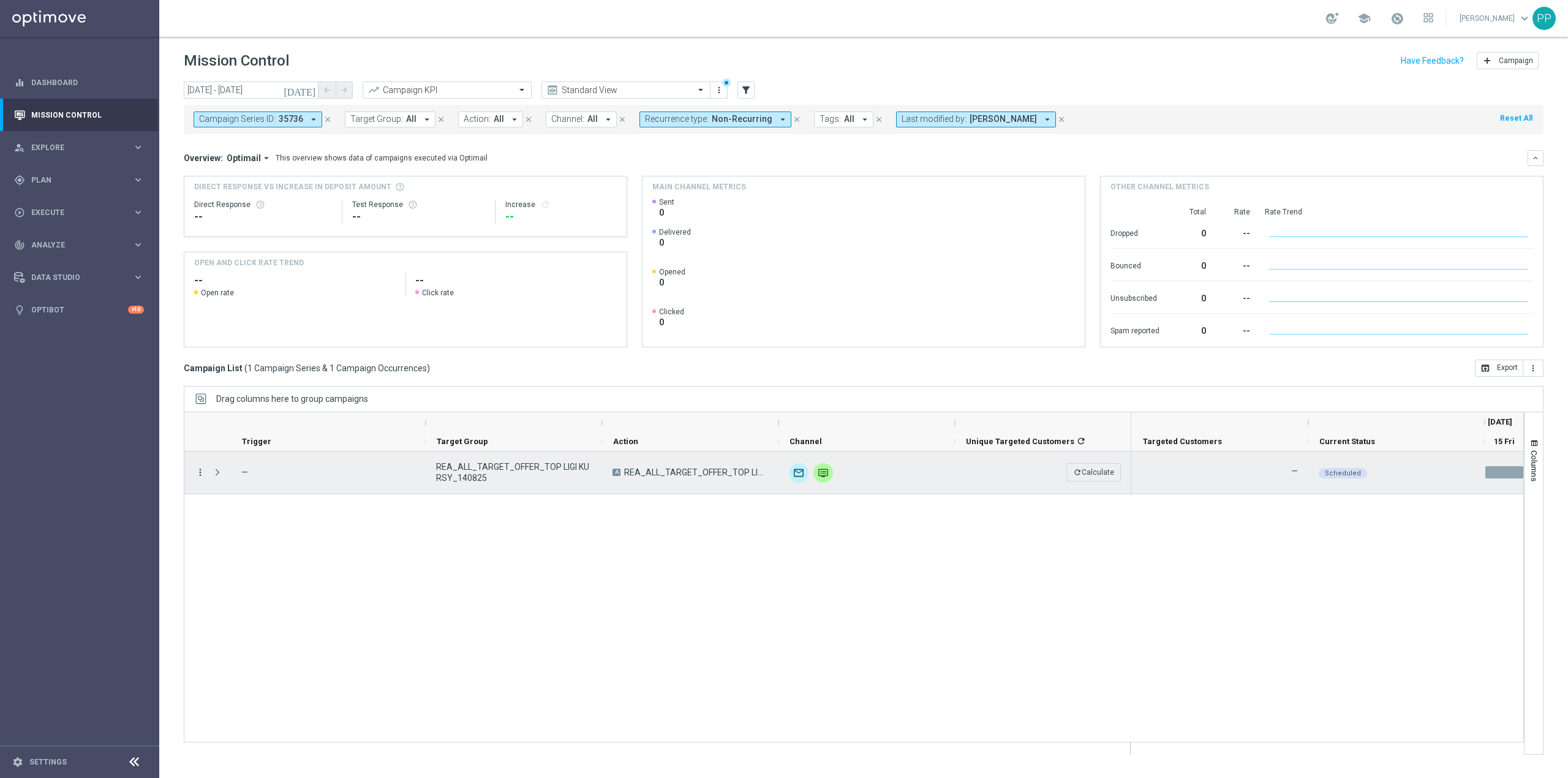
click at [203, 473] on icon "more_vert" at bounding box center [200, 473] width 11 height 11
click at [275, 571] on div "Edit" at bounding box center [282, 572] width 114 height 8
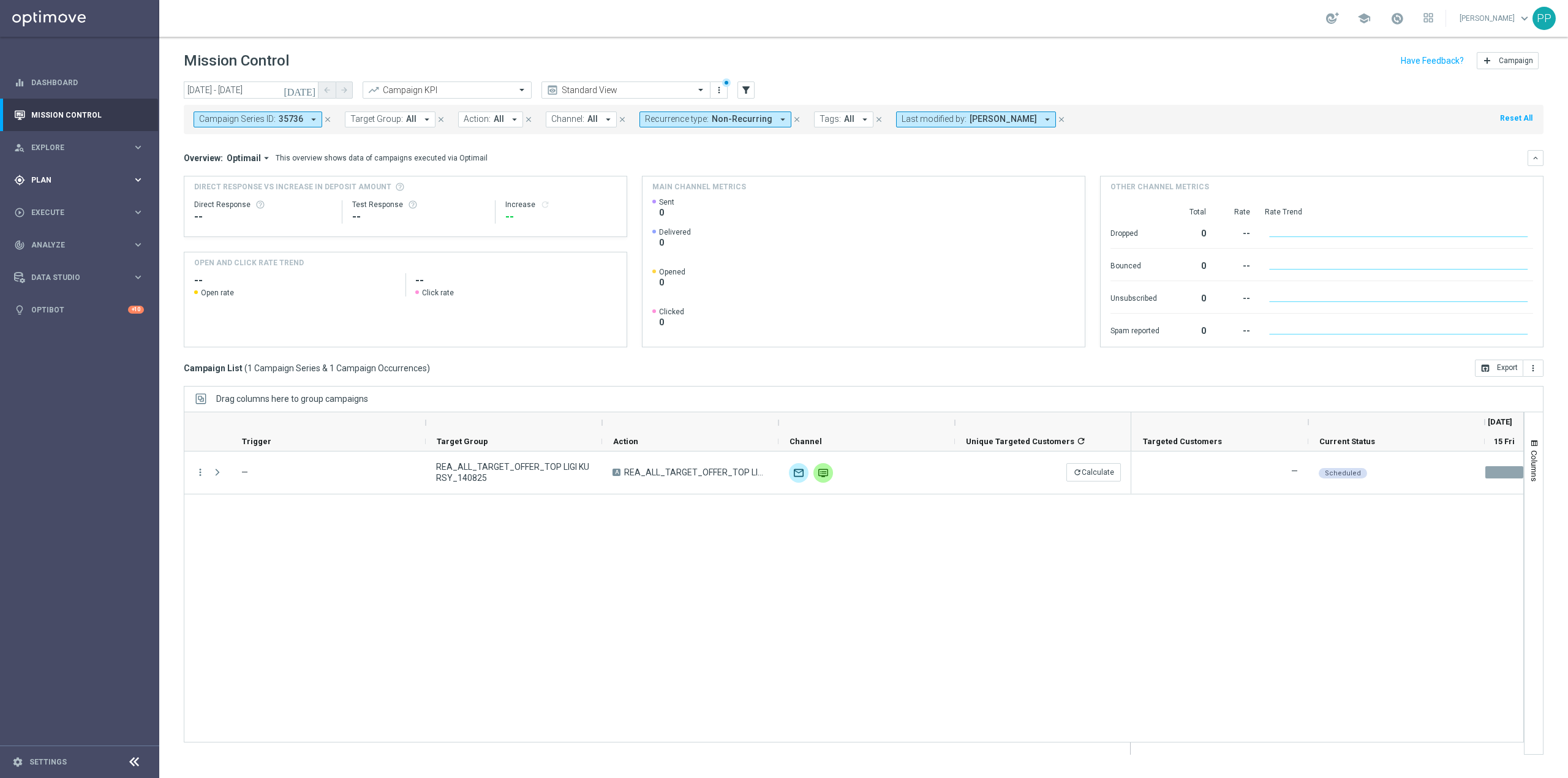
click at [40, 179] on span "Plan" at bounding box center [82, 180] width 101 height 8
click at [54, 205] on link "Target Groups" at bounding box center [79, 205] width 95 height 10
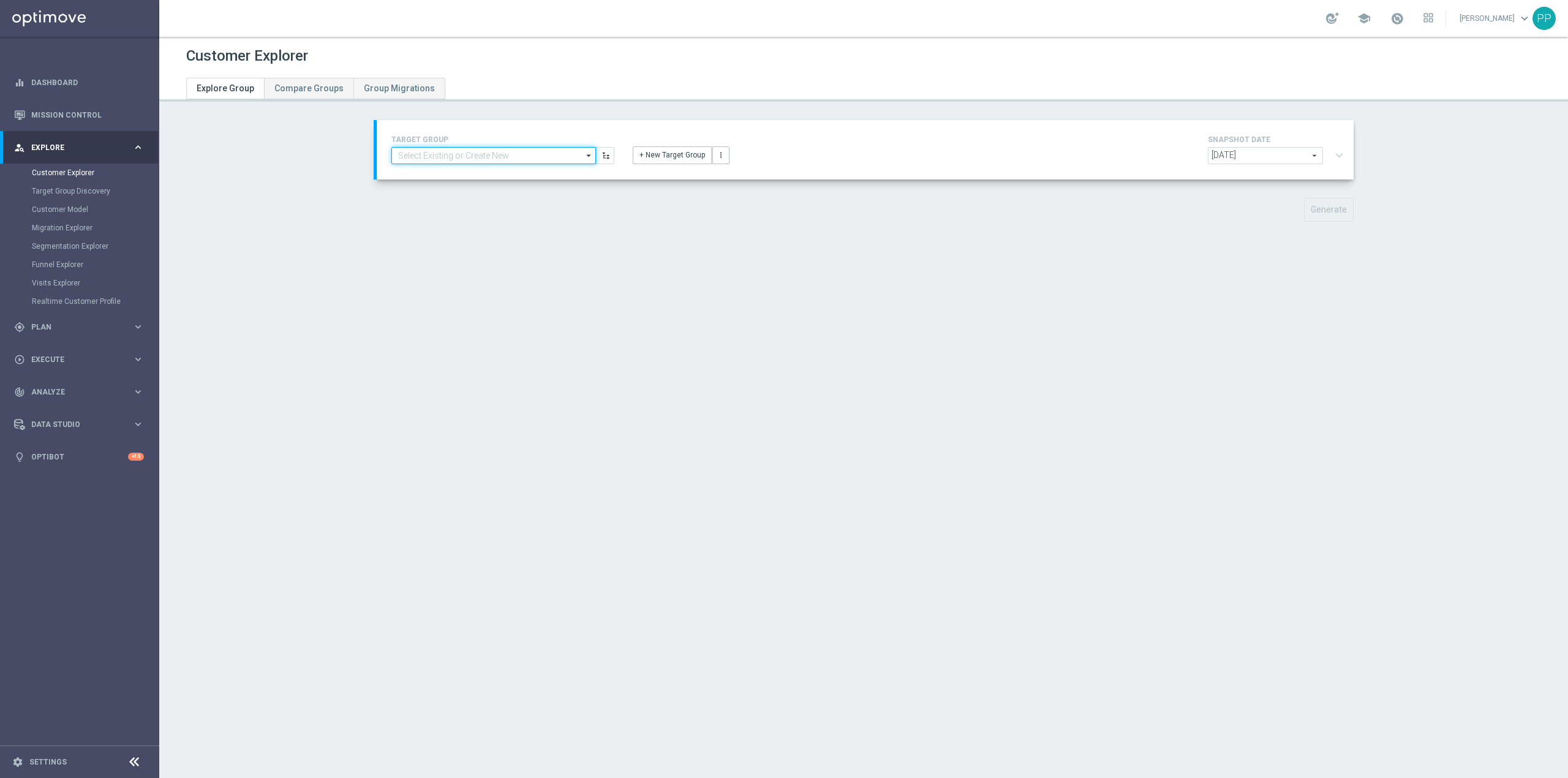
click at [536, 157] on input at bounding box center [494, 156] width 204 height 17
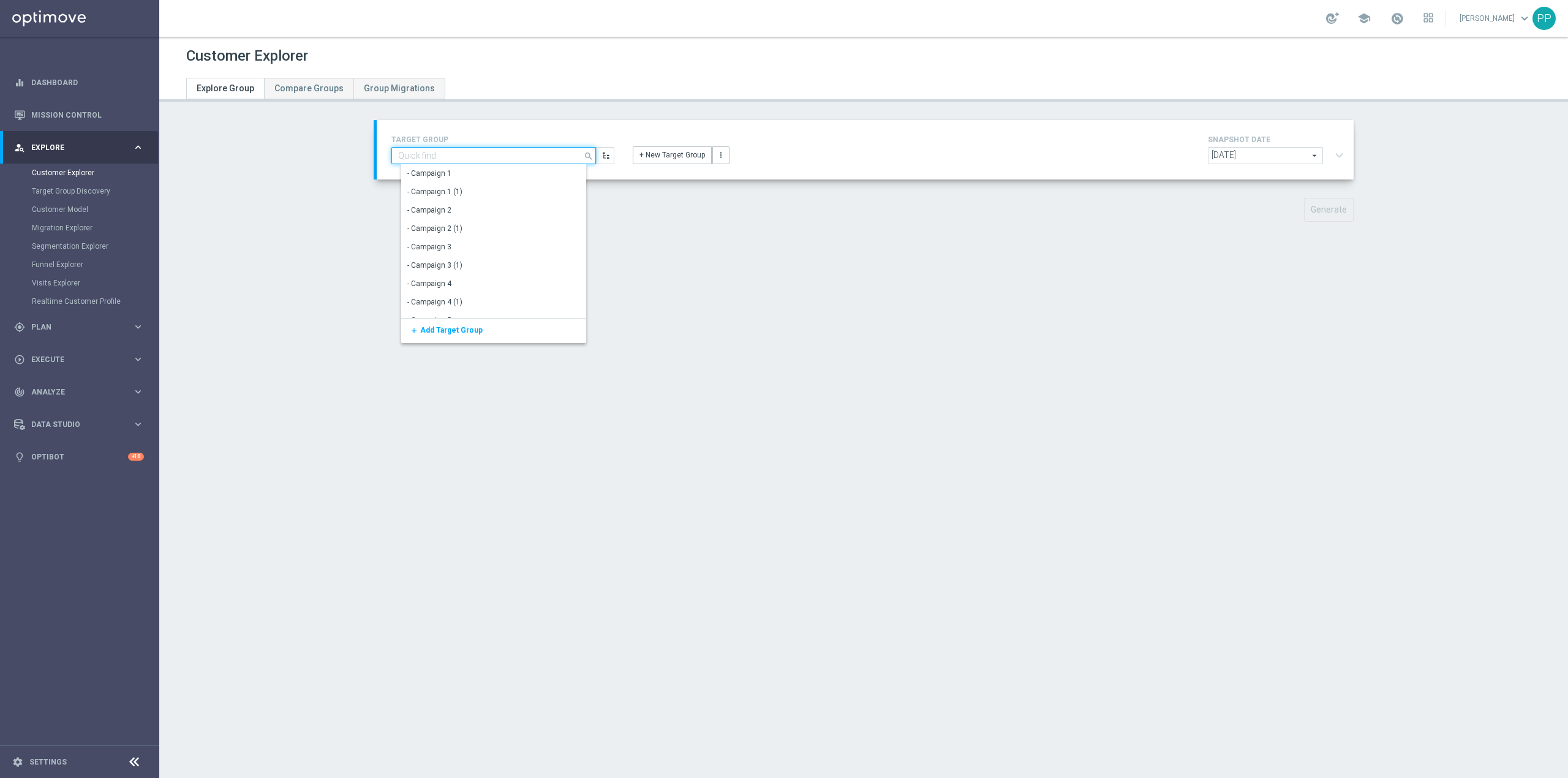
paste input "REA_ALL_TARGET_OFFER_TOP LIGI KURSY_140825"
type input "REA_ALL_TARGET_OFFER_TOP LIGI KURSY_140825"
click at [527, 179] on div "REA_ALL_TARGET_OFFER_TOP LIGI KURSY_140825" at bounding box center [504, 173] width 205 height 17
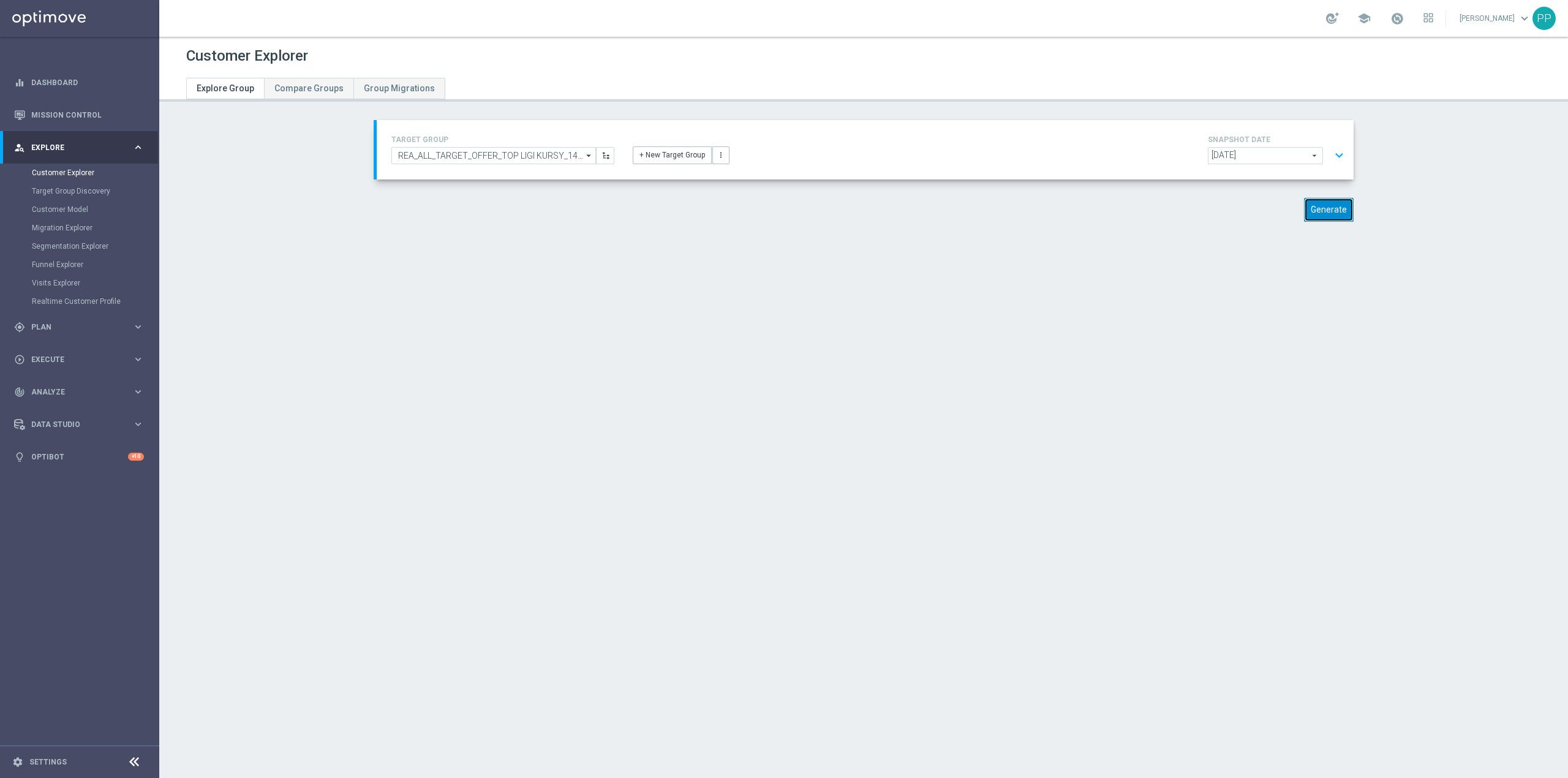
click at [1318, 209] on button "Generate" at bounding box center [1328, 209] width 50 height 24
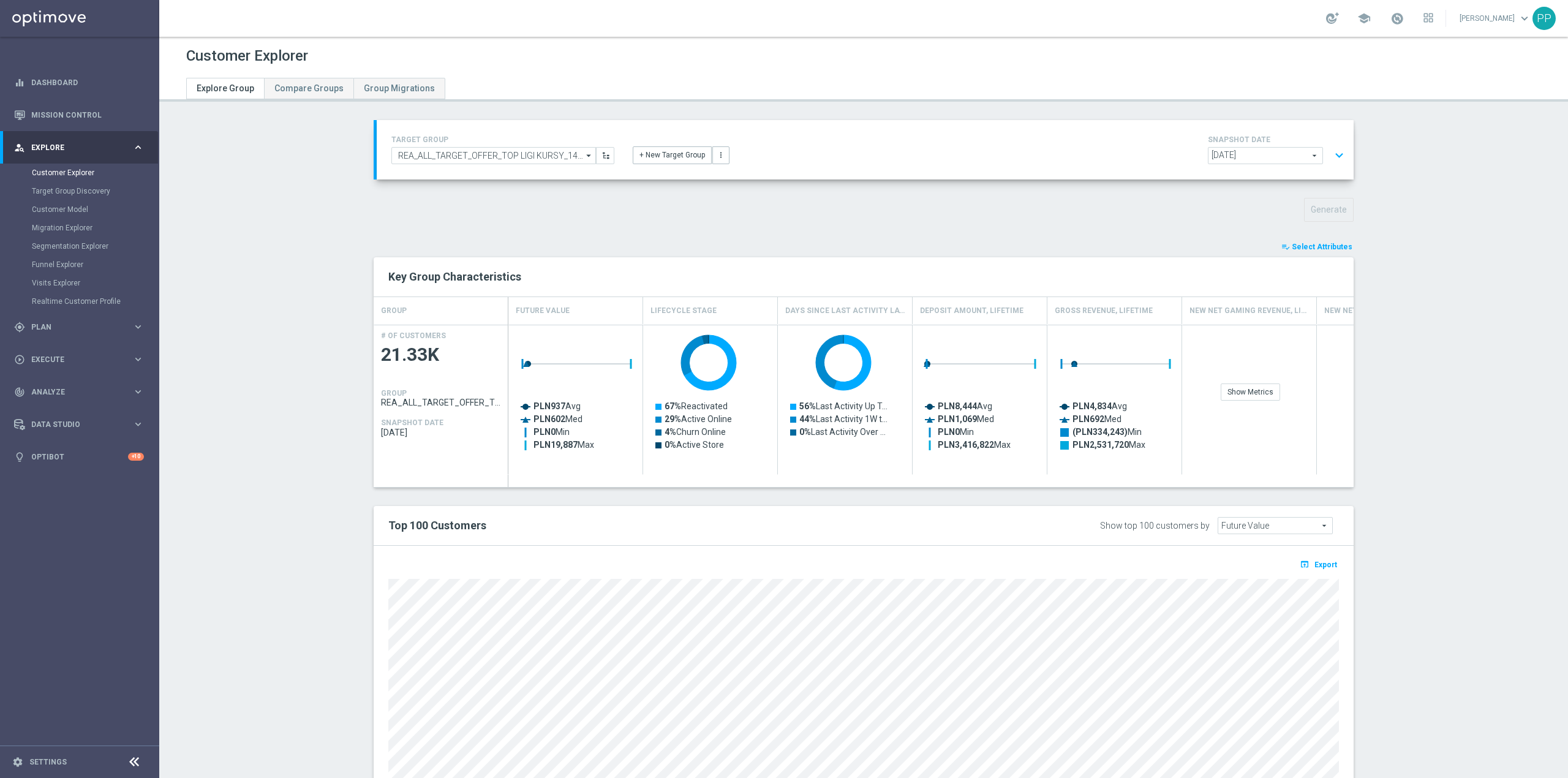
drag, startPoint x: 1324, startPoint y: 248, endPoint x: 1383, endPoint y: 221, distance: 64.9
click at [1324, 248] on span "Select Attributes" at bounding box center [1322, 247] width 60 height 8
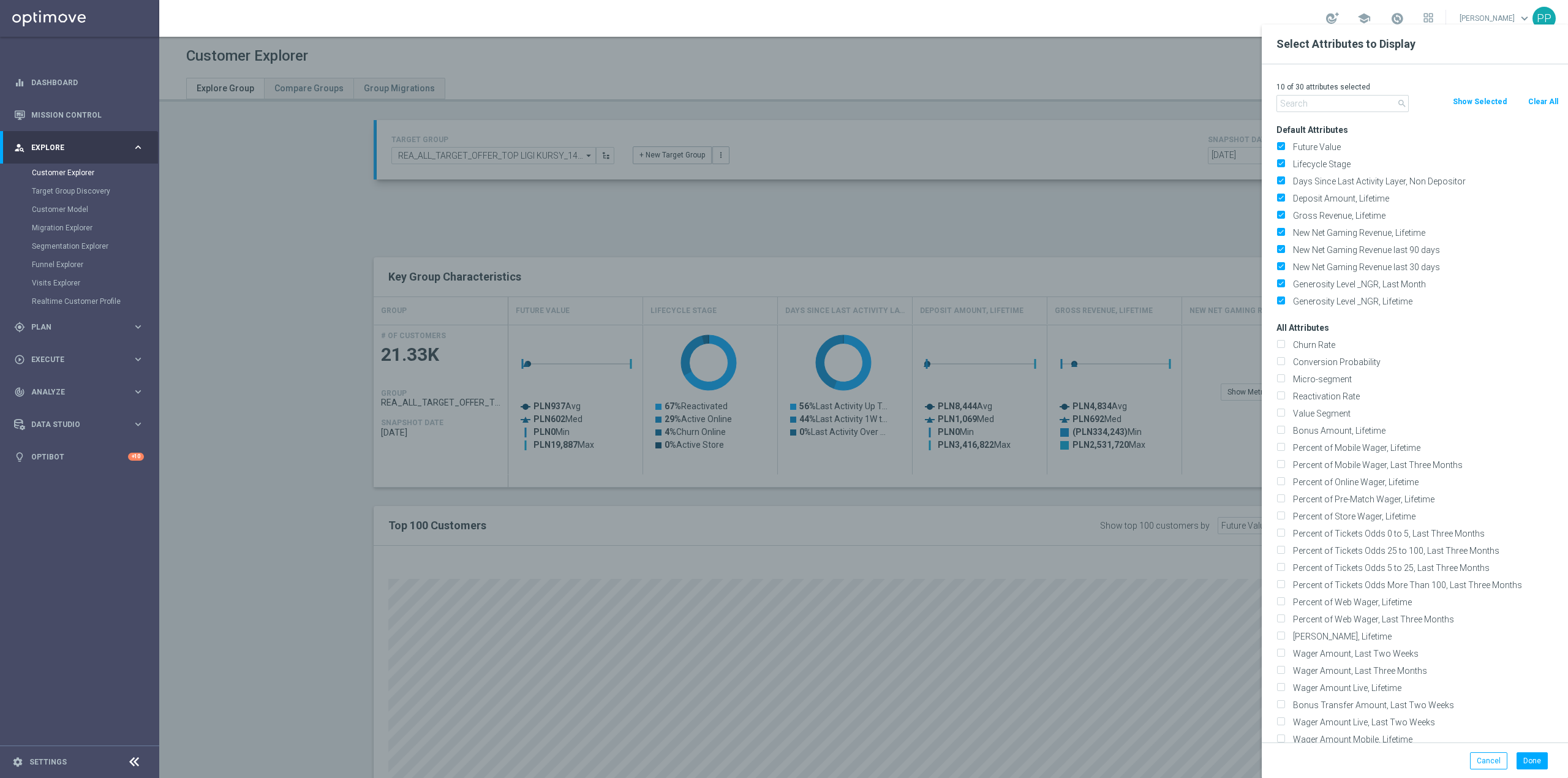
click at [1539, 96] on button "Clear All" at bounding box center [1543, 102] width 33 height 14
checkbox input "false"
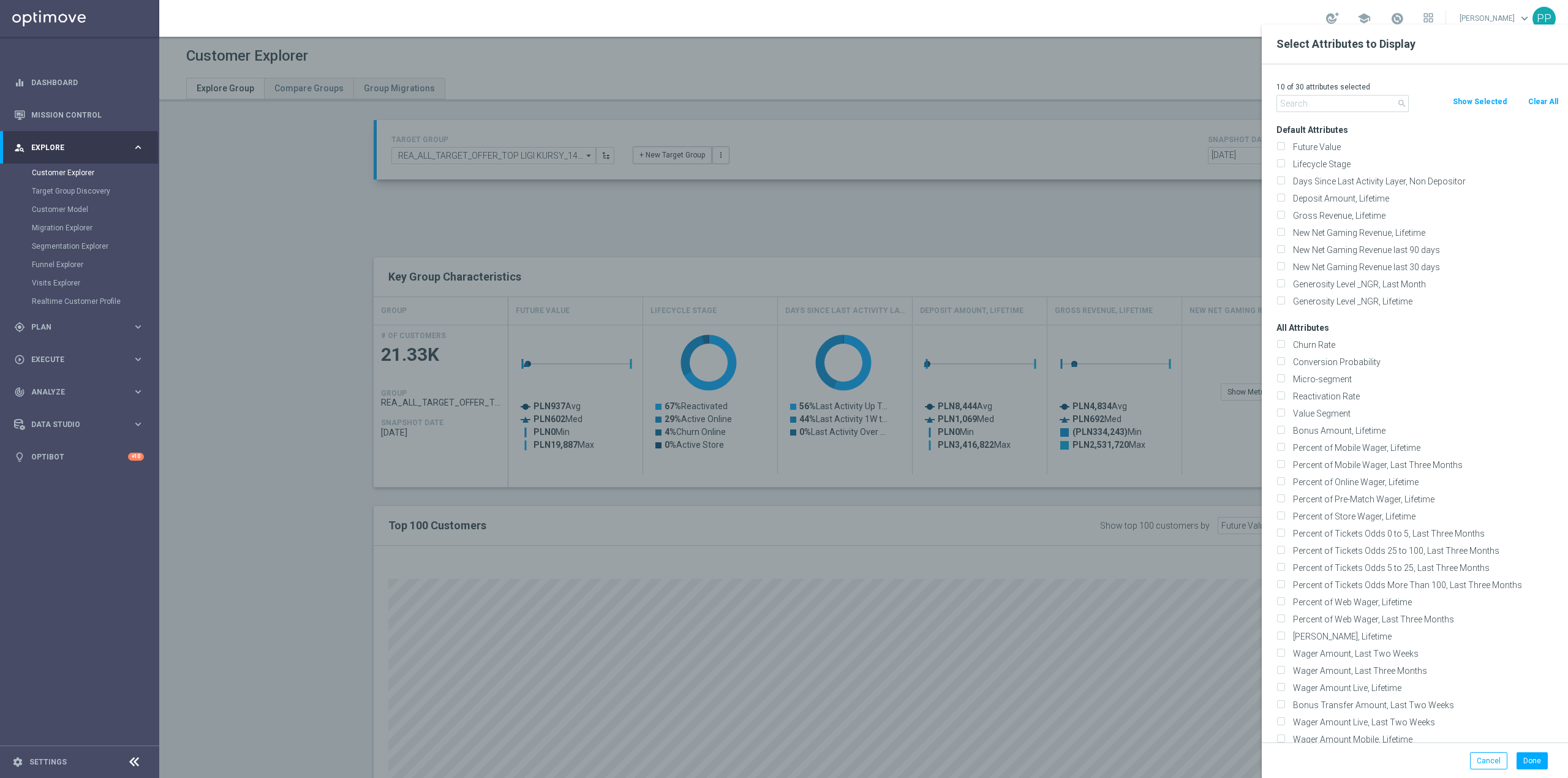
checkbox input "false"
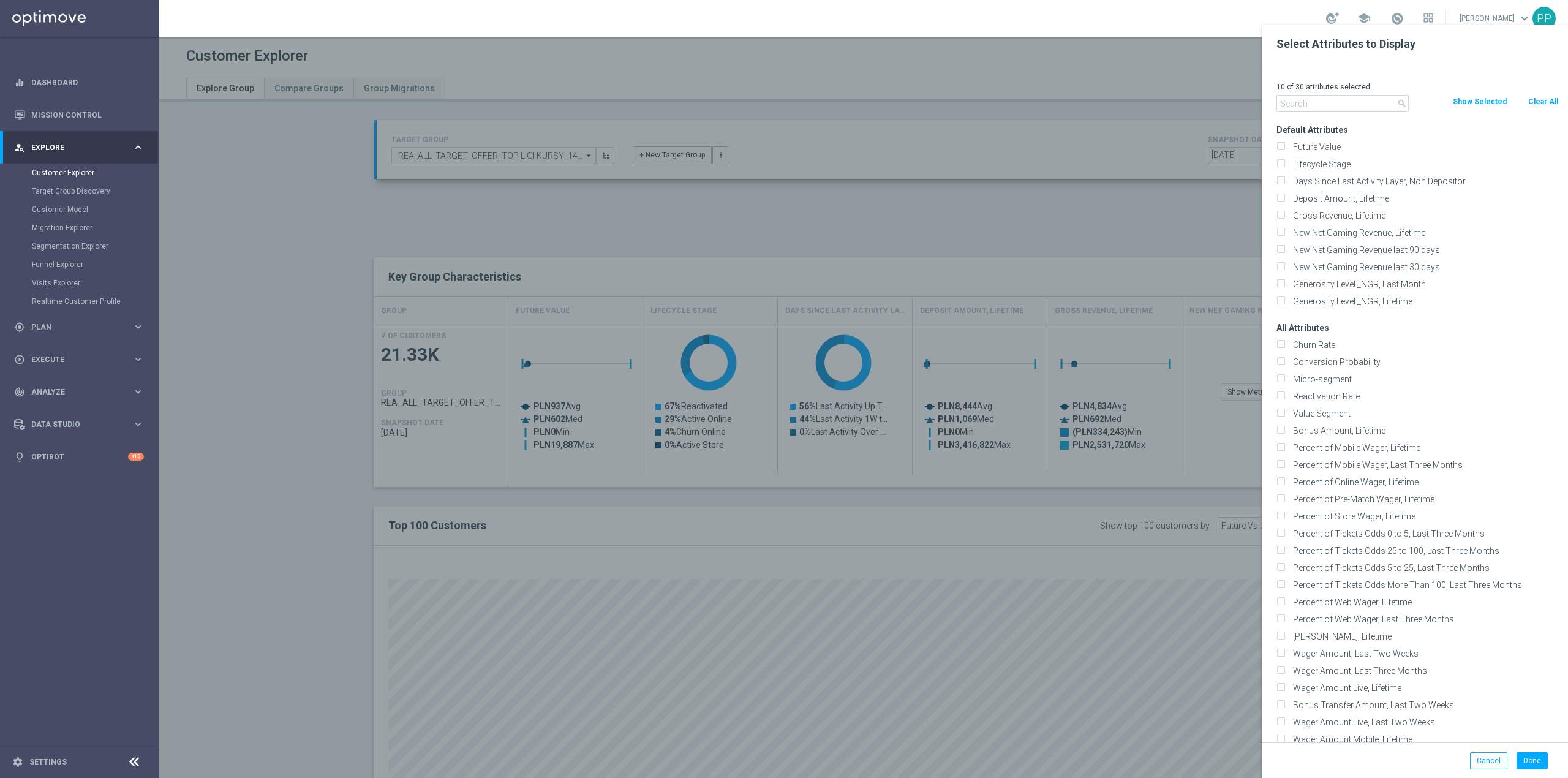
checkbox input "false"
click at [1333, 93] on div "0 of 30 attributes selected" at bounding box center [1418, 87] width 301 height 16
click at [1328, 98] on input "text" at bounding box center [1342, 103] width 132 height 17
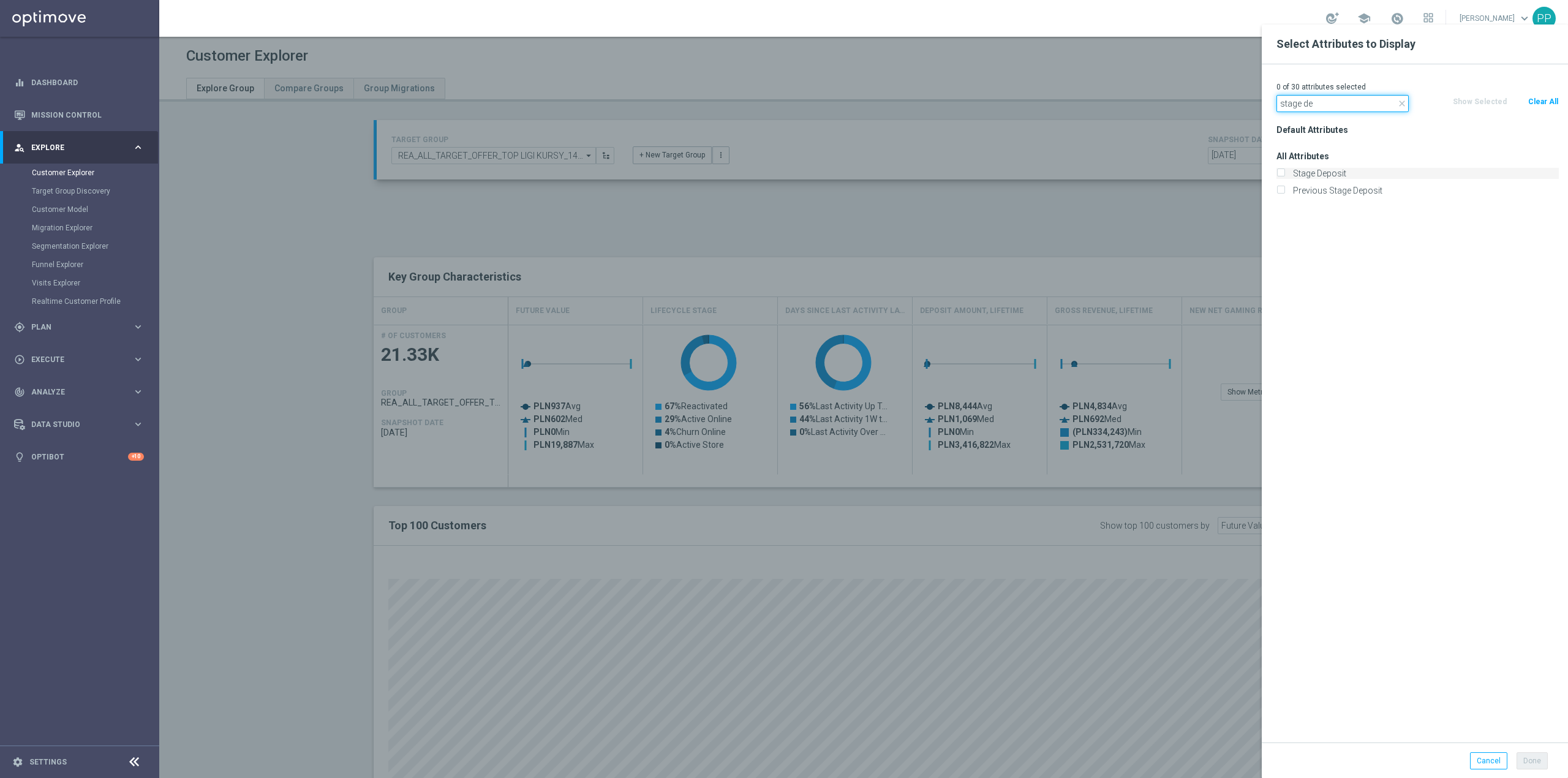
type input "stage de"
click at [1325, 178] on label "Stage Deposit" at bounding box center [1424, 173] width 270 height 11
click at [1284, 178] on input "Stage Deposit" at bounding box center [1280, 175] width 8 height 8
checkbox input "true"
drag, startPoint x: 1315, startPoint y: 105, endPoint x: 1260, endPoint y: 108, distance: 55.1
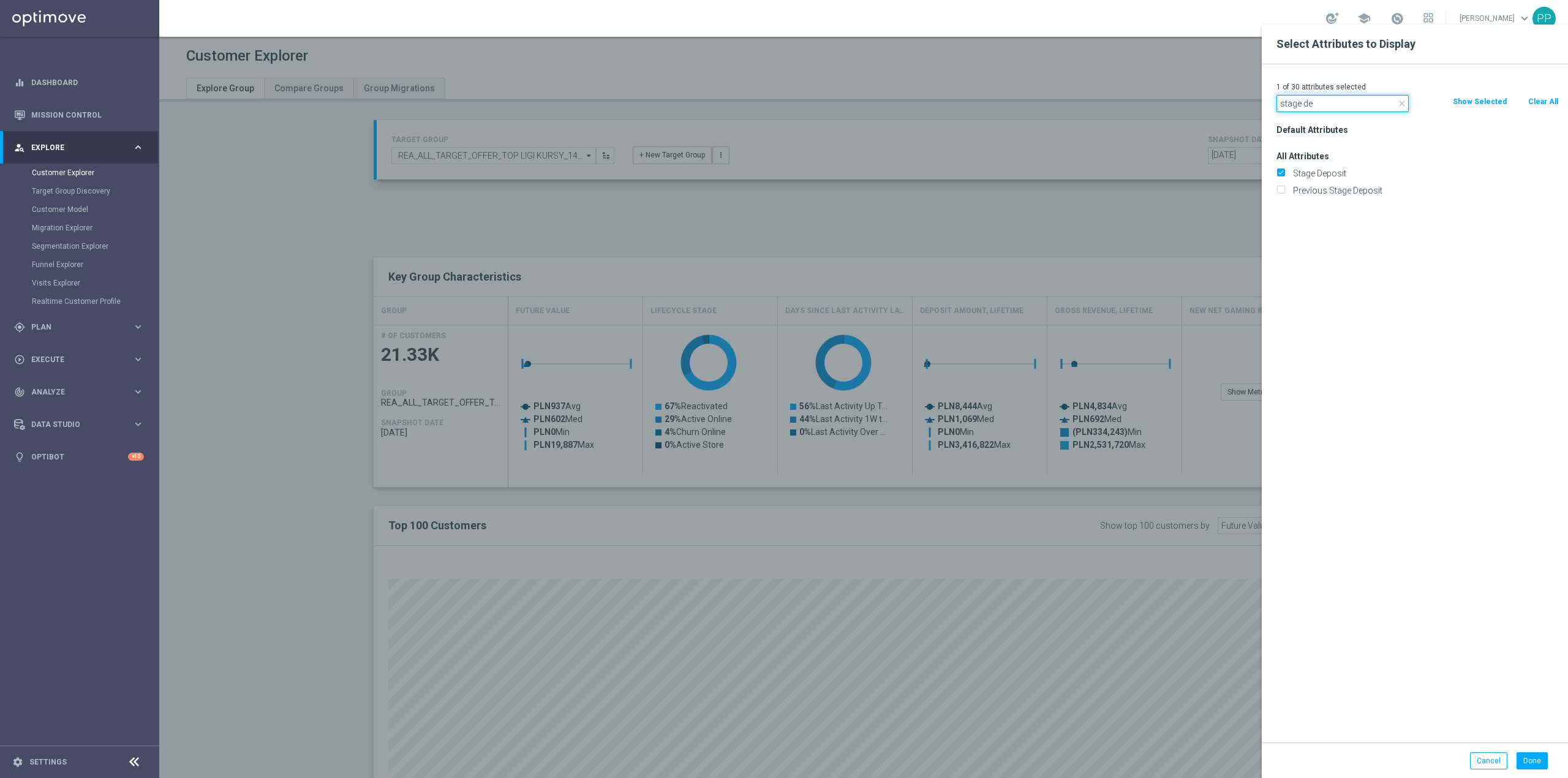
click at [1262, 108] on div "1 of 30 attributes selected close stage de Clear All Show Selected Default Attr…" at bounding box center [1415, 403] width 306 height 679
type input "lifec"
click at [1355, 191] on label "Lifecycle Stage, STS" at bounding box center [1424, 190] width 270 height 11
click at [1284, 191] on input "Lifecycle Stage, STS" at bounding box center [1280, 192] width 8 height 8
checkbox input "true"
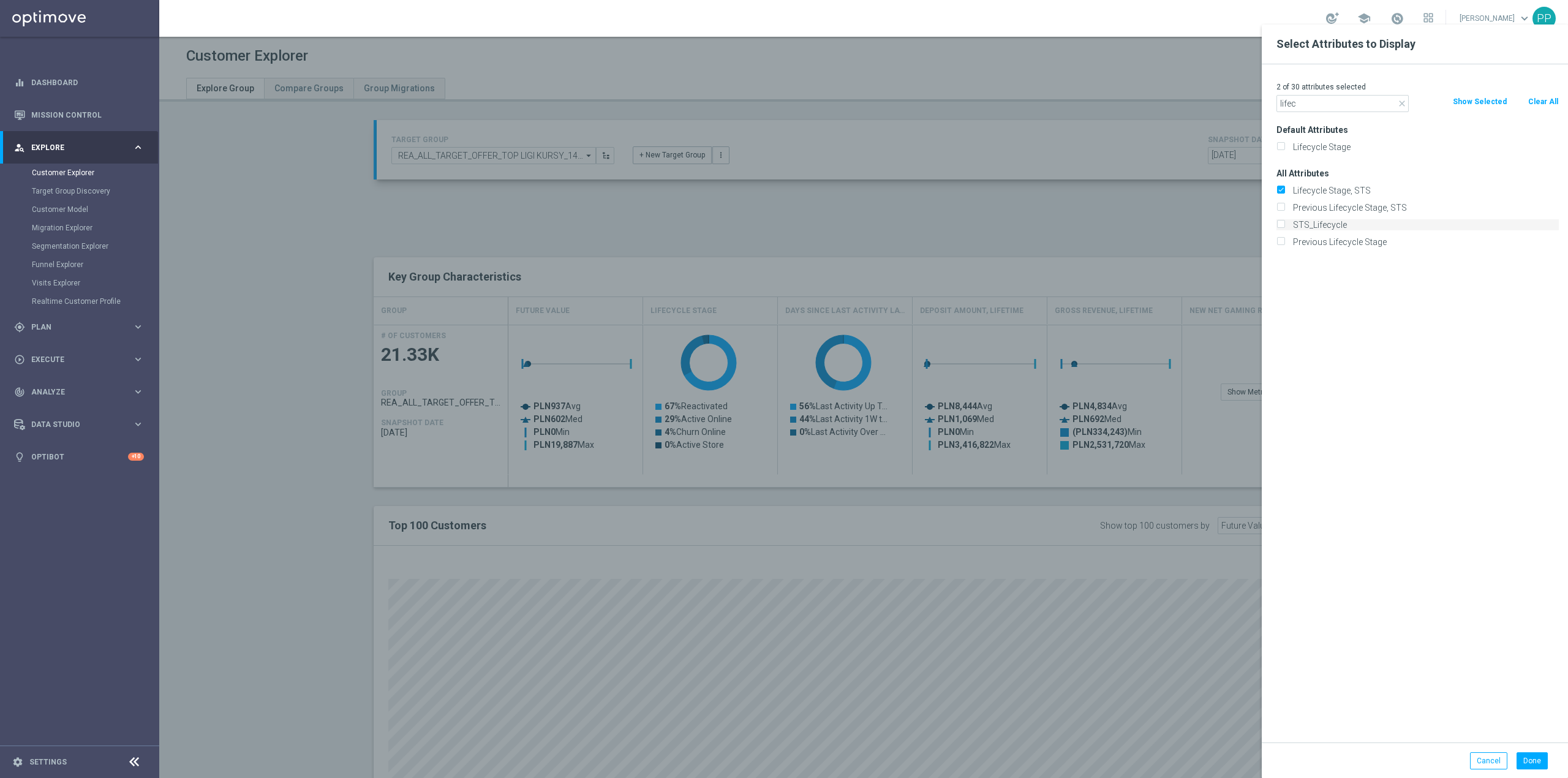
click at [1328, 228] on label "STS_Lifecycle" at bounding box center [1424, 224] width 270 height 11
click at [1284, 228] on input "STS_Lifecycle" at bounding box center [1280, 226] width 8 height 8
checkbox input "true"
click at [1532, 761] on button "Done" at bounding box center [1531, 761] width 31 height 17
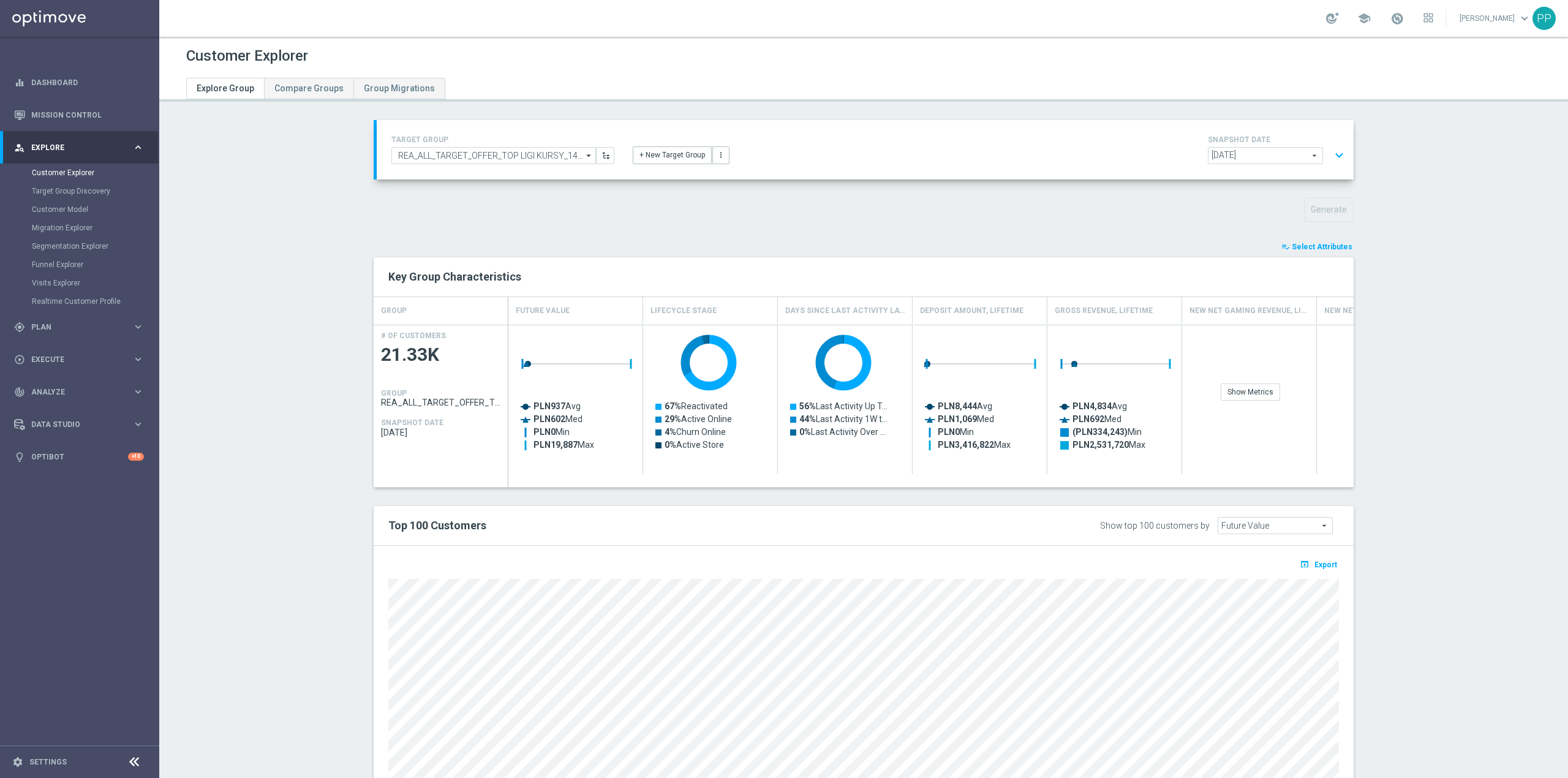
type input "Search"
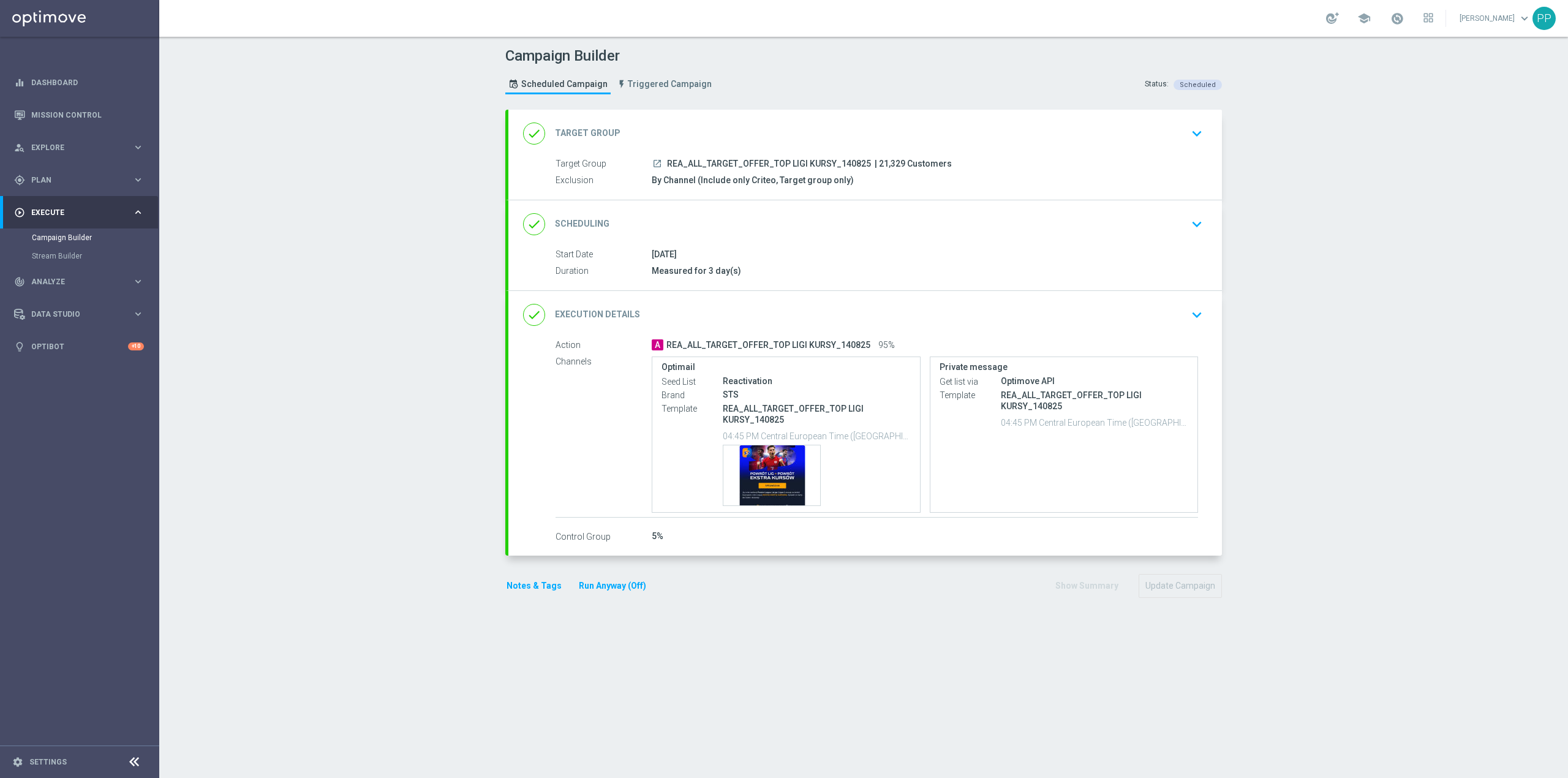
click at [516, 589] on button "Notes & Tags" at bounding box center [533, 586] width 57 height 15
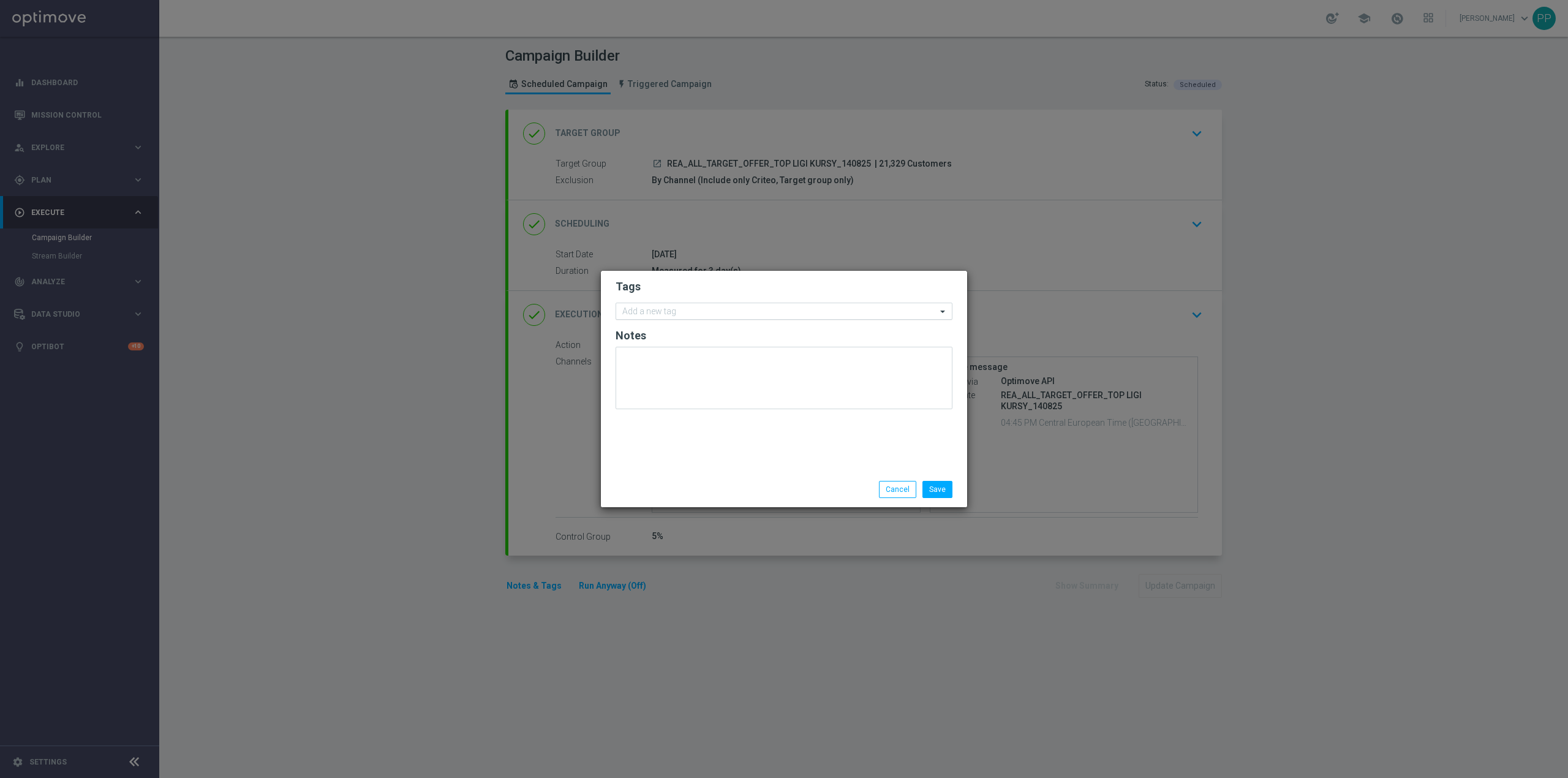
click at [687, 315] on input "text" at bounding box center [780, 312] width 314 height 11
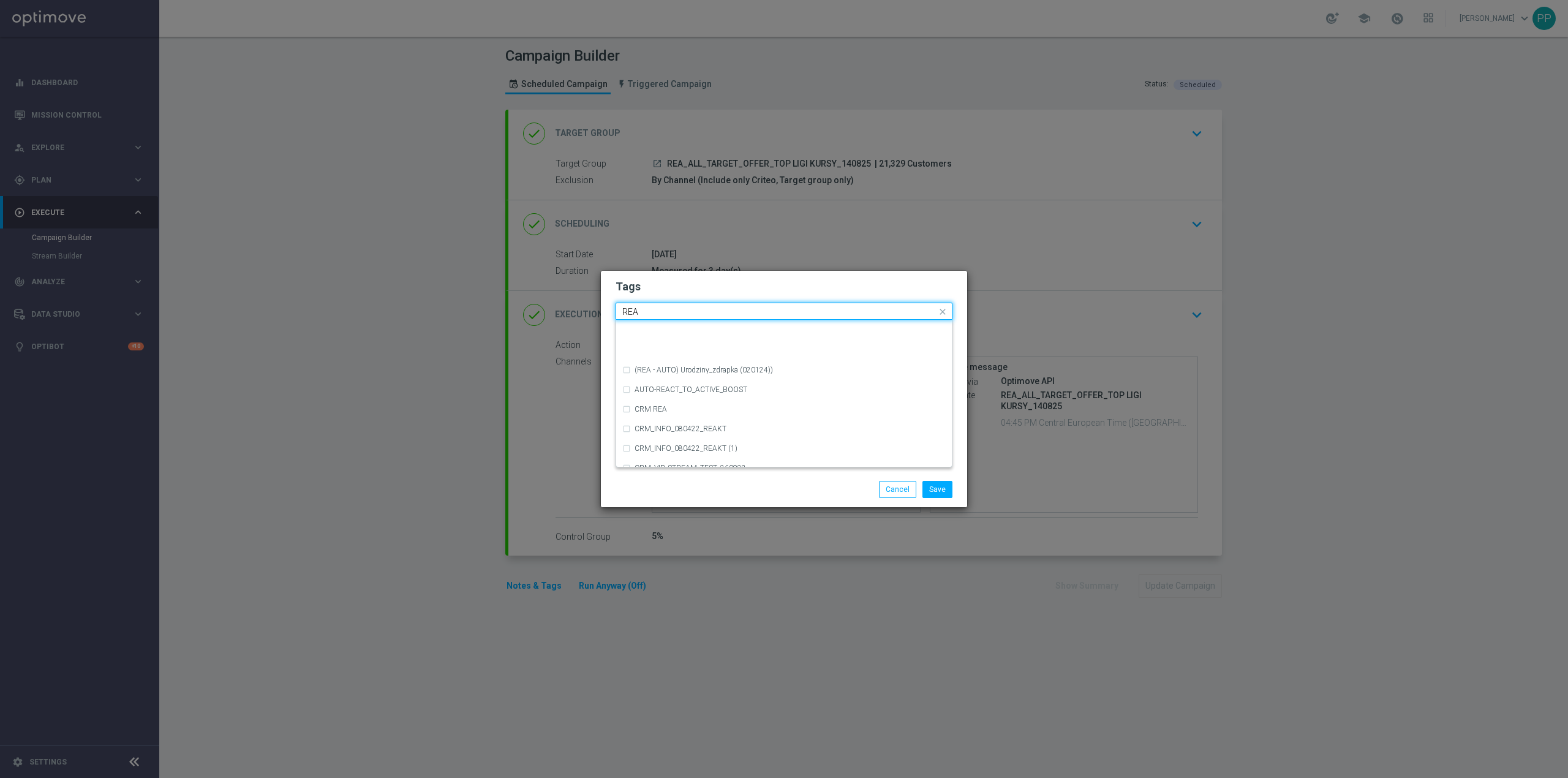
scroll to position [654, 0]
click at [700, 396] on div "REA" at bounding box center [784, 402] width 324 height 20
click at [680, 312] on input "REA" at bounding box center [780, 312] width 314 height 11
type input "R"
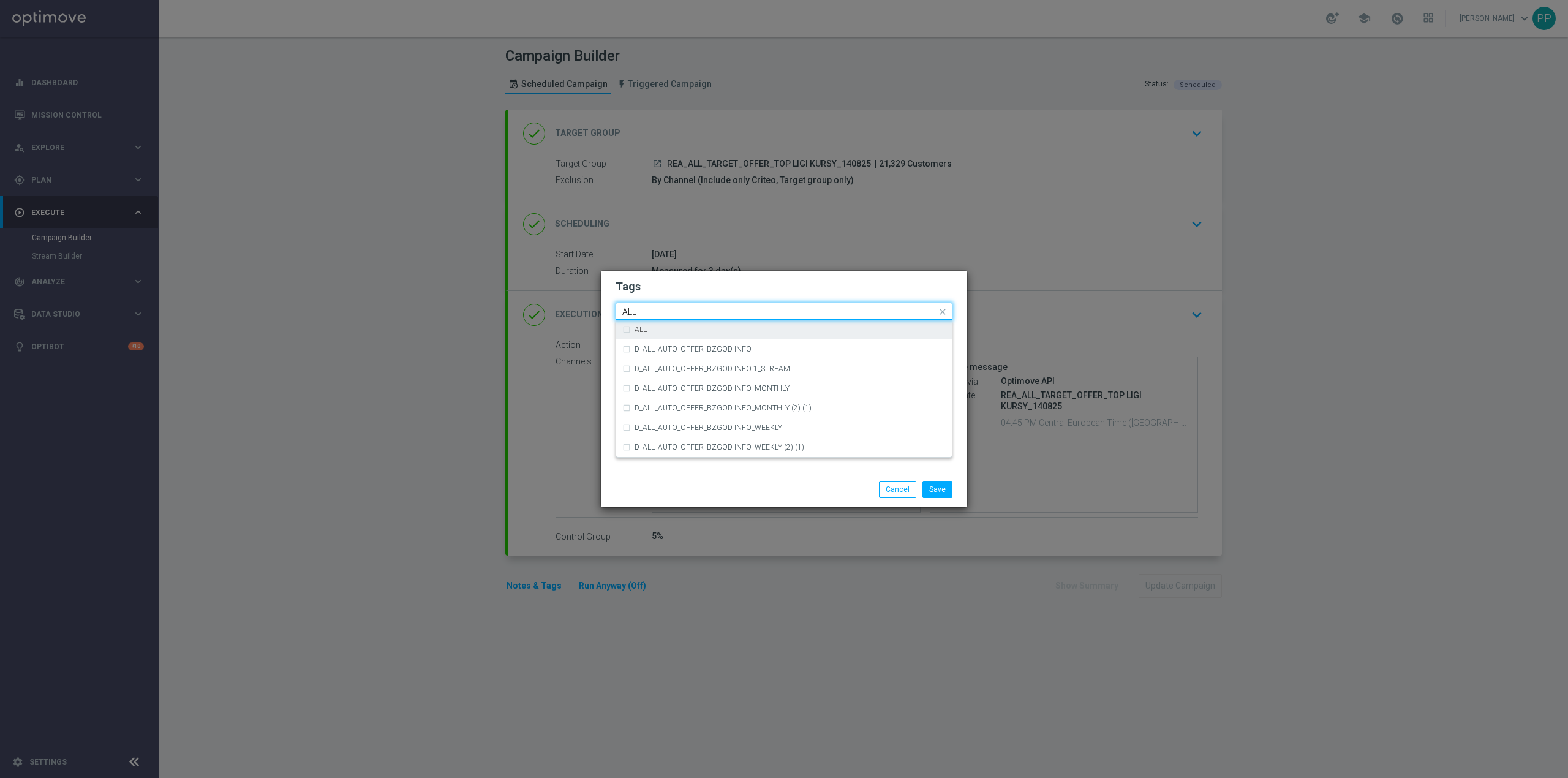
drag, startPoint x: 665, startPoint y: 327, endPoint x: 664, endPoint y: 312, distance: 15.0
click at [665, 326] on div "ALL" at bounding box center [790, 330] width 311 height 8
click at [664, 310] on input "ALL" at bounding box center [780, 312] width 314 height 11
type input "A"
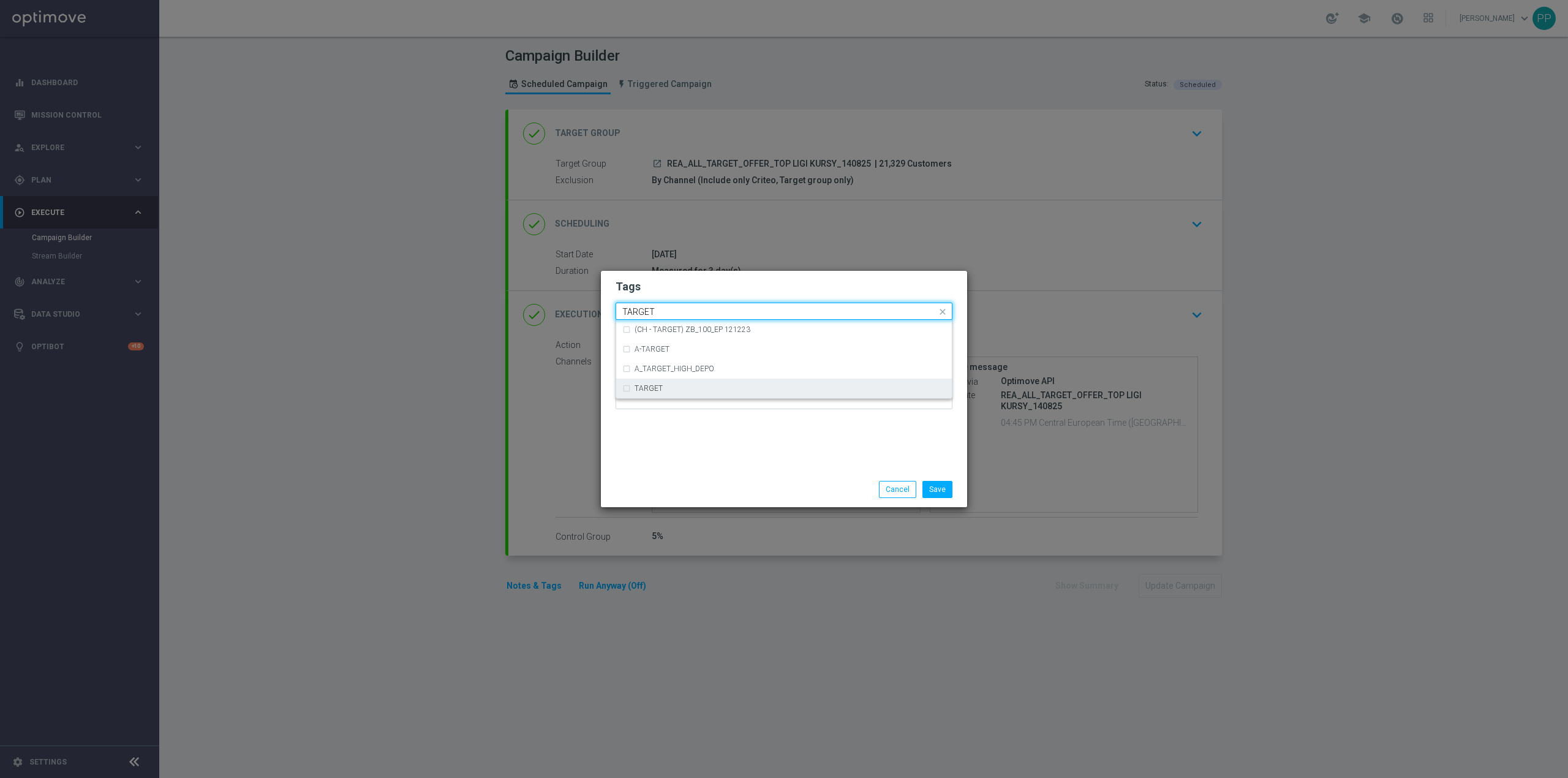
click at [697, 389] on div "TARGET" at bounding box center [790, 389] width 311 height 8
click at [672, 312] on input "TARGET" at bounding box center [780, 312] width 314 height 11
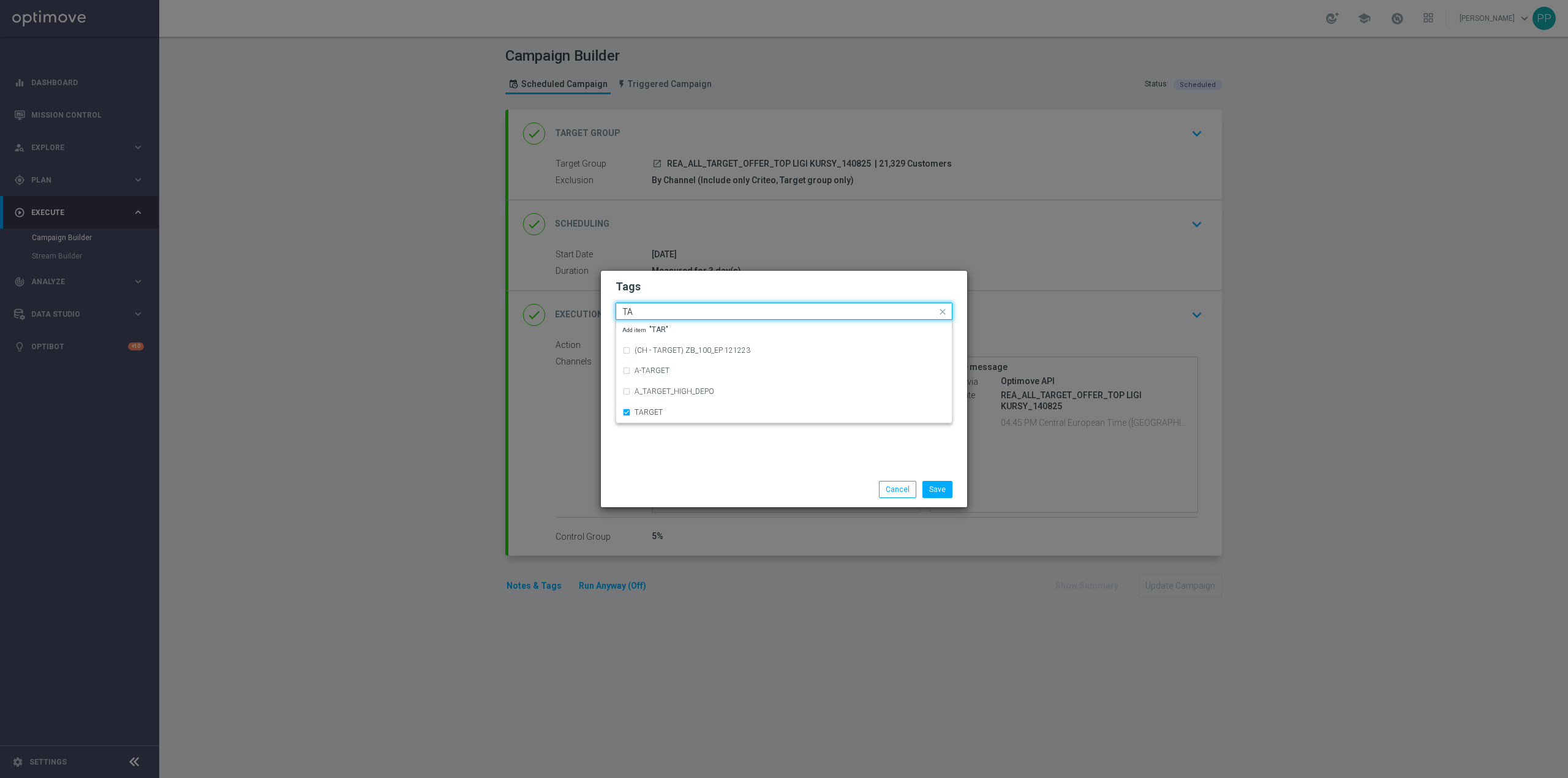
type input "T"
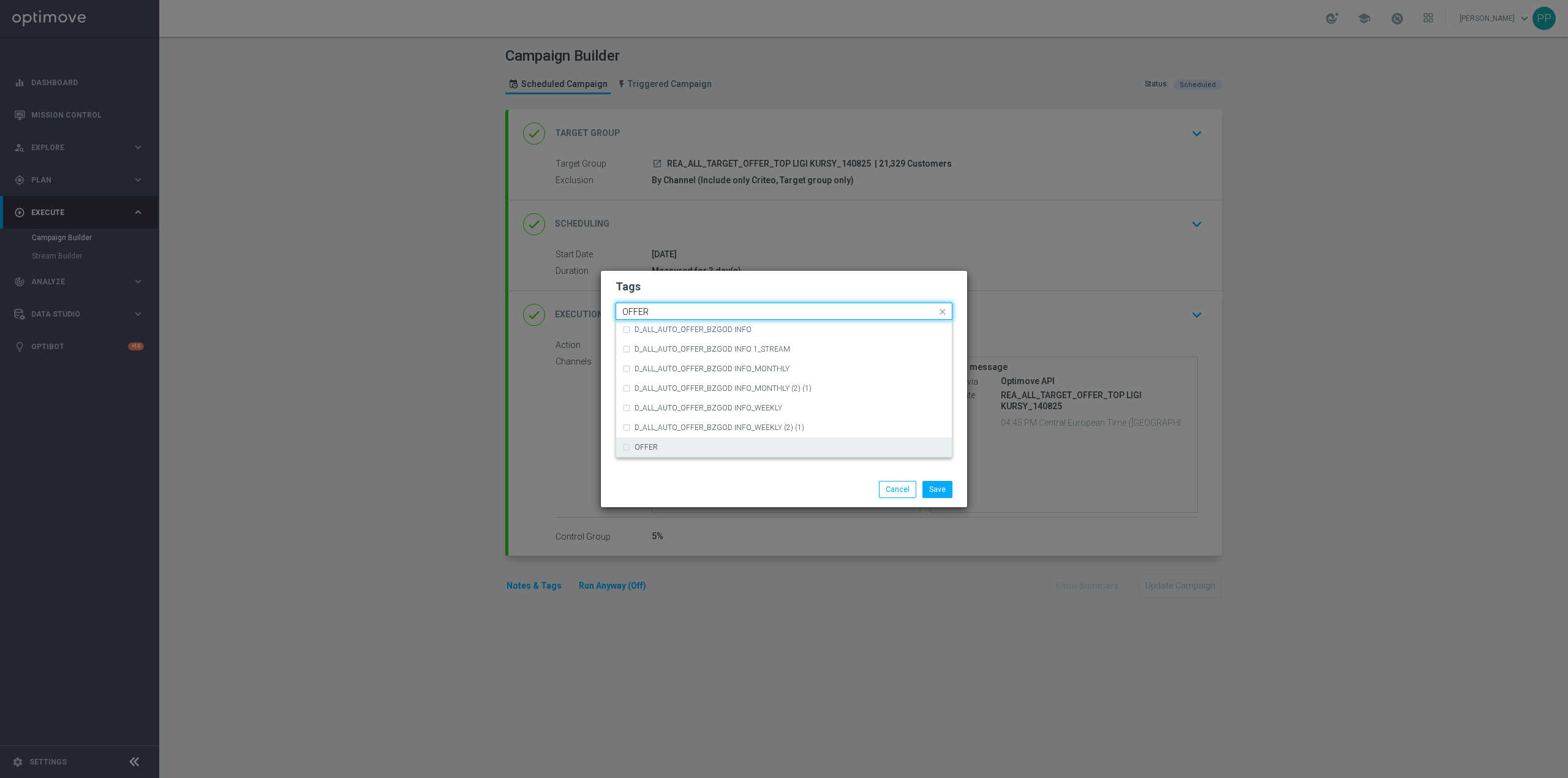
click at [675, 447] on div "OFFER" at bounding box center [790, 447] width 311 height 8
type input "OFFER"
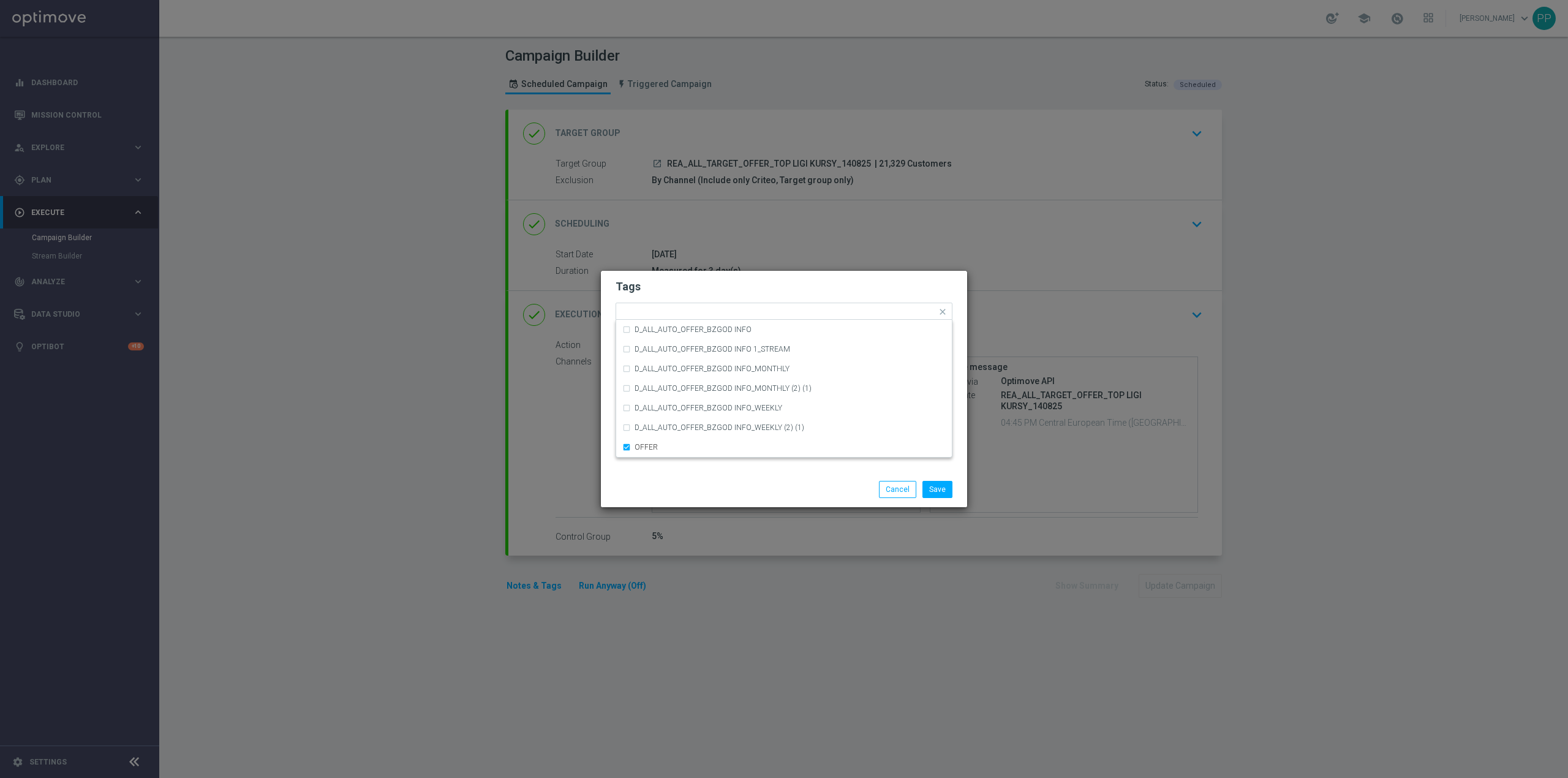
click at [709, 476] on div "Save Cancel" at bounding box center [784, 489] width 366 height 36
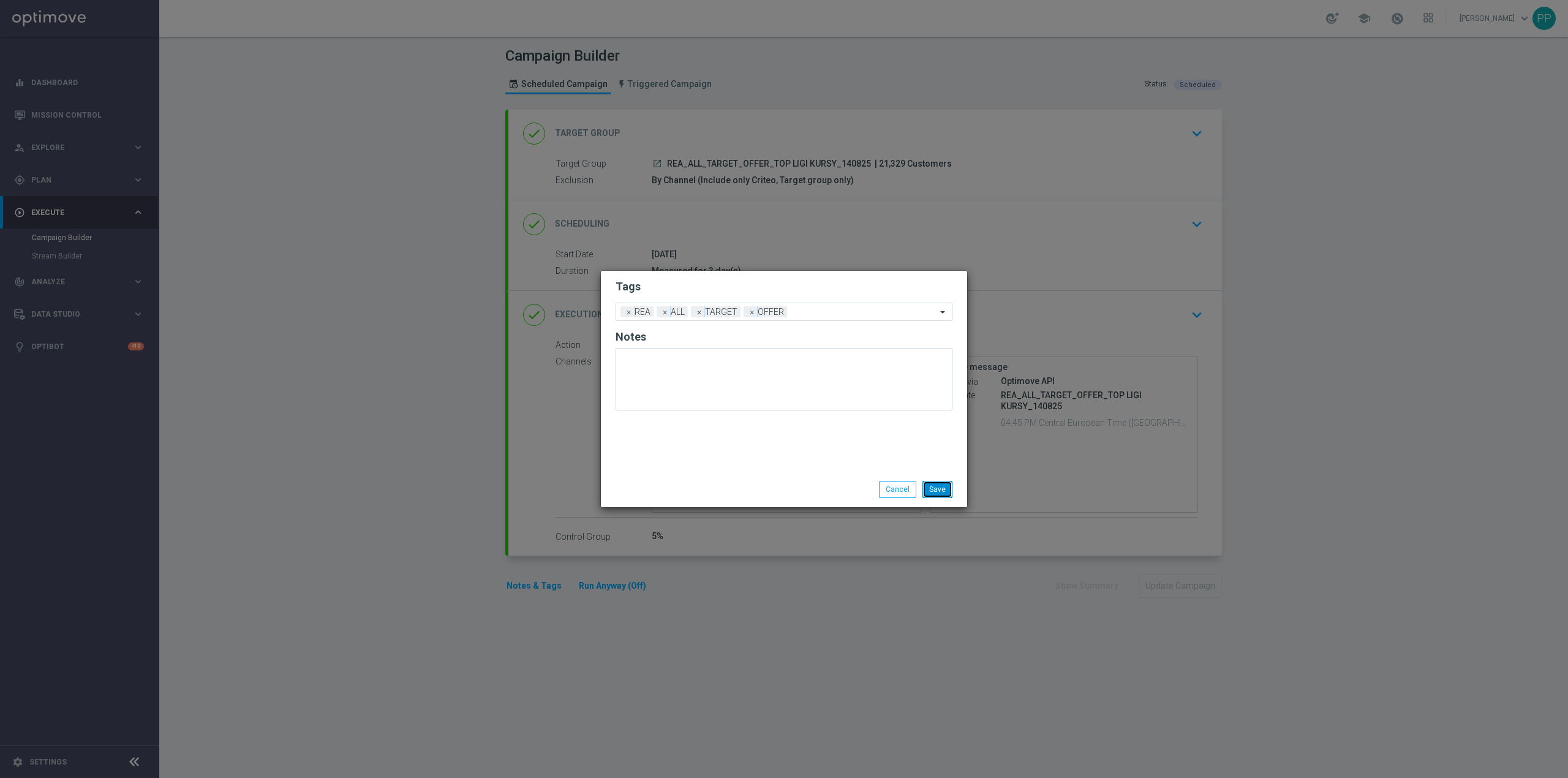
click at [939, 489] on button "Save" at bounding box center [937, 489] width 30 height 17
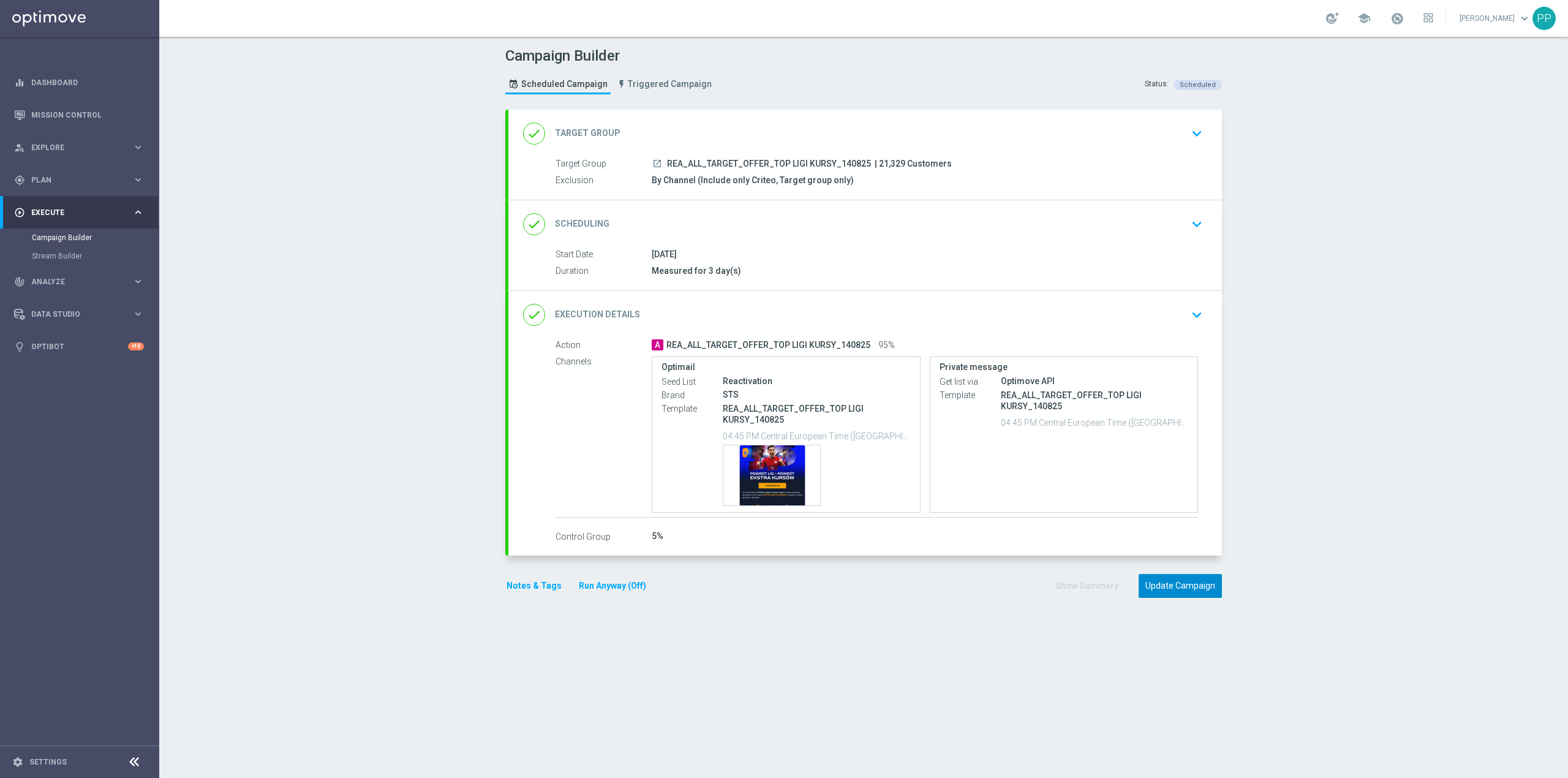
click at [1151, 579] on button "Update Campaign" at bounding box center [1180, 586] width 83 height 24
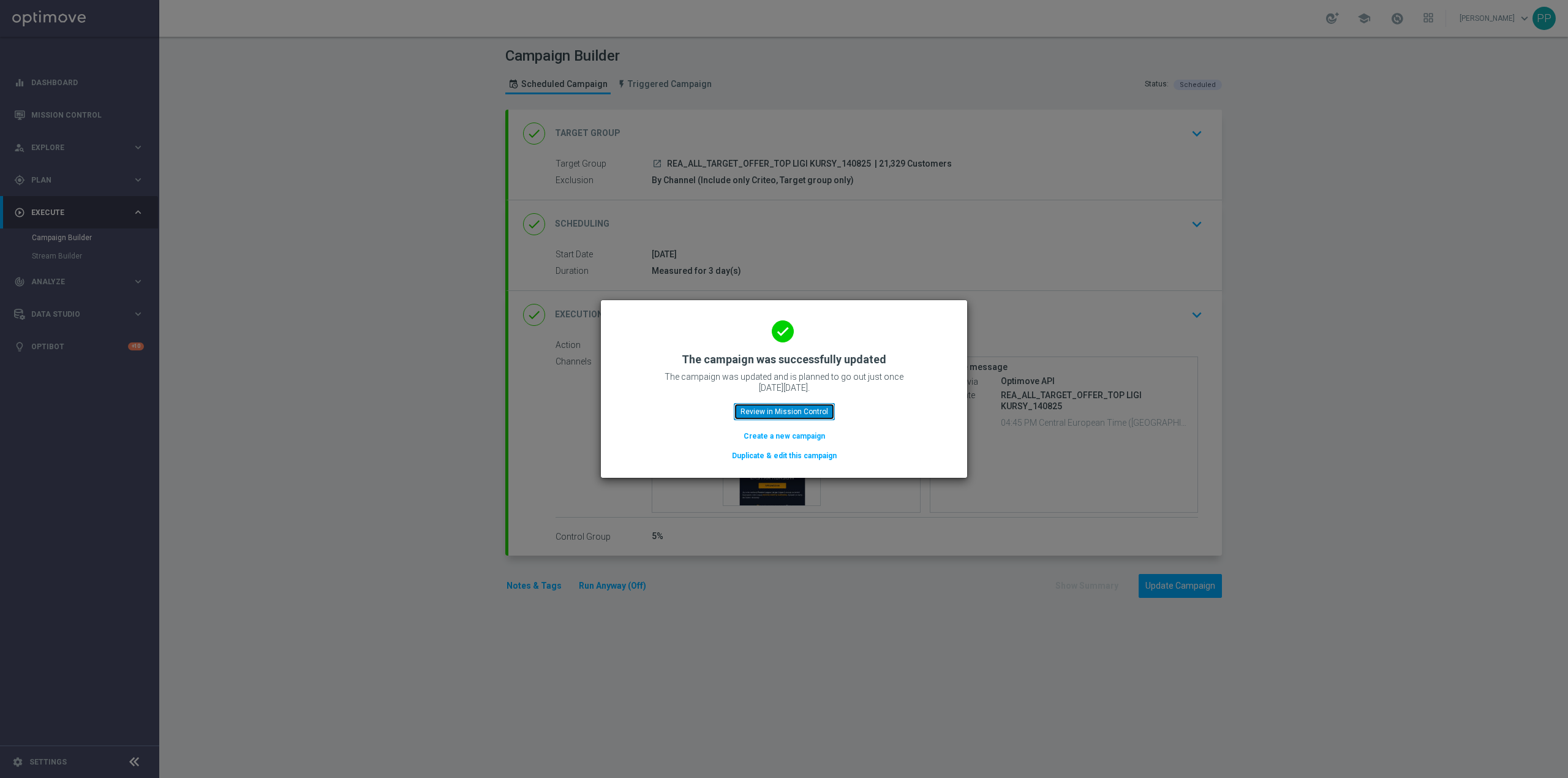
click at [747, 410] on button "Review in Mission Control" at bounding box center [784, 412] width 101 height 17
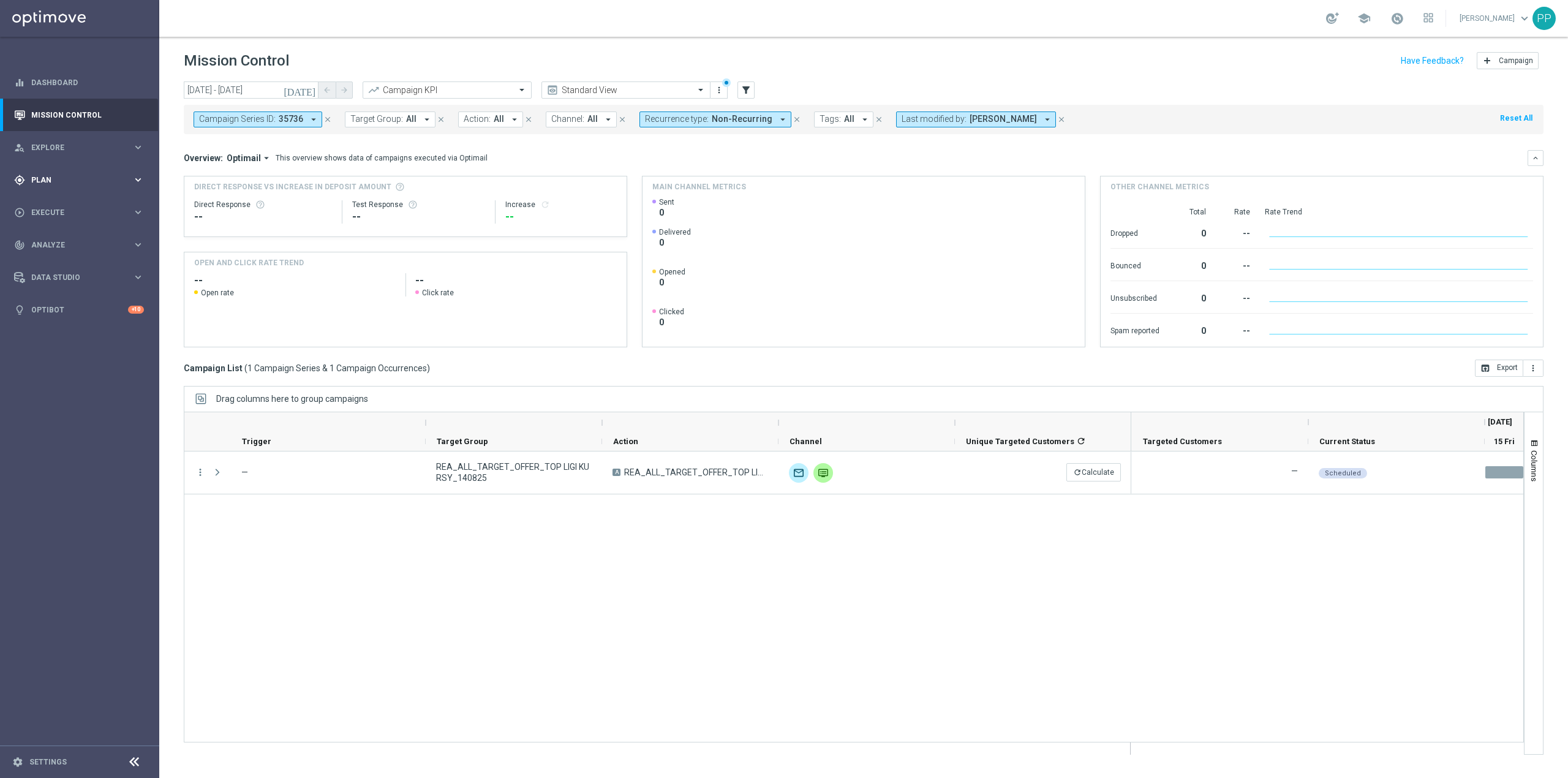
click at [54, 188] on div "gps_fixed Plan keyboard_arrow_right" at bounding box center [79, 179] width 158 height 33
click at [47, 308] on div "play_circle_outline Execute" at bounding box center [72, 305] width 118 height 11
click at [60, 241] on link "Campaign Builder" at bounding box center [79, 237] width 95 height 10
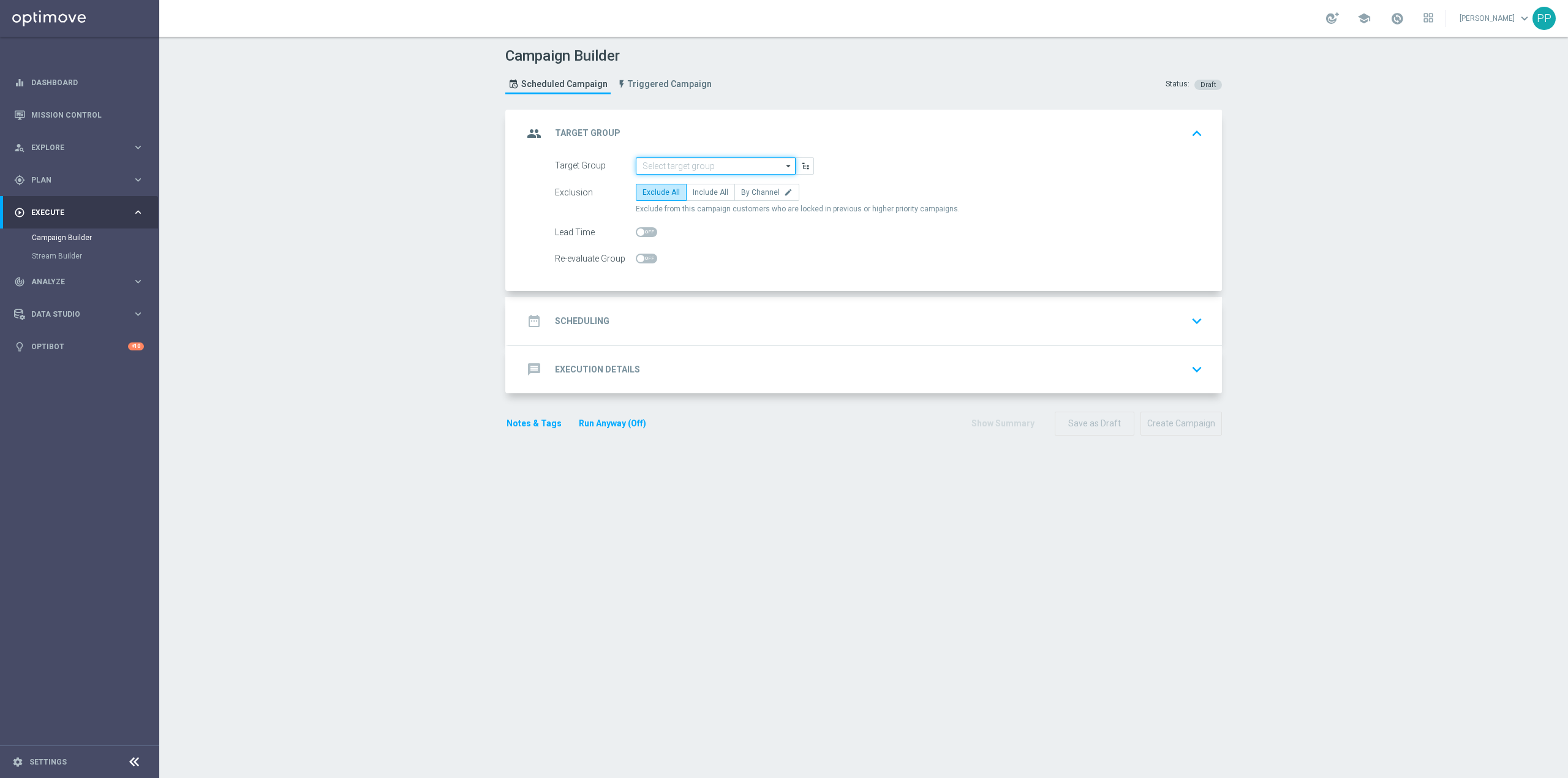
click at [672, 163] on input at bounding box center [715, 166] width 159 height 17
paste input "C_ALL_TARGET_OFFER_TOP LIGI KURSY_140825"
click at [677, 182] on div "C_ALL_TARGET_OFFER_TOP LIGI KURSY_140825" at bounding box center [726, 189] width 148 height 22
type input "C_ALL_TARGET_OFFER_TOP LIGI KURSY_140825"
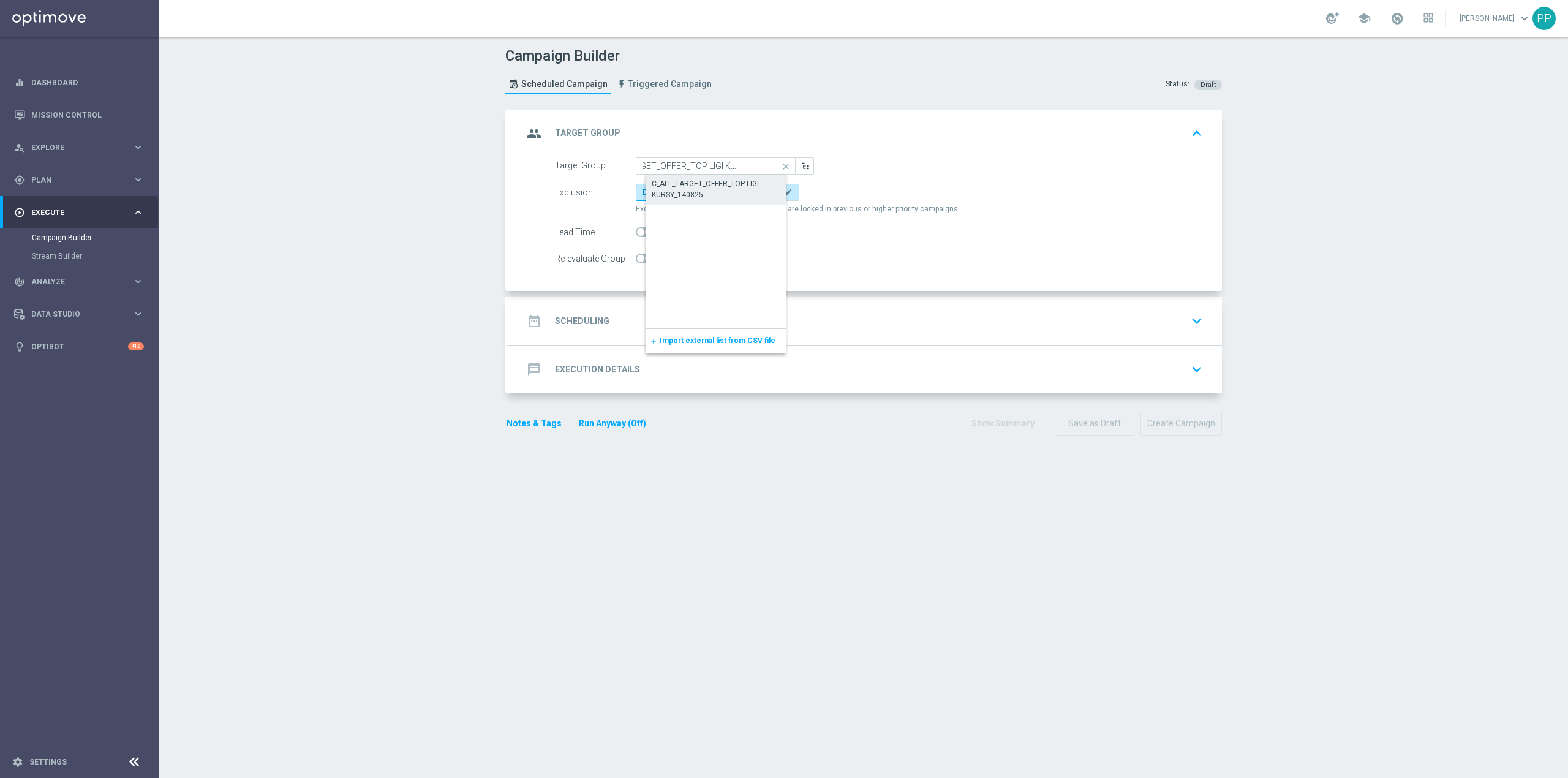
scroll to position [0, 0]
click at [758, 201] on label "By Channel edit" at bounding box center [766, 192] width 65 height 17
click at [749, 199] on input "By Channel edit" at bounding box center [745, 195] width 8 height 8
radio input "true"
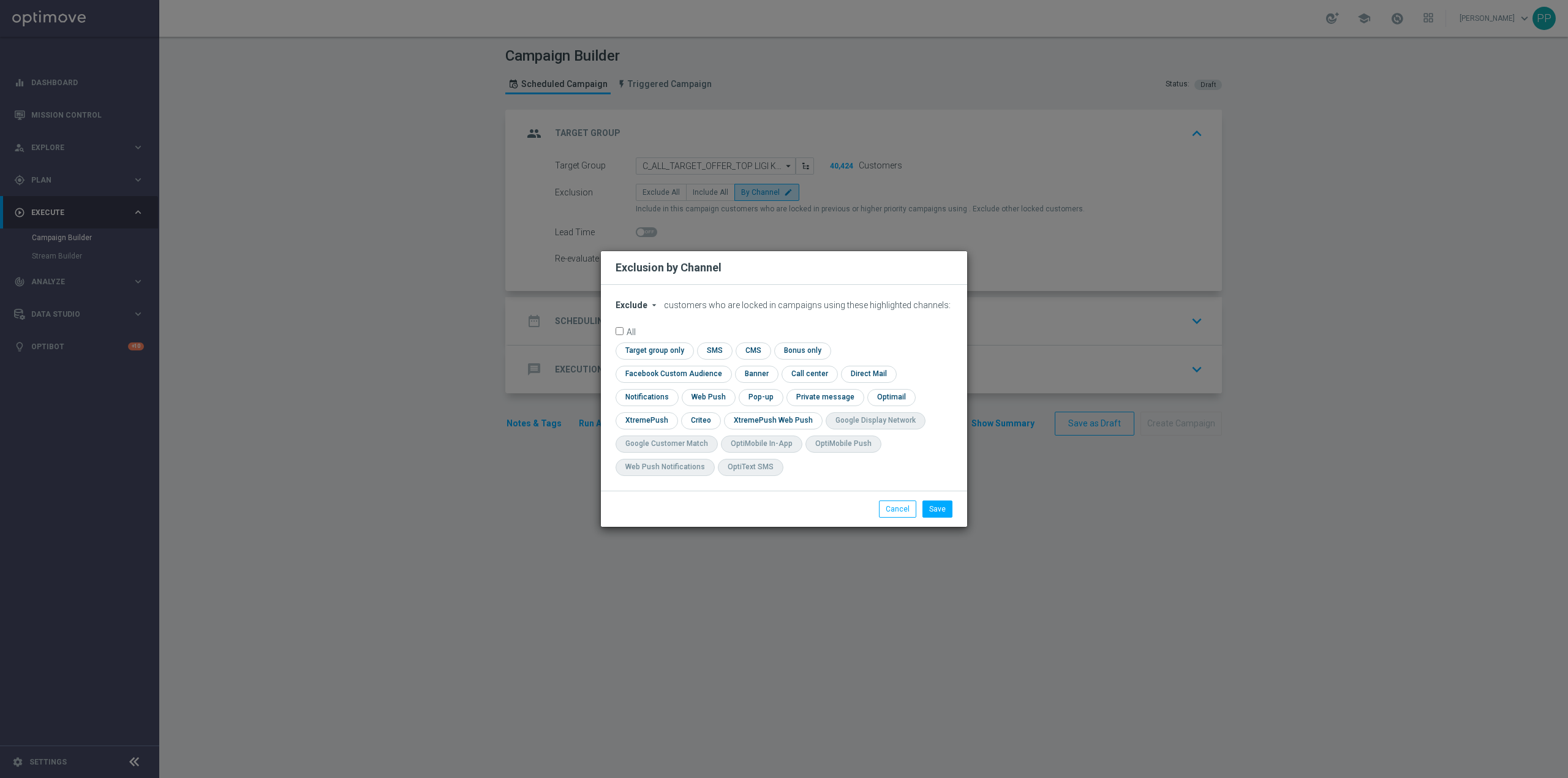
click at [613, 312] on div "Exclude arrow_drop_down × Exclude customers who are locked in campaigns using t…" at bounding box center [784, 388] width 366 height 206
click at [629, 310] on span "Exclude" at bounding box center [632, 305] width 32 height 10
click at [0, 0] on span "Include" at bounding box center [0, 0] width 0 height 0
click at [868, 405] on input "checkbox" at bounding box center [890, 398] width 46 height 17
checkbox input "true"
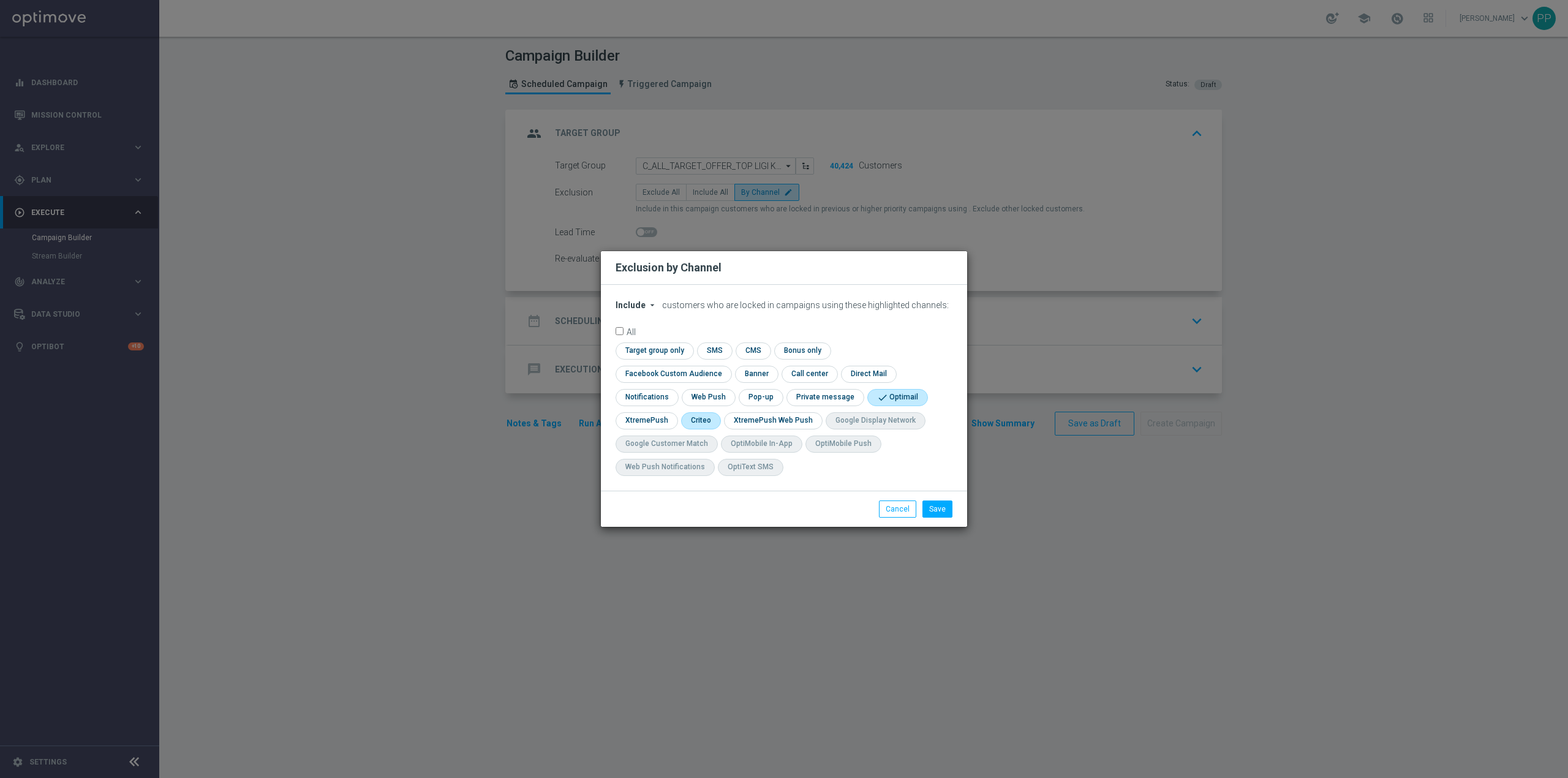
click at [719, 412] on input "checkbox" at bounding box center [700, 421] width 38 height 17
checkbox input "true"
click at [868, 405] on input "checkbox" at bounding box center [896, 398] width 57 height 17
checkbox input "false"
click at [726, 366] on input "checkbox" at bounding box center [671, 374] width 111 height 17
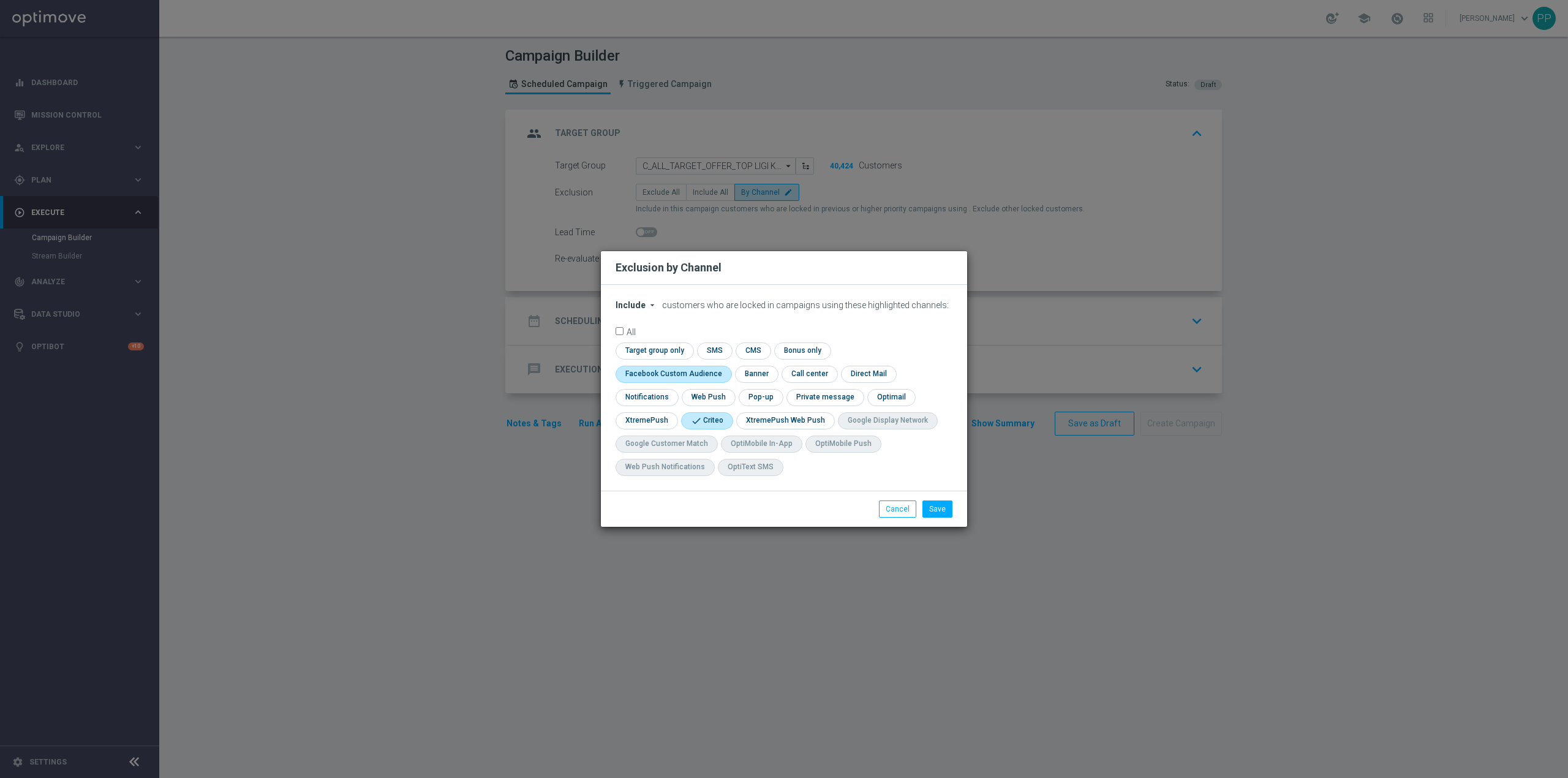
checkbox input "true"
click at [941, 516] on button "Save" at bounding box center [937, 509] width 30 height 17
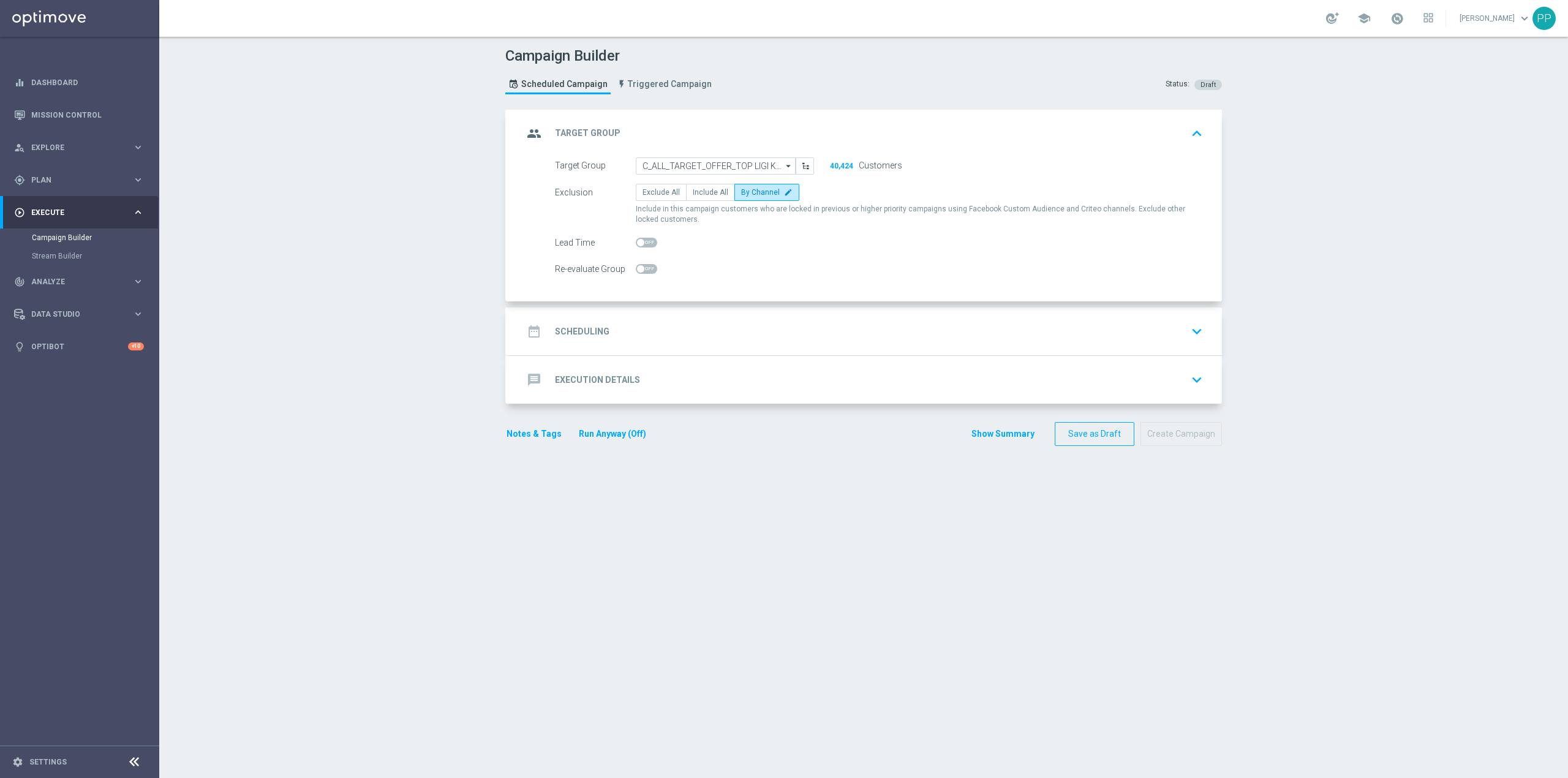
click at [647, 270] on span at bounding box center [646, 269] width 21 height 10
click at [647, 270] on input "checkbox" at bounding box center [646, 269] width 21 height 10
checkbox input "true"
click at [681, 334] on div "date_range Scheduling keyboard_arrow_down" at bounding box center [864, 331] width 684 height 24
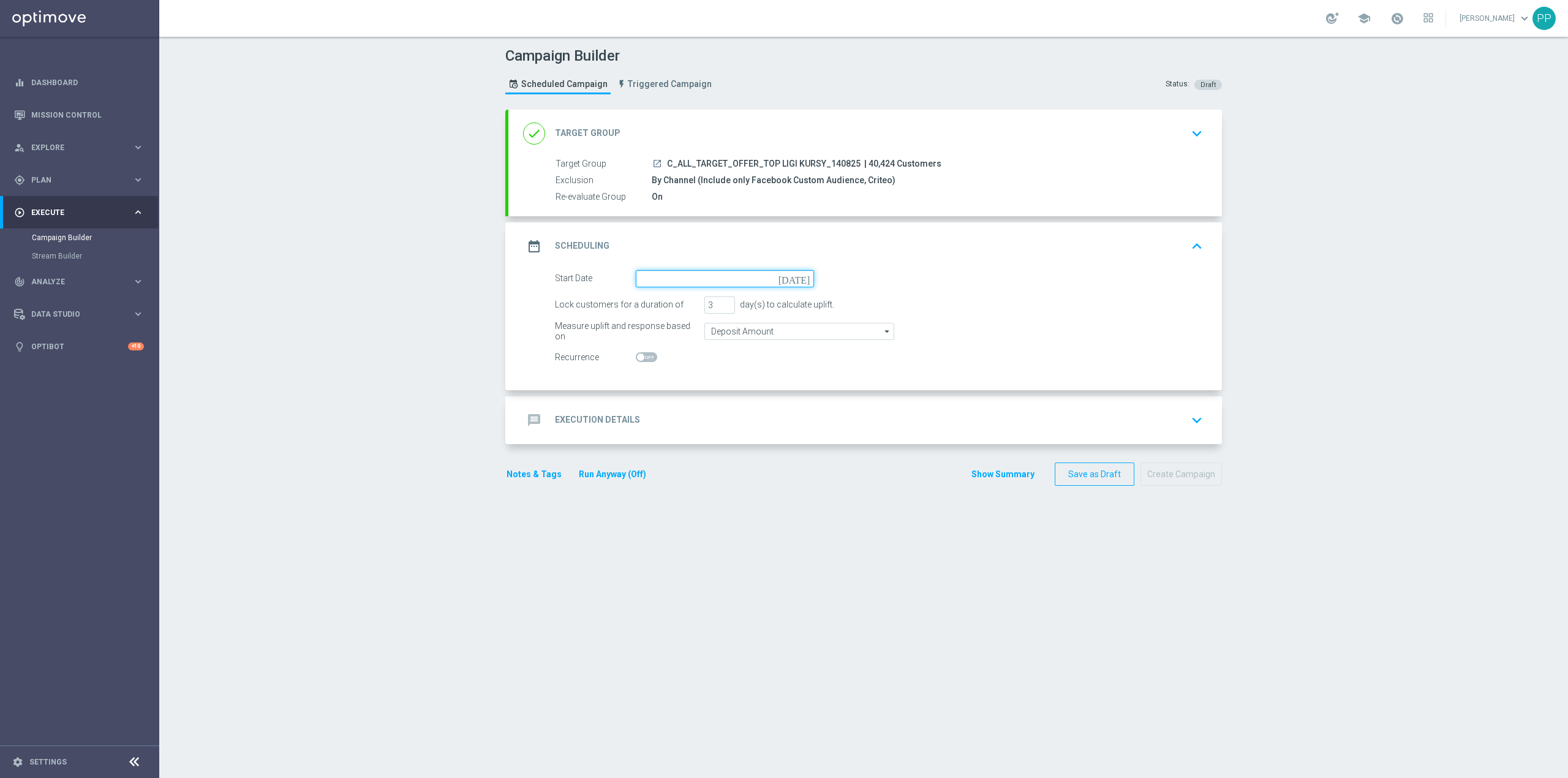
click at [687, 272] on input at bounding box center [725, 279] width 179 height 17
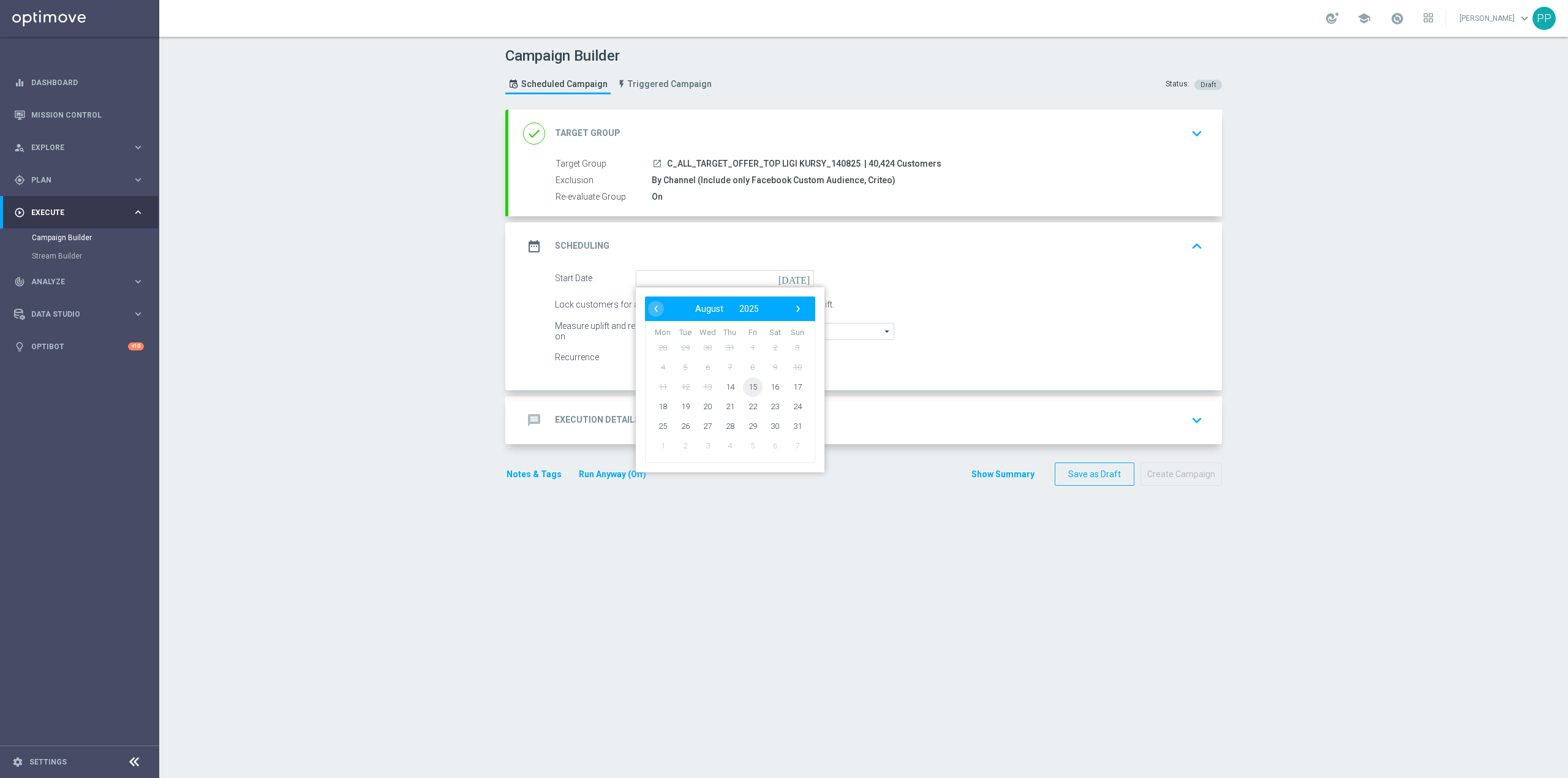
click at [743, 386] on span "15" at bounding box center [753, 387] width 20 height 20
type input "[DATE]"
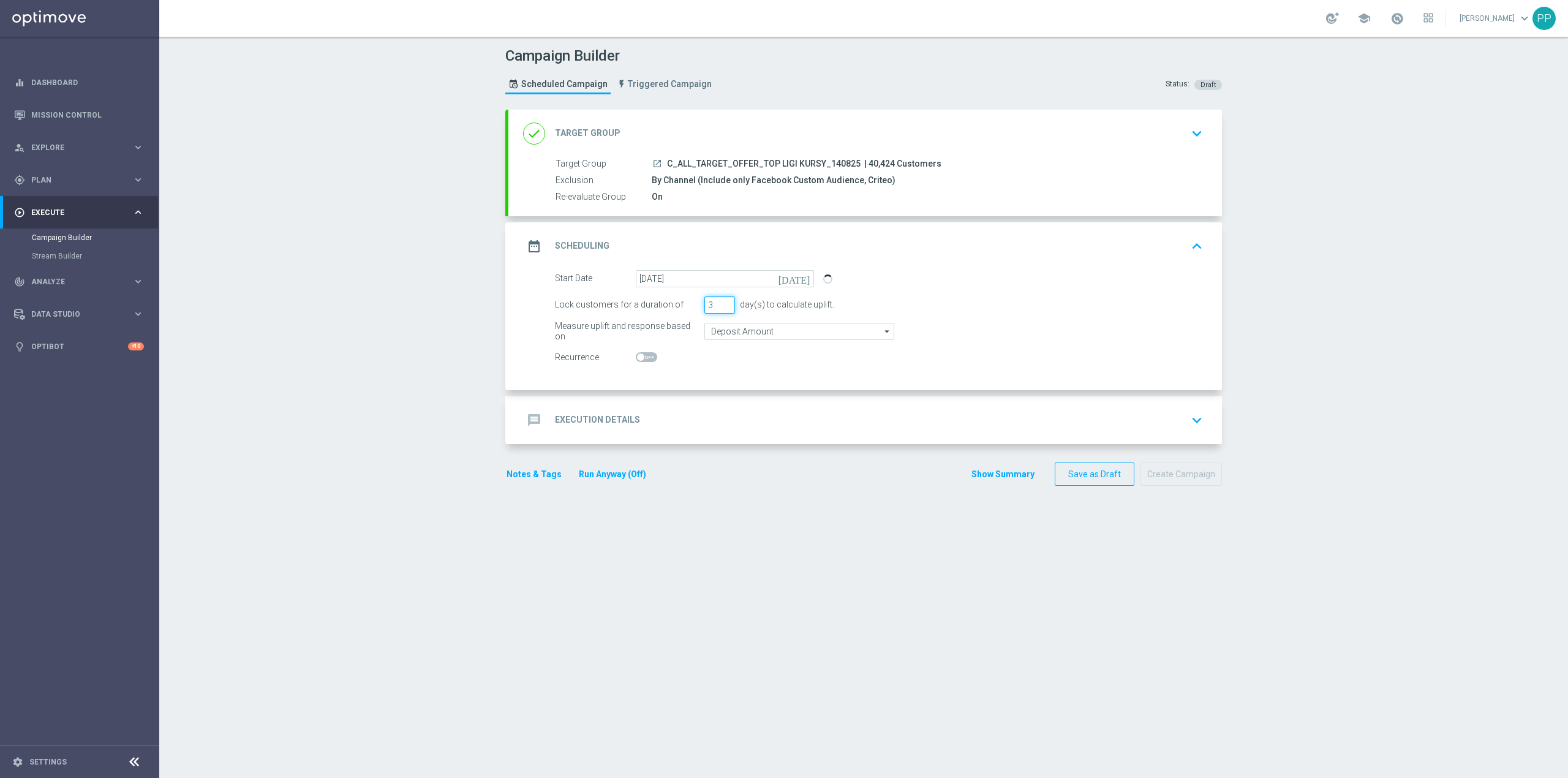
click at [704, 309] on input "3" at bounding box center [720, 305] width 31 height 17
click at [716, 336] on input "Deposit Amount" at bounding box center [799, 331] width 190 height 17
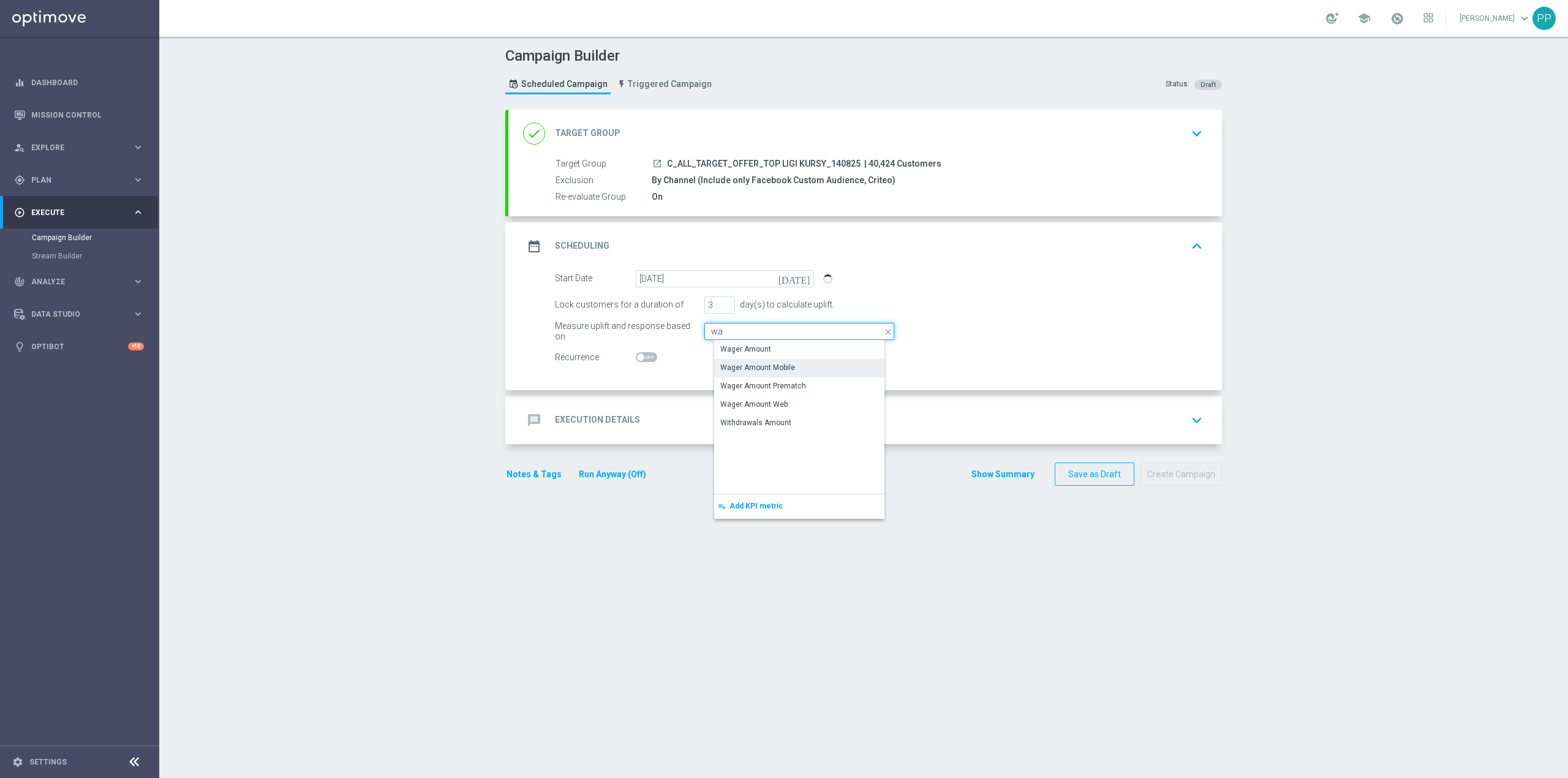
type input "w"
click at [740, 356] on div "Wager Amount" at bounding box center [809, 350] width 190 height 18
type input "Wager Amount"
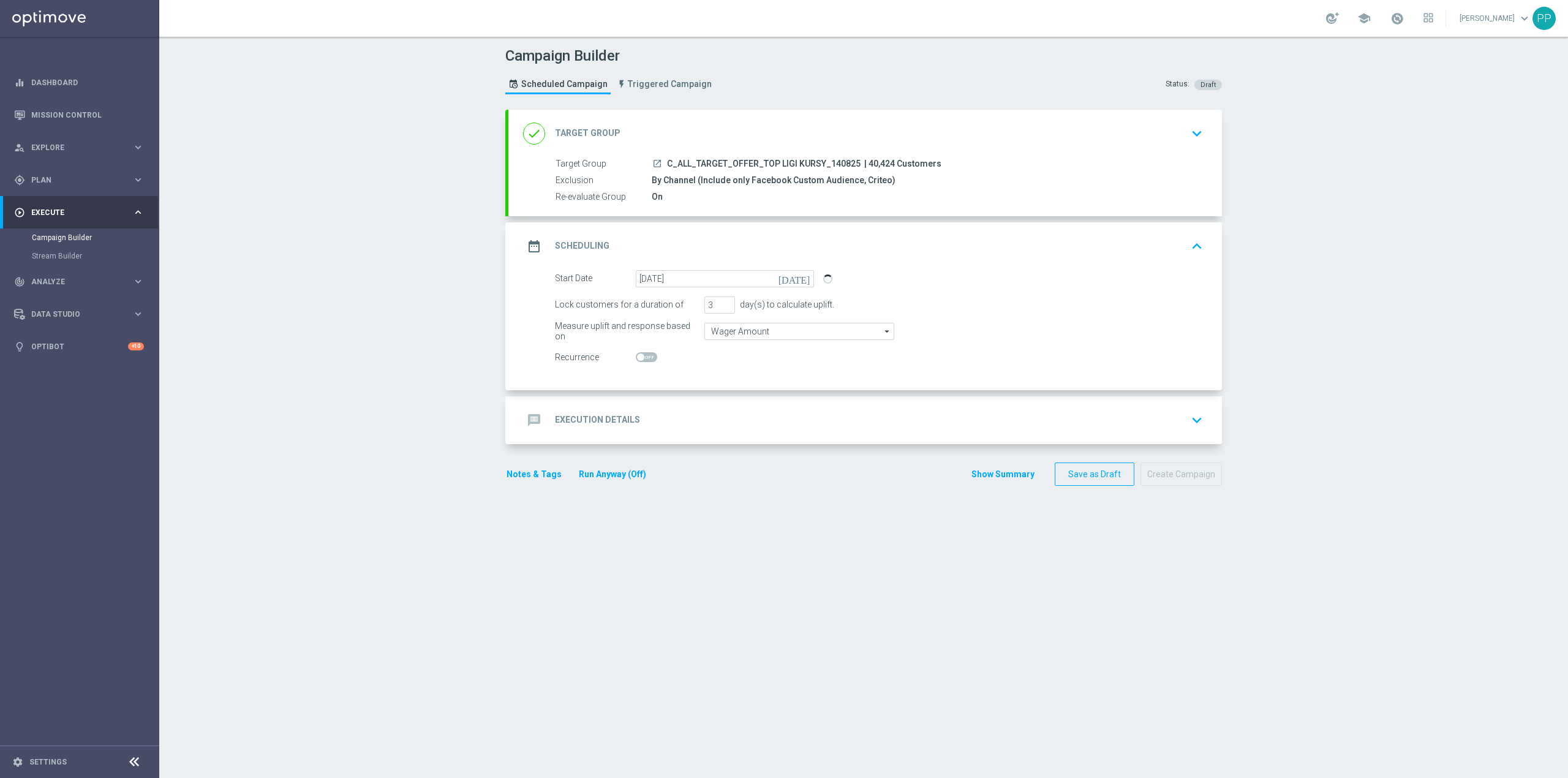
click at [658, 415] on div "message Execution Details keyboard_arrow_down" at bounding box center [864, 420] width 684 height 24
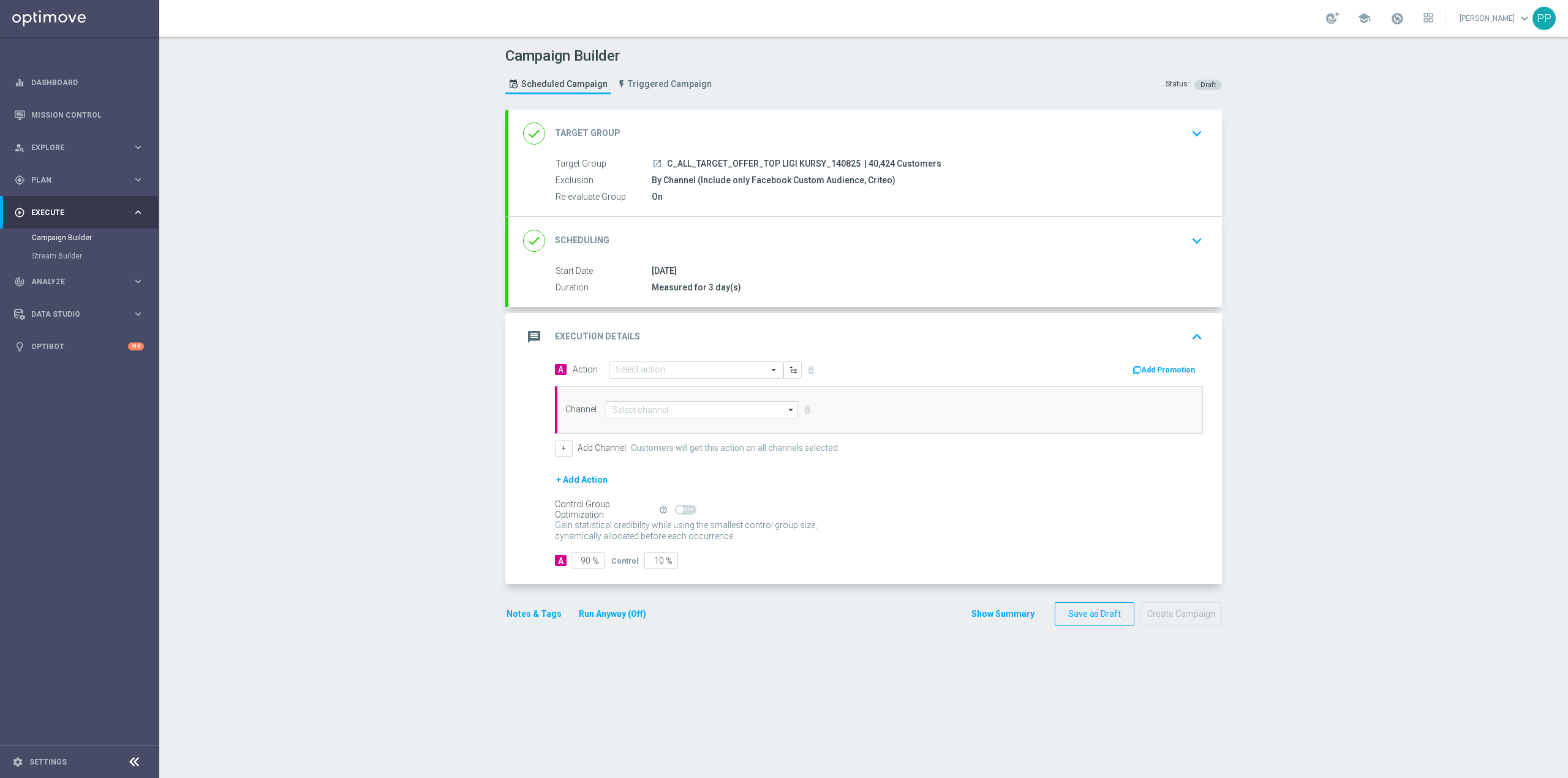
click at [645, 368] on input "text" at bounding box center [684, 370] width 137 height 11
click at [655, 535] on span "Create new action" at bounding box center [658, 536] width 64 height 8
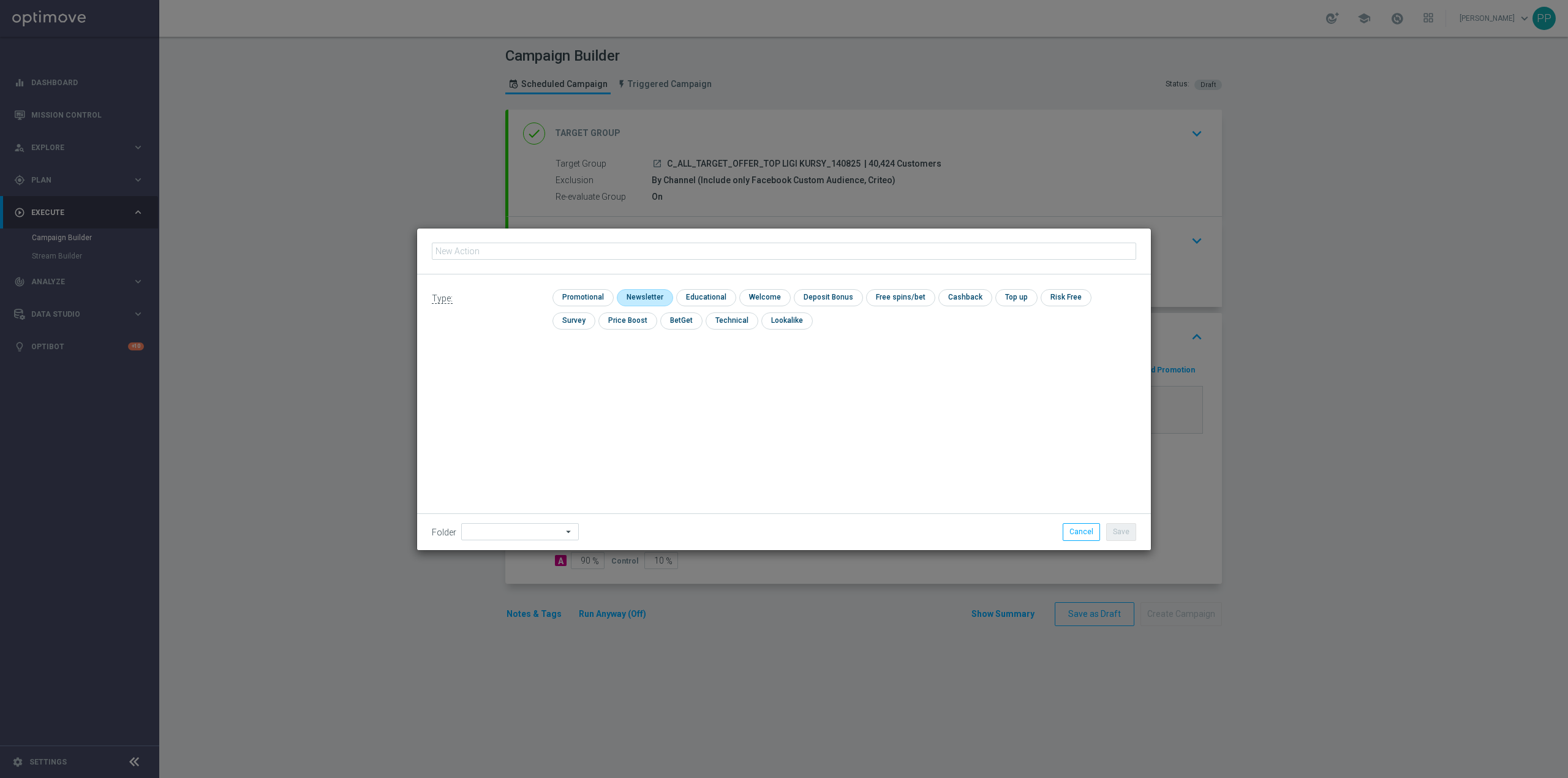
type input "C_ALL_TARGET_OFFER_TOP LIGI KURSY_140825"
click at [597, 292] on input "checkbox" at bounding box center [581, 298] width 58 height 17
checkbox input "true"
click at [472, 533] on input at bounding box center [520, 531] width 118 height 17
click at [508, 380] on div "8. Sierpień 2025" at bounding box center [504, 378] width 54 height 11
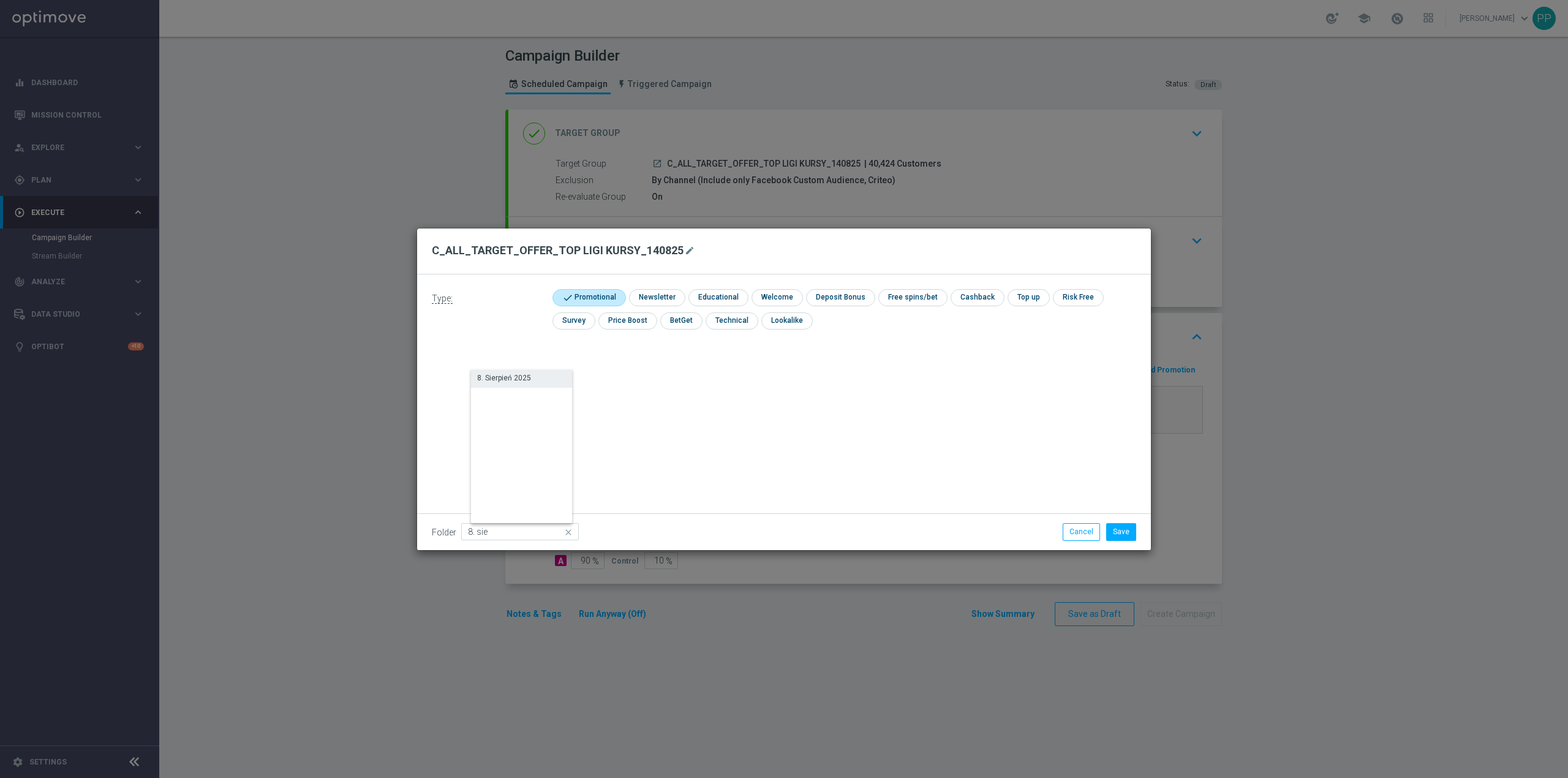
type input "8. Sierpień 2025"
click at [1117, 528] on button "Save" at bounding box center [1121, 531] width 30 height 17
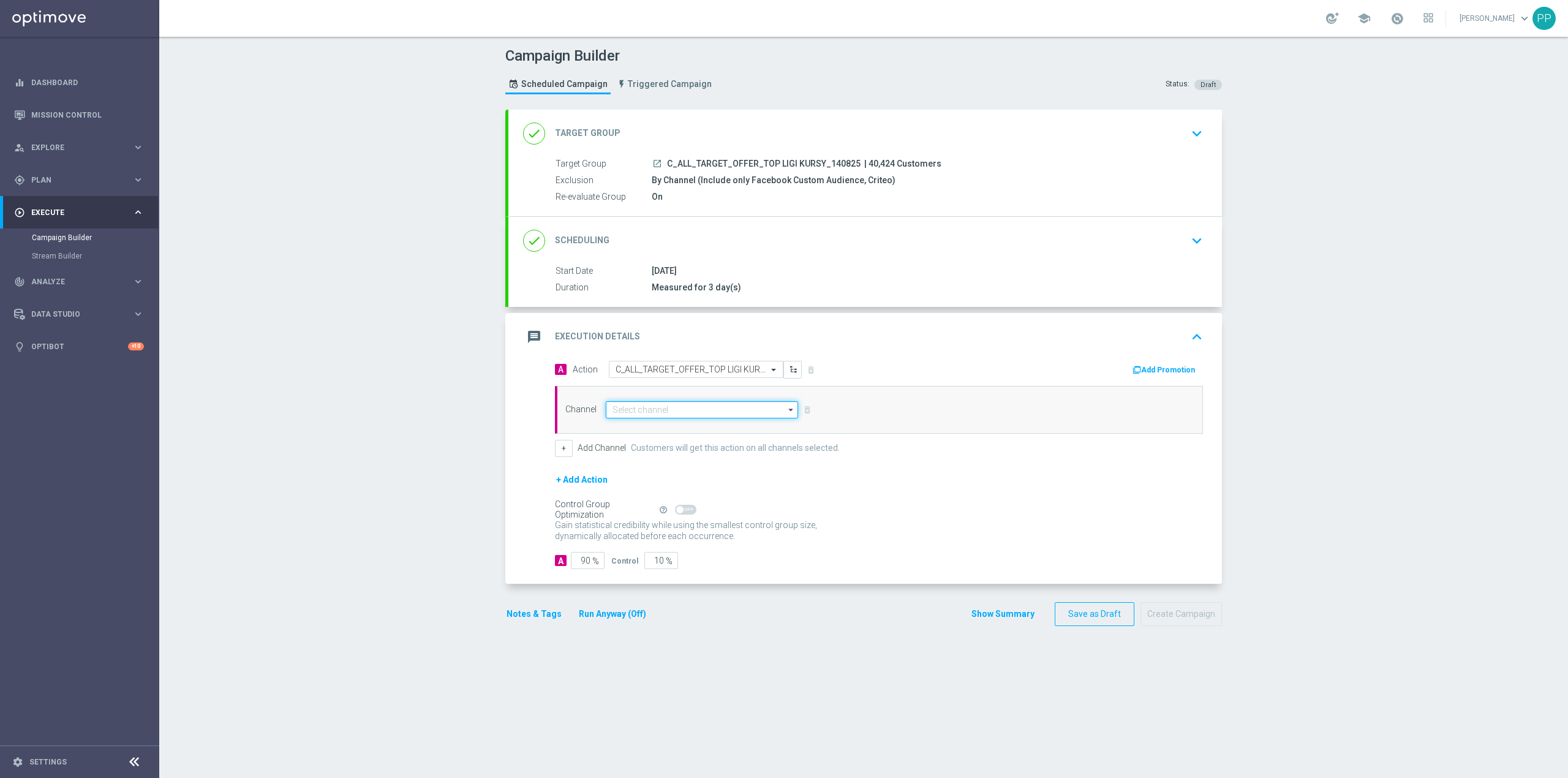
click at [632, 412] on input at bounding box center [702, 410] width 192 height 17
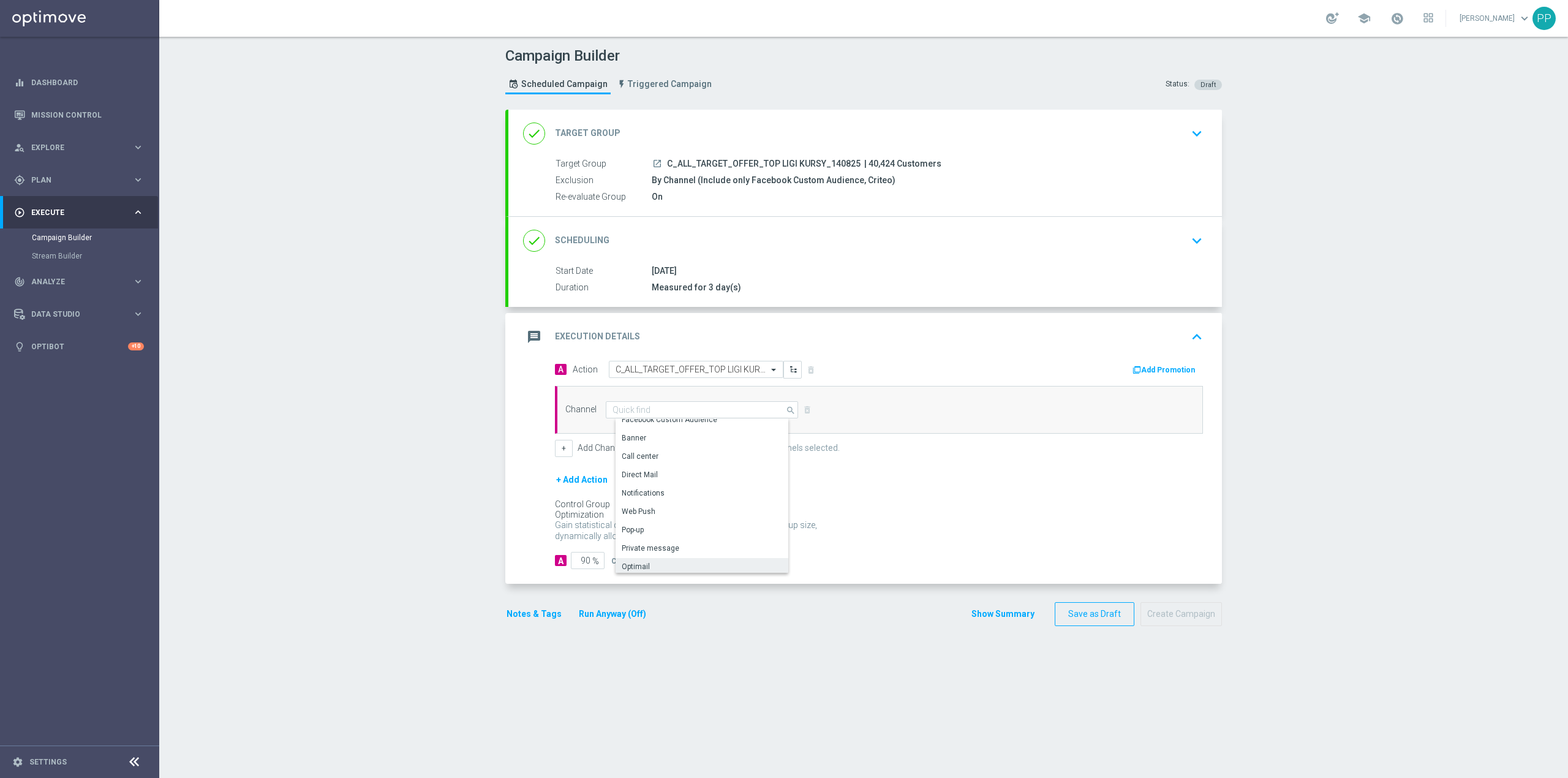
click at [643, 559] on div "Optimail" at bounding box center [707, 567] width 182 height 17
type input "Optimail"
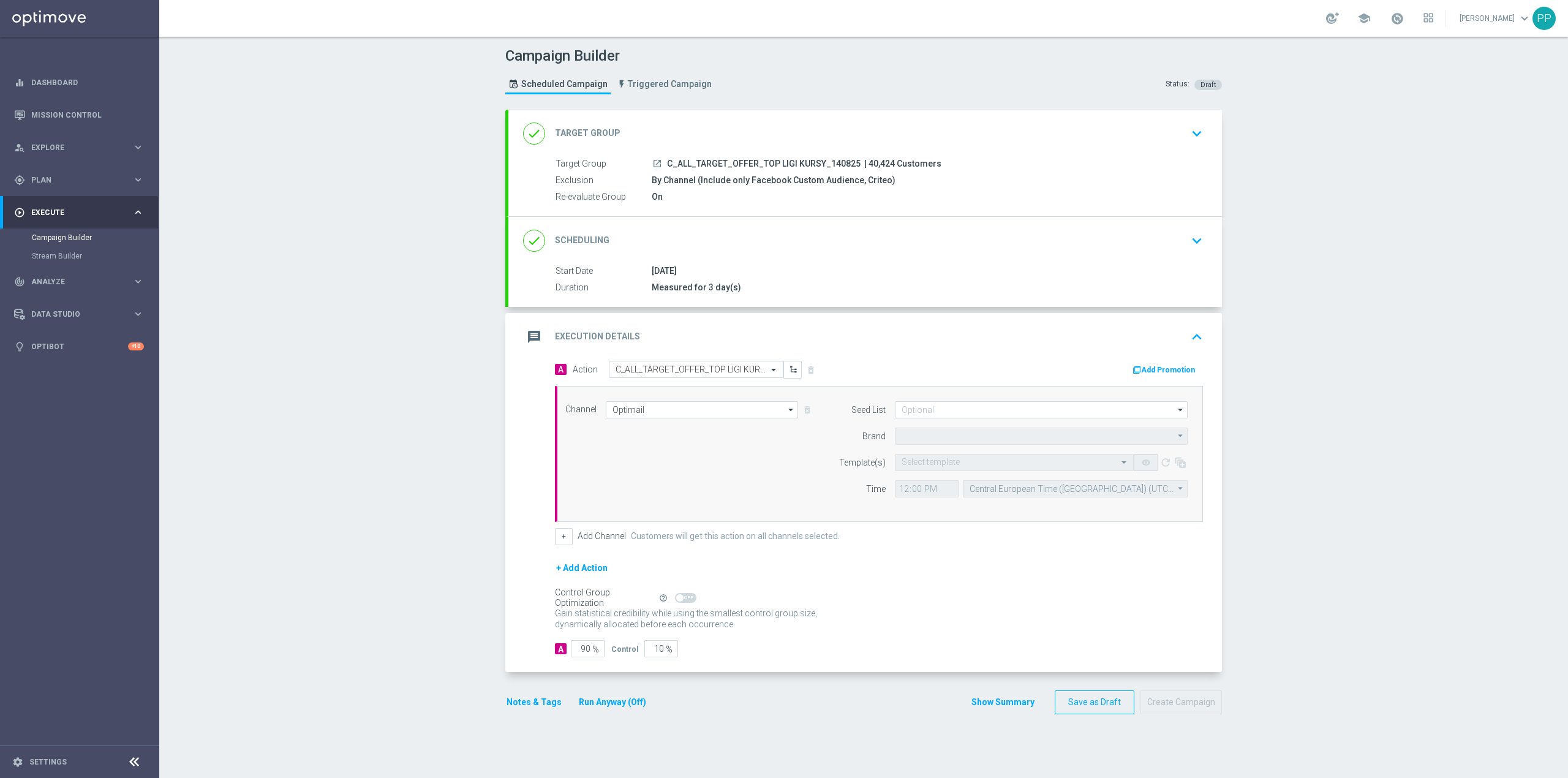
type input "STS"
click at [555, 537] on button "+" at bounding box center [563, 537] width 18 height 17
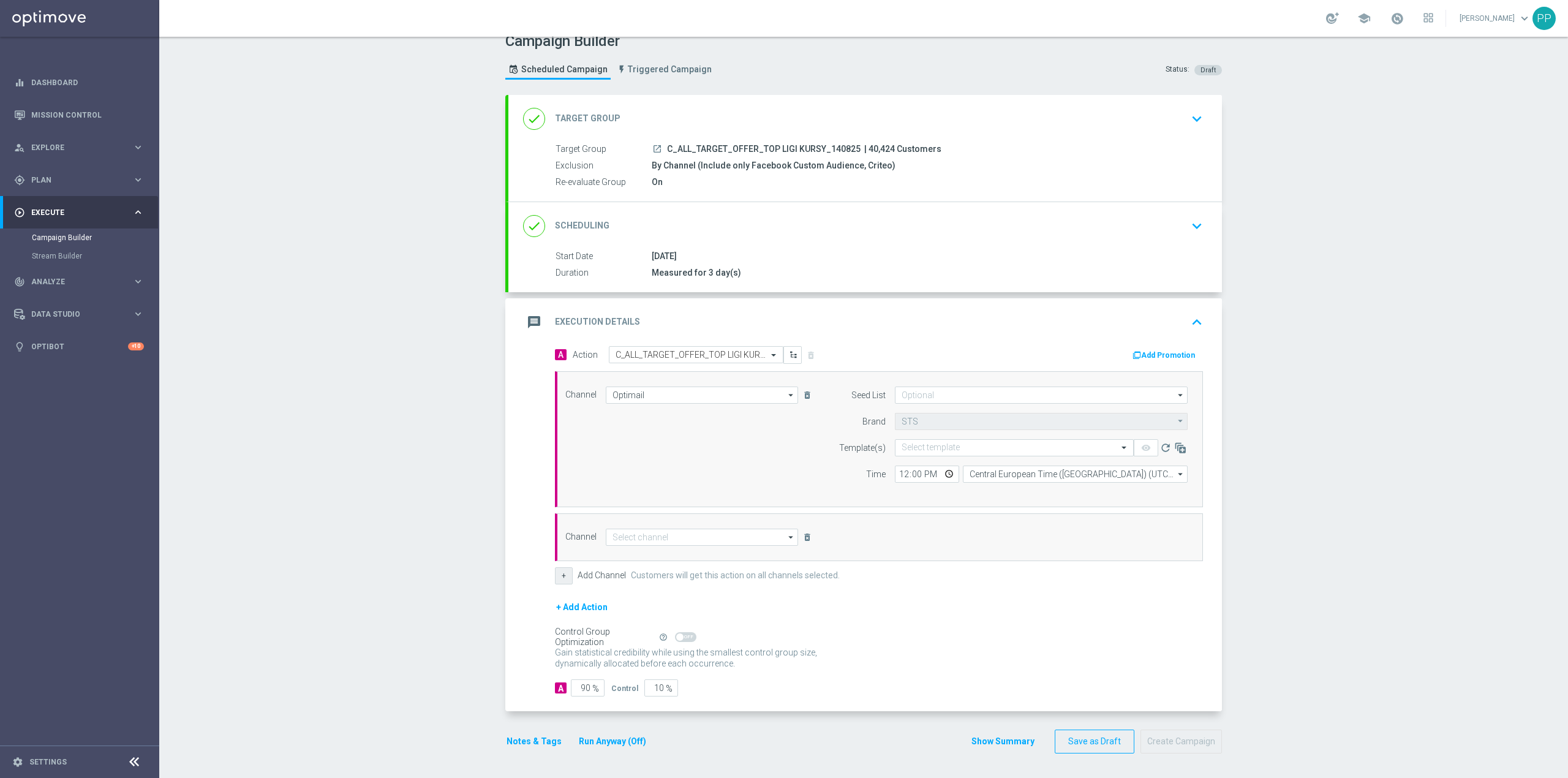
scroll to position [18, 0]
click at [623, 533] on input at bounding box center [702, 537] width 192 height 17
click at [657, 593] on div "Private message" at bounding box center [650, 592] width 57 height 11
type input "Private message"
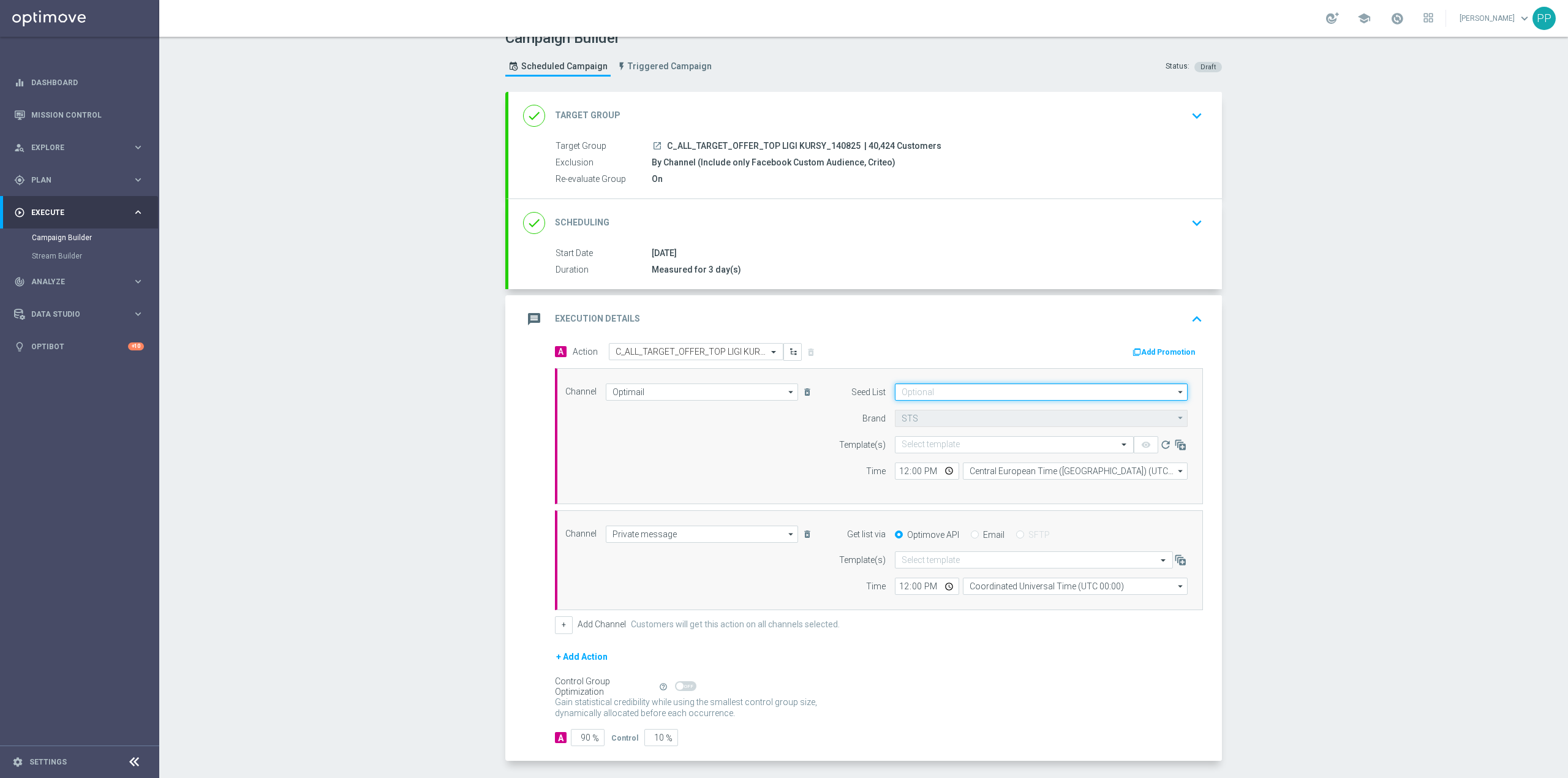
click at [916, 395] on input at bounding box center [1042, 392] width 293 height 17
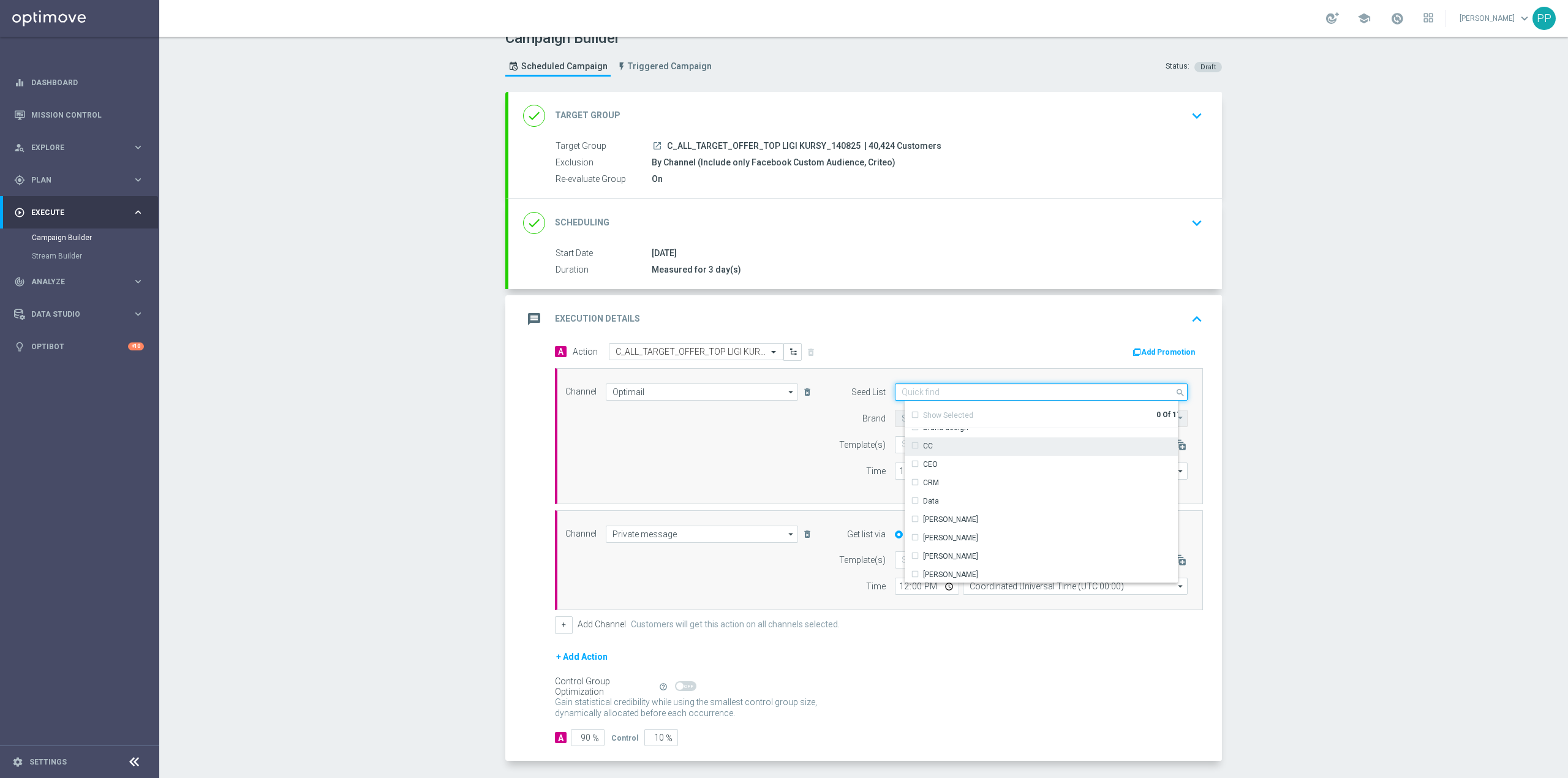
scroll to position [82, 0]
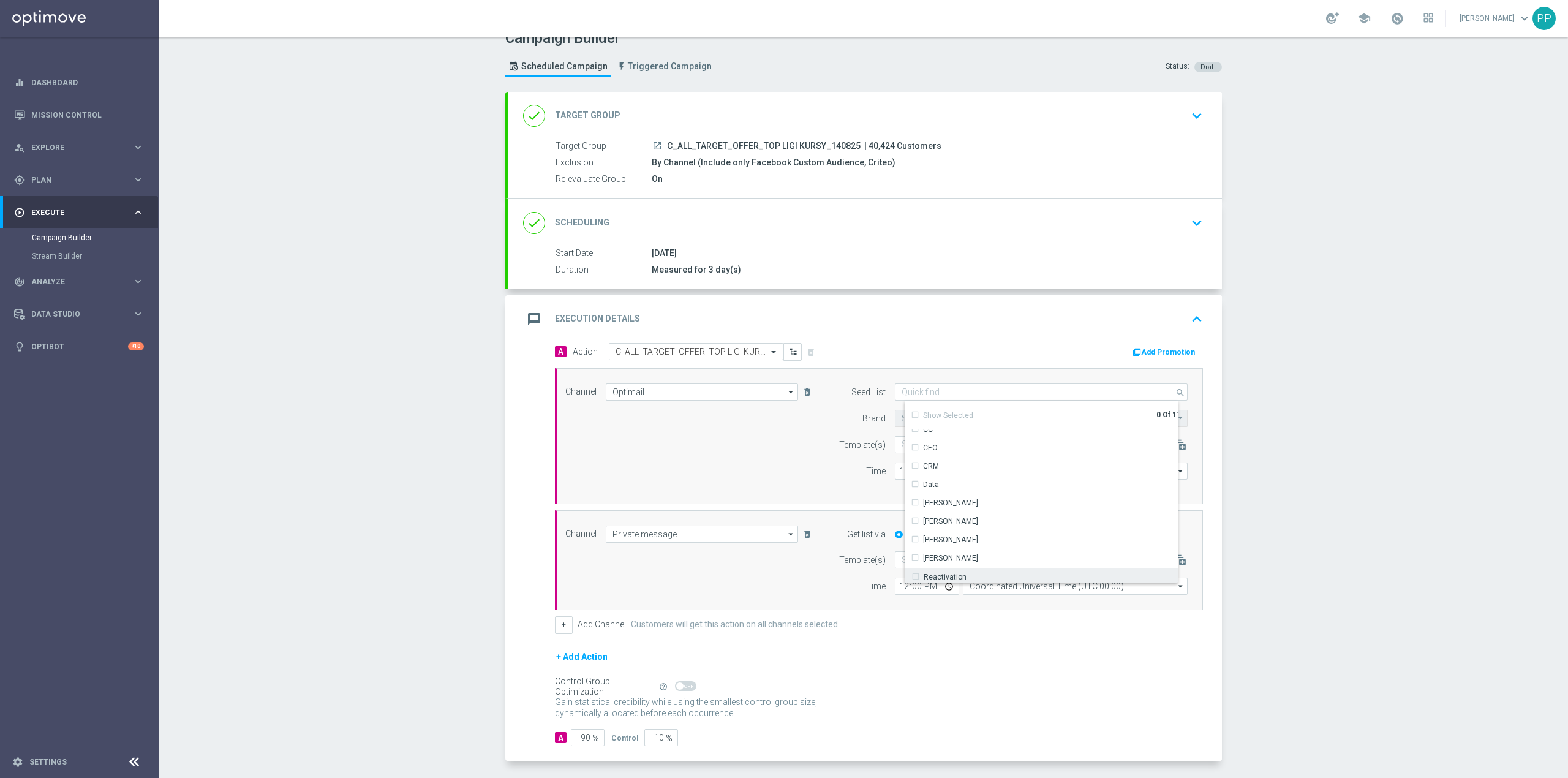
click at [945, 574] on div "Reactivation" at bounding box center [945, 577] width 43 height 11
click at [811, 464] on div "Channel Optimail Optimail arrow_drop_down Drag here to set row groups Drag here…" at bounding box center [877, 436] width 641 height 105
type input "Reactivation"
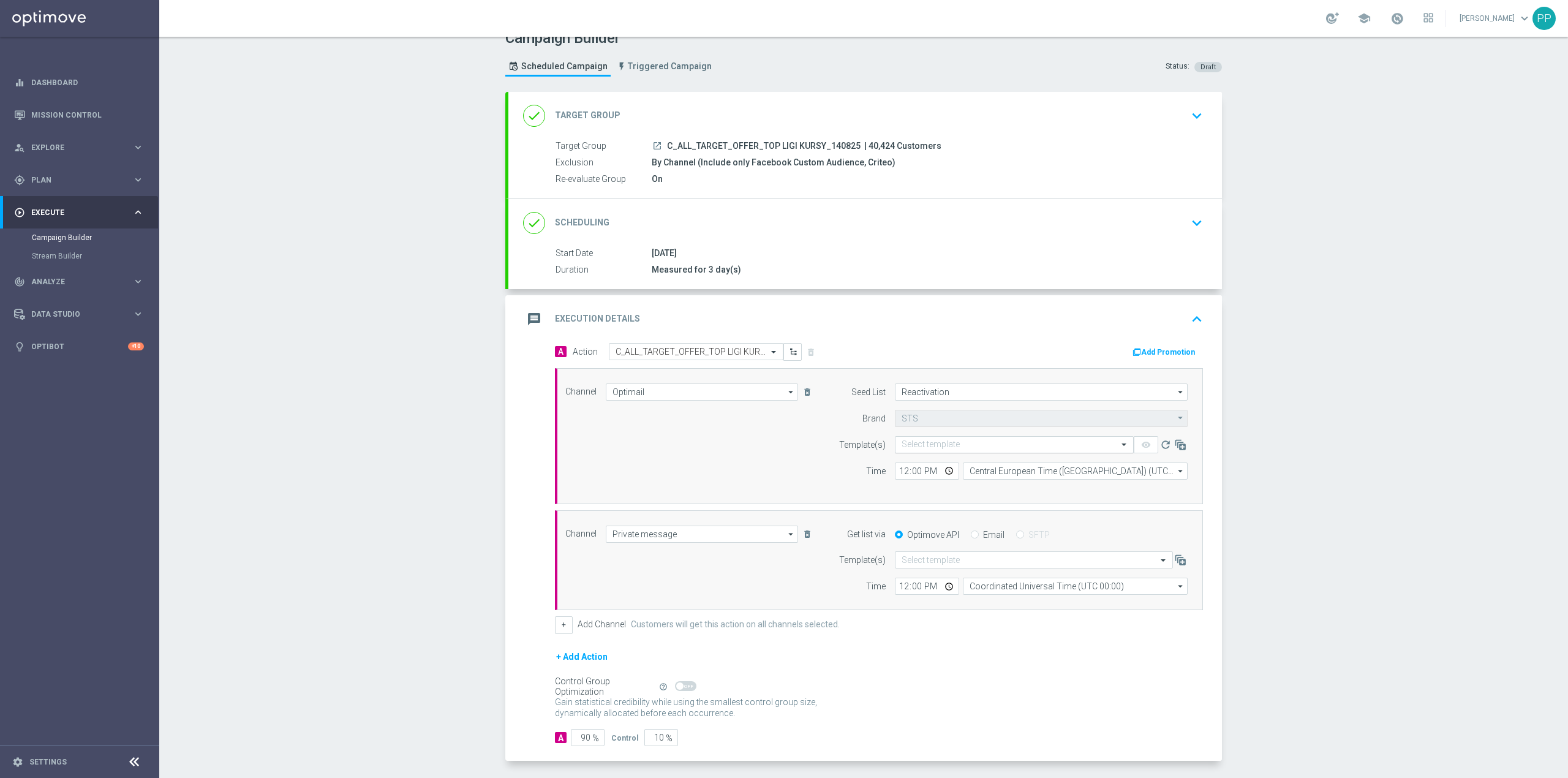
click at [953, 449] on input "text" at bounding box center [1002, 445] width 201 height 11
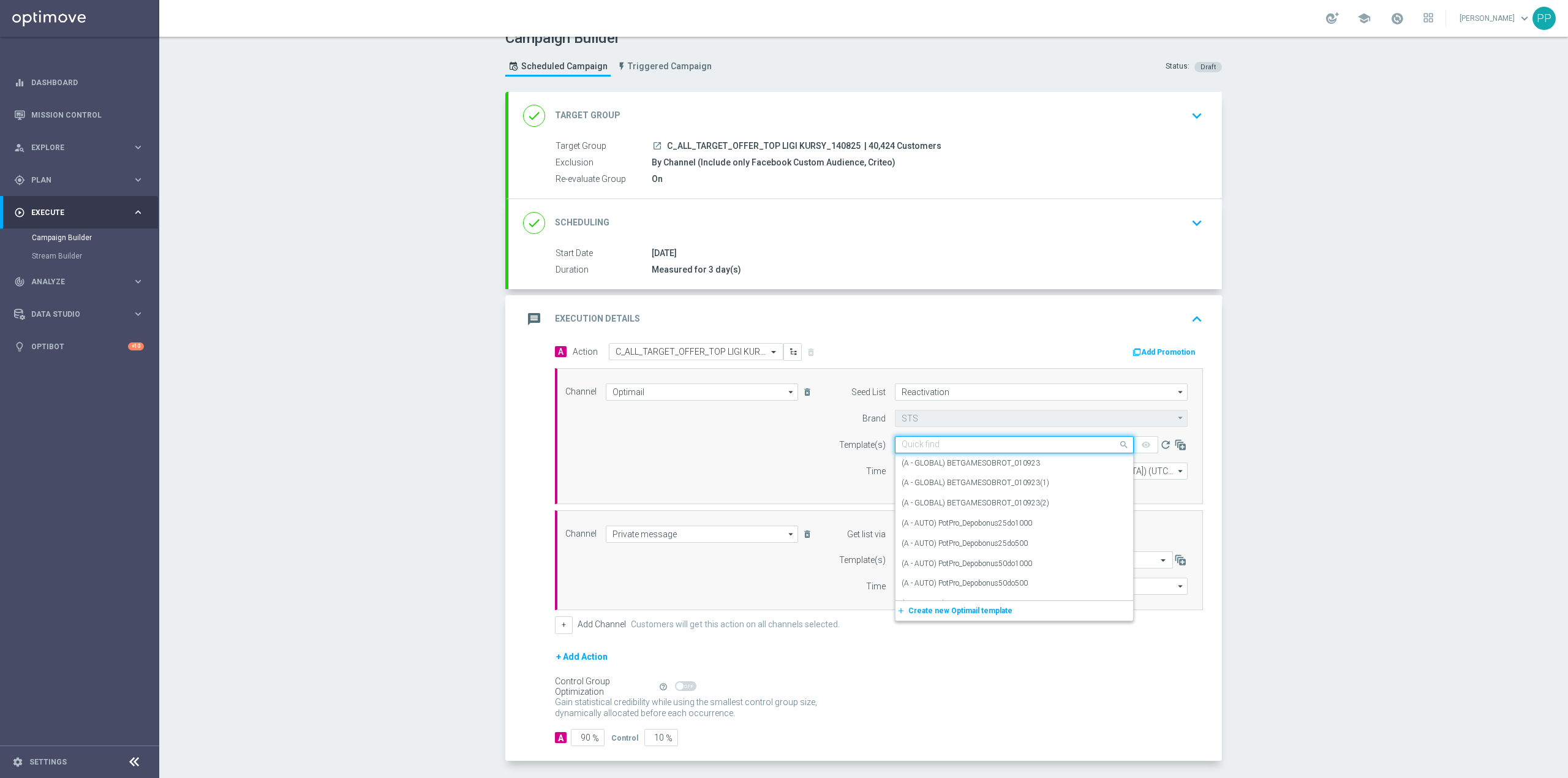
paste input "C_ALL_TARGET_OFFER_TOP LIGI KURSY_140825"
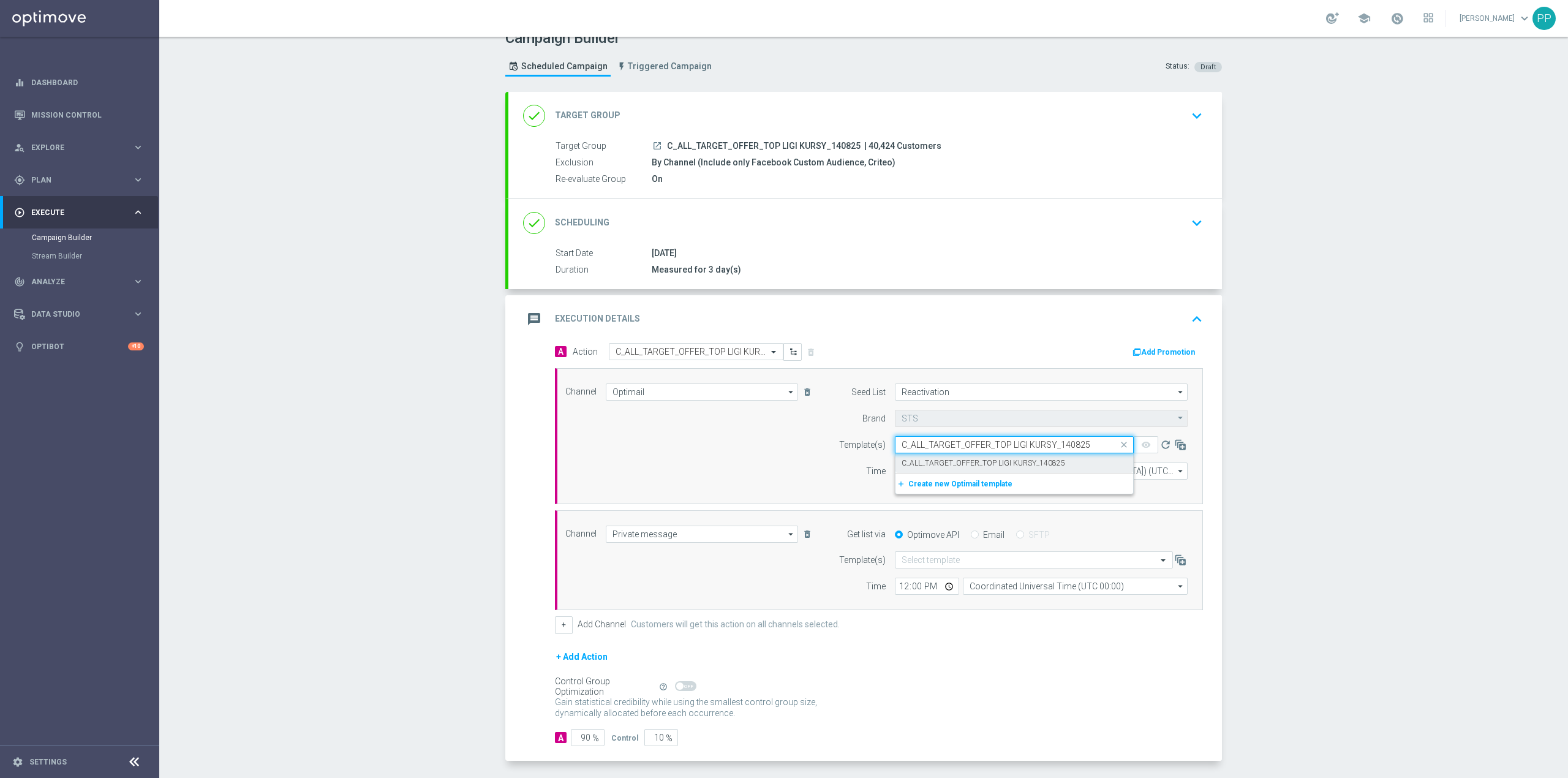
click at [953, 464] on label "C_ALL_TARGET_OFFER_TOP LIGI KURSY_140825" at bounding box center [984, 463] width 163 height 11
type input "C_ALL_TARGET_OFFER_TOP LIGI KURSY_140825"
click at [1016, 476] on input "Central European Time ([GEOGRAPHIC_DATA]) (UTC +02:00)" at bounding box center [1075, 471] width 225 height 17
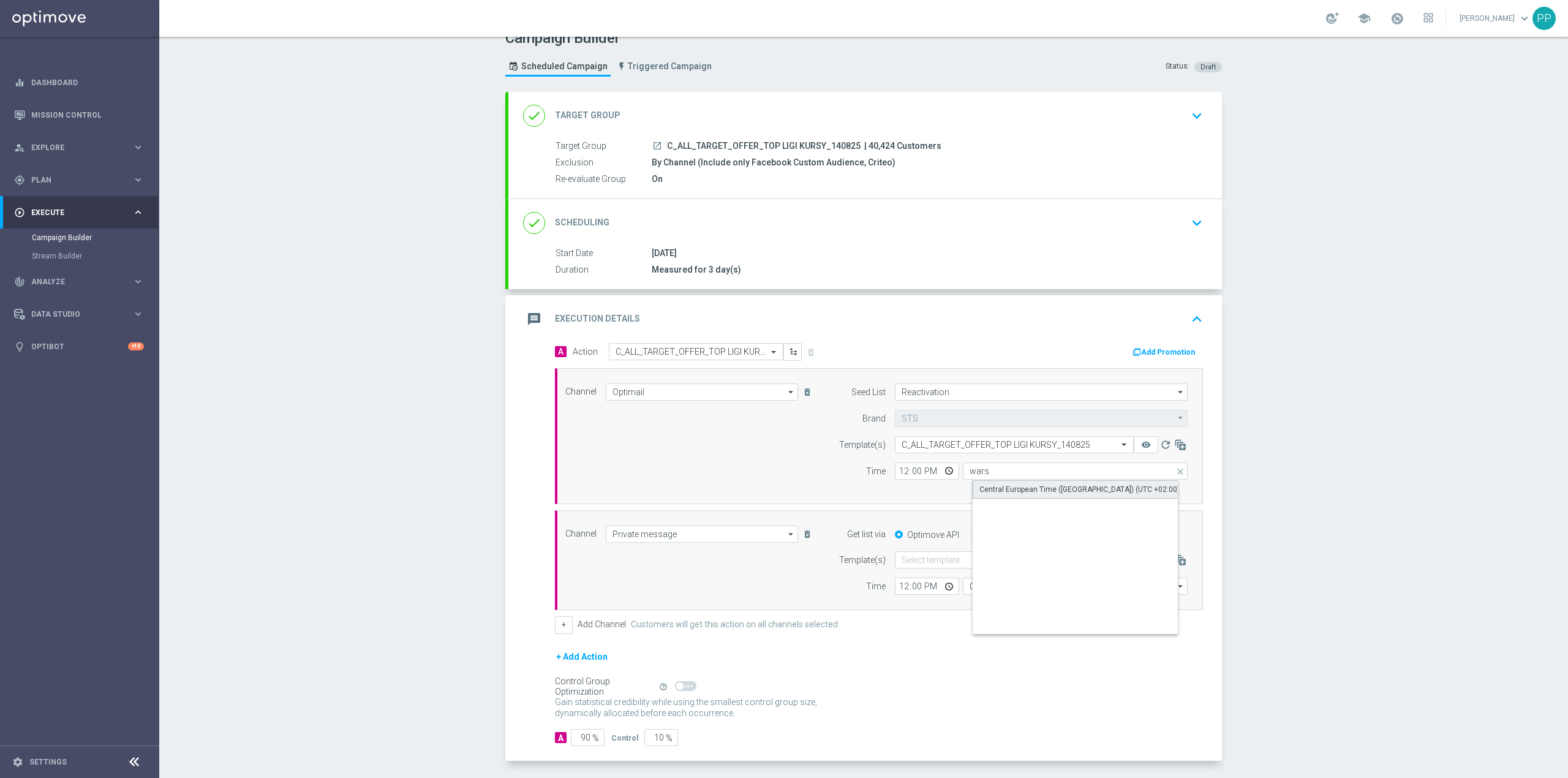
click at [1019, 489] on div "Central European Time ([GEOGRAPHIC_DATA]) (UTC +02:00)" at bounding box center [1079, 489] width 200 height 11
type input "Central European Time ([GEOGRAPHIC_DATA]) (UTC +02:00)"
click at [897, 470] on input "12:00" at bounding box center [927, 471] width 64 height 17
type input "16:41"
click at [935, 563] on input "text" at bounding box center [1022, 560] width 240 height 11
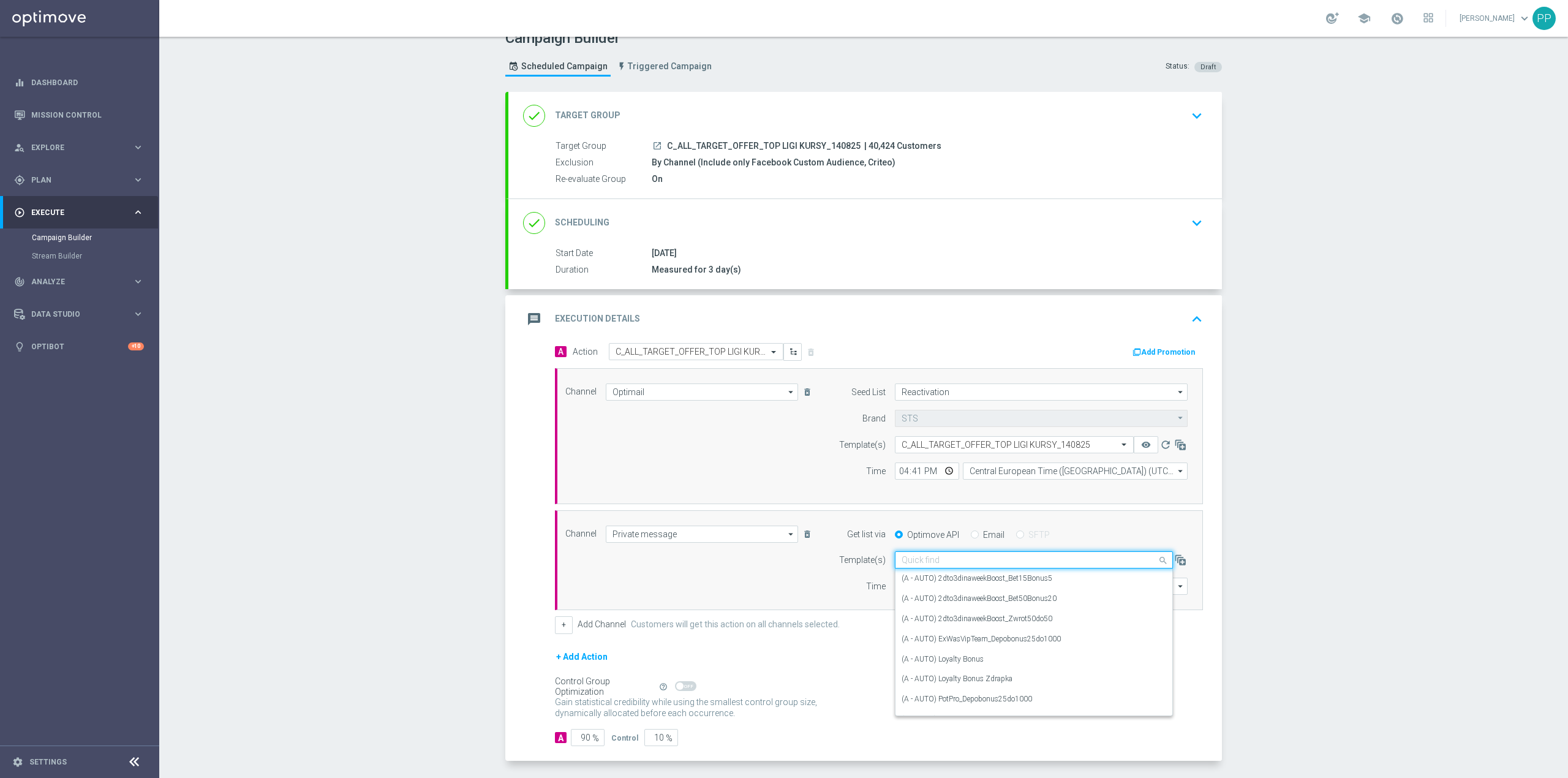
paste input "C_ALL_TARGET_OFFER_TOP LIGI KURSY_140825"
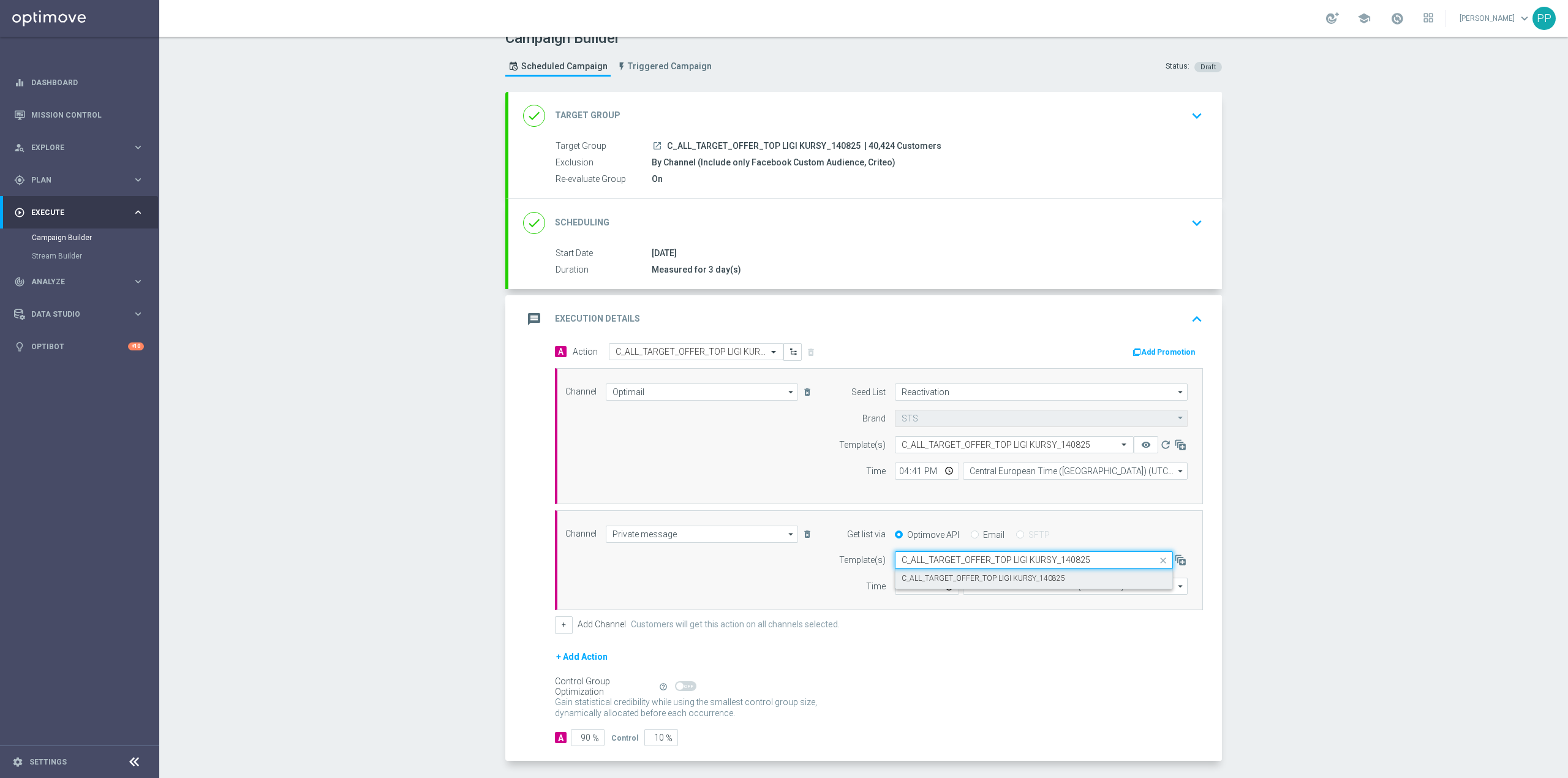
click at [932, 574] on div "C_ALL_TARGET_OFFER_TOP LIGI KURSY_140825" at bounding box center [1034, 579] width 265 height 20
type input "C_ALL_TARGET_OFFER_TOP LIGI KURSY_140825"
click at [976, 591] on input "Coordinated Universal Time (UTC 00:00)" at bounding box center [1075, 586] width 225 height 17
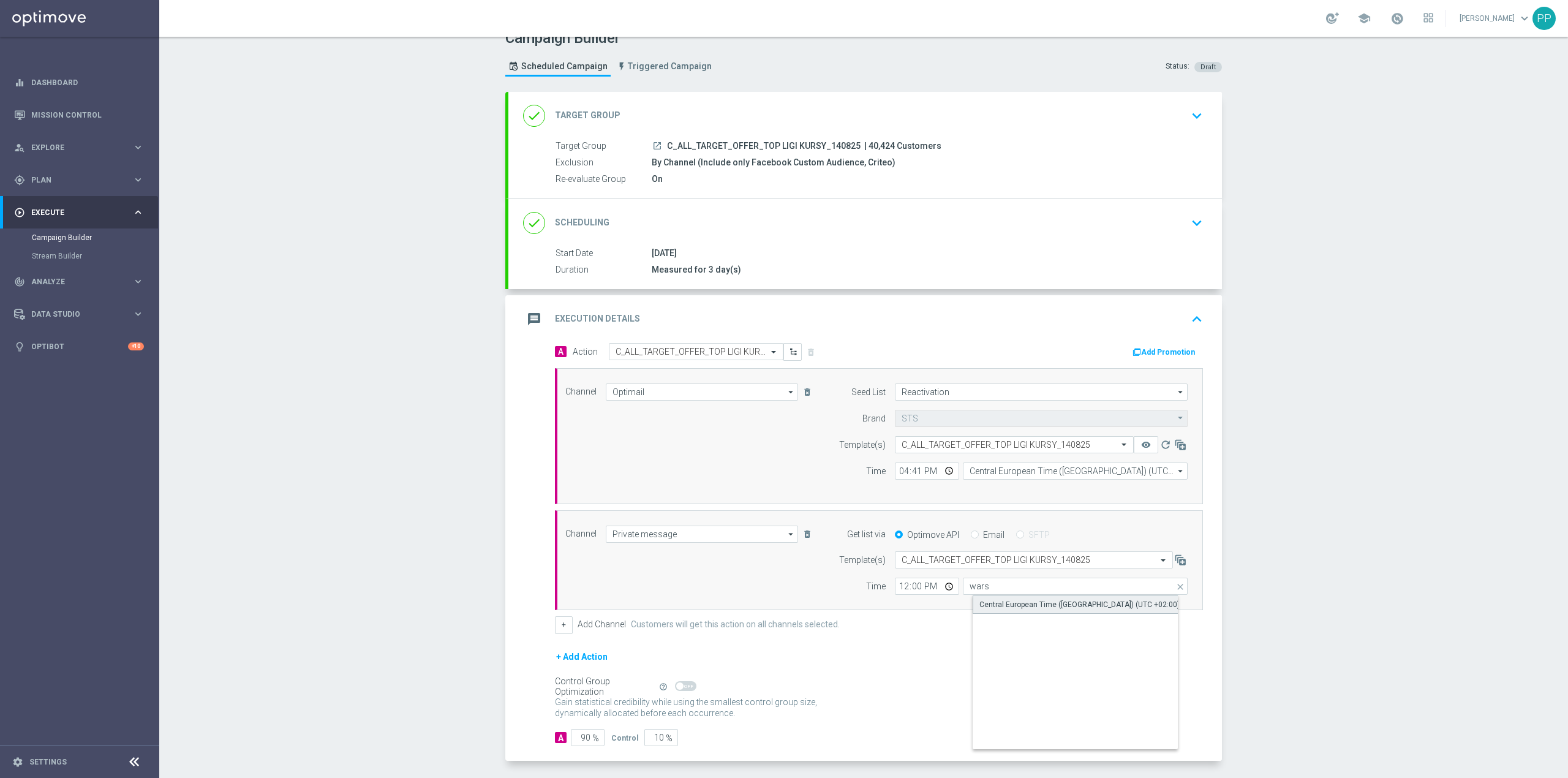
click at [987, 602] on div "Central European Time ([GEOGRAPHIC_DATA]) (UTC +02:00)" at bounding box center [1079, 605] width 200 height 11
type input "Central European Time ([GEOGRAPHIC_DATA]) (UTC +02:00)"
click at [896, 589] on input "12:00" at bounding box center [927, 586] width 64 height 17
type input "16:41"
click at [791, 596] on div "Channel Private message Private message arrow_drop_down Drag here to set row gr…" at bounding box center [877, 561] width 641 height 70
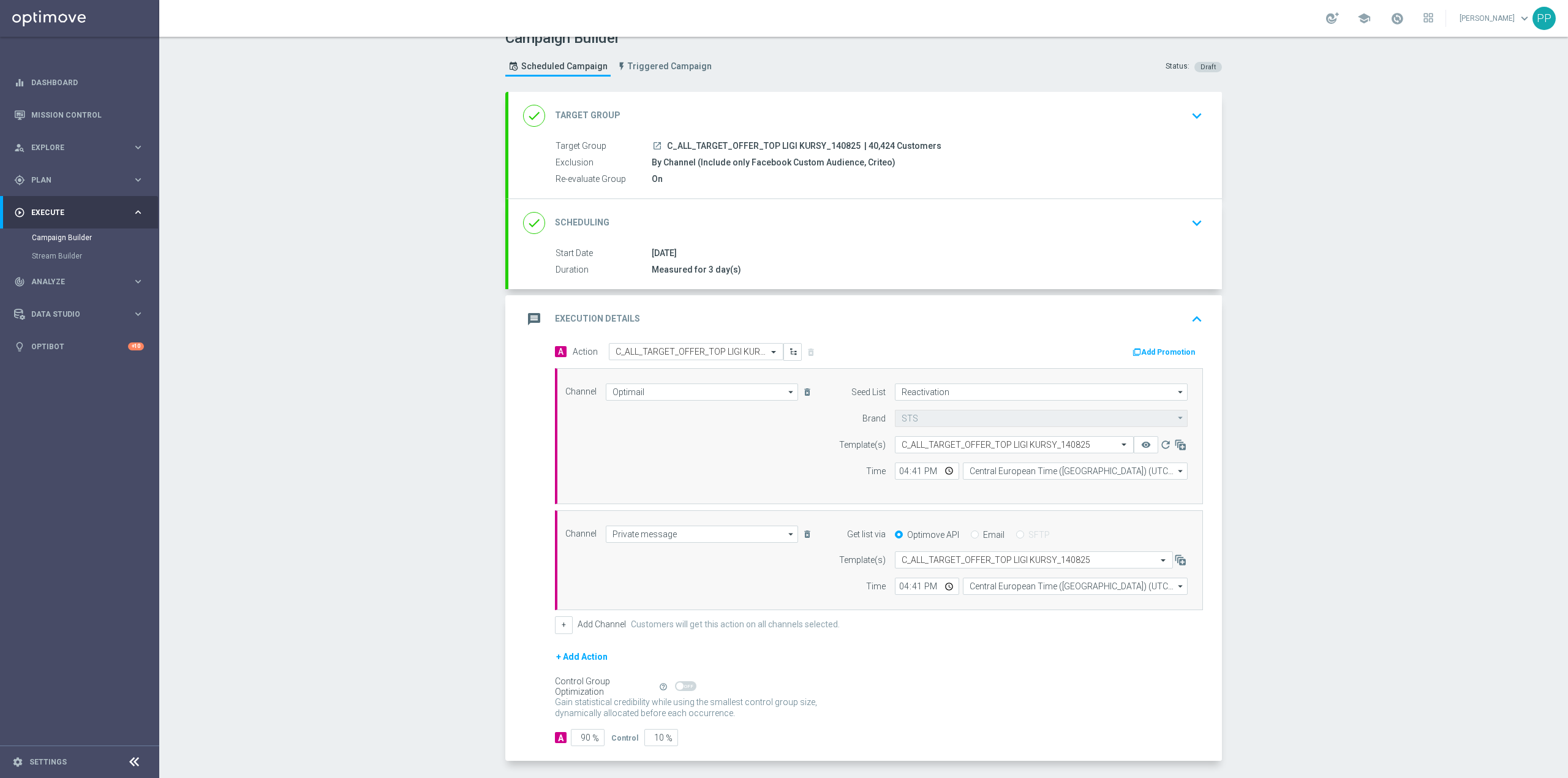
scroll to position [71, 0]
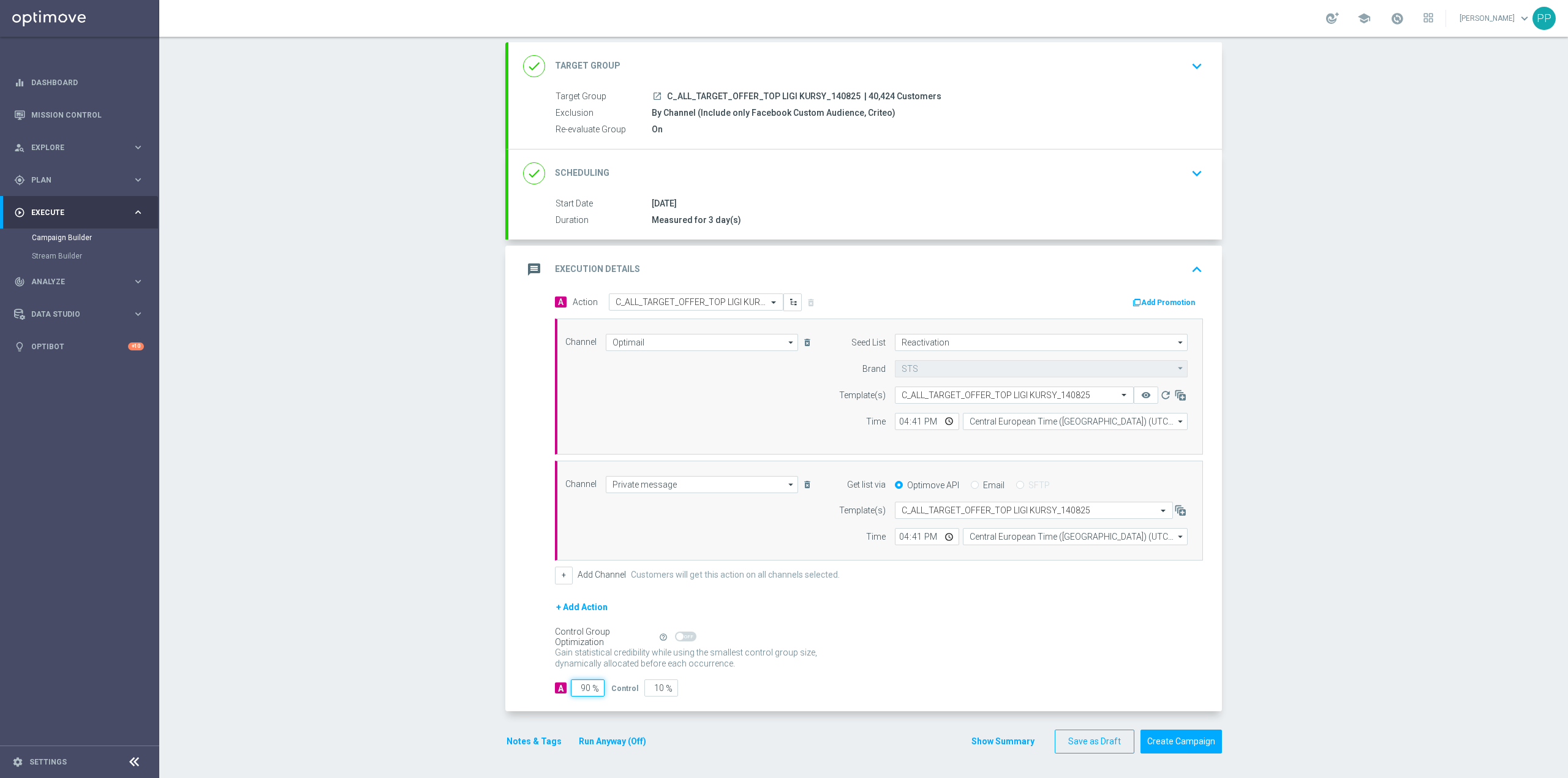
click at [581, 688] on input "90" at bounding box center [588, 688] width 34 height 17
type input "9"
type input "91"
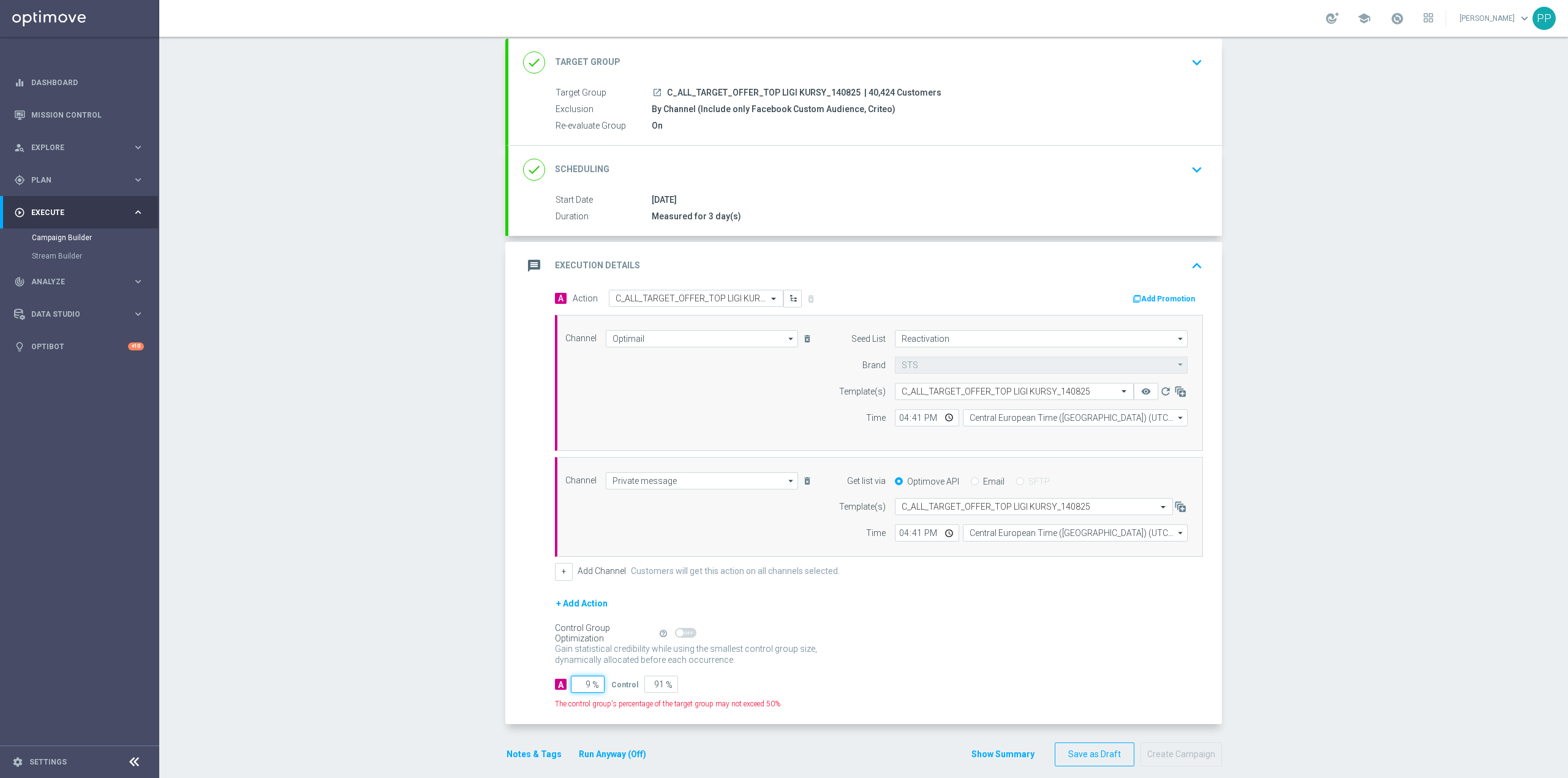
type input "95"
type input "5"
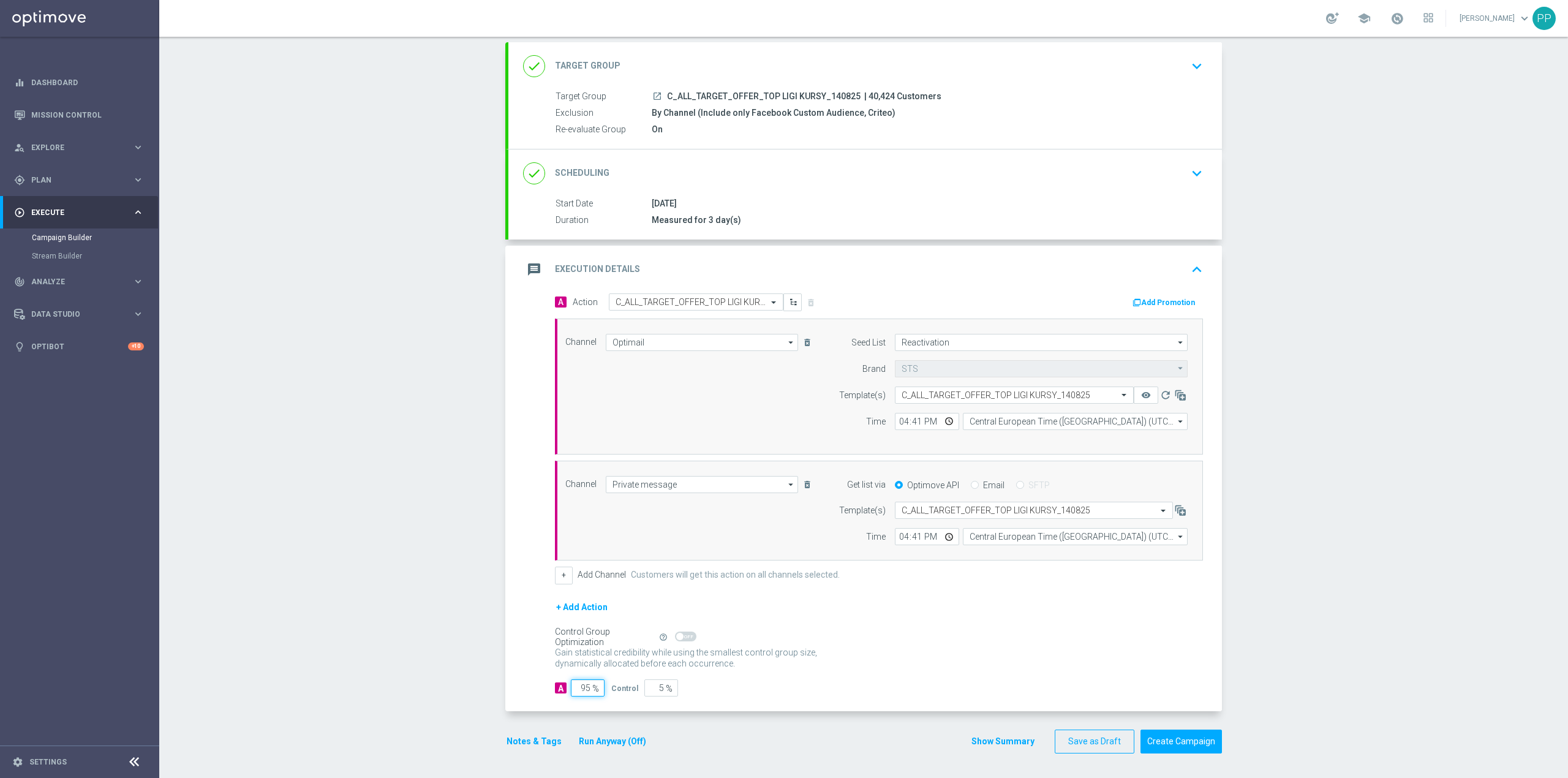
type input "95"
click at [407, 682] on div "Campaign Builder Scheduled Campaign Triggered Campaign Status: Draft done Targe…" at bounding box center [864, 407] width 1409 height 741
click at [525, 743] on button "Notes & Tags" at bounding box center [533, 742] width 57 height 15
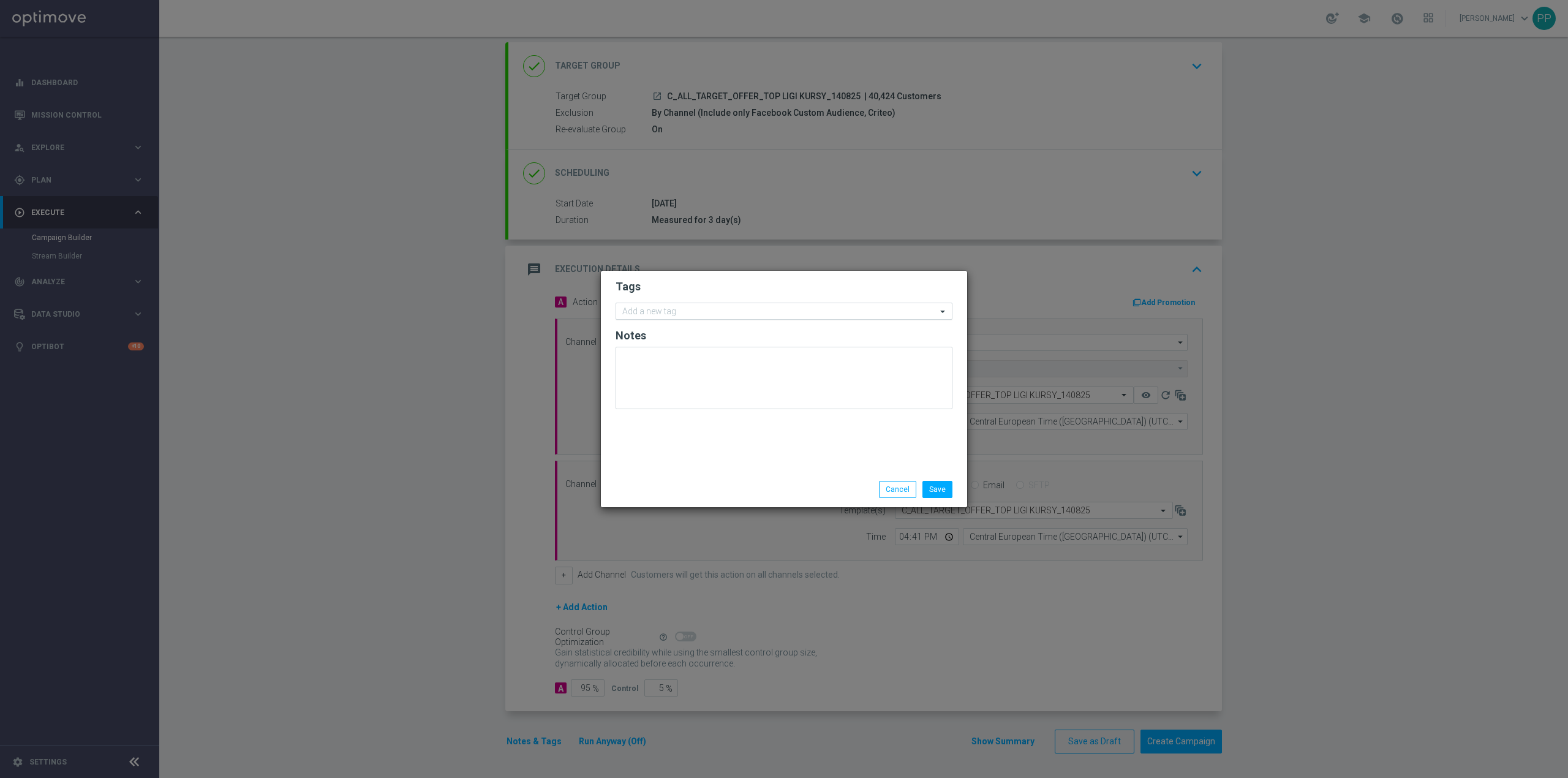
click at [647, 312] on input "text" at bounding box center [780, 312] width 314 height 11
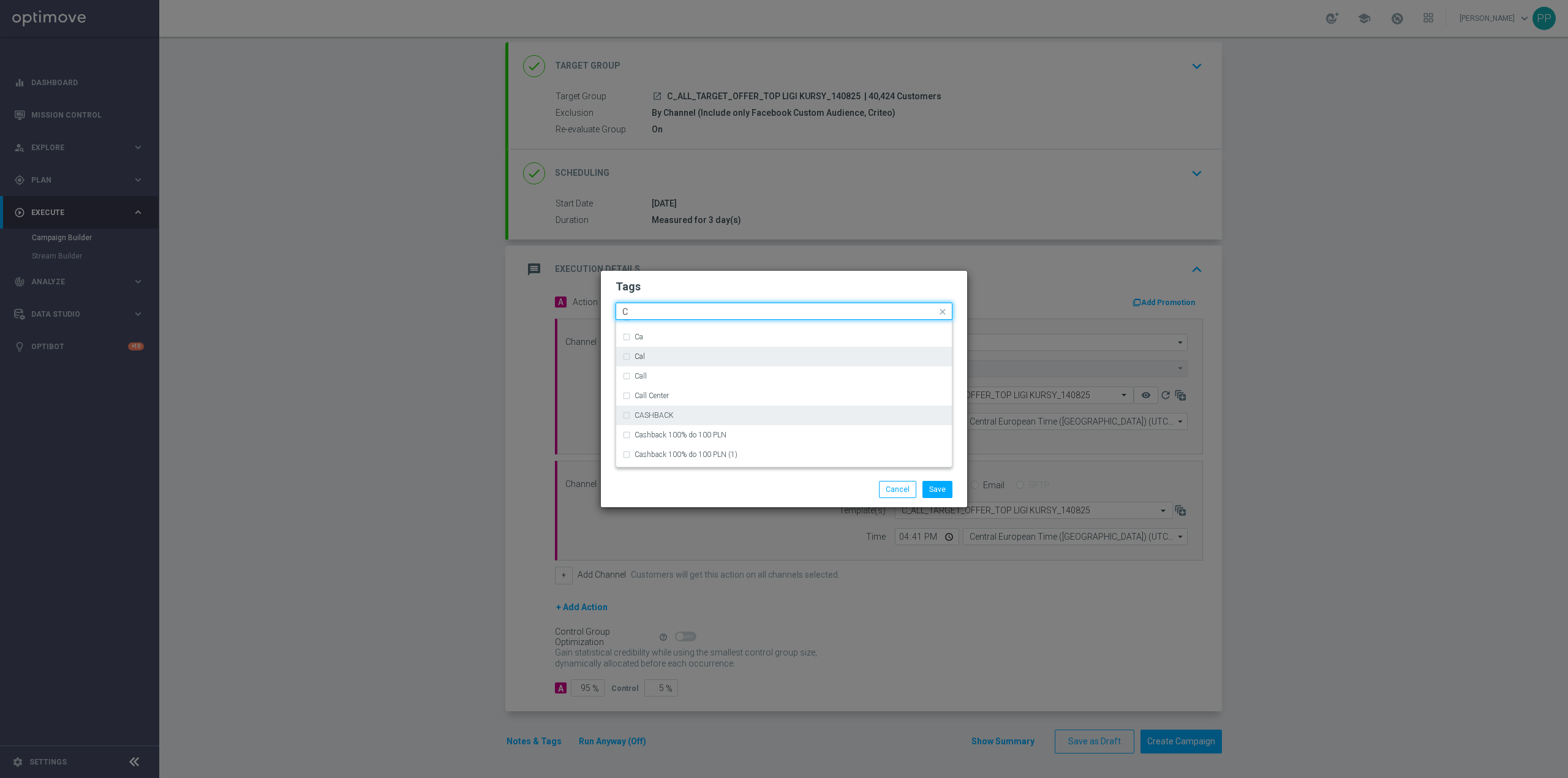
scroll to position [980, 0]
click at [698, 352] on div "C" at bounding box center [790, 350] width 311 height 8
type input "C"
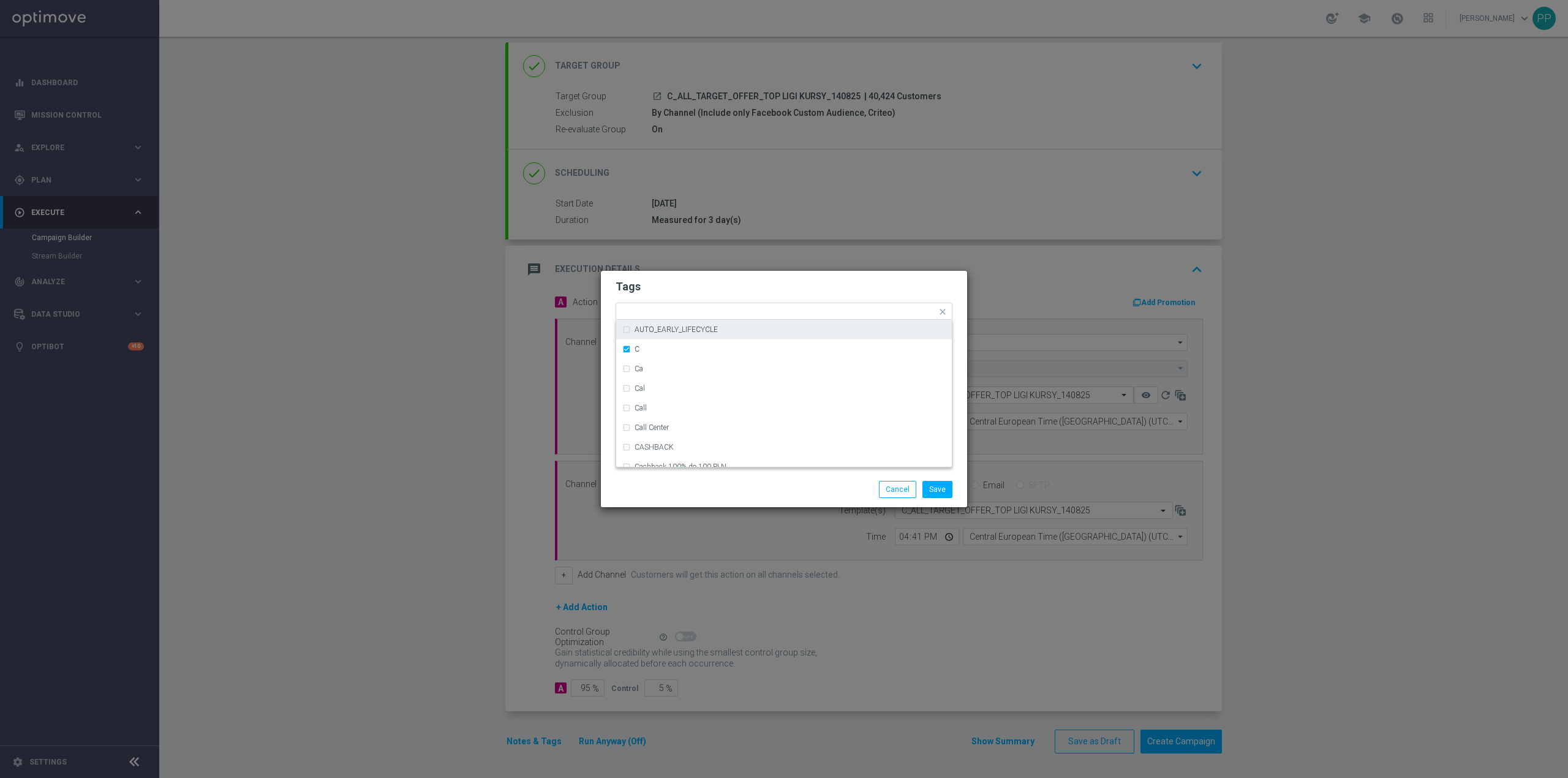
click at [672, 302] on form "Tags Quick find × C ACTIVE DAYS AKCJA AKCJA (1) AUTO-REACT_TO_ACTIVE_BOOST AUTO…" at bounding box center [784, 347] width 336 height 142
click at [672, 315] on input "text" at bounding box center [792, 313] width 288 height 11
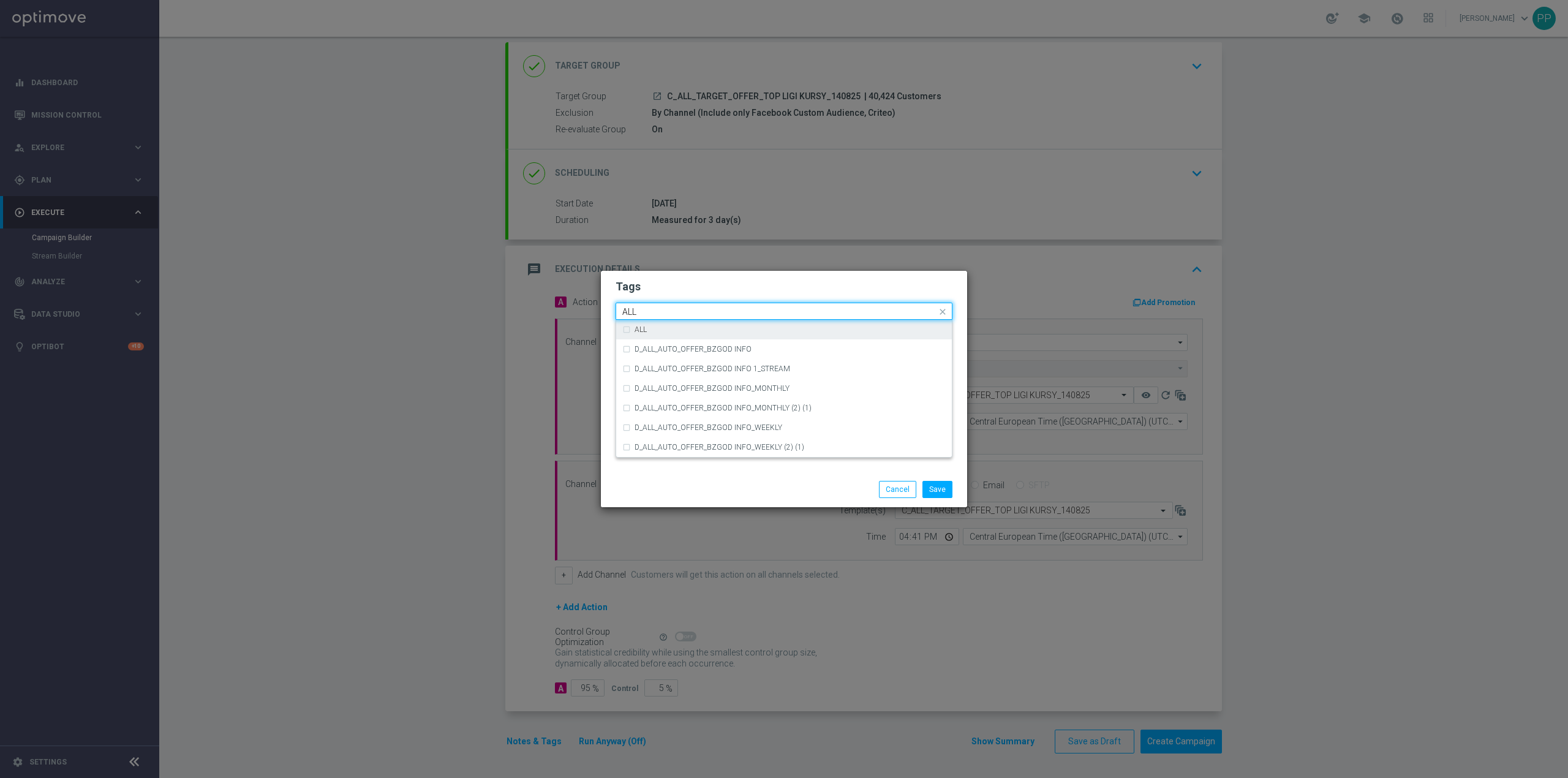
click at [692, 337] on div "ALL" at bounding box center [784, 330] width 324 height 20
click at [682, 316] on input "ALL" at bounding box center [780, 312] width 314 height 11
type input "A"
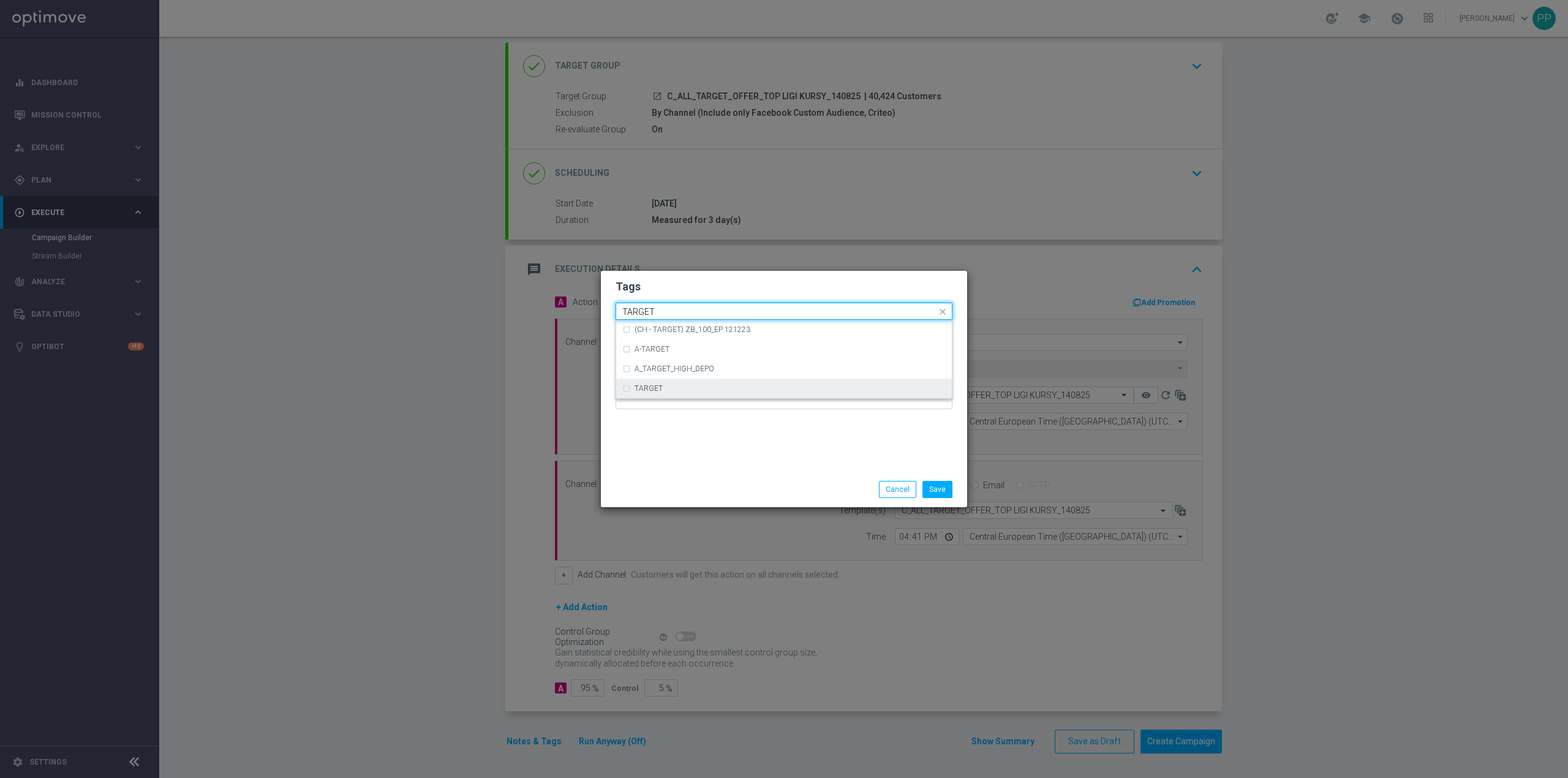
click at [644, 387] on label "TARGET" at bounding box center [649, 389] width 28 height 8
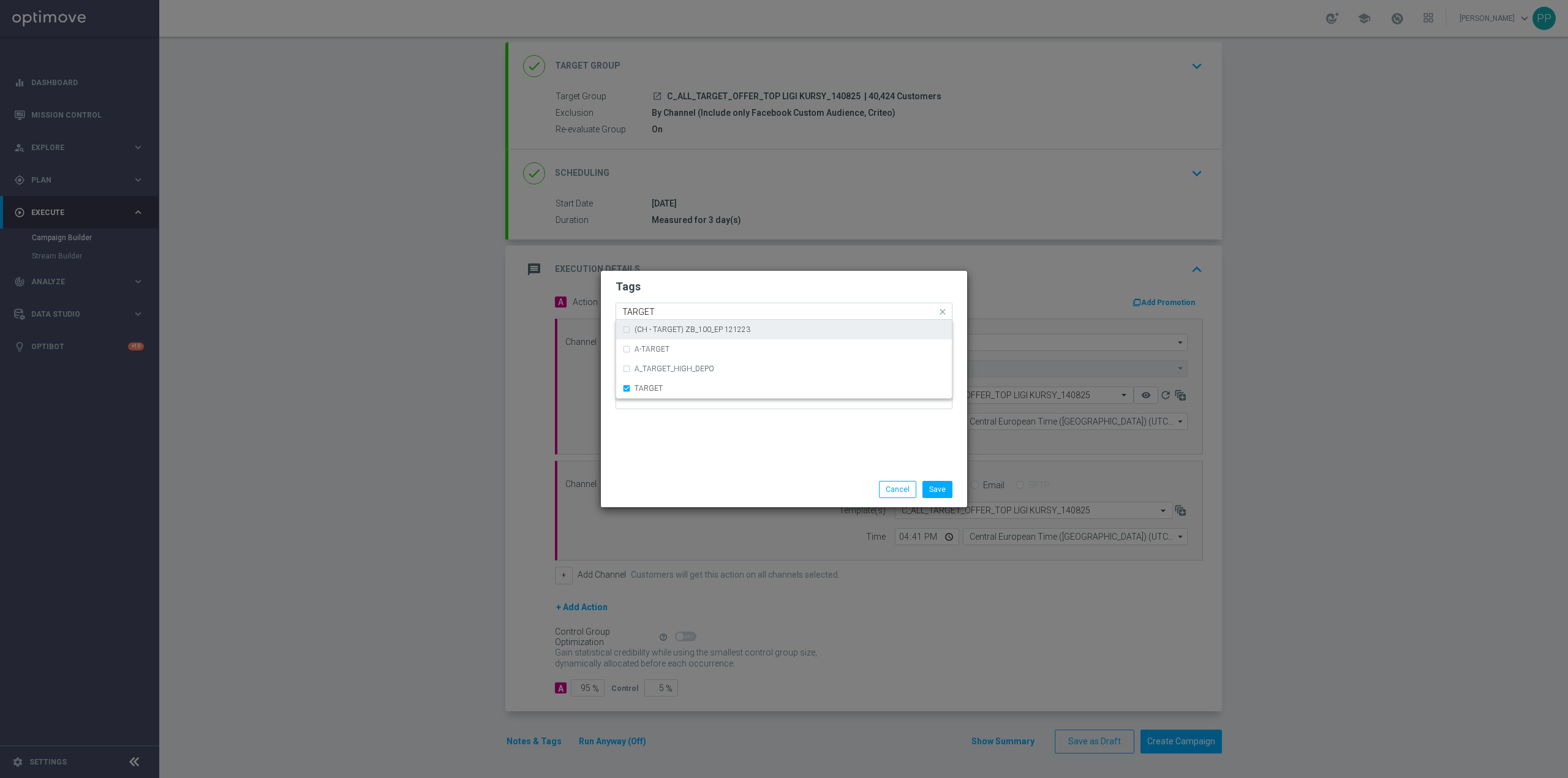
click at [662, 314] on input "TARGET" at bounding box center [780, 312] width 314 height 11
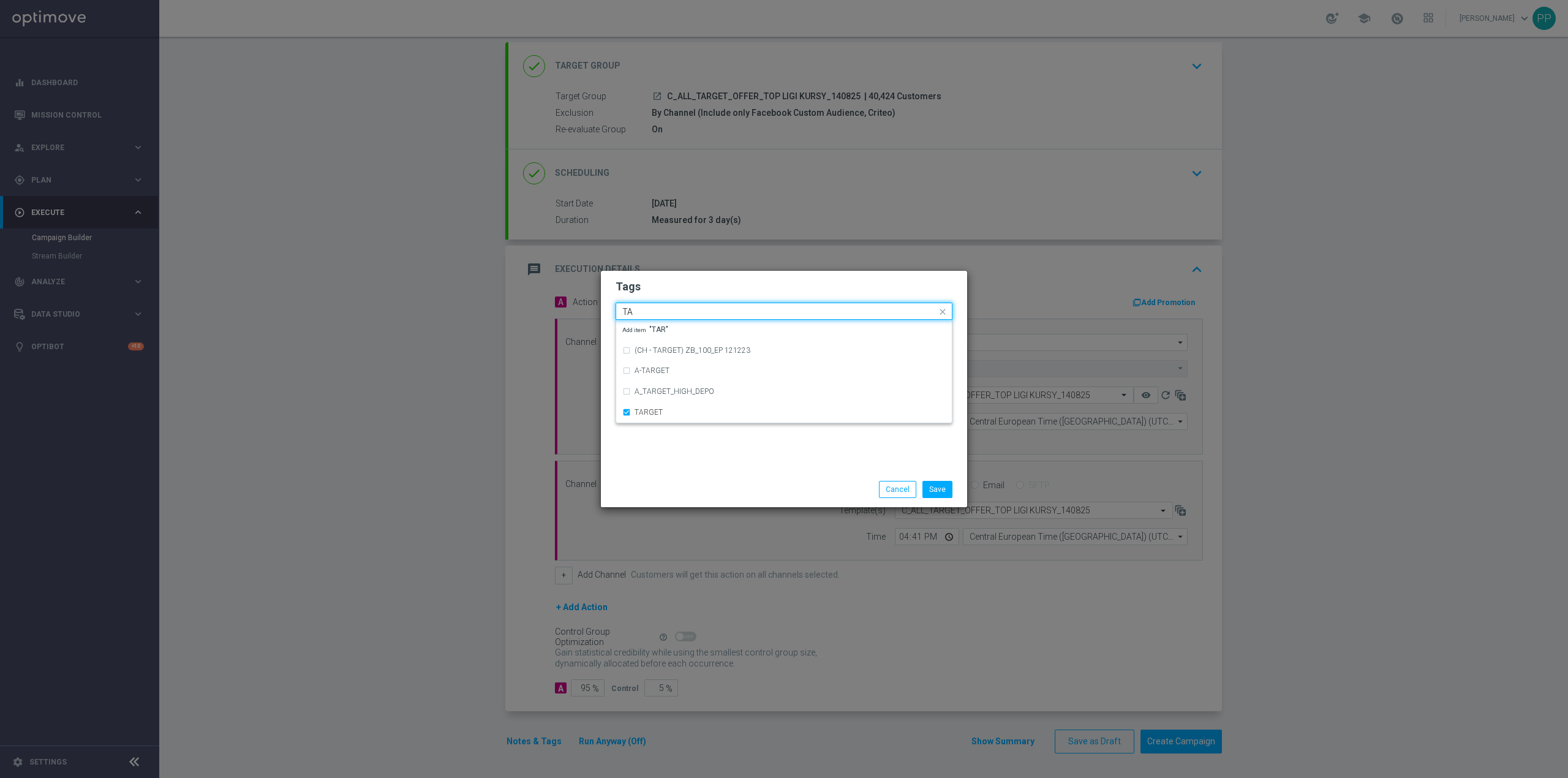
type input "T"
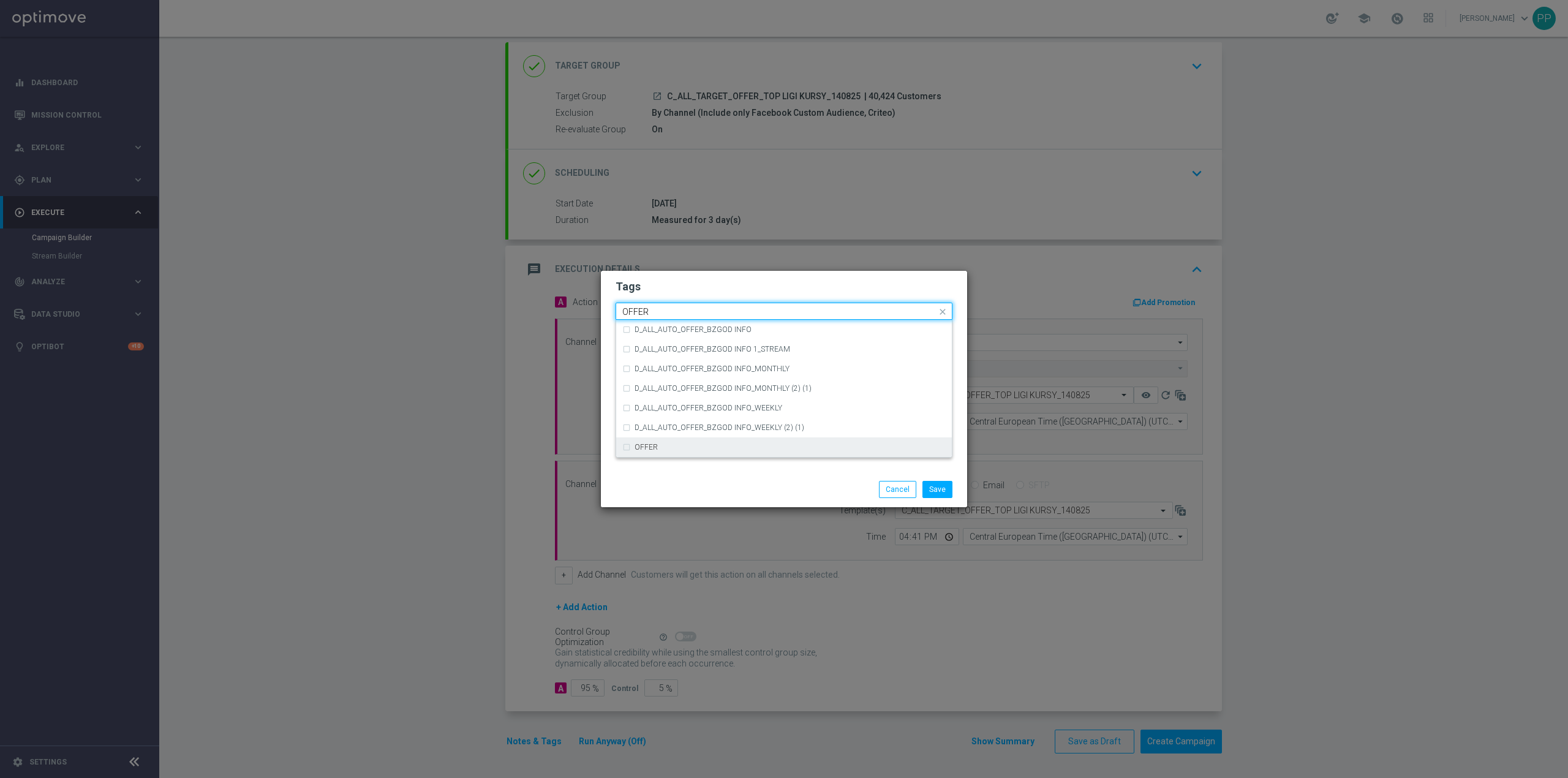
click at [739, 452] on div "OFFER" at bounding box center [784, 447] width 324 height 20
type input "OFFER"
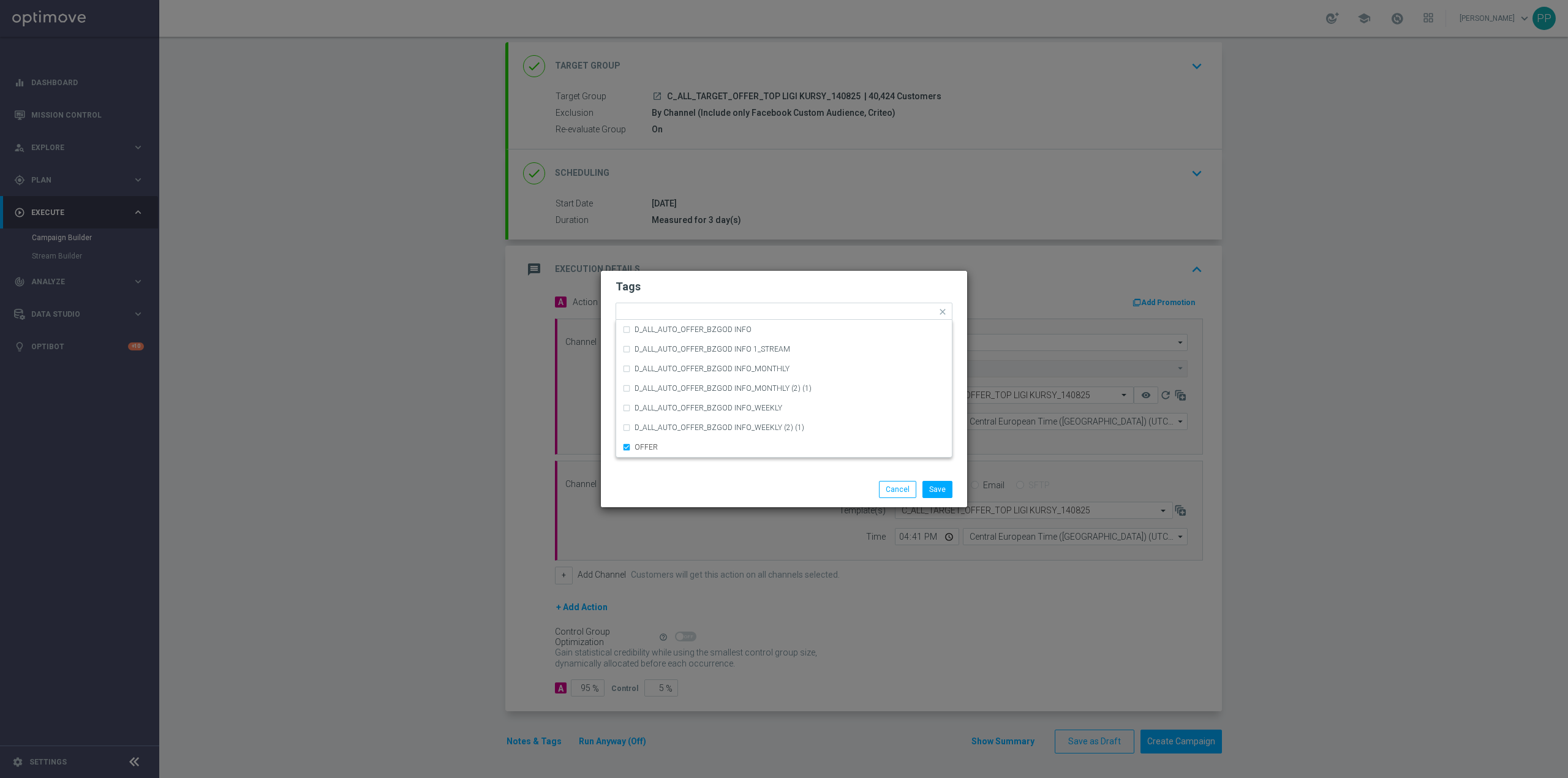
click at [741, 484] on div "Save Cancel" at bounding box center [843, 489] width 237 height 17
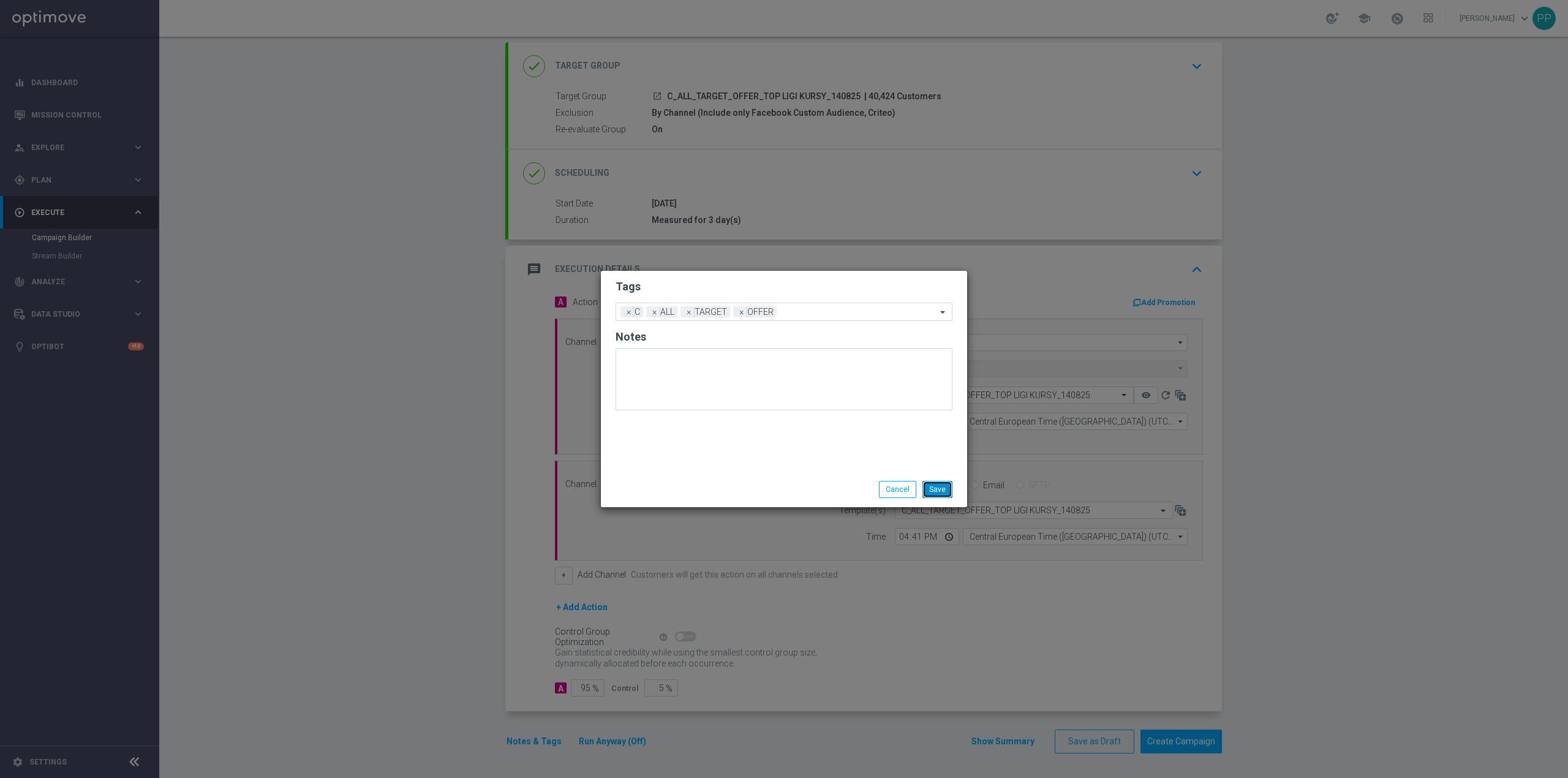
click at [945, 489] on button "Save" at bounding box center [937, 489] width 30 height 17
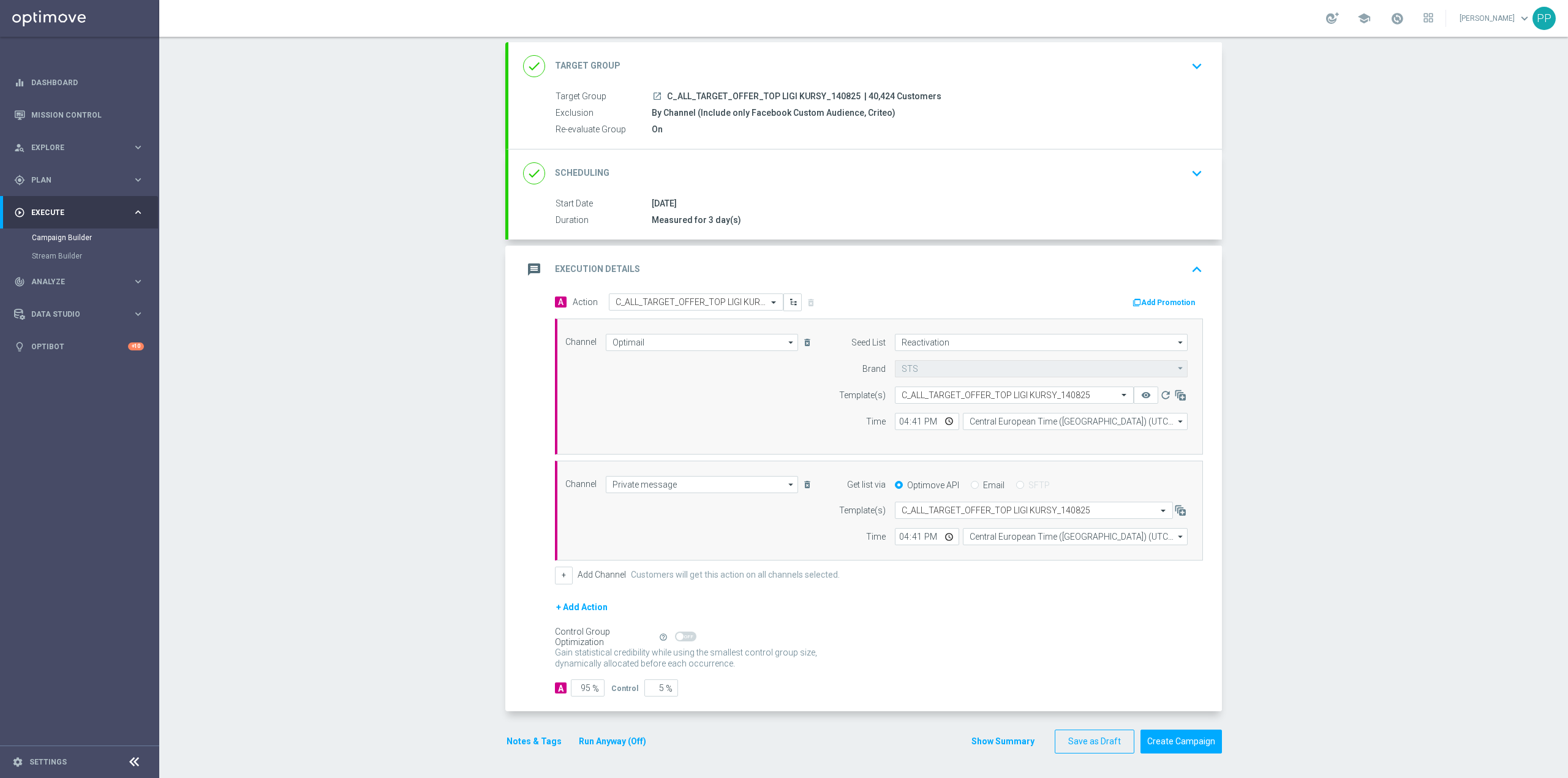
click at [868, 260] on div "message Execution Details keyboard_arrow_up" at bounding box center [864, 270] width 684 height 24
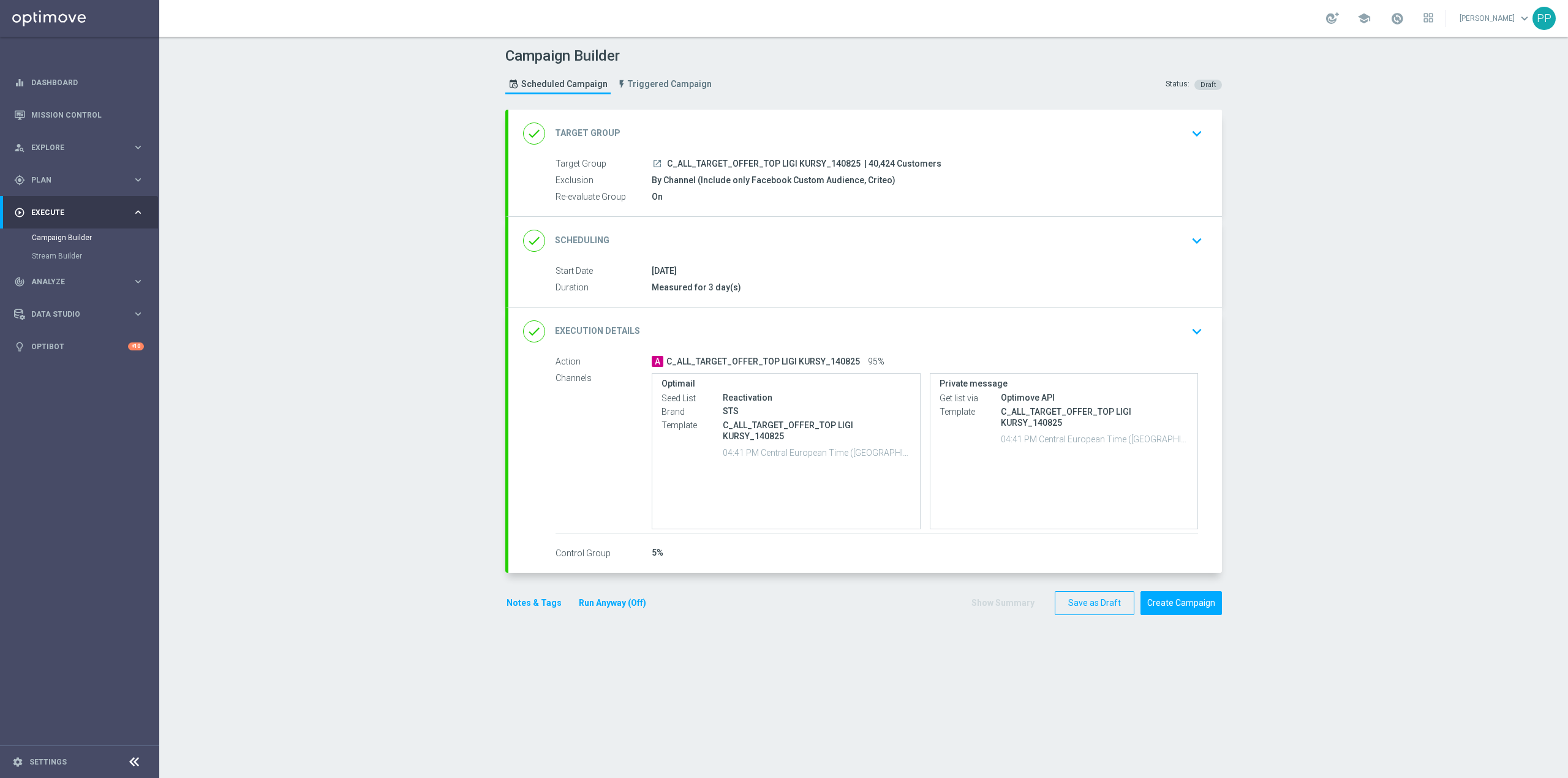
scroll to position [0, 0]
click at [836, 234] on div "done Scheduling keyboard_arrow_down" at bounding box center [864, 241] width 684 height 24
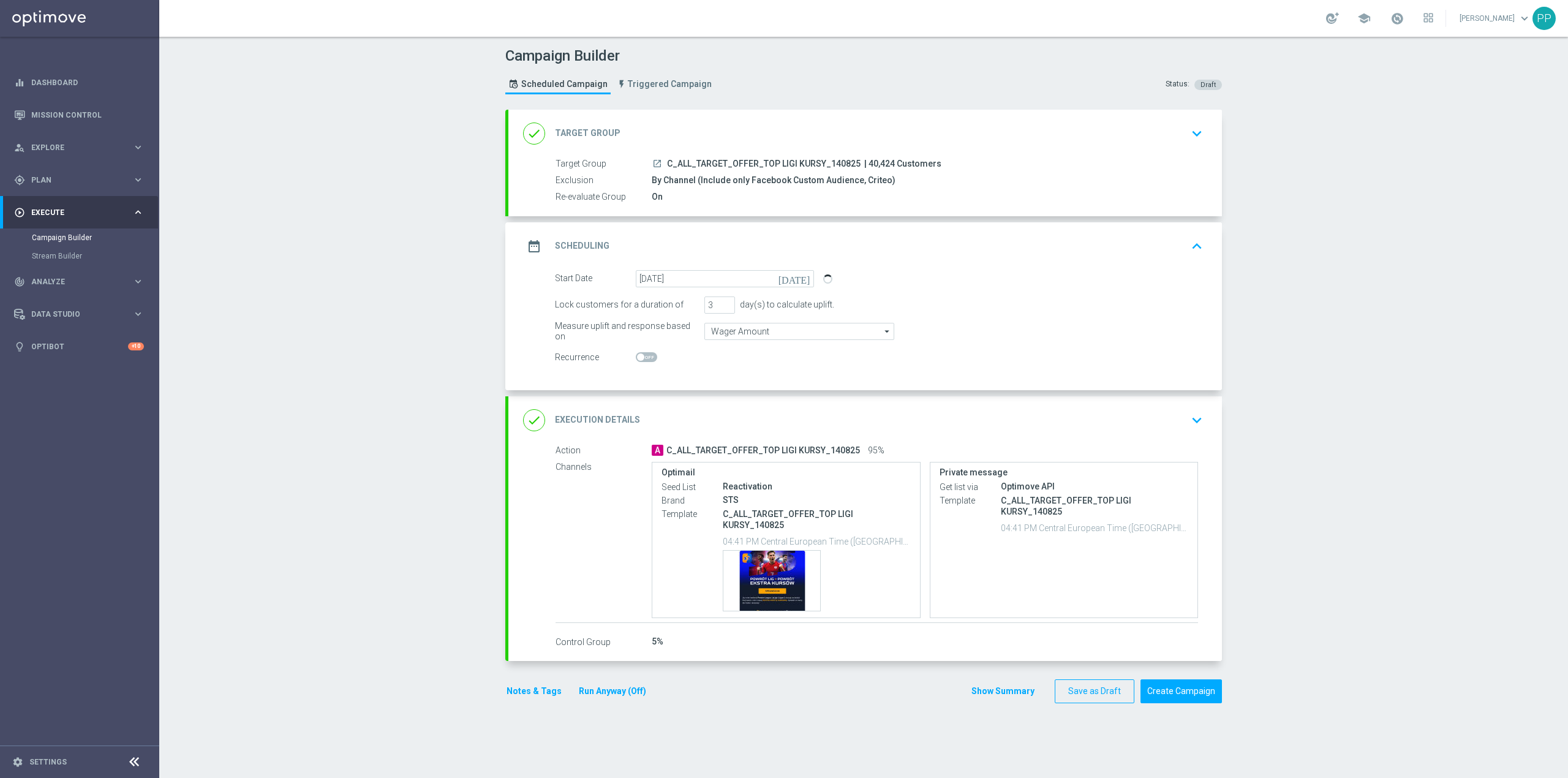
click at [840, 241] on div "date_range Scheduling keyboard_arrow_up" at bounding box center [864, 246] width 684 height 24
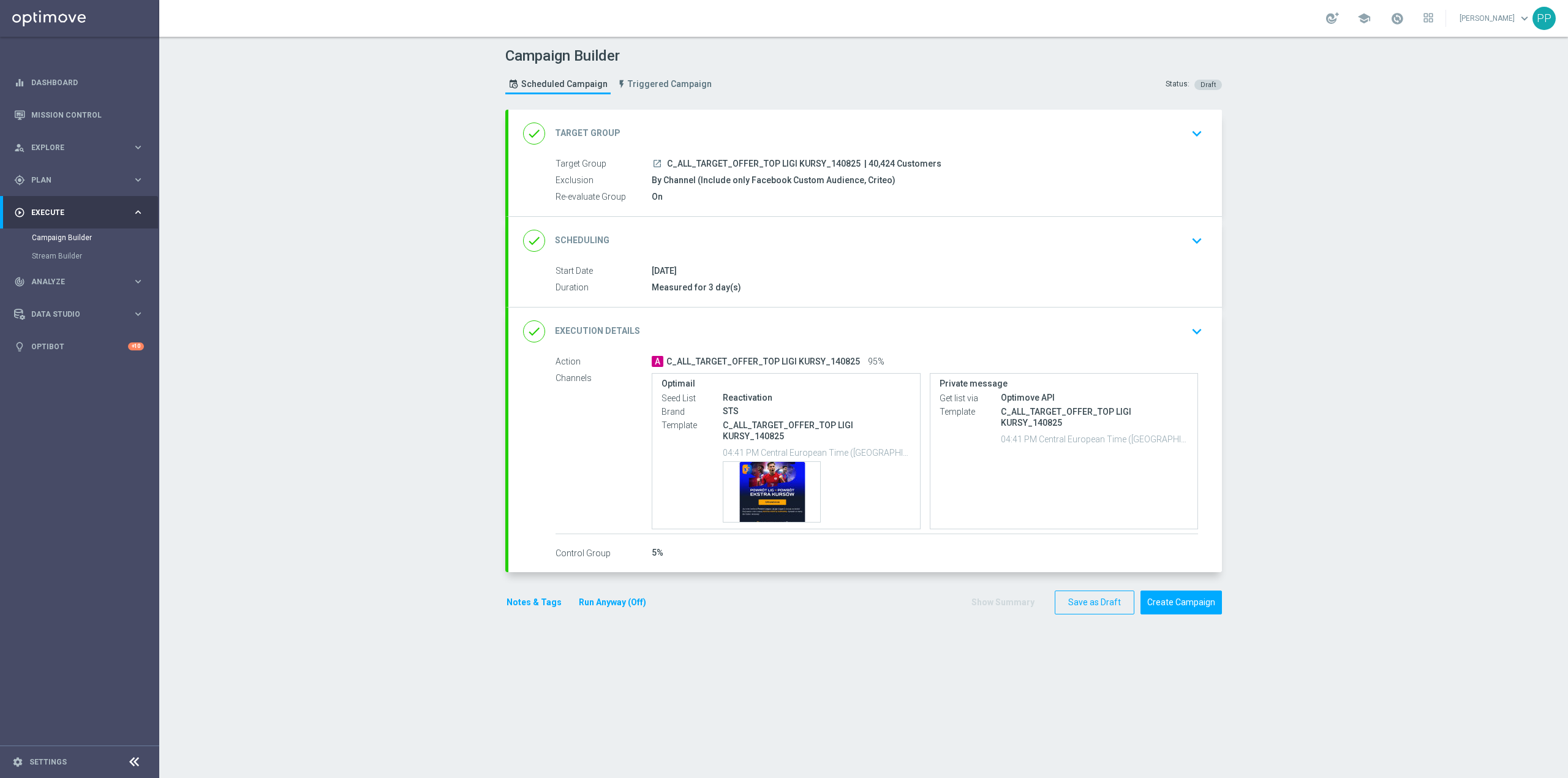
click at [840, 241] on div "done Scheduling keyboard_arrow_down" at bounding box center [864, 241] width 684 height 24
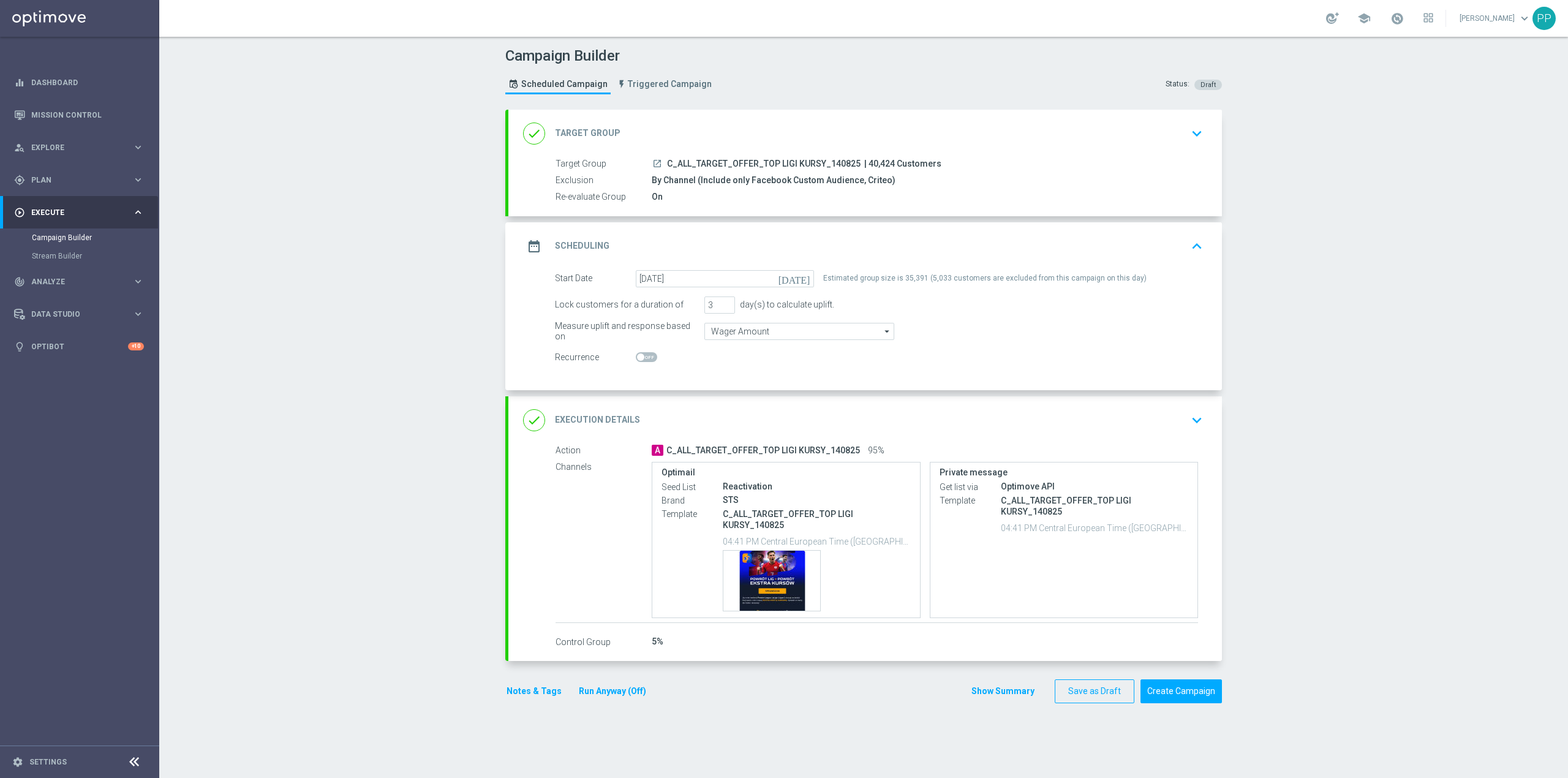
click at [832, 137] on div "done Target Group keyboard_arrow_down" at bounding box center [864, 134] width 684 height 24
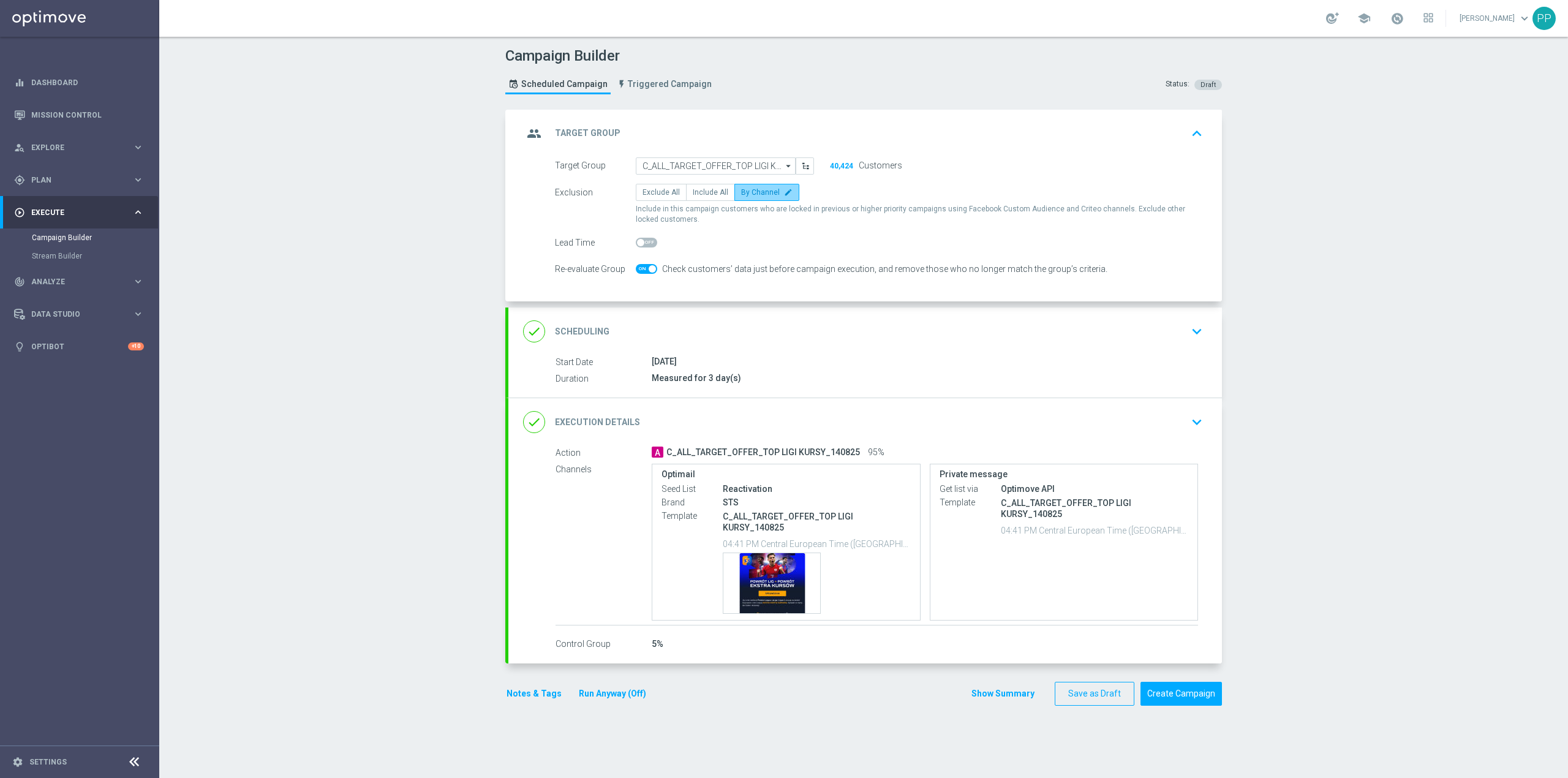
click at [745, 200] on label "By Channel edit" at bounding box center [766, 192] width 65 height 17
click at [745, 199] on input "By Channel edit" at bounding box center [745, 195] width 8 height 8
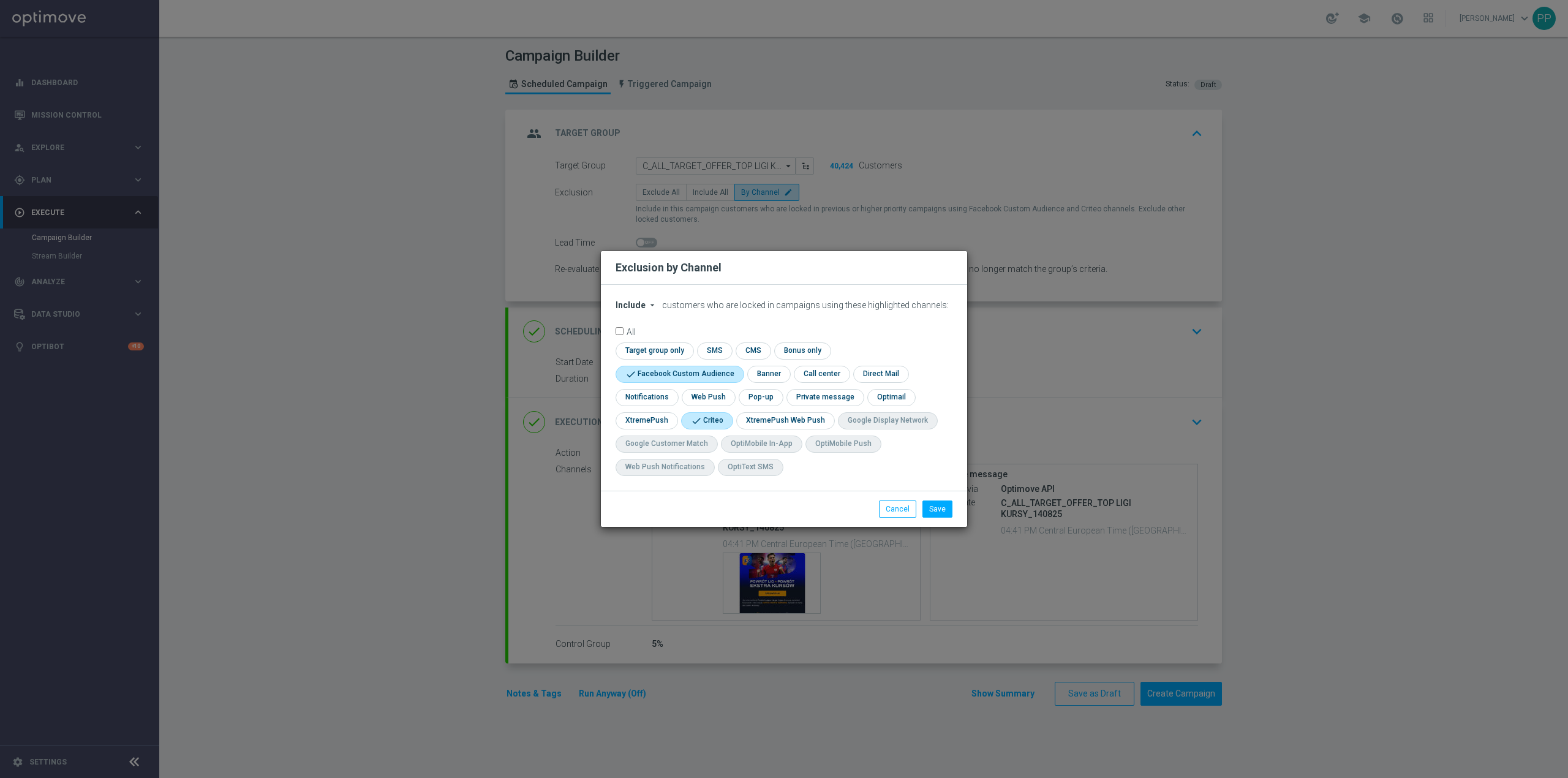
click at [635, 305] on span "Include" at bounding box center [630, 305] width 30 height 10
drag, startPoint x: 635, startPoint y: 305, endPoint x: 748, endPoint y: 279, distance: 116.0
click at [738, 265] on div "Exclusion by Channel" at bounding box center [784, 267] width 356 height 15
click at [897, 512] on button "Cancel" at bounding box center [897, 509] width 37 height 17
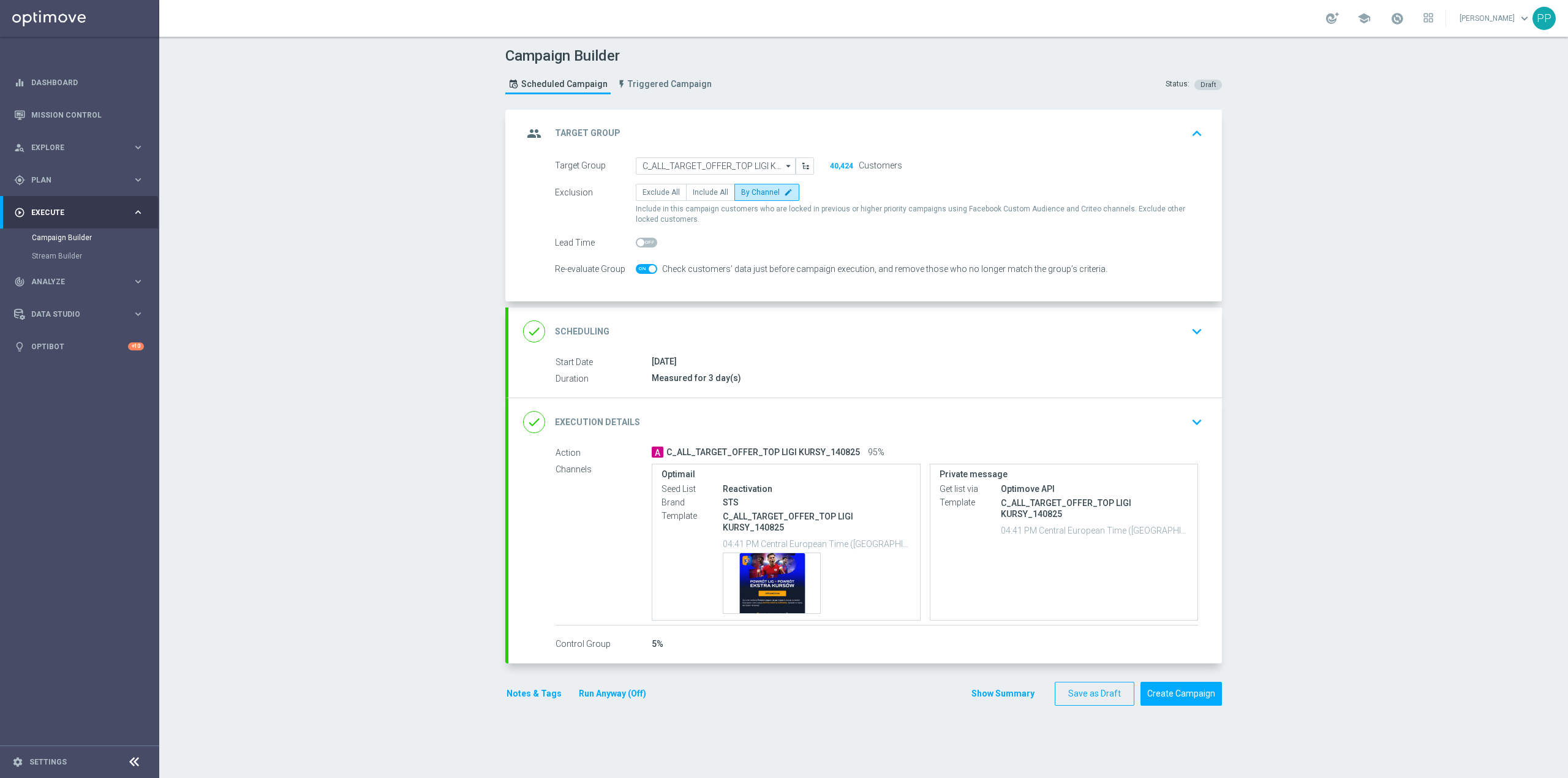
click at [914, 341] on div "done Scheduling keyboard_arrow_down" at bounding box center [864, 331] width 684 height 24
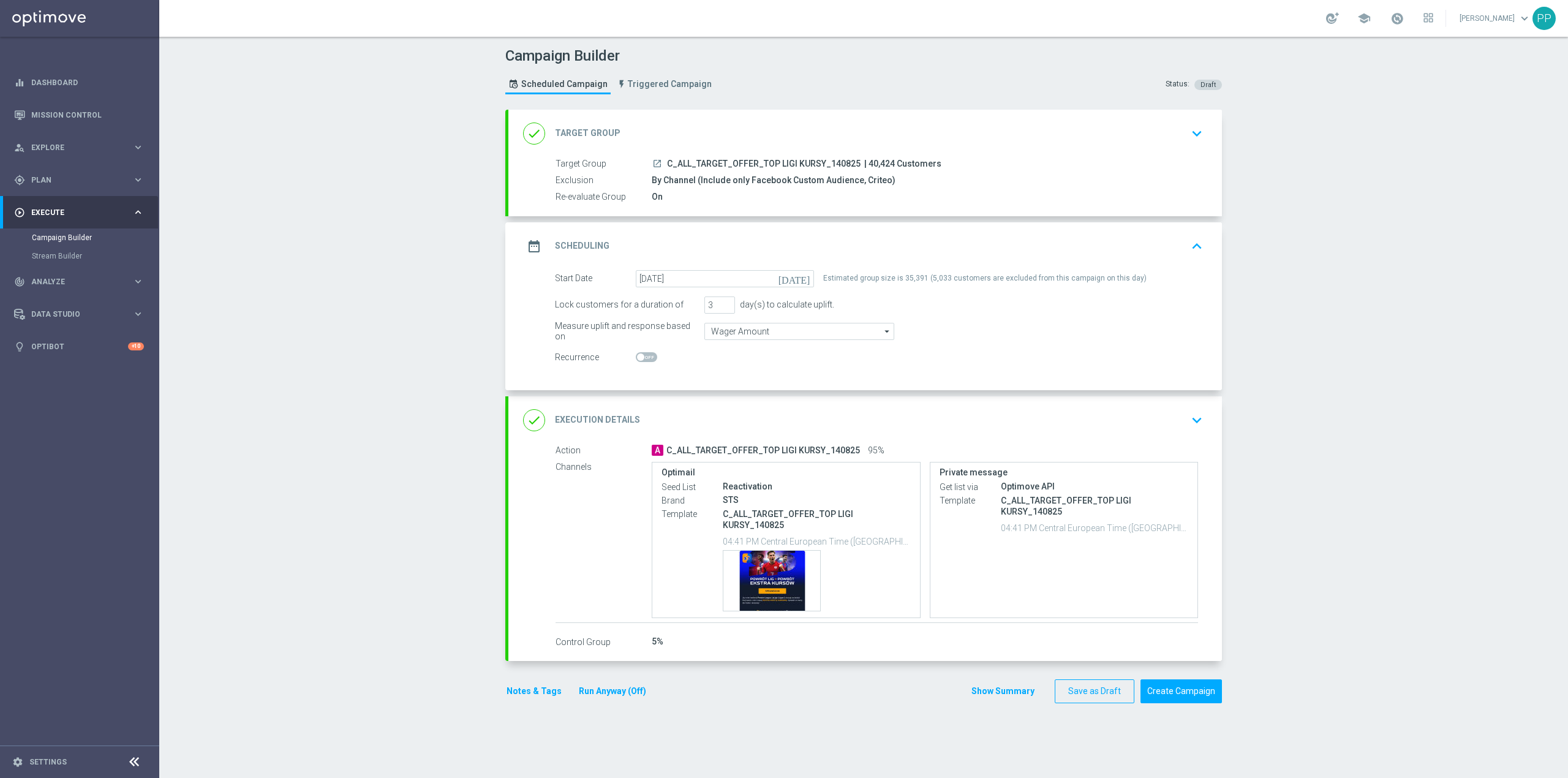
click at [1025, 132] on div "done Target Group keyboard_arrow_down" at bounding box center [864, 134] width 684 height 24
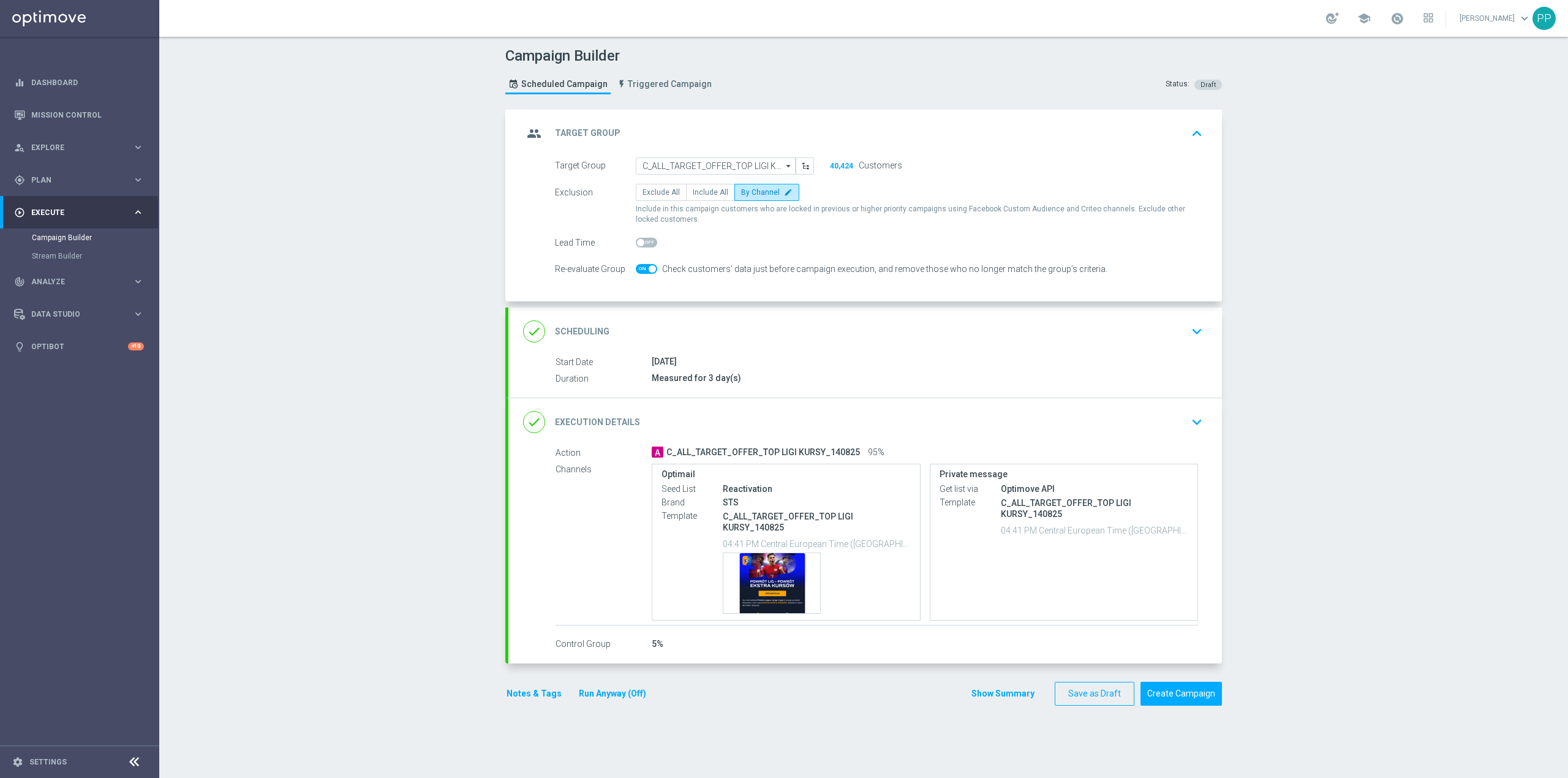
click at [750, 315] on div "done Scheduling keyboard_arrow_down" at bounding box center [864, 331] width 713 height 48
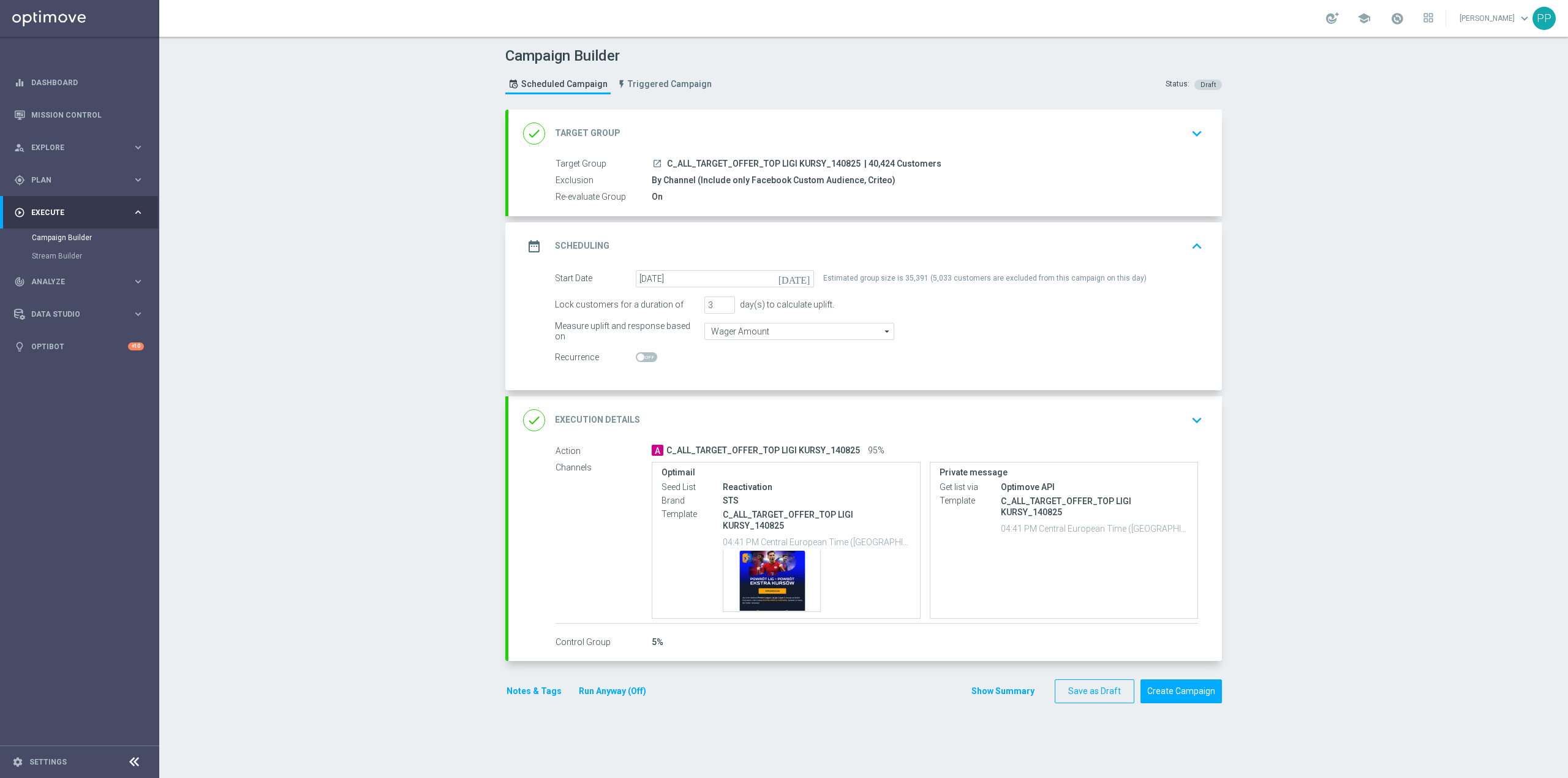
click at [772, 116] on div "done Target Group keyboard_arrow_down" at bounding box center [864, 134] width 713 height 48
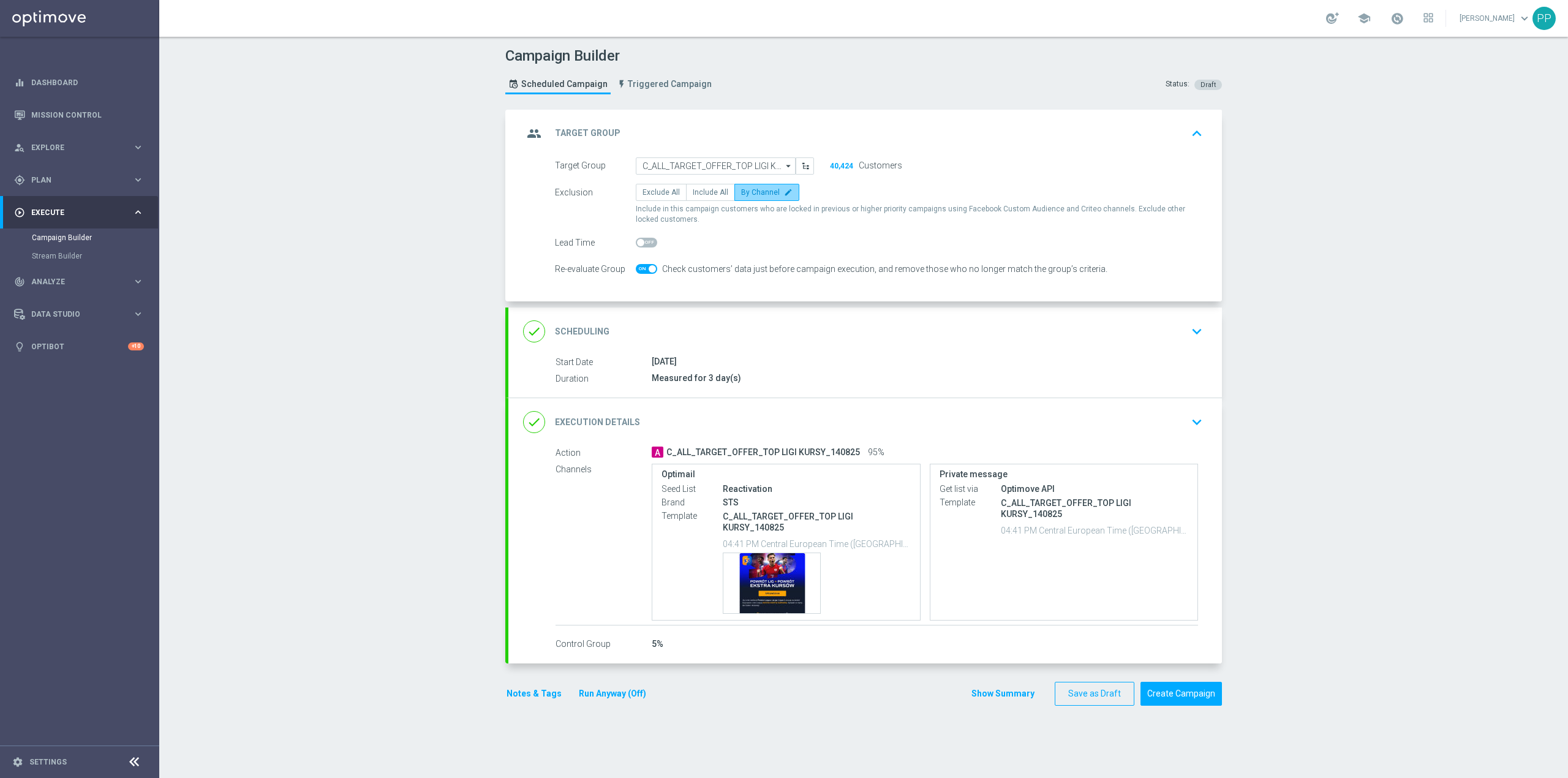
click at [762, 195] on span "By Channel" at bounding box center [760, 192] width 39 height 8
click at [749, 195] on input "By Channel edit" at bounding box center [745, 195] width 8 height 8
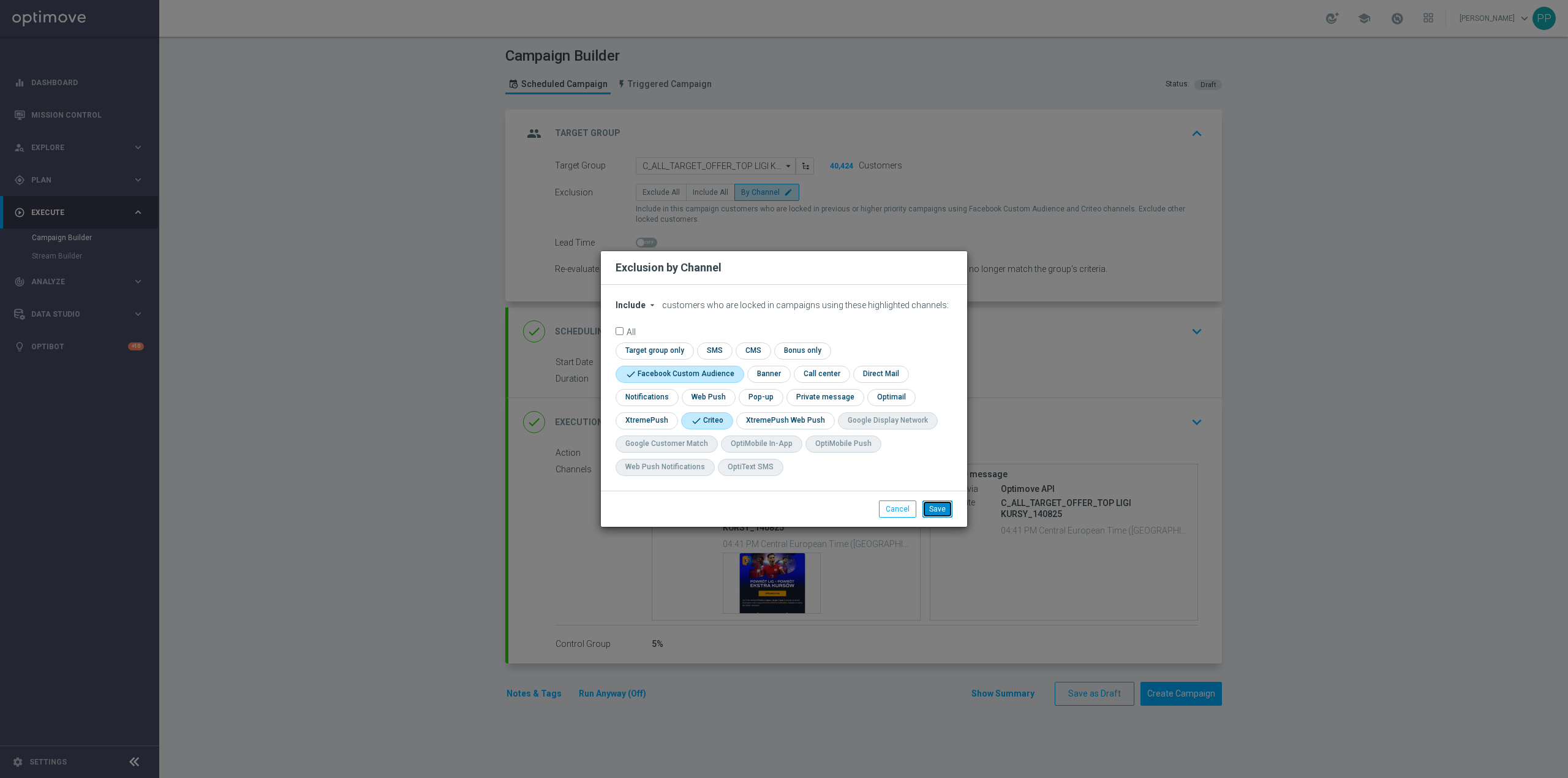
click at [932, 512] on button "Save" at bounding box center [937, 509] width 30 height 17
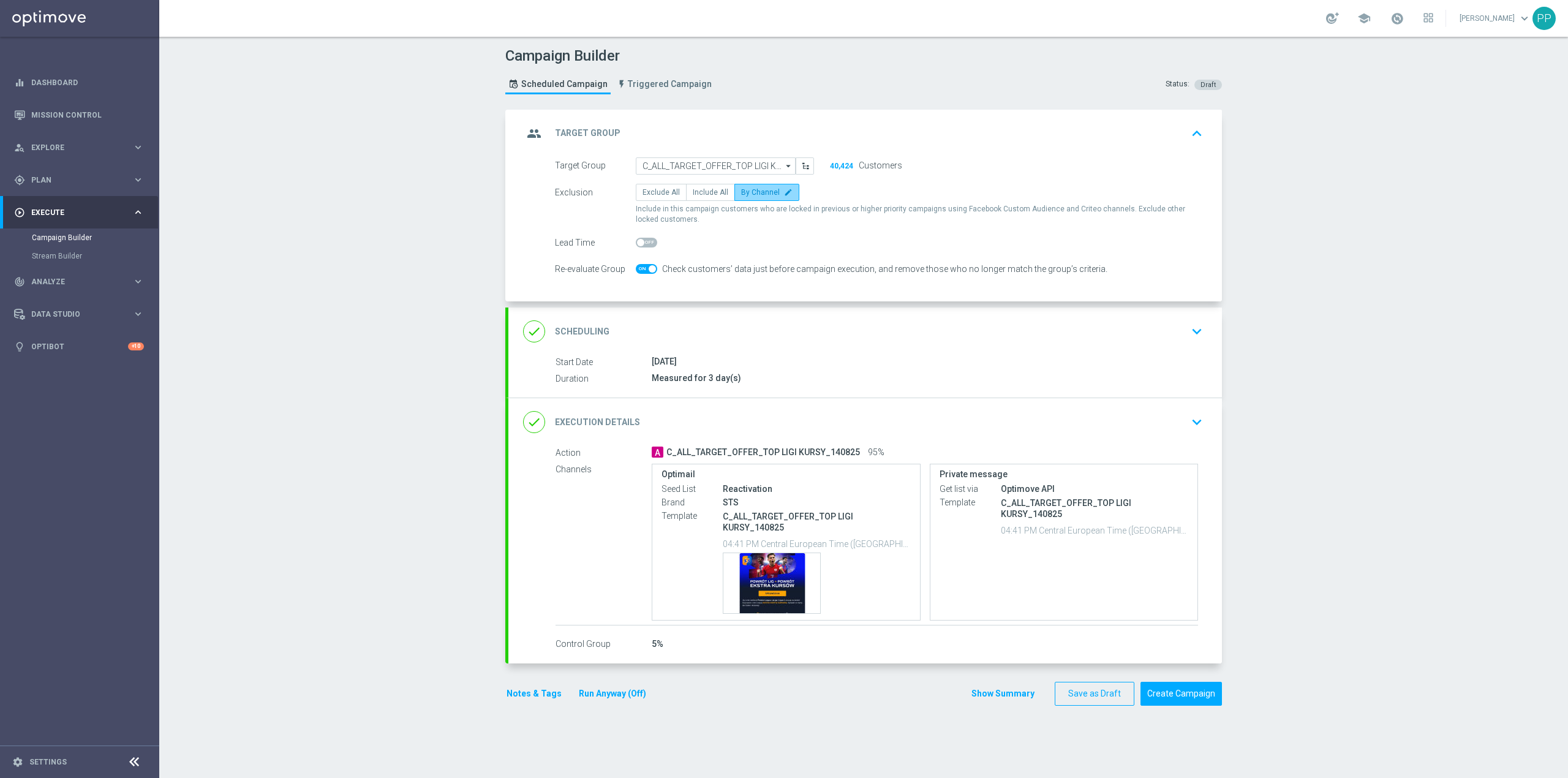
click at [751, 190] on span "By Channel" at bounding box center [760, 192] width 39 height 8
click at [749, 191] on input "By Channel edit" at bounding box center [745, 195] width 8 height 8
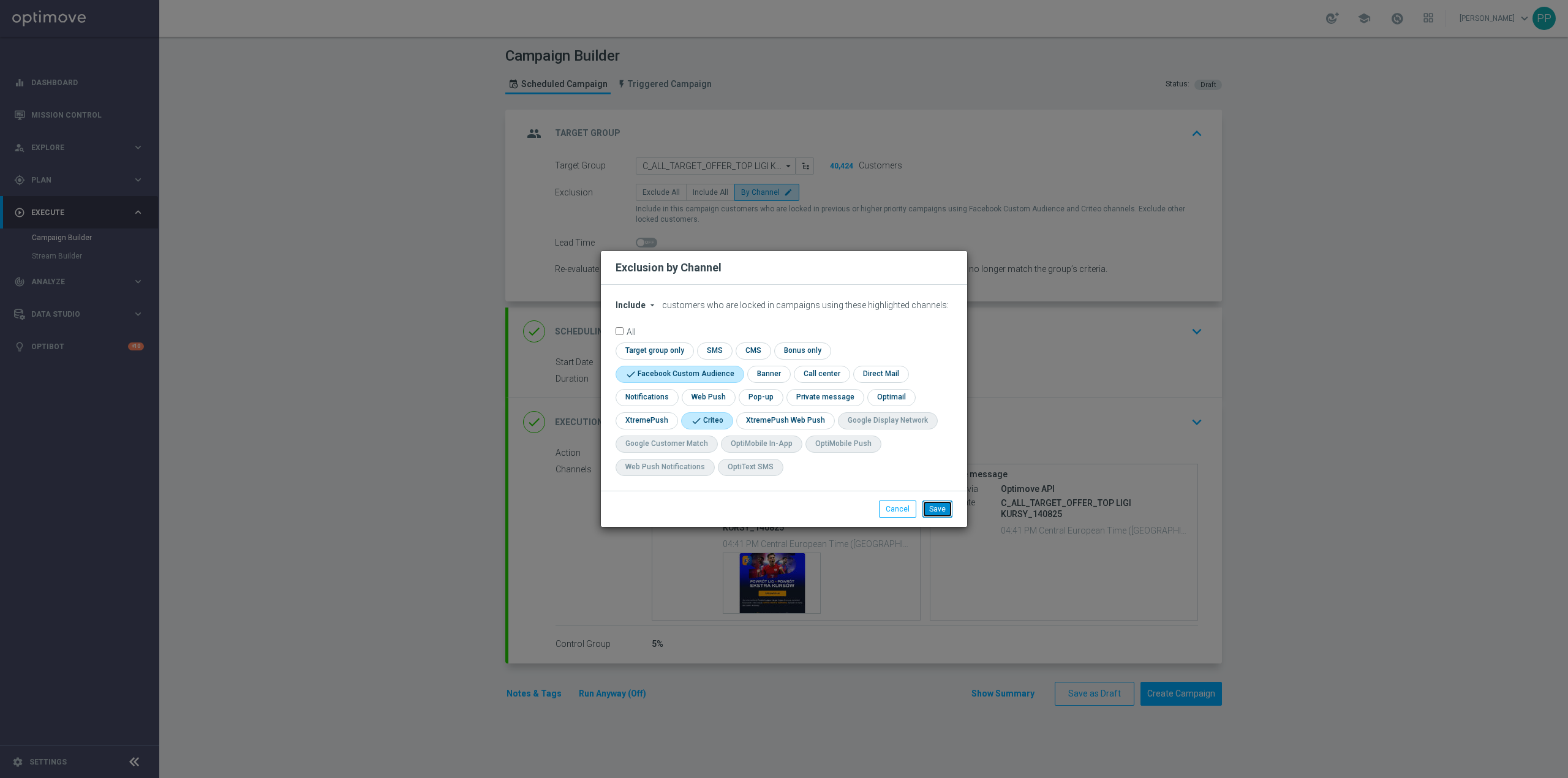
click at [933, 513] on button "Save" at bounding box center [937, 509] width 30 height 17
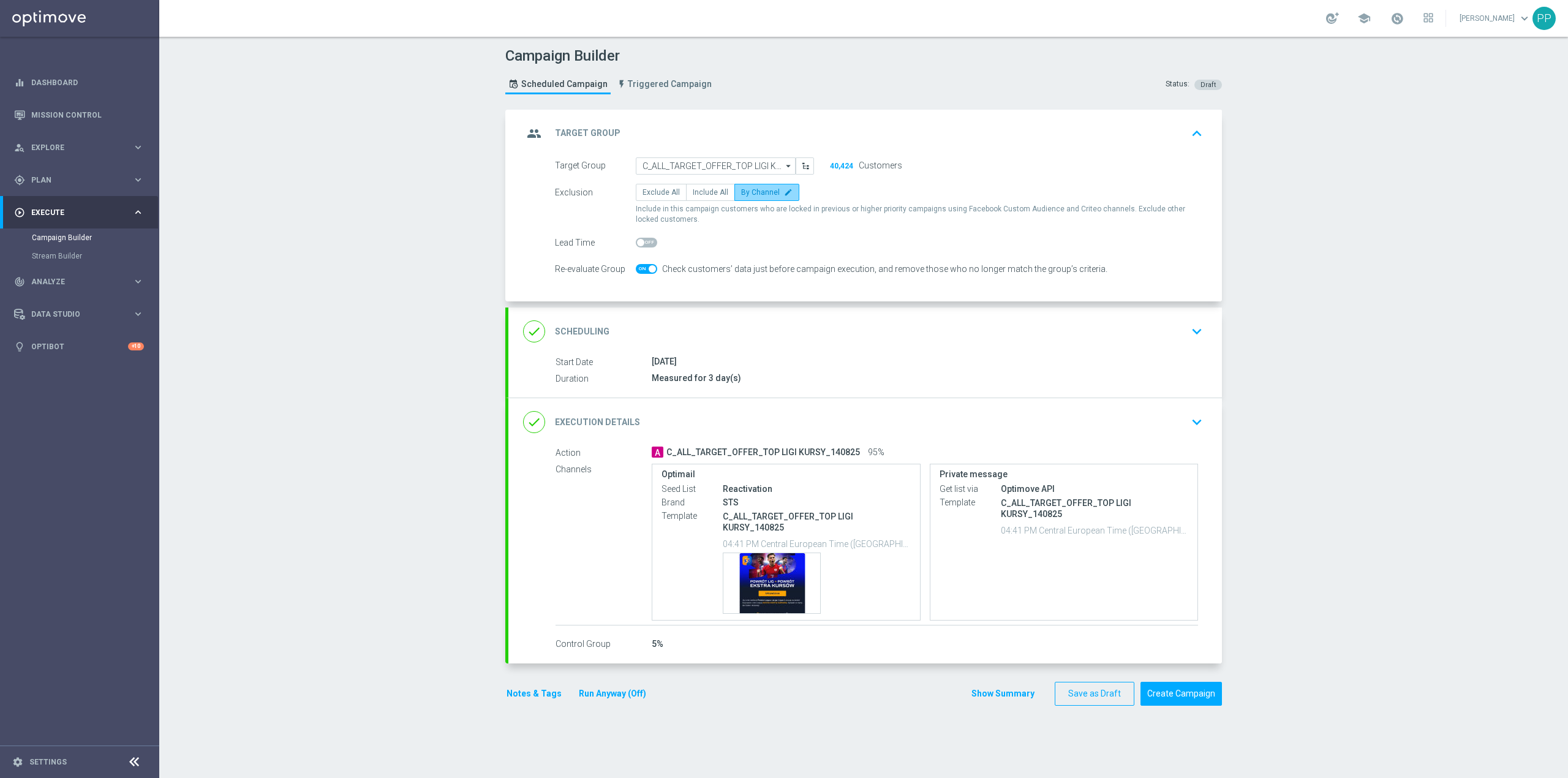
click at [752, 188] on span "By Channel" at bounding box center [760, 192] width 39 height 8
click at [749, 191] on input "By Channel edit" at bounding box center [745, 195] width 8 height 8
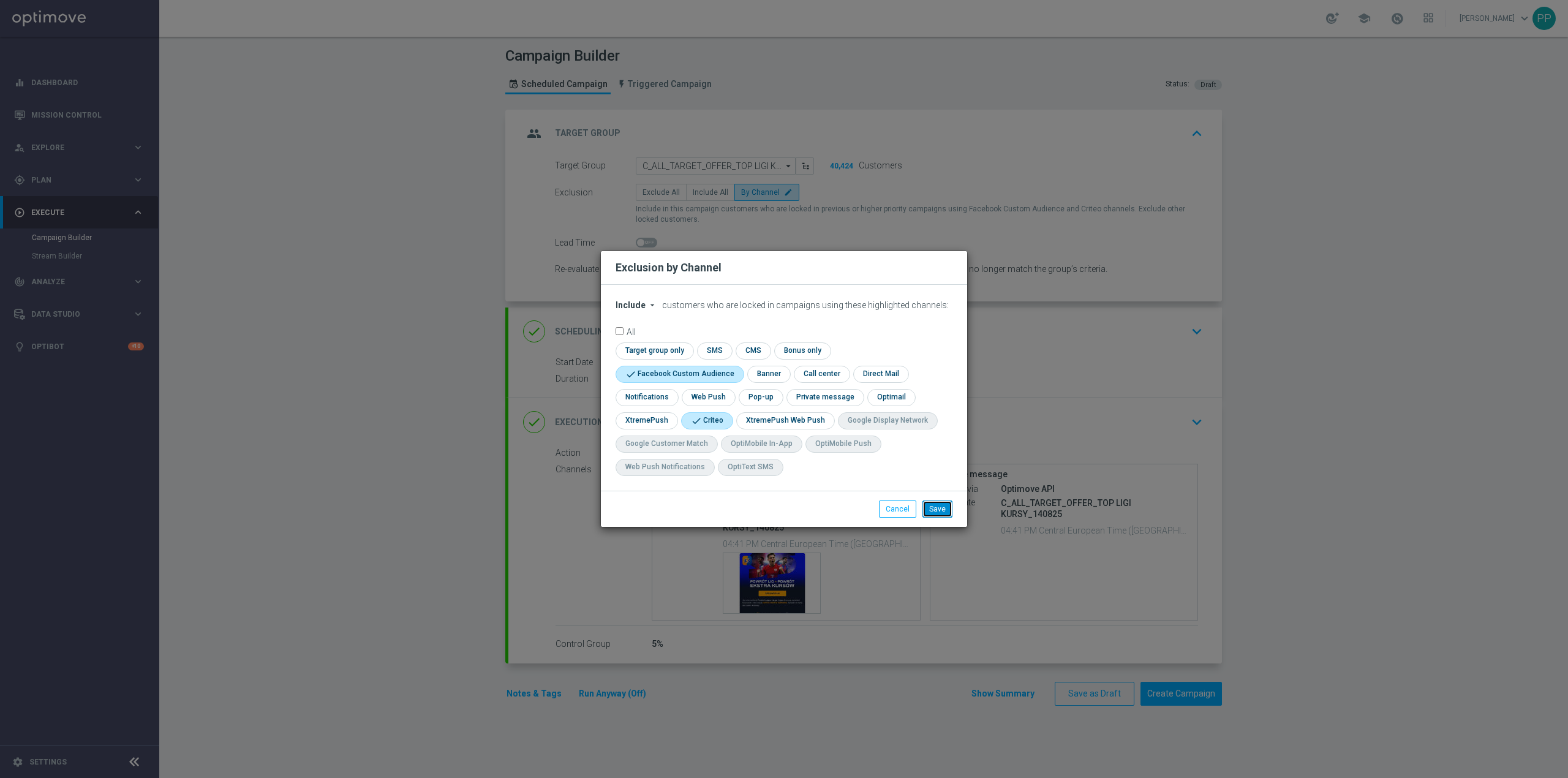
click at [926, 515] on button "Save" at bounding box center [937, 509] width 30 height 17
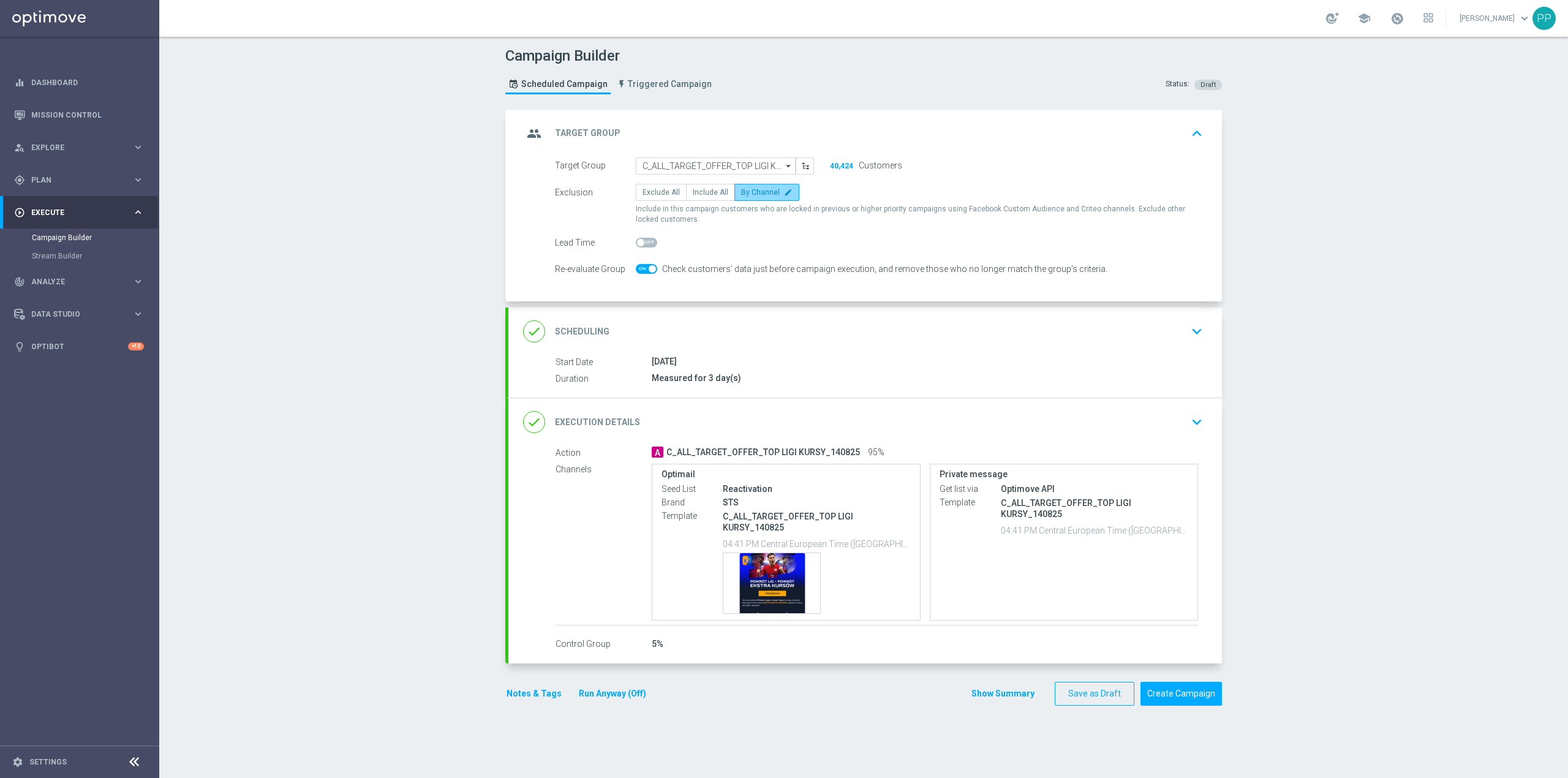
click at [755, 199] on label "By Channel edit" at bounding box center [766, 192] width 65 height 17
click at [749, 199] on input "By Channel edit" at bounding box center [745, 195] width 8 height 8
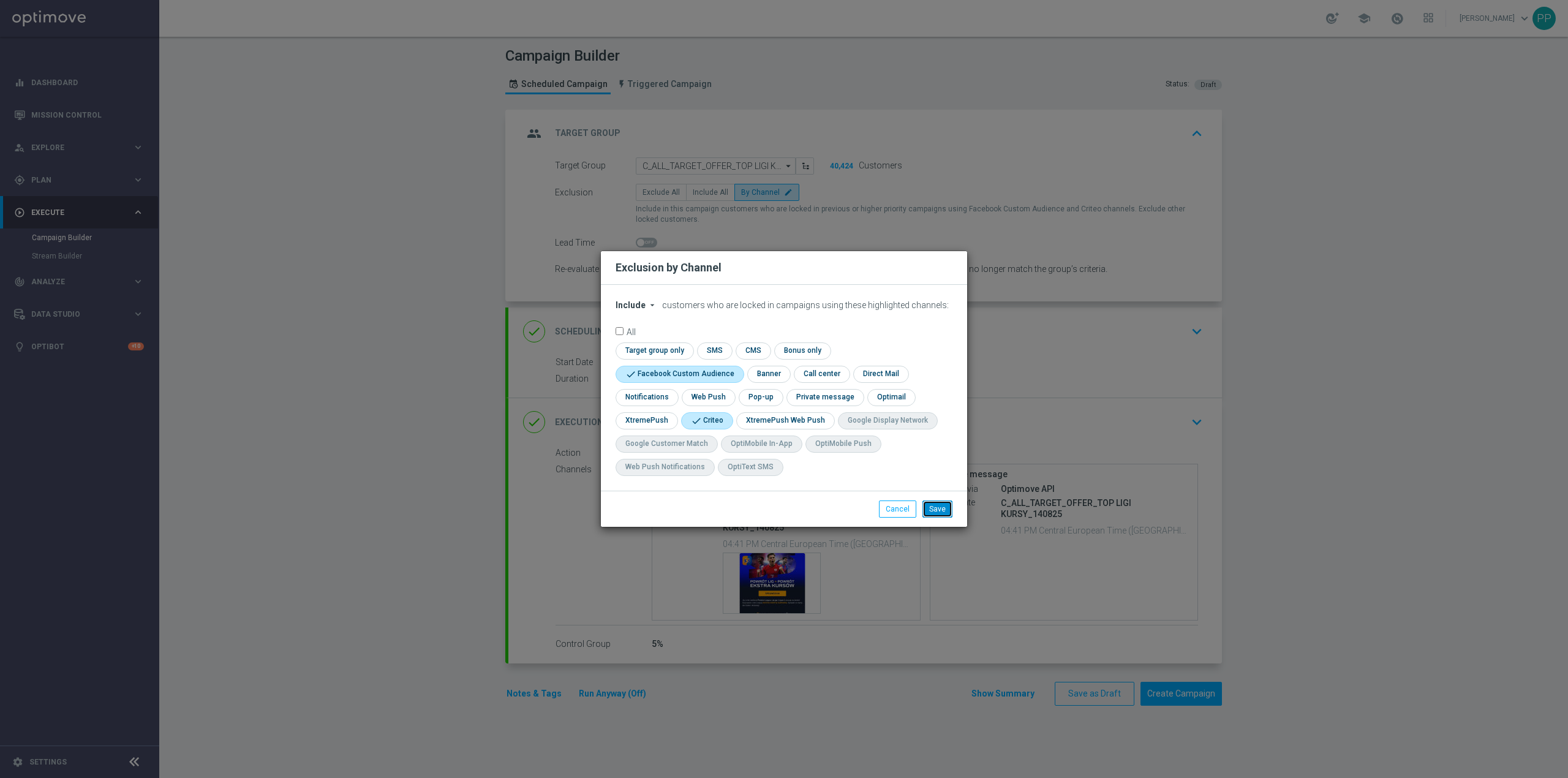
click at [939, 511] on button "Save" at bounding box center [937, 509] width 30 height 17
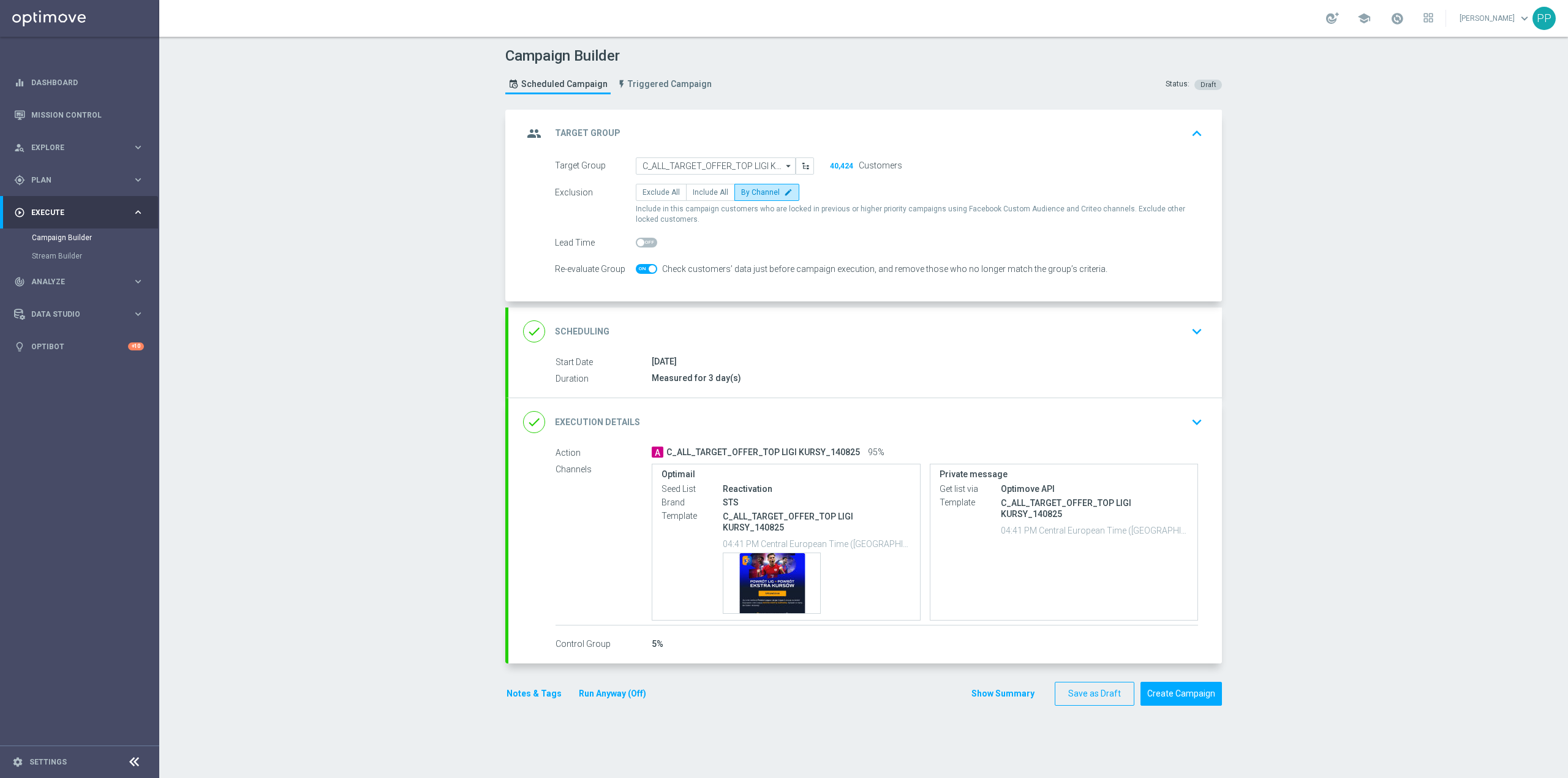
click at [877, 347] on div "done Scheduling keyboard_arrow_down" at bounding box center [864, 331] width 713 height 48
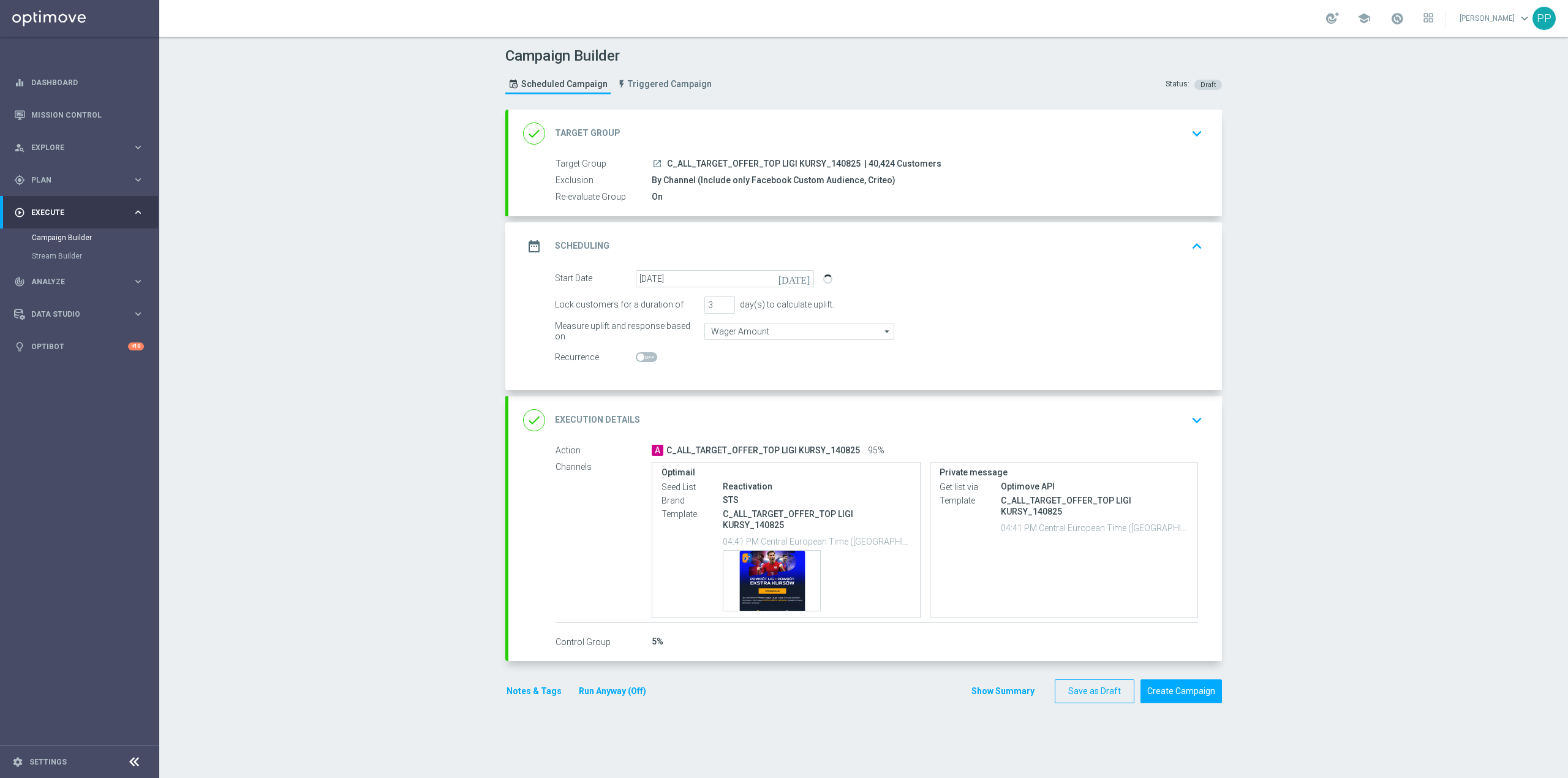
click at [548, 692] on button "Notes & Tags" at bounding box center [533, 692] width 57 height 15
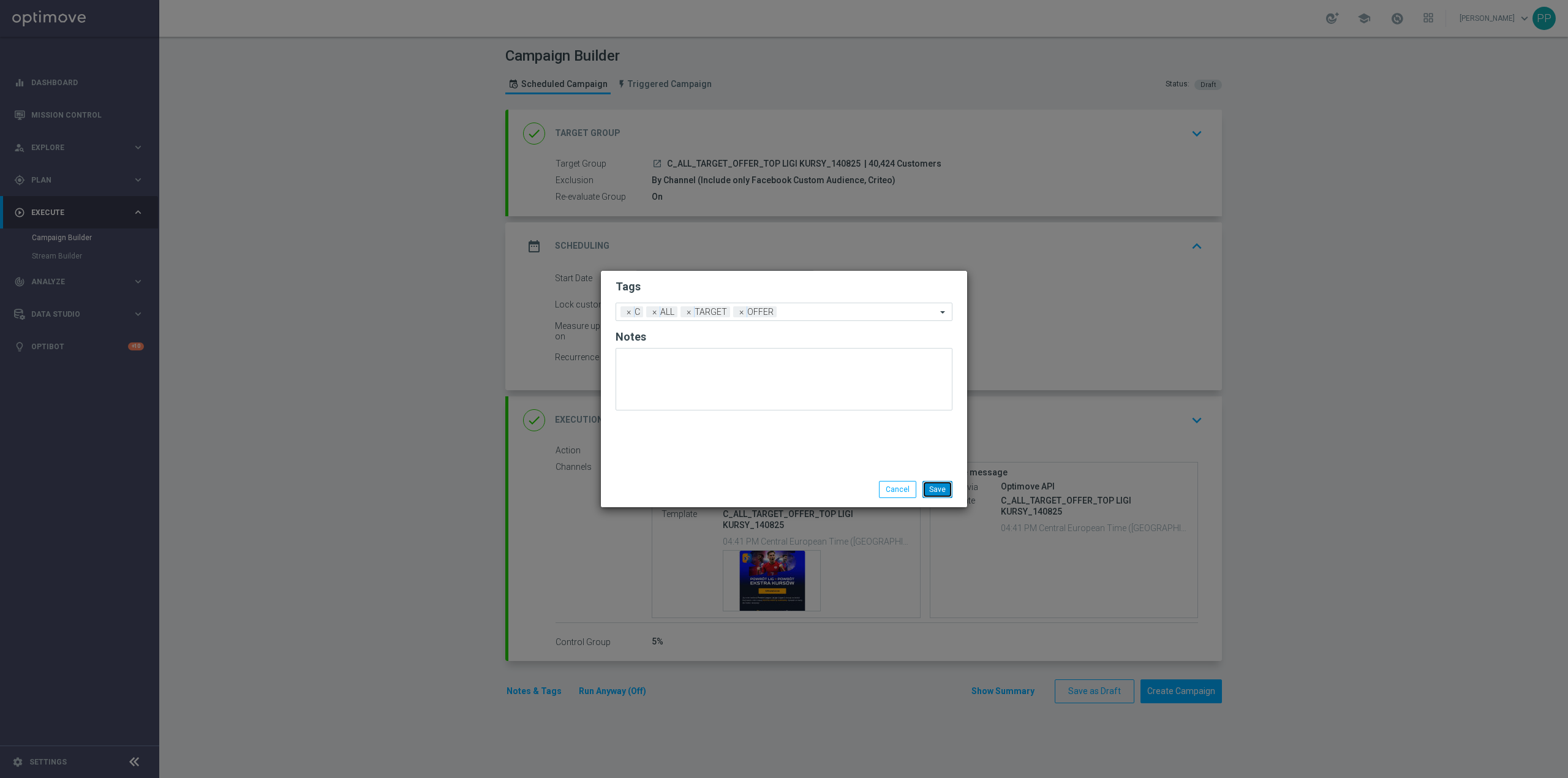
click at [929, 492] on button "Save" at bounding box center [937, 489] width 30 height 17
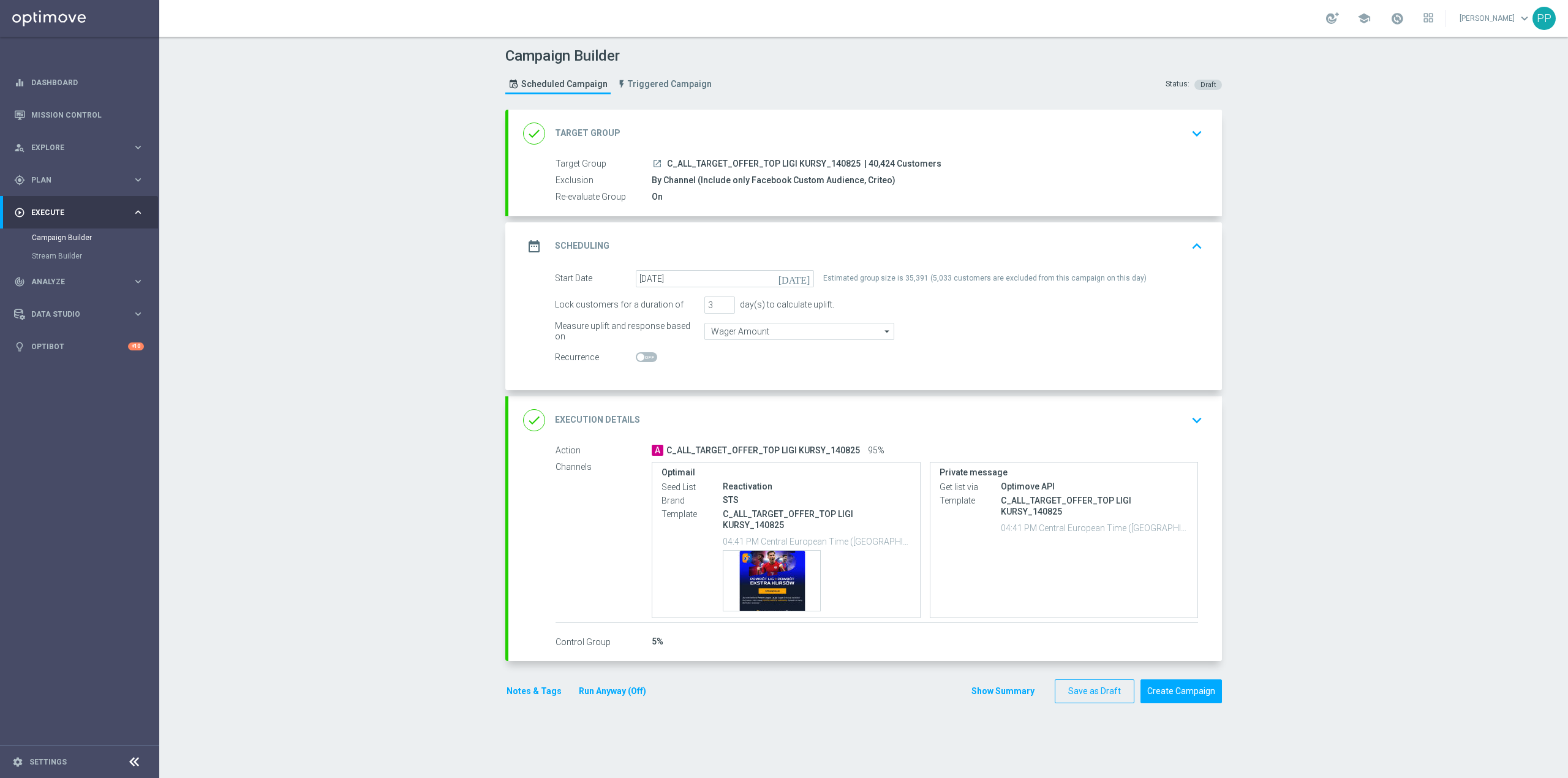
click at [762, 133] on div "done Target Group keyboard_arrow_down" at bounding box center [864, 134] width 684 height 24
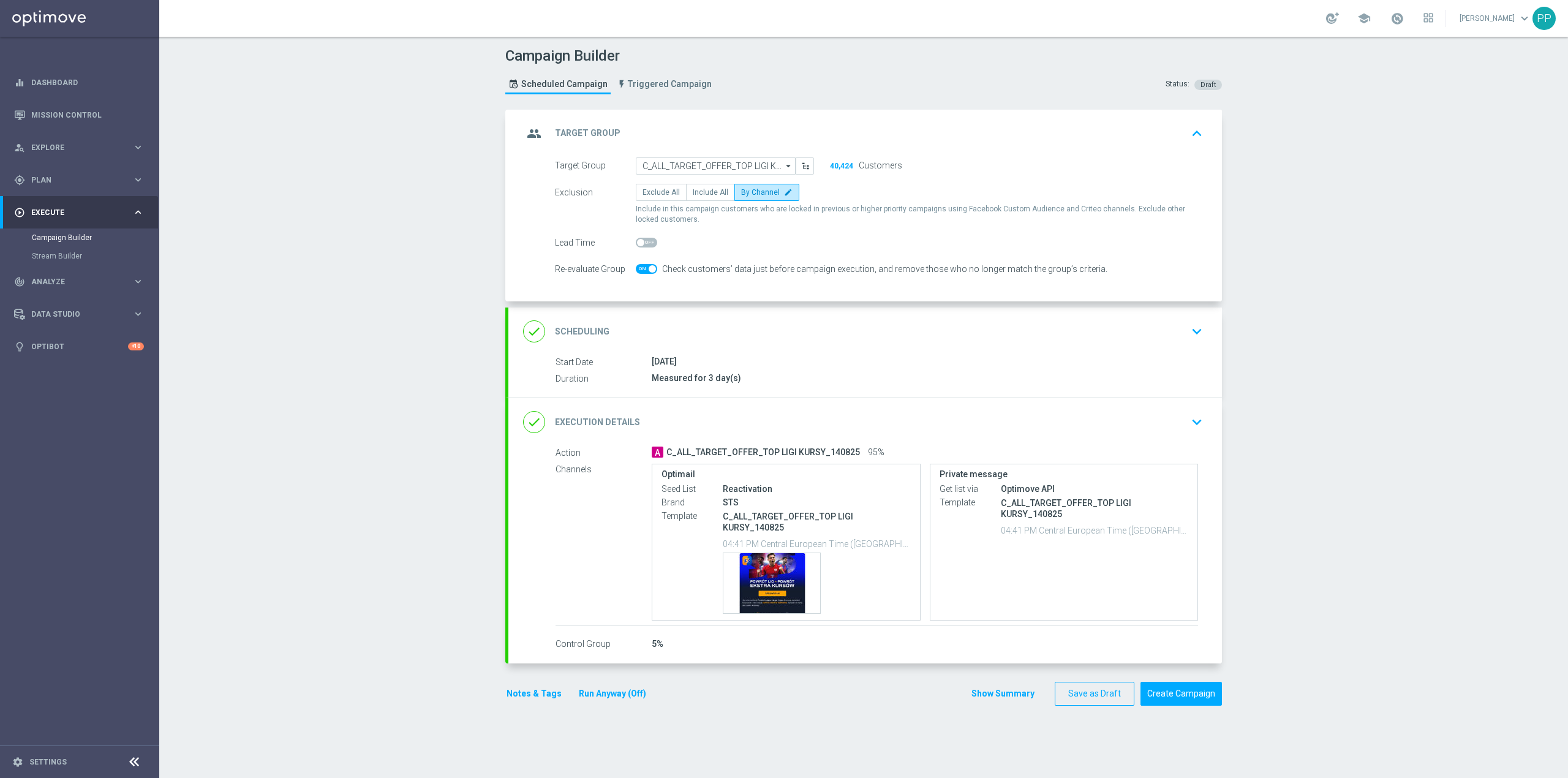
click at [767, 125] on div "group Target Group keyboard_arrow_up" at bounding box center [864, 134] width 684 height 24
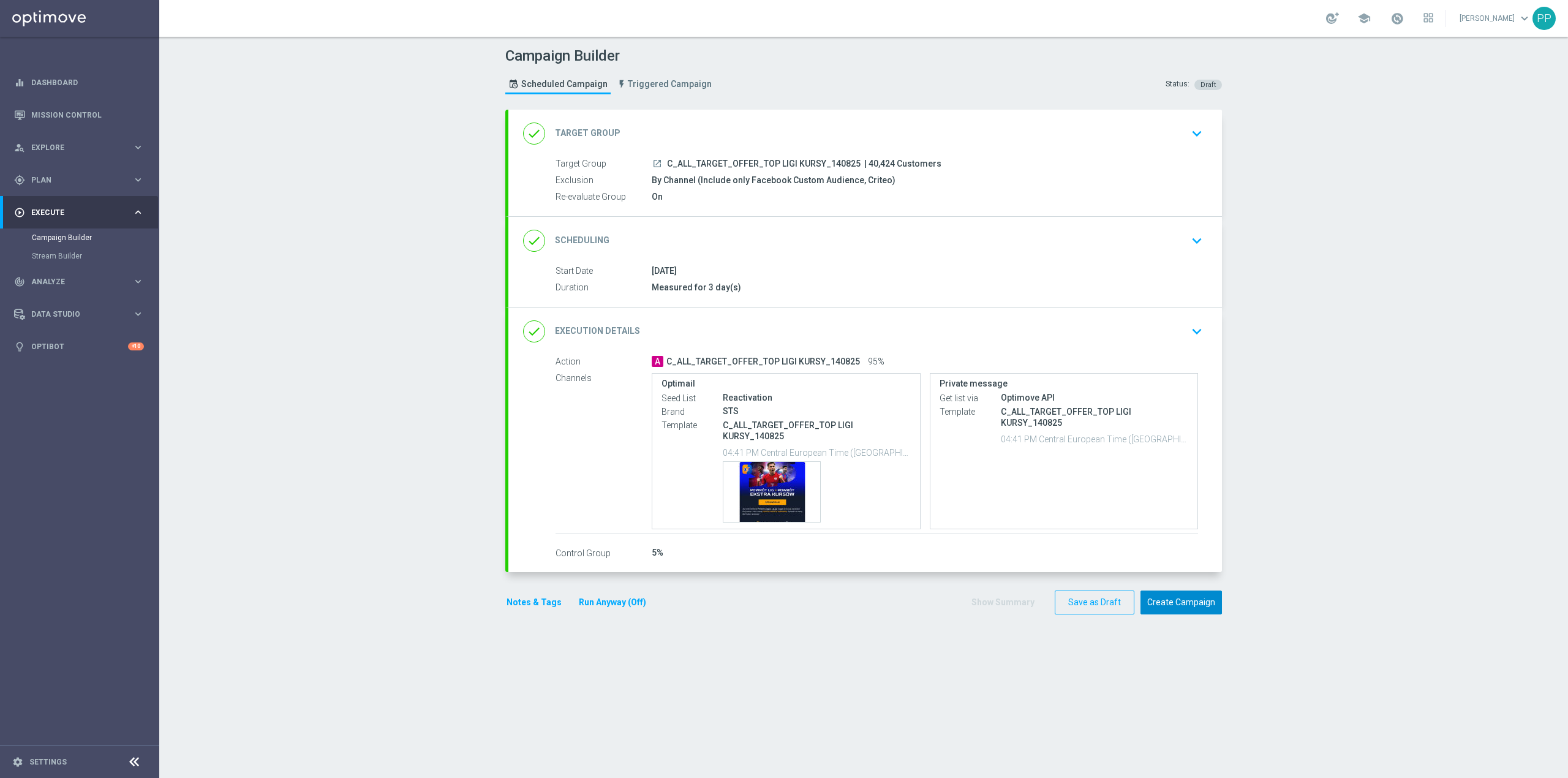
click at [1150, 598] on button "Create Campaign" at bounding box center [1181, 602] width 82 height 24
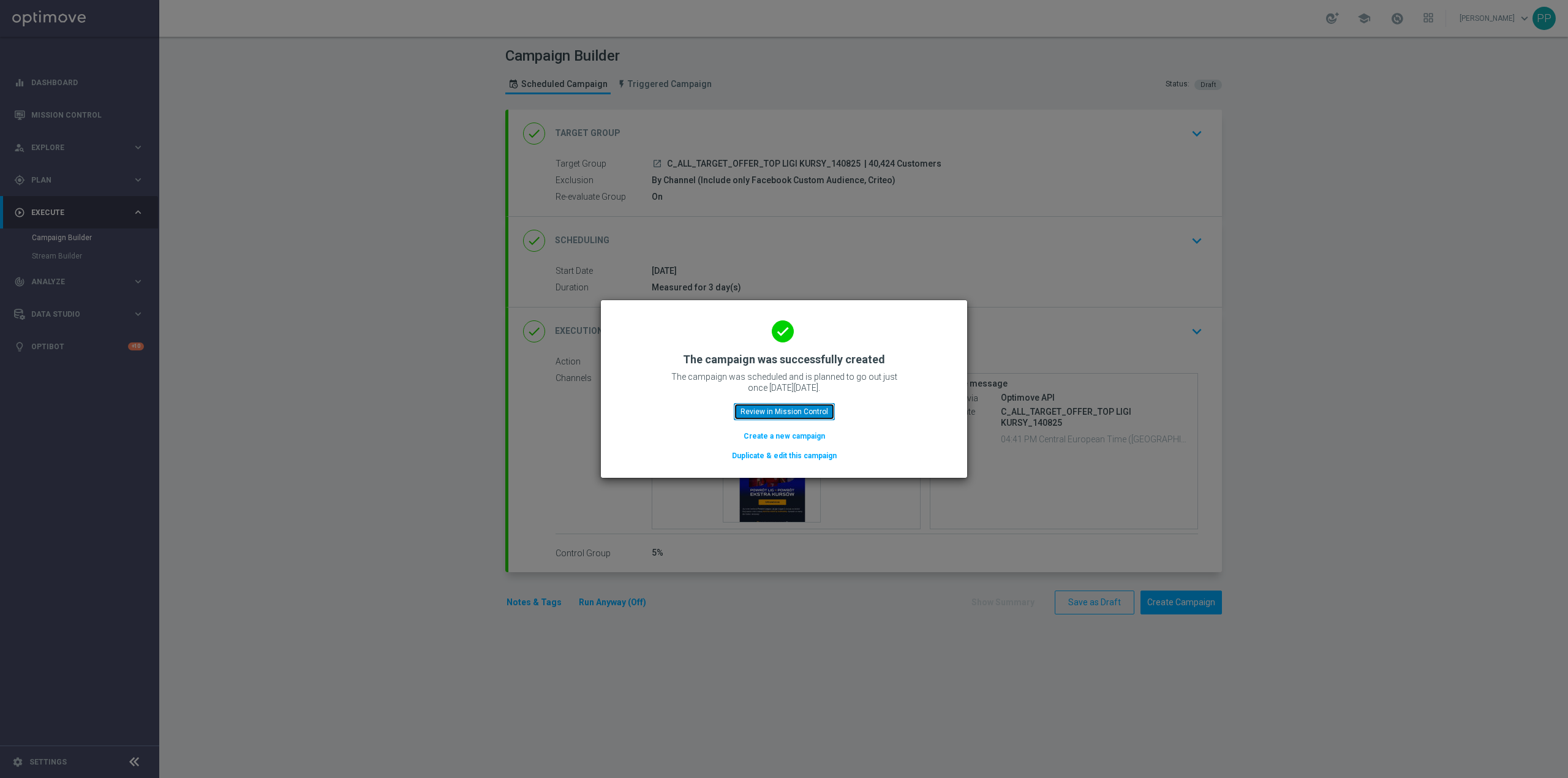
click at [803, 410] on button "Review in Mission Control" at bounding box center [784, 412] width 101 height 17
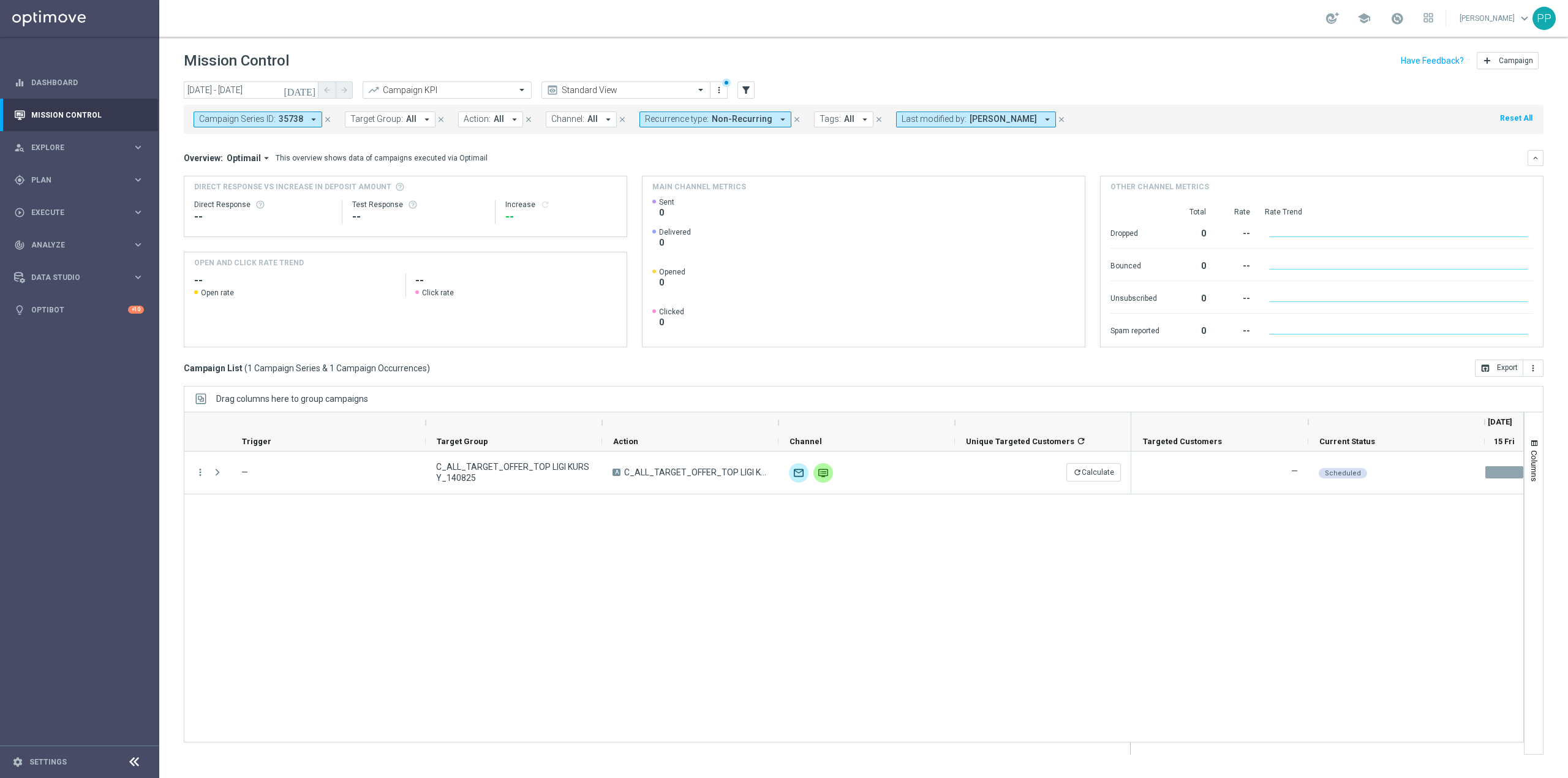
click at [330, 115] on icon "close" at bounding box center [327, 119] width 8 height 8
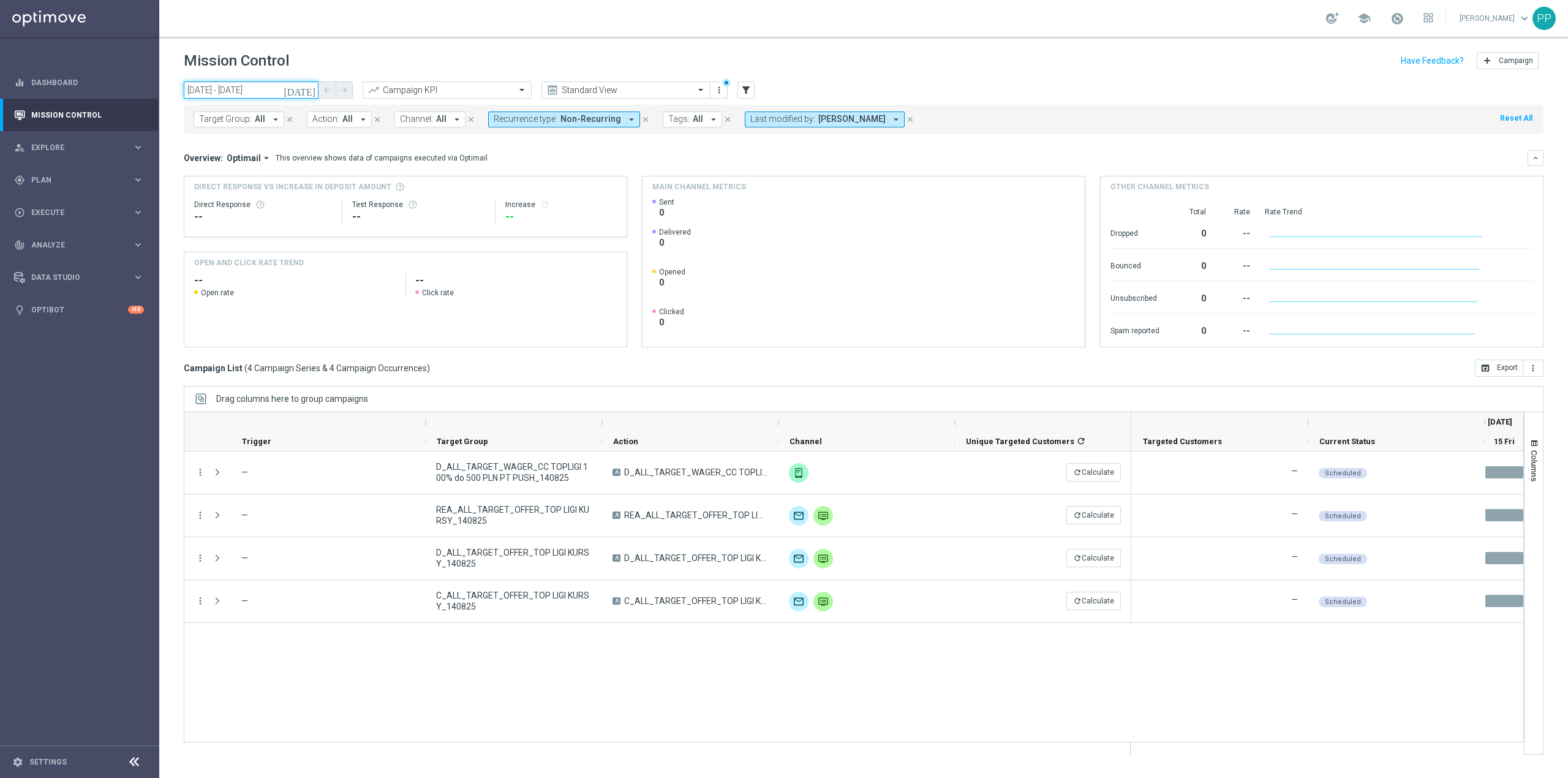
click at [253, 82] on input "15 Aug 2025 - 15 Aug 2025" at bounding box center [251, 90] width 135 height 17
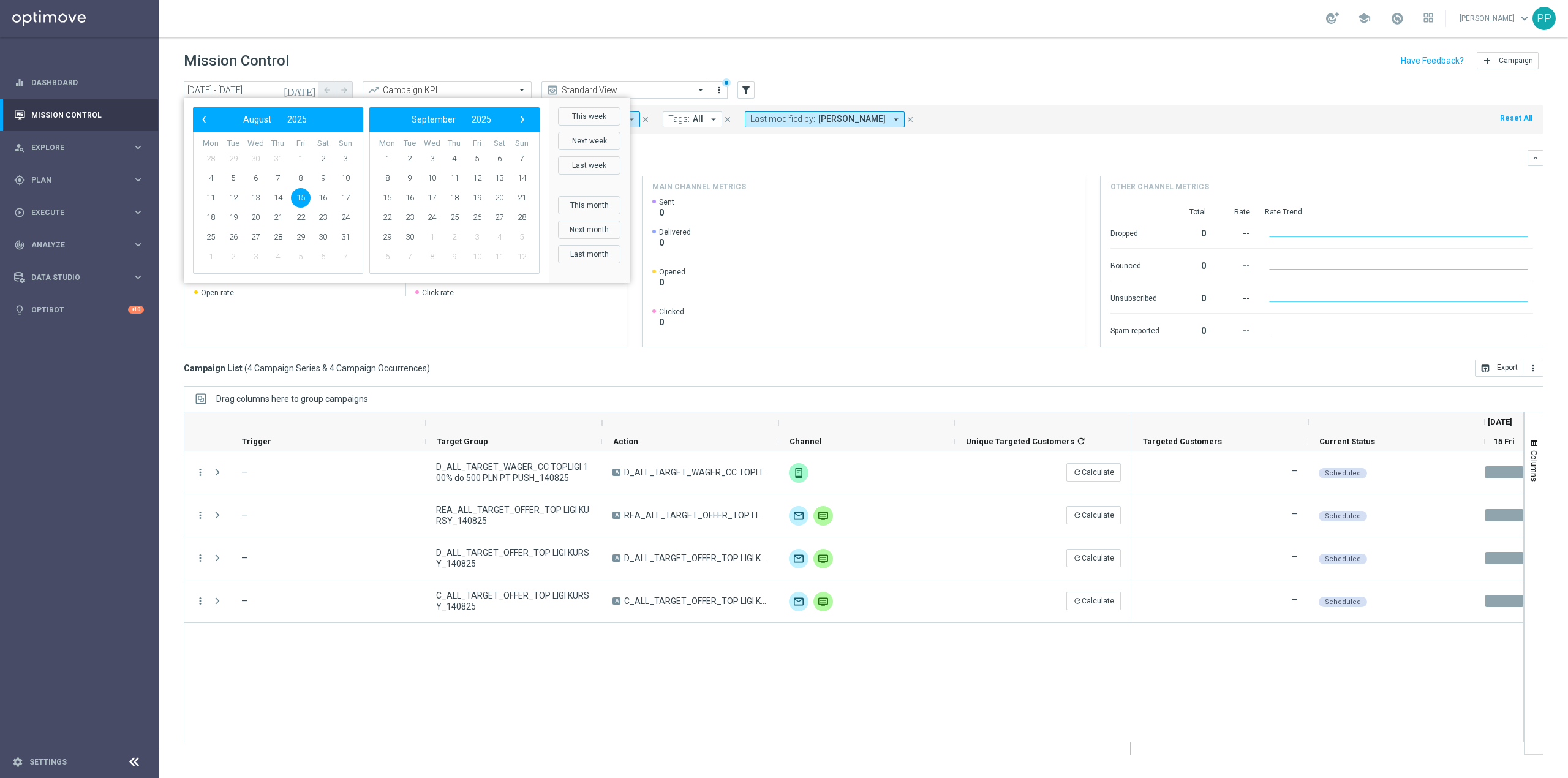
click at [300, 191] on span "15" at bounding box center [301, 198] width 20 height 20
click at [346, 199] on span "17" at bounding box center [346, 198] width 20 height 20
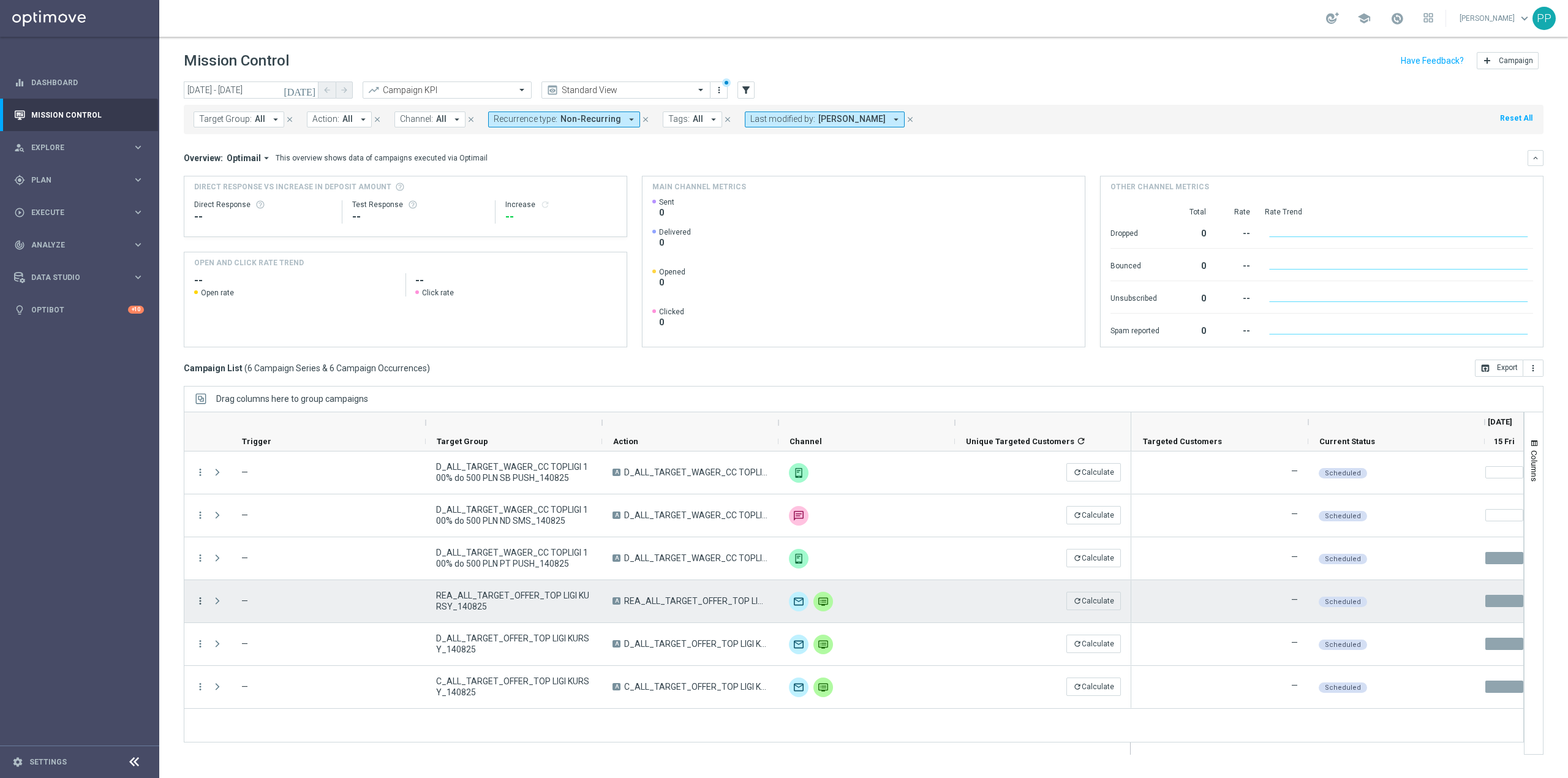
click at [201, 599] on icon "more_vert" at bounding box center [200, 601] width 11 height 11
click at [221, 608] on div "list" at bounding box center [216, 609] width 18 height 8
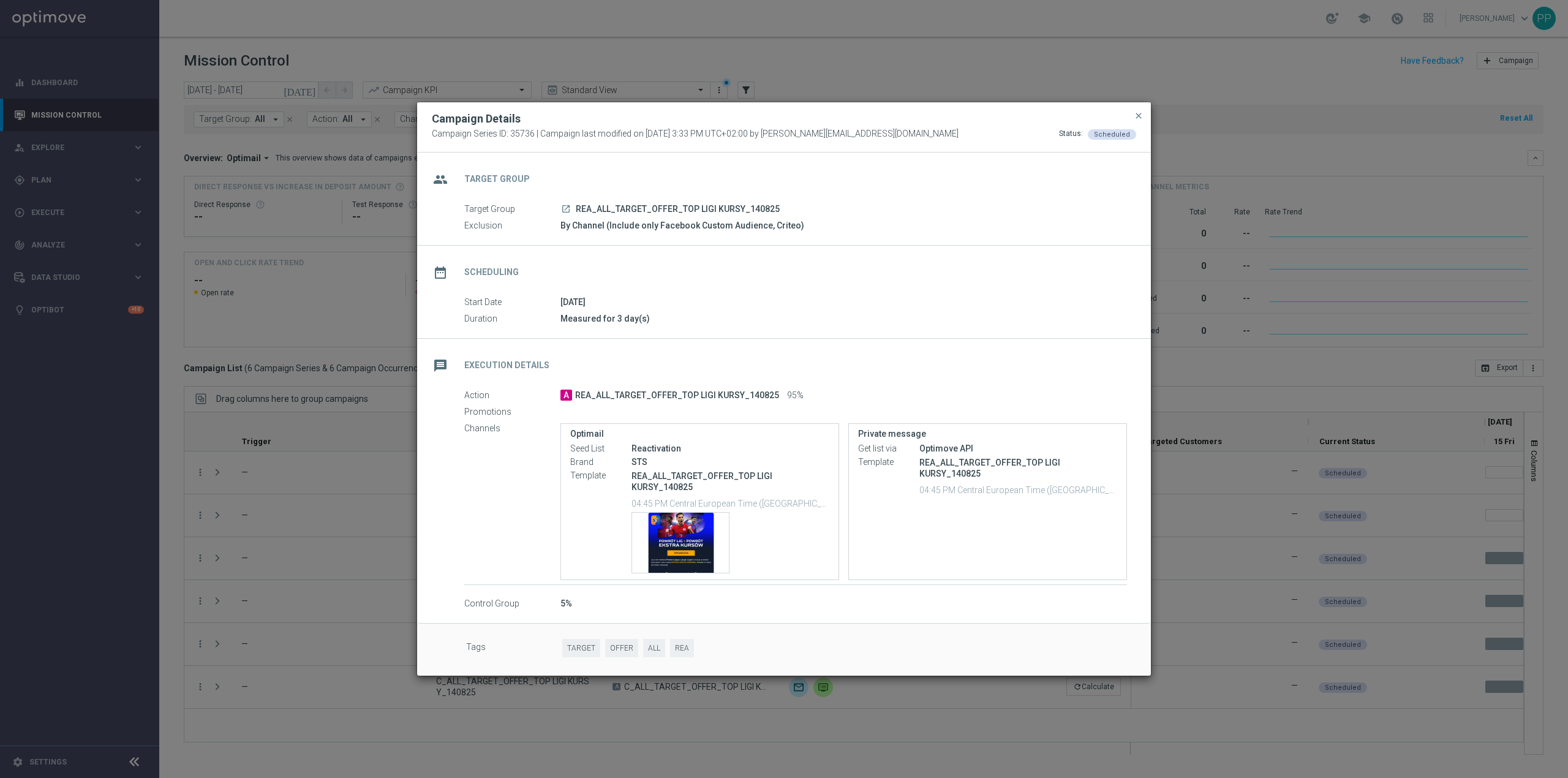
click at [176, 624] on modal-container "Campaign Details Campaign Series ID: 35736 | Campaign last modified on 14 Aug 2…" at bounding box center [784, 389] width 1568 height 778
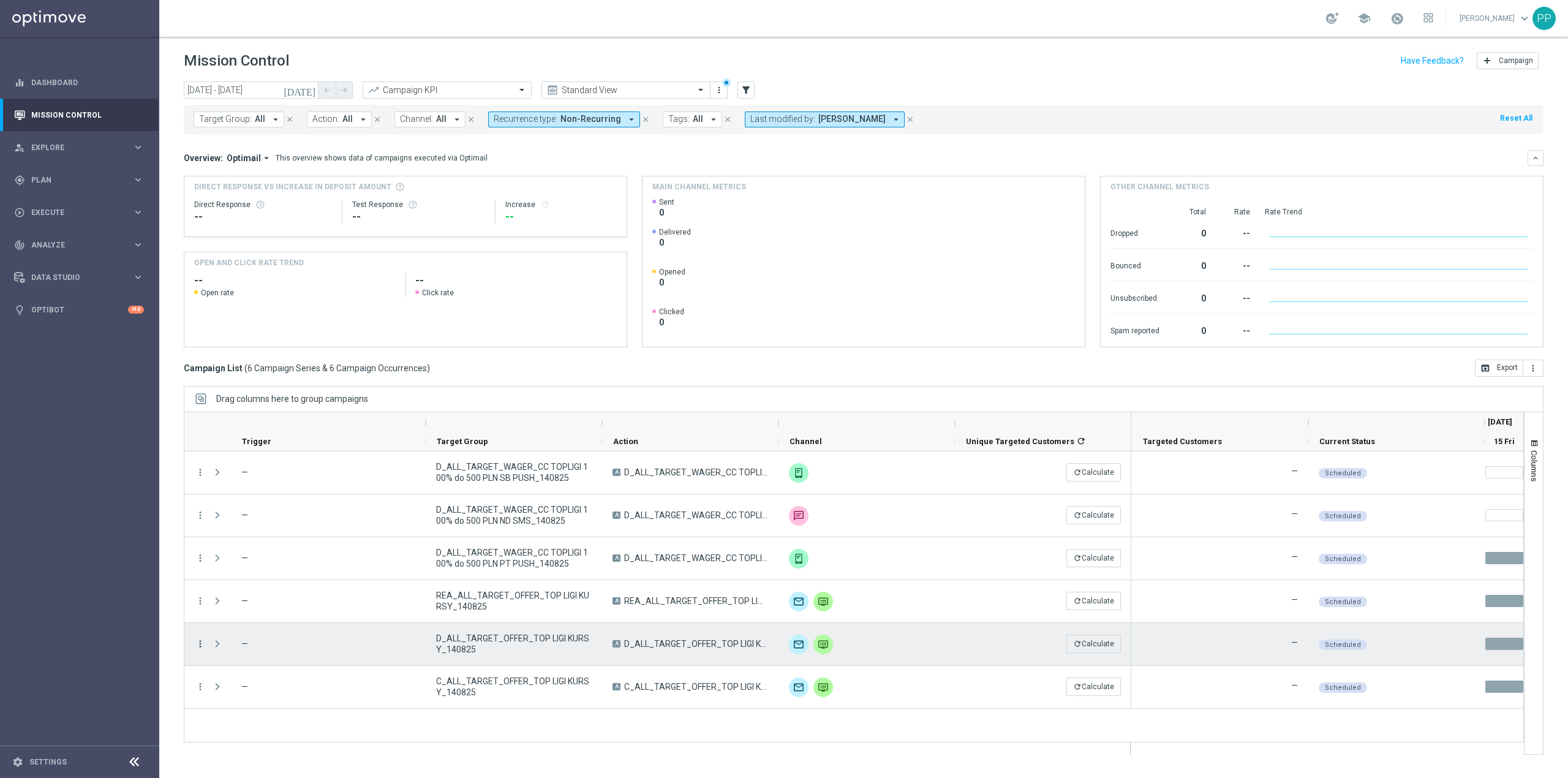
click at [201, 642] on icon "more_vert" at bounding box center [200, 644] width 11 height 11
click at [224, 647] on div "list Campaign Details" at bounding box center [275, 653] width 138 height 17
drag, startPoint x: 229, startPoint y: 641, endPoint x: 195, endPoint y: 644, distance: 34.1
click at [194, 644] on div "more_vert" at bounding box center [195, 644] width 22 height 42
click at [204, 638] on icon "more_vert" at bounding box center [200, 644] width 11 height 11
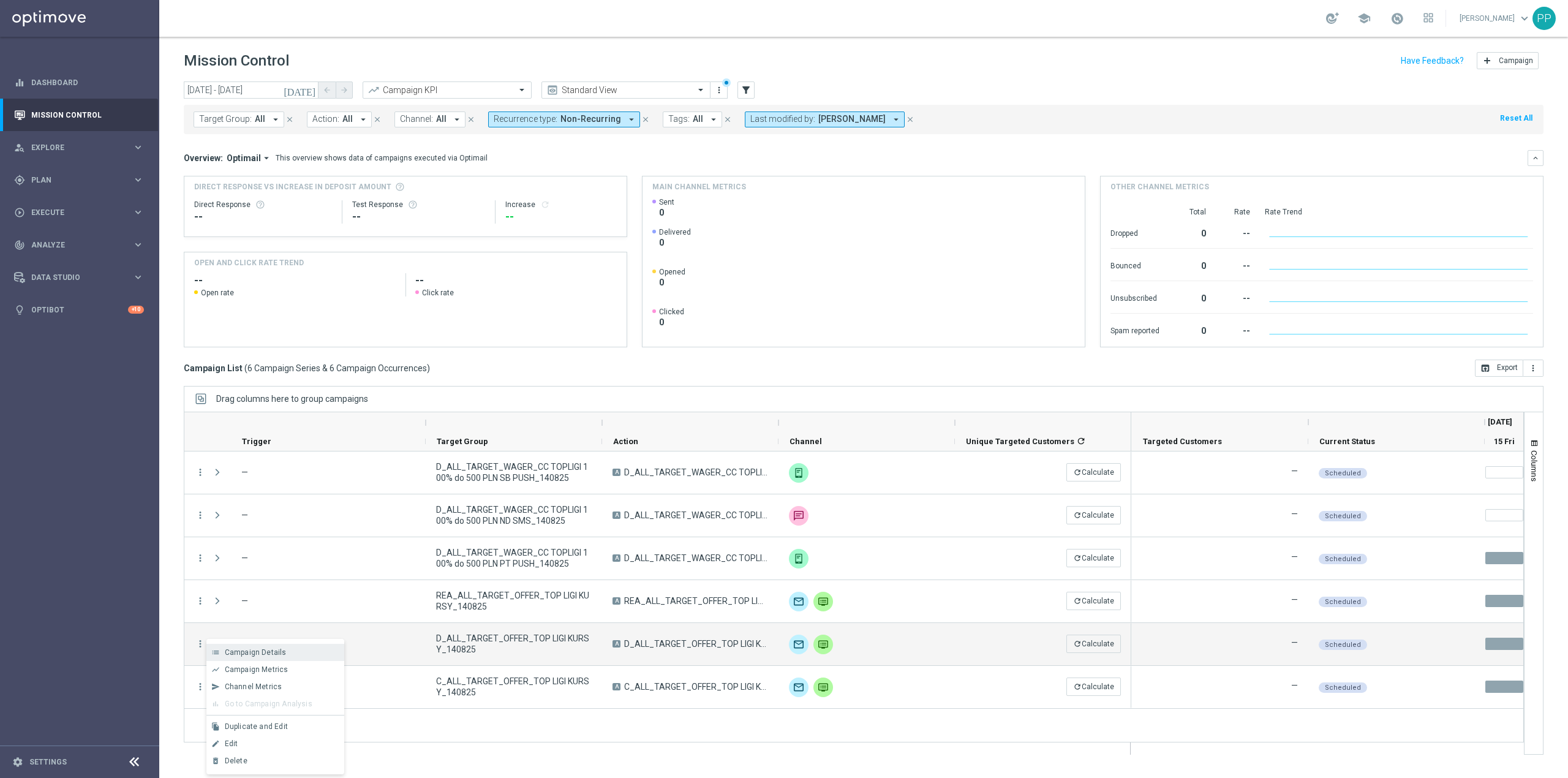
click at [230, 650] on span "Campaign Details" at bounding box center [256, 652] width 62 height 8
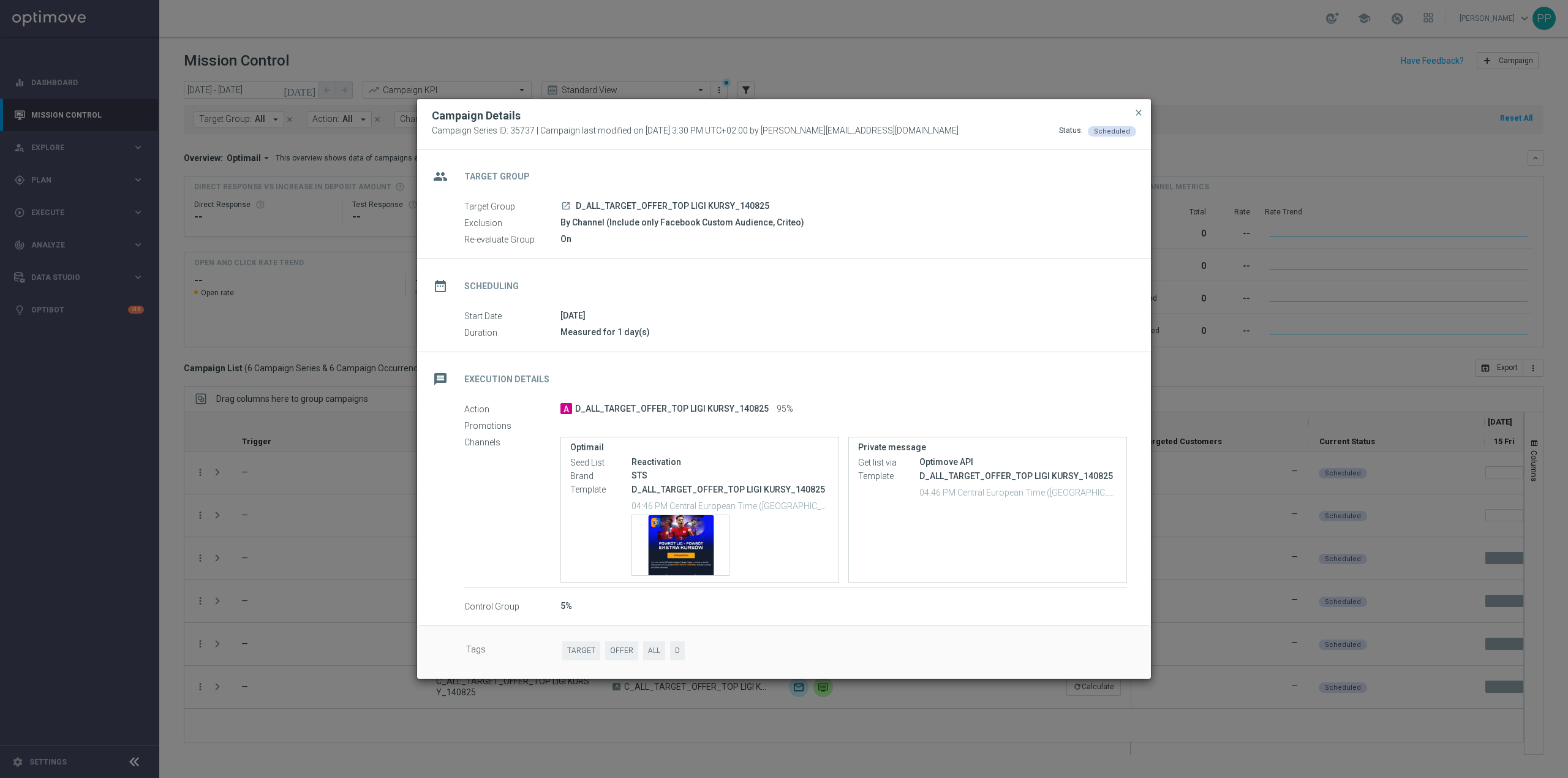
click at [137, 533] on modal-container "Campaign Details Campaign Series ID: 35737 | Campaign last modified on 14 Aug 2…" at bounding box center [784, 389] width 1568 height 778
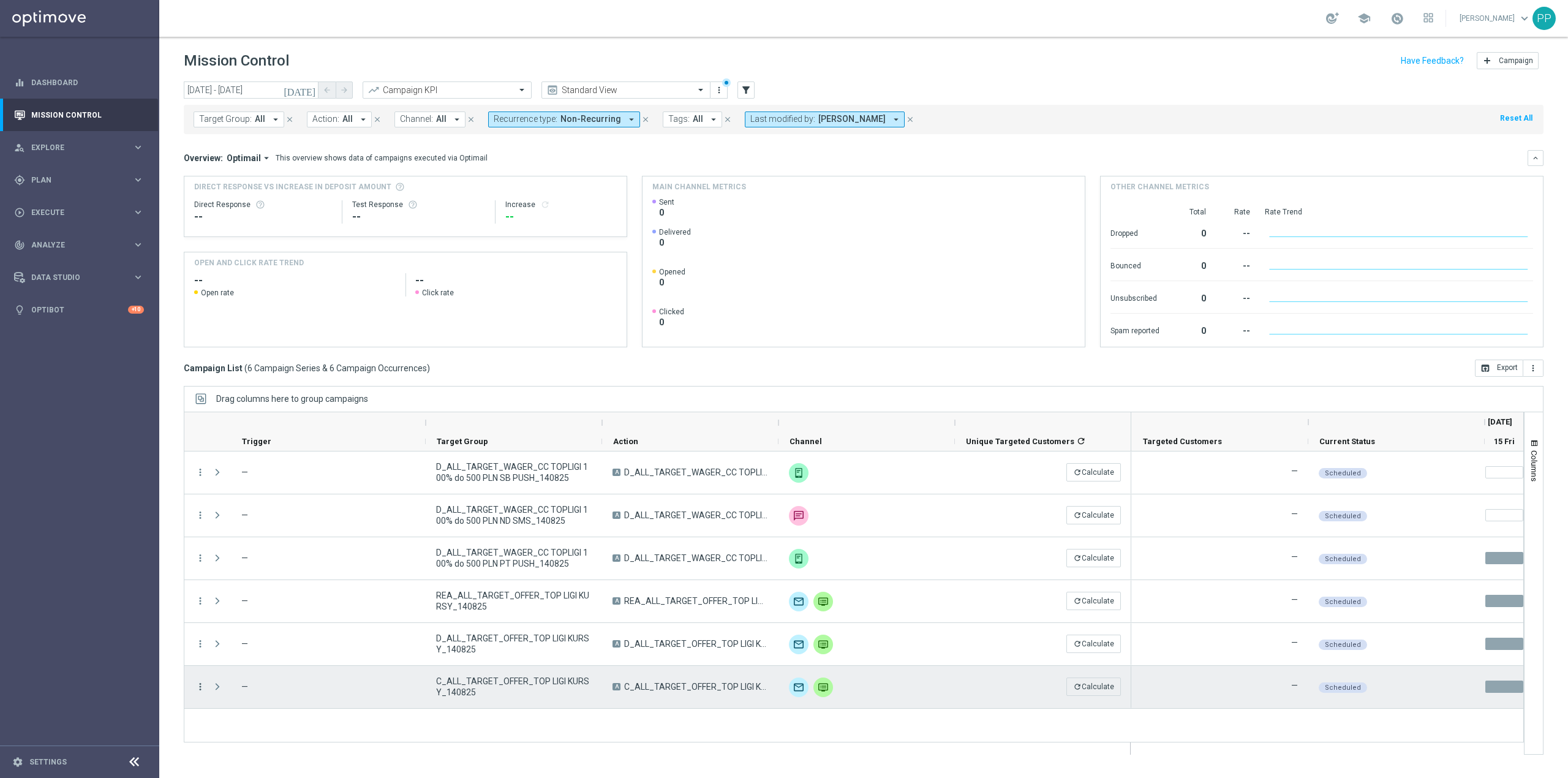
click at [202, 686] on icon "more_vert" at bounding box center [200, 687] width 11 height 11
click at [250, 565] on div "list Campaign Details" at bounding box center [275, 560] width 138 height 17
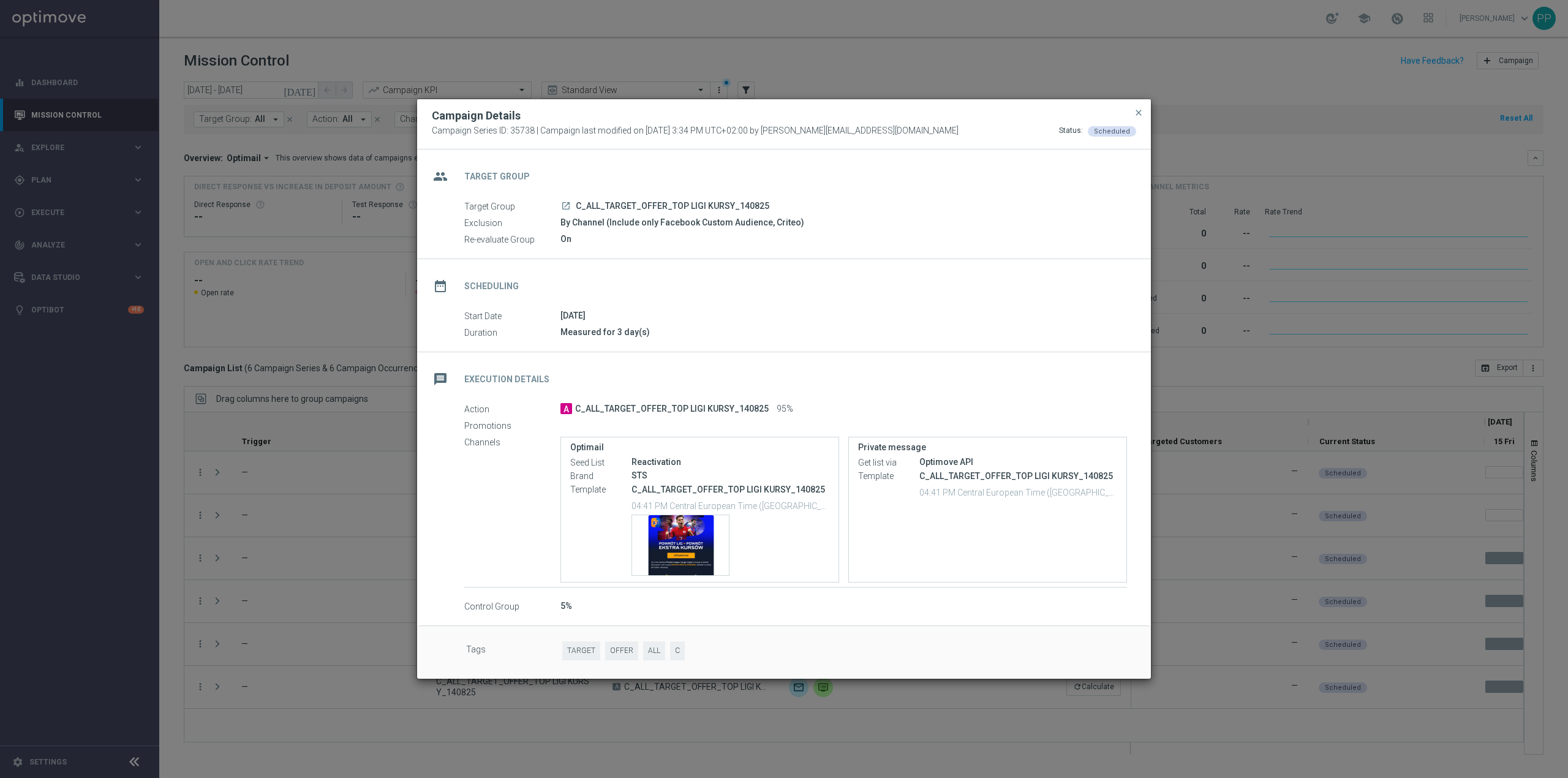
click at [188, 552] on modal-container "Campaign Details Campaign Series ID: 35738 | Campaign last modified on 14 Aug 2…" at bounding box center [784, 389] width 1568 height 778
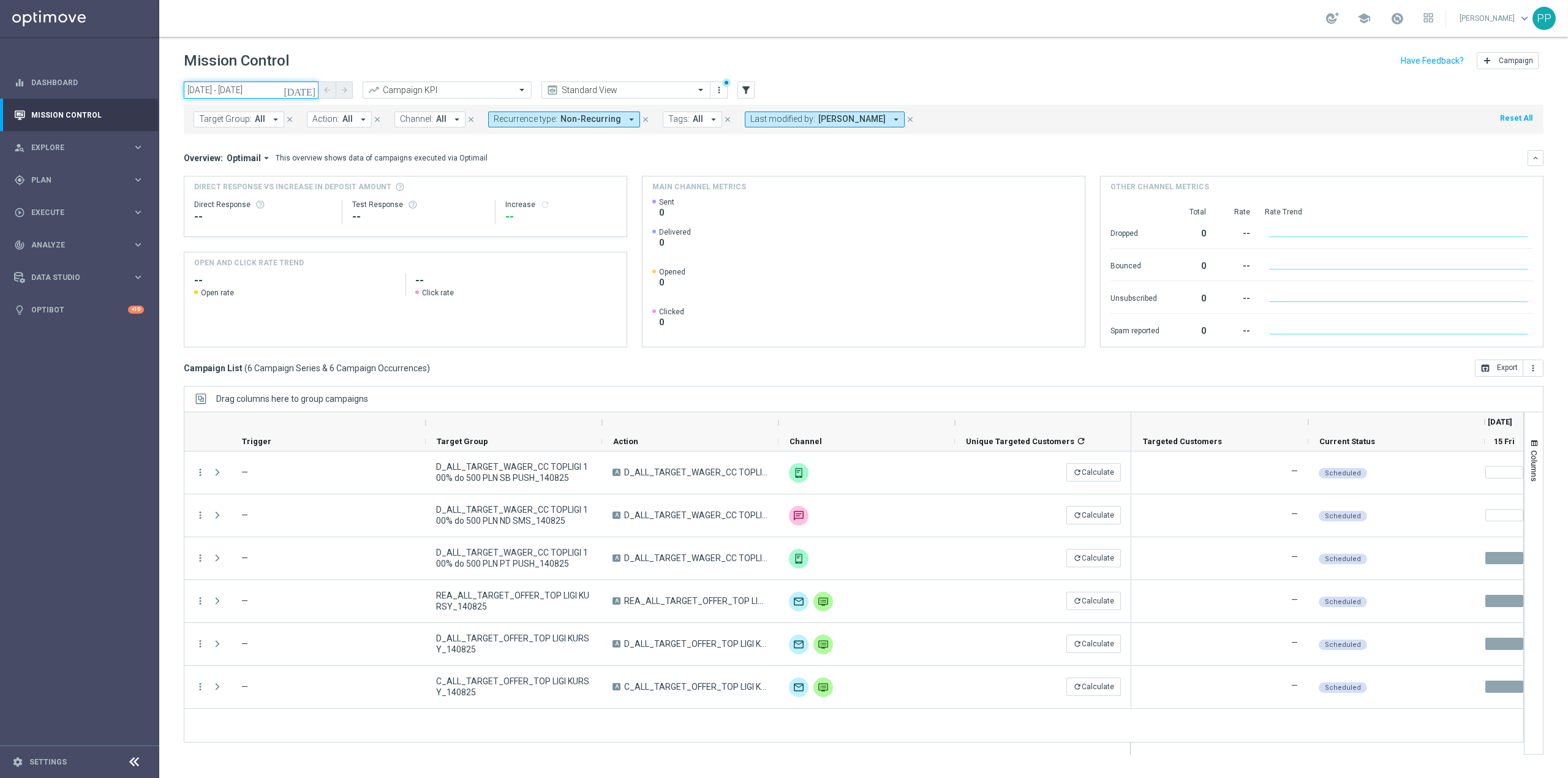
click at [221, 86] on input "[DATE] - [DATE]" at bounding box center [251, 90] width 135 height 17
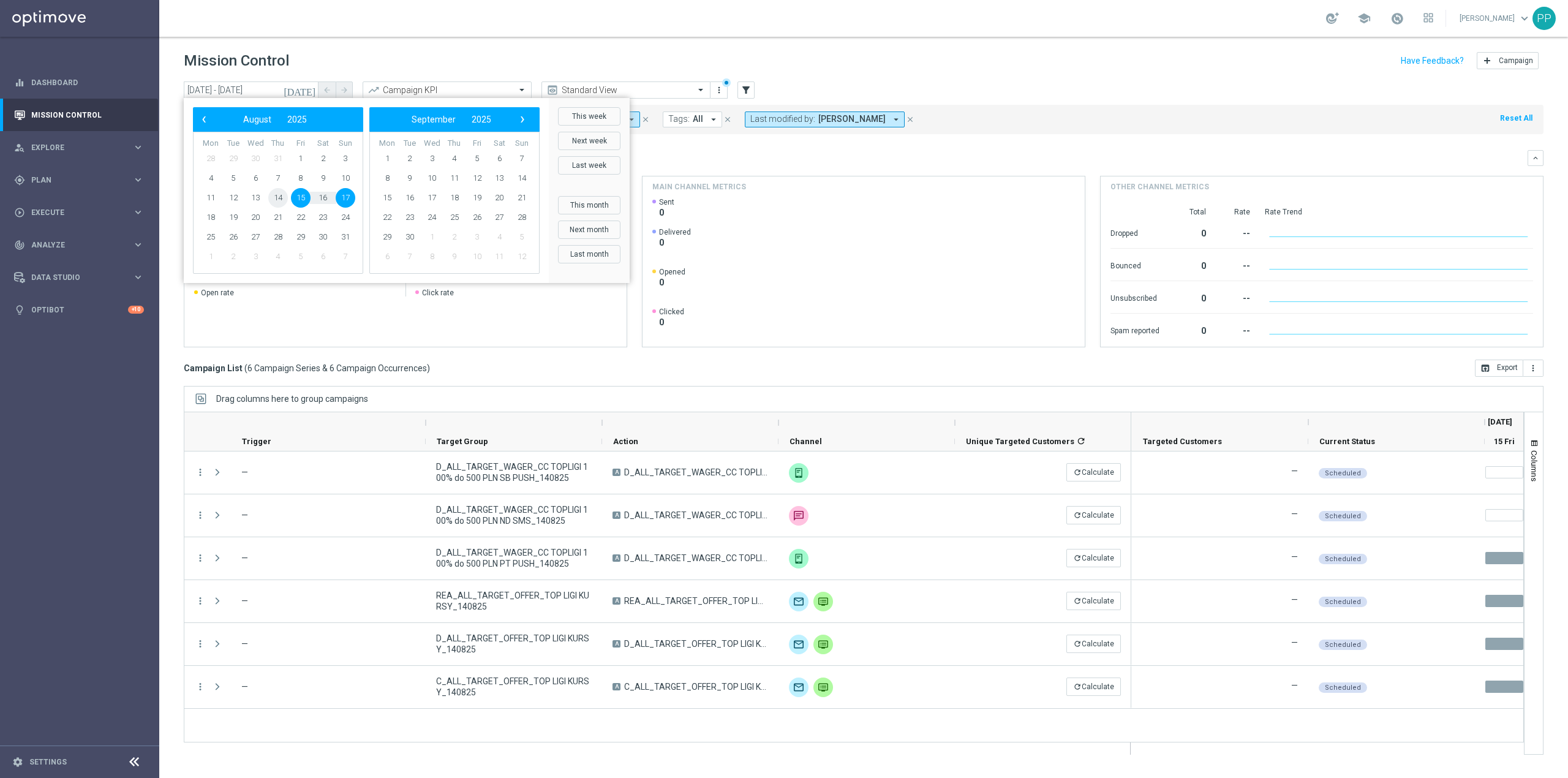
click at [283, 195] on span "14" at bounding box center [279, 198] width 20 height 20
click at [342, 199] on span "17" at bounding box center [346, 198] width 20 height 20
type input "14 Aug 2025 - 17 Aug 2025"
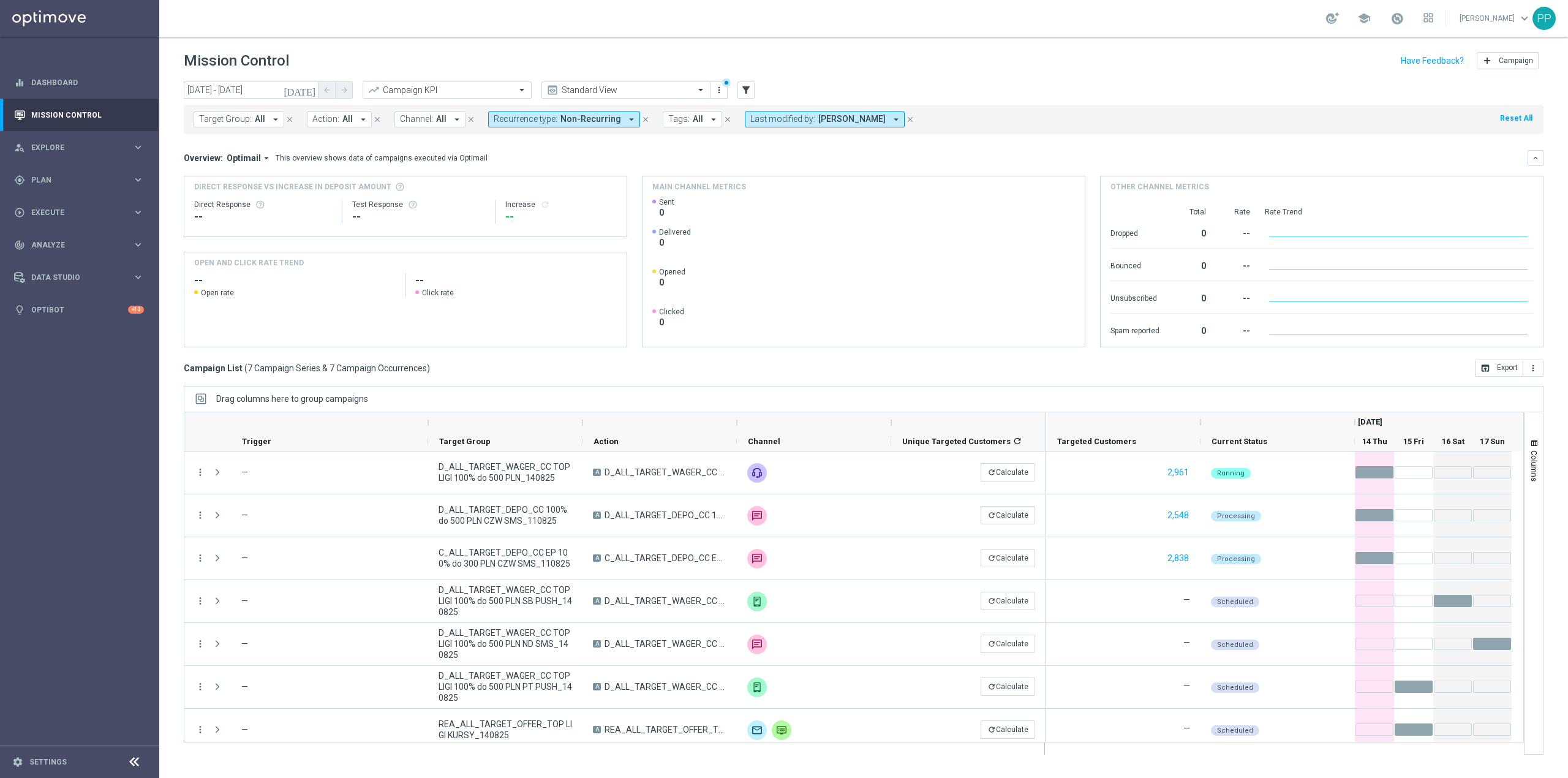
click at [803, 115] on span "Last modified by:" at bounding box center [782, 119] width 65 height 11
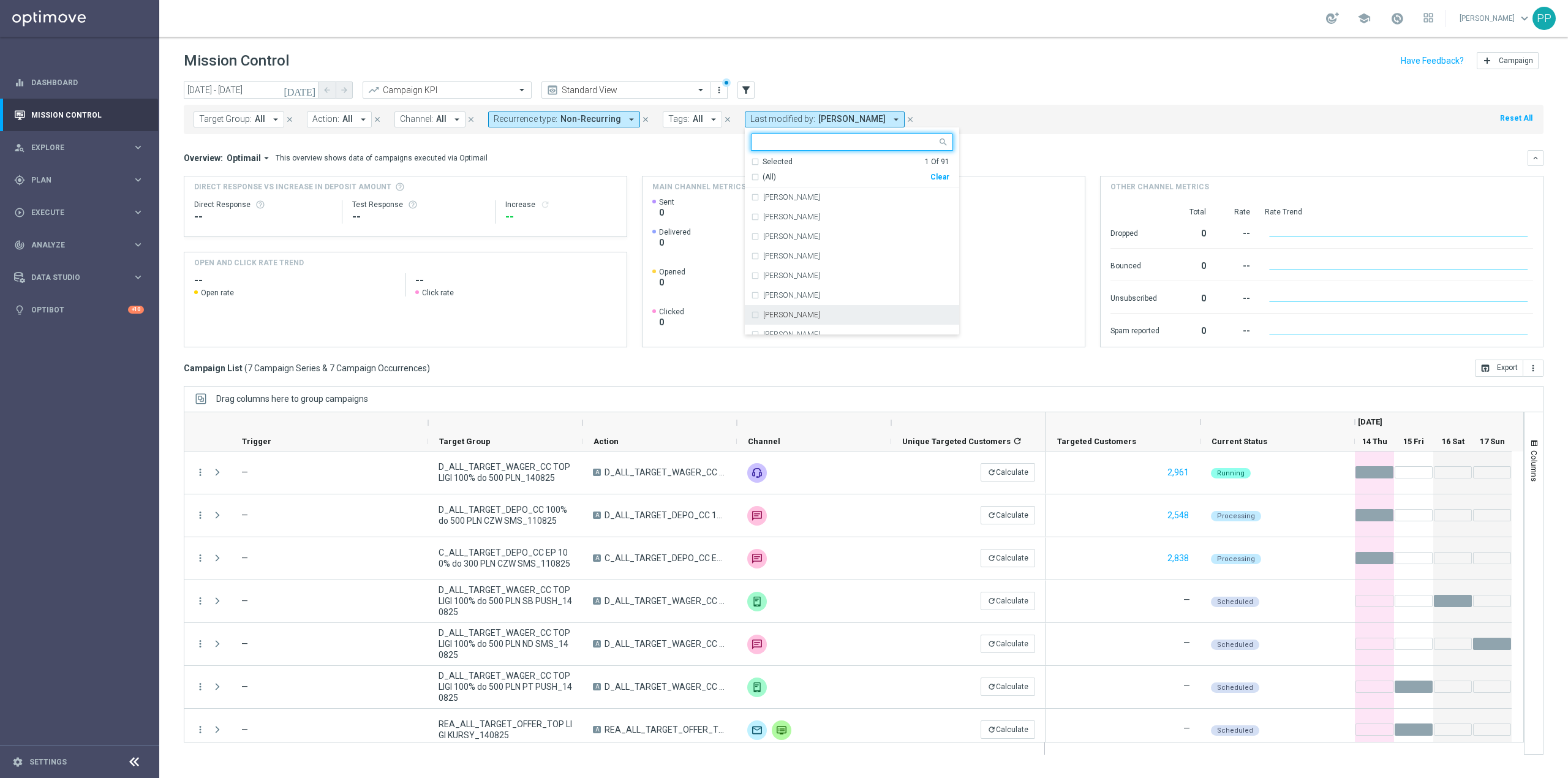
click at [751, 160] on div "Selected 1 Of 91" at bounding box center [850, 162] width 198 height 11
click at [751, 174] on div "(All Search Results)" at bounding box center [840, 178] width 179 height 11
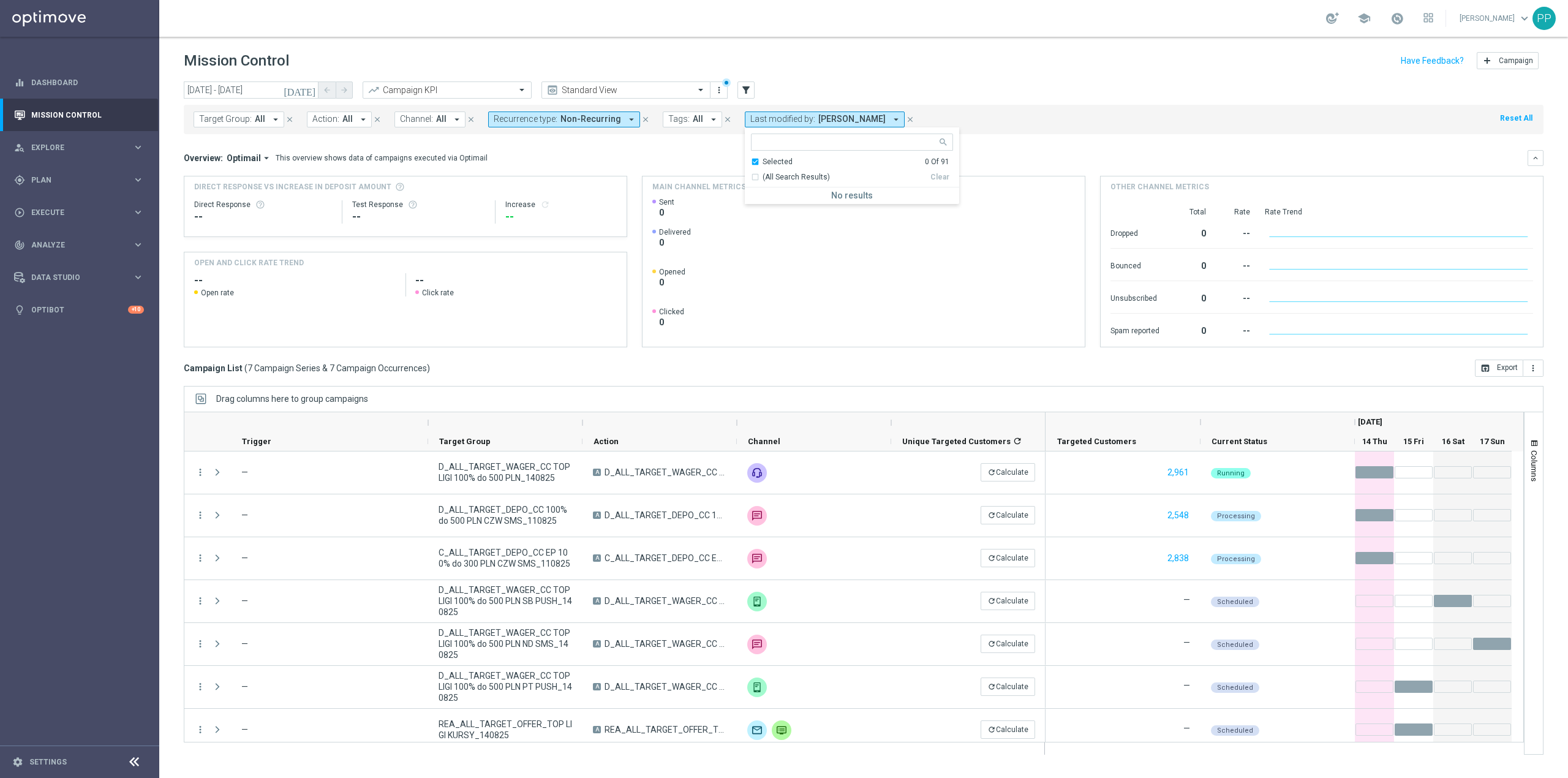
click at [751, 162] on div "Selected 0 Of 91" at bounding box center [850, 162] width 198 height 11
click at [762, 144] on input "text" at bounding box center [847, 143] width 179 height 11
click at [805, 201] on label "[PERSON_NAME]" at bounding box center [791, 198] width 57 height 8
type input "katar"
click at [832, 84] on div "[DATE] [DATE] - [DATE] arrow_back arrow_forward Campaign KPI trending_up Standa…" at bounding box center [864, 91] width 1360 height 18
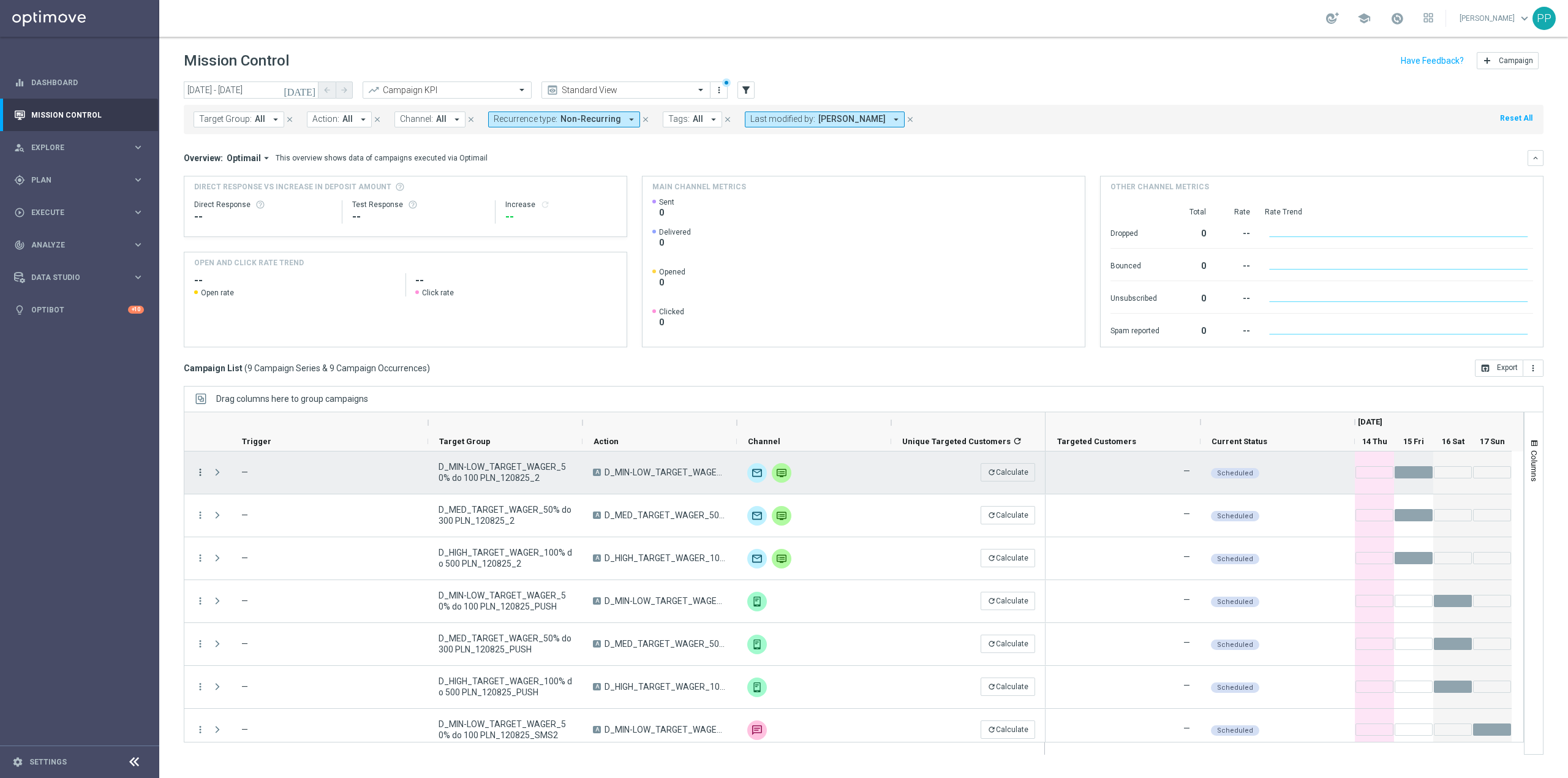
click at [202, 470] on icon "more_vert" at bounding box center [200, 473] width 11 height 11
click at [231, 483] on span "Campaign Details" at bounding box center [256, 480] width 62 height 8
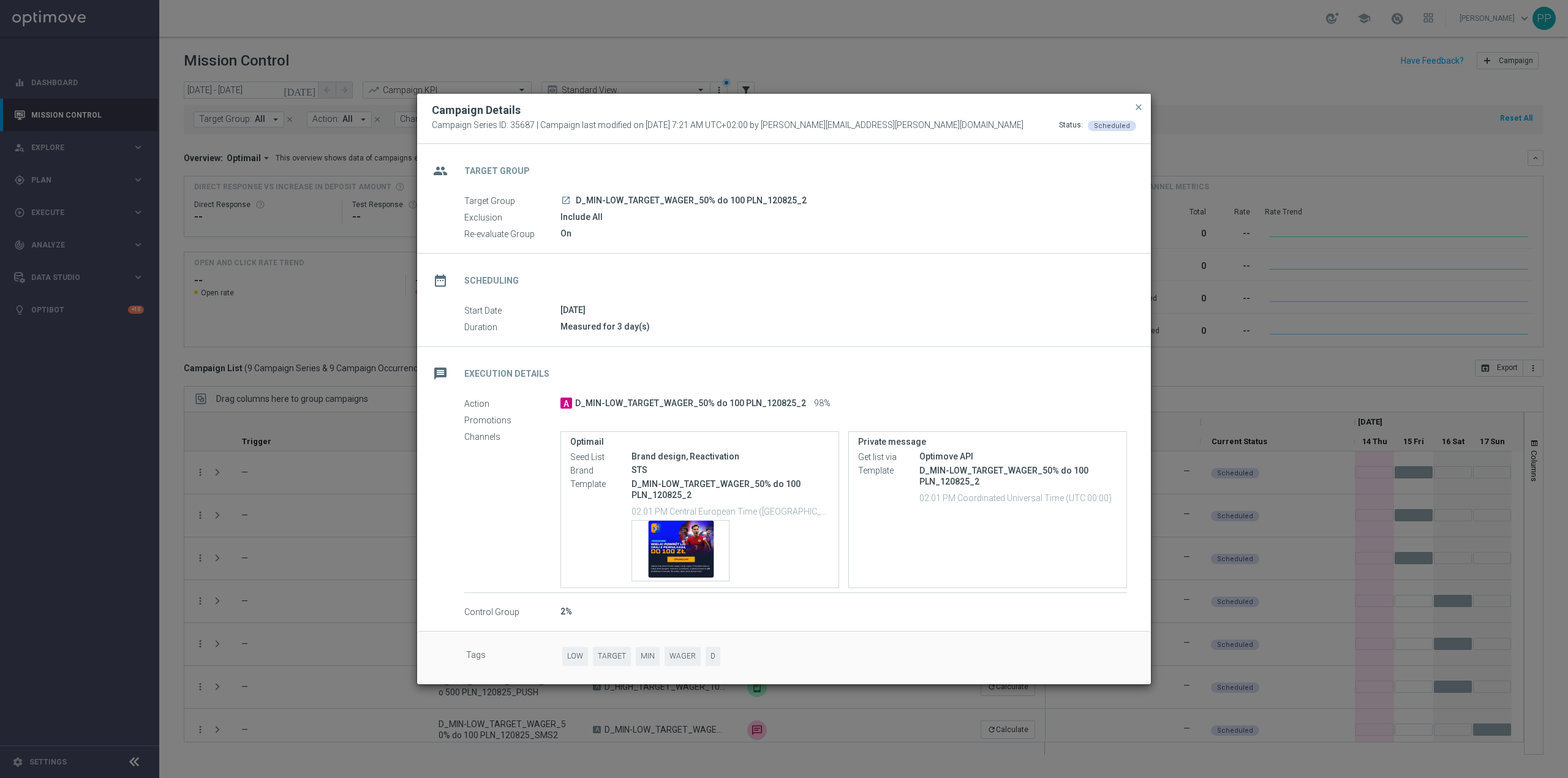
click at [172, 369] on modal-container "Campaign Details Campaign Series ID: 35687 | Campaign last modified on [DATE] 7…" at bounding box center [784, 389] width 1568 height 778
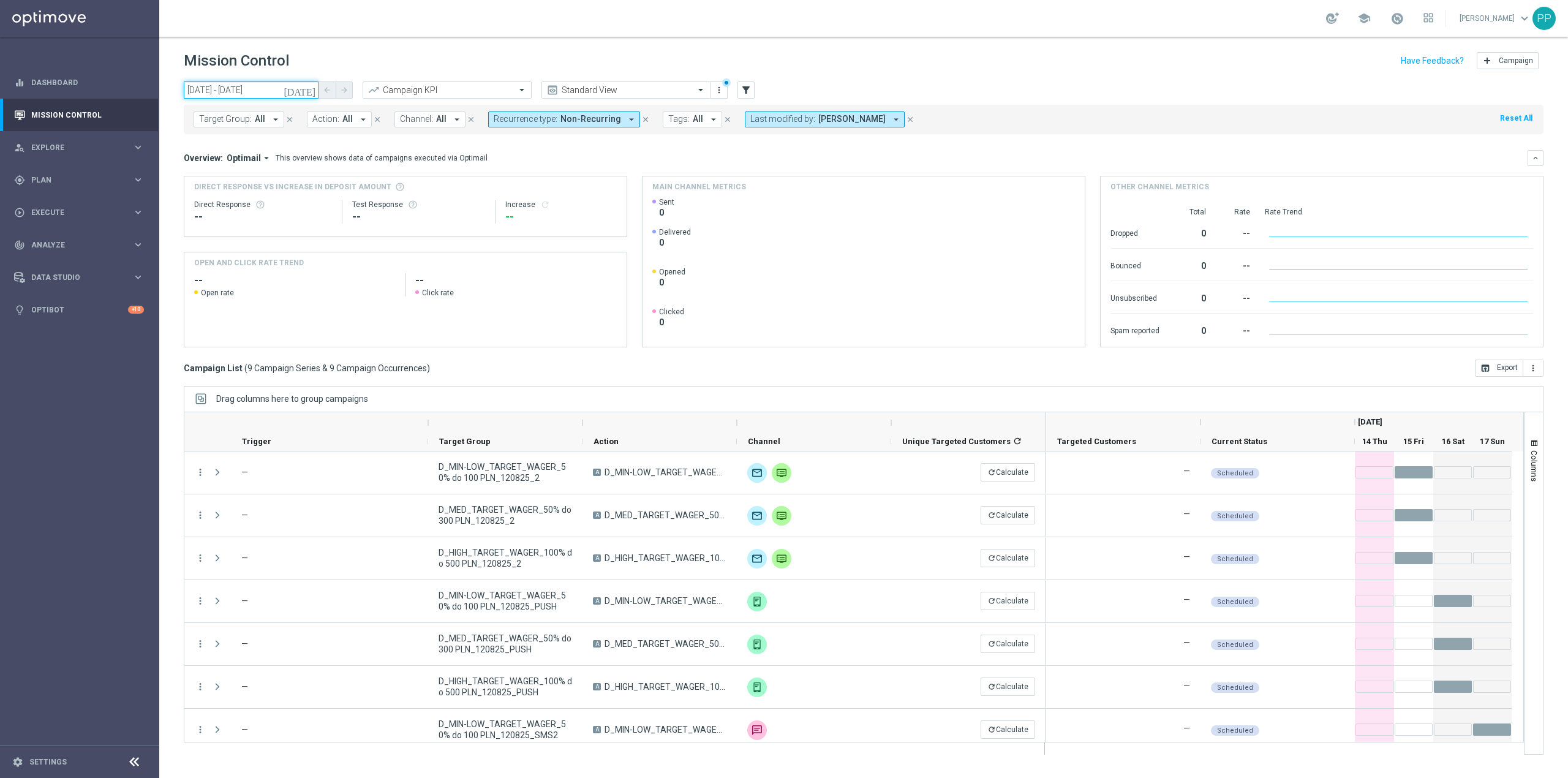
click at [209, 93] on input "[DATE] - [DATE]" at bounding box center [251, 90] width 135 height 17
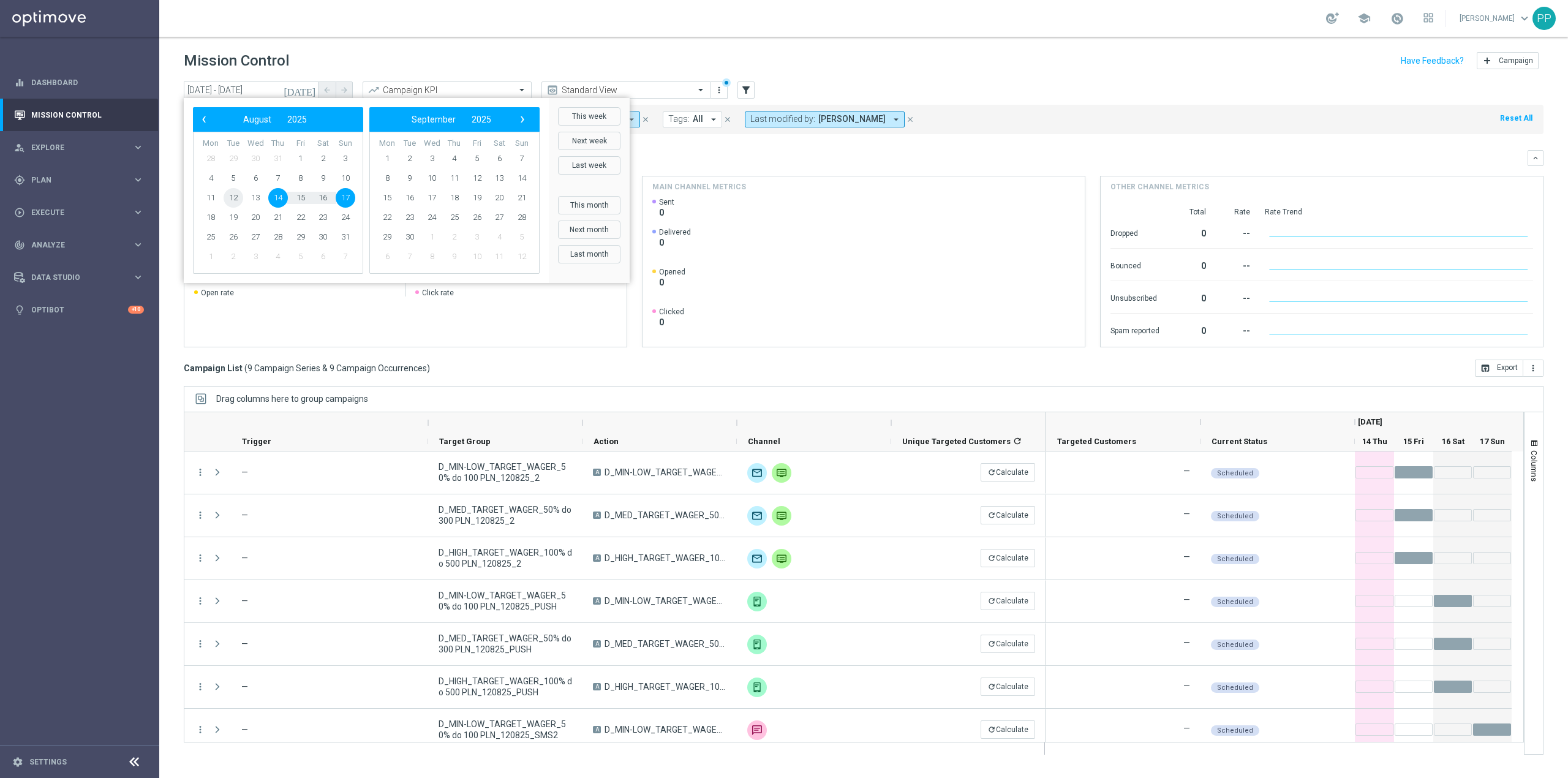
click at [233, 199] on span "12" at bounding box center [233, 198] width 20 height 20
click at [231, 200] on span "12" at bounding box center [233, 198] width 20 height 20
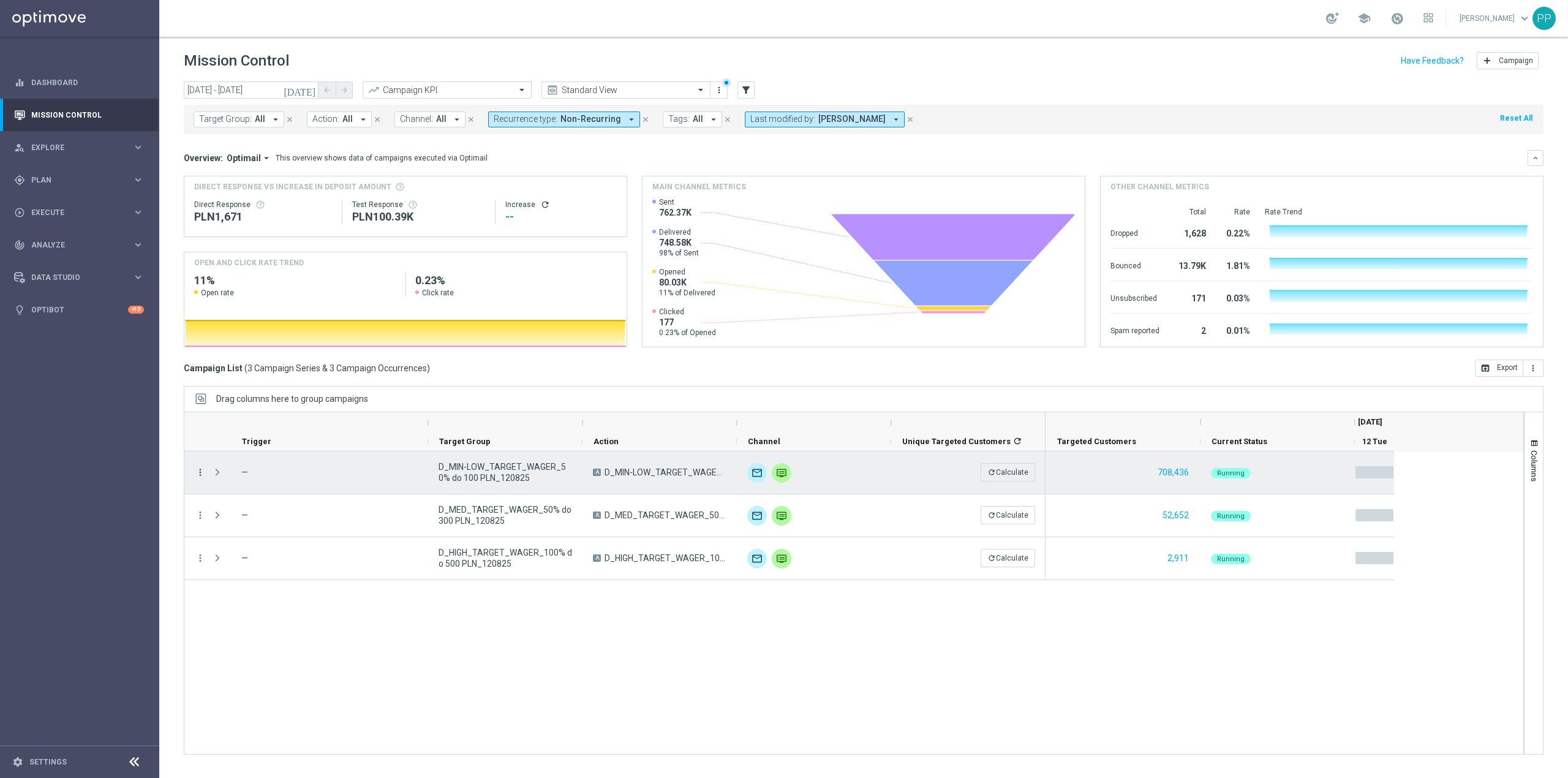
click at [203, 472] on icon "more_vert" at bounding box center [200, 473] width 11 height 11
click at [214, 476] on icon "list" at bounding box center [215, 480] width 8 height 8
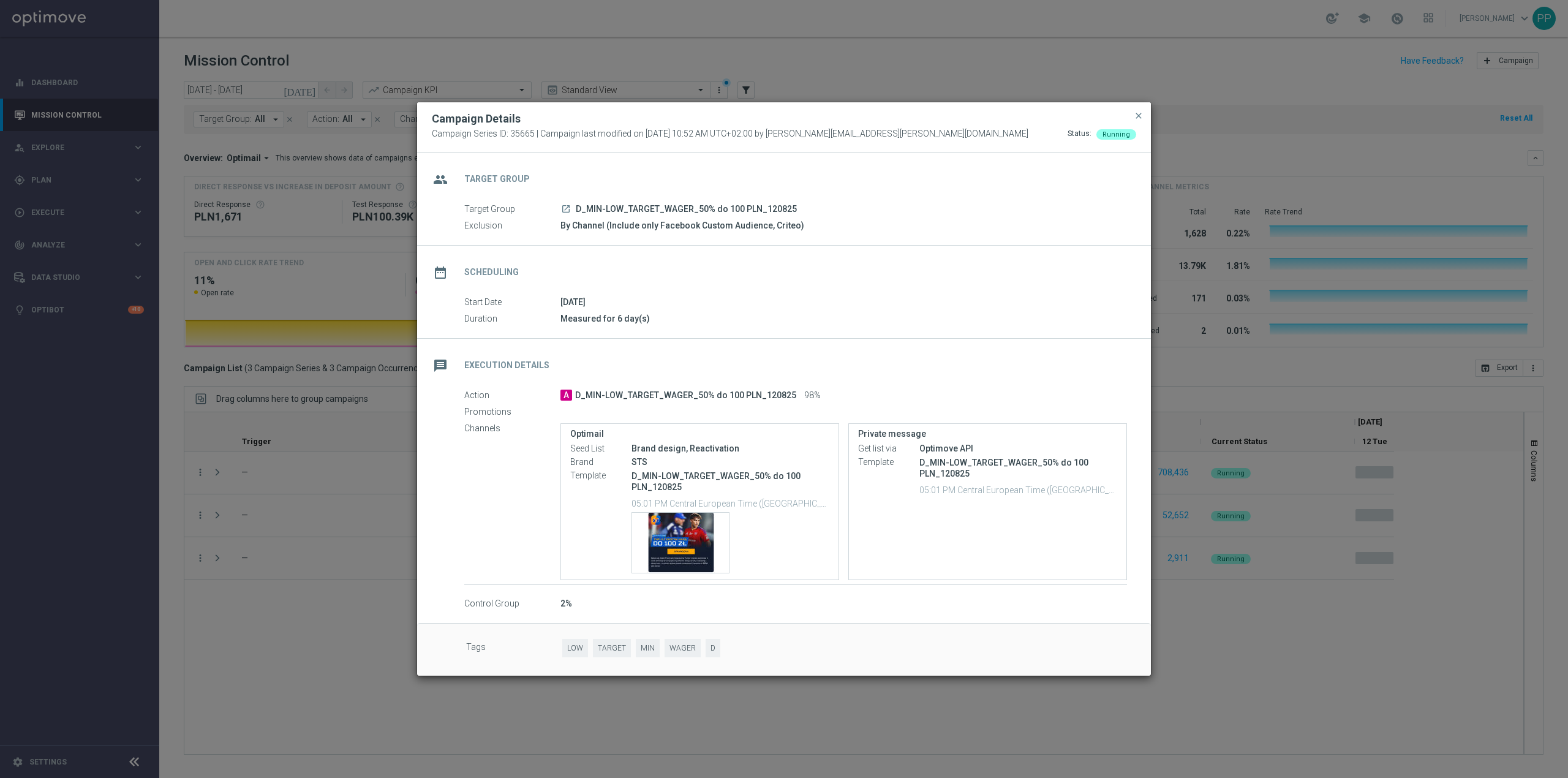
click at [236, 620] on modal-container "Campaign Details Campaign Series ID: 35665 | Campaign last modified on 12 Aug 2…" at bounding box center [784, 389] width 1568 height 778
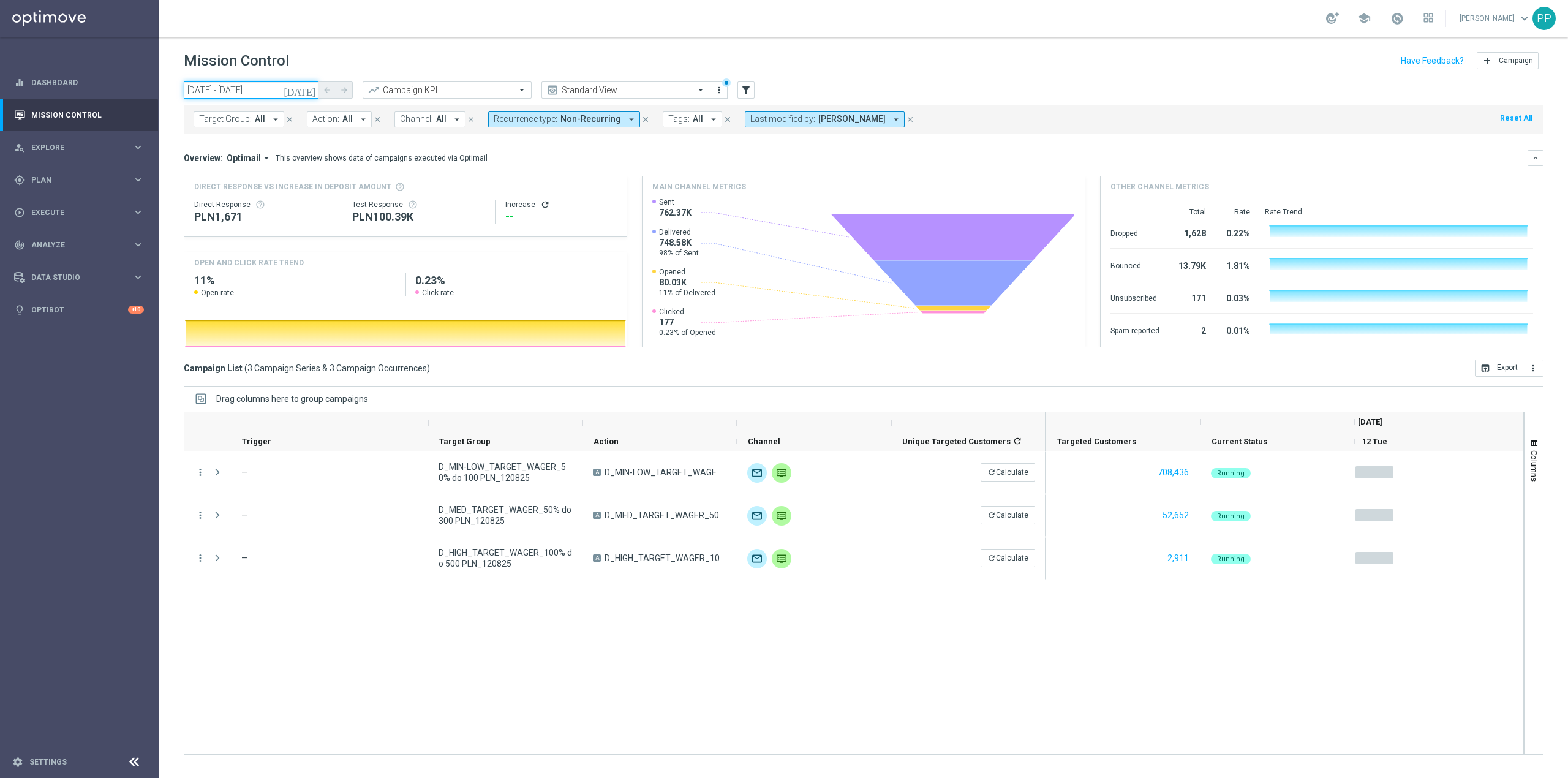
click at [271, 83] on input "12 Aug 2025 - 12 Aug 2025" at bounding box center [251, 90] width 135 height 17
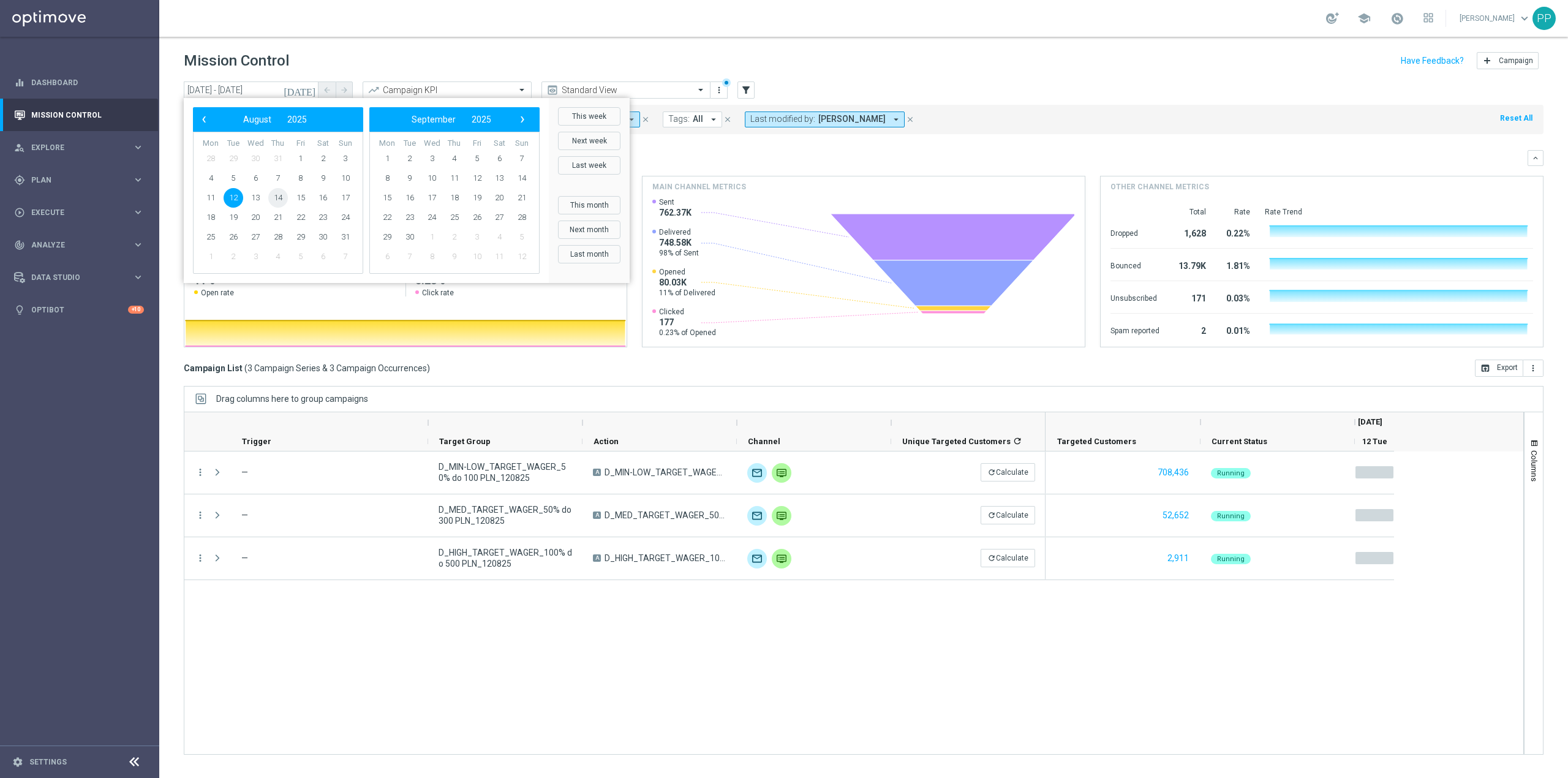
click at [282, 199] on span "14" at bounding box center [279, 198] width 20 height 20
click at [305, 199] on span "15" at bounding box center [301, 198] width 20 height 20
click at [305, 199] on div "Direct Response PLN1,671 Test Response PLN100.39K Increase refresh" at bounding box center [405, 211] width 423 height 39
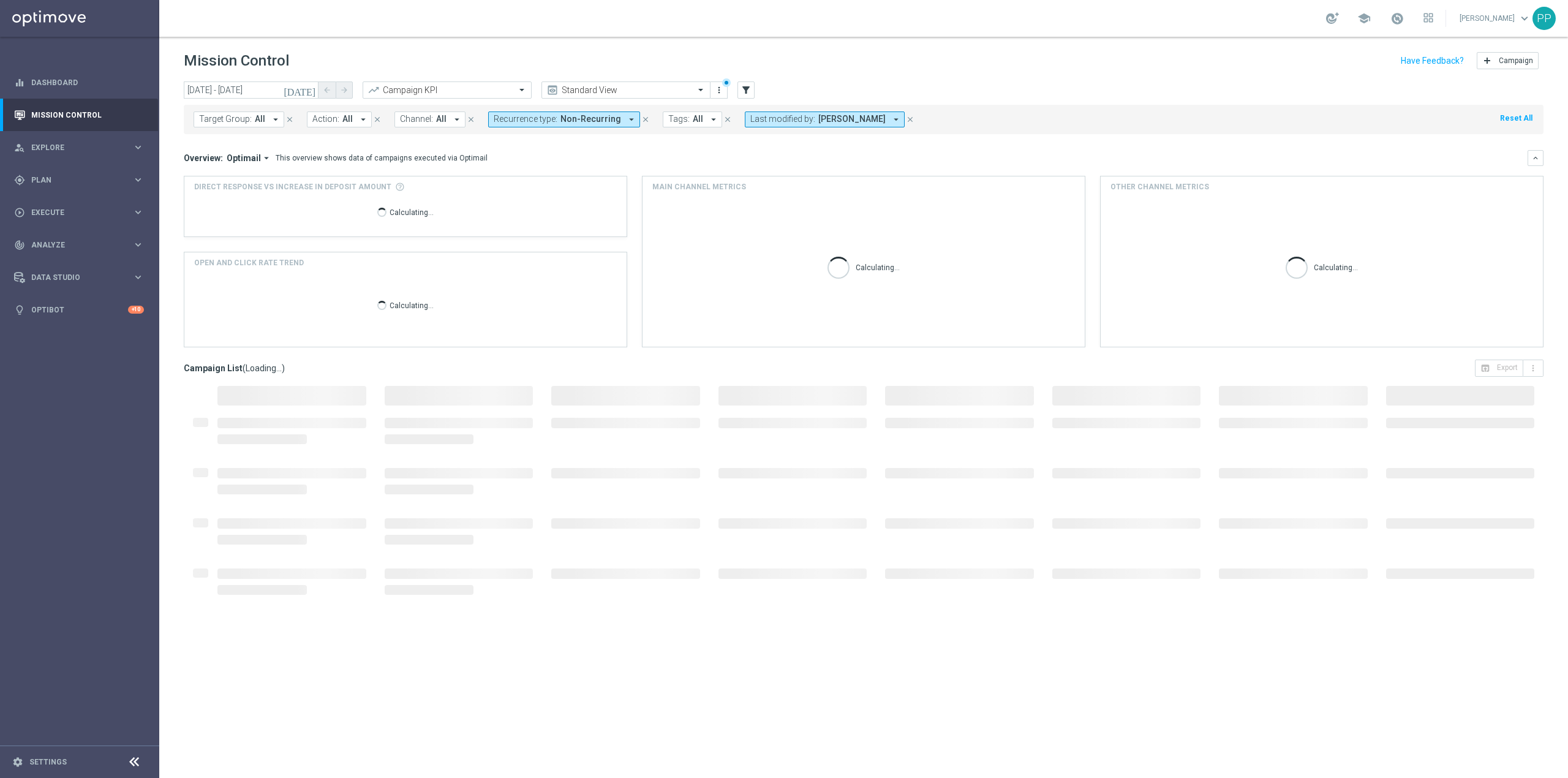
type input "[DATE] - [DATE]"
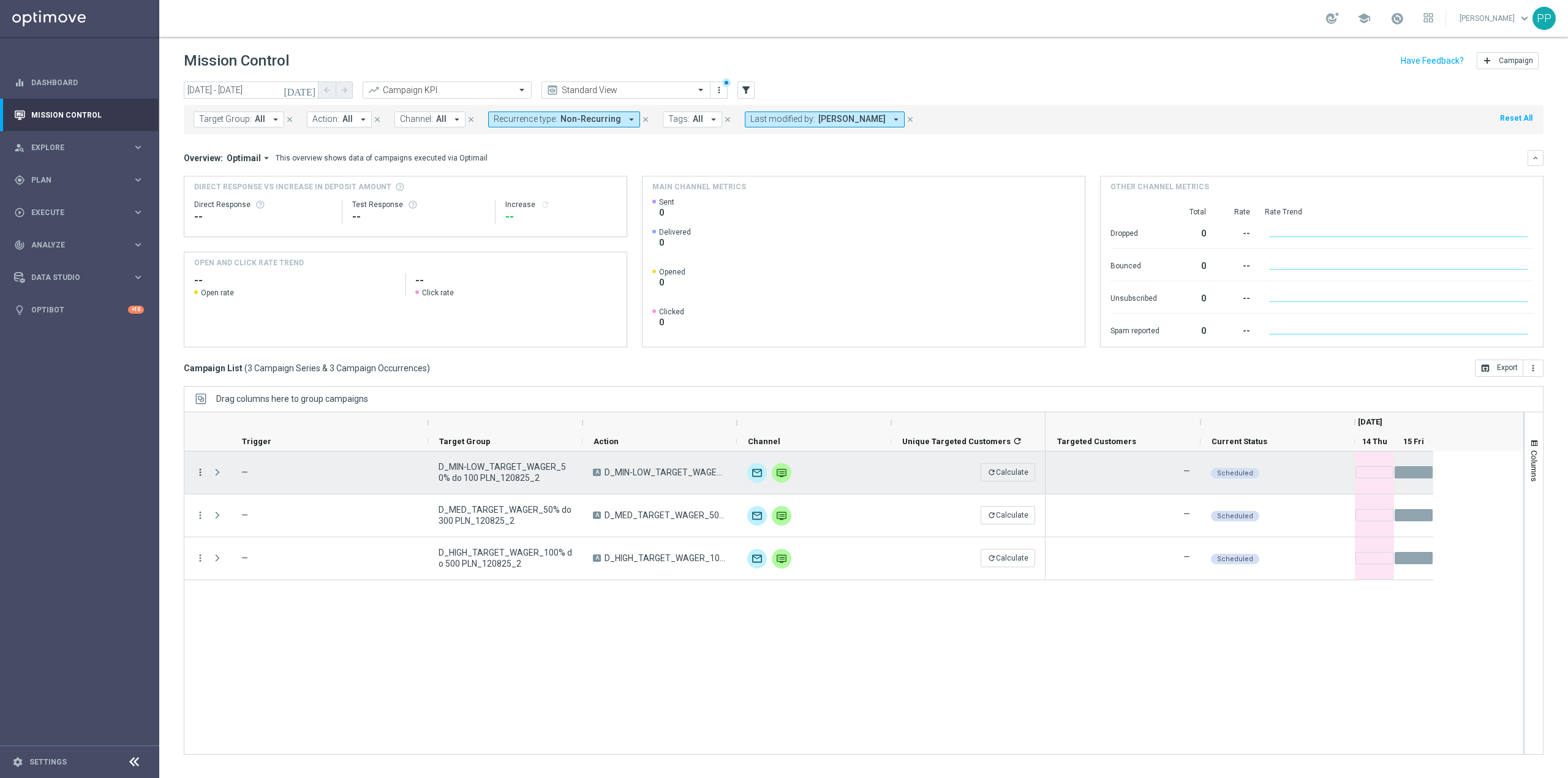
click at [196, 472] on icon "more_vert" at bounding box center [200, 473] width 11 height 11
click at [212, 482] on icon "list" at bounding box center [215, 480] width 8 height 8
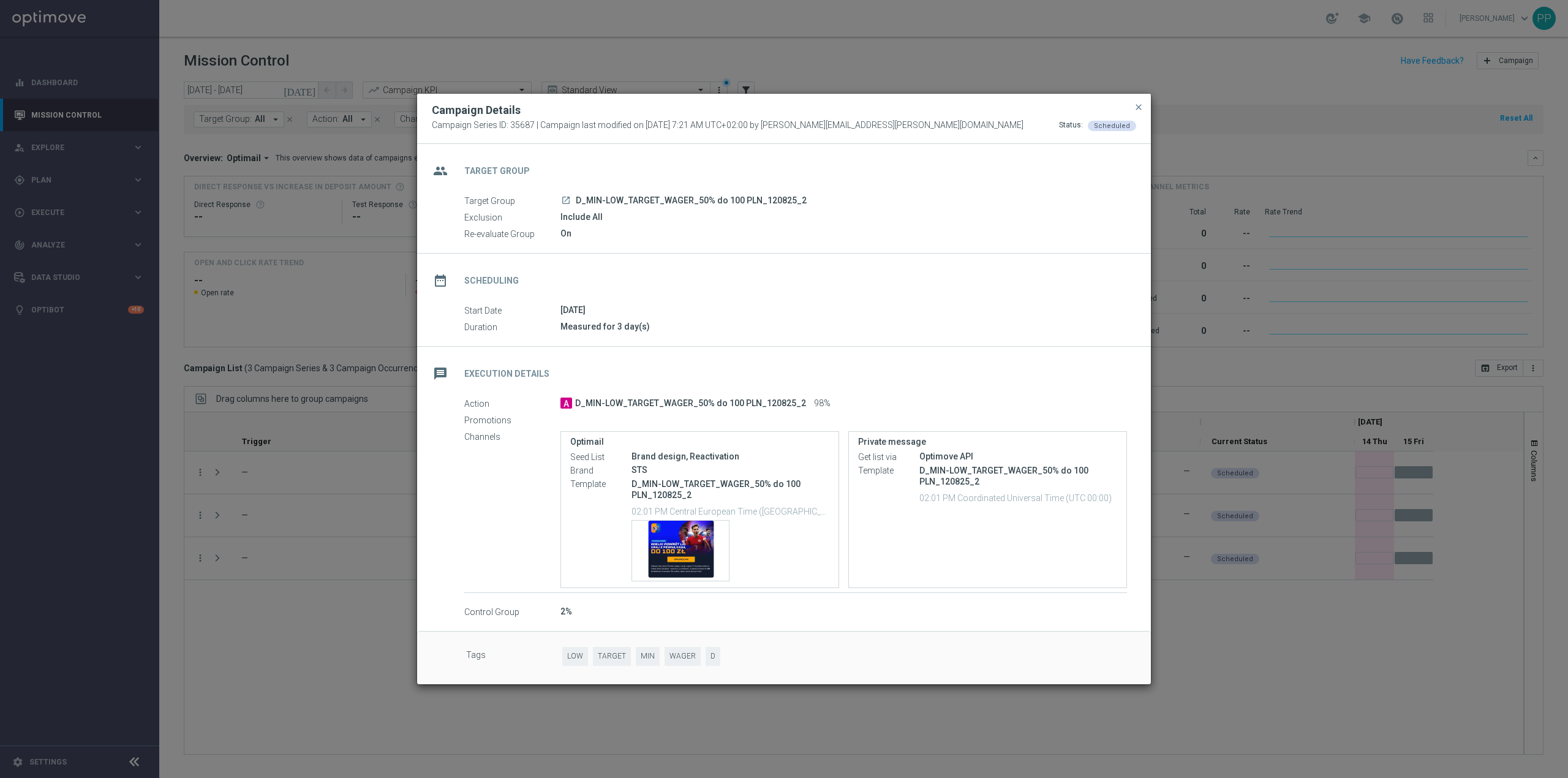
click at [317, 642] on modal-container "Campaign Details Campaign Series ID: 35687 | Campaign last modified on 14 Aug 2…" at bounding box center [784, 389] width 1568 height 778
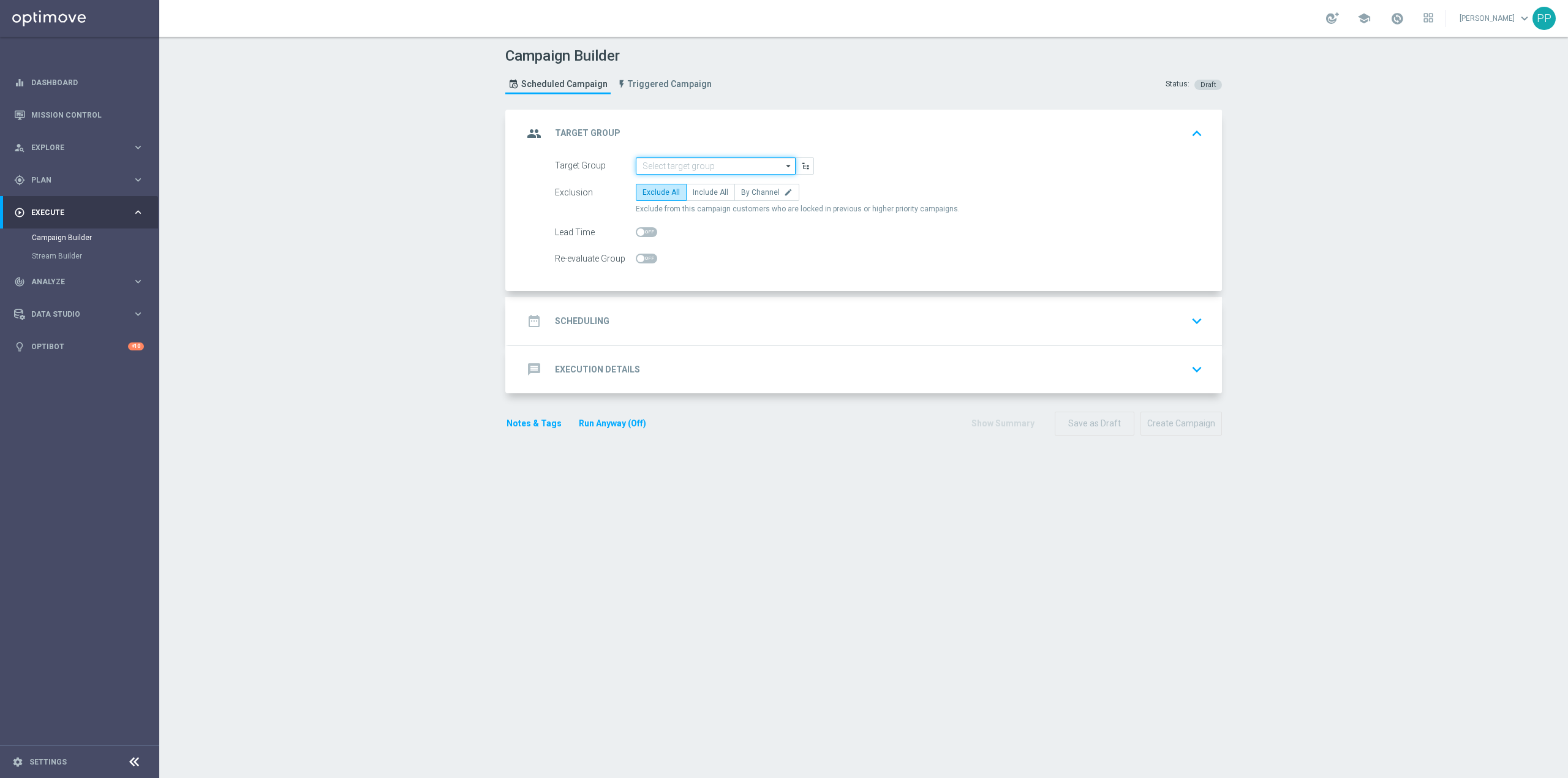
click at [684, 166] on input at bounding box center [715, 166] width 159 height 17
paste input "D_ALL_TARGET_OFFER_TOP LIGI KURSY_140825"
click at [684, 182] on div "D_ALL_TARGET_OFFER_TOP LIGI KURSY_140825" at bounding box center [726, 189] width 148 height 22
type input "D_ALL_TARGET_OFFER_TOP LIGI KURSY_140825"
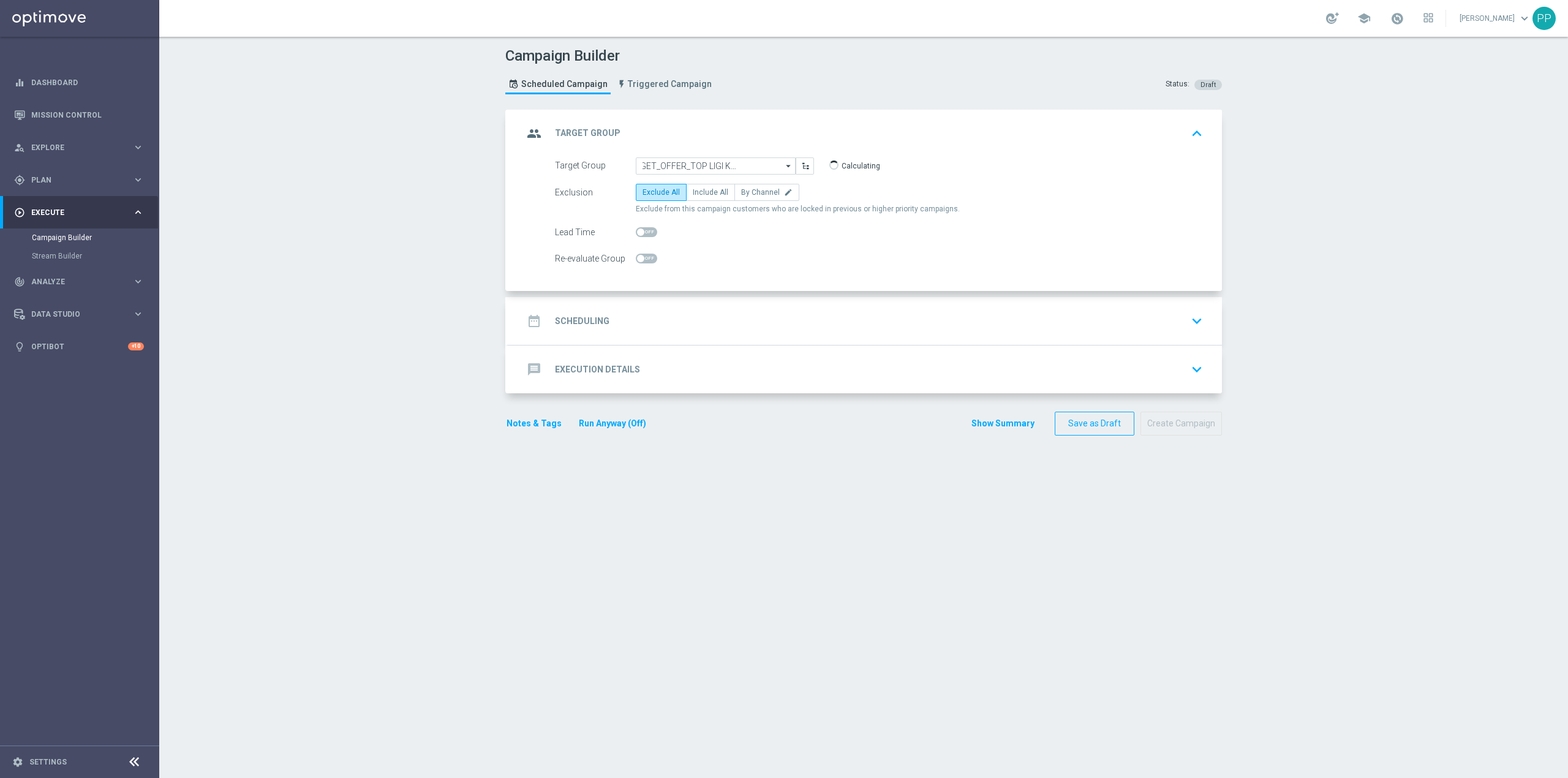
scroll to position [0, 0]
click at [753, 196] on span "By Channel" at bounding box center [760, 192] width 39 height 8
click at [749, 196] on input "By Channel edit" at bounding box center [745, 195] width 8 height 8
radio input "true"
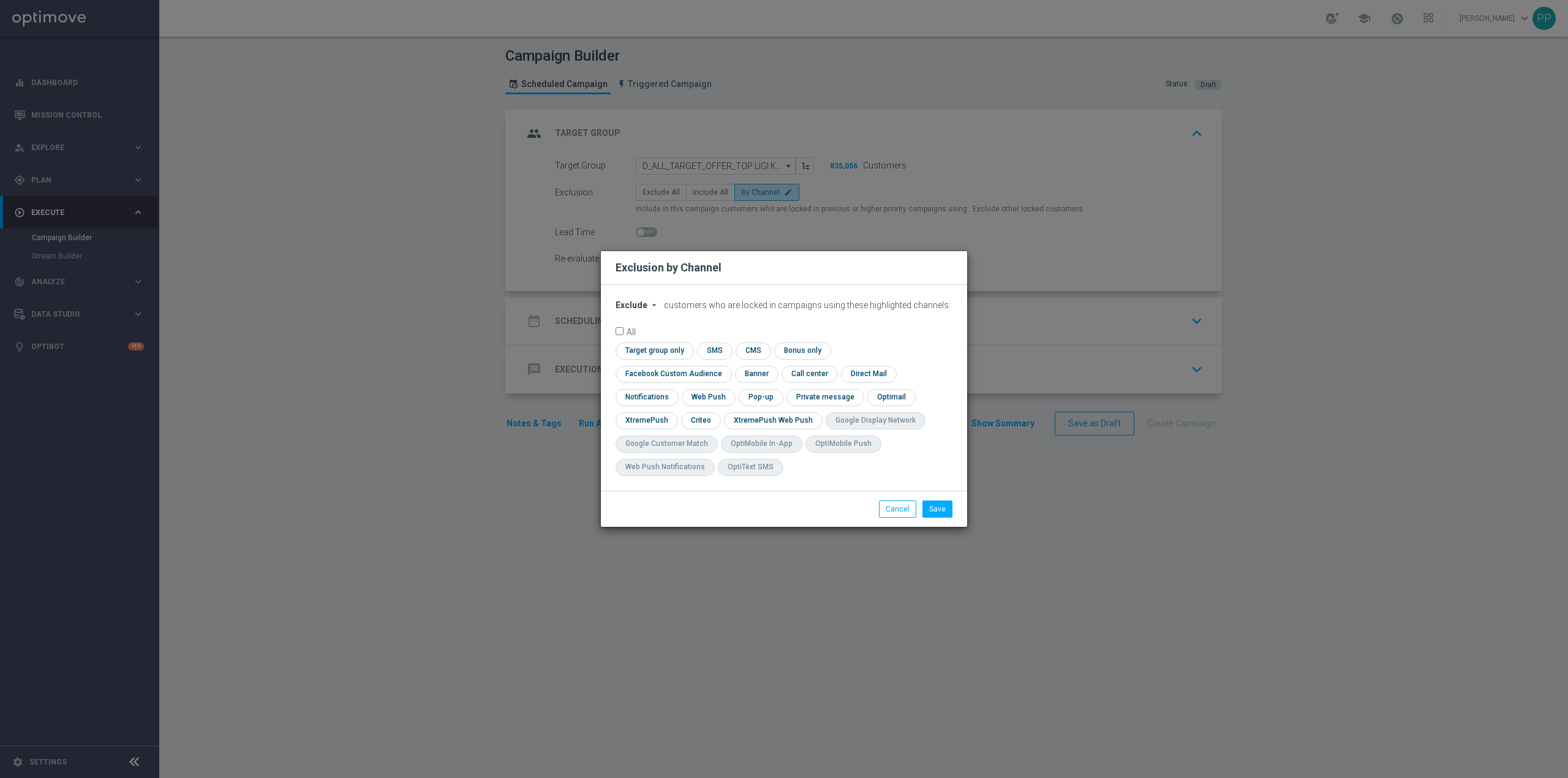
click at [633, 310] on span "Exclude" at bounding box center [632, 305] width 32 height 10
click at [0, 0] on span "Include" at bounding box center [0, 0] width 0 height 0
click at [726, 366] on input "checkbox" at bounding box center [671, 374] width 111 height 17
checkbox input "true"
click at [716, 418] on input "checkbox" at bounding box center [700, 421] width 38 height 17
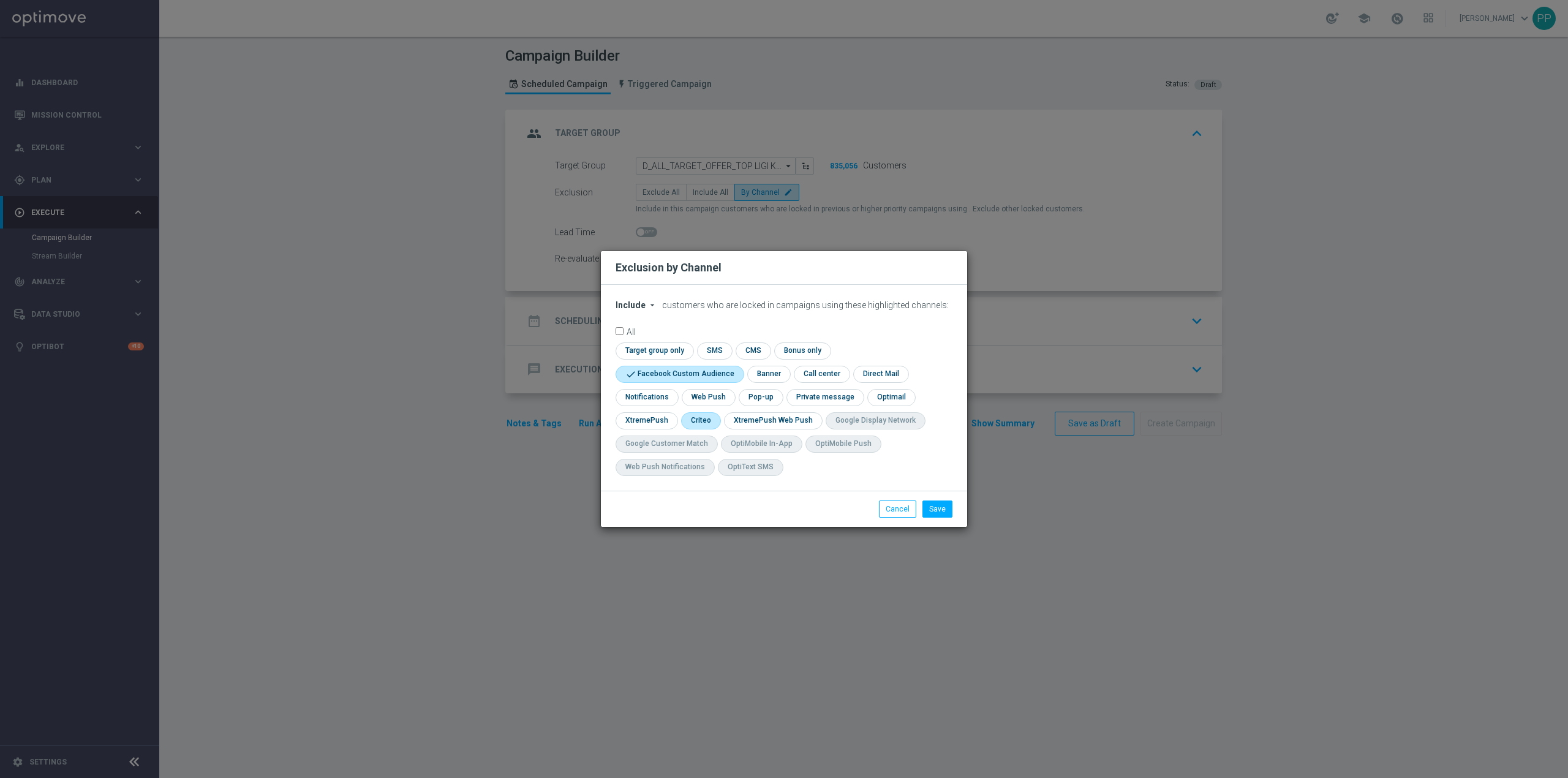
checkbox input "true"
click at [932, 508] on button "Save" at bounding box center [937, 509] width 30 height 17
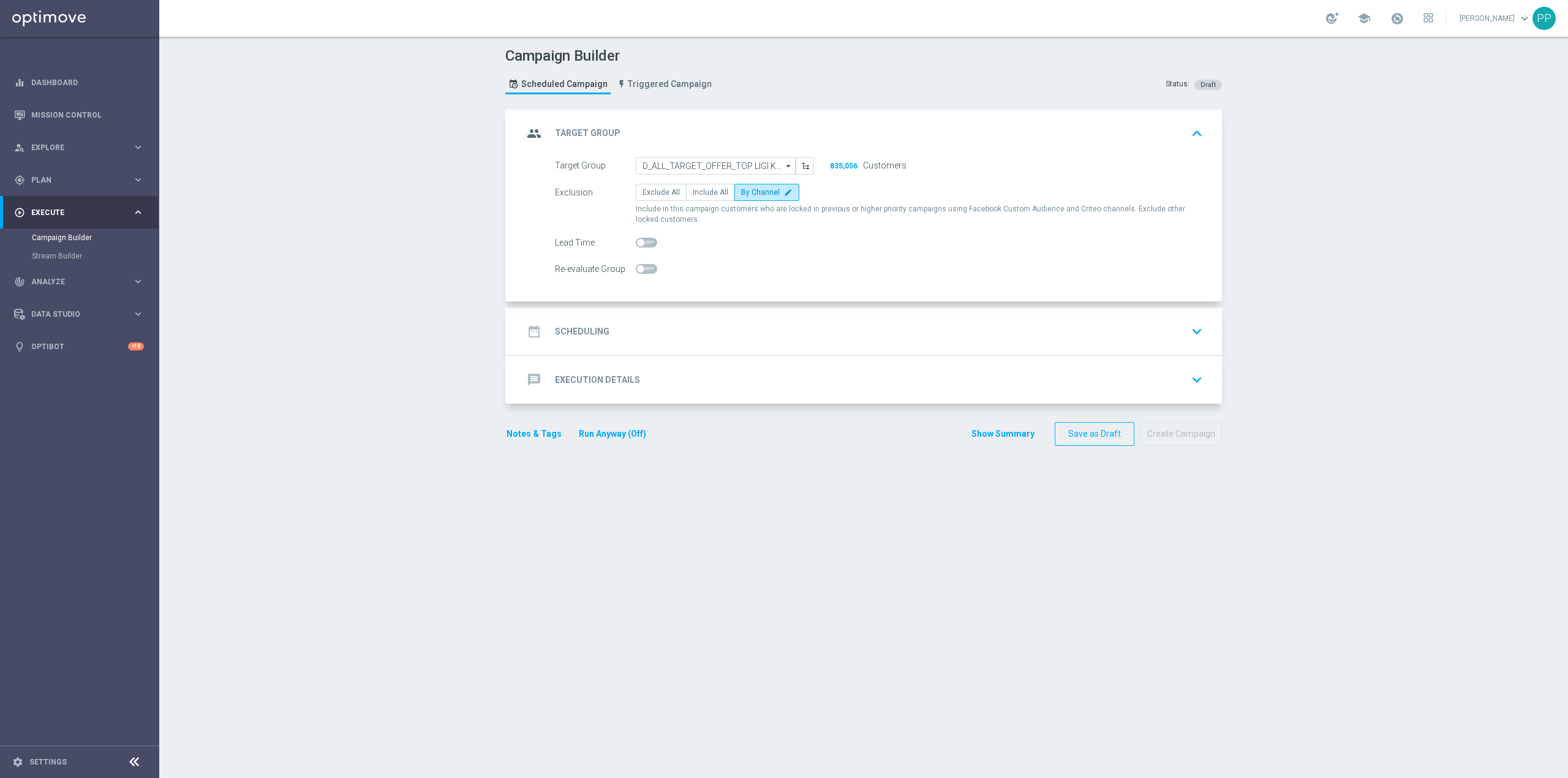
click at [644, 267] on span at bounding box center [646, 269] width 21 height 10
click at [644, 267] on input "checkbox" at bounding box center [646, 269] width 21 height 10
checkbox input "true"
click at [655, 318] on div "date_range Scheduling keyboard_arrow_down" at bounding box center [864, 331] width 713 height 48
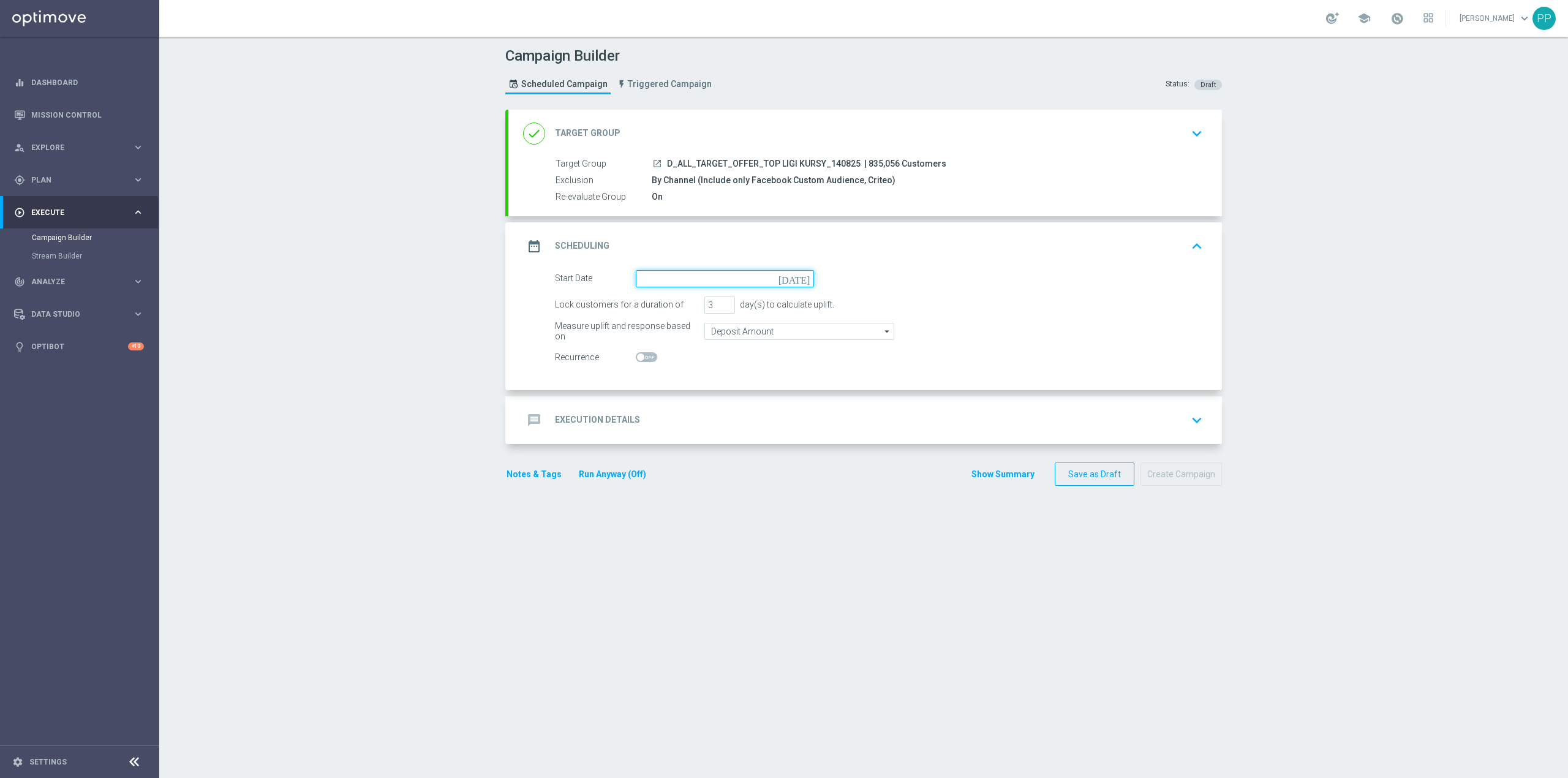
click at [679, 285] on input at bounding box center [725, 279] width 179 height 17
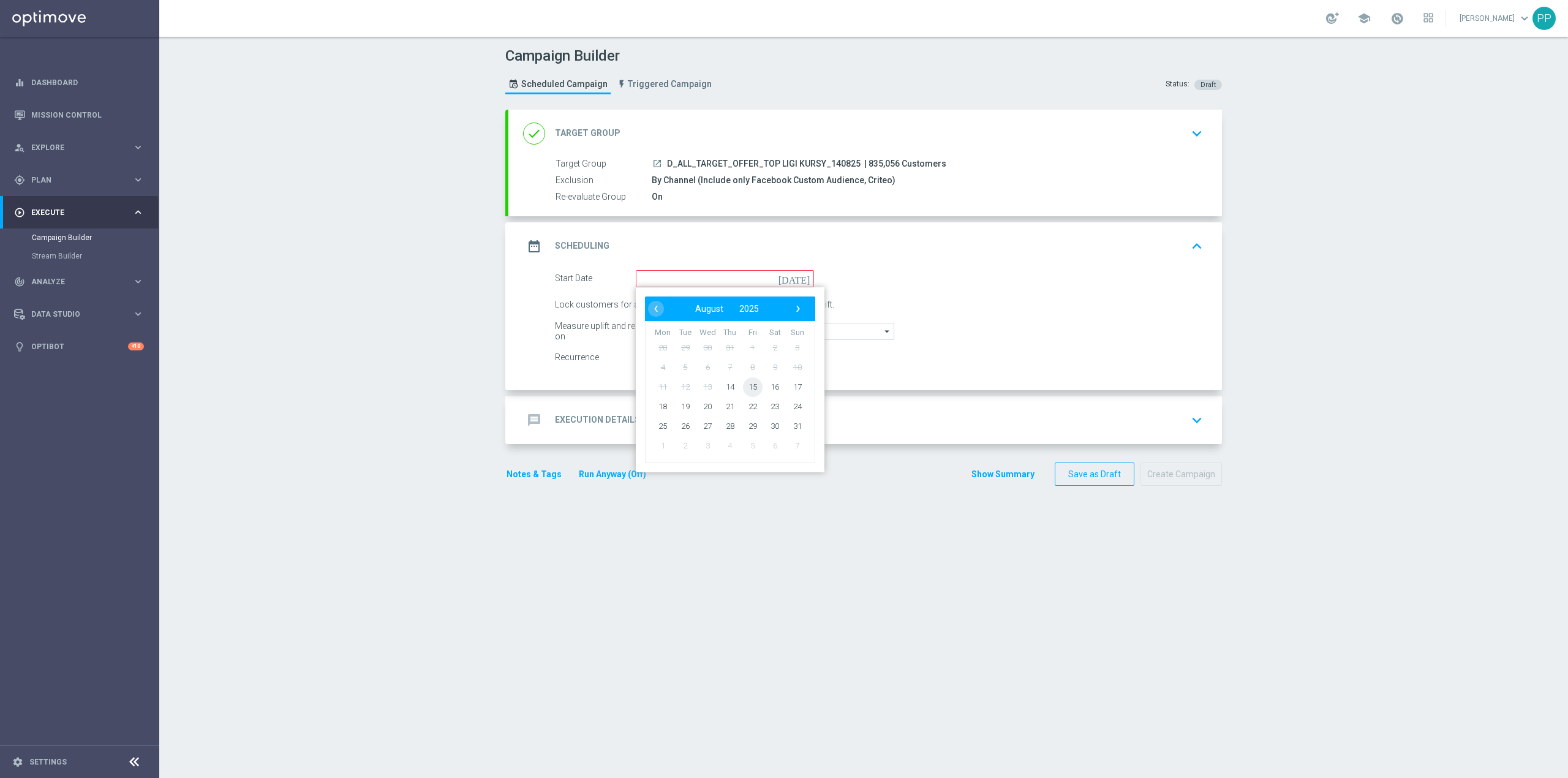
click at [745, 387] on span "15" at bounding box center [753, 387] width 20 height 20
type input "[DATE]"
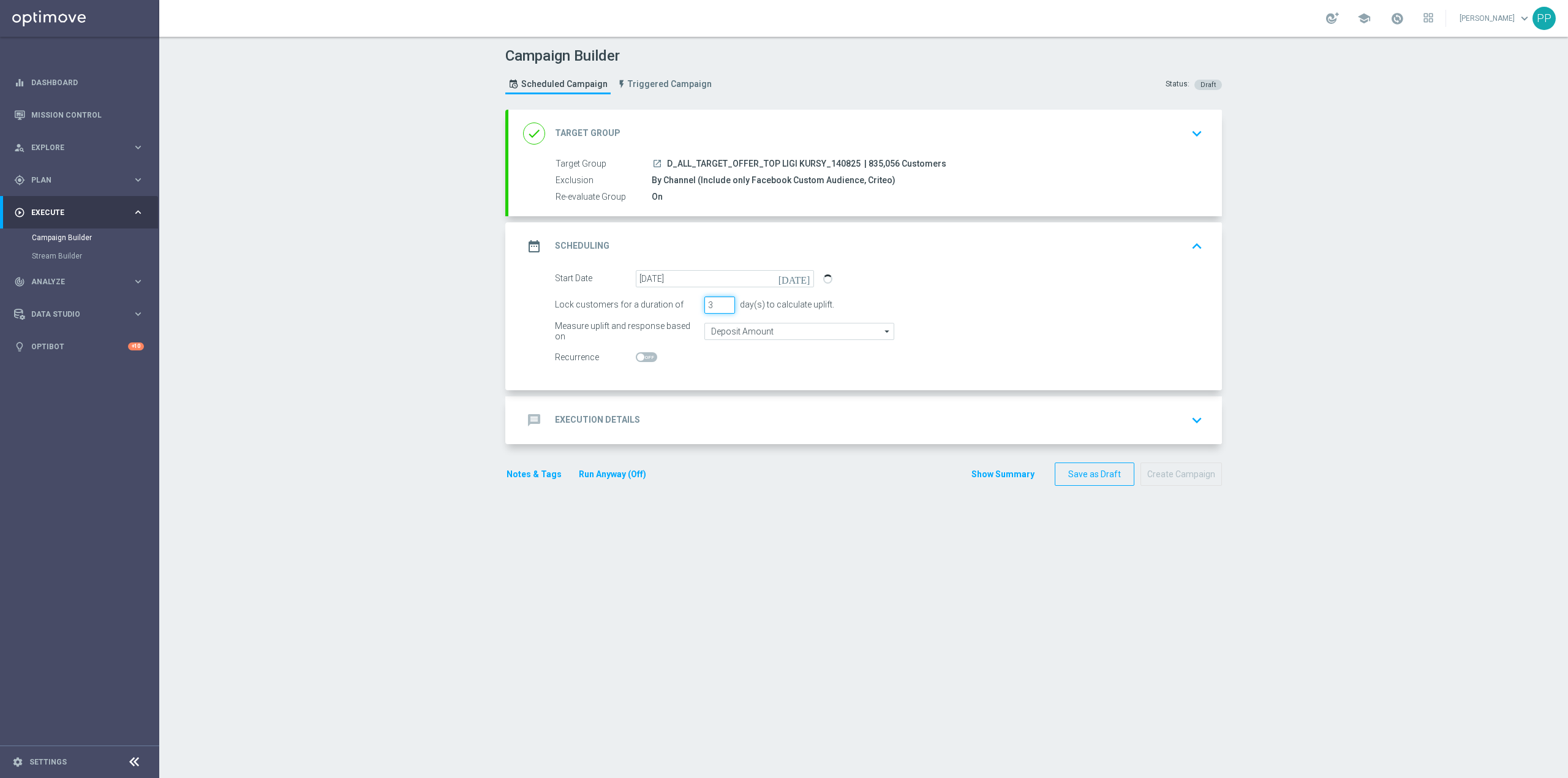
drag, startPoint x: 709, startPoint y: 305, endPoint x: 679, endPoint y: 309, distance: 30.3
click at [679, 309] on div "Lock customers for a duration of 3 day(s) to calculate uplift." at bounding box center [878, 305] width 666 height 17
type input "1"
click at [723, 328] on input "Deposit Amount" at bounding box center [799, 331] width 190 height 17
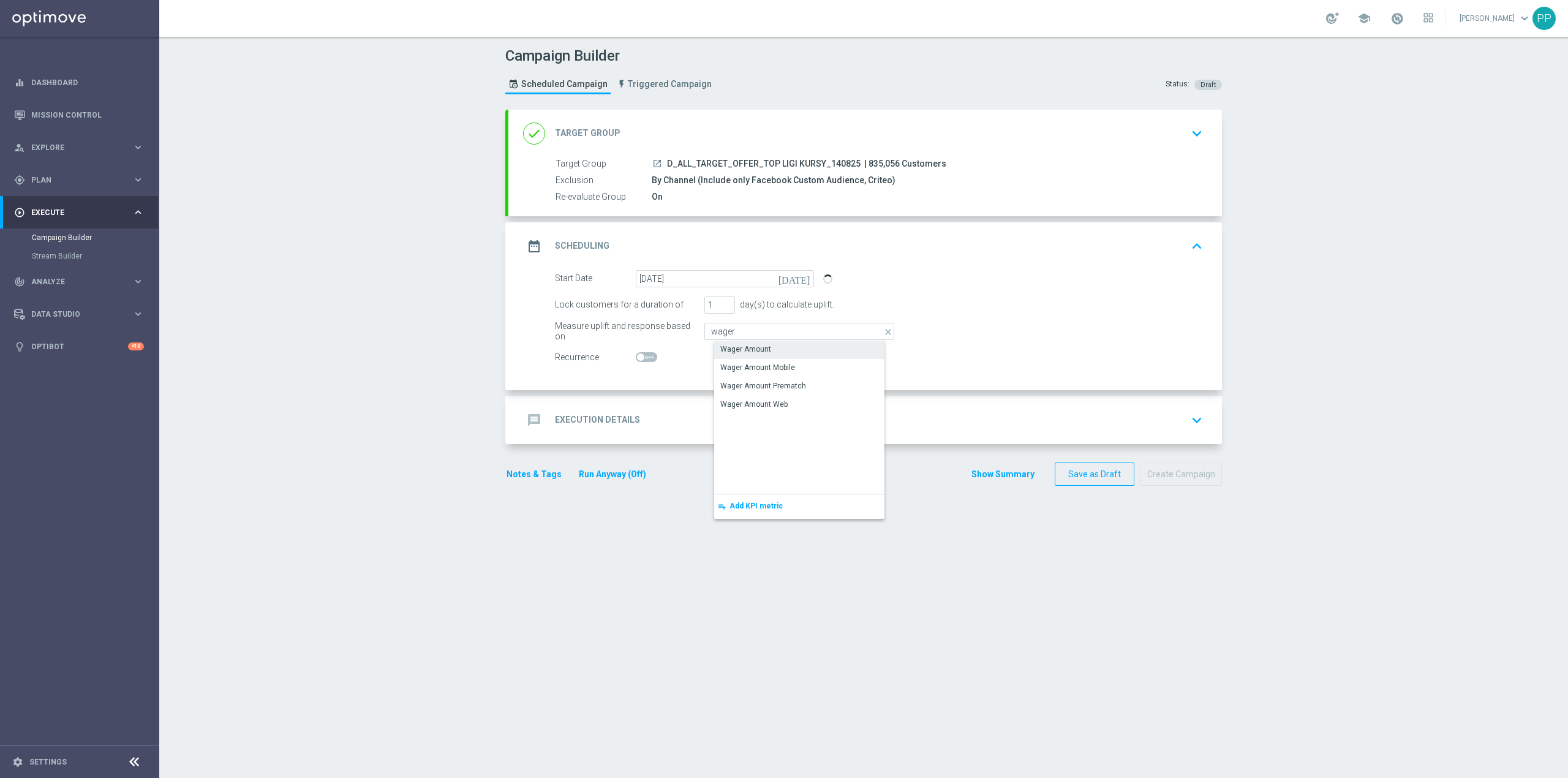
click at [729, 349] on div "Wager Amount" at bounding box center [745, 349] width 51 height 11
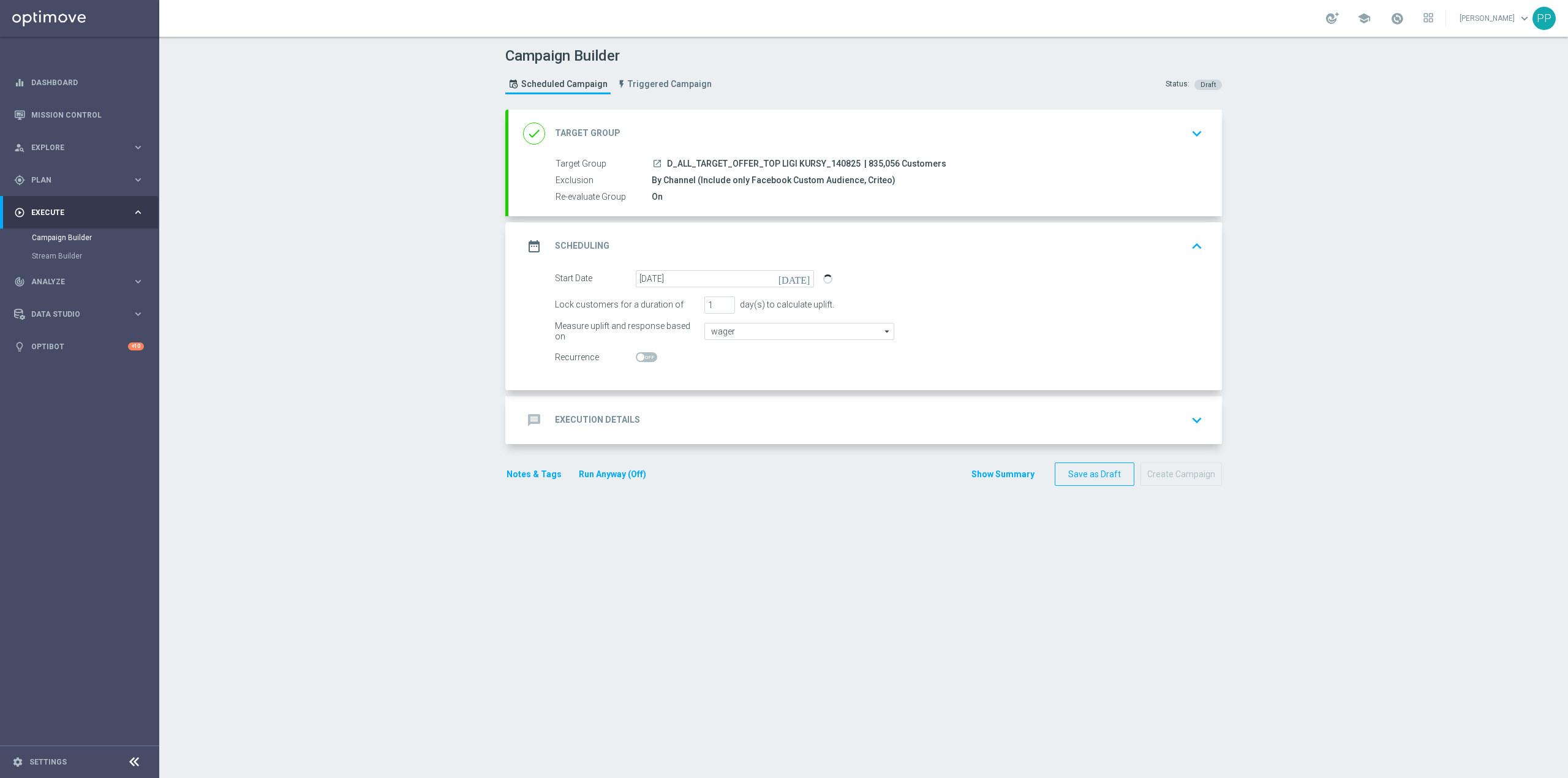
type input "Wager Amount"
drag, startPoint x: 319, startPoint y: 300, endPoint x: 336, endPoint y: 236, distance: 66.2
click at [319, 300] on div "Campaign Builder Scheduled Campaign Triggered Campaign Status: Draft done Targe…" at bounding box center [864, 407] width 1409 height 741
click at [787, 405] on div "message Execution Details keyboard_arrow_down" at bounding box center [864, 420] width 713 height 48
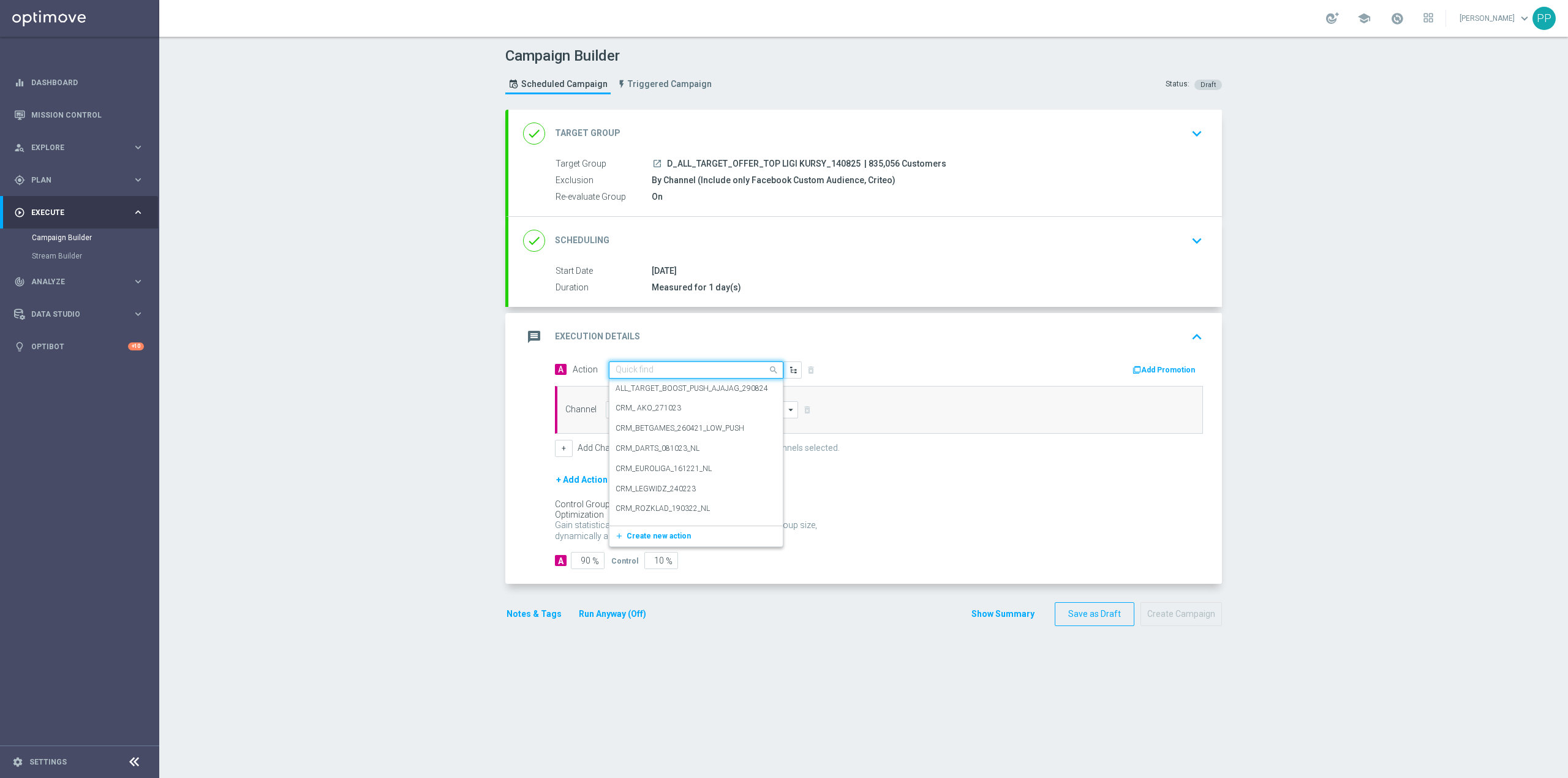
click at [701, 375] on input "text" at bounding box center [684, 370] width 137 height 11
click at [675, 533] on span "Create new action" at bounding box center [658, 536] width 64 height 8
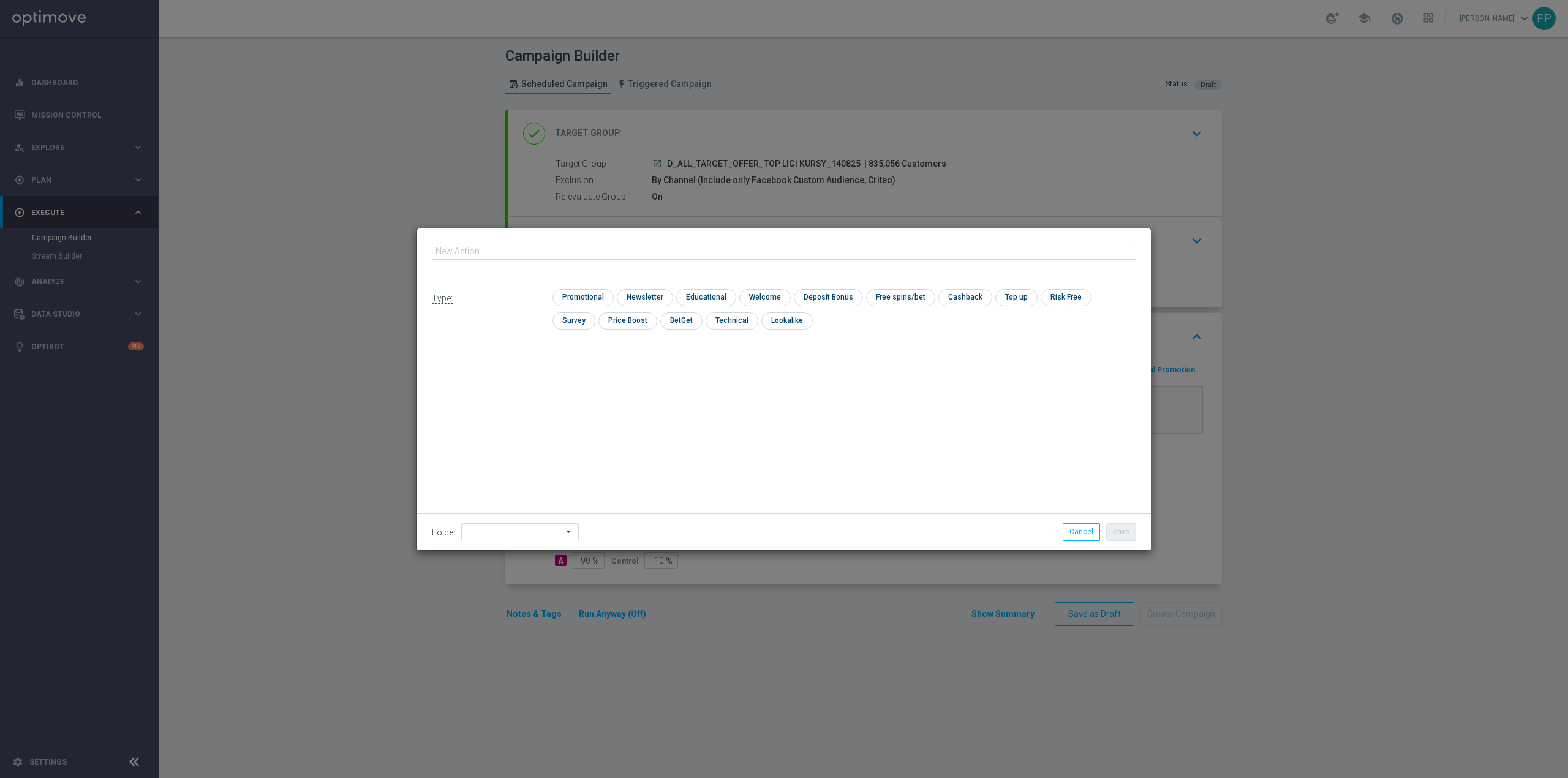
type input "D_ALL_TARGET_OFFER_TOP LIGI KURSY_140825"
click at [566, 293] on input "checkbox" at bounding box center [581, 298] width 58 height 17
checkbox input "true"
click at [505, 523] on input at bounding box center [520, 531] width 118 height 17
click at [523, 378] on div "8. Sierpień 2025" at bounding box center [504, 378] width 54 height 11
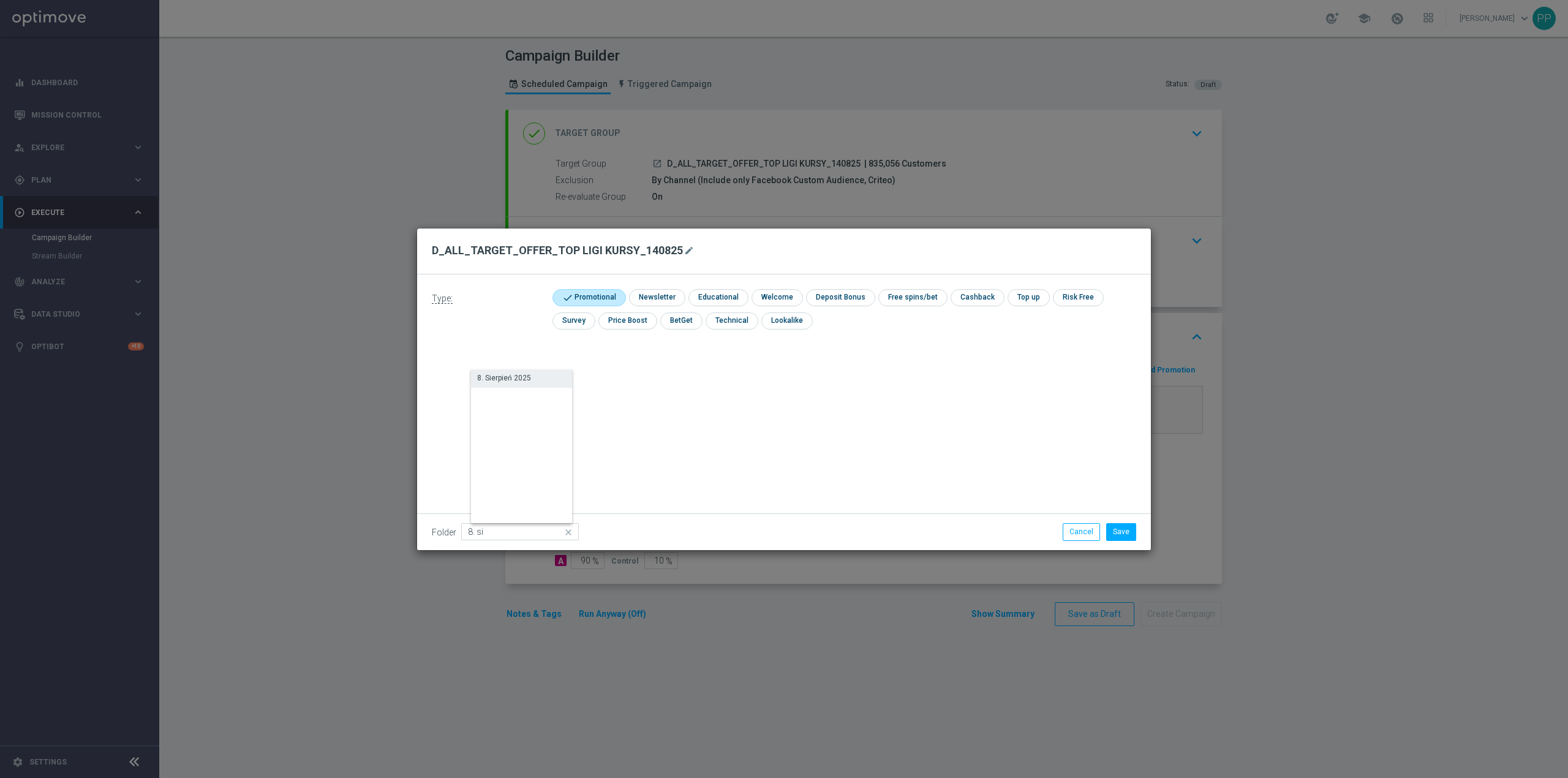
type input "8. Sierpień 2025"
click at [637, 368] on div "Type: check Promotional check Newsletter check Educational check Welcome check …" at bounding box center [784, 412] width 734 height 276
click at [1128, 531] on button "Save" at bounding box center [1121, 531] width 30 height 17
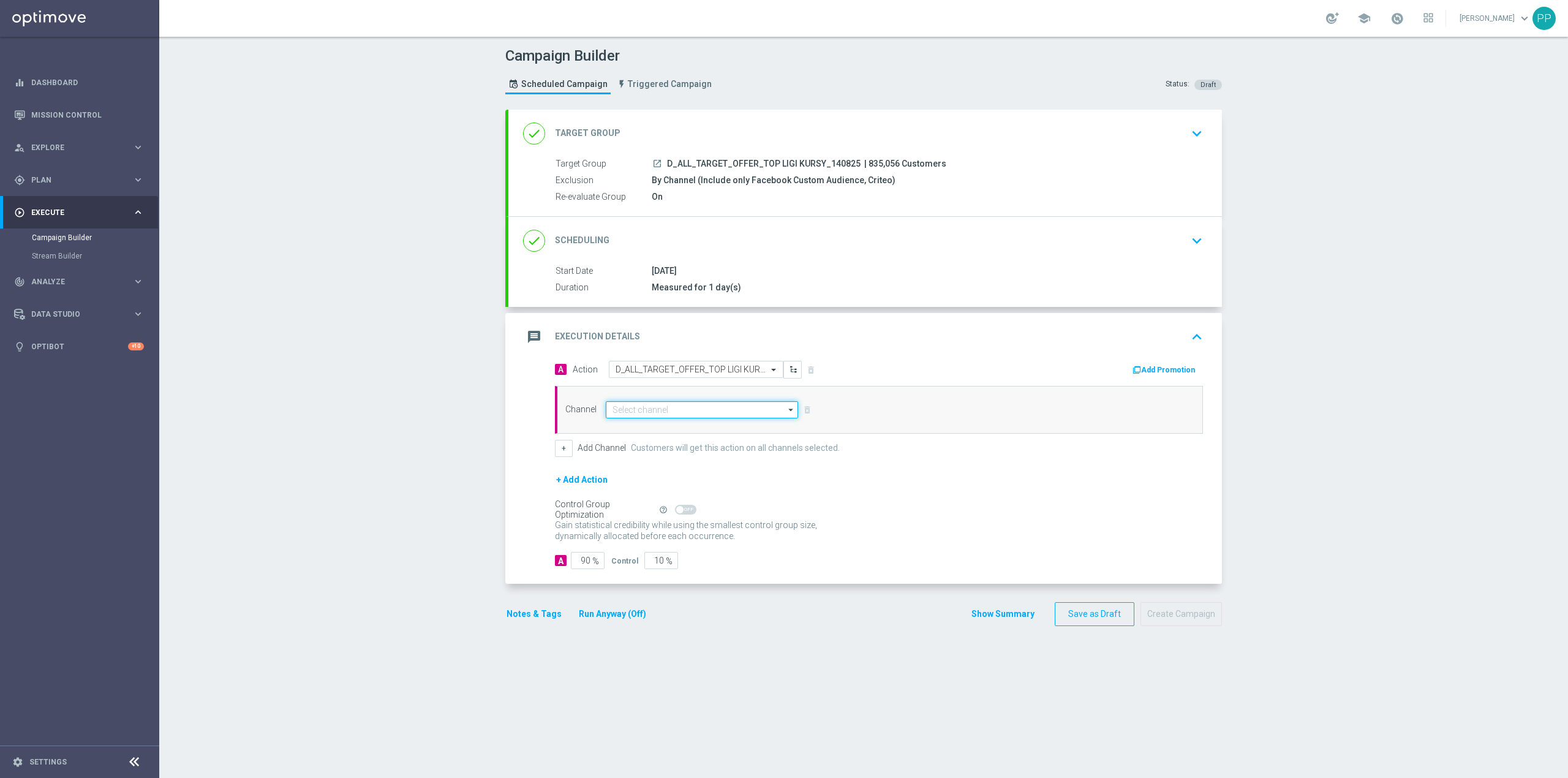
click at [662, 412] on input at bounding box center [702, 410] width 192 height 17
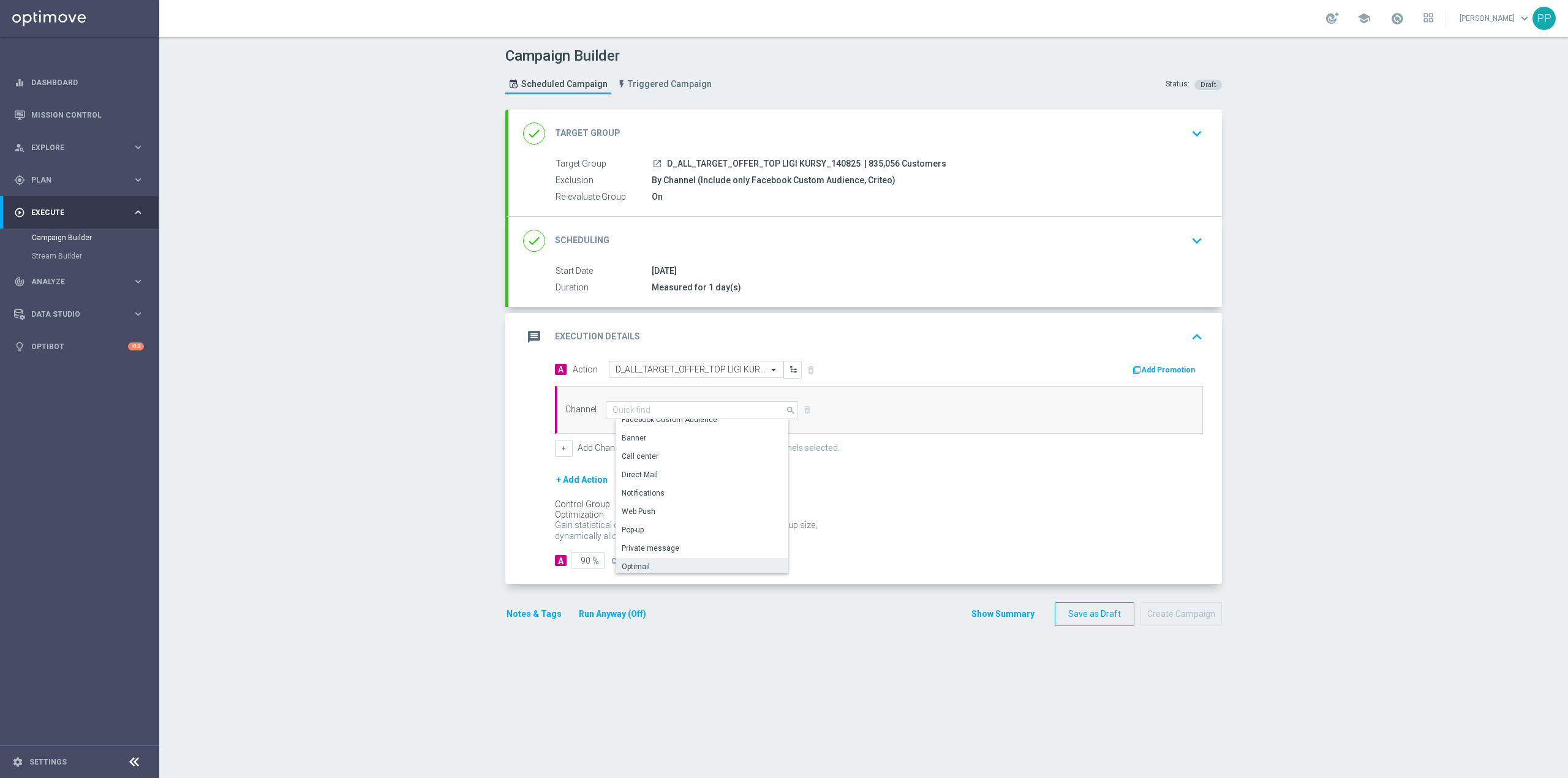
click at [650, 562] on div "Optimail" at bounding box center [707, 567] width 182 height 17
type input "Optimail"
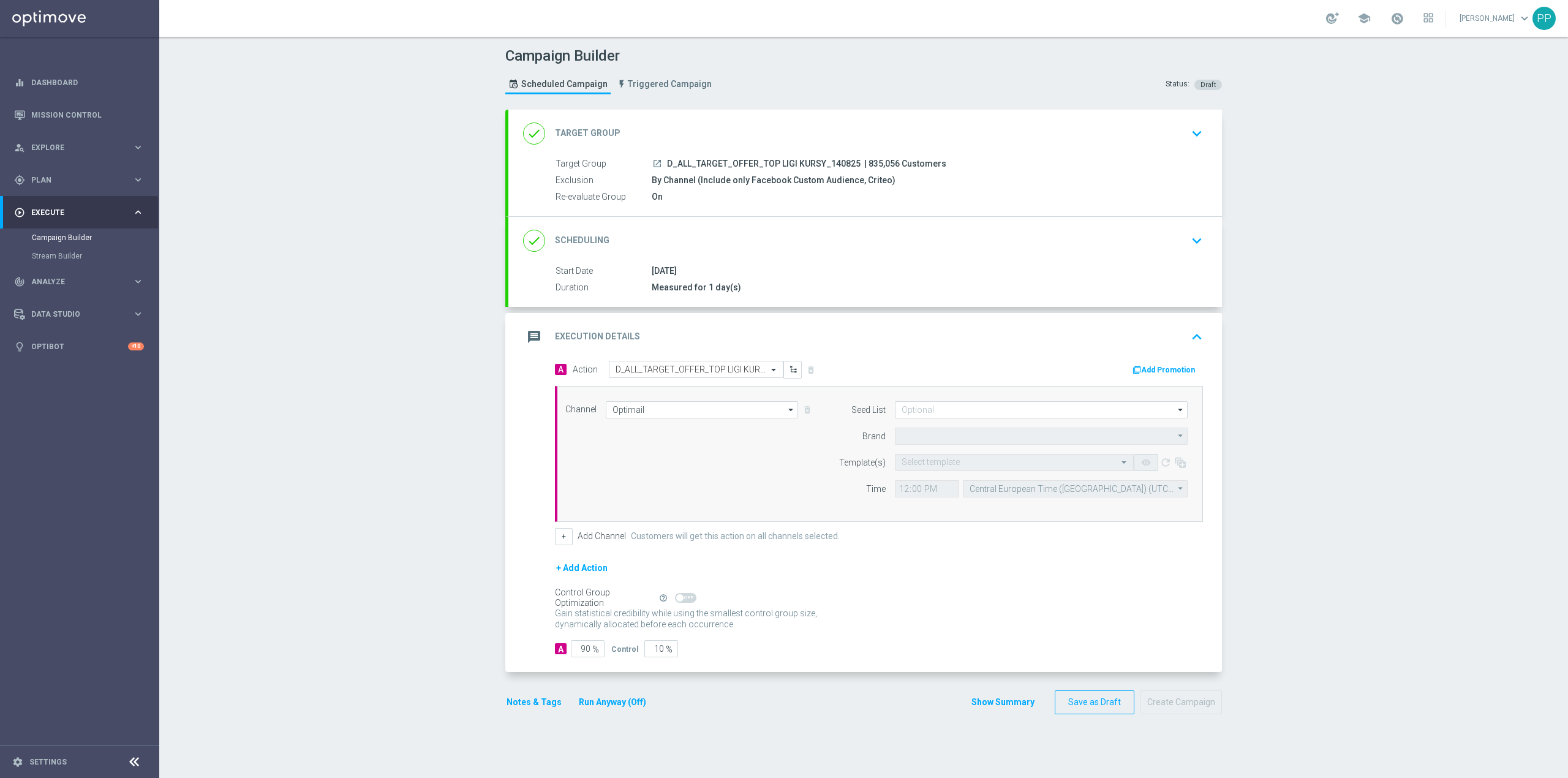
type input "STS"
click at [559, 454] on div "Channel Optimail Optimail arrow_drop_down Show Selected 1 of 22 Target group on…" at bounding box center [877, 454] width 641 height 105
click at [564, 535] on button "+" at bounding box center [563, 537] width 18 height 17
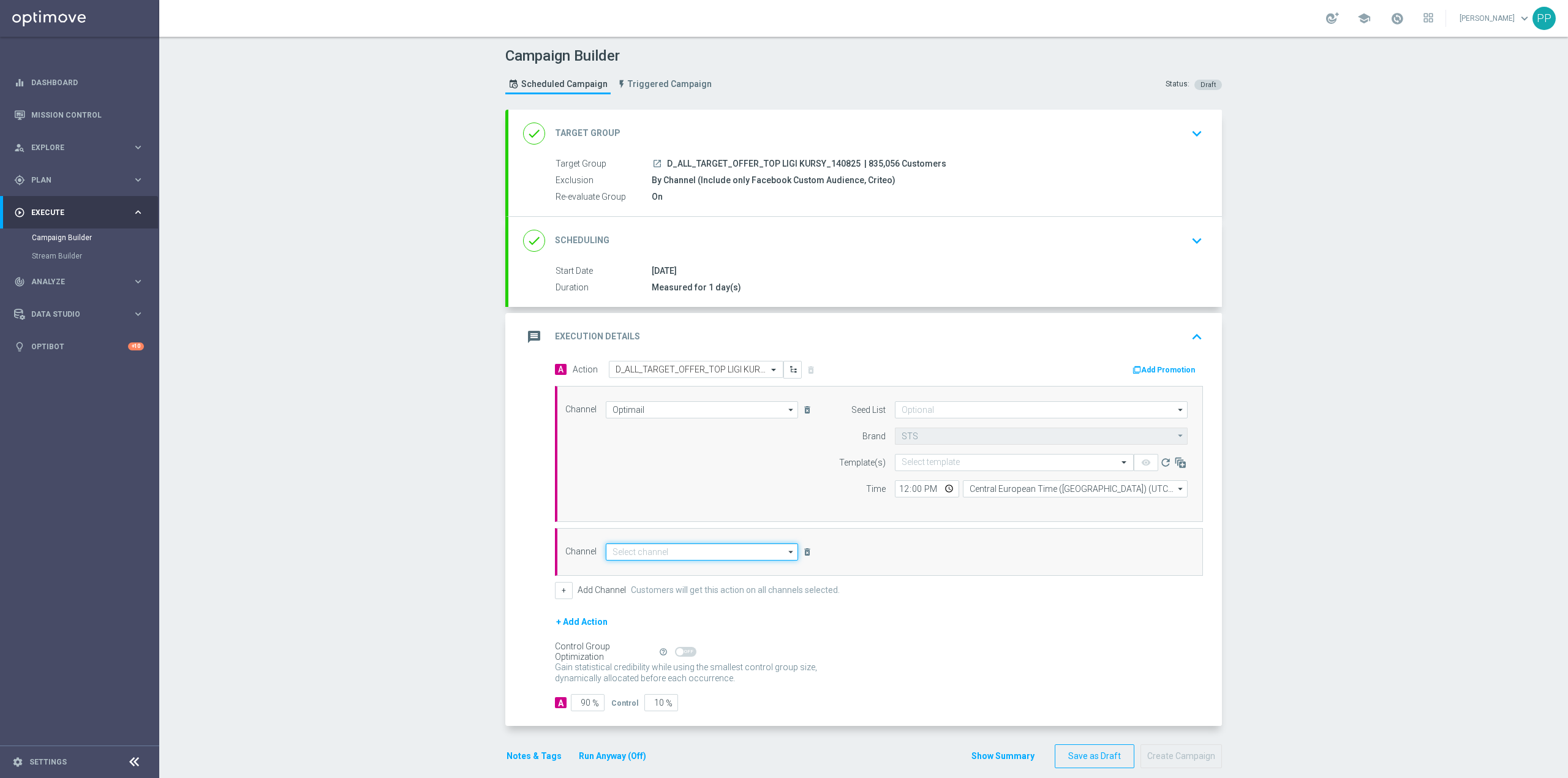
click at [635, 557] on input at bounding box center [702, 552] width 192 height 17
click at [657, 694] on div "Private message" at bounding box center [650, 690] width 57 height 11
type input "Private message"
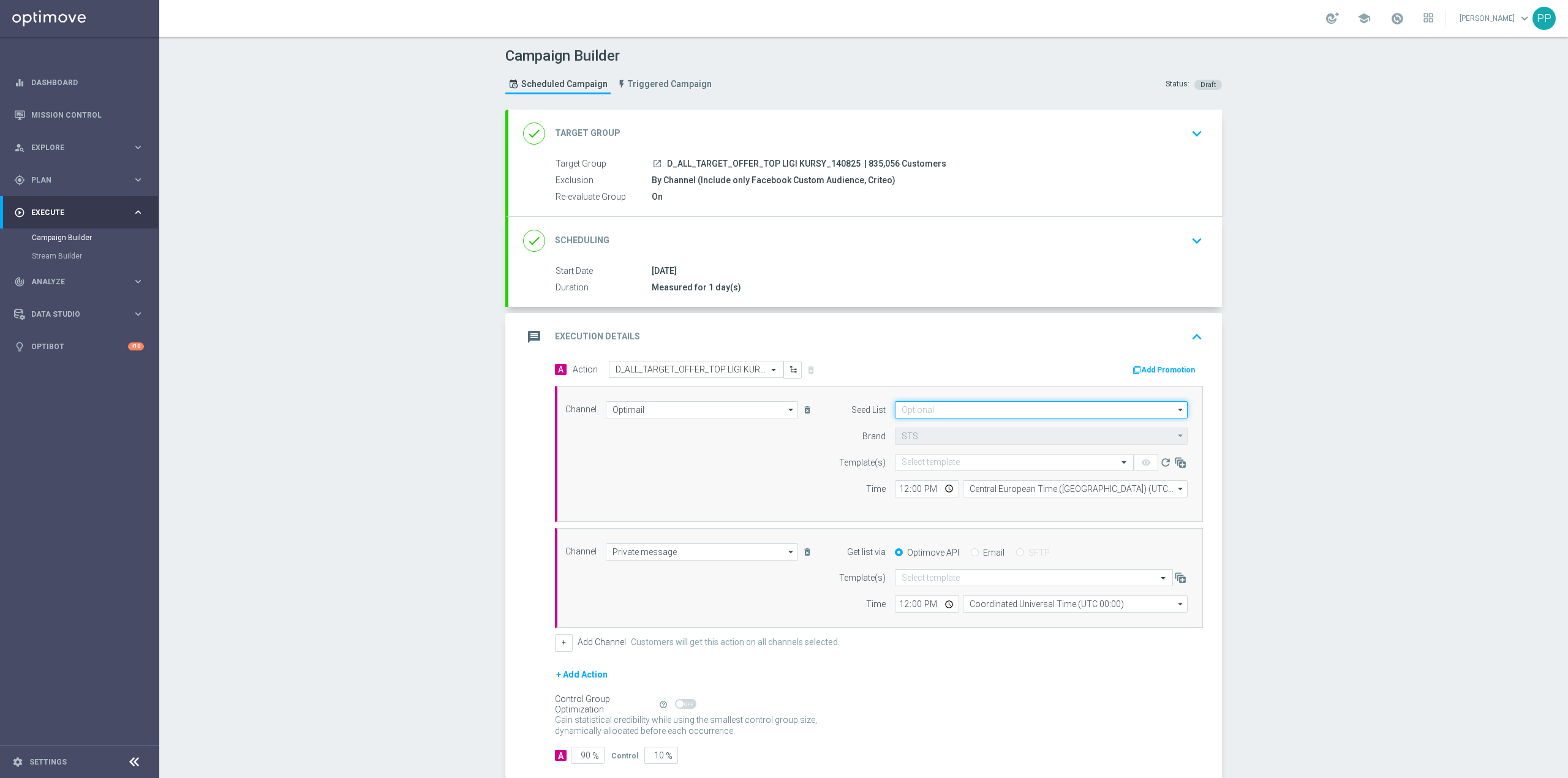
click at [916, 415] on input at bounding box center [1042, 410] width 293 height 17
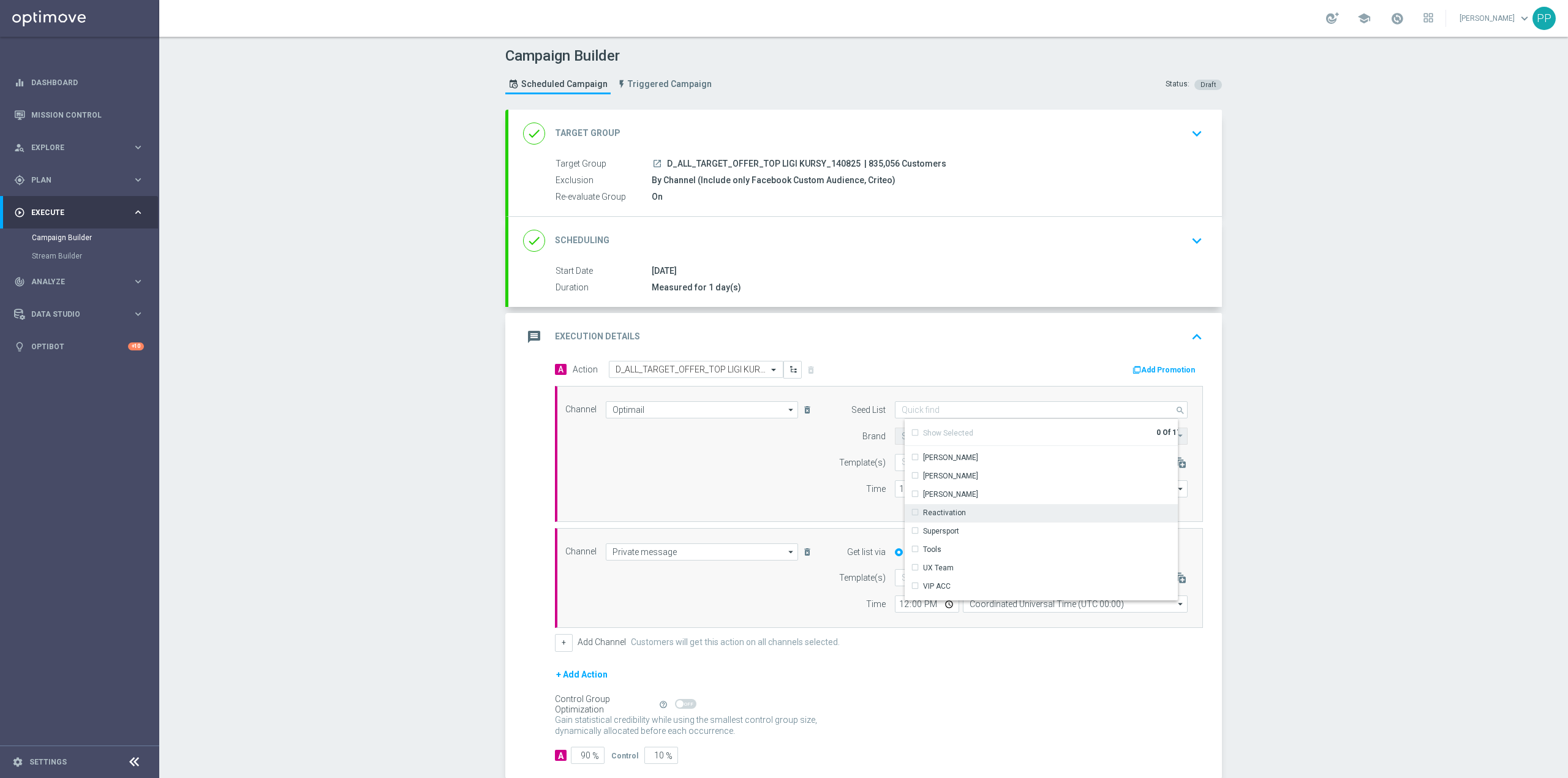
click at [944, 515] on div "Reactivation" at bounding box center [945, 513] width 43 height 11
click at [784, 486] on div "Channel Optimail Optimail arrow_drop_down Show Selected 1 of 22 Target group on…" at bounding box center [877, 454] width 641 height 105
type input "Reactivation"
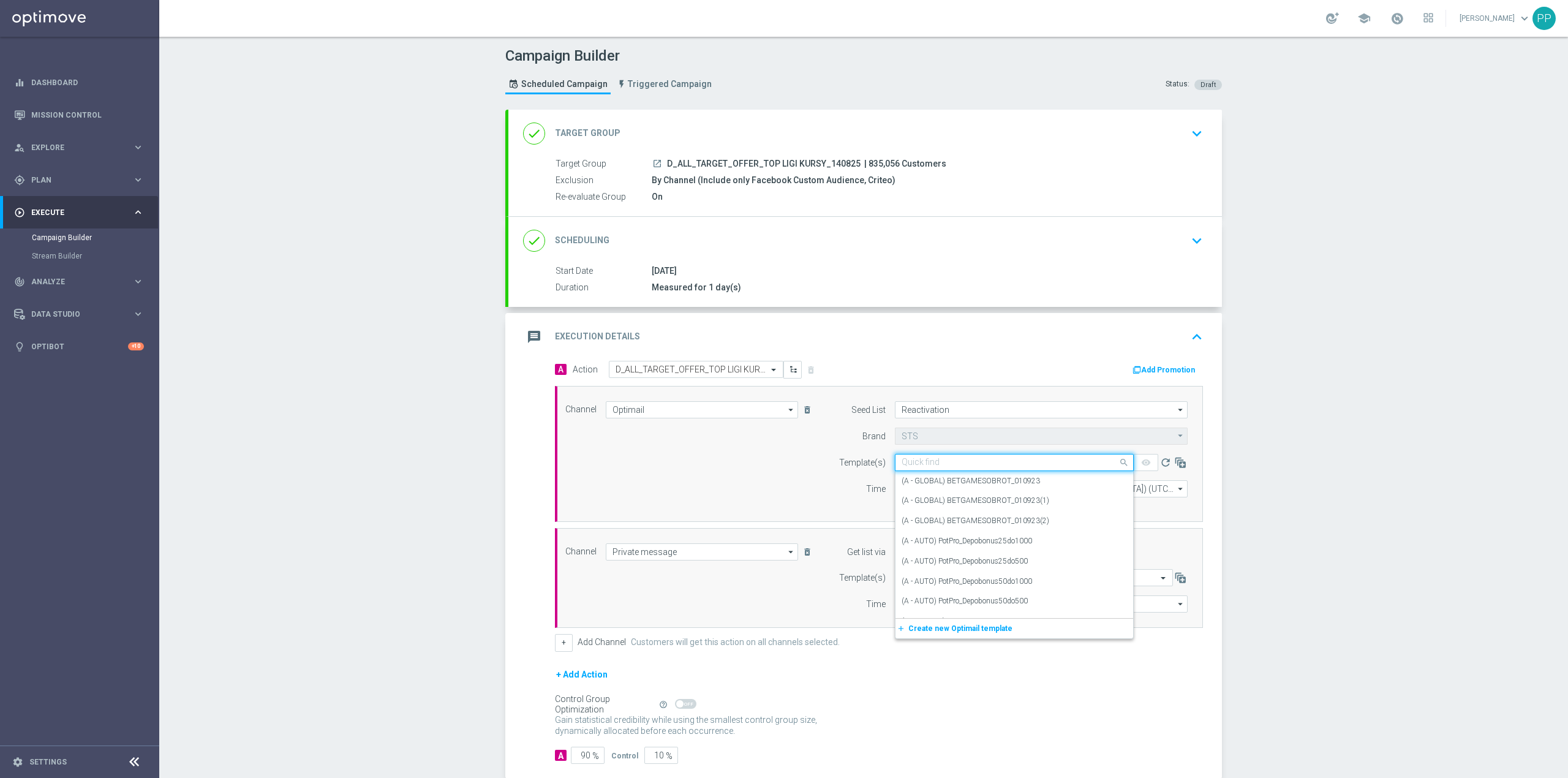
click at [941, 464] on input "text" at bounding box center [1002, 463] width 201 height 11
paste input "D_ALL_TARGET_OFFER_TOP LIGI KURSY_140825"
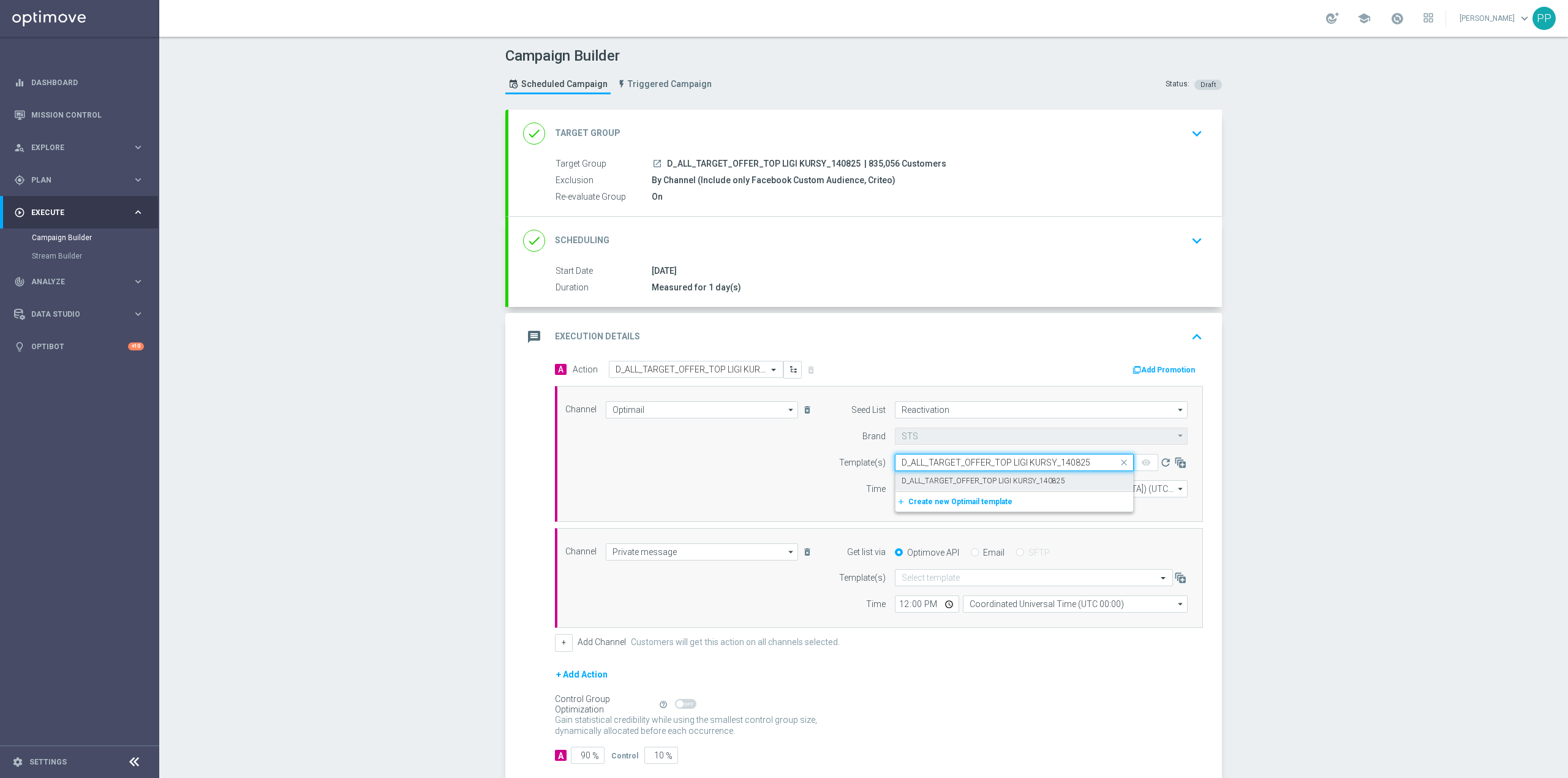
click at [949, 479] on label "D_ALL_TARGET_OFFER_TOP LIGI KURSY_140825" at bounding box center [984, 482] width 163 height 11
type input "D_ALL_TARGET_OFFER_TOP LIGI KURSY_140825"
click at [1014, 488] on input "Central European Time ([GEOGRAPHIC_DATA]) (UTC +02:00)" at bounding box center [1075, 489] width 225 height 17
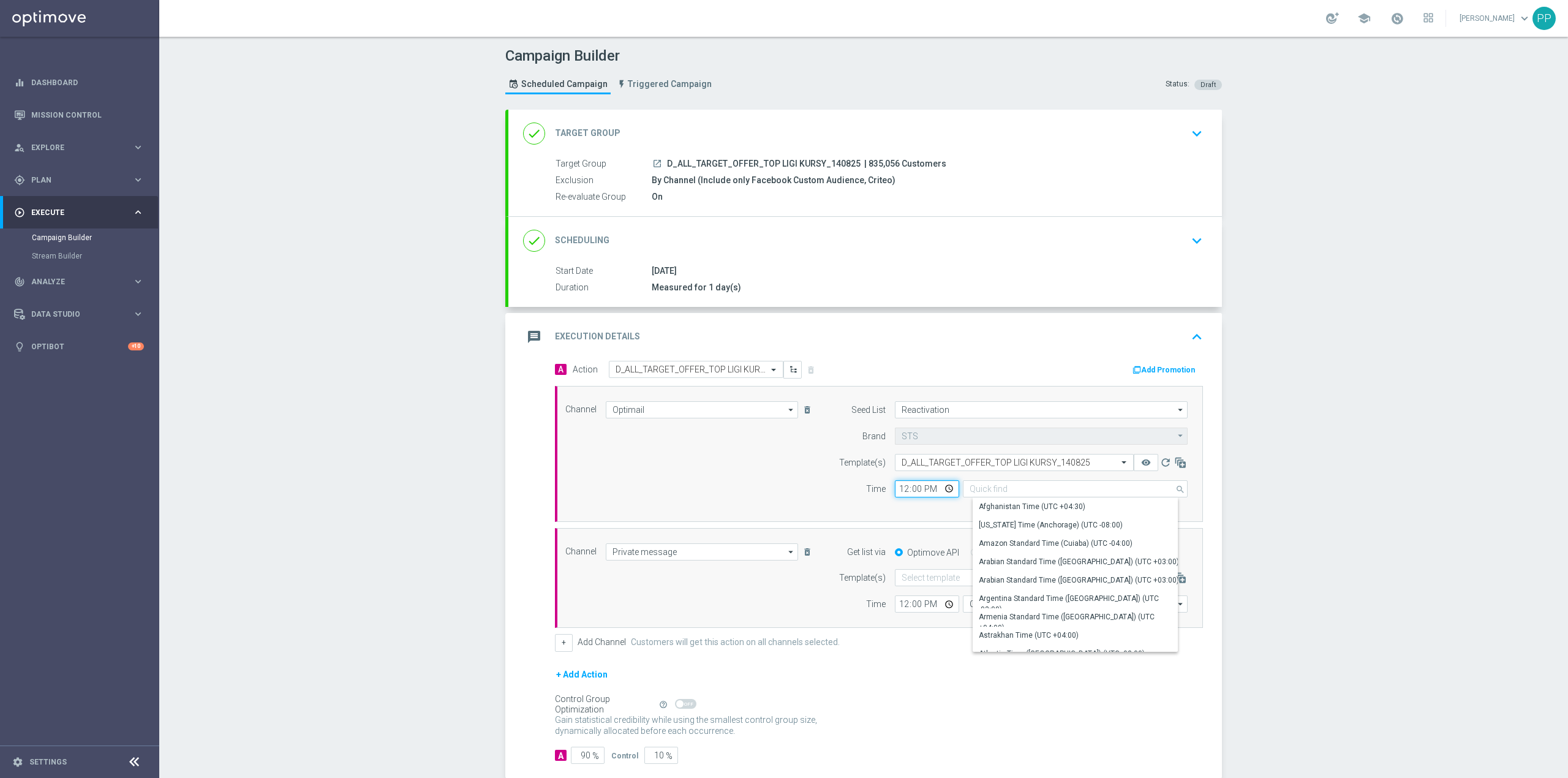
click at [896, 493] on input "12:00" at bounding box center [927, 489] width 64 height 17
type input "Central European Time ([GEOGRAPHIC_DATA]) (UTC +02:00)"
type input "16:46"
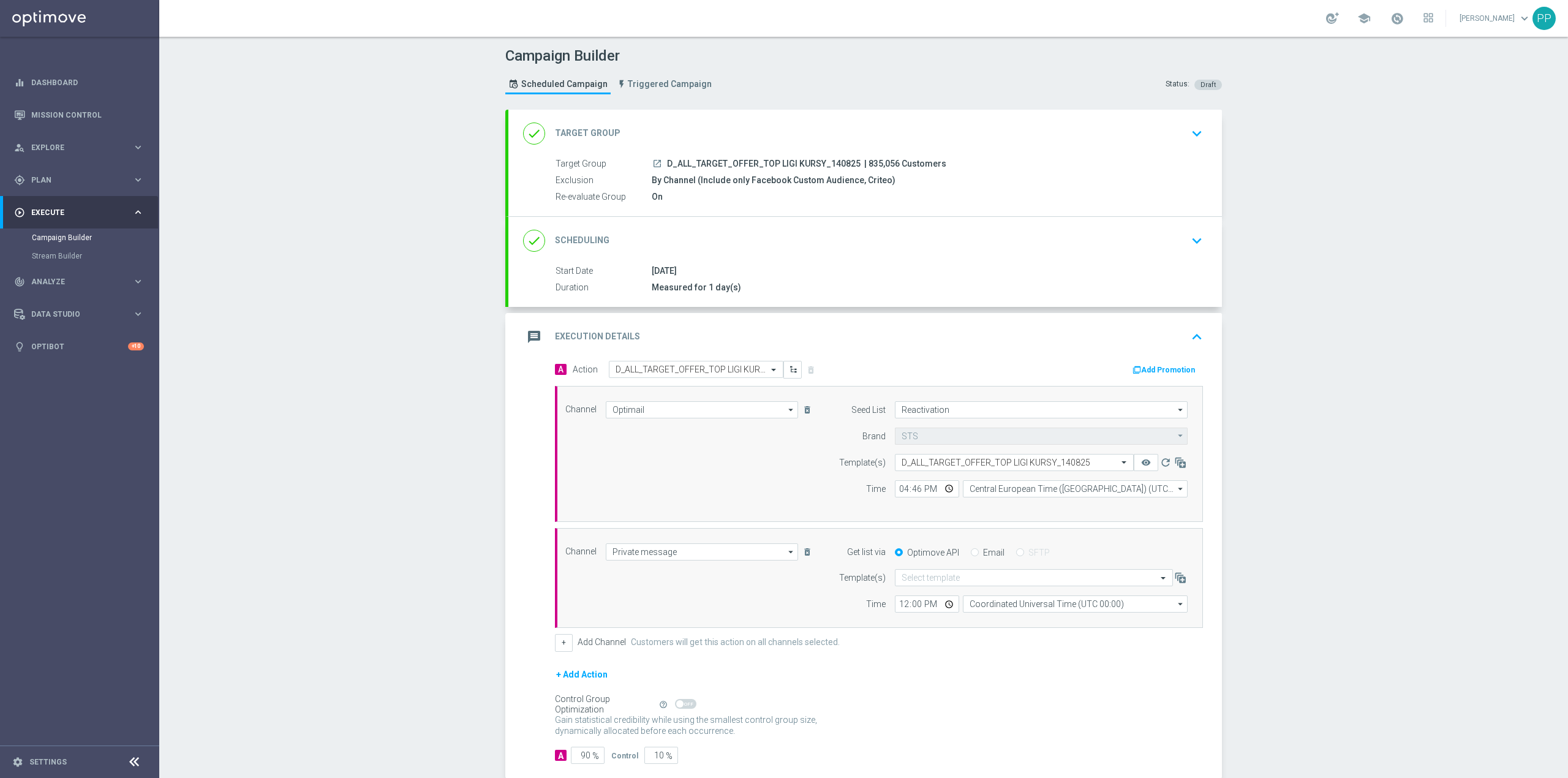
click at [823, 500] on div "Seed List Reactivation Reactivation arrow_drop_down Show Selected 1 of 17 (All)" at bounding box center [1010, 454] width 374 height 105
click at [922, 581] on input "text" at bounding box center [1022, 578] width 240 height 11
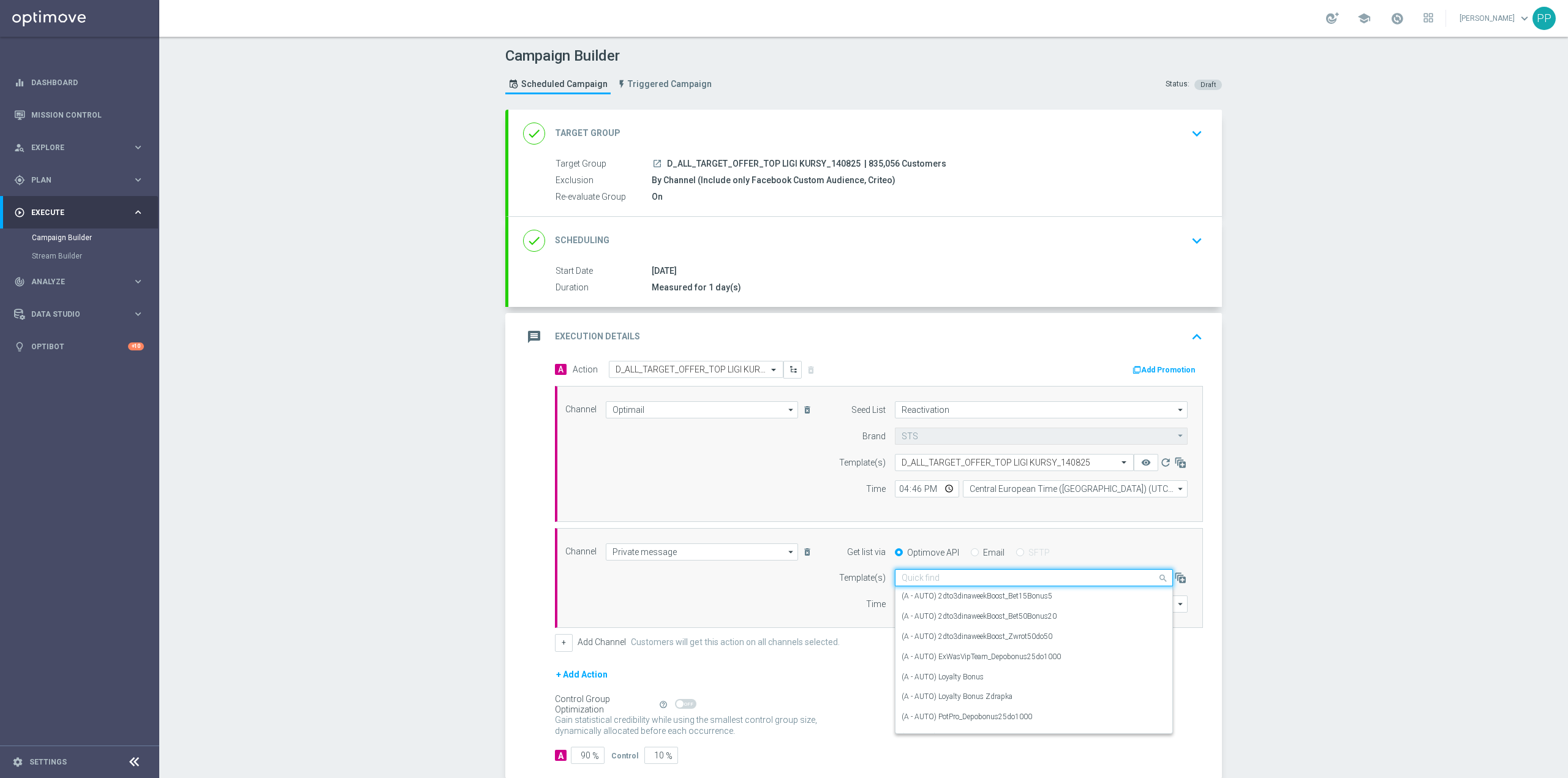
paste input "D_ALL_TARGET_OFFER_TOP LIGI KURSY_140825"
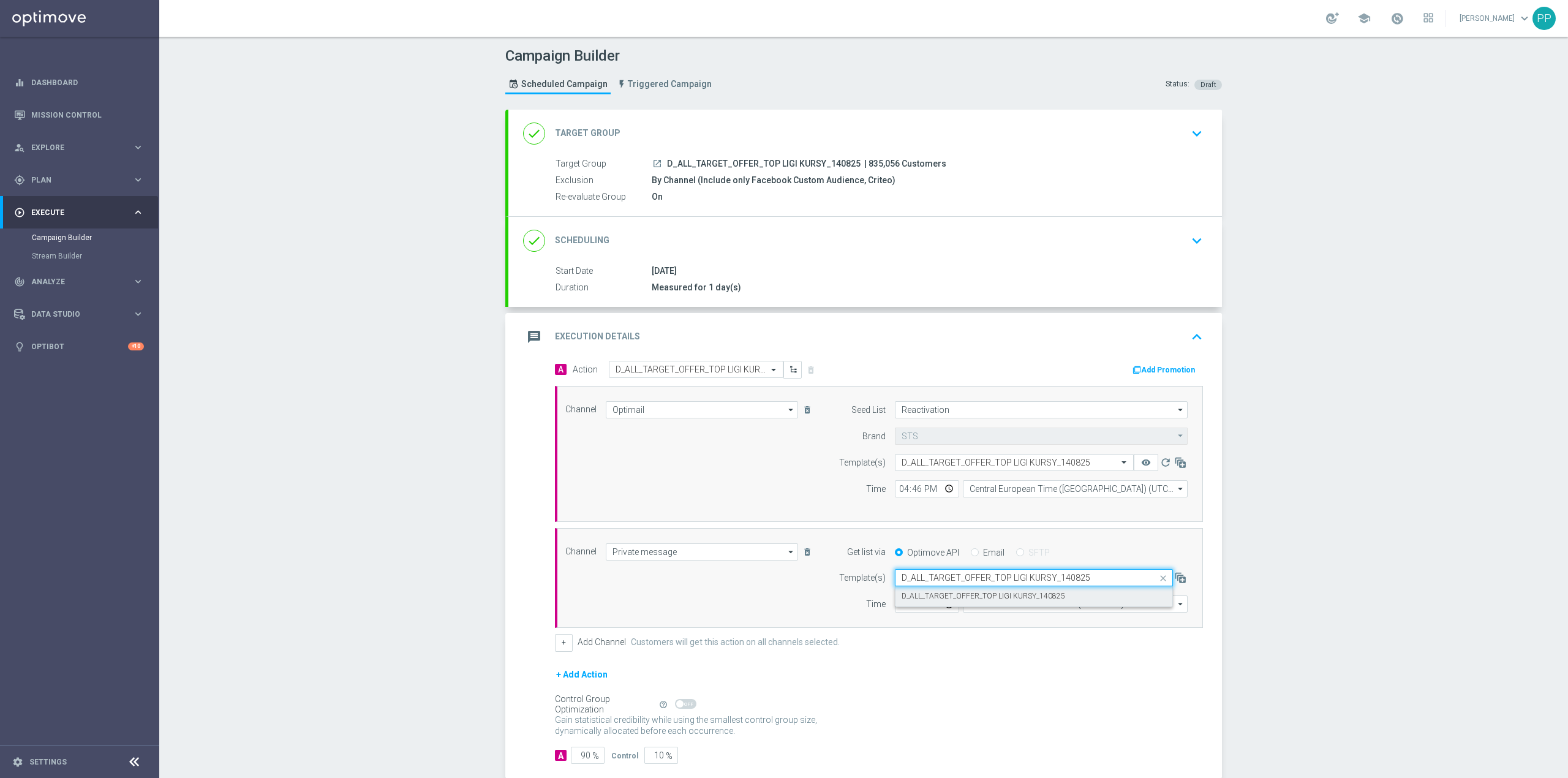
click at [929, 593] on label "D_ALL_TARGET_OFFER_TOP LIGI KURSY_140825" at bounding box center [984, 597] width 163 height 11
type input "D_ALL_TARGET_OFFER_TOP LIGI KURSY_140825"
click at [973, 605] on input "Coordinated Universal Time (UTC 00:00)" at bounding box center [1075, 604] width 225 height 17
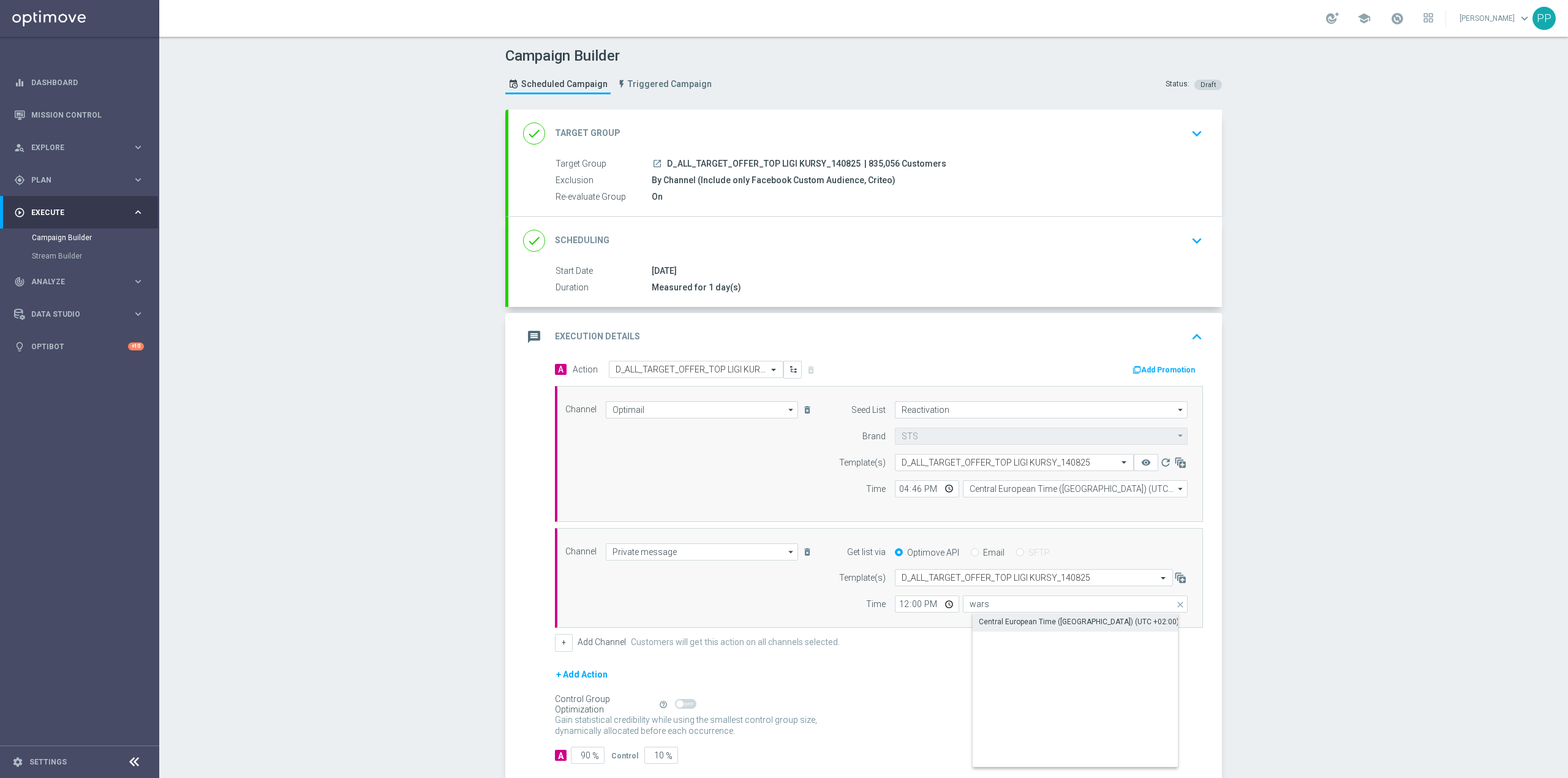
click at [984, 621] on div "Central European Time ([GEOGRAPHIC_DATA]) (UTC +02:00)" at bounding box center [1079, 621] width 200 height 11
type input "Central European Time ([GEOGRAPHIC_DATA]) (UTC +02:00)"
click at [895, 611] on input "12:00" at bounding box center [927, 604] width 64 height 17
click at [896, 609] on input "04:06" at bounding box center [927, 604] width 64 height 17
click at [823, 610] on div "Time" at bounding box center [855, 604] width 63 height 17
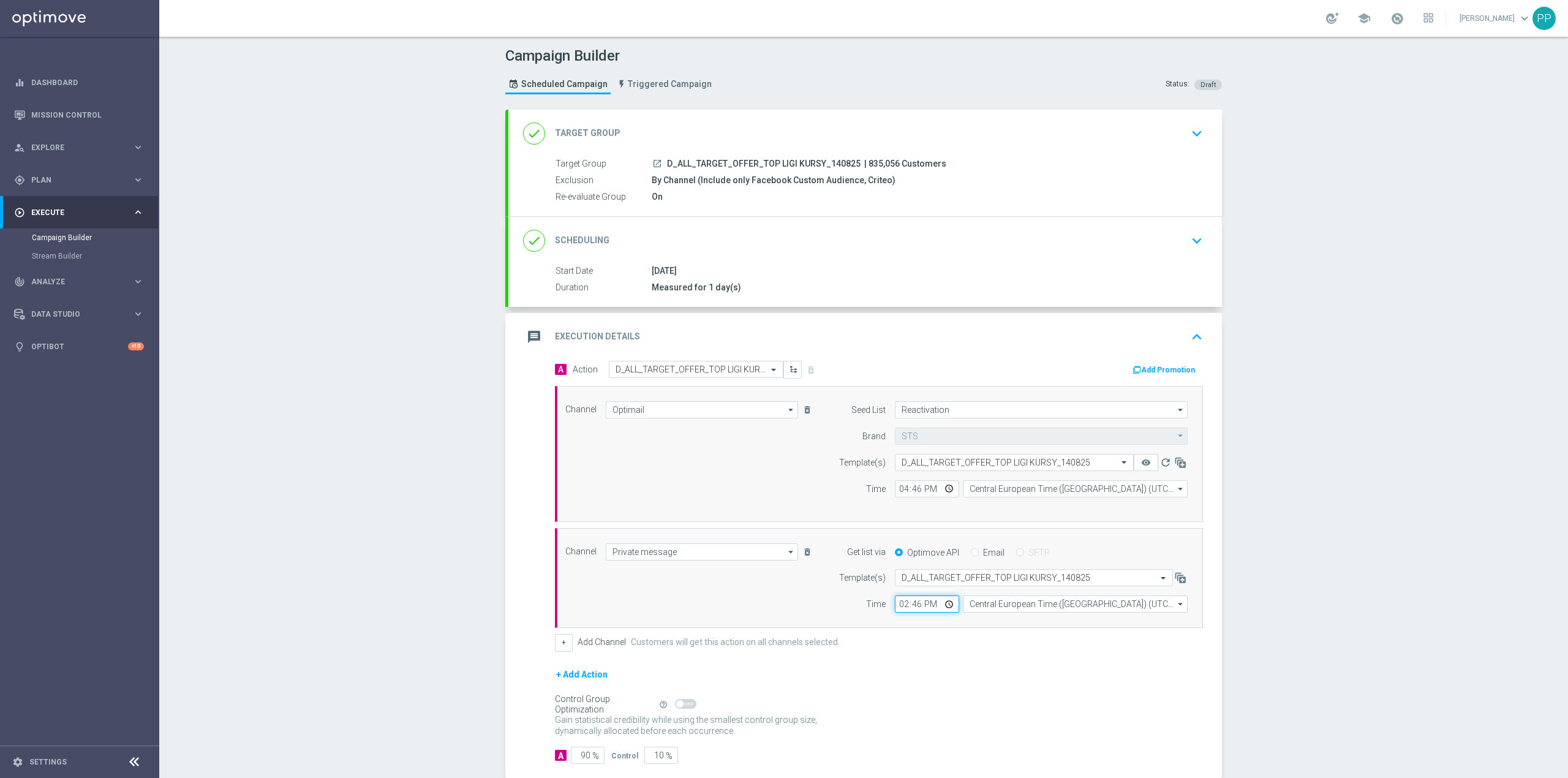
click at [895, 610] on input "14:46" at bounding box center [927, 604] width 64 height 17
type input "16:46"
click at [782, 605] on div "Channel Private message Private message arrow_drop_down Show Selected 1 of 22 T…" at bounding box center [877, 579] width 641 height 70
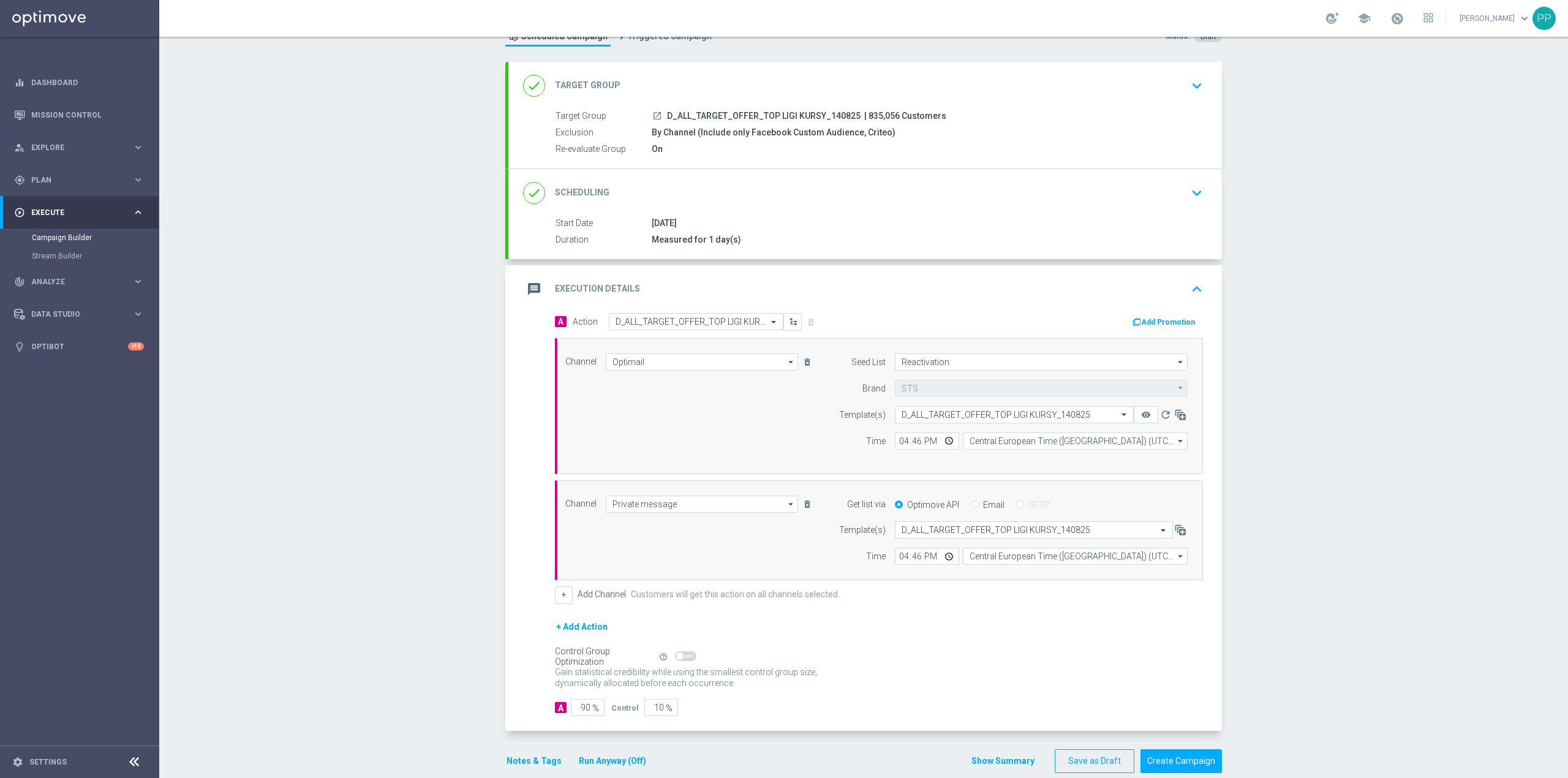
scroll to position [71, 0]
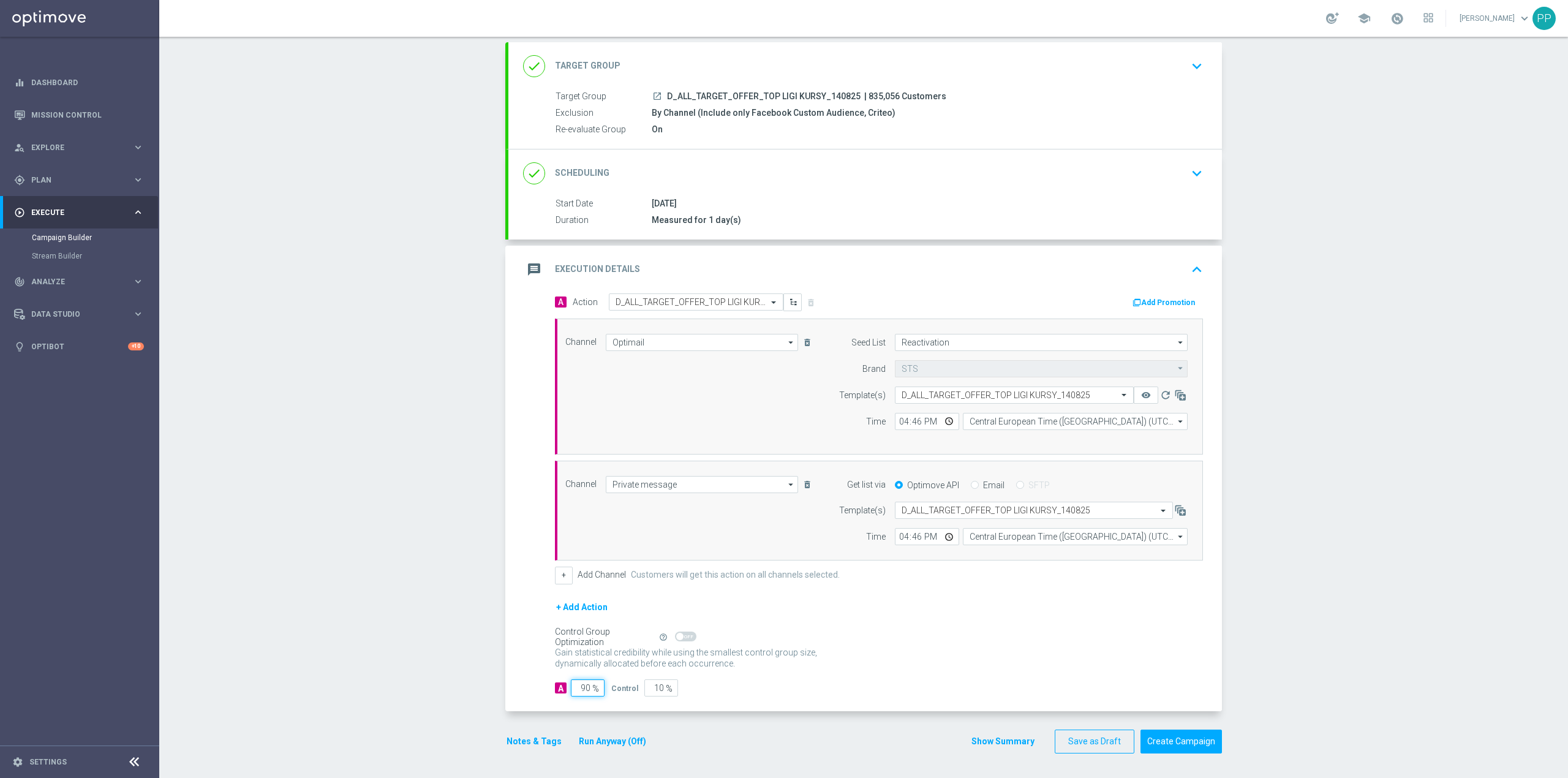
click at [582, 686] on input "90" at bounding box center [588, 688] width 34 height 17
type input "9"
type input "91"
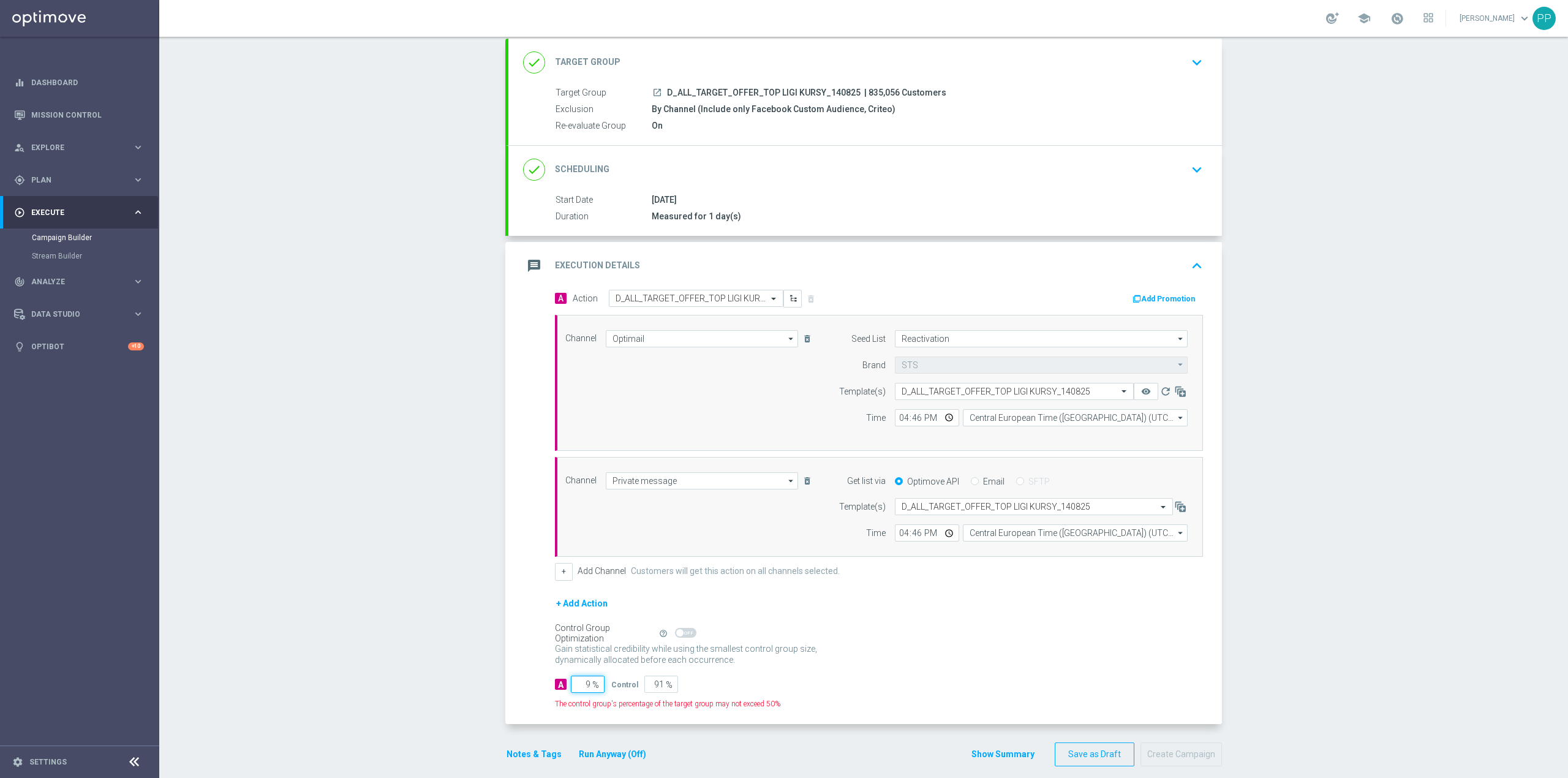
type input "95"
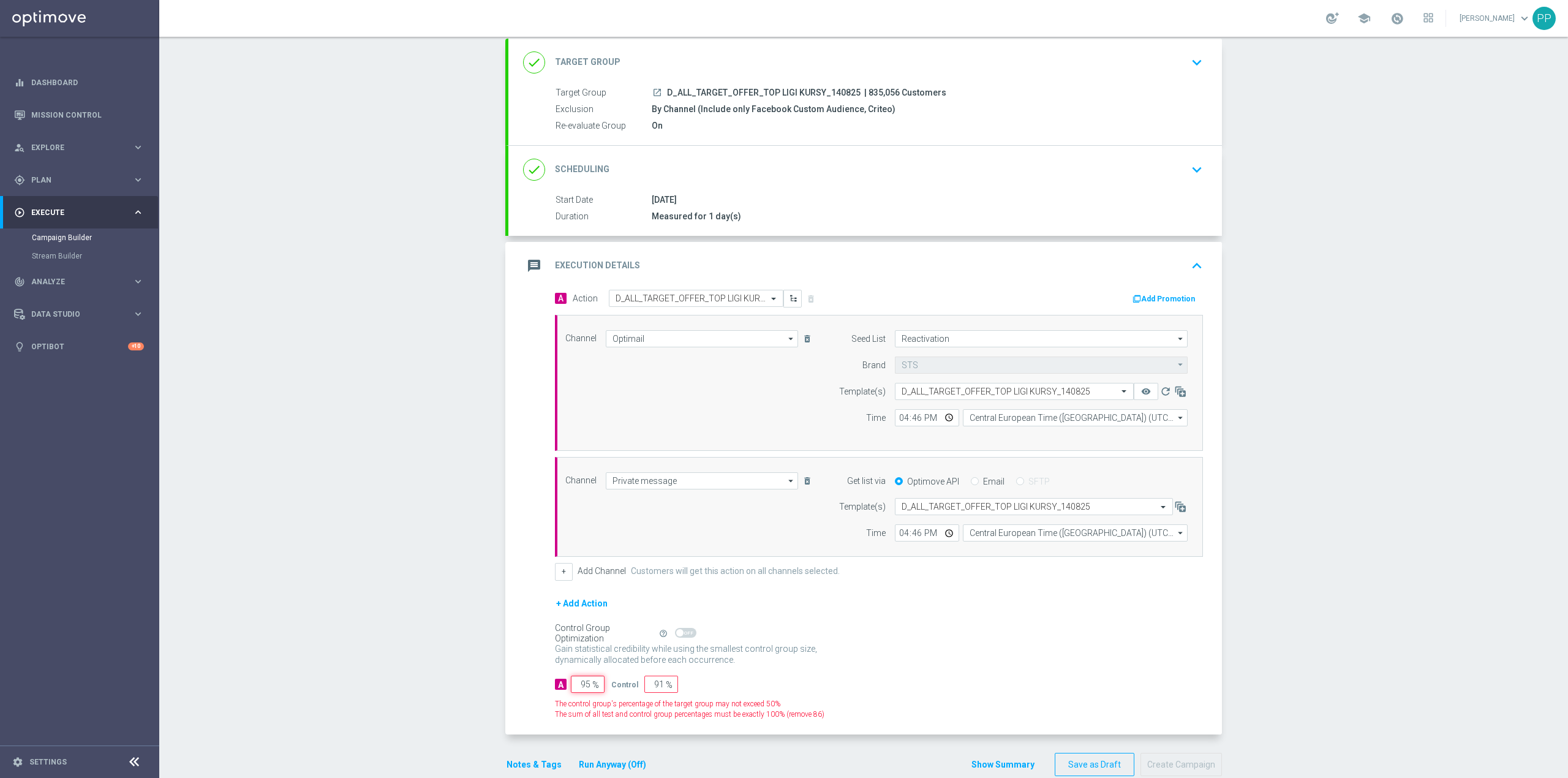
type input "5"
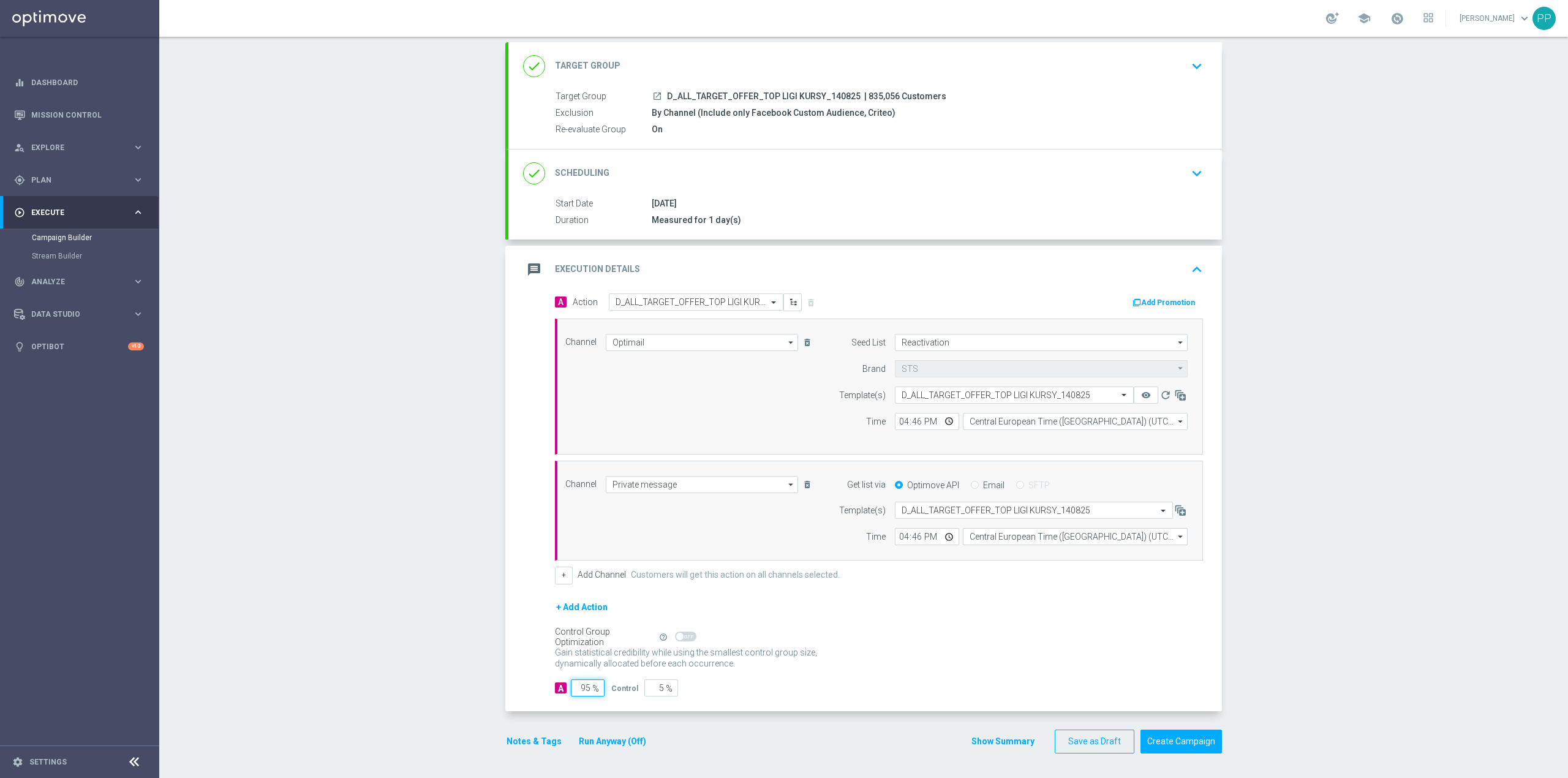
type input "95"
click at [510, 684] on div "A Action Select action D_ALL_TARGET_OFFER_TOP LIGI KURSY_140825 delete_forever …" at bounding box center [864, 502] width 713 height 418
click at [523, 739] on button "Notes & Tags" at bounding box center [533, 742] width 57 height 15
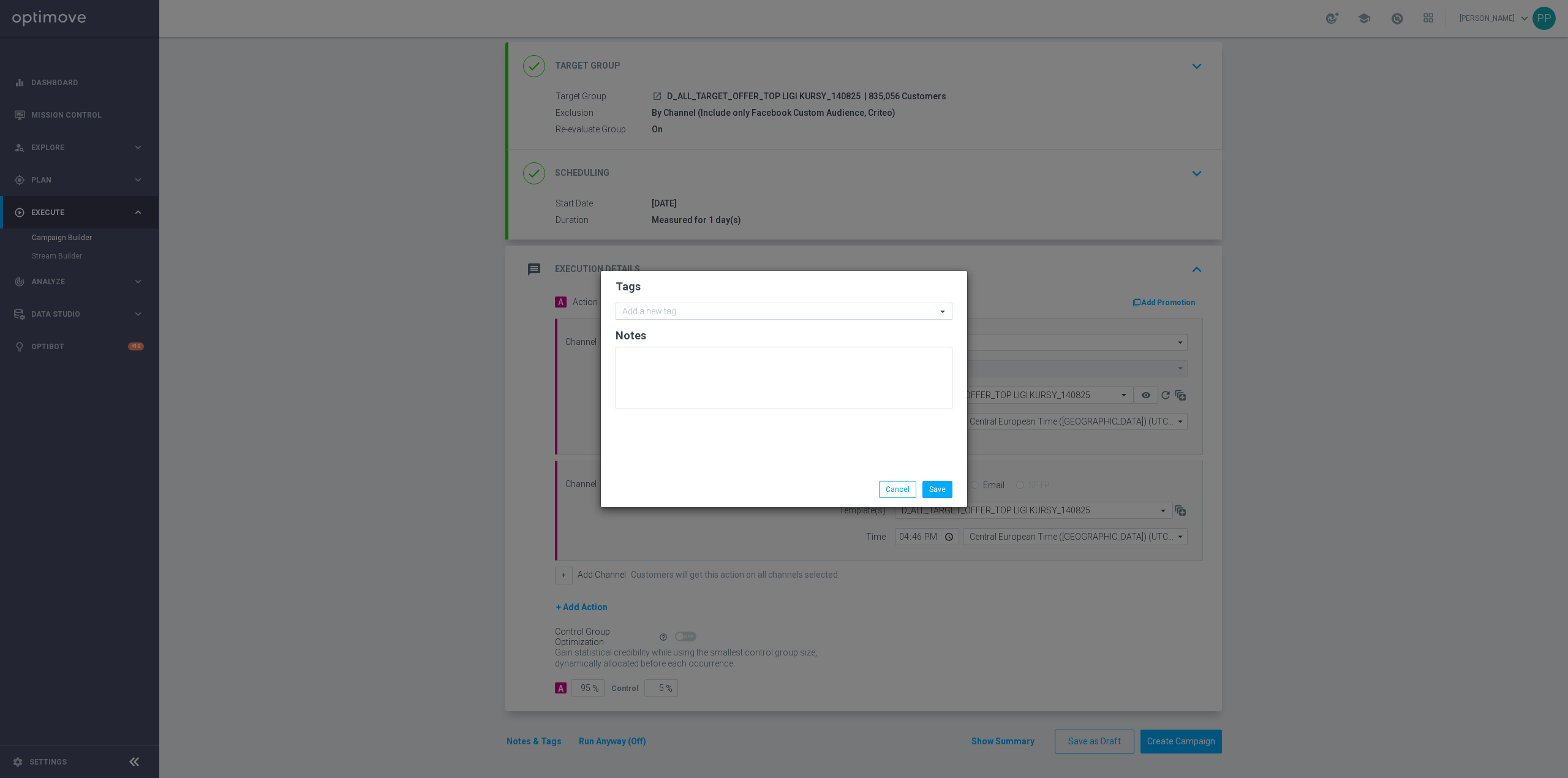
click at [646, 315] on input "text" at bounding box center [780, 312] width 314 height 11
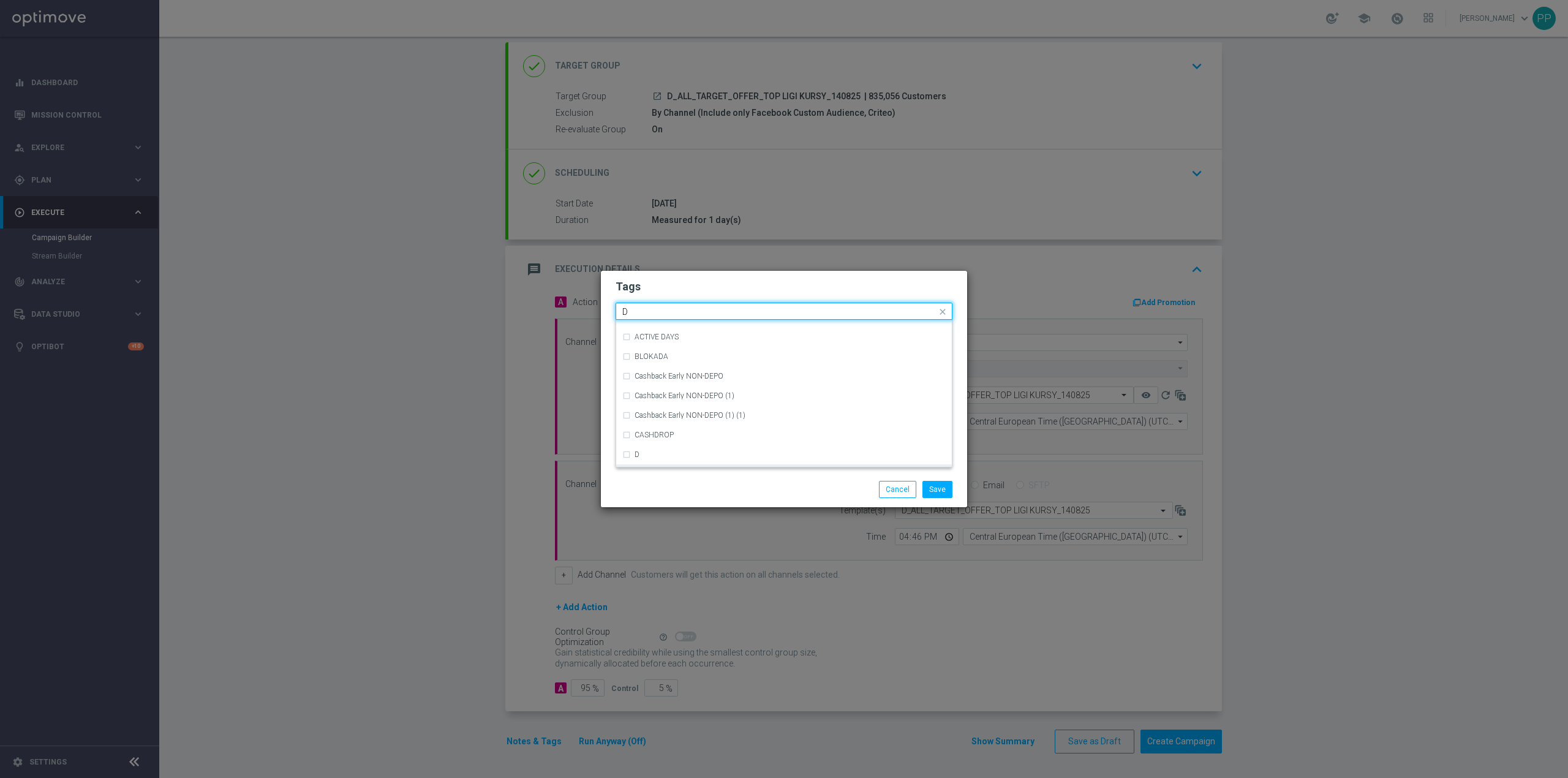
scroll to position [1389, 0]
click at [720, 356] on div "D" at bounding box center [790, 353] width 311 height 8
type input "D"
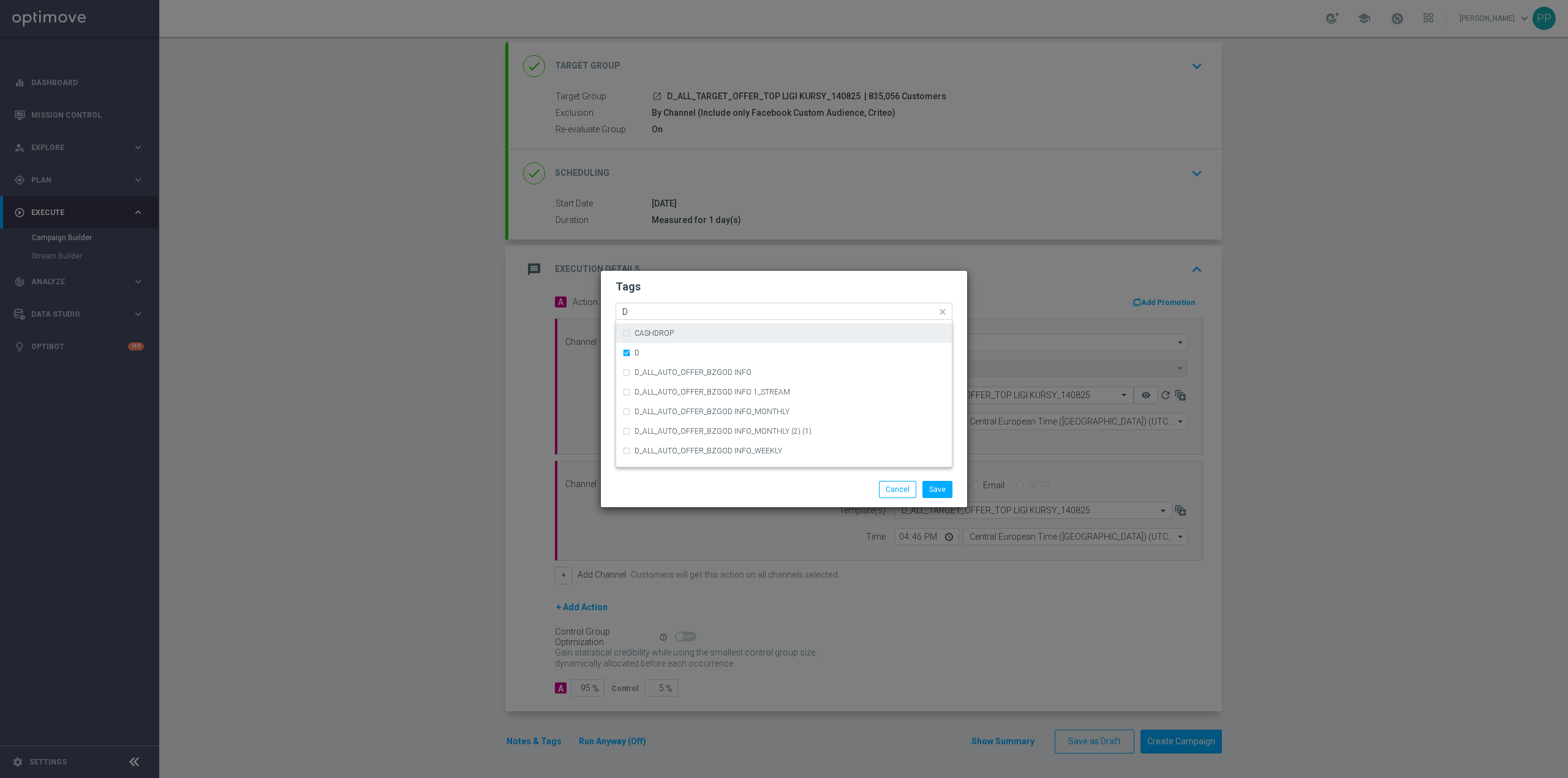
click at [672, 308] on input "D" at bounding box center [780, 312] width 314 height 11
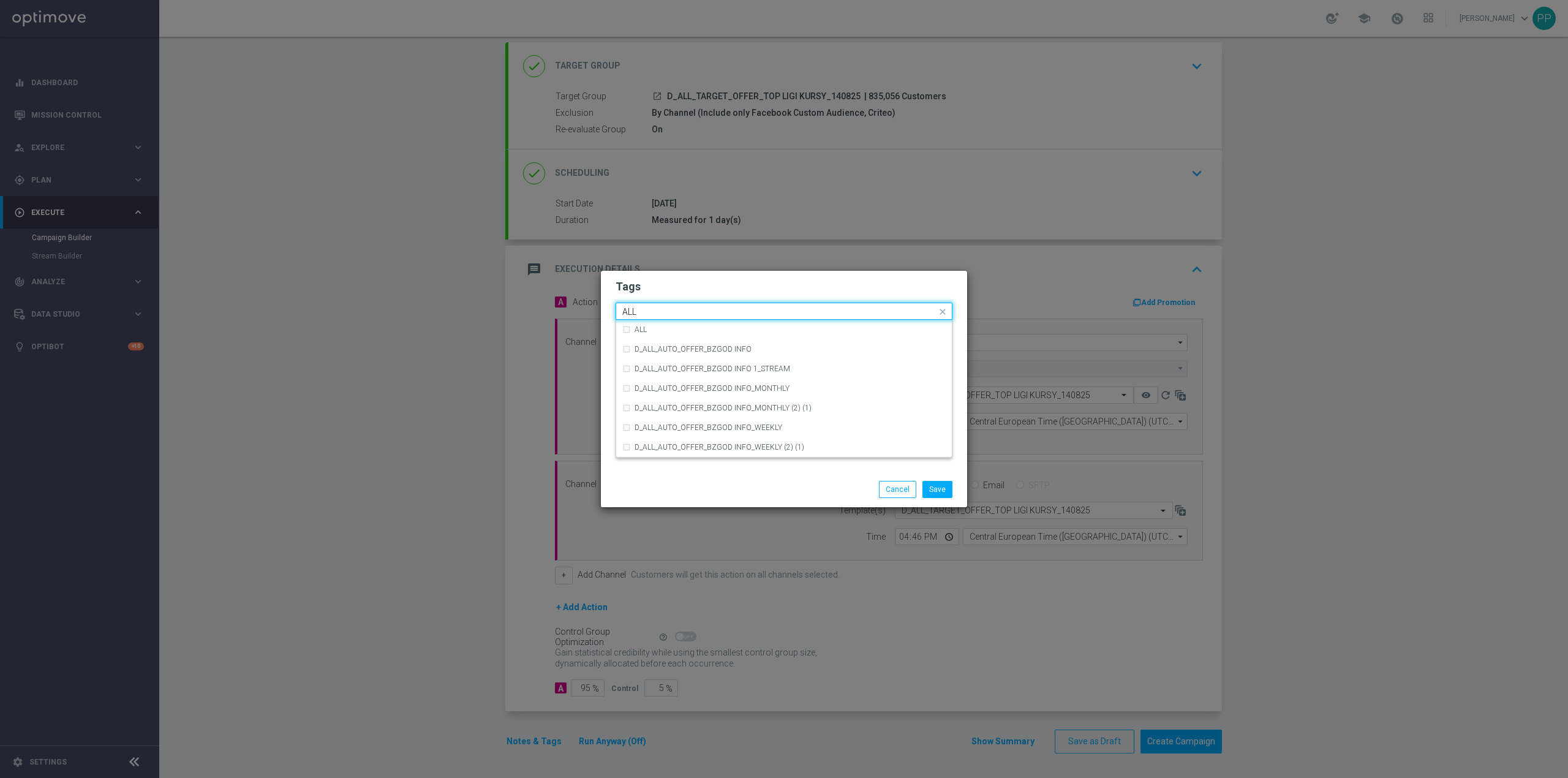
scroll to position [0, 0]
click at [681, 324] on div "ALL" at bounding box center [784, 330] width 324 height 20
click at [681, 308] on input "ALL" at bounding box center [780, 312] width 314 height 11
type input "A"
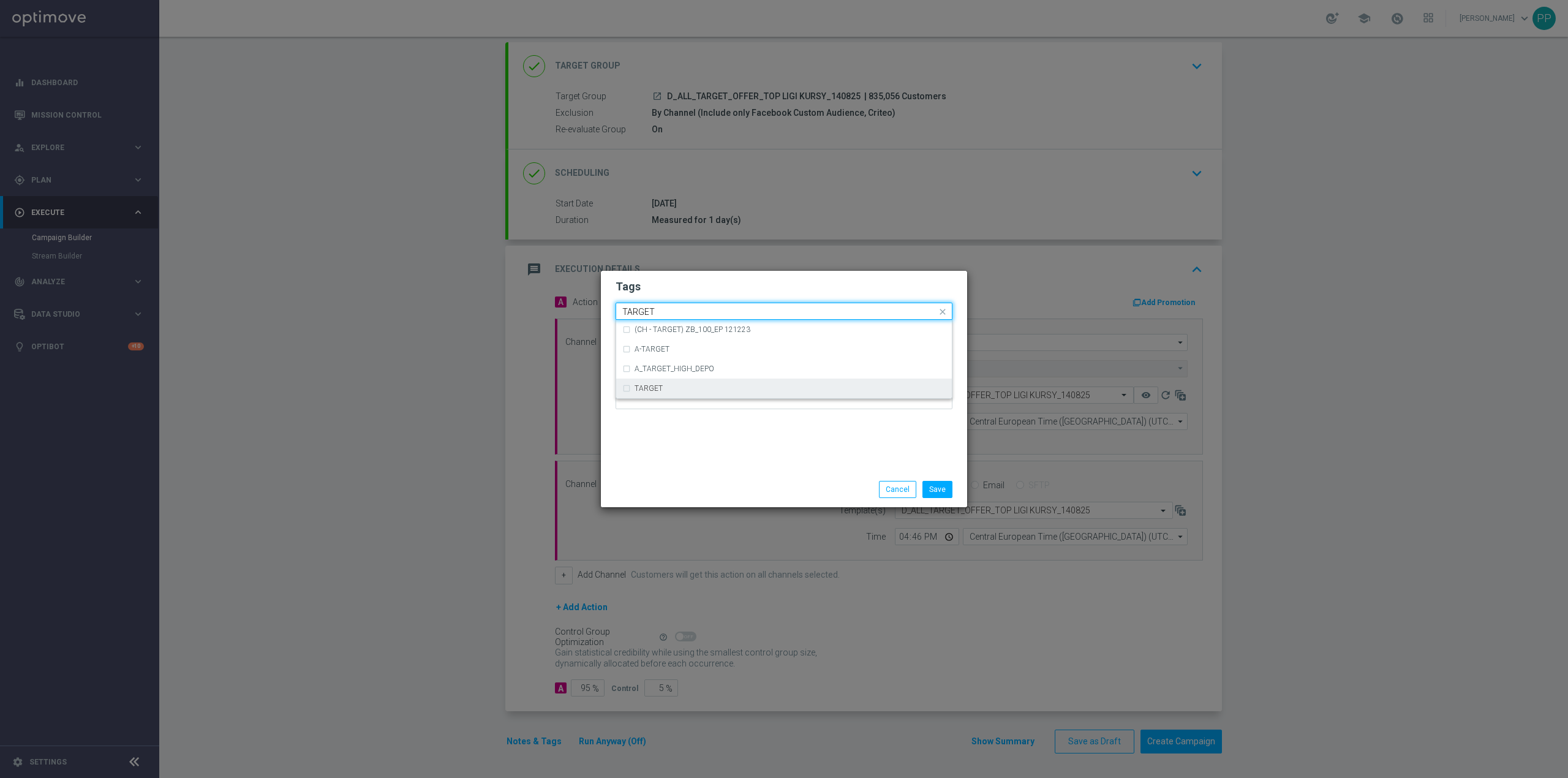
click at [674, 383] on div "TARGET" at bounding box center [784, 389] width 324 height 20
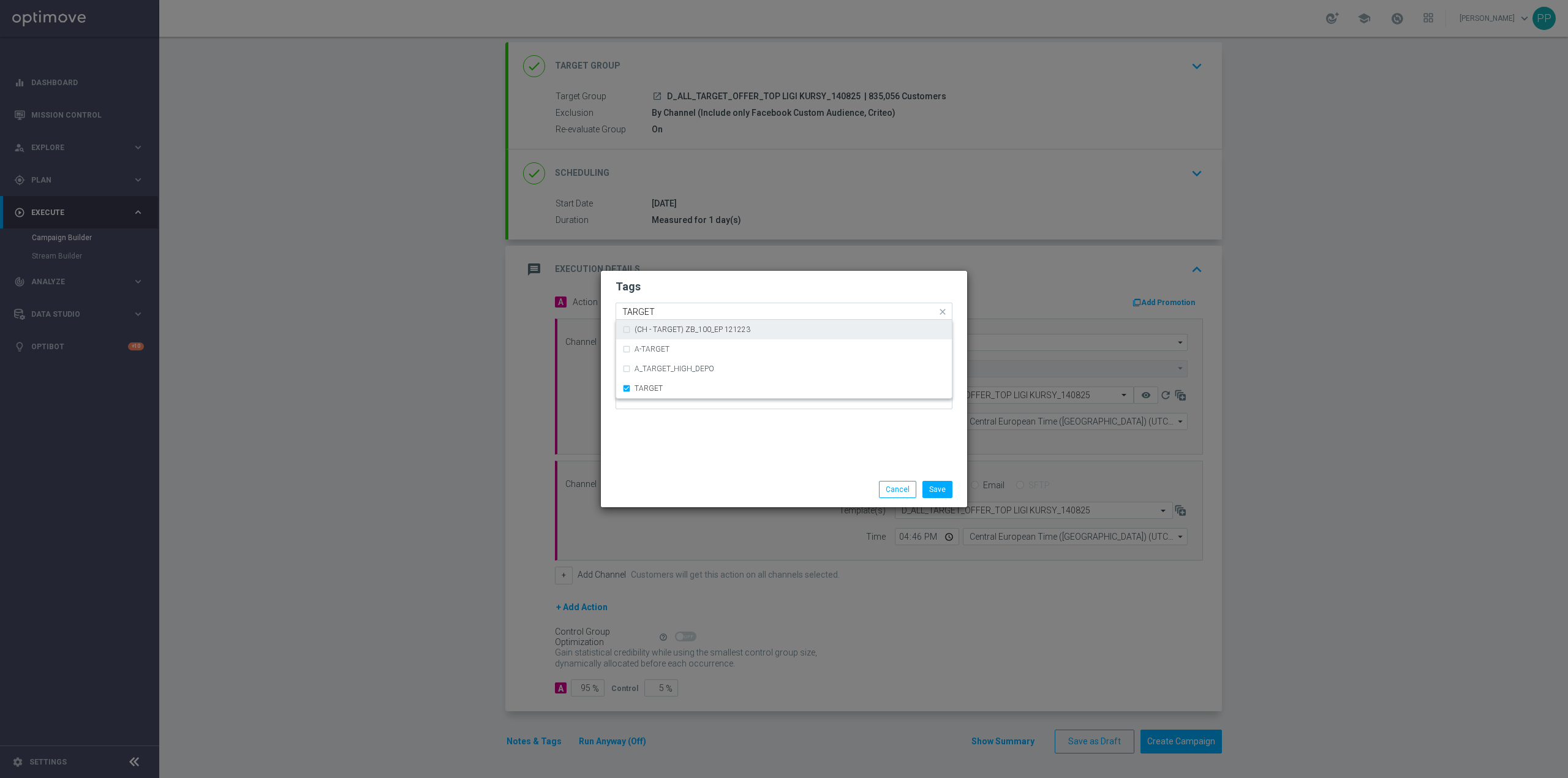
click at [672, 312] on input "TARGET" at bounding box center [780, 312] width 314 height 11
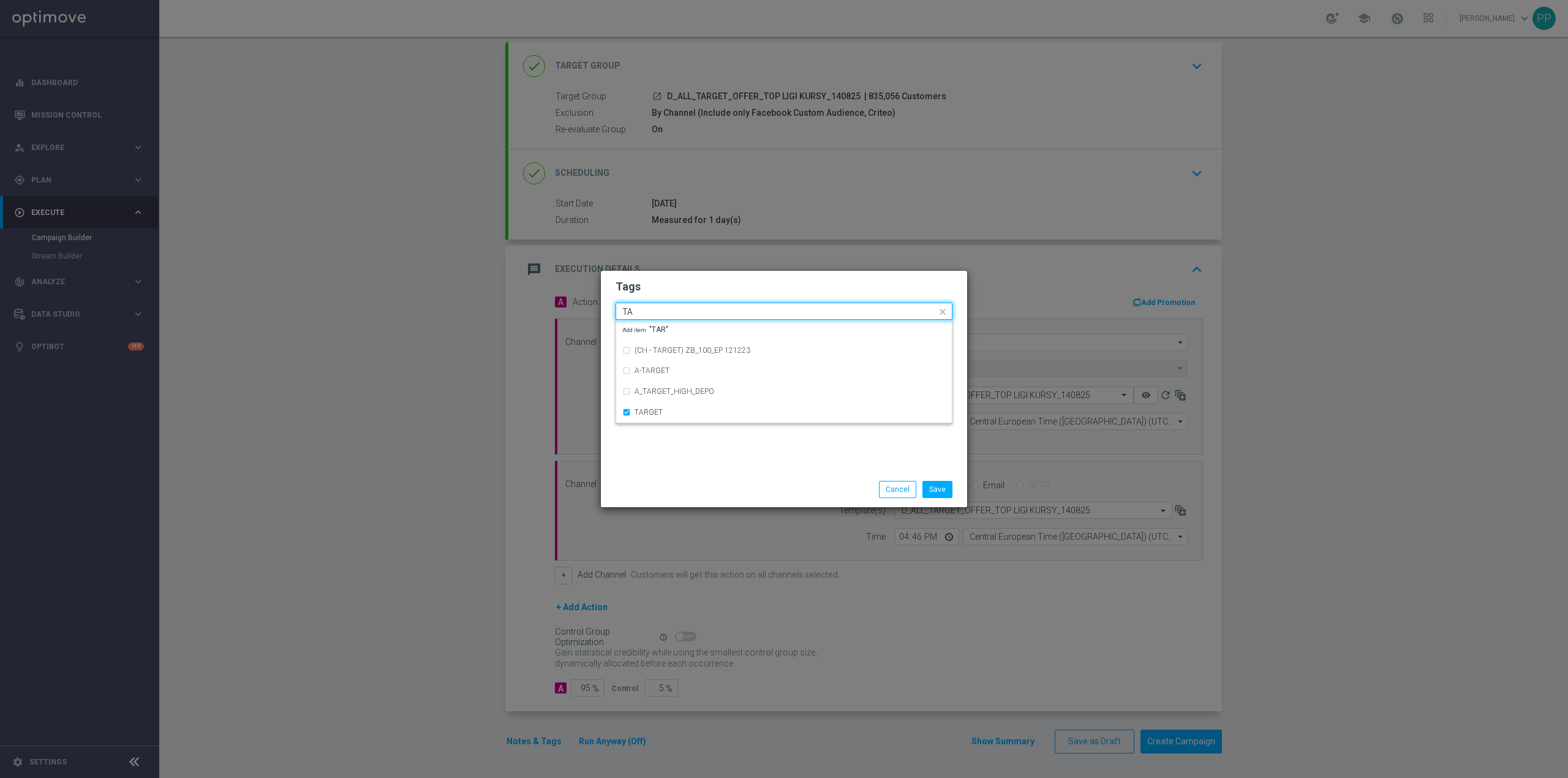
type input "T"
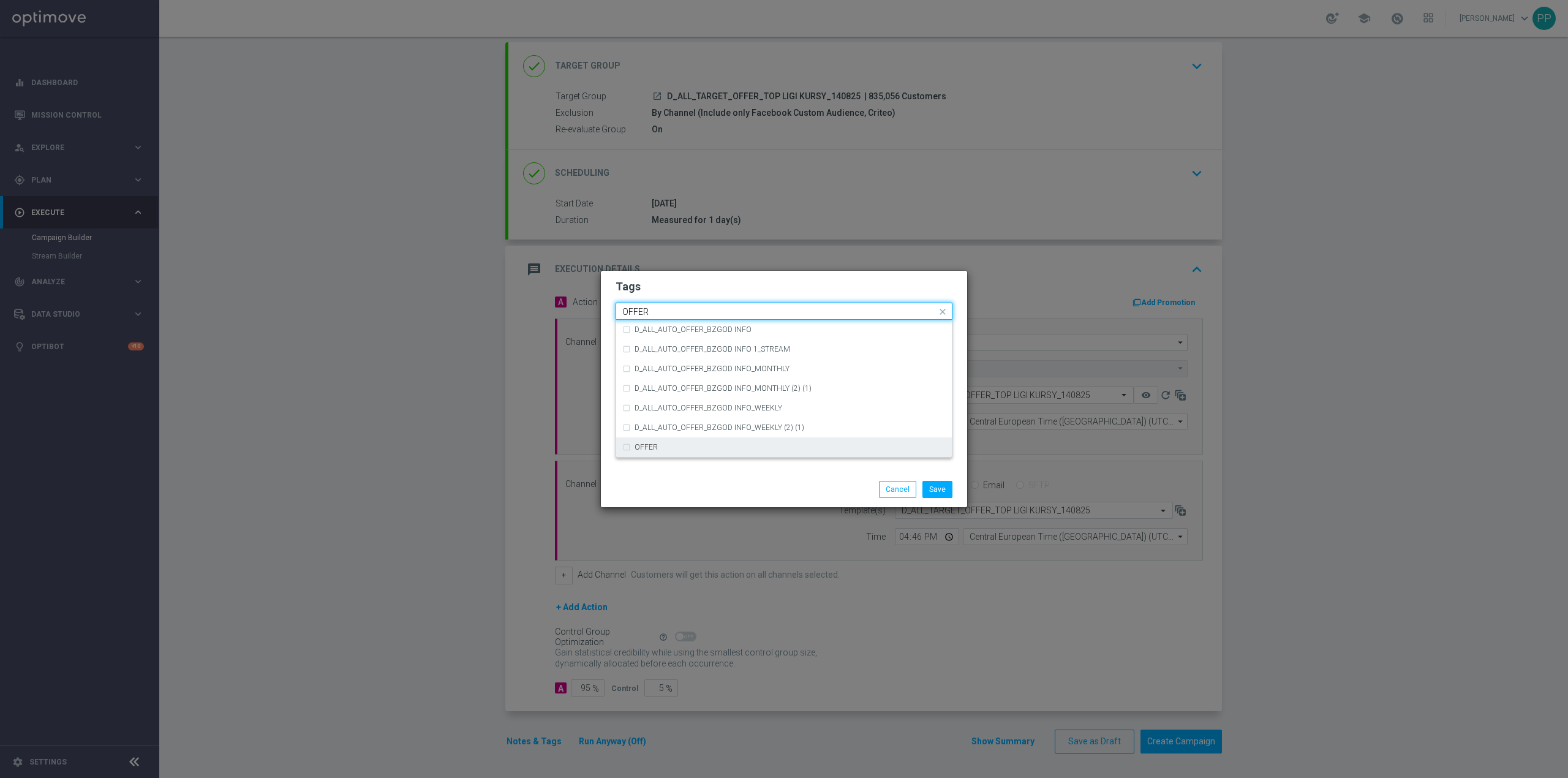
click at [671, 444] on div "OFFER" at bounding box center [790, 447] width 311 height 8
type input "OFFER"
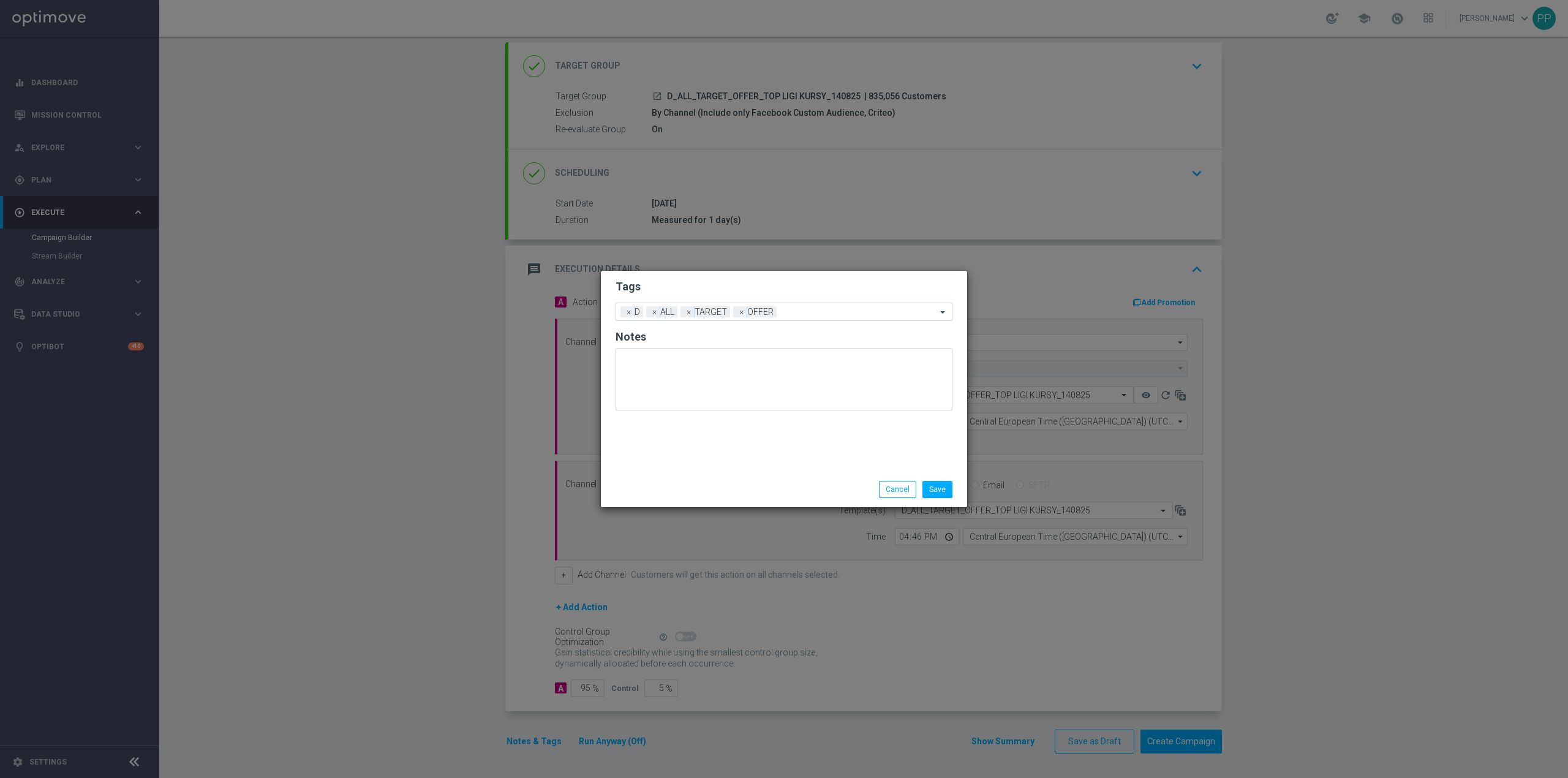
click at [678, 499] on div "Save Cancel" at bounding box center [784, 489] width 356 height 17
click at [929, 486] on button "Save" at bounding box center [937, 489] width 30 height 17
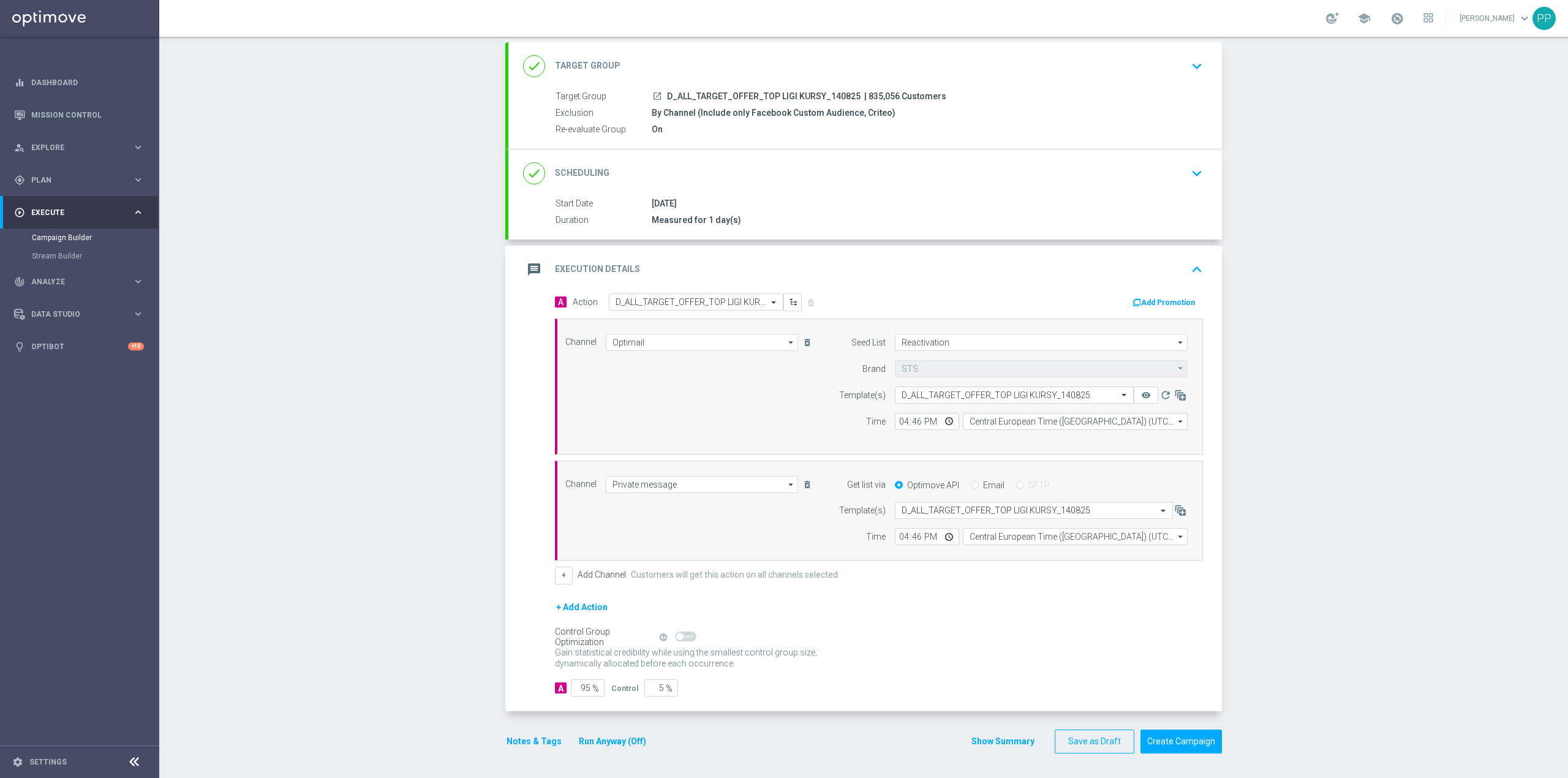
click at [848, 273] on div "message Execution Details keyboard_arrow_up" at bounding box center [864, 270] width 684 height 24
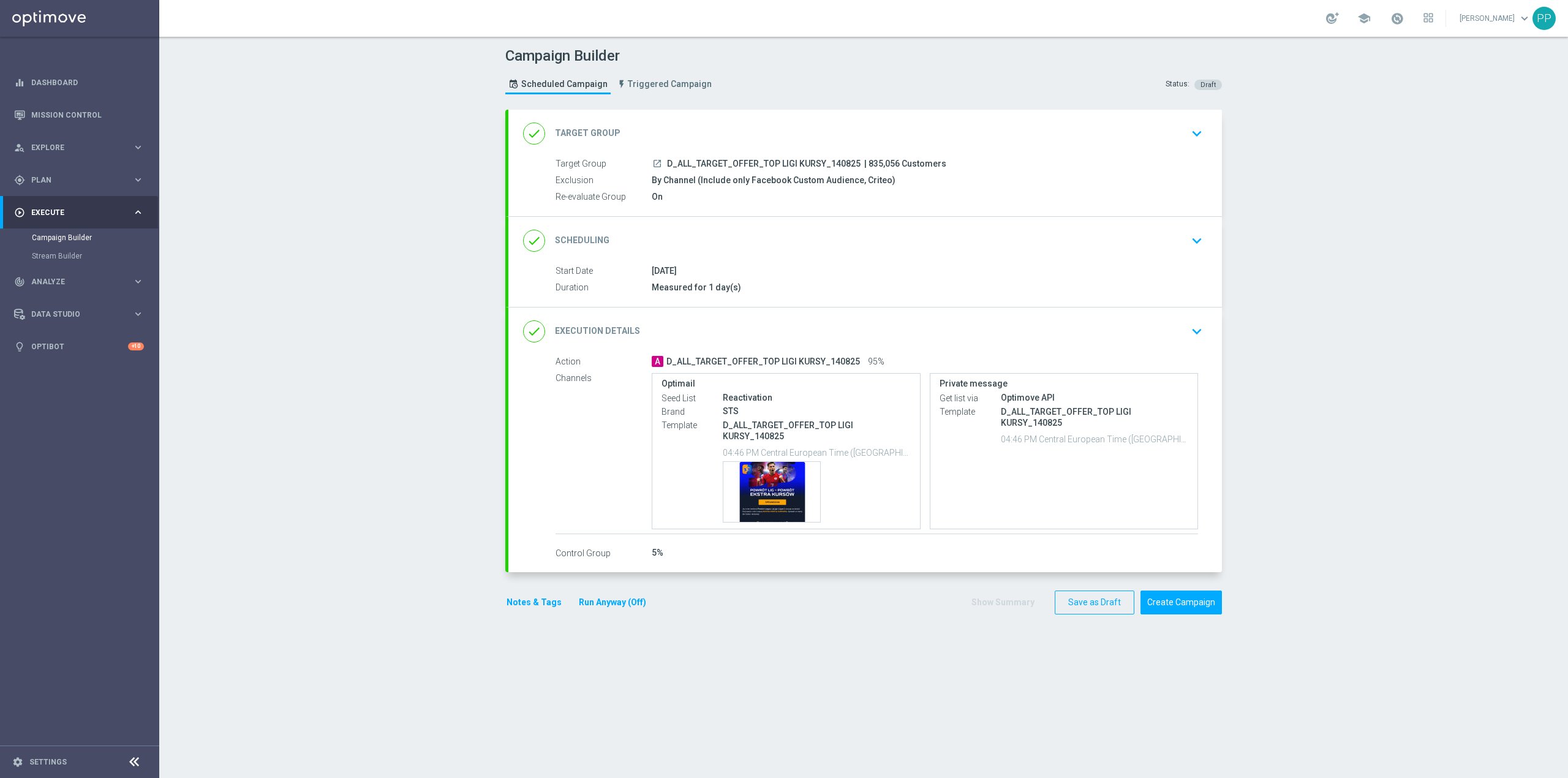
click at [807, 125] on div "done Target Group keyboard_arrow_down" at bounding box center [864, 134] width 684 height 24
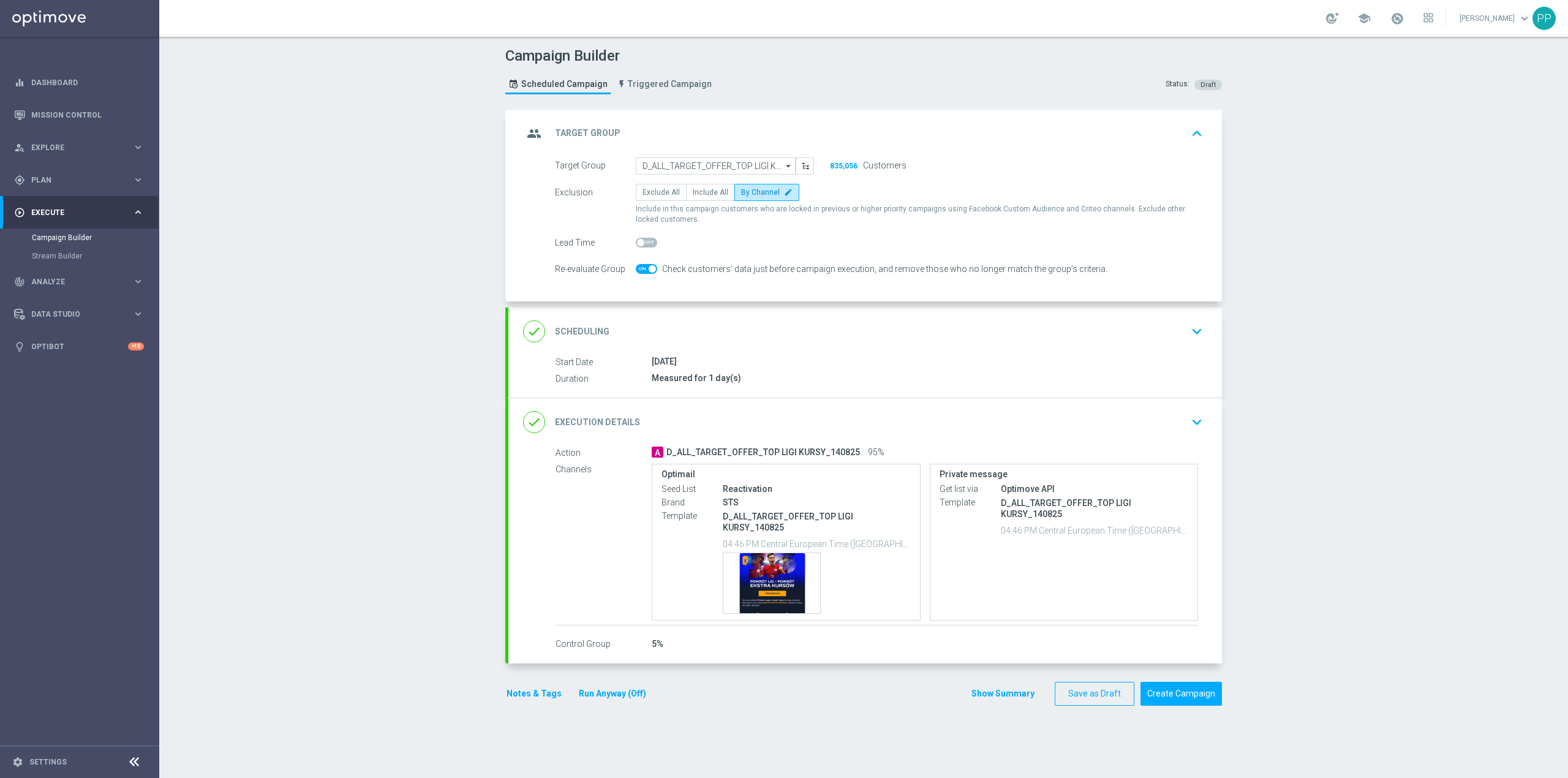
click at [730, 318] on div "done Scheduling keyboard_arrow_down" at bounding box center [864, 331] width 713 height 48
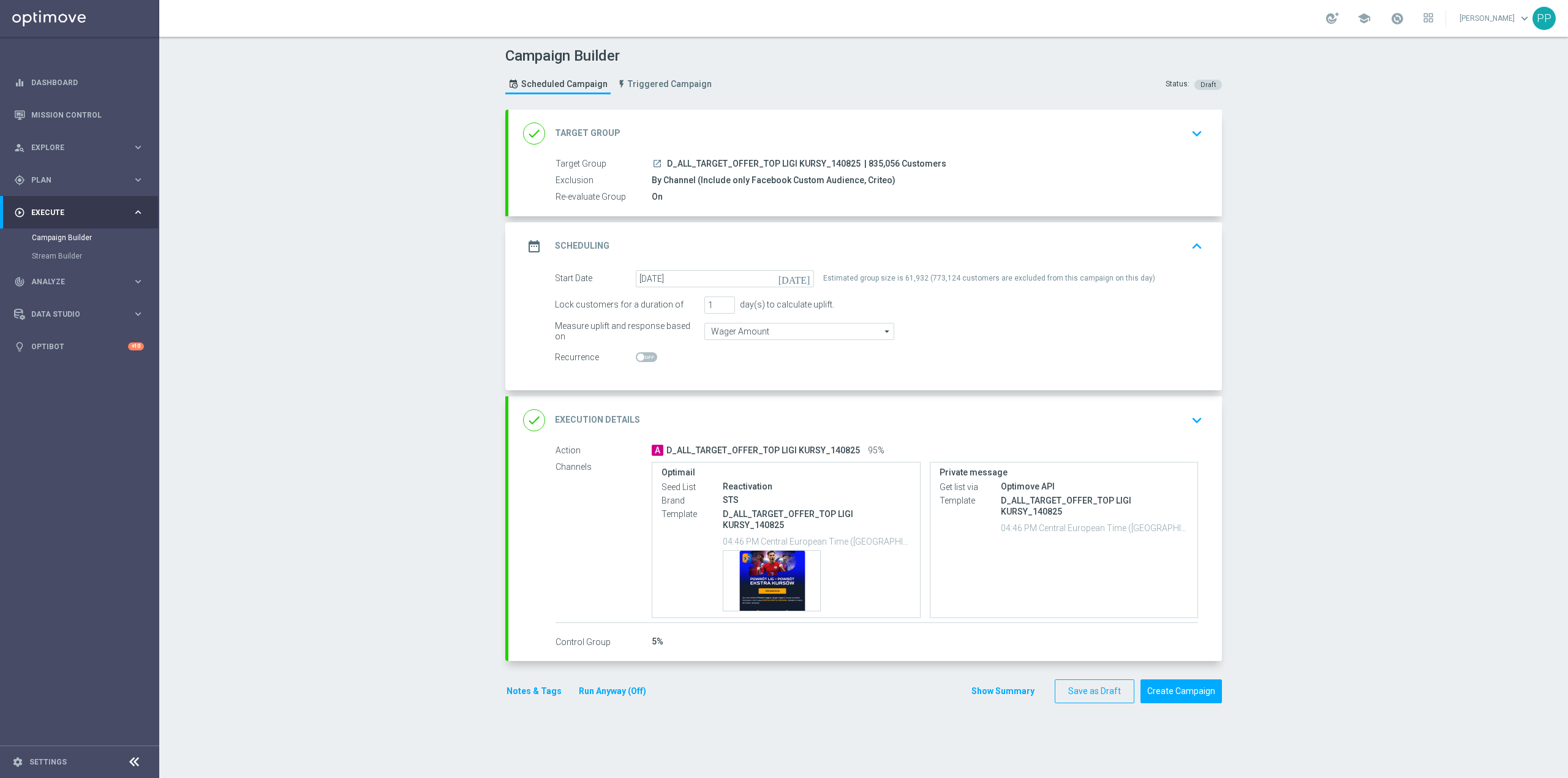
click at [1306, 305] on div "Campaign Builder Scheduled Campaign Triggered Campaign Status: Draft done Targe…" at bounding box center [864, 407] width 1409 height 741
click at [1180, 691] on button "Create Campaign" at bounding box center [1181, 691] width 82 height 24
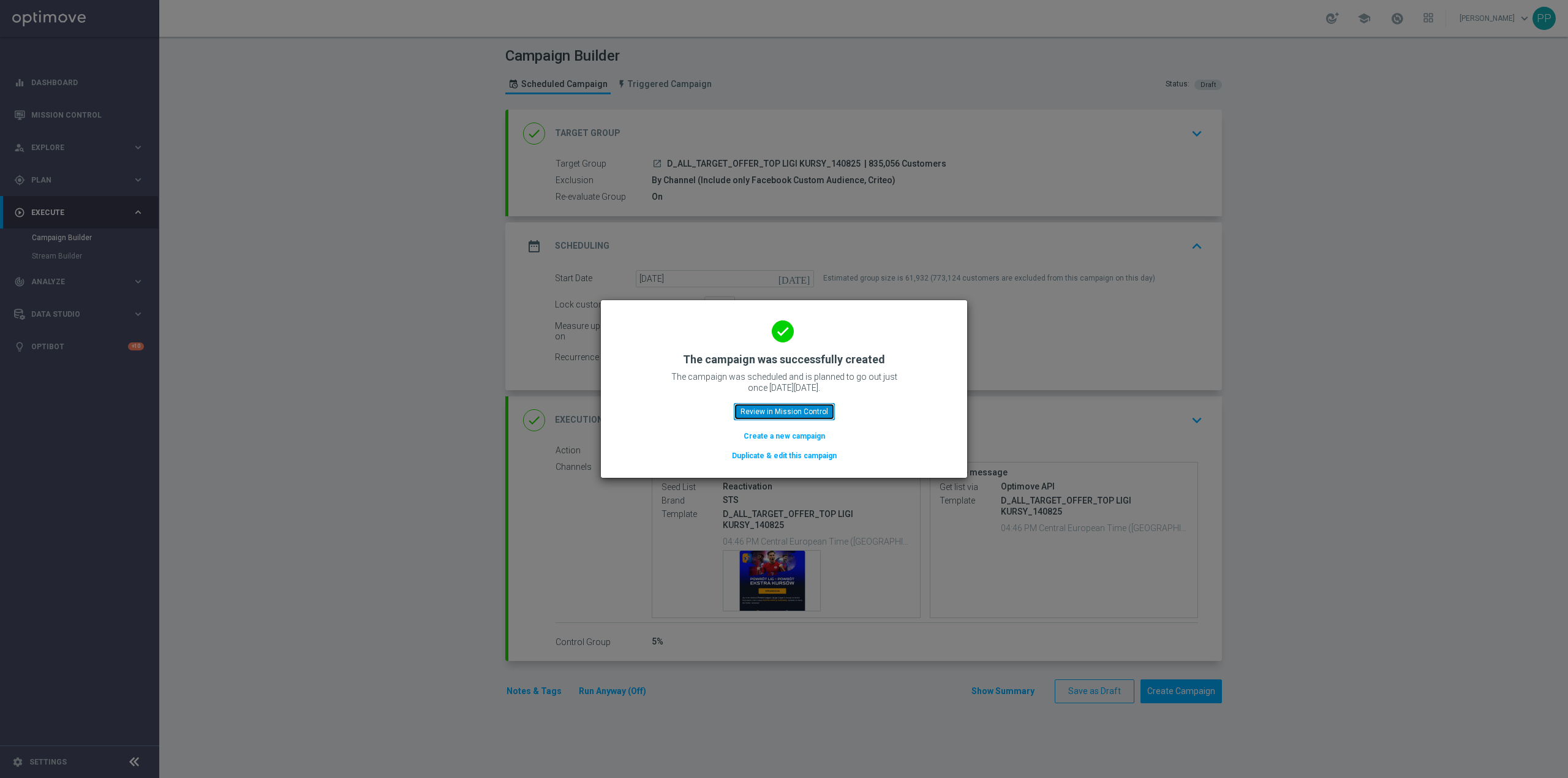
click at [822, 415] on button "Review in Mission Control" at bounding box center [784, 412] width 101 height 17
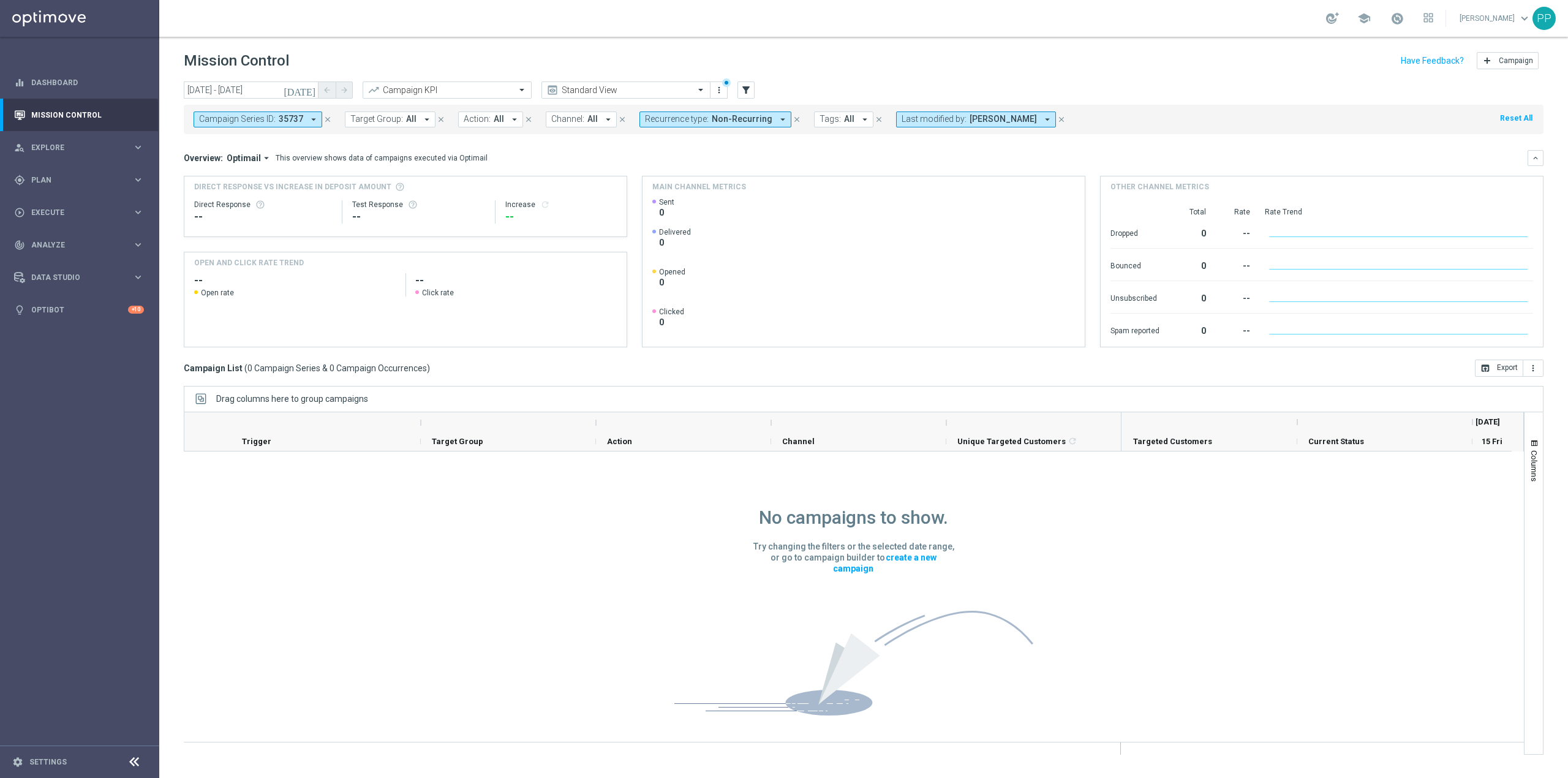
click at [987, 117] on span "Katarzyna Kamińska" at bounding box center [1003, 119] width 67 height 11
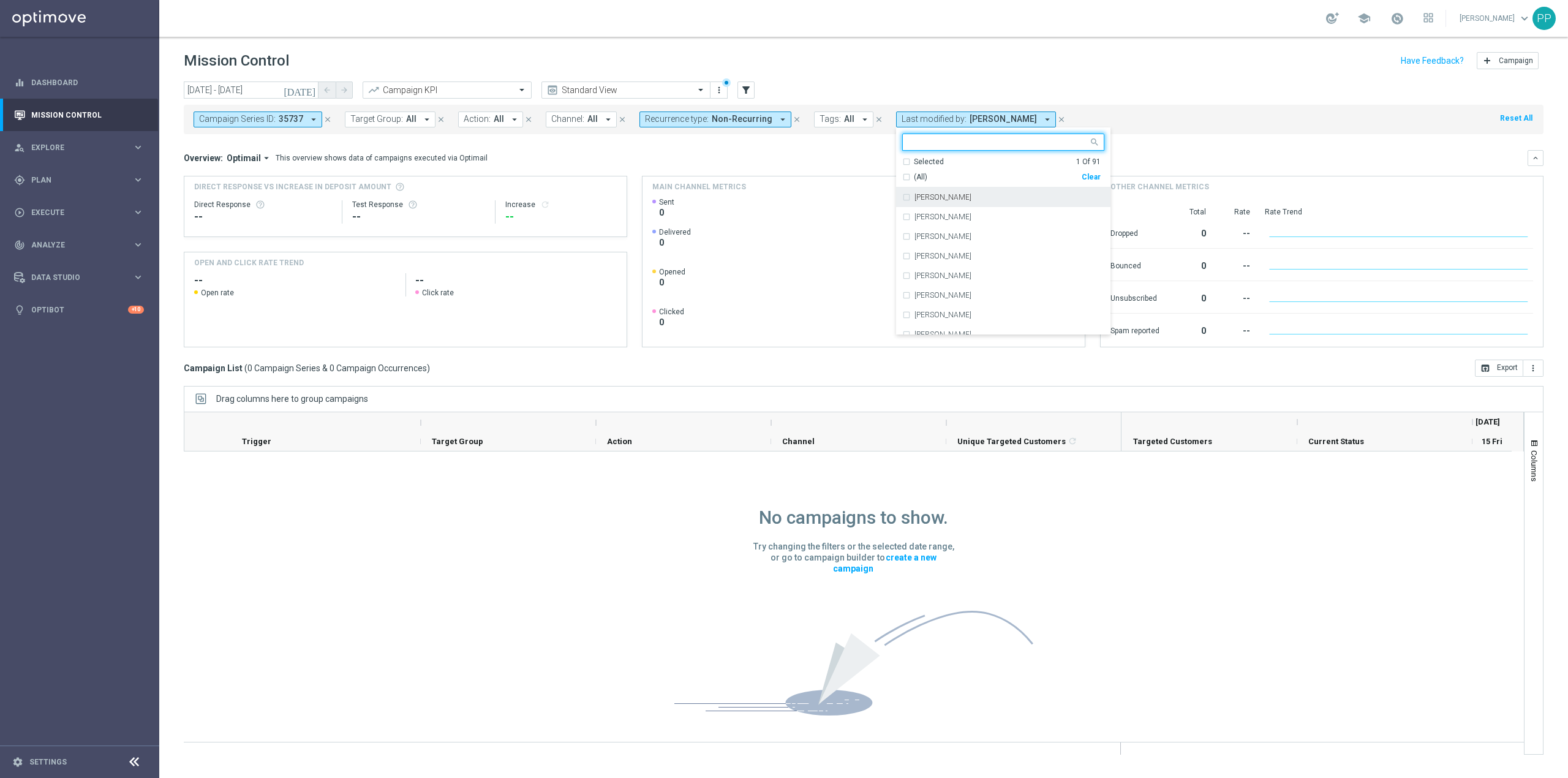
click at [0, 0] on div "Clear" at bounding box center [0, 0] width 0 height 0
click at [1025, 144] on input "text" at bounding box center [998, 143] width 179 height 11
click at [968, 236] on label "[PERSON_NAME]" at bounding box center [942, 237] width 57 height 8
type input "patr"
click at [978, 79] on header "Mission Control add Campaign" at bounding box center [864, 59] width 1409 height 45
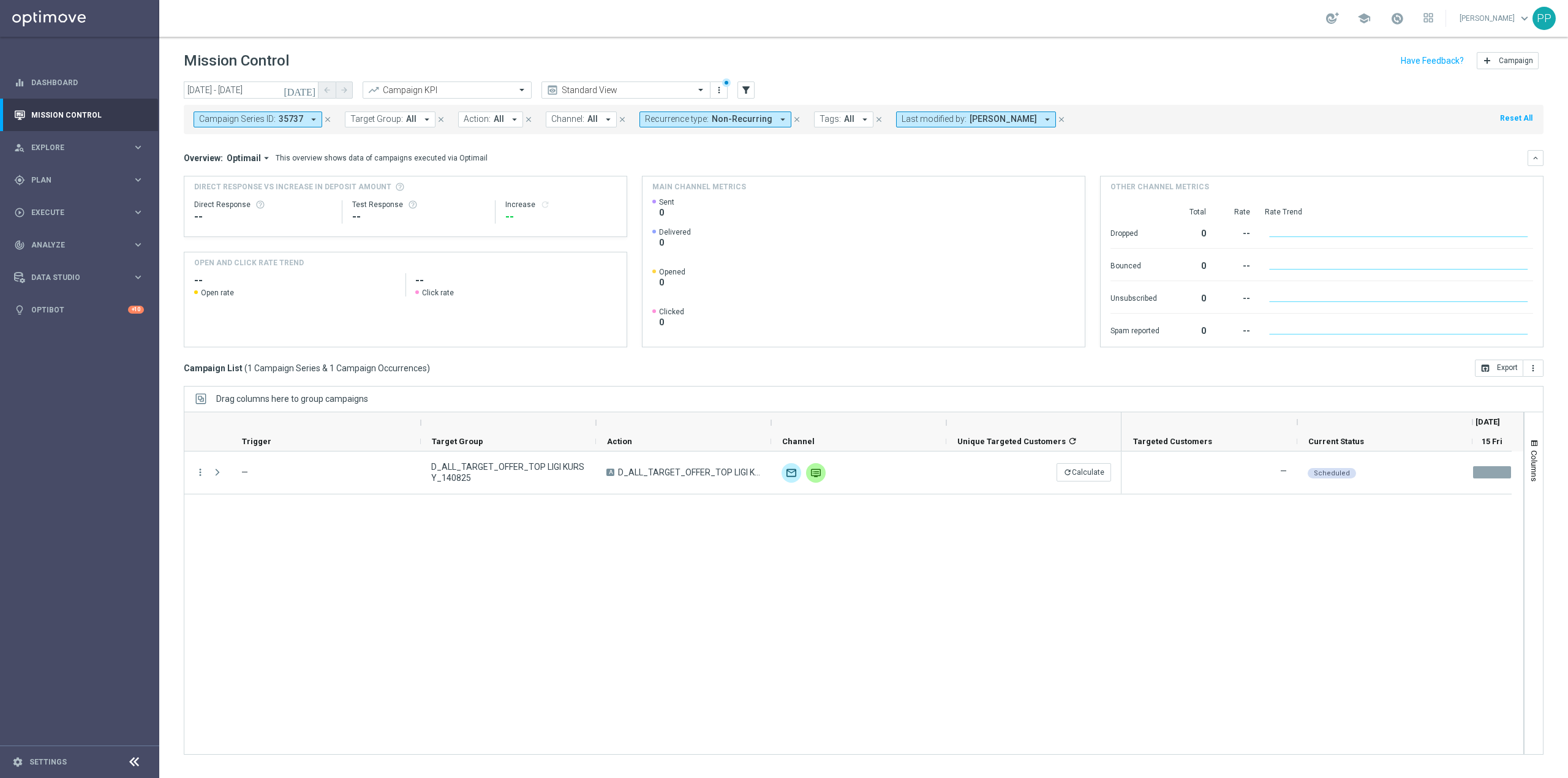
click at [327, 118] on icon "close" at bounding box center [327, 119] width 8 height 8
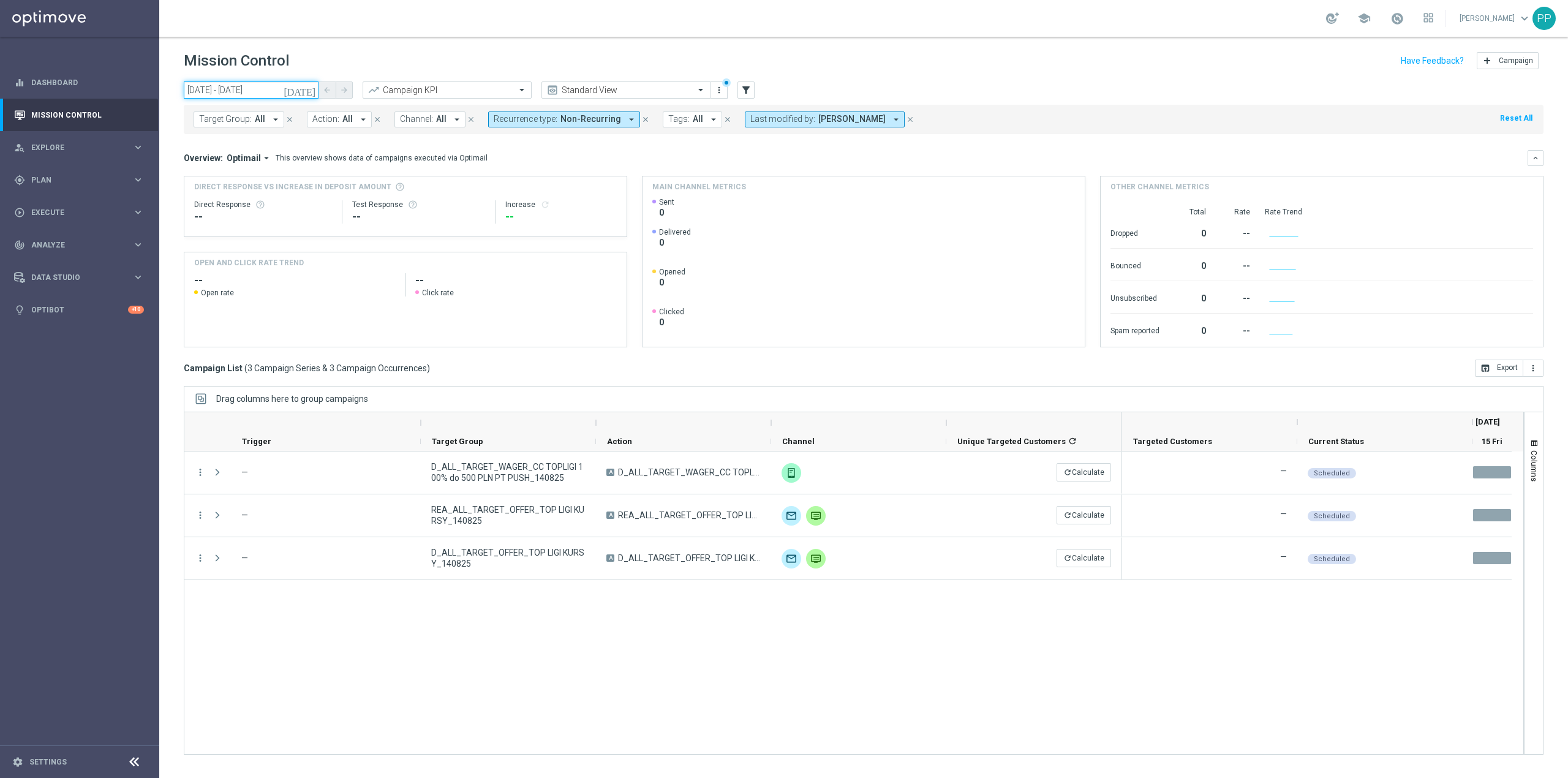
click at [233, 89] on input "[DATE] - [DATE]" at bounding box center [251, 90] width 135 height 17
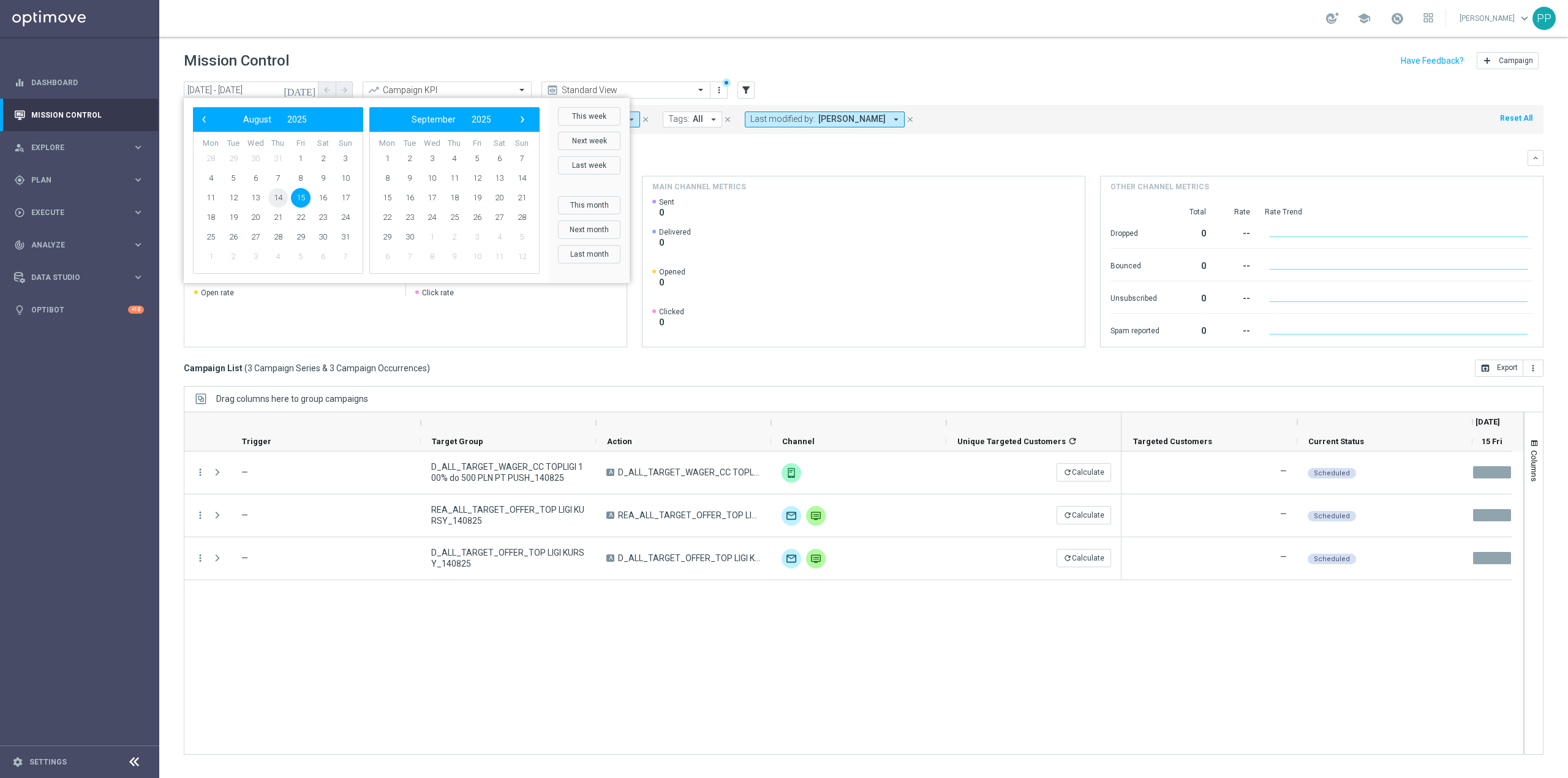
click at [275, 200] on span "14" at bounding box center [279, 198] width 20 height 20
click at [298, 196] on span "15" at bounding box center [301, 198] width 20 height 20
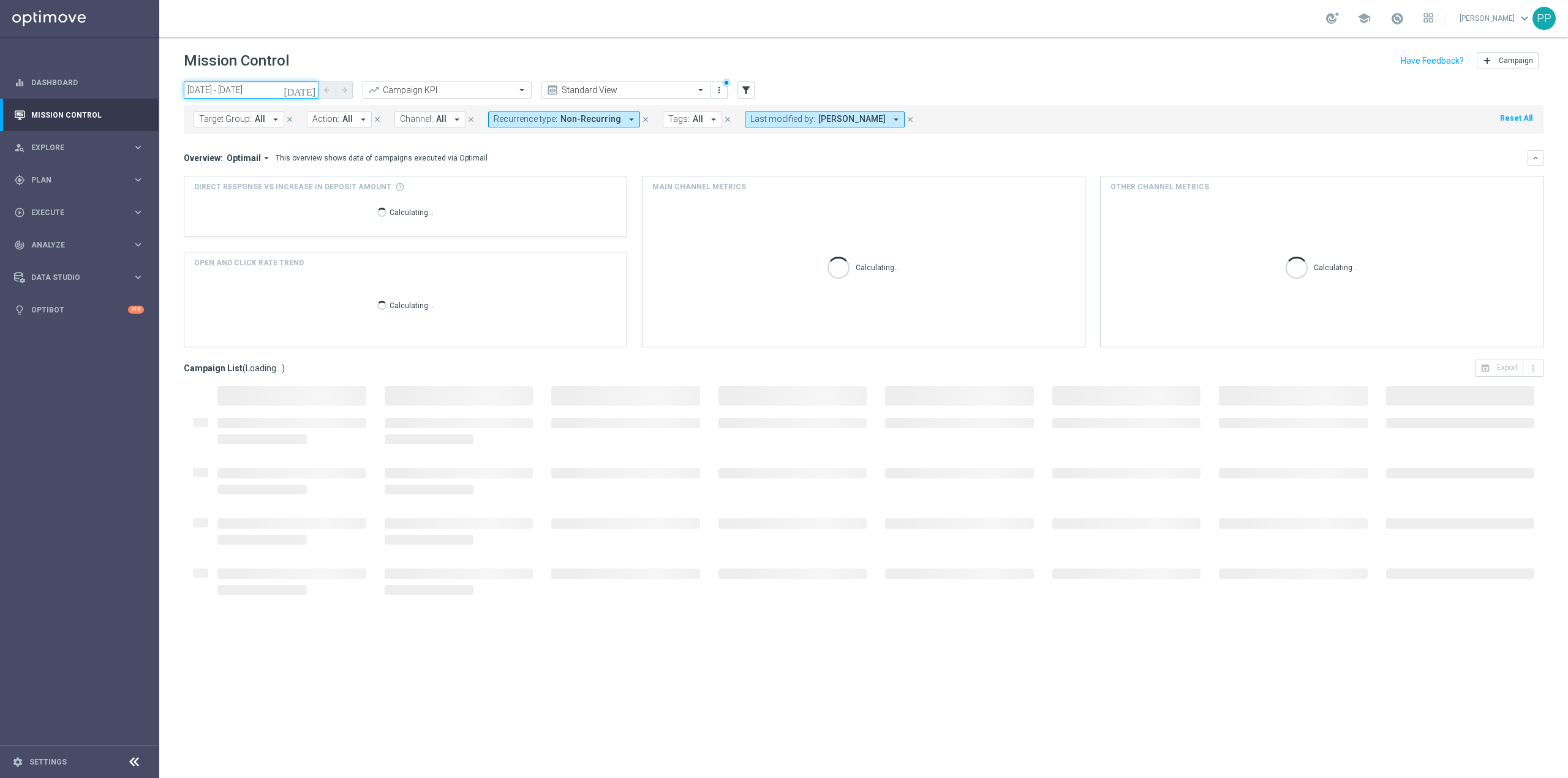
click at [225, 85] on input "14 Aug 2025 - 15 Aug 2025" at bounding box center [251, 90] width 135 height 17
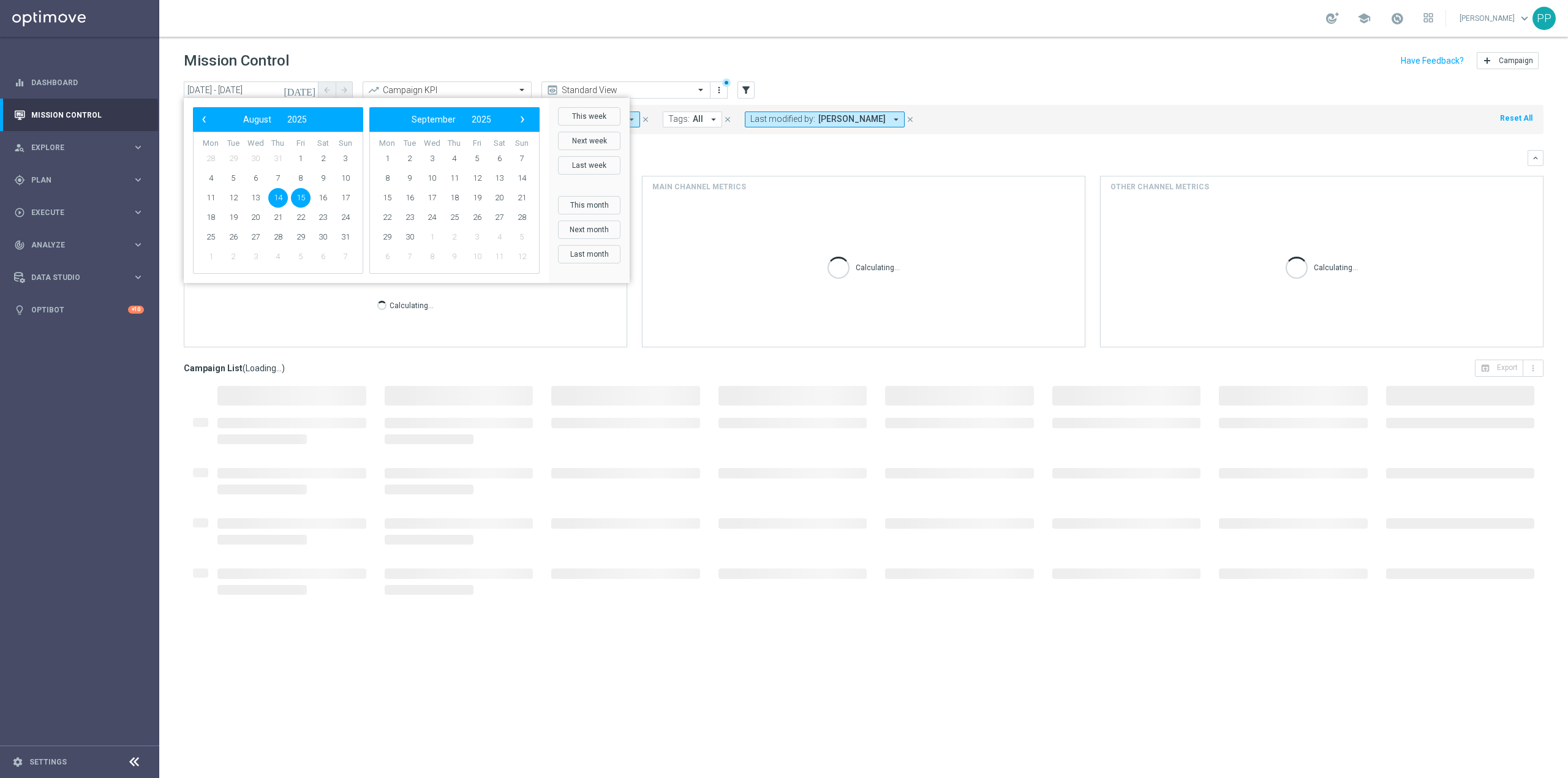
click at [304, 196] on span "15" at bounding box center [301, 198] width 20 height 20
click at [348, 197] on span "17" at bounding box center [346, 198] width 20 height 20
type input "15 Aug 2025 - 17 Aug 2025"
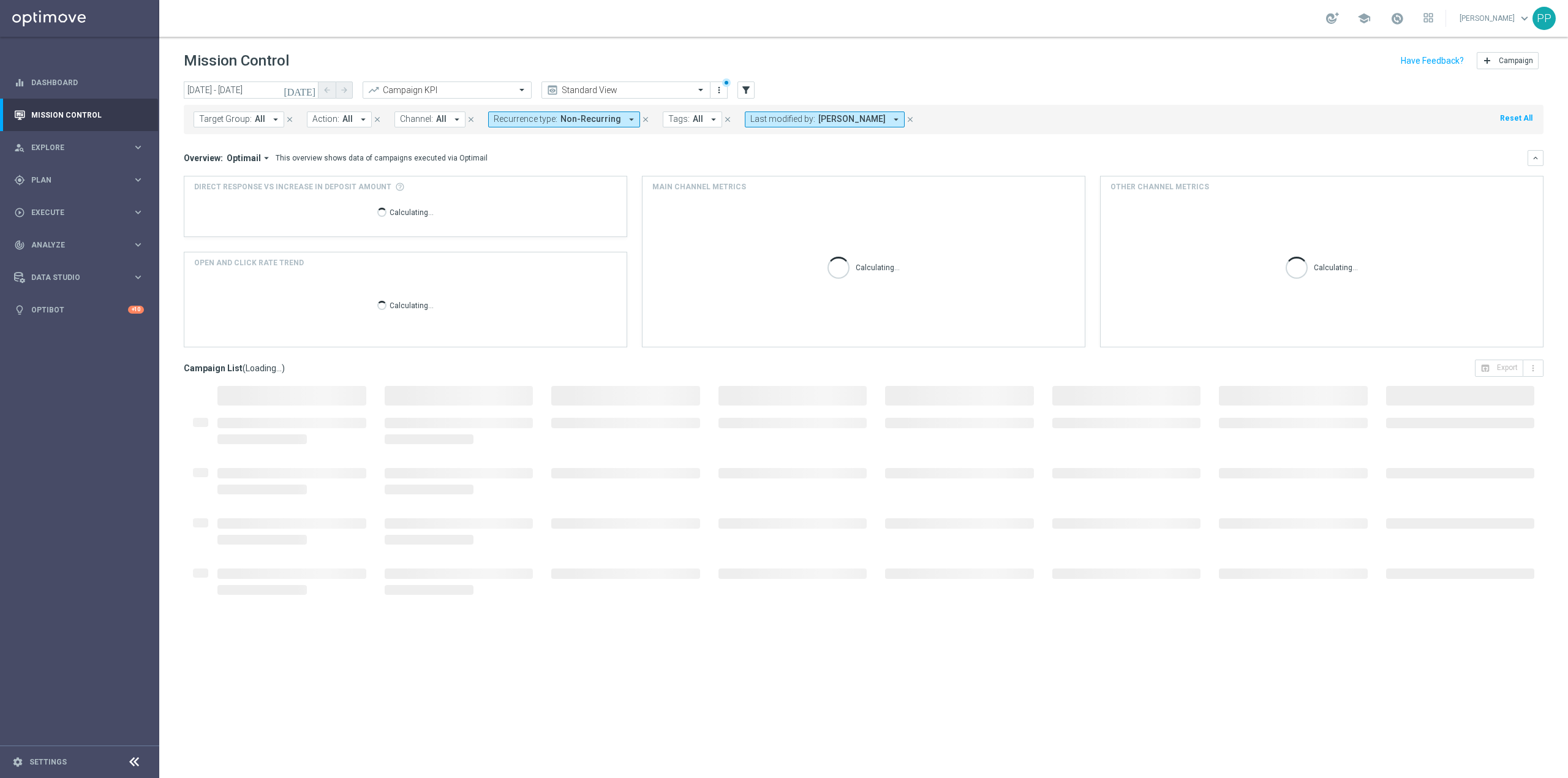
click at [466, 45] on header "Mission Control add Campaign" at bounding box center [864, 59] width 1409 height 45
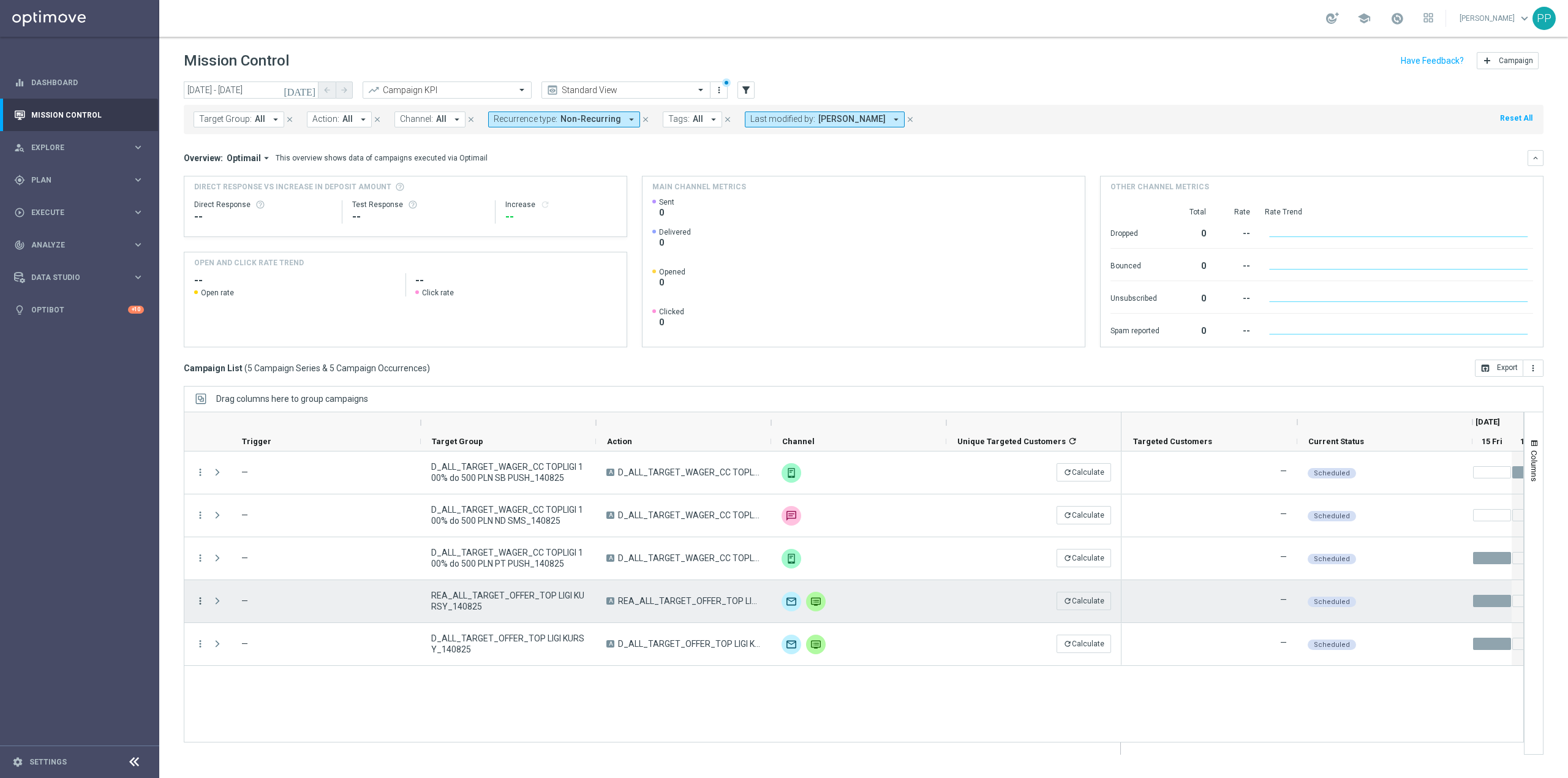
click at [201, 602] on icon "more_vert" at bounding box center [200, 601] width 11 height 11
click at [238, 610] on span "Campaign Details" at bounding box center [256, 609] width 62 height 8
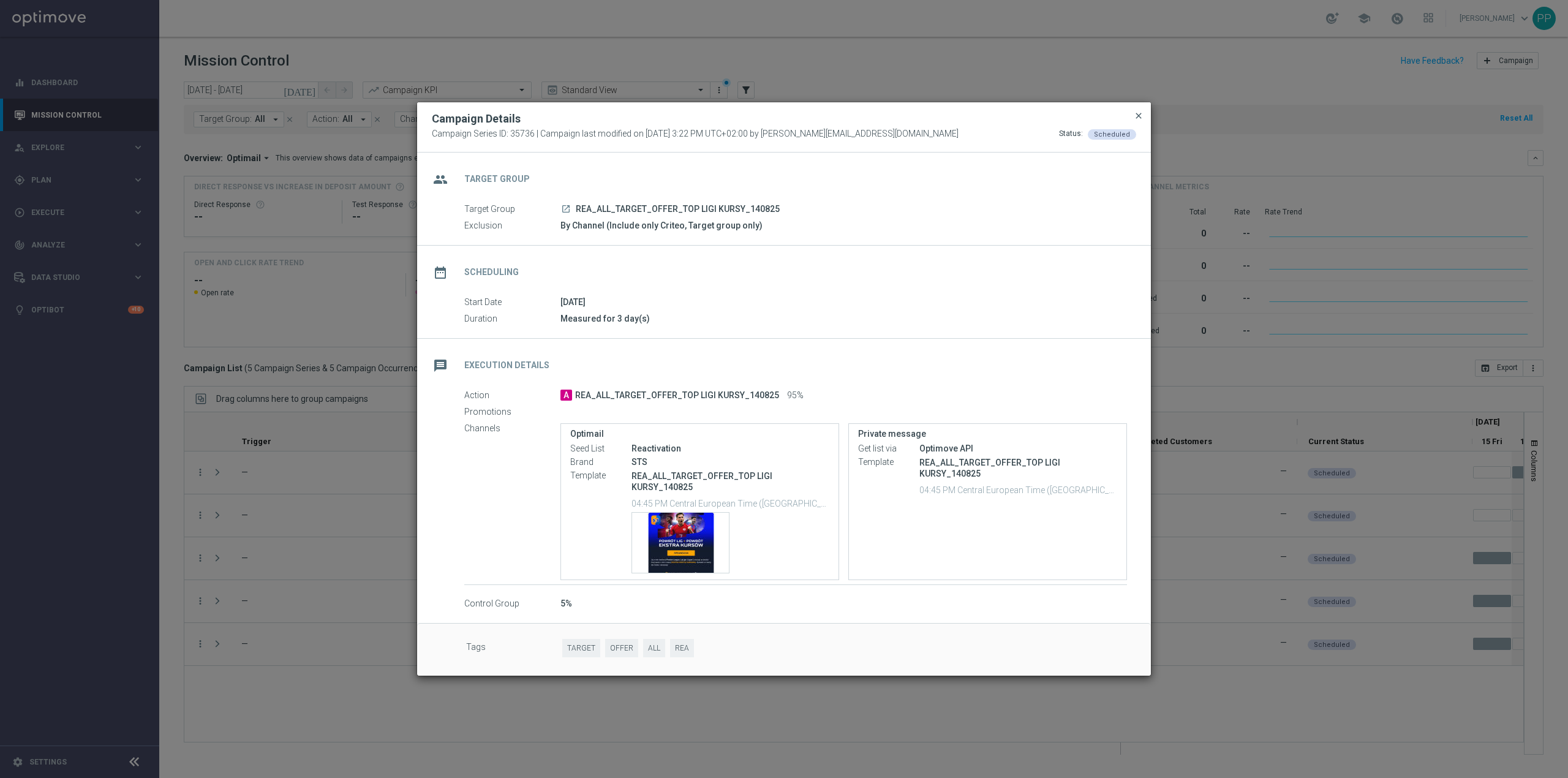
click at [1134, 119] on span "close" at bounding box center [1138, 115] width 10 height 10
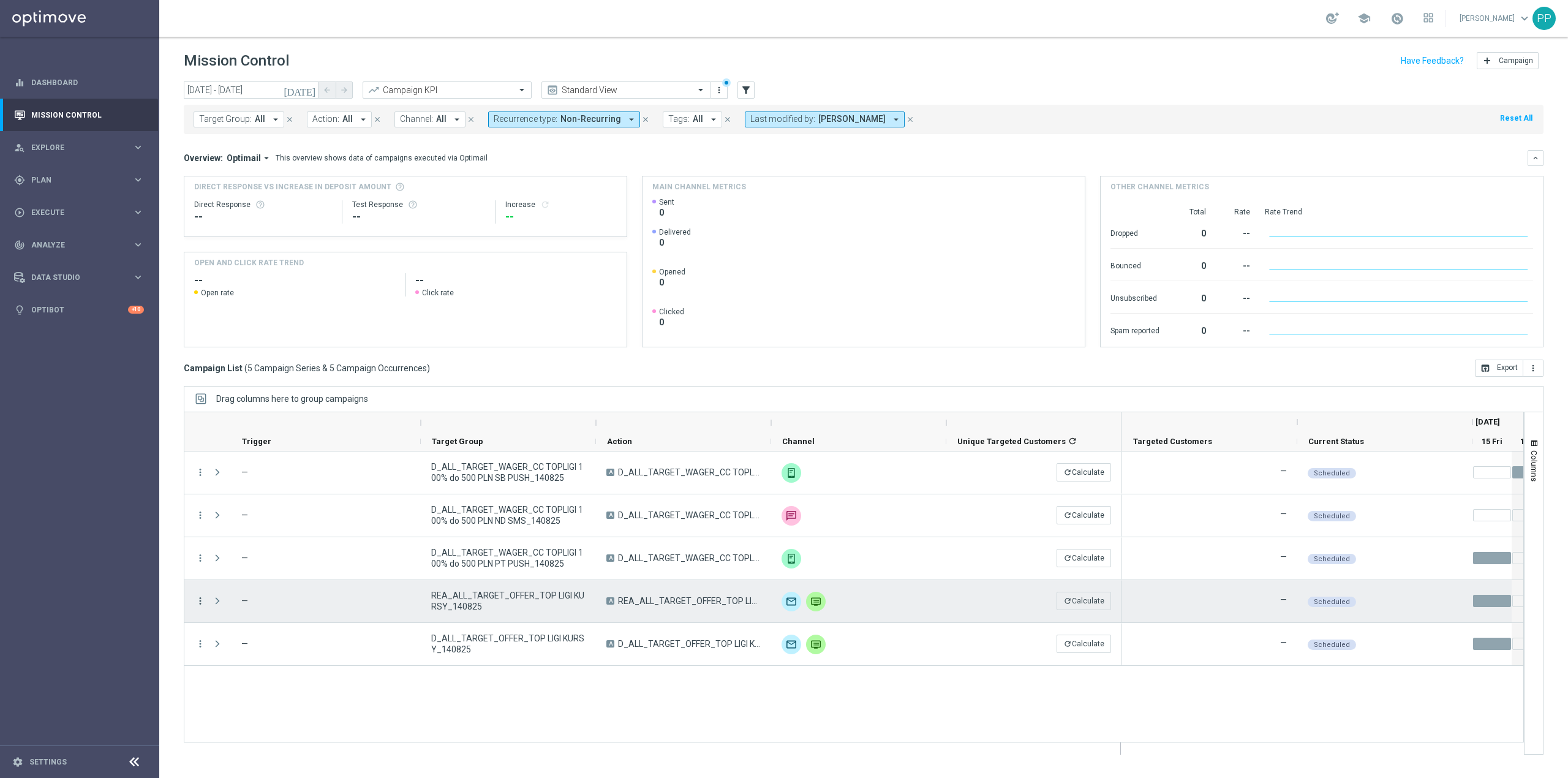
click at [203, 596] on icon "more_vert" at bounding box center [200, 601] width 11 height 11
click at [256, 692] on div "edit Edit" at bounding box center [275, 701] width 138 height 17
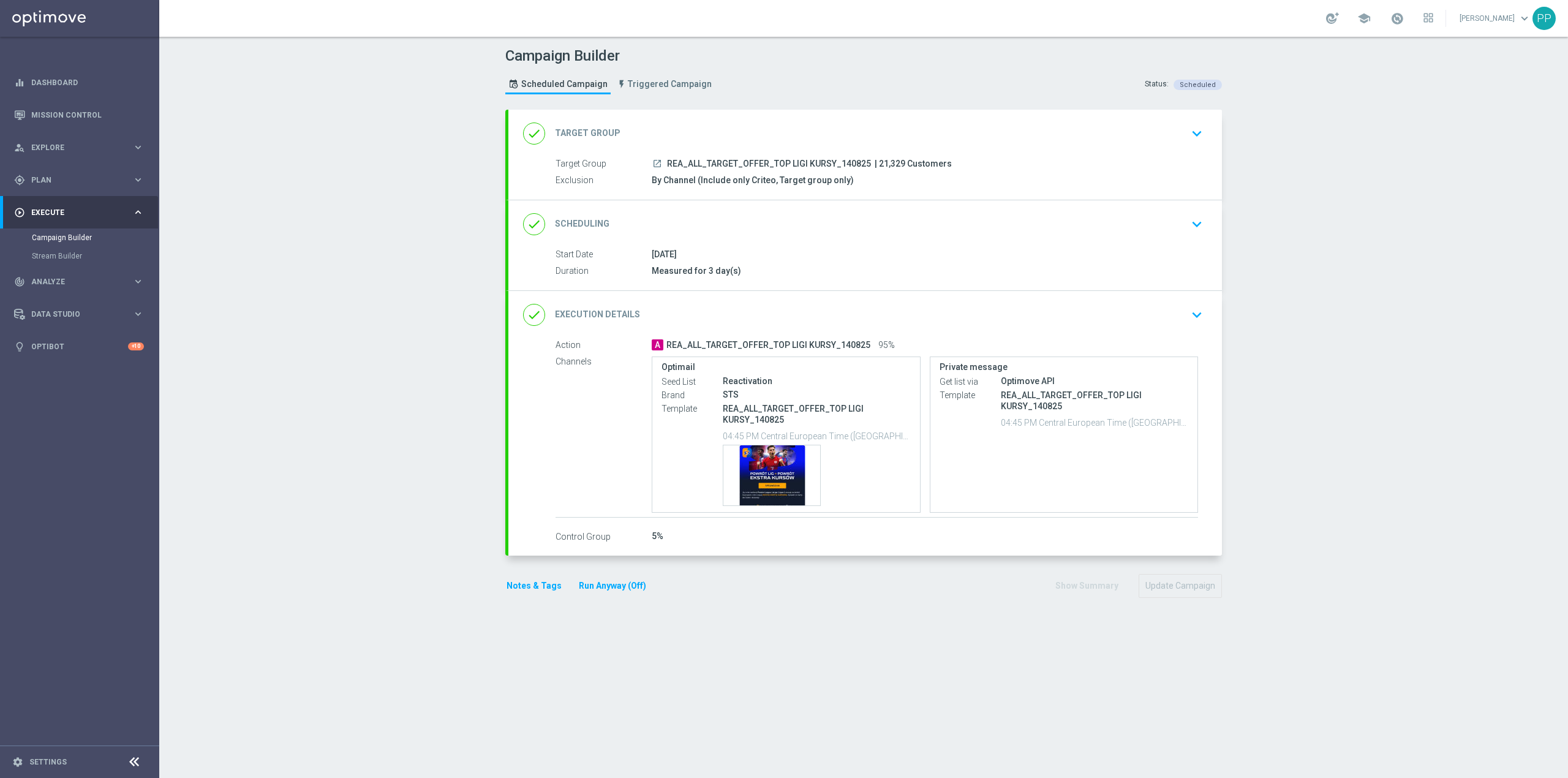
click at [659, 122] on div "done Target Group keyboard_arrow_down" at bounding box center [864, 134] width 684 height 24
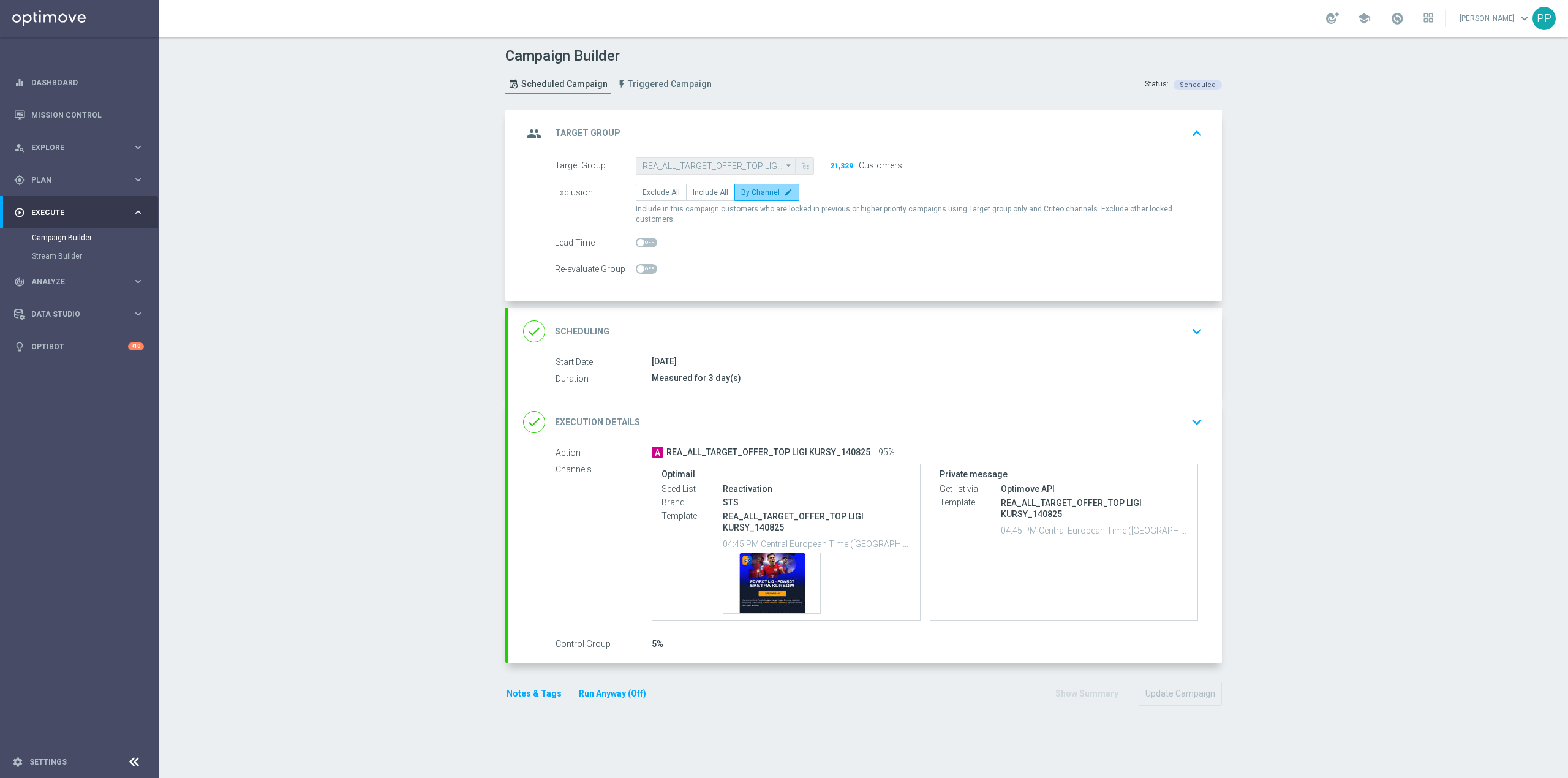
click at [741, 190] on span "By Channel" at bounding box center [760, 192] width 39 height 8
click at [741, 191] on input "By Channel edit" at bounding box center [745, 195] width 8 height 8
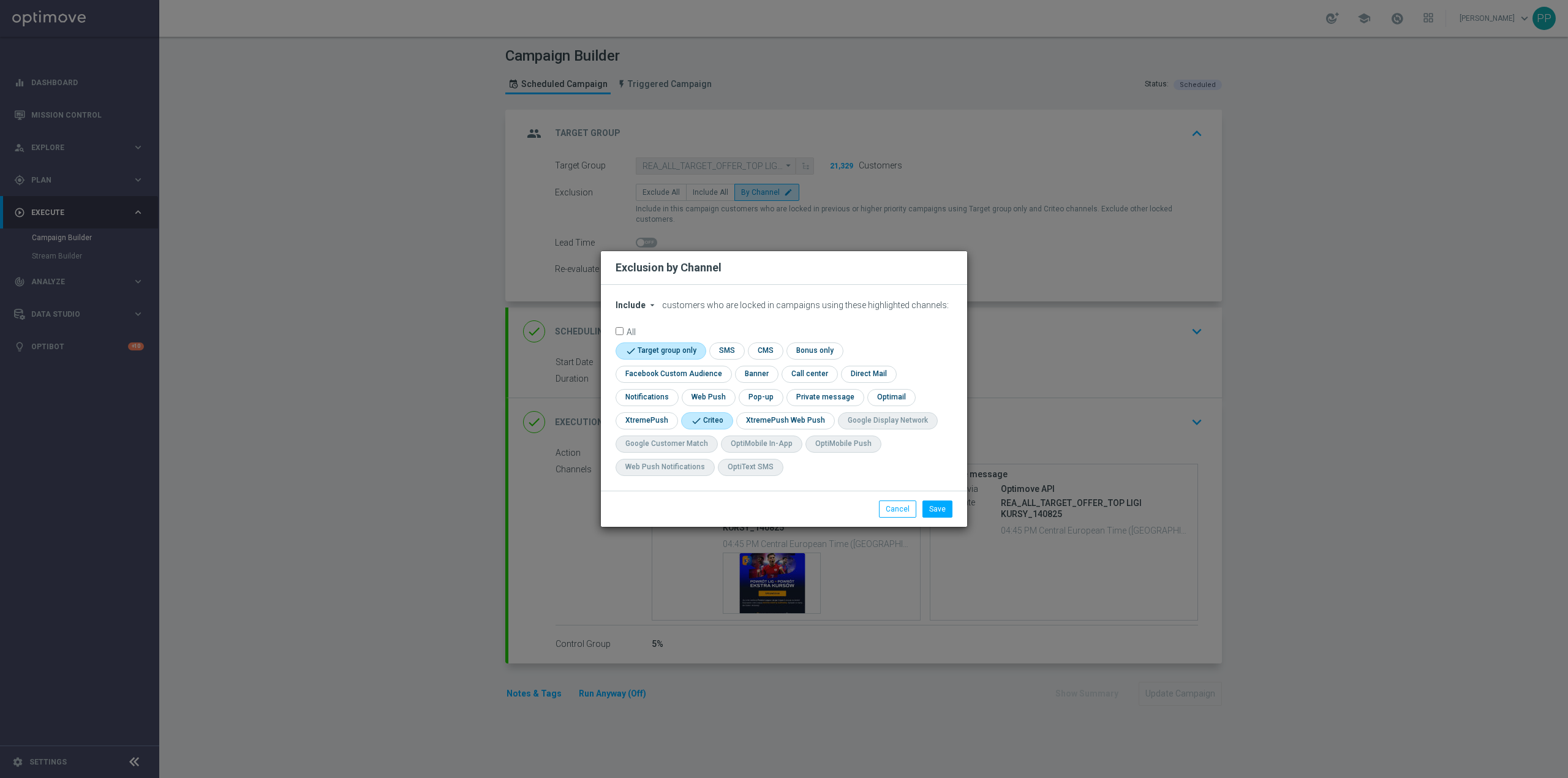
click at [679, 350] on input "checkbox" at bounding box center [658, 351] width 86 height 17
checkbox input "false"
click at [726, 366] on input "checkbox" at bounding box center [671, 374] width 111 height 17
checkbox input "true"
click at [933, 505] on button "Save" at bounding box center [937, 509] width 30 height 17
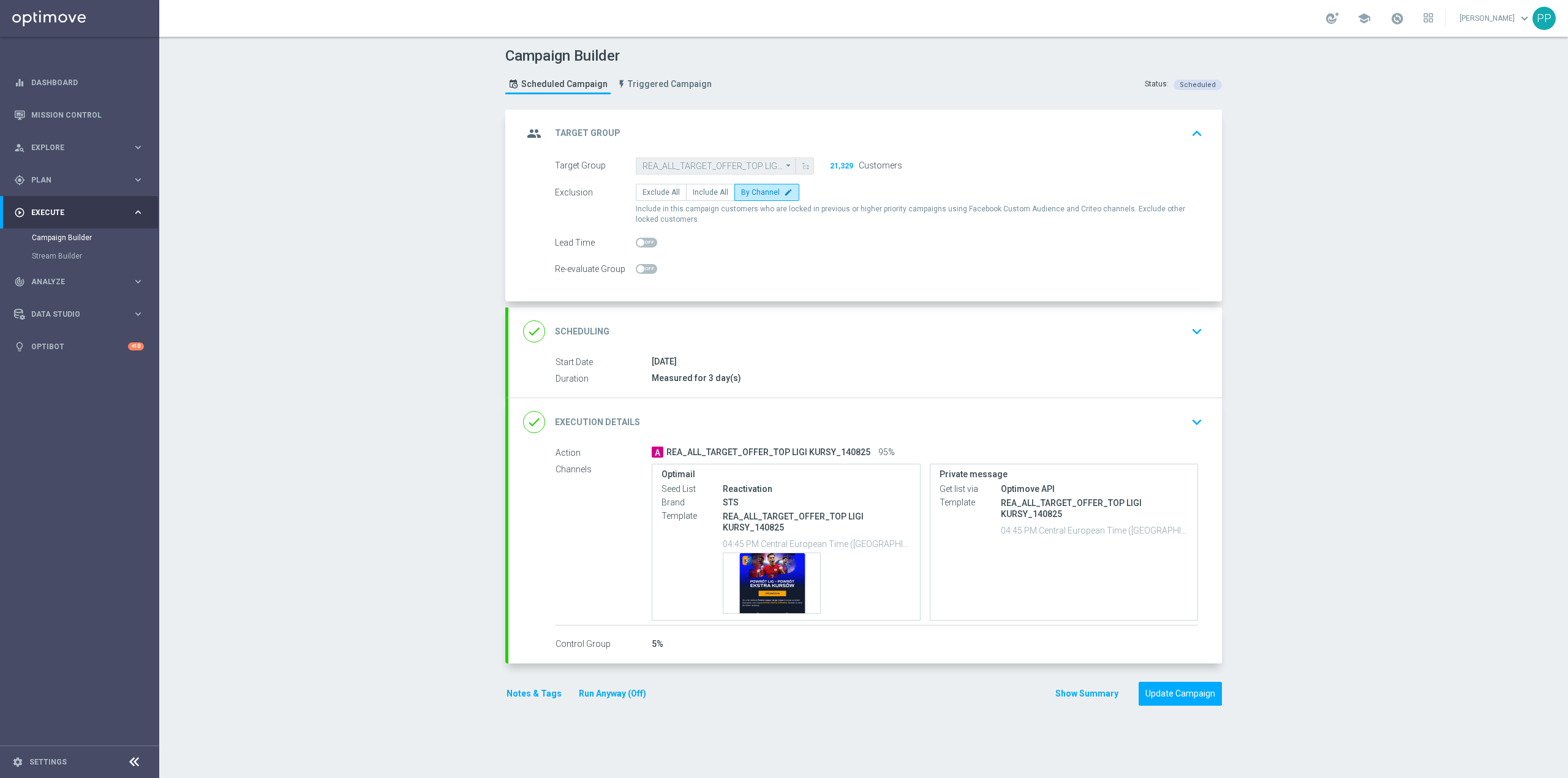
click at [796, 322] on div "done Scheduling keyboard_arrow_down" at bounding box center [864, 331] width 684 height 24
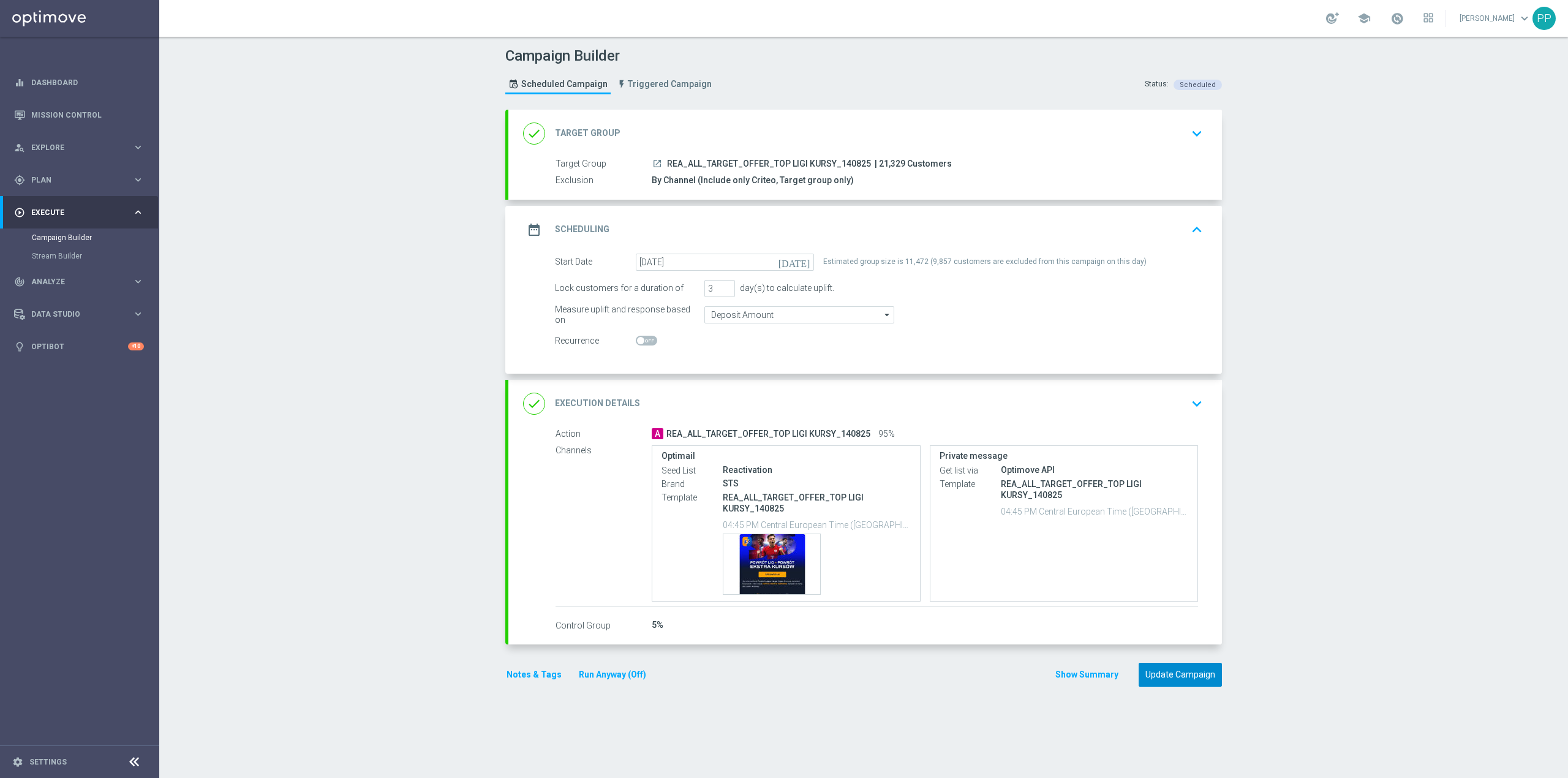
click at [1177, 680] on button "Update Campaign" at bounding box center [1180, 674] width 83 height 24
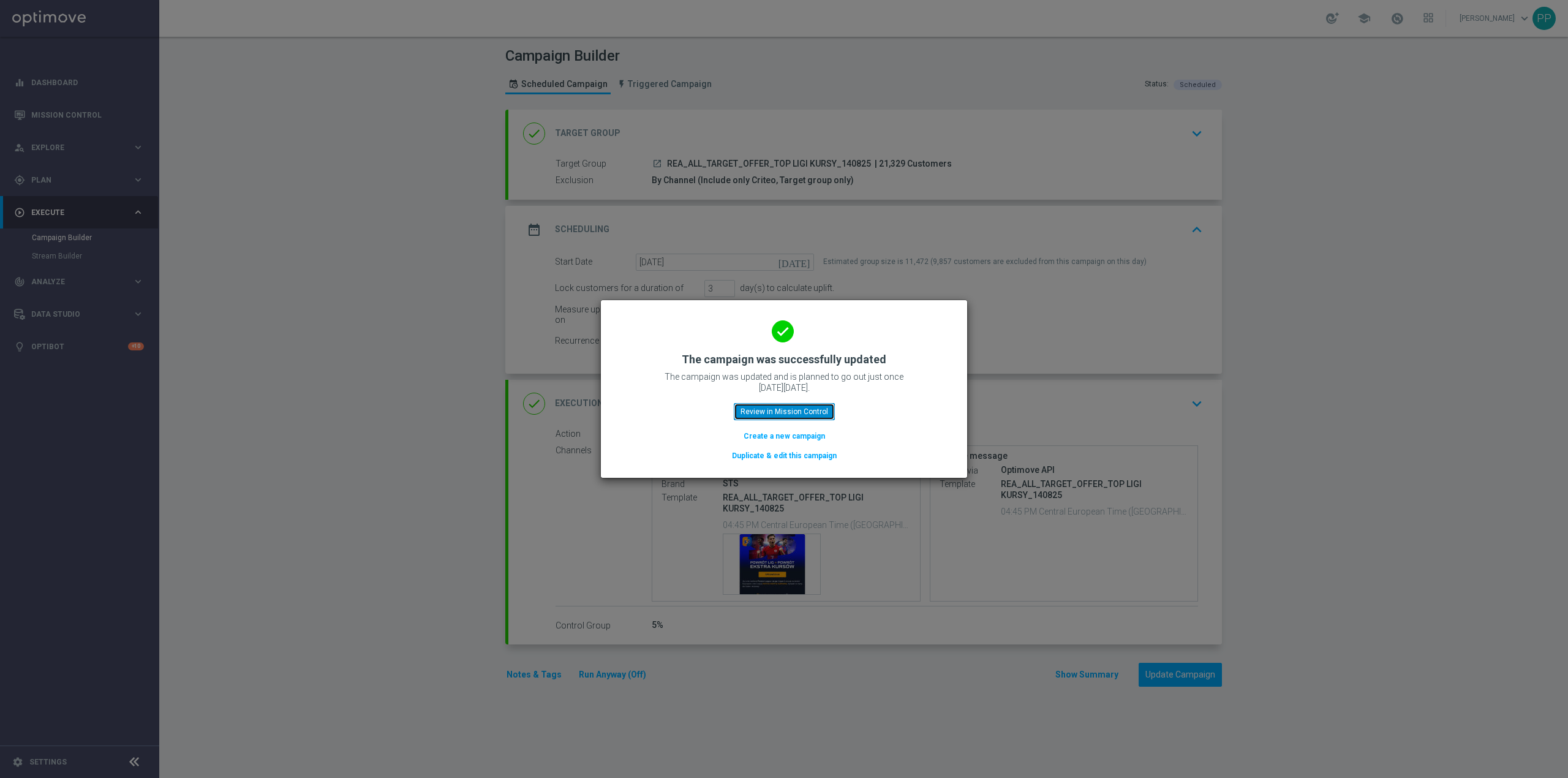
click at [818, 408] on button "Review in Mission Control" at bounding box center [784, 412] width 101 height 17
